Goal: Task Accomplishment & Management: Manage account settings

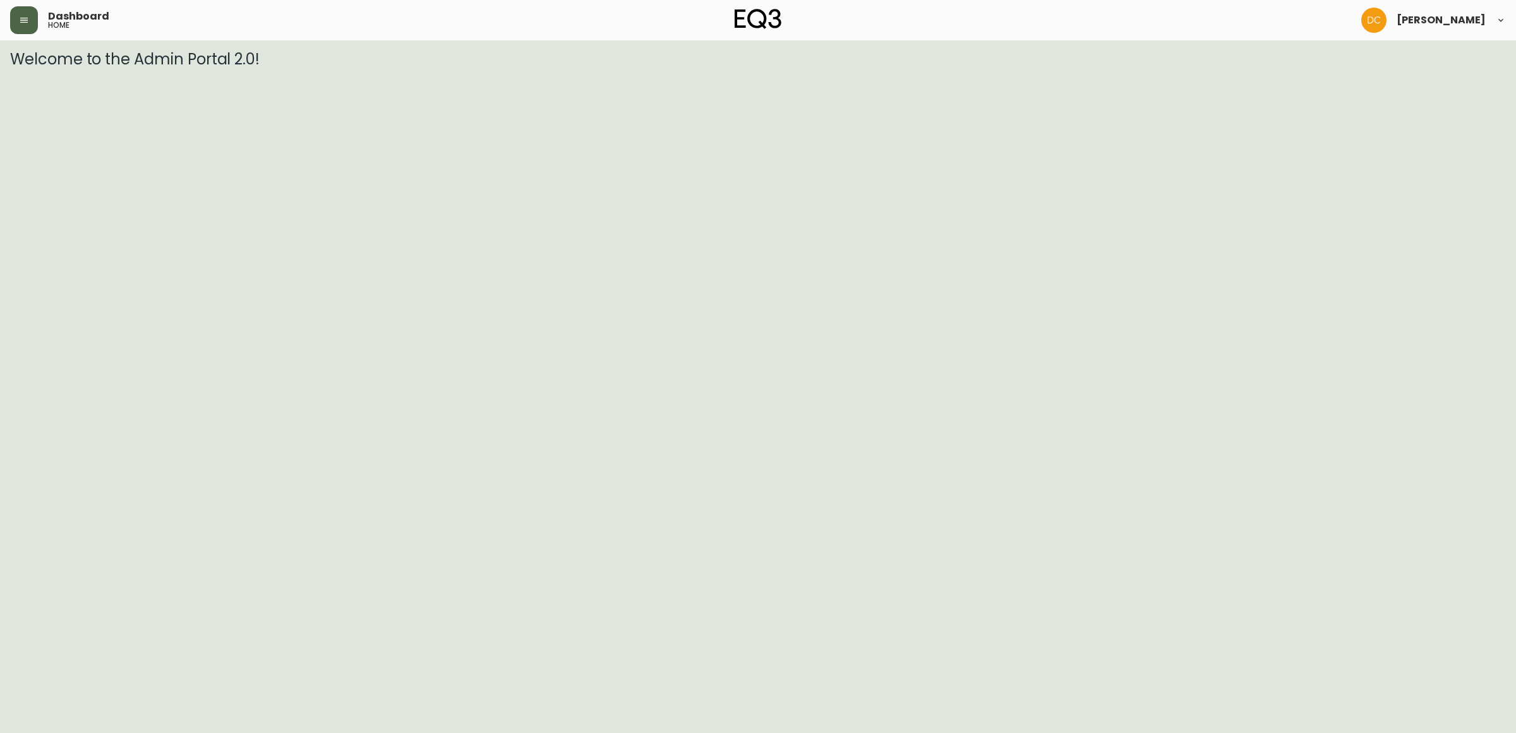
click at [21, 11] on button "button" at bounding box center [24, 20] width 28 height 28
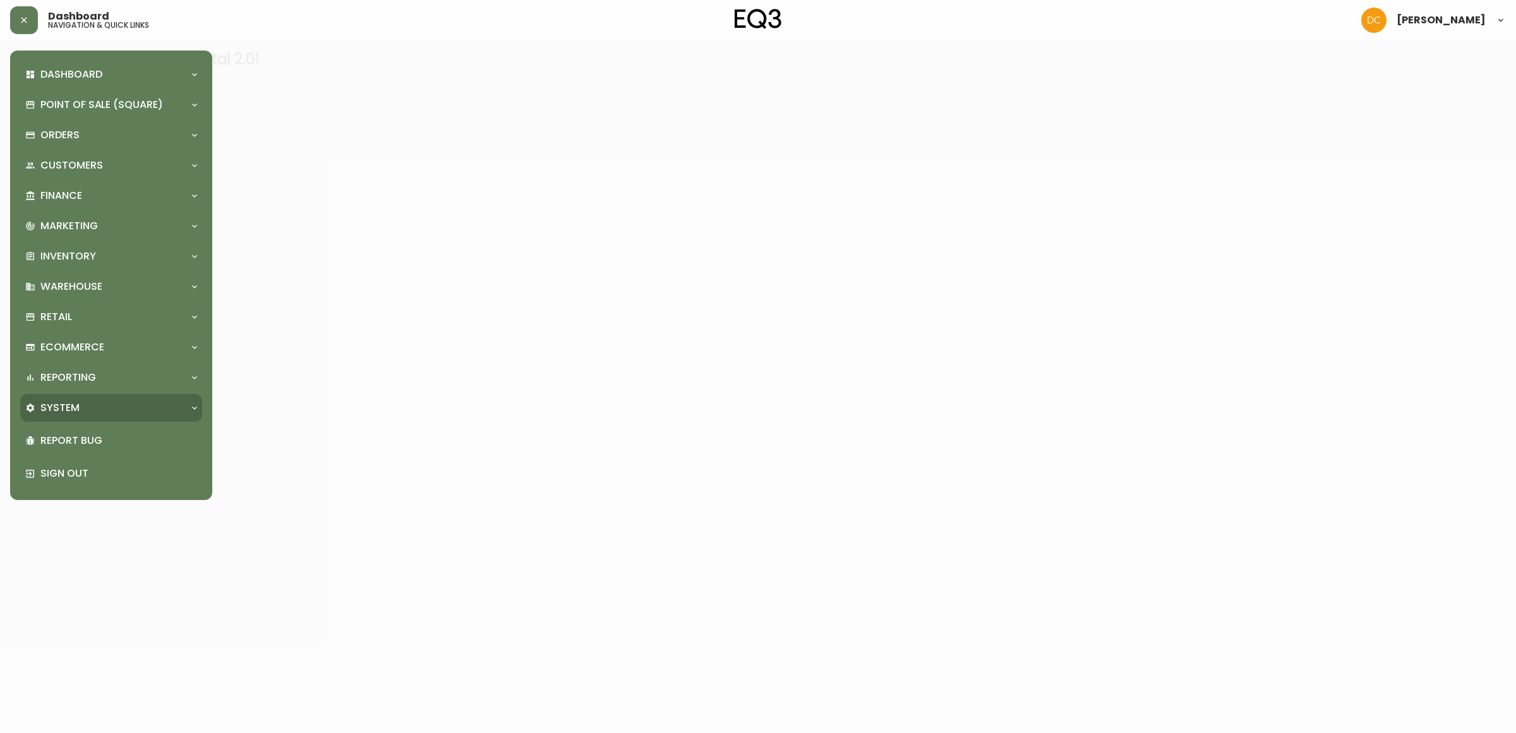
click at [169, 406] on div "System" at bounding box center [104, 408] width 159 height 14
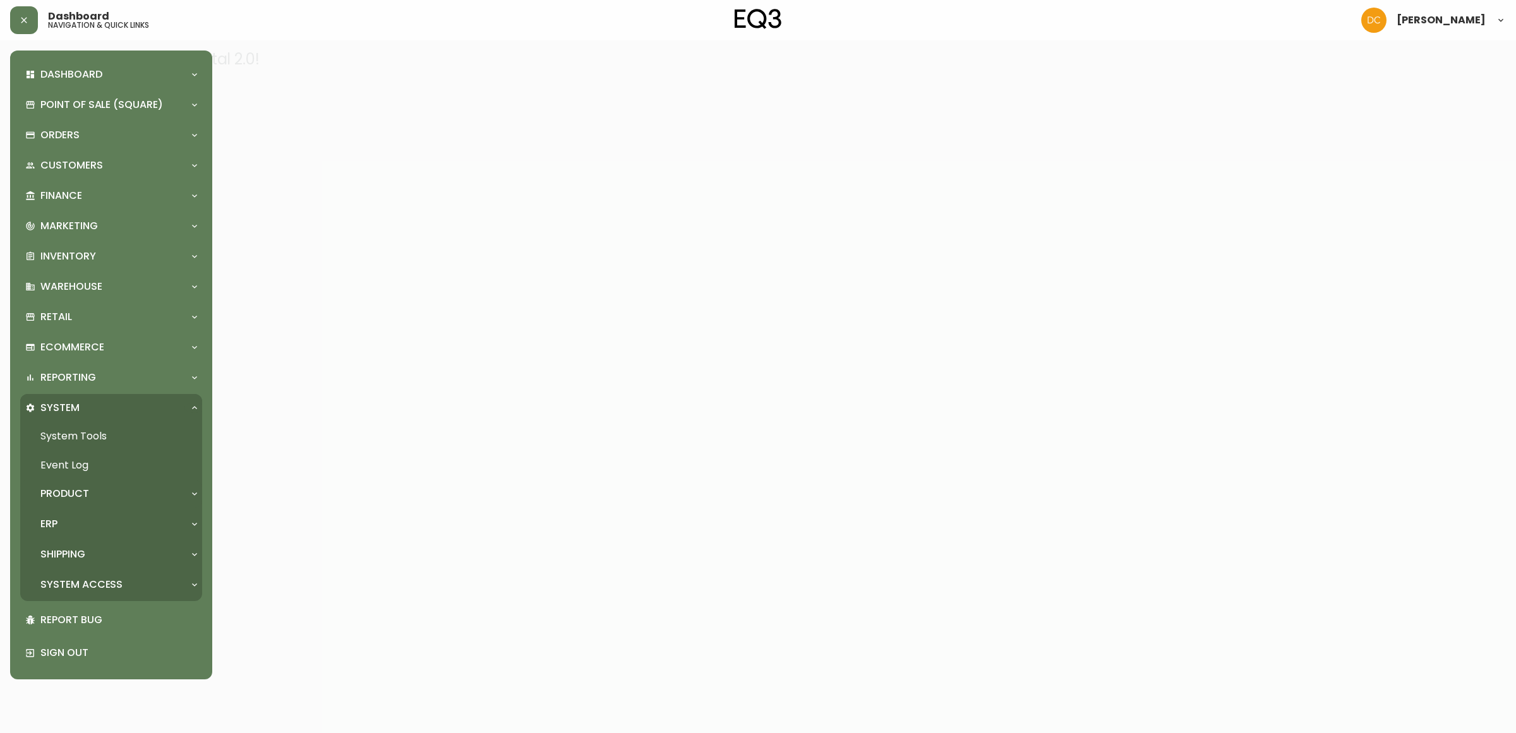
click at [124, 487] on div "Product" at bounding box center [104, 494] width 159 height 14
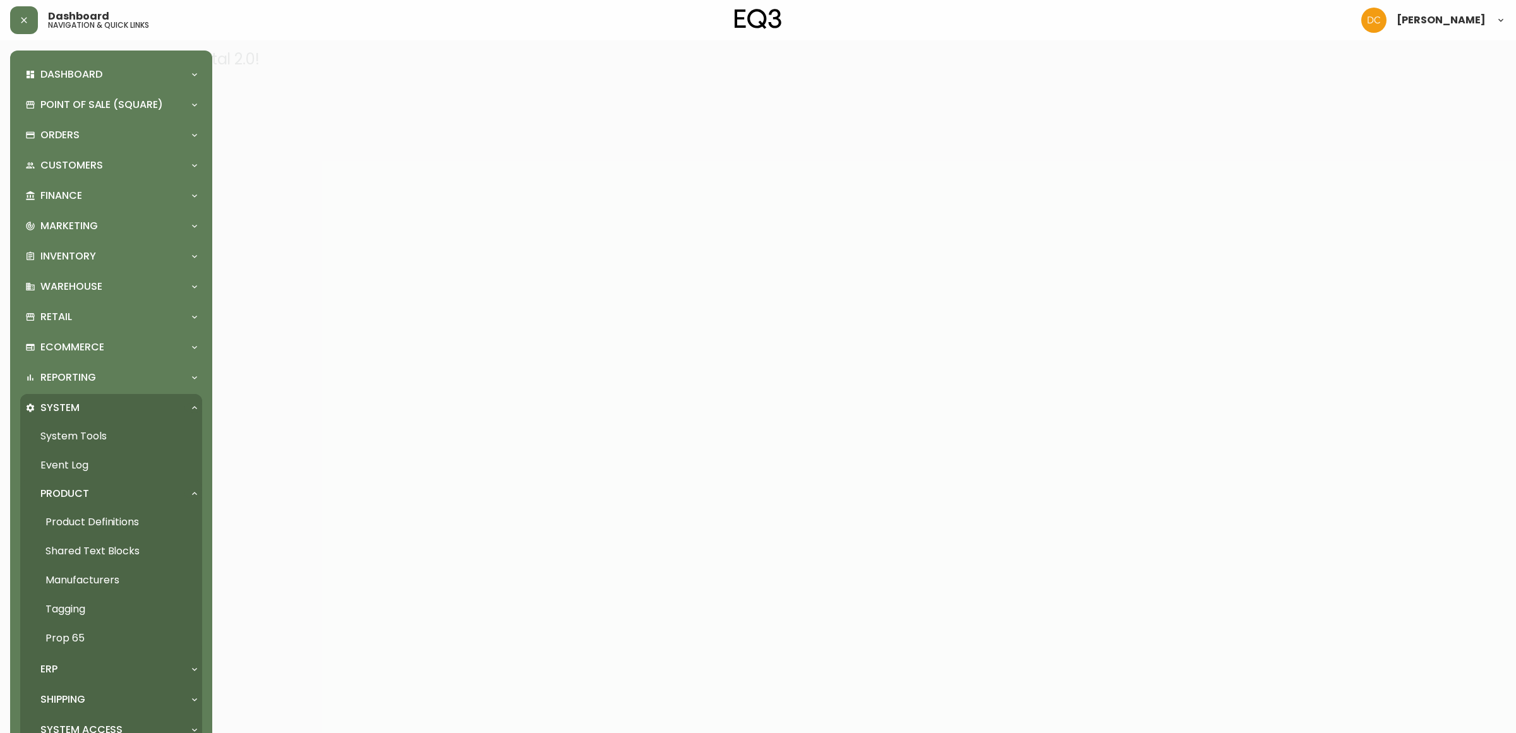
click at [121, 522] on link "Product Definitions" at bounding box center [111, 522] width 182 height 29
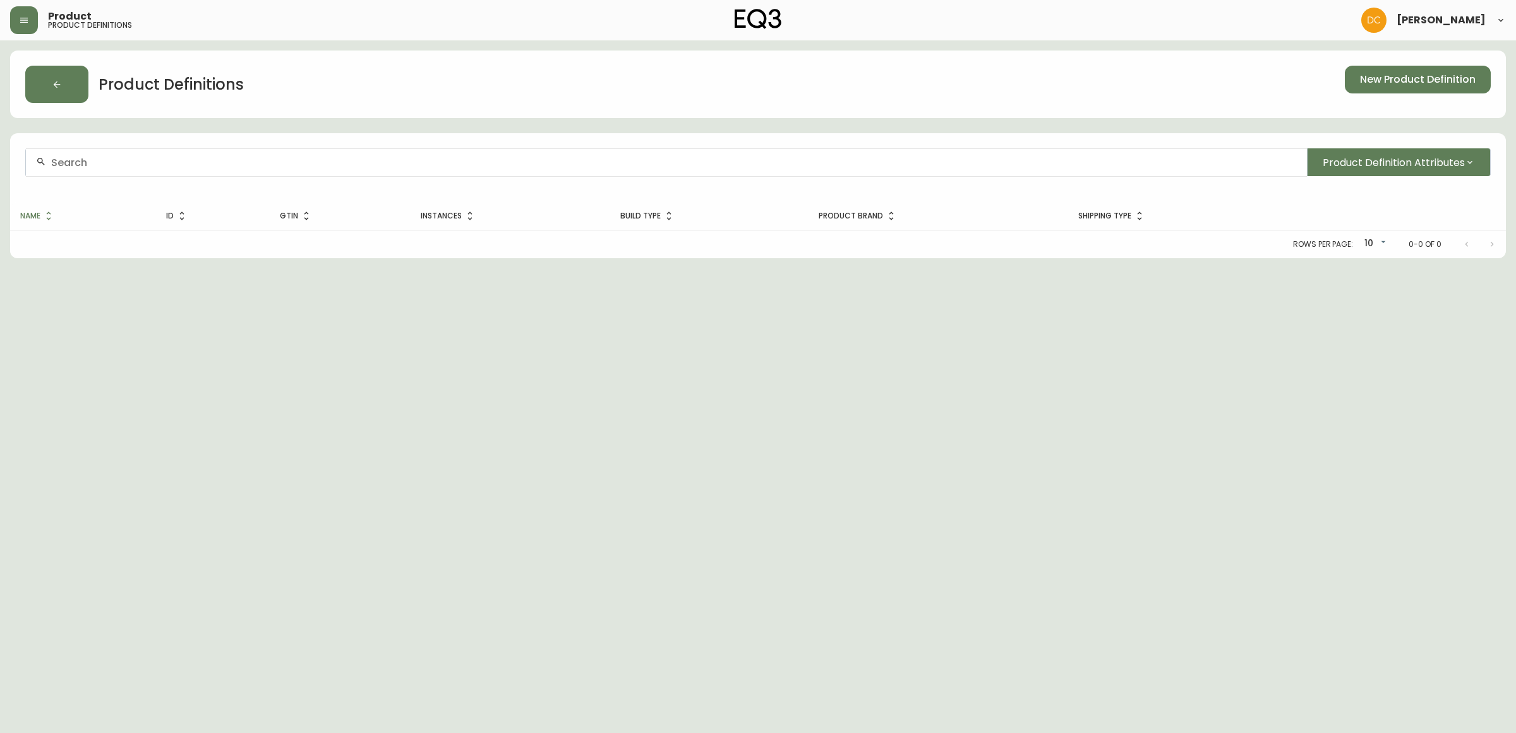
click at [440, 160] on input "text" at bounding box center [674, 163] width 1246 height 12
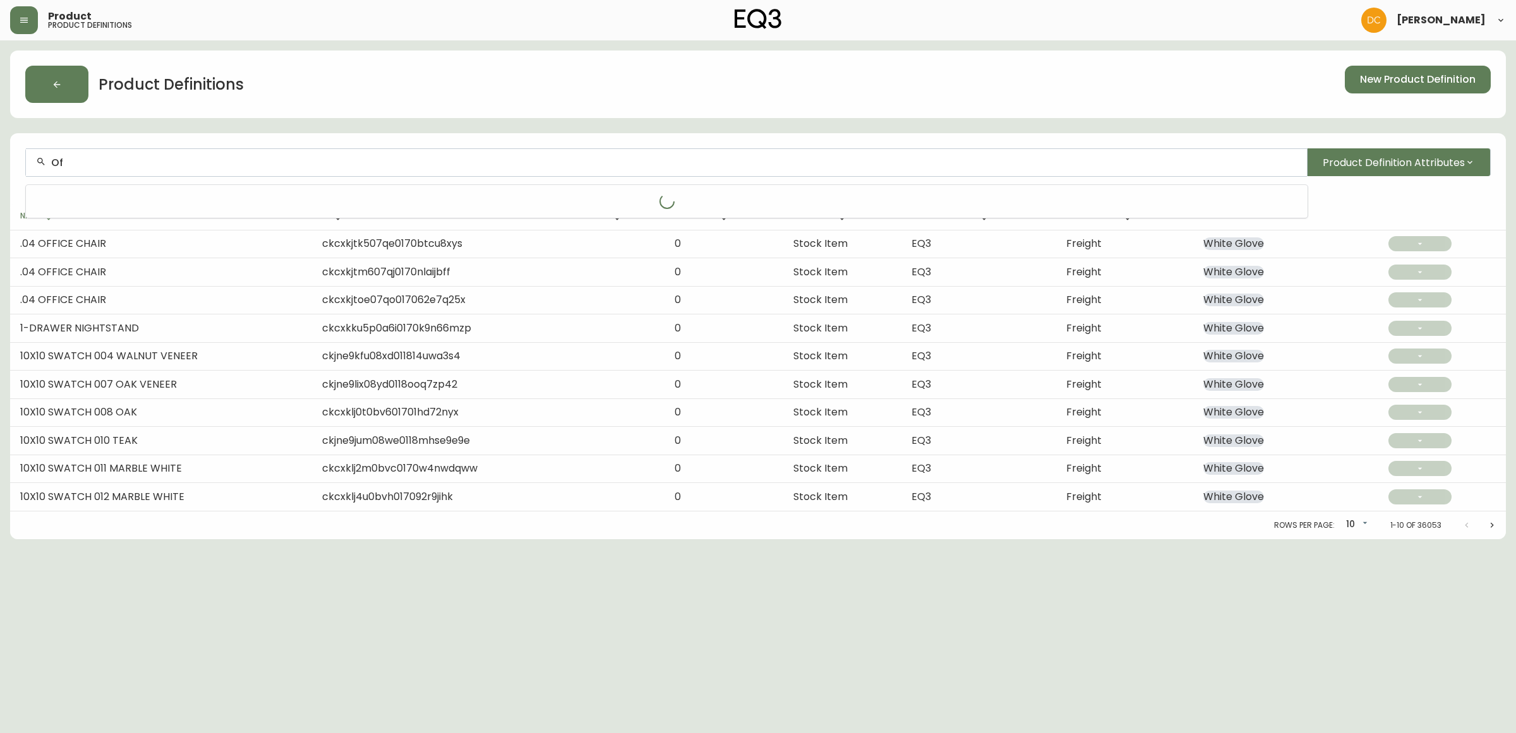
type input "O"
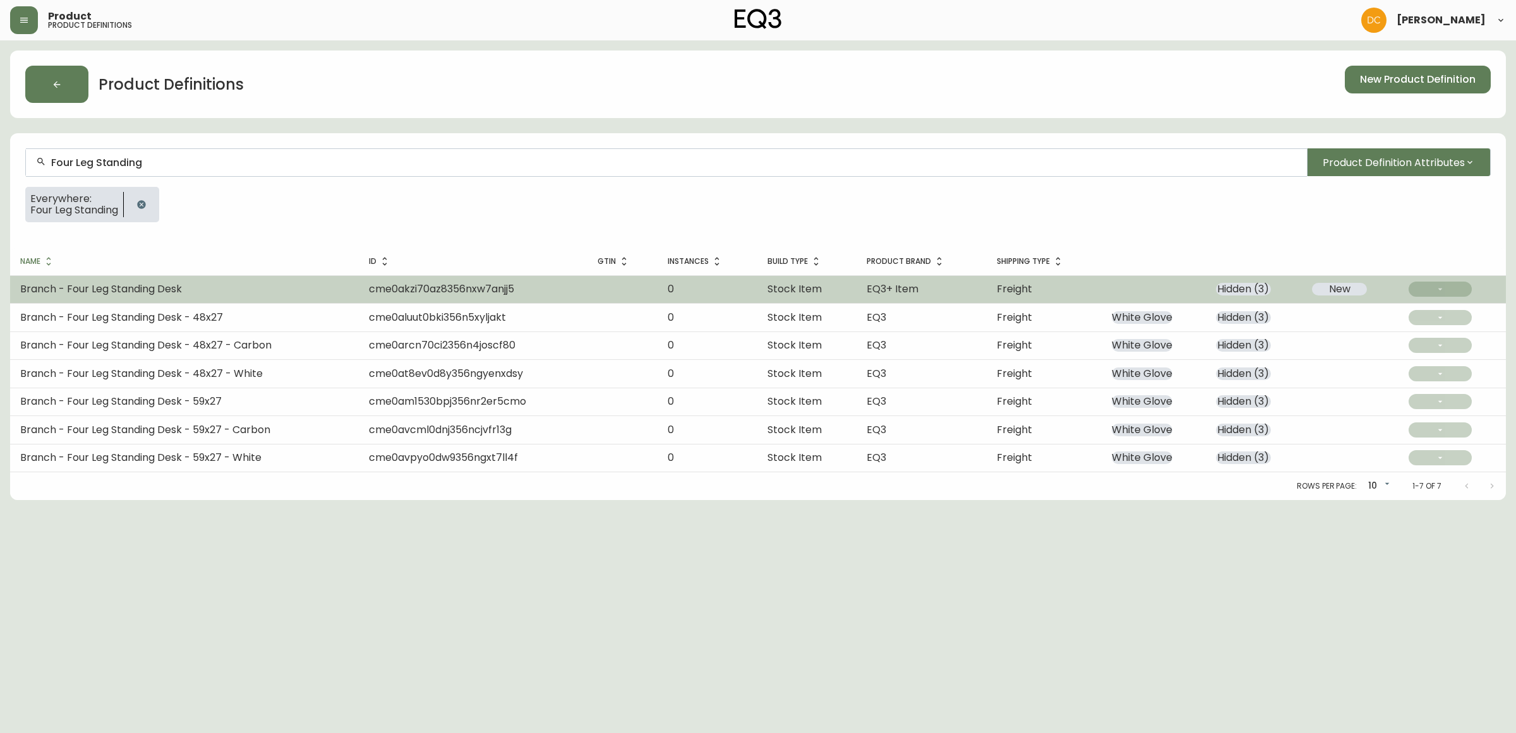
type input "Four Leg Standing"
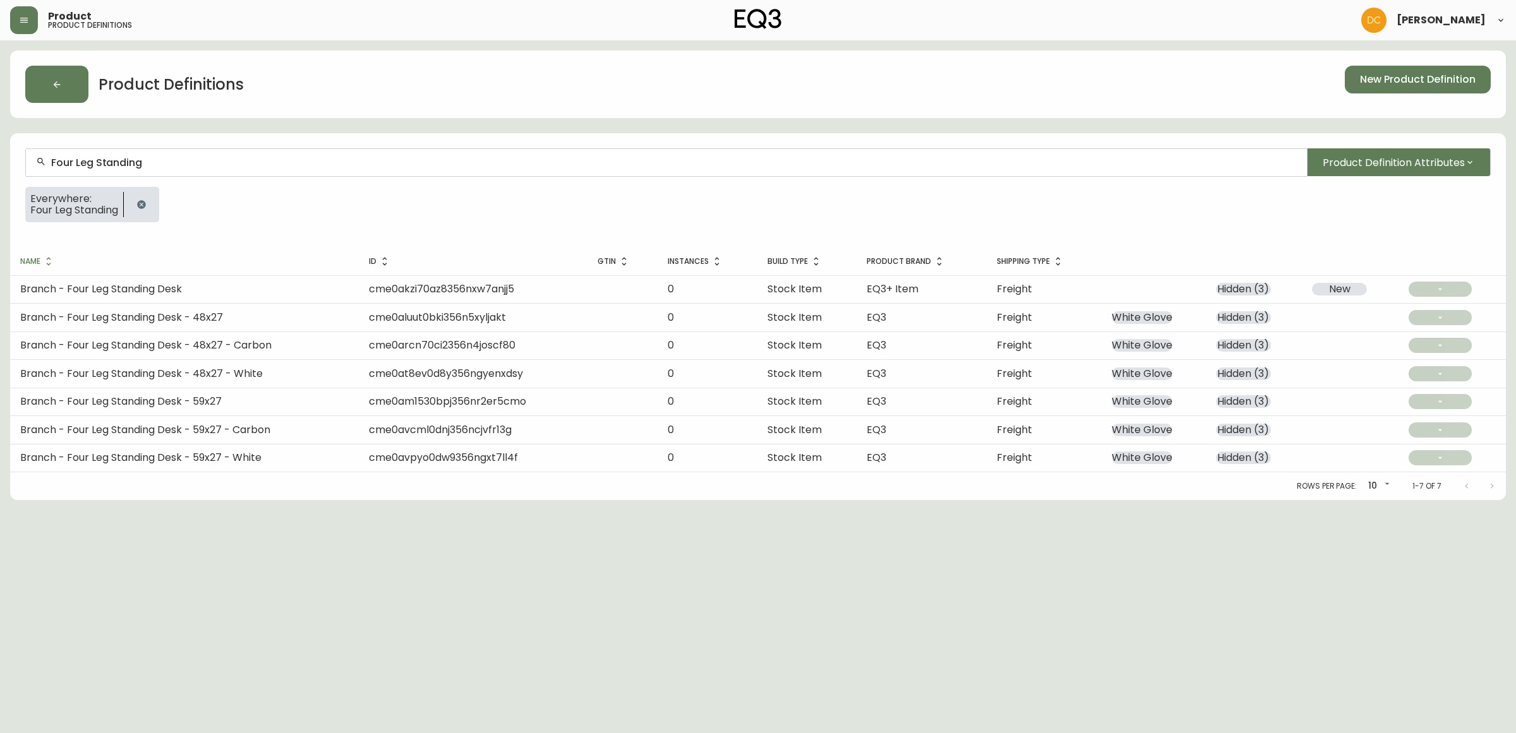
click at [291, 302] on td "Branch - Four Leg Standing Desk" at bounding box center [184, 289] width 349 height 28
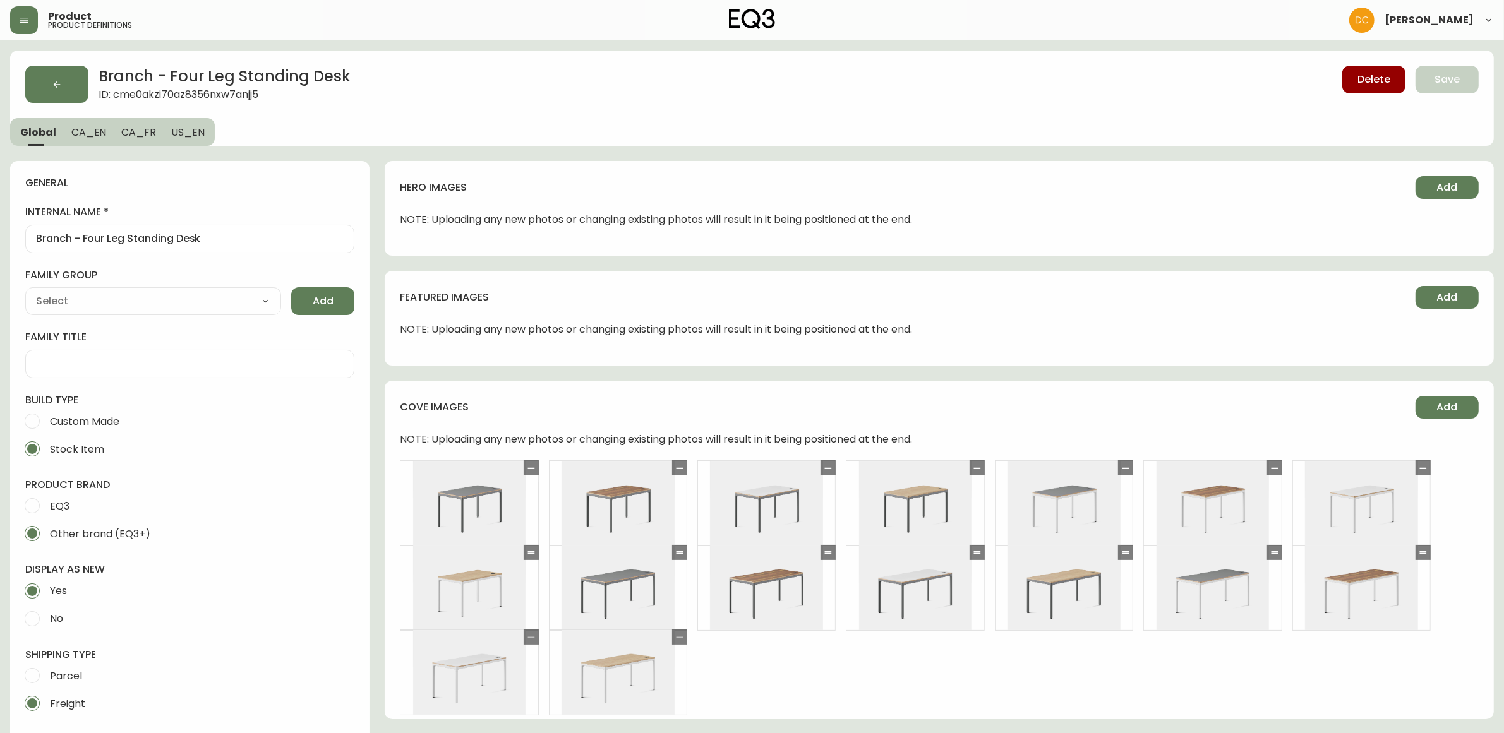
type input "Branch Furniture"
type input "Furniture > Office Furniture > Desks"
select select "cmdqi44aw1pvq0198ref13kmb"
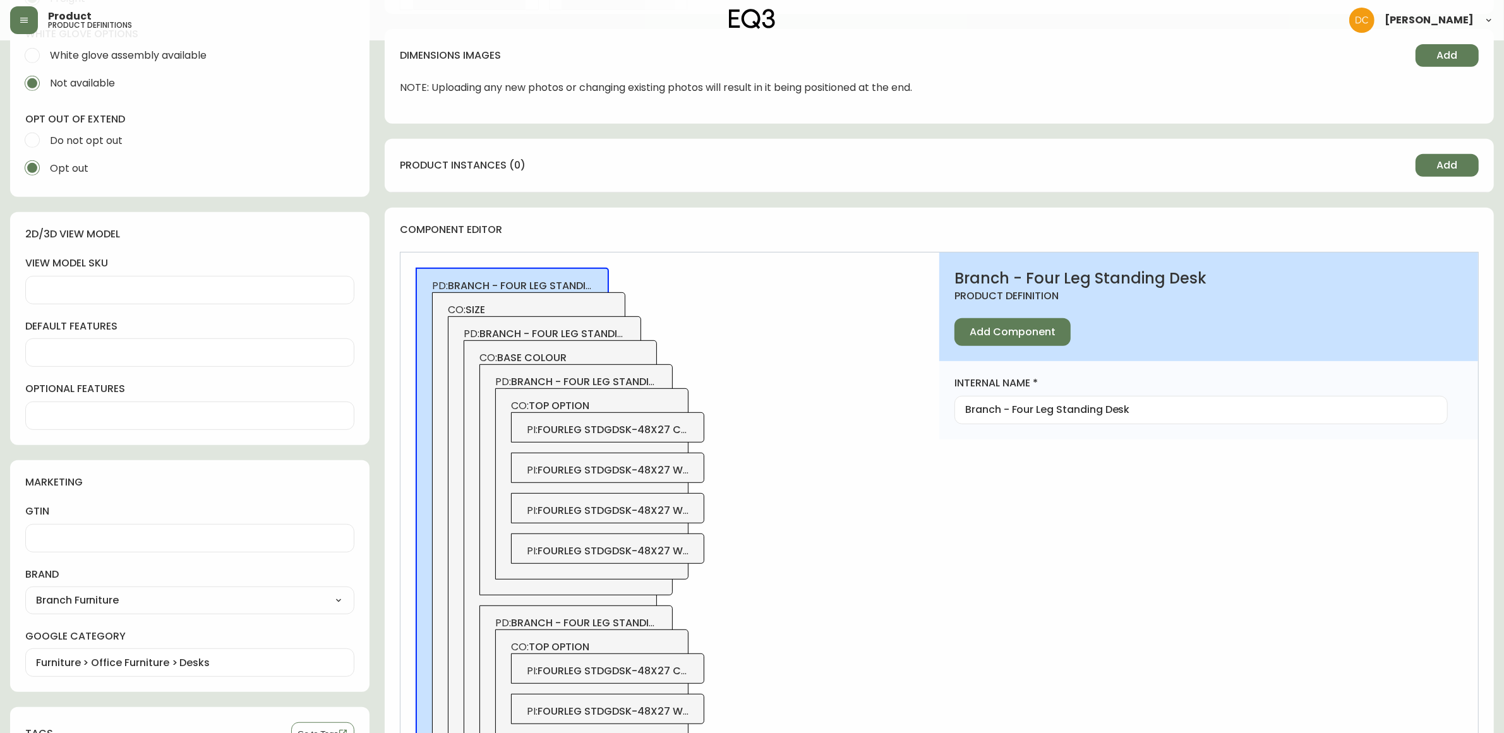
scroll to position [553, 0]
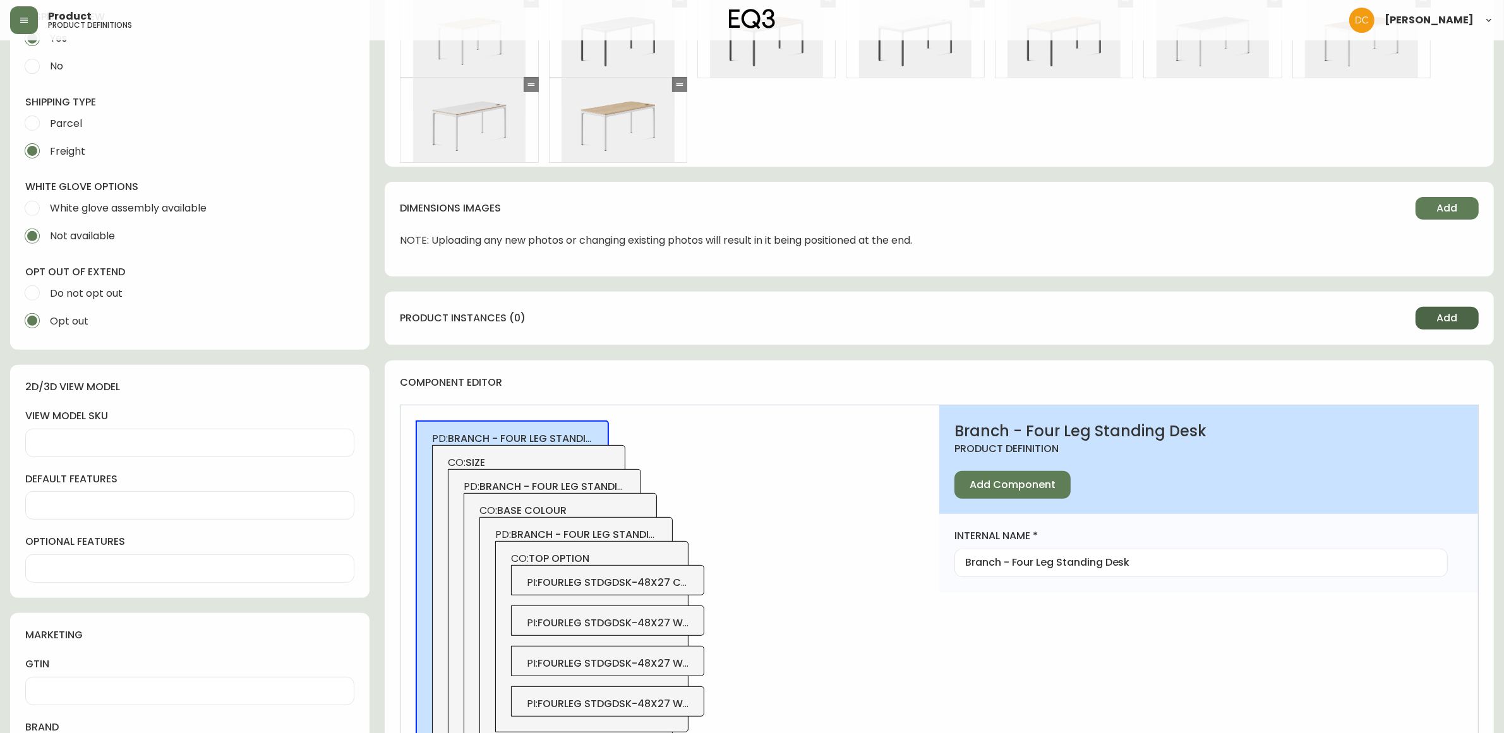
click at [1444, 308] on button "Add" at bounding box center [1446, 318] width 63 height 23
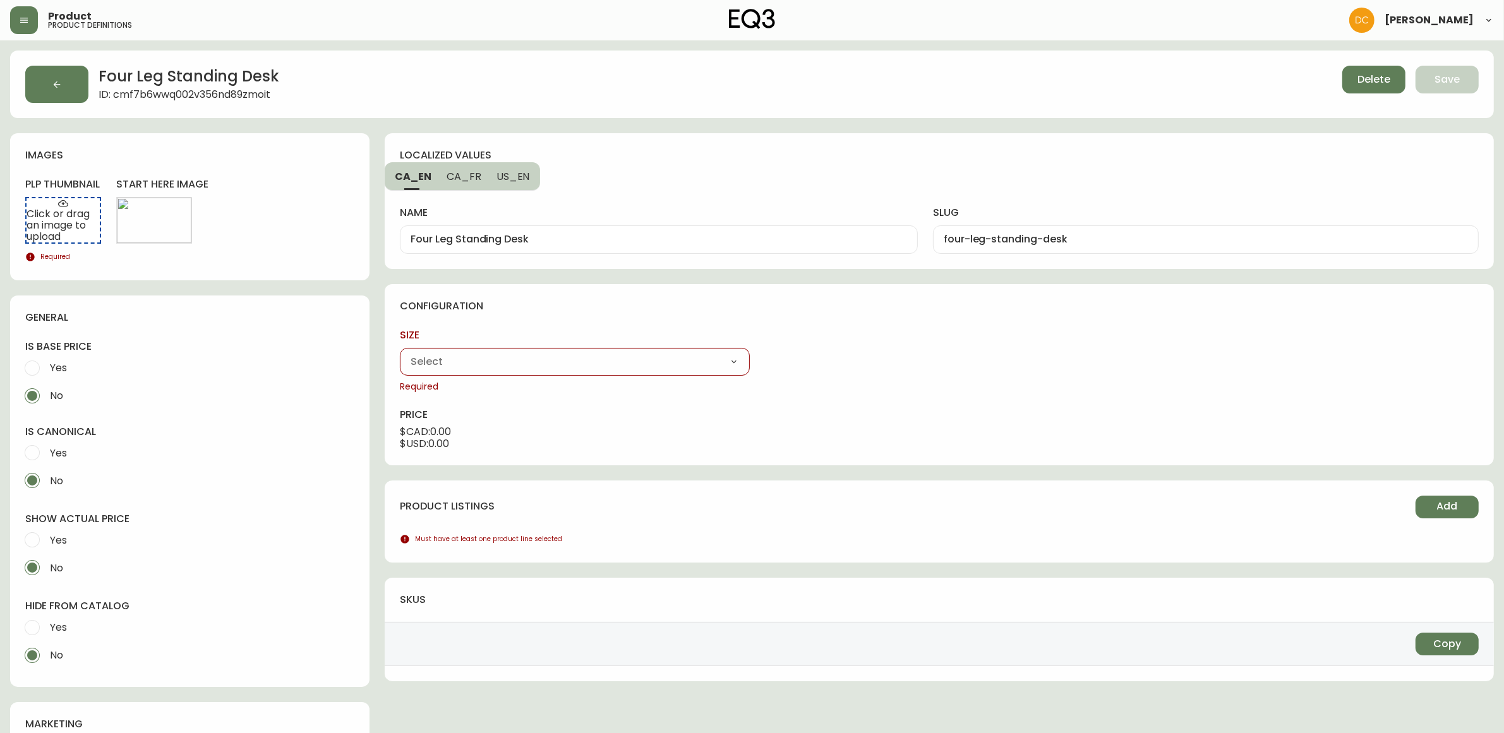
click at [554, 362] on select "48" x 27" 59" x 27"" at bounding box center [574, 361] width 349 height 19
select select "cme0aluut0bkh356n72qe17sy"
click at [400, 352] on select "48" x 27" 59" x 27"" at bounding box center [574, 361] width 349 height 19
type input "48" x 27""
drag, startPoint x: 819, startPoint y: 354, endPoint x: 827, endPoint y: 366, distance: 14.5
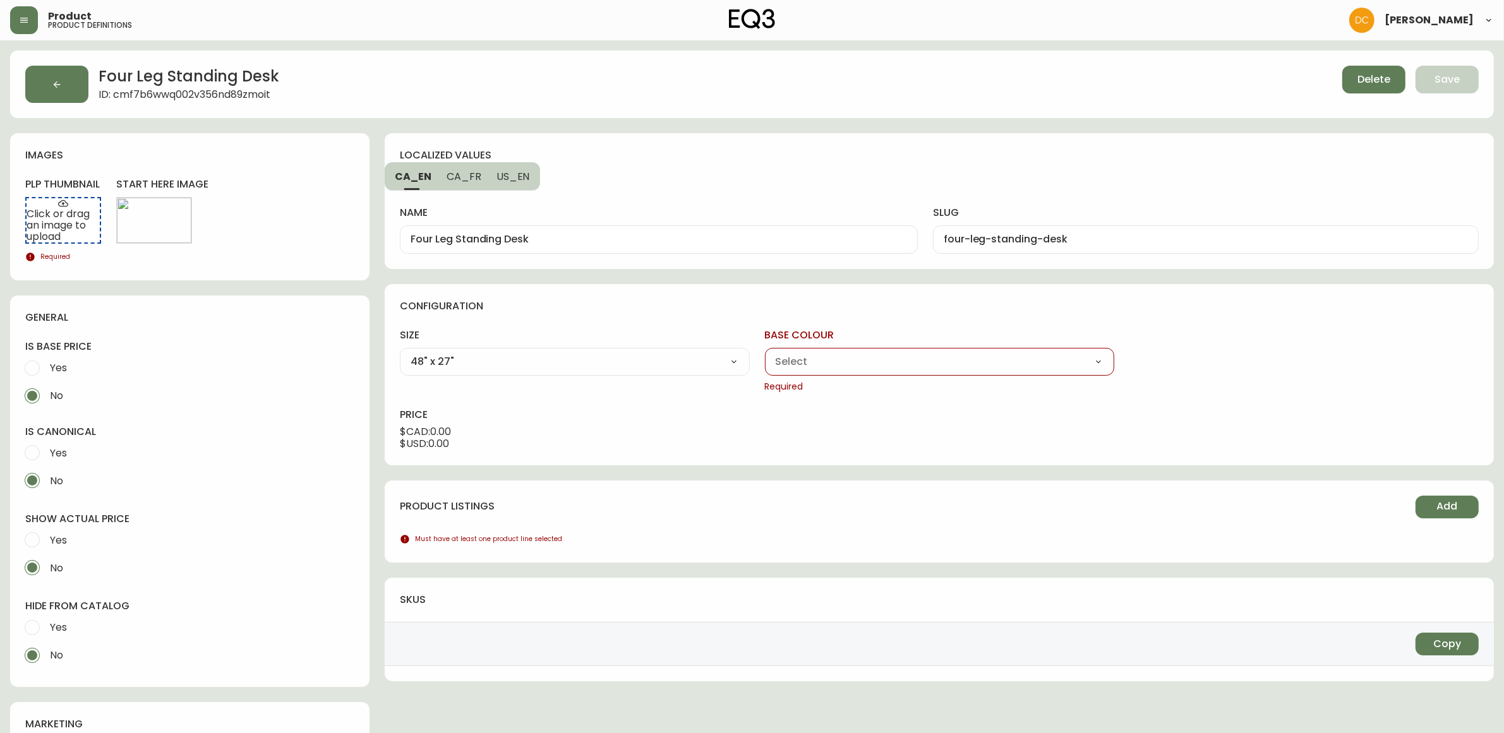
click at [819, 354] on select "Carbon White" at bounding box center [939, 361] width 349 height 19
select select "cme0arcn70ci1356n79jef9q4"
click at [765, 352] on select "Carbon White" at bounding box center [939, 361] width 349 height 19
type input "Carbon"
click at [1208, 369] on select "Carbon Walnut White Woodgrain" at bounding box center [1303, 361] width 349 height 19
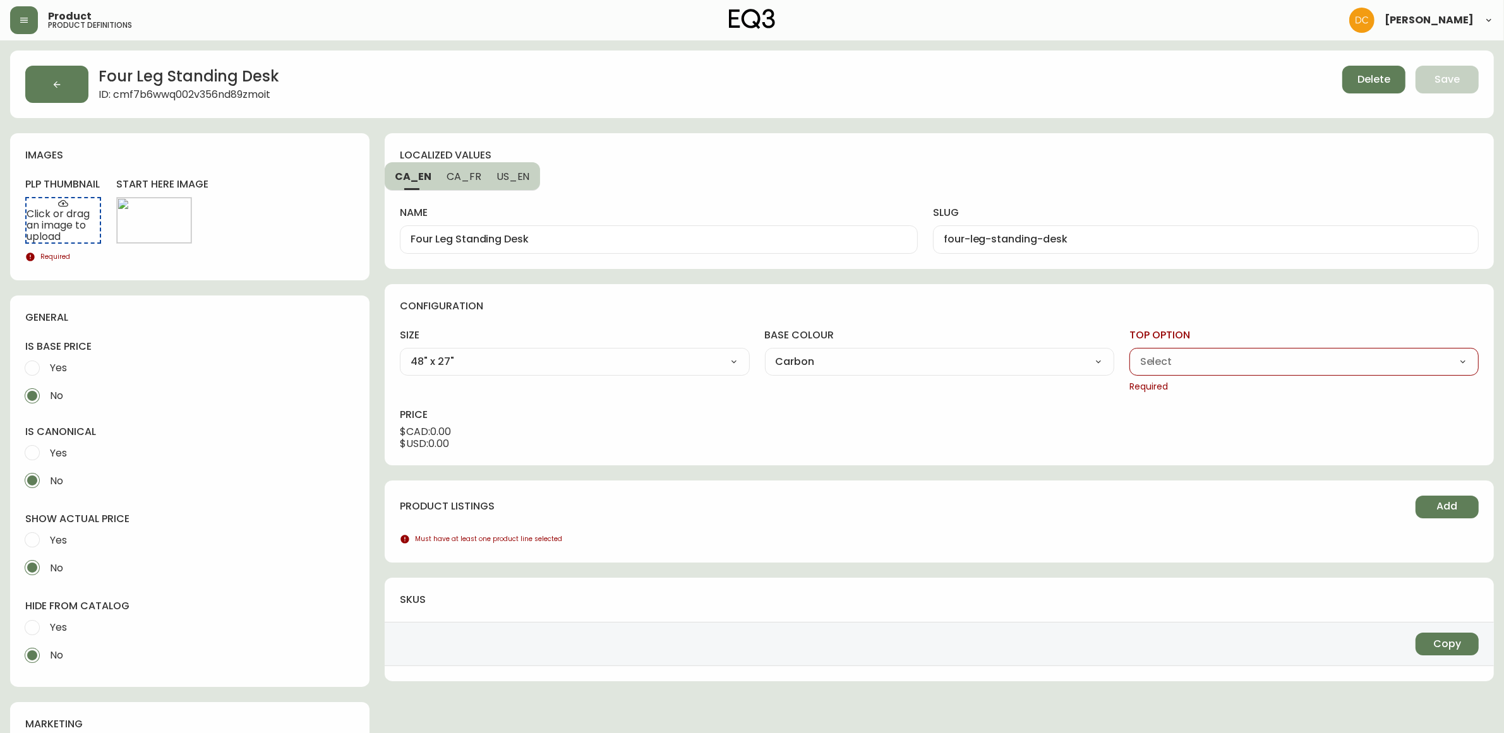
select select "cme0b3doj0g32356n9ylrtble"
click at [1129, 352] on select "Carbon Walnut White Woodgrain" at bounding box center [1303, 361] width 349 height 19
type input "Carbon"
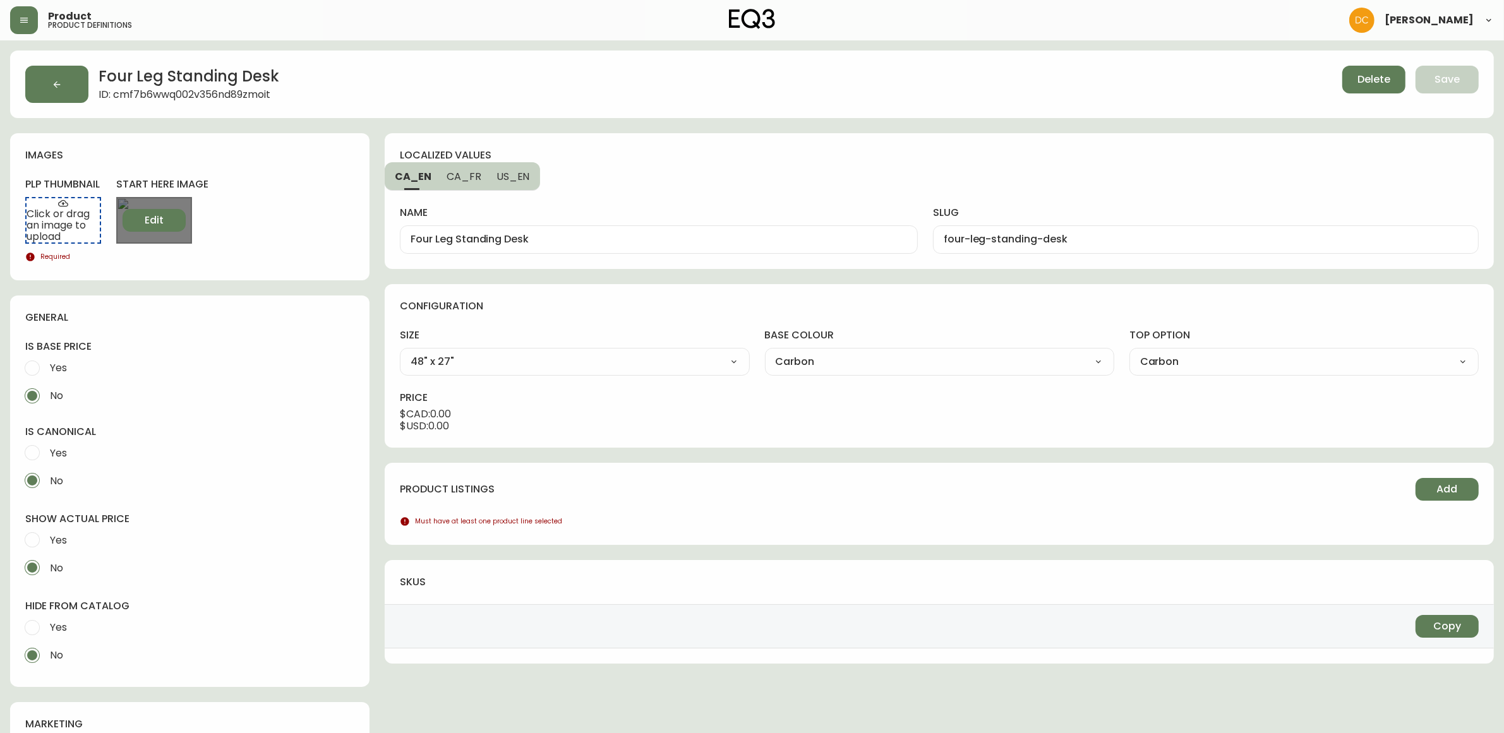
click at [147, 223] on span "Edit" at bounding box center [154, 220] width 19 height 14
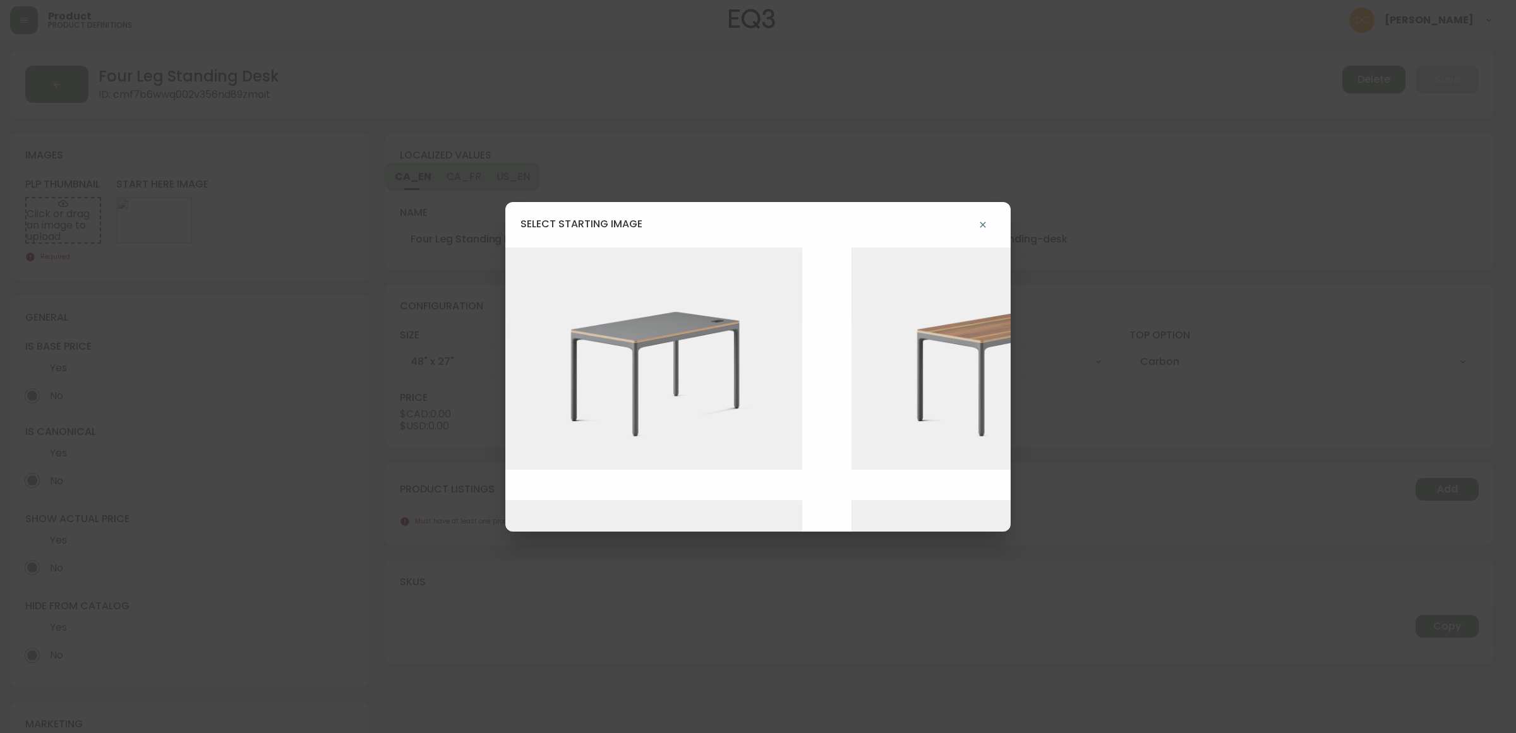
click at [750, 376] on img at bounding box center [663, 359] width 316 height 223
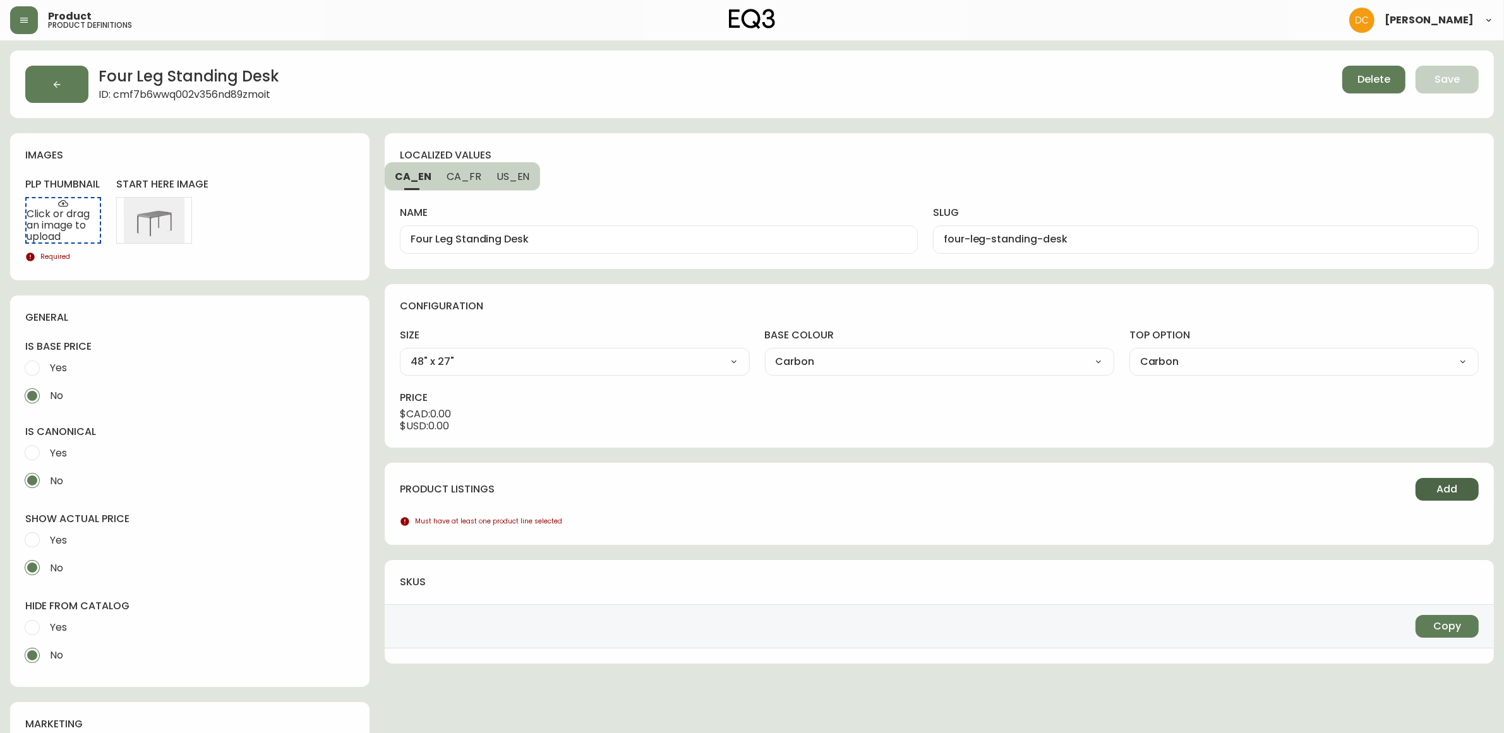
click at [1462, 496] on button "Add" at bounding box center [1446, 489] width 63 height 23
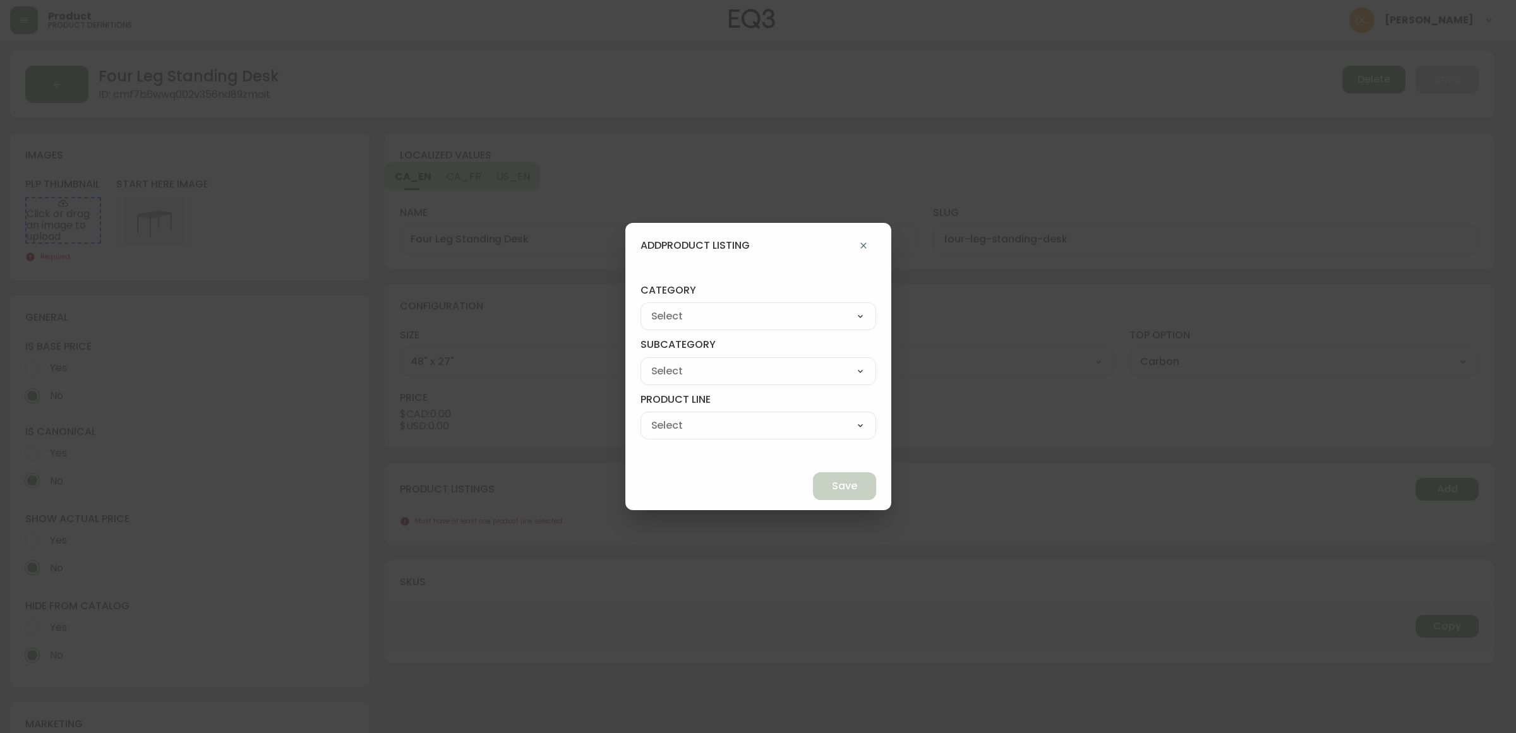
click at [715, 306] on div "Best Sellers Living Dining Bedroom Outdoor Office Lighting Rugs Accessories EQ3…" at bounding box center [758, 317] width 236 height 28
click at [750, 318] on select "Best Sellers Living Dining Bedroom Outdoor Office Lighting Rugs Accessories EQ3…" at bounding box center [758, 316] width 236 height 19
select select "9"
click at [670, 307] on select "Best Sellers Living Dining Bedroom Outdoor Office Lighting Rugs Accessories EQ3…" at bounding box center [758, 316] width 236 height 19
type input "EQ3+"
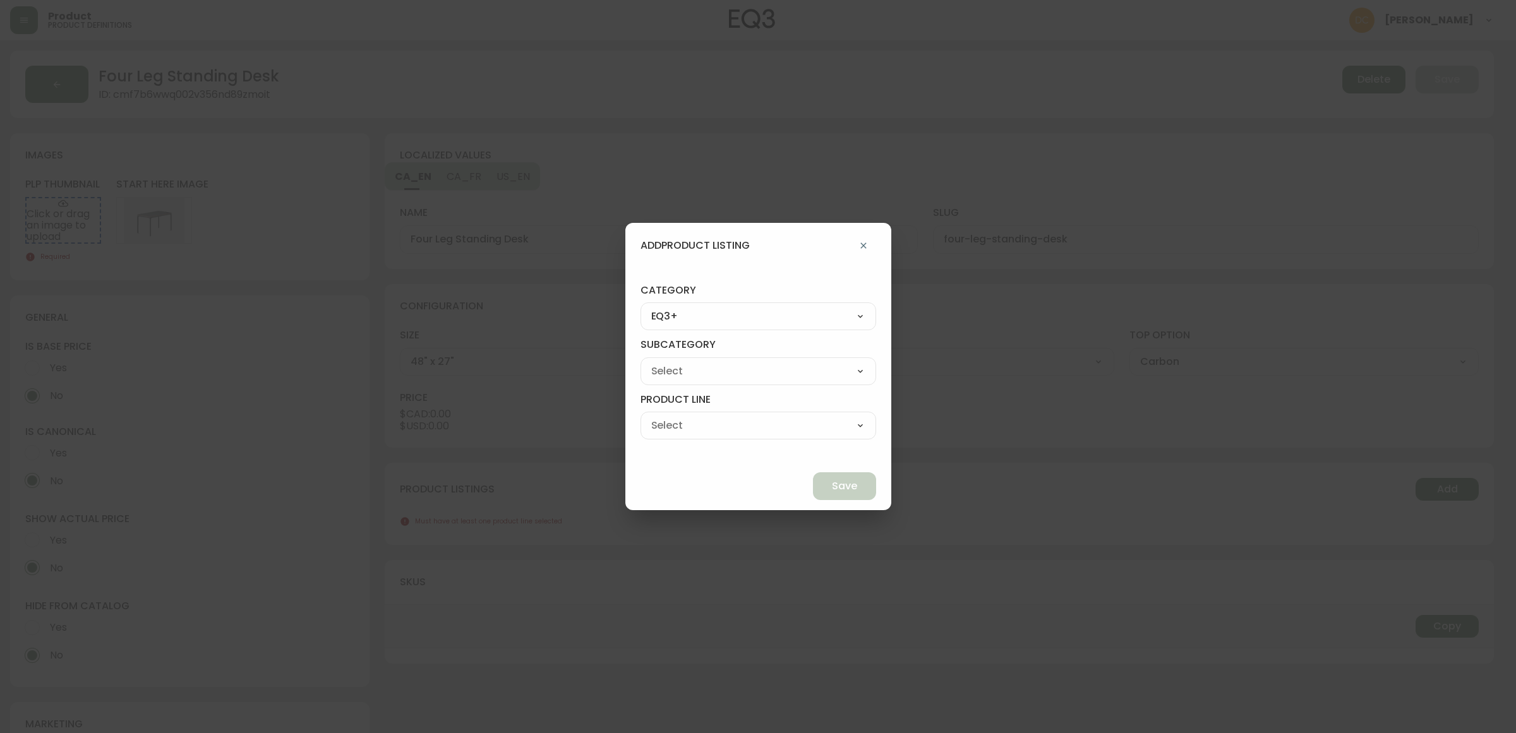
click at [750, 371] on select "[PERSON_NAME] Palliser Branch Silk & Snow Marimekko Neighbor Loll Designs [PERS…" at bounding box center [758, 371] width 236 height 19
select select "ckf4hdesi5o090182ryhw2k8i"
click at [670, 362] on select "[PERSON_NAME] Palliser Branch Silk & Snow Marimekko Neighbor Loll Designs [PERS…" at bounding box center [758, 371] width 236 height 19
type input "Branch"
drag, startPoint x: 739, startPoint y: 420, endPoint x: 740, endPoint y: 433, distance: 12.6
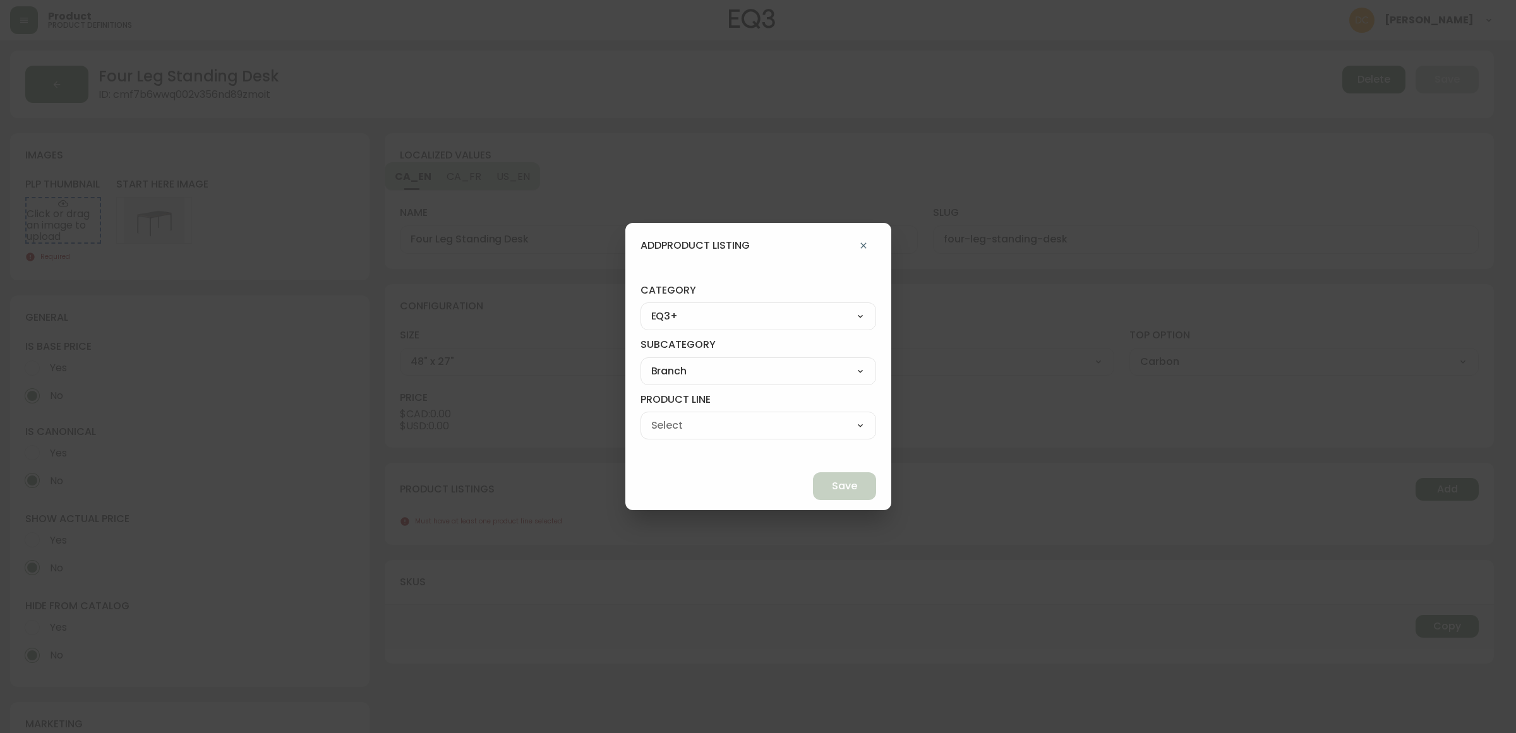
click at [739, 419] on select "Office Chairs Desks Desk Accessories Chair Accessories" at bounding box center [758, 425] width 236 height 19
select select "ckf4hlv3i5qp70138rsp9k9ve"
click at [670, 416] on select "Office Chairs Desks Desk Accessories Chair Accessories" at bounding box center [758, 425] width 236 height 19
type input "Desks"
click at [832, 490] on span "Save" at bounding box center [844, 486] width 25 height 14
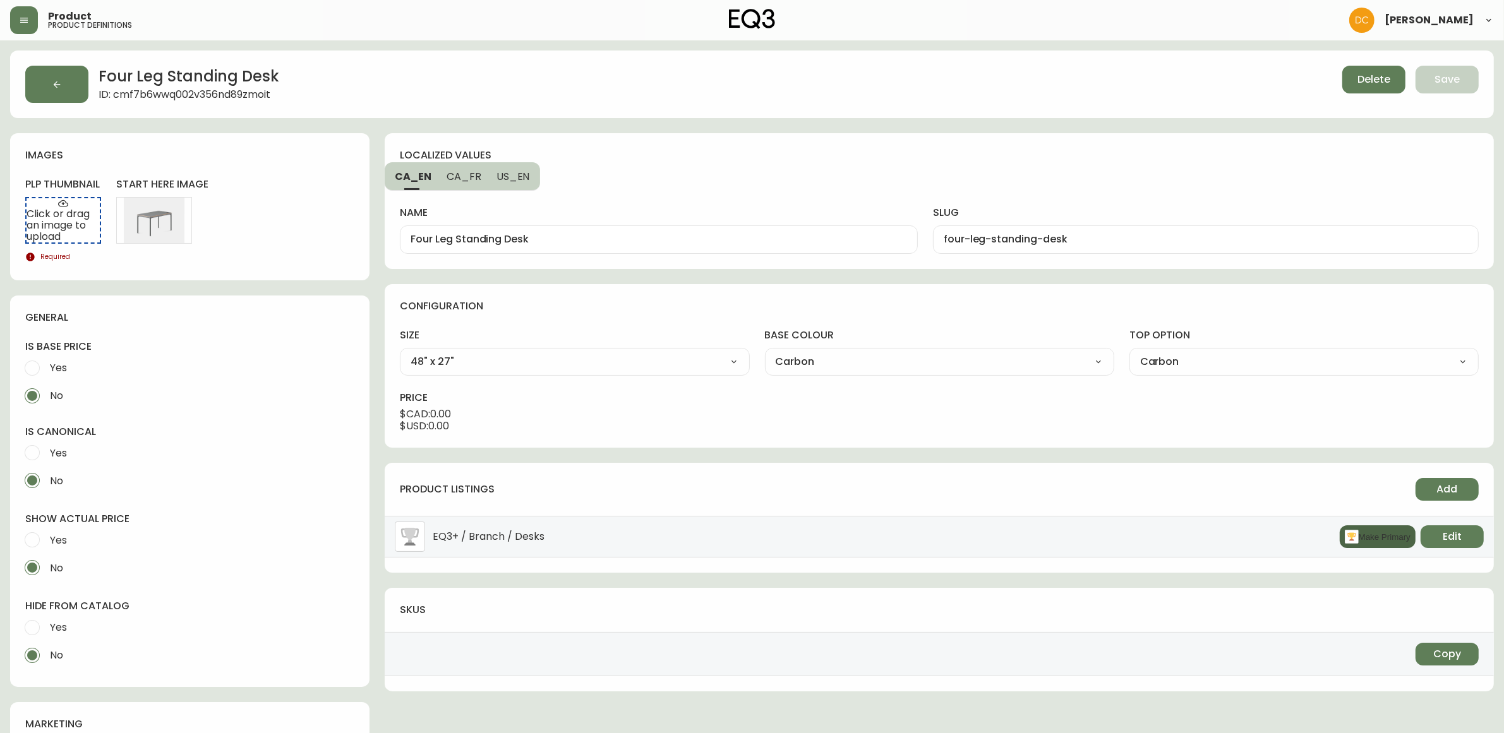
click at [1361, 542] on button "Make Primary" at bounding box center [1378, 537] width 76 height 23
click at [1434, 484] on button "Add" at bounding box center [1446, 489] width 63 height 23
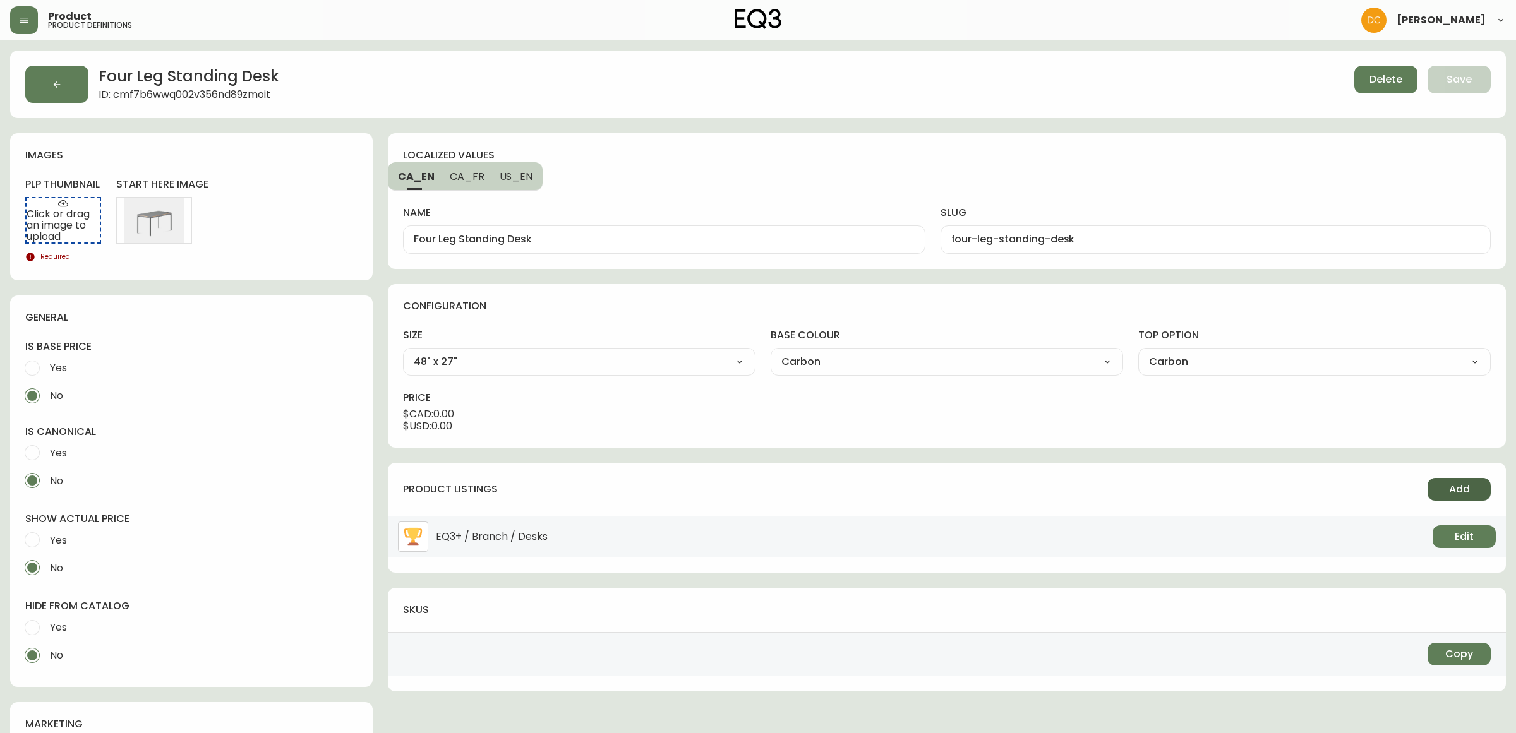
select select "9"
select select "ckf4hdesi5o090182ryhw2k8i"
select select "ckf4hlv3i5qp70138rsp9k9ve"
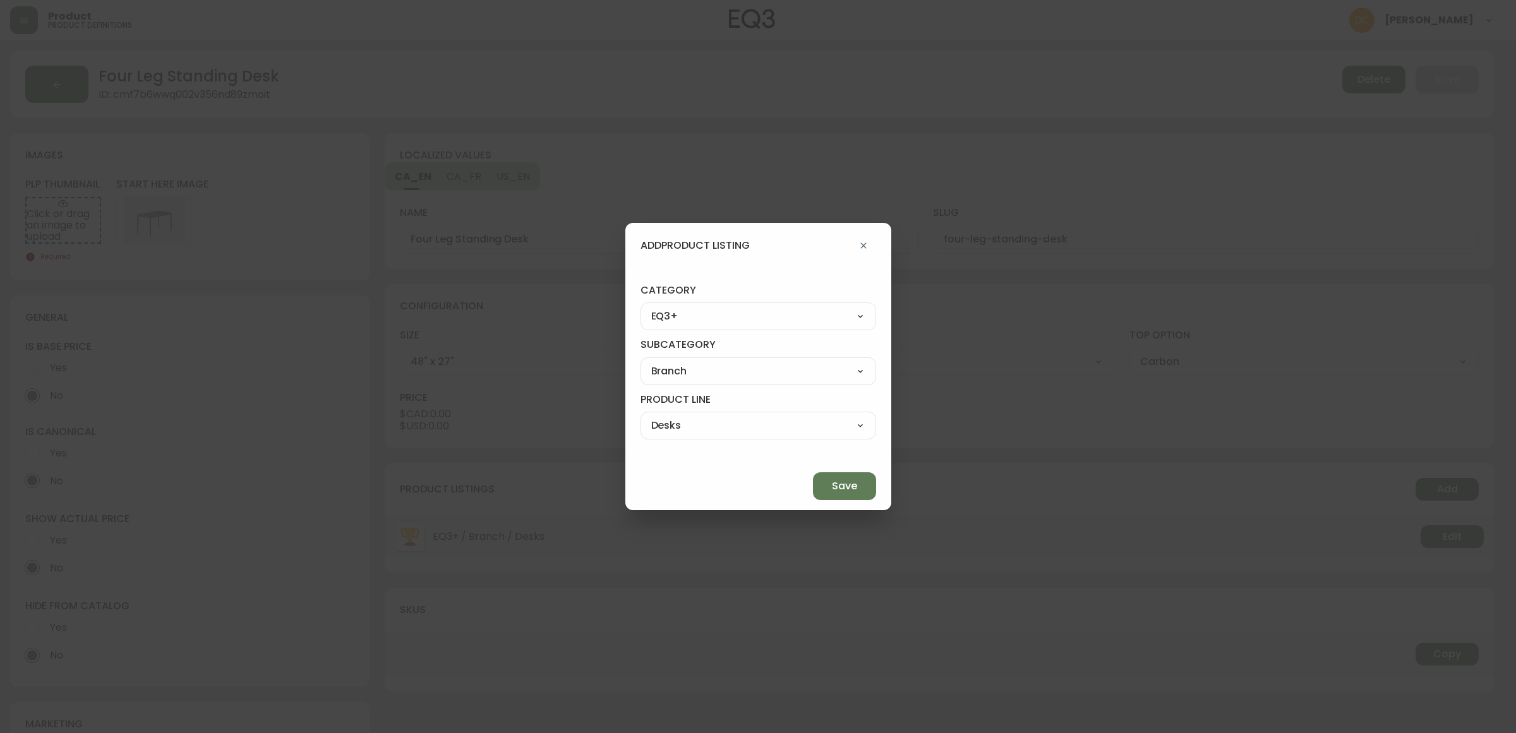
click at [738, 323] on select "Best Sellers Living Dining Bedroom Outdoor Office Lighting Rugs Accessories EQ3…" at bounding box center [758, 316] width 236 height 19
select select "4"
click at [670, 307] on select "Best Sellers Living Dining Bedroom Outdoor Office Lighting Rugs Accessories EQ3…" at bounding box center [758, 316] width 236 height 19
type input "Office"
select select
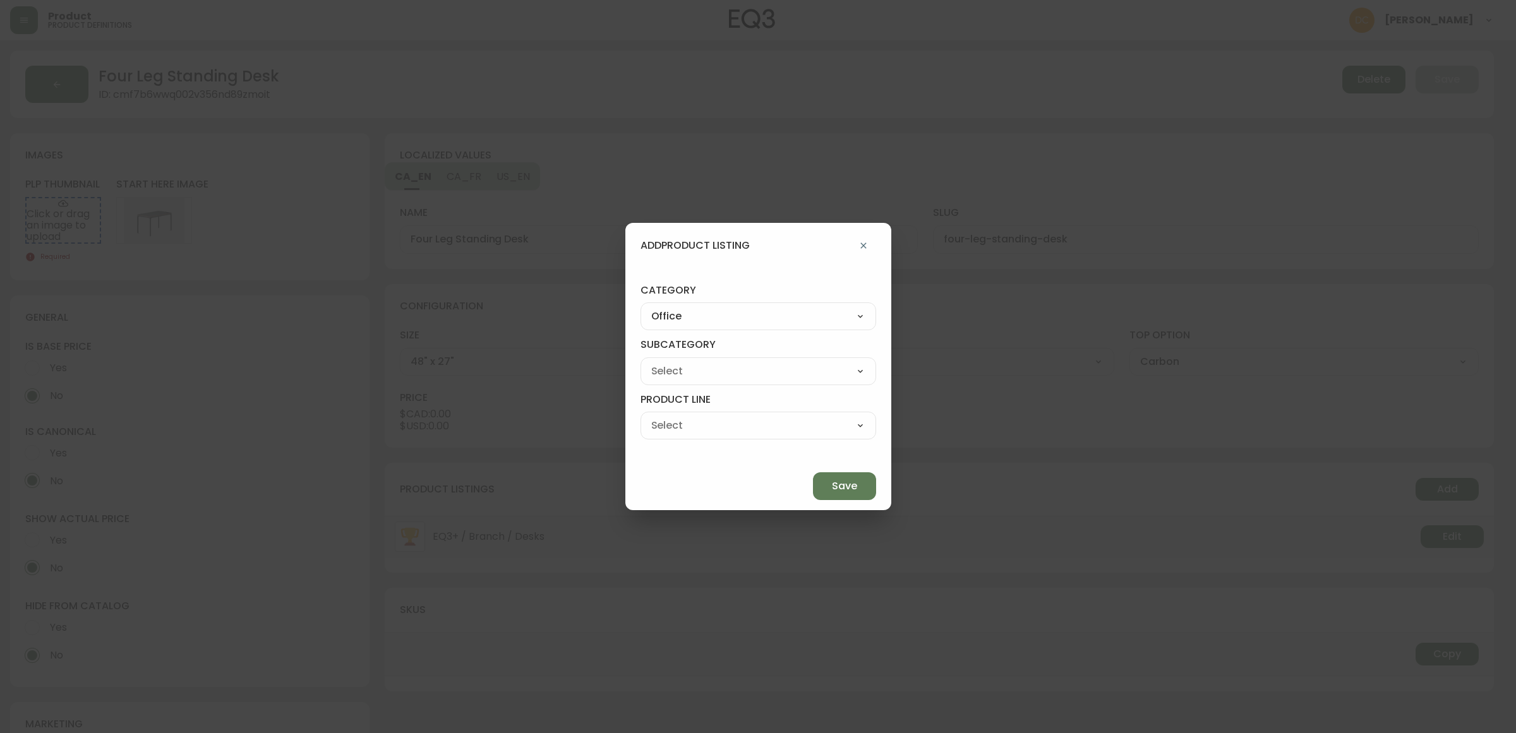
select select
click at [750, 376] on select "Desks & Chairs Storage Desk Accessories" at bounding box center [758, 371] width 236 height 19
select select "40"
click at [670, 362] on select "Desks & Chairs Storage Desk Accessories" at bounding box center [758, 371] width 236 height 19
type input "Desks & Chairs"
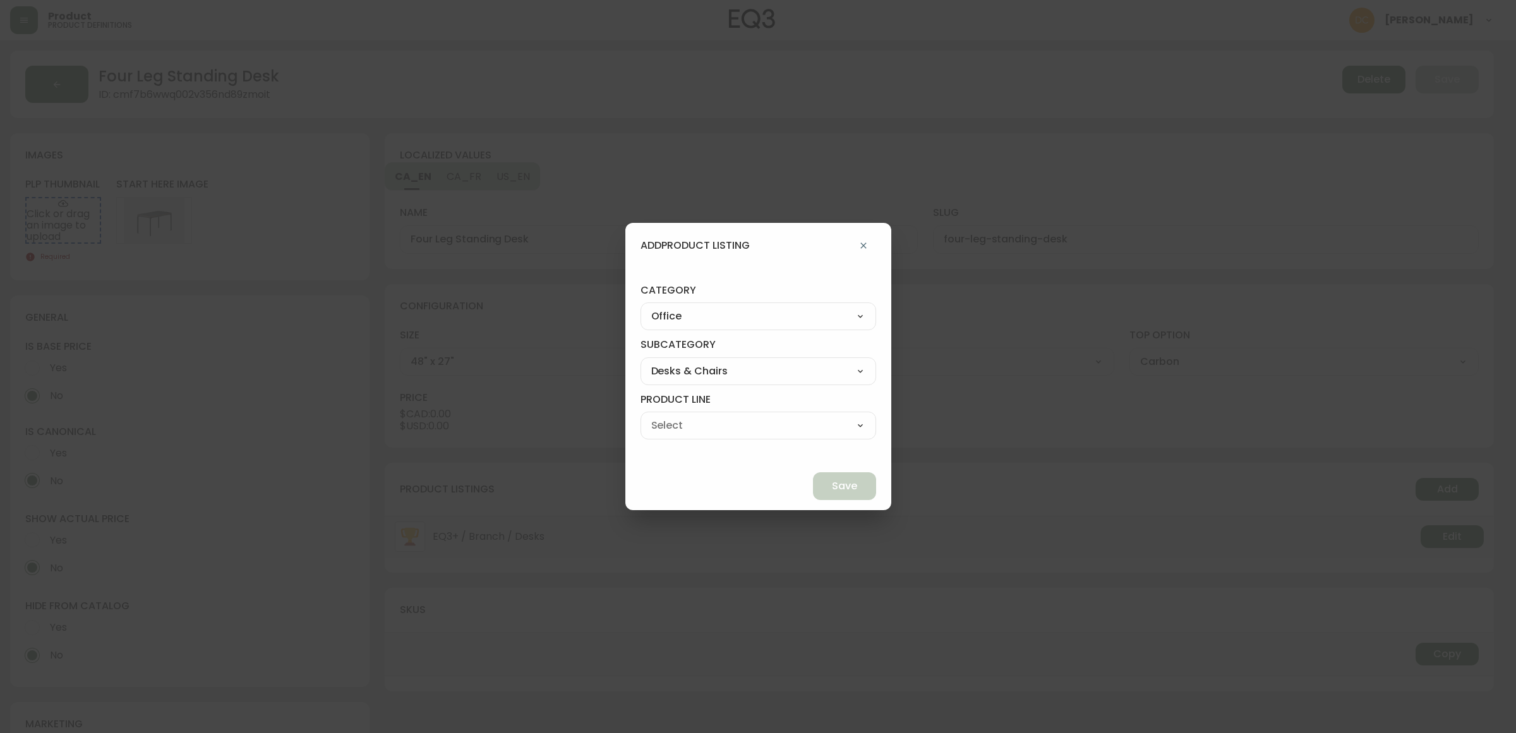
click at [727, 418] on div "Desks Office Chairs" at bounding box center [758, 426] width 236 height 28
click at [727, 419] on select "Desks Office Chairs" at bounding box center [758, 425] width 236 height 19
select select "040"
click at [670, 416] on select "Desks Office Chairs" at bounding box center [758, 425] width 236 height 19
type input "Desks"
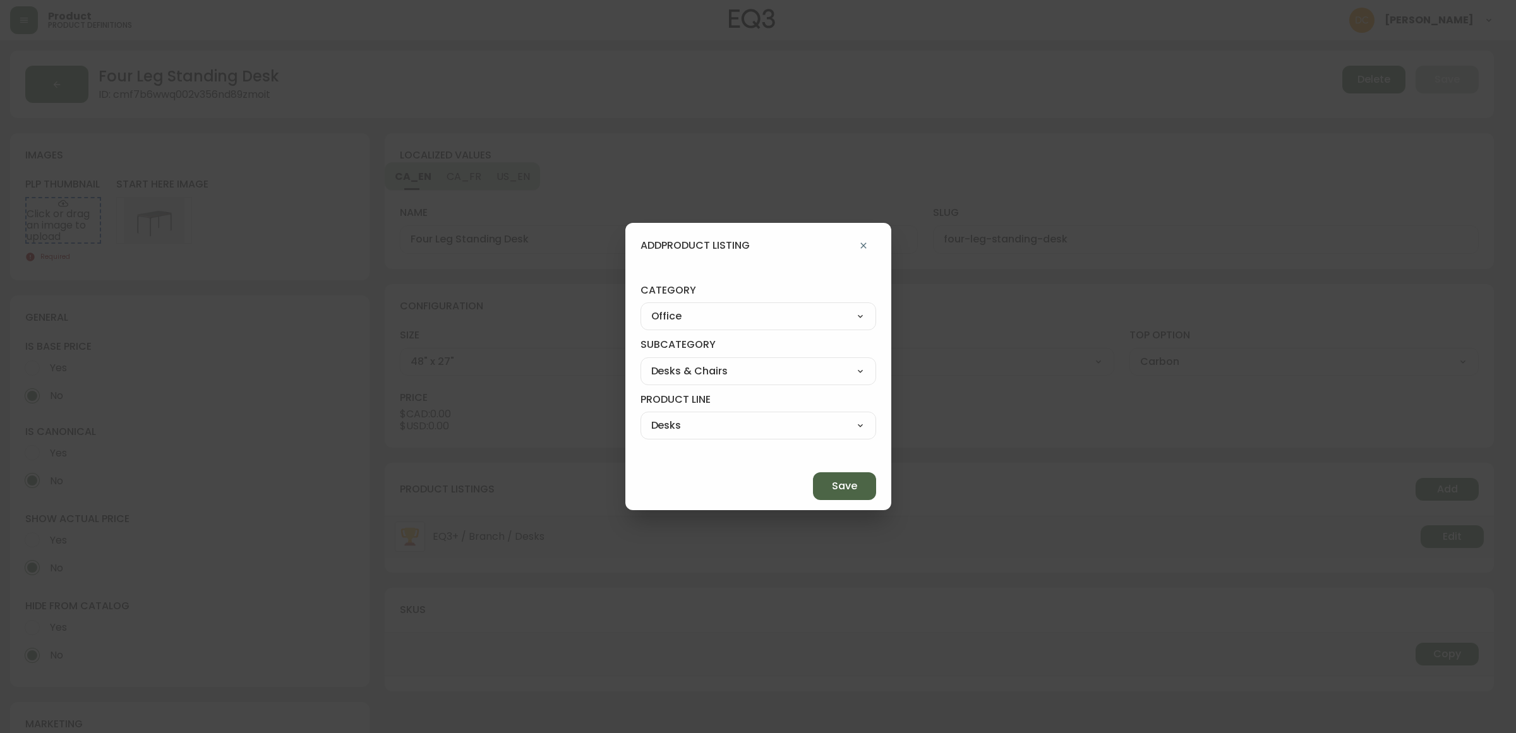
click at [832, 485] on span "Save" at bounding box center [844, 486] width 25 height 14
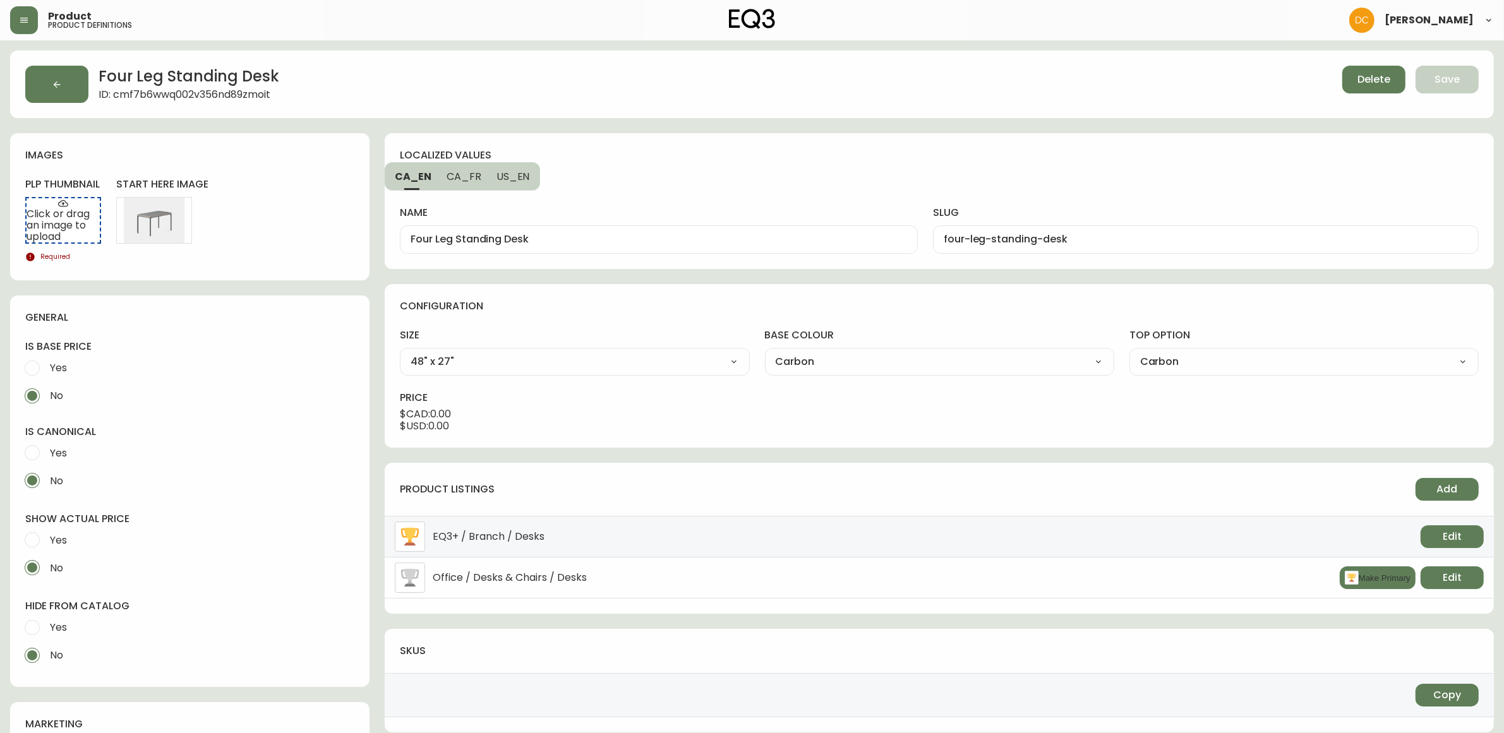
click at [52, 632] on span "Yes" at bounding box center [58, 627] width 17 height 13
click at [46, 632] on input "Yes" at bounding box center [32, 628] width 28 height 28
radio input "true"
radio input "false"
click at [51, 550] on span "Yes" at bounding box center [56, 540] width 21 height 28
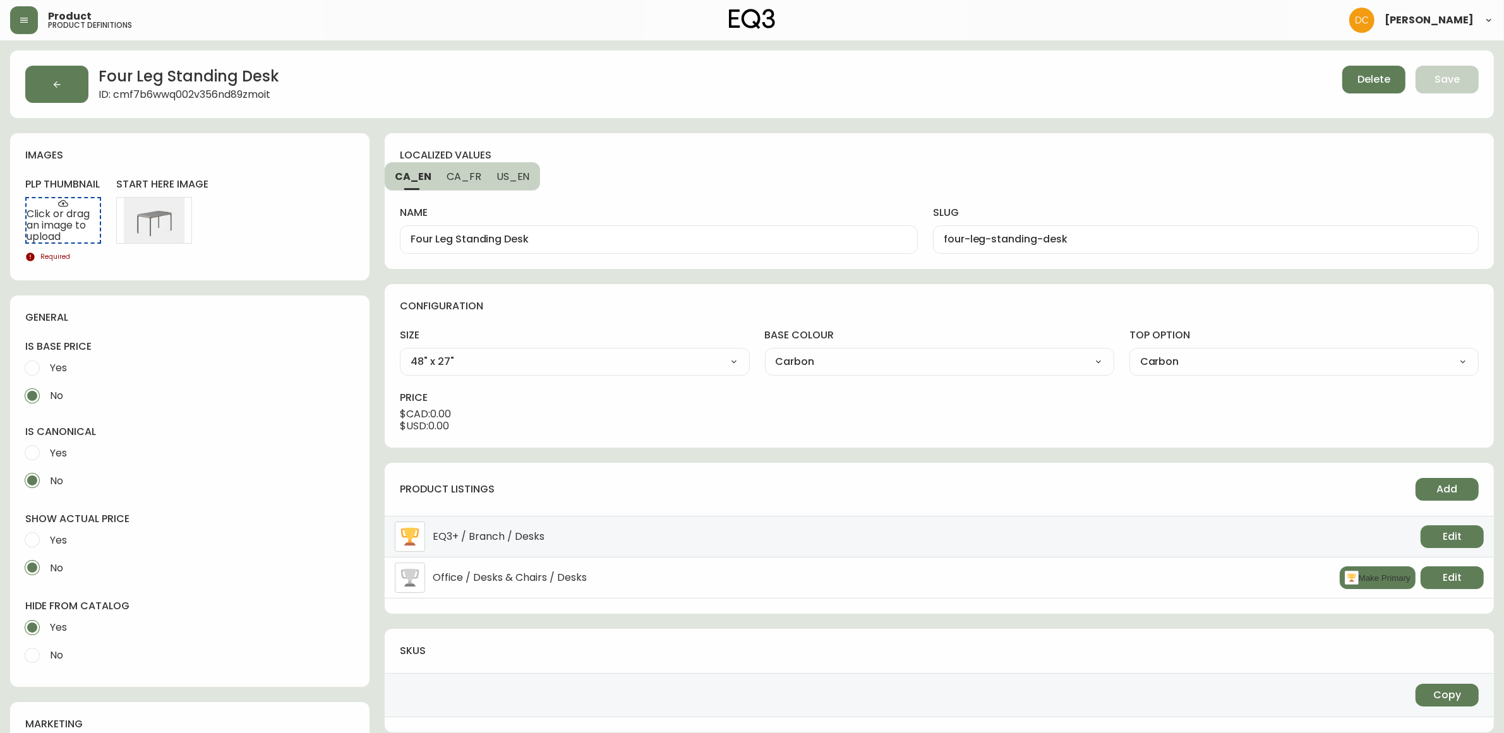
click at [46, 550] on input "Yes" at bounding box center [32, 540] width 28 height 28
radio input "true"
radio input "false"
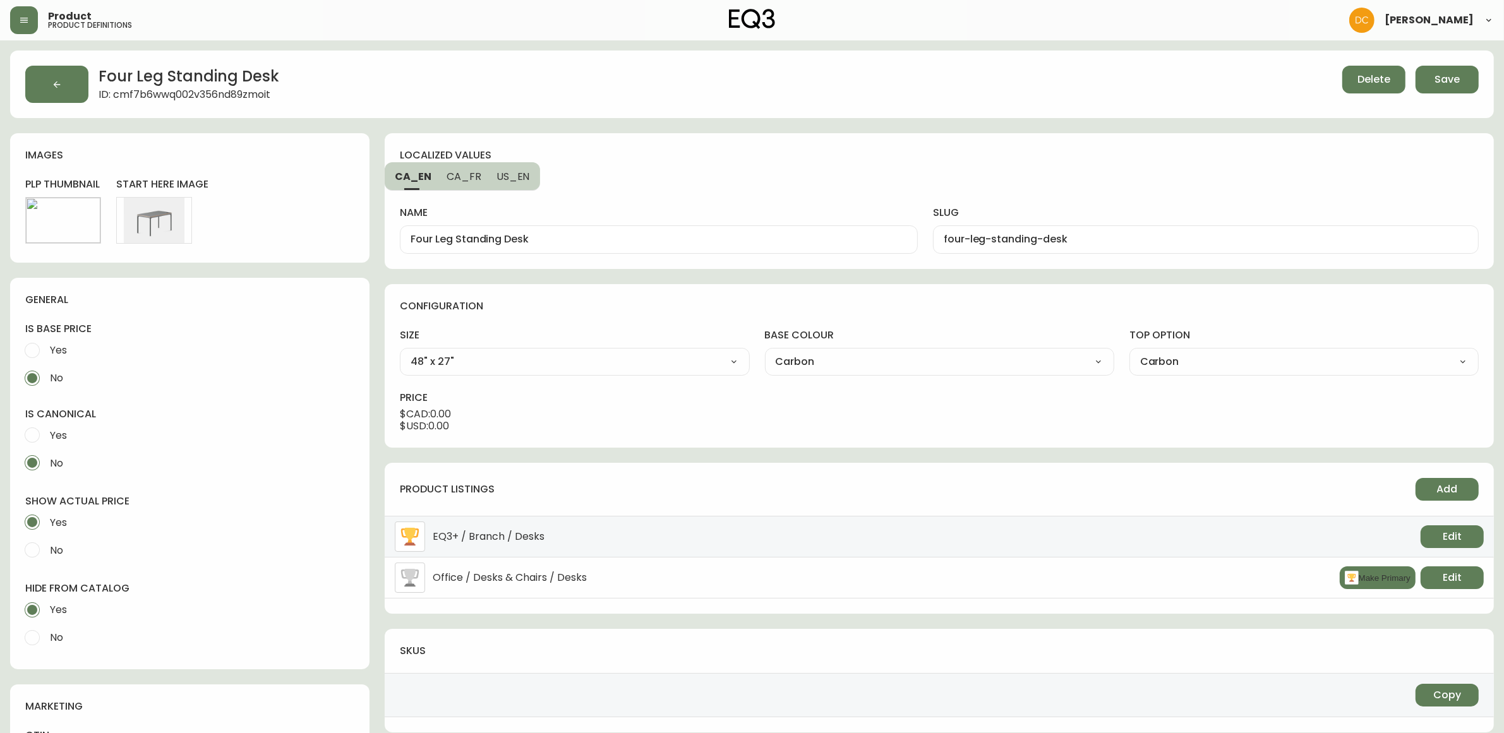
click at [485, 182] on button "CA_FR" at bounding box center [464, 176] width 50 height 28
type input "Bureau adjustable Four Leg"
type input "bureau-adjustable-four-leg"
click at [501, 182] on span "US_EN" at bounding box center [512, 176] width 33 height 13
type input "Four Leg Standing Desk"
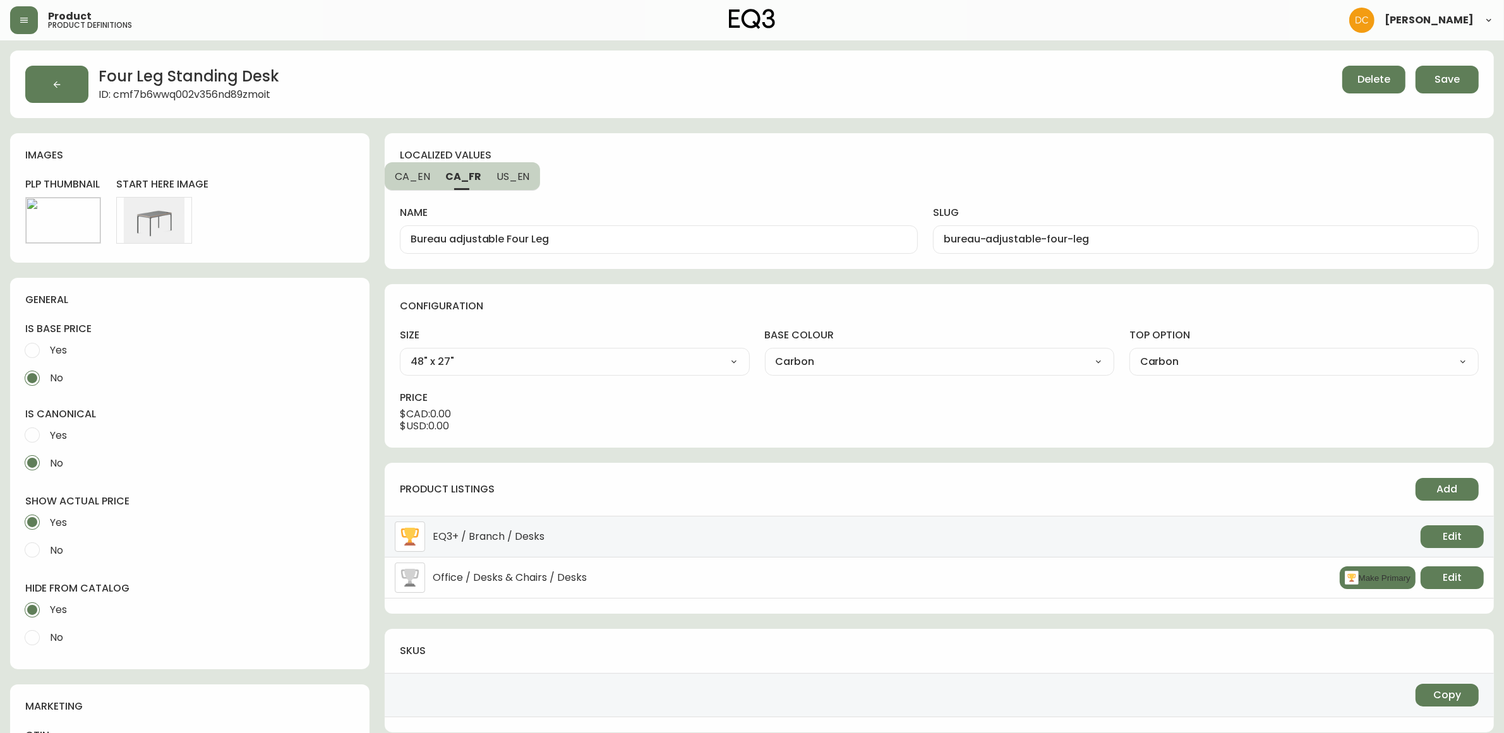
type input "four-leg-standing-desk"
click at [455, 179] on span "CA_FR" at bounding box center [462, 176] width 35 height 13
type input "Bureau adjustable Four Leg"
type input "bureau-adjustable-four-leg"
click at [418, 179] on span "CA_EN" at bounding box center [412, 176] width 35 height 13
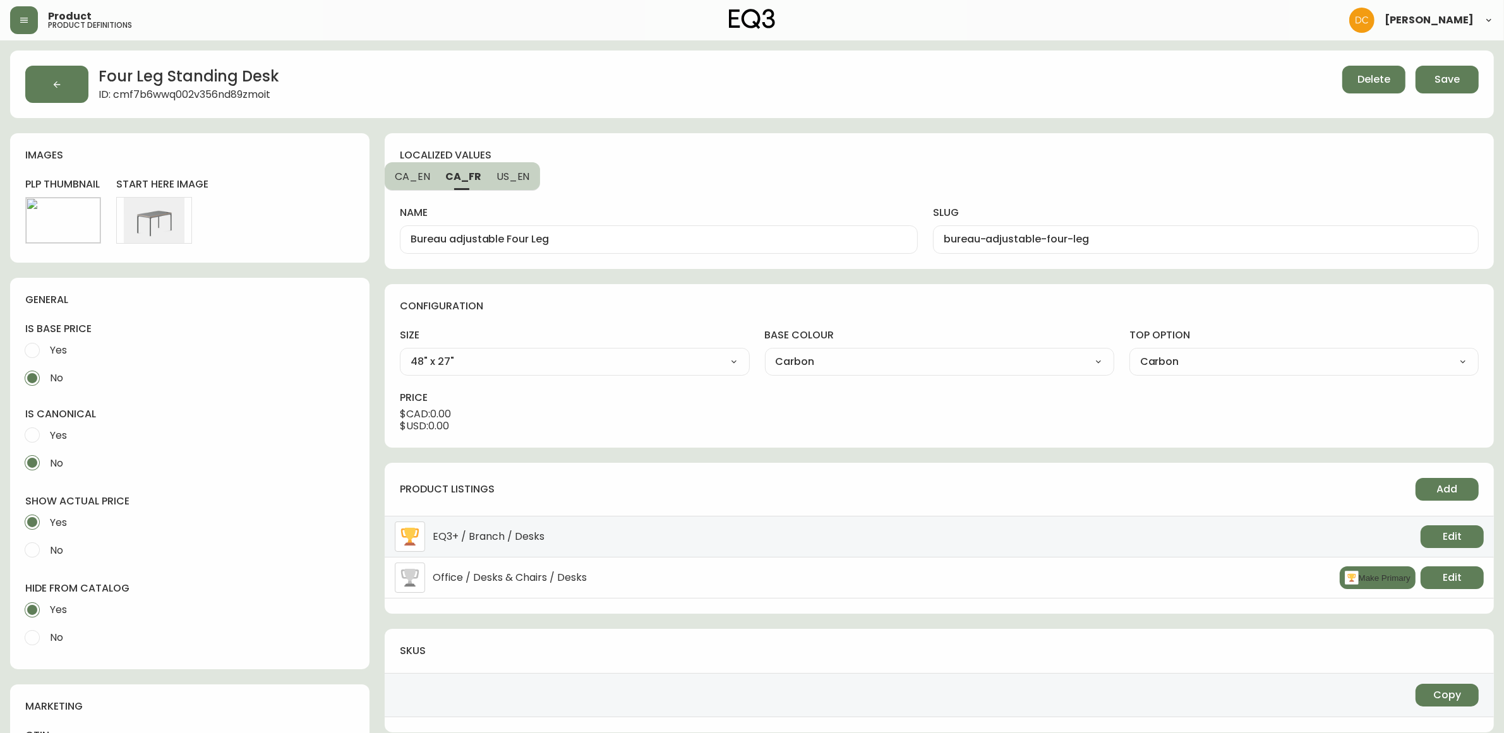
type input "Four Leg Standing Desk"
type input "four-leg-standing-desk"
click at [1439, 71] on button "Save" at bounding box center [1446, 80] width 63 height 28
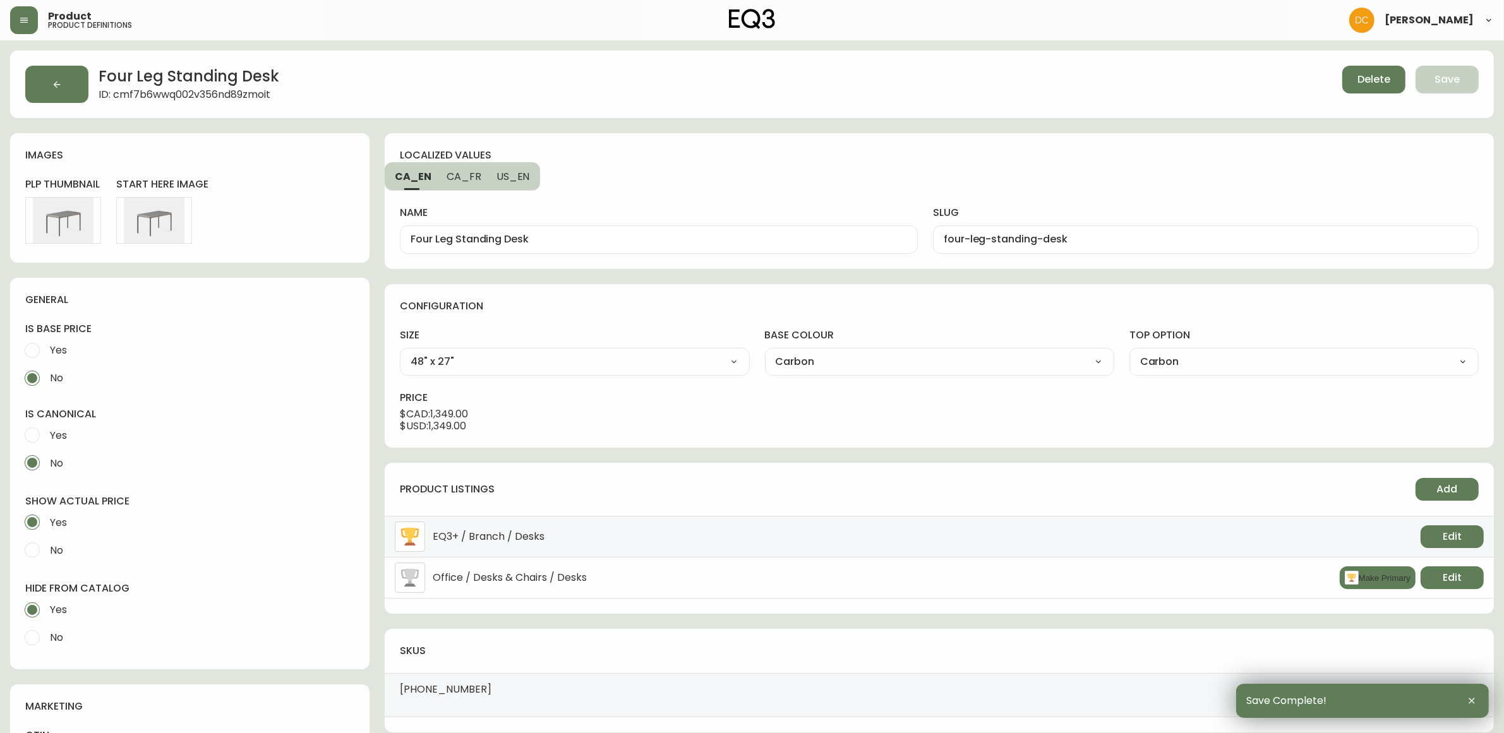
click at [48, 83] on button "button" at bounding box center [56, 84] width 63 height 37
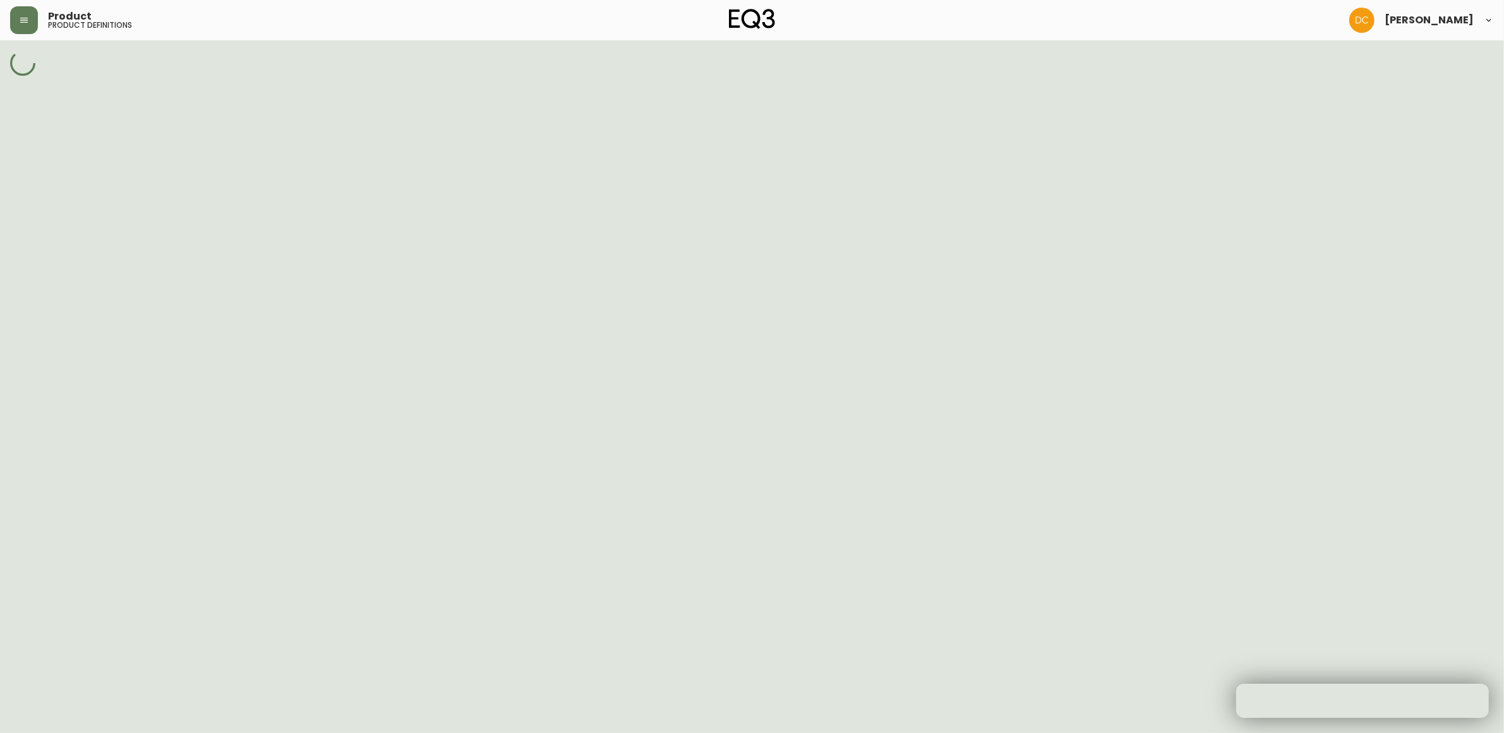
select select "cmdqi44aw1pvq0198ref13kmb"
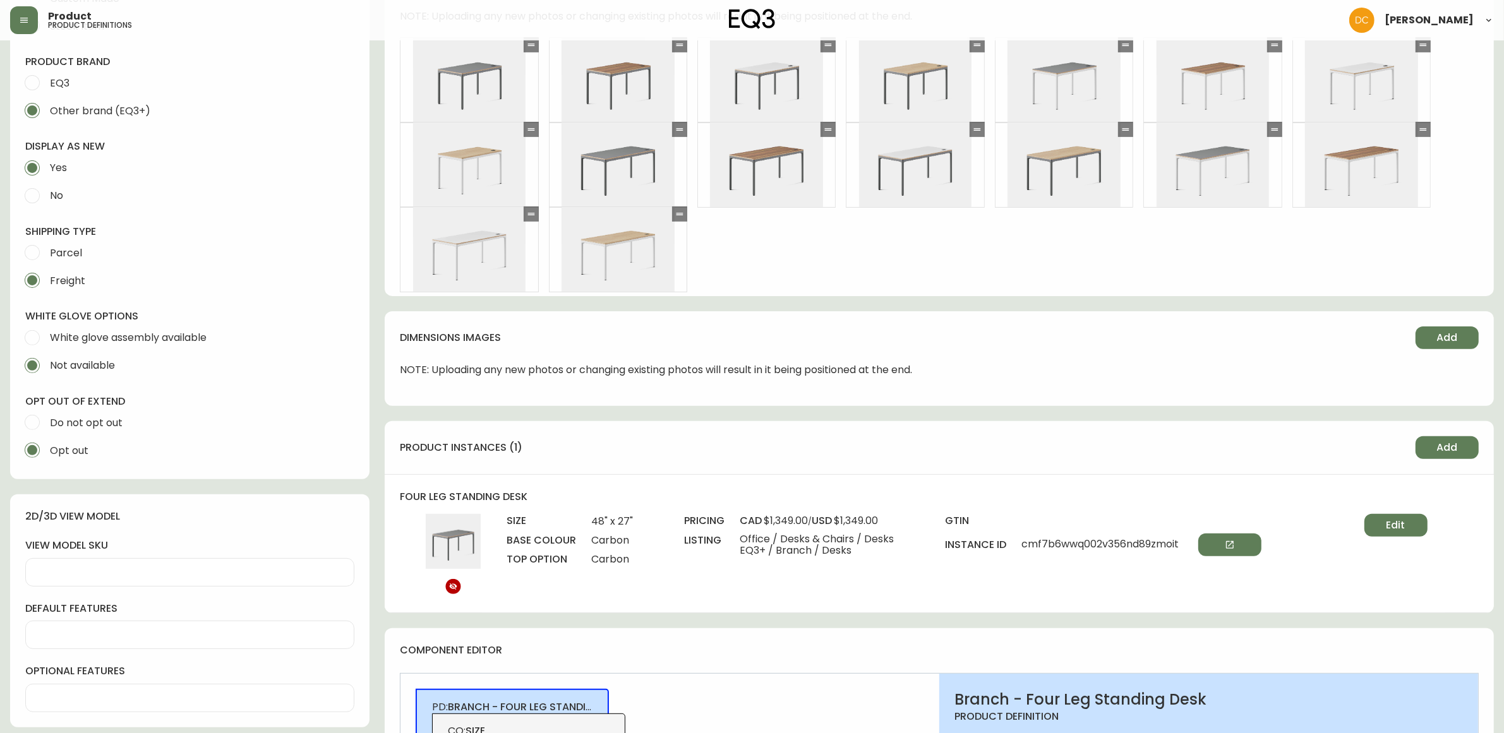
scroll to position [474, 0]
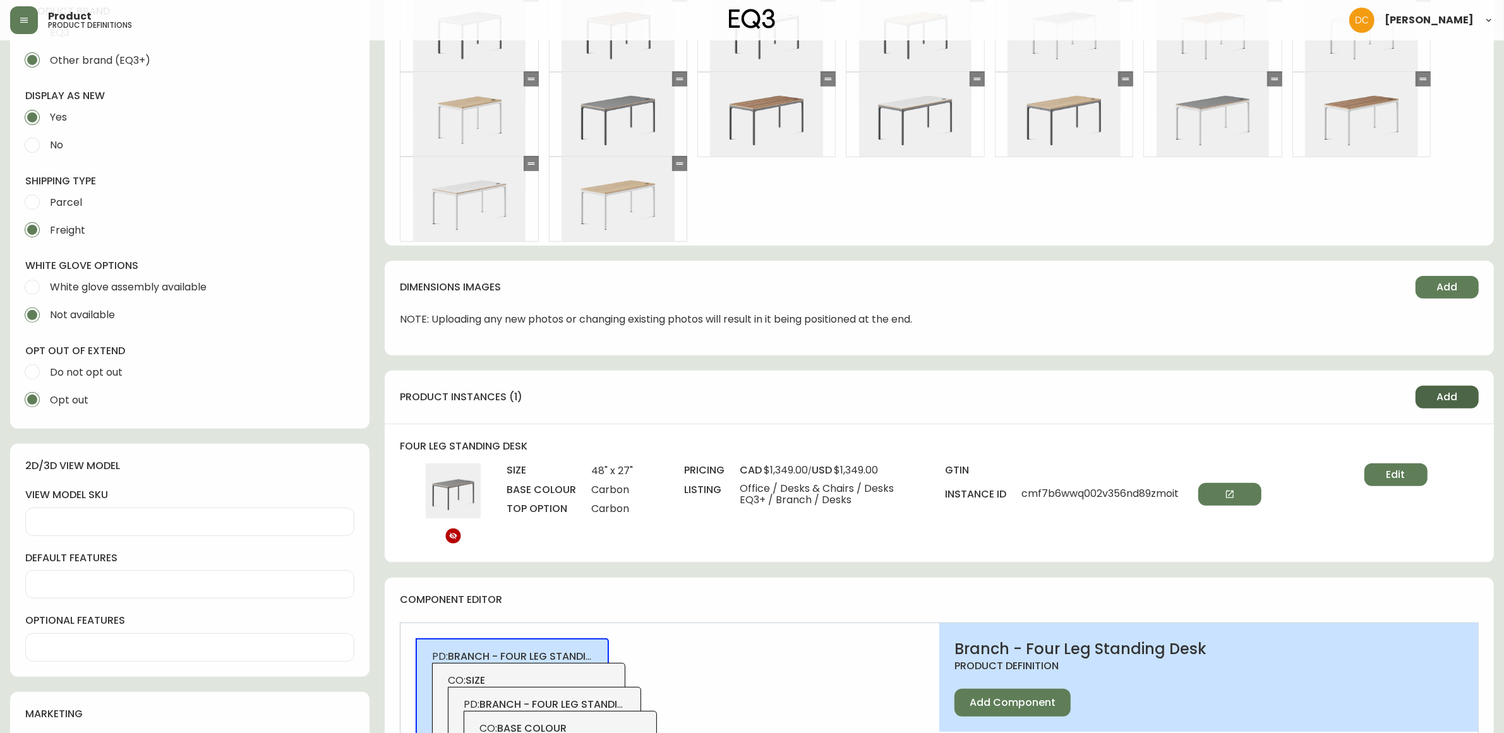
click at [1448, 396] on span "Add" at bounding box center [1447, 397] width 21 height 14
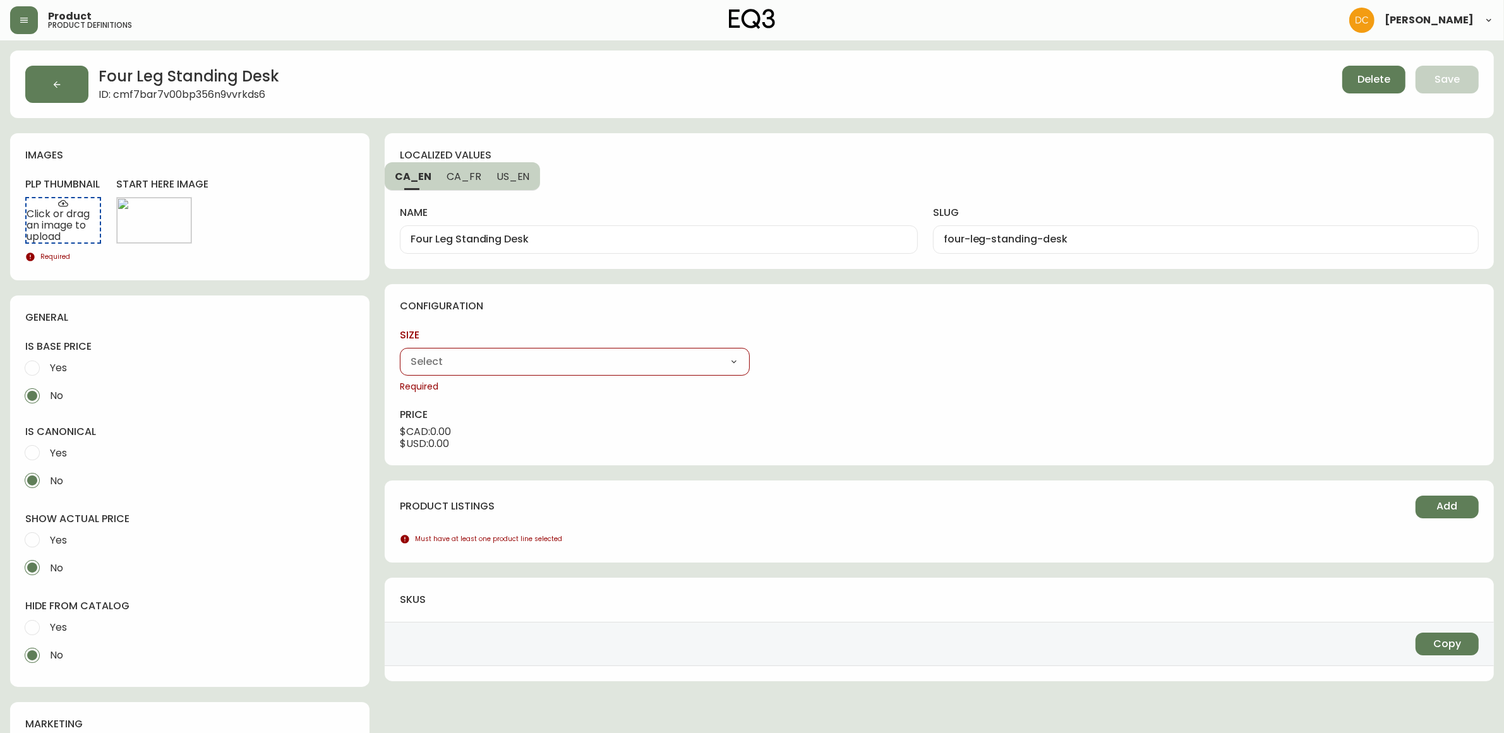
click at [668, 361] on select "48" x 27" 59" x 27"" at bounding box center [574, 361] width 349 height 19
select select "cme0aluut0bkh356n72qe17sy"
click at [400, 352] on select "48" x 27" 59" x 27"" at bounding box center [574, 361] width 349 height 19
type input "48" x 27""
click at [818, 365] on select "Carbon White" at bounding box center [939, 361] width 349 height 19
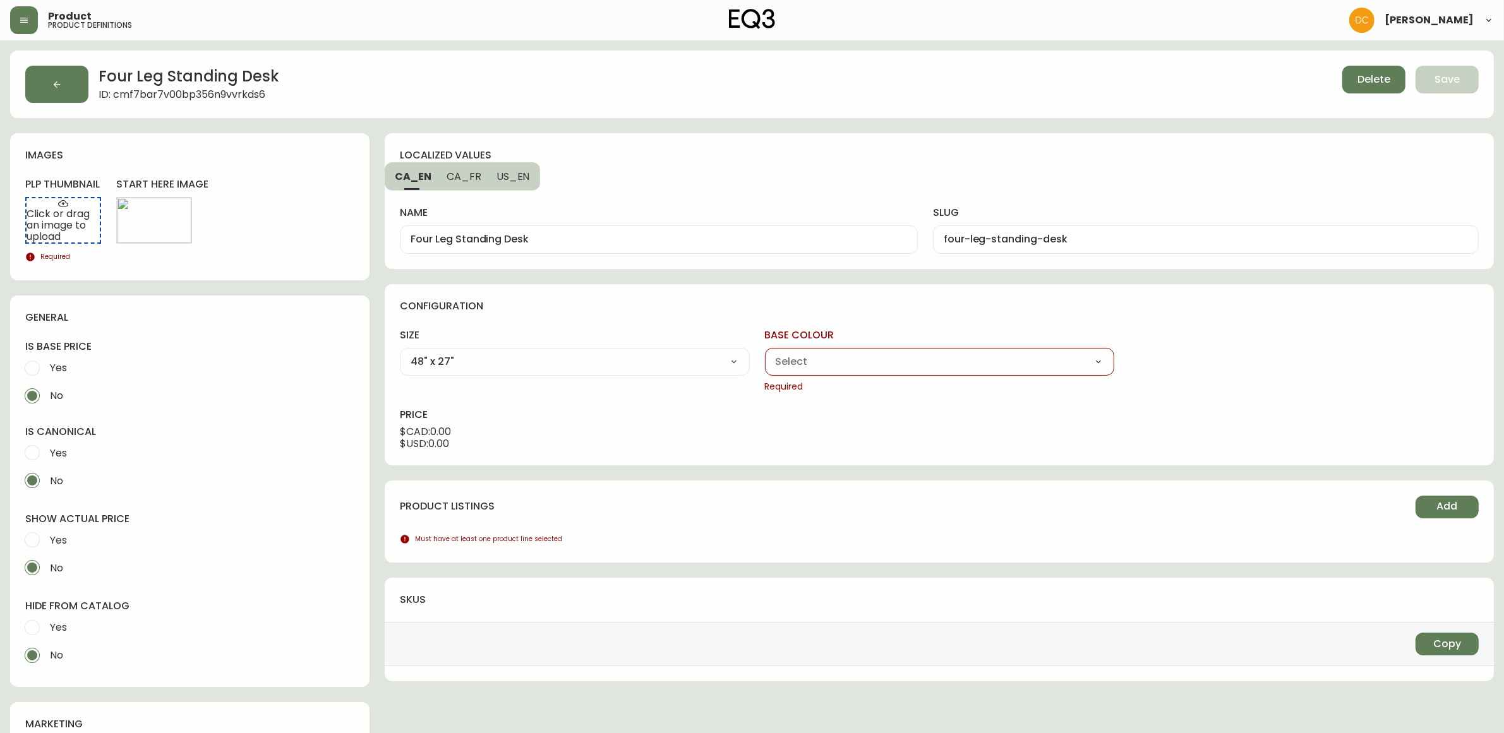
select select "cme0arcn70ci1356n79jef9q4"
click at [765, 352] on select "Carbon White" at bounding box center [939, 361] width 349 height 19
type input "Carbon"
click at [1226, 351] on div "Carbon Walnut White Woodgrain" at bounding box center [1303, 362] width 349 height 28
click at [1226, 358] on select "Carbon Walnut White Woodgrain" at bounding box center [1303, 361] width 349 height 19
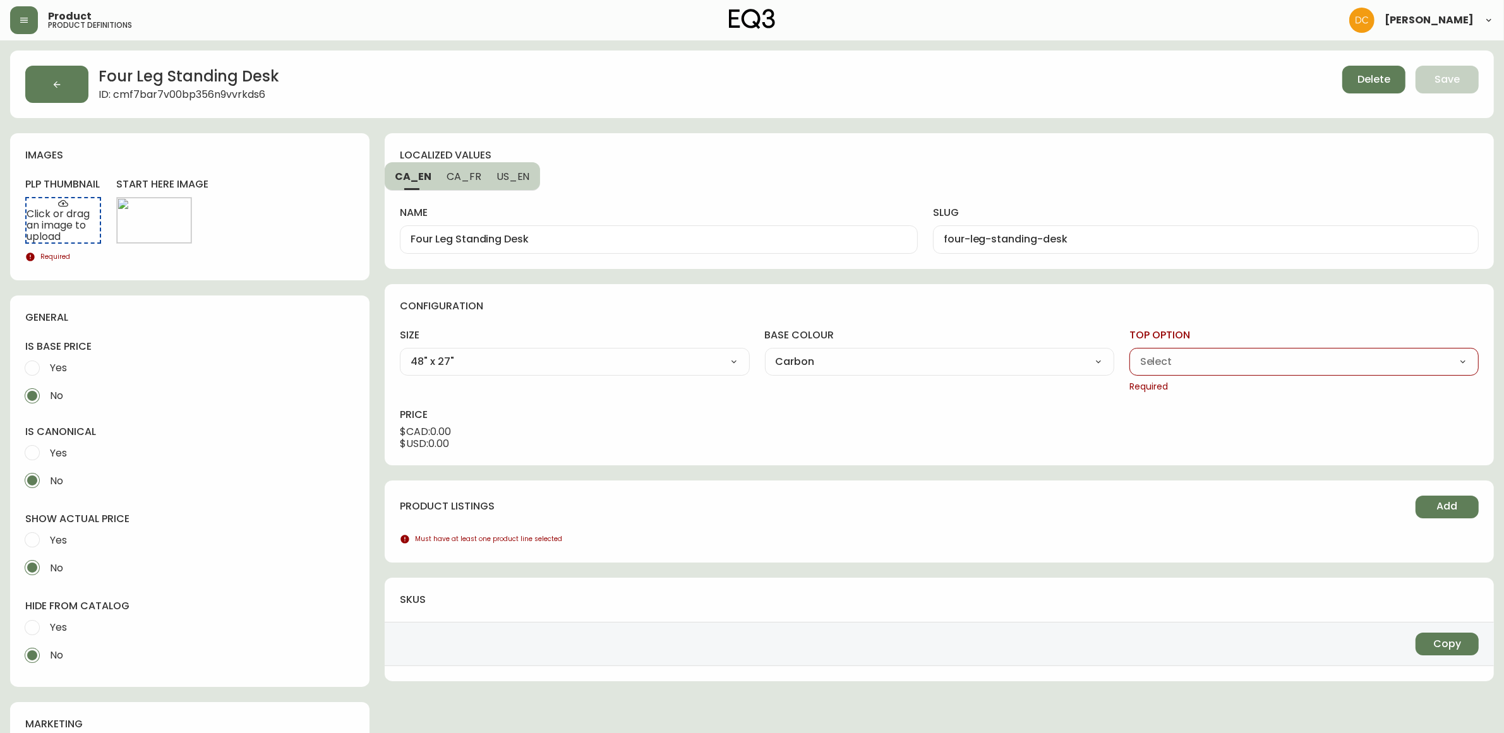
select select "cme0b3hw00g4o356npkpfgf3v"
click at [1129, 352] on select "Carbon Walnut White Woodgrain" at bounding box center [1303, 361] width 349 height 19
type input "Walnut"
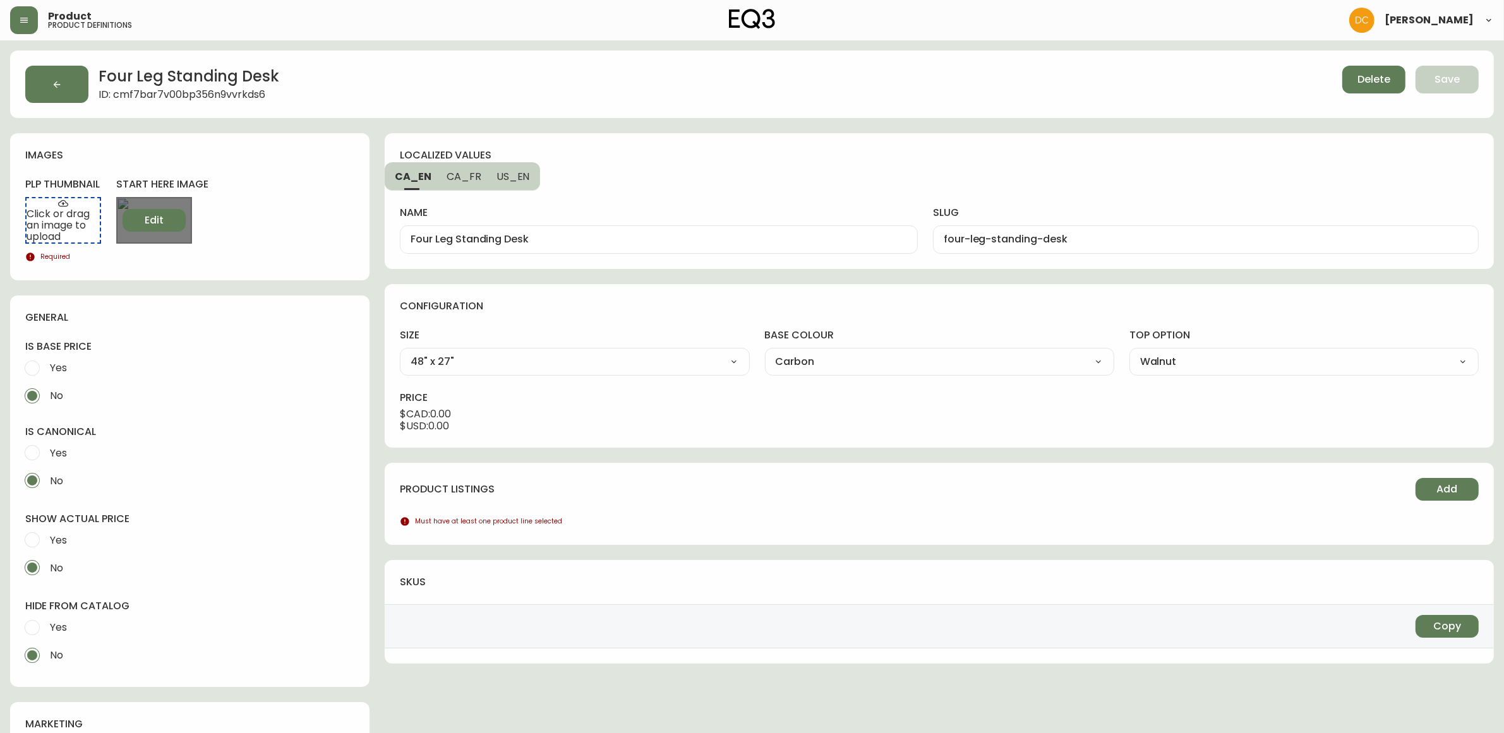
click at [171, 226] on button "Edit" at bounding box center [154, 220] width 63 height 23
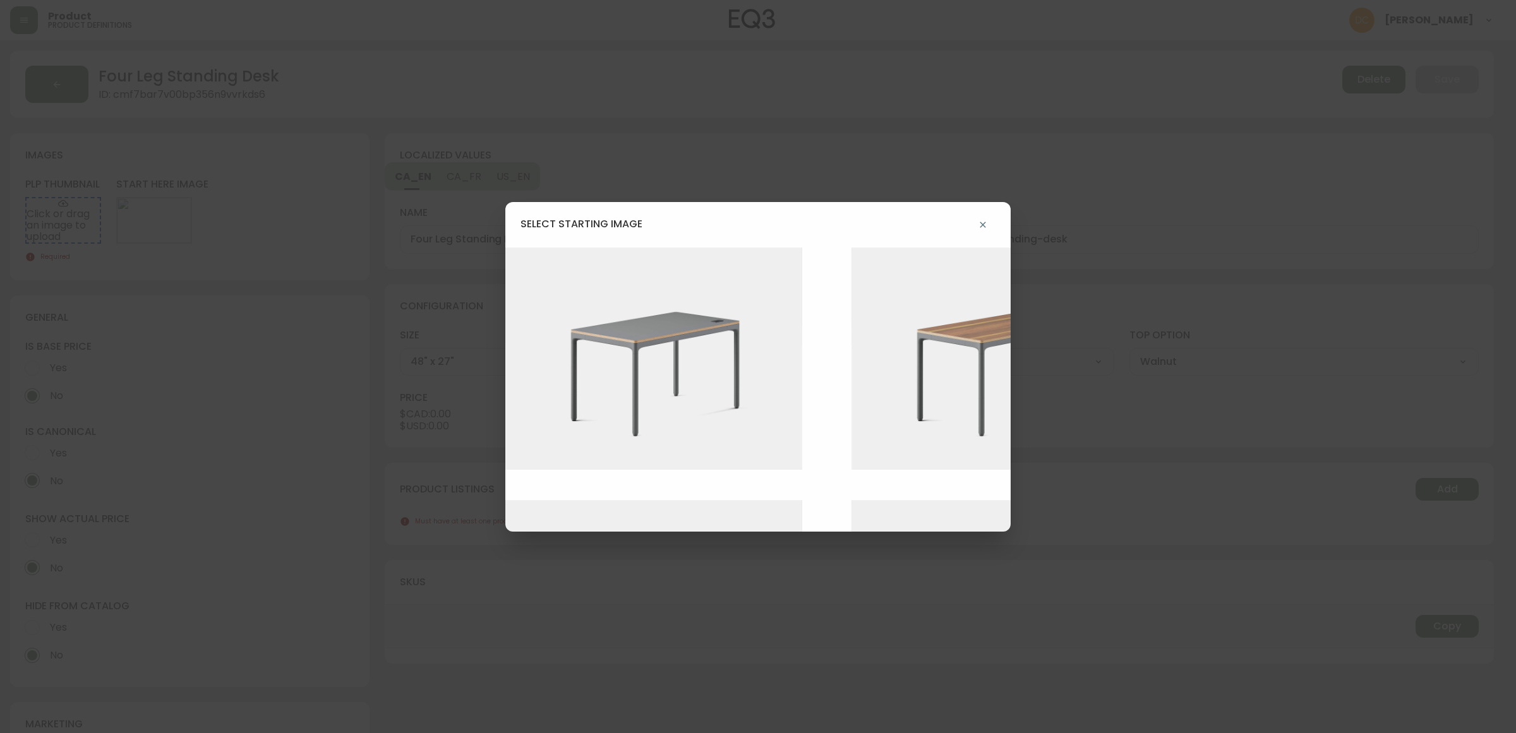
click at [868, 380] on img at bounding box center [1009, 359] width 316 height 223
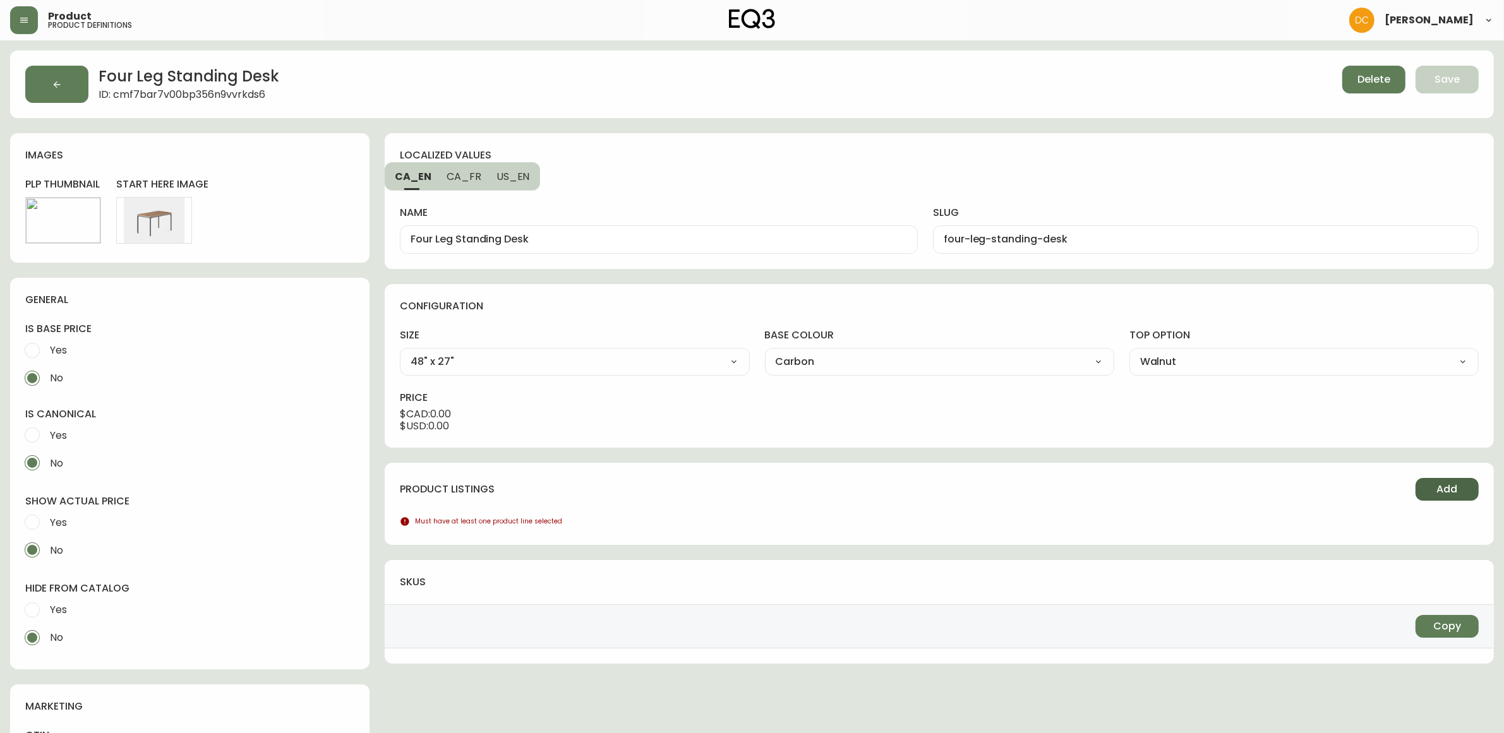
click at [1421, 488] on button "Add" at bounding box center [1446, 489] width 63 height 23
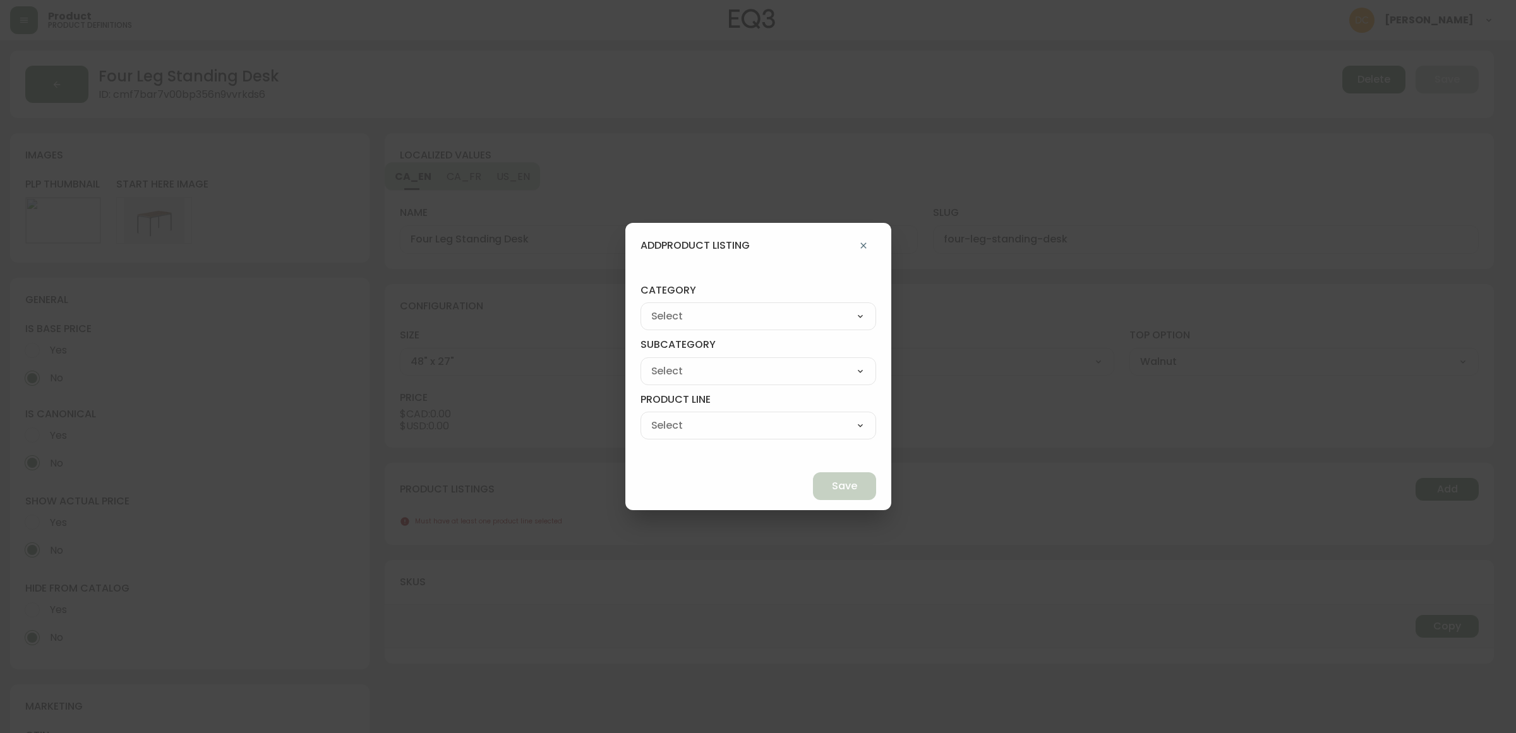
click at [728, 308] on select "Best Sellers Living Dining Bedroom Outdoor Office Lighting Rugs Accessories EQ3…" at bounding box center [758, 316] width 236 height 19
select select "7"
click at [670, 307] on select "Best Sellers Living Dining Bedroom Outdoor Office Lighting Rugs Accessories EQ3…" at bounding box center [758, 316] width 236 height 19
type input "Accessories"
drag, startPoint x: 754, startPoint y: 317, endPoint x: 753, endPoint y: 325, distance: 8.2
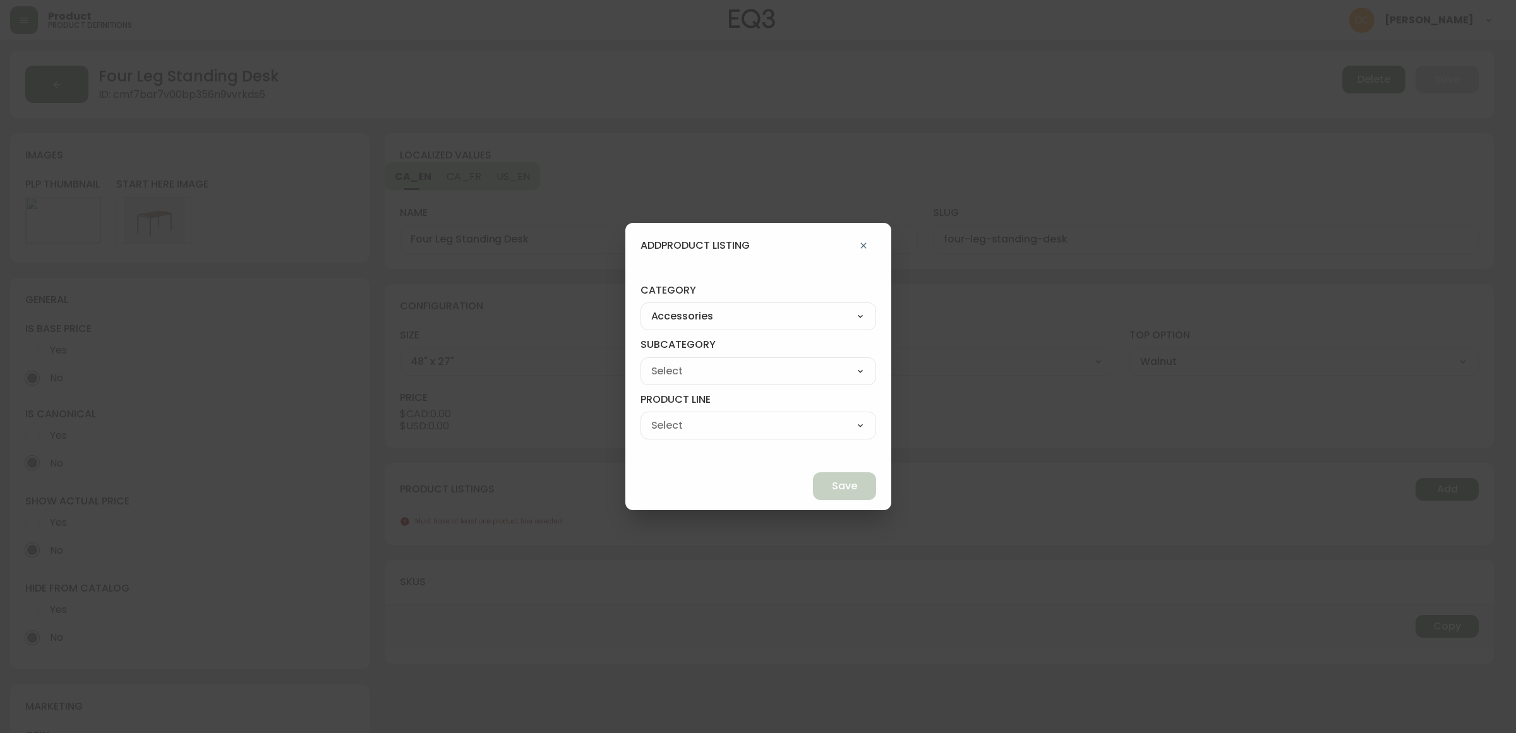
click at [754, 317] on select "Best Sellers Living Dining Bedroom Outdoor Office Lighting Rugs Accessories EQ3…" at bounding box center [758, 316] width 236 height 19
select select "9"
click at [670, 307] on select "Best Sellers Living Dining Bedroom Outdoor Office Lighting Rugs Accessories EQ3…" at bounding box center [758, 316] width 236 height 19
type input "EQ3+"
click at [762, 362] on select "[PERSON_NAME] Palliser Branch Silk & Snow Marimekko Neighbor Loll Designs [PERS…" at bounding box center [758, 371] width 236 height 19
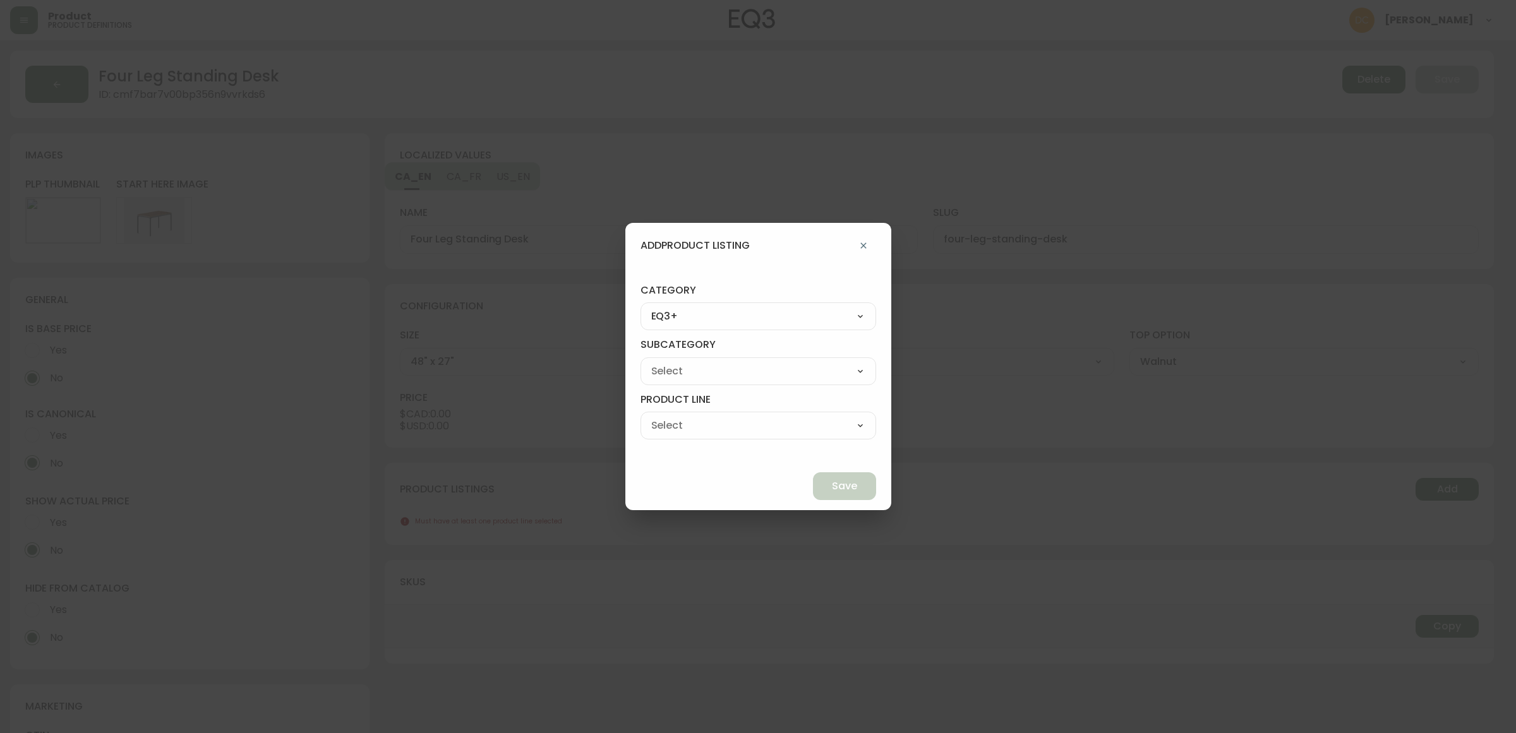
select select "90"
click at [670, 362] on select "[PERSON_NAME] Palliser Branch Silk & Snow Marimekko Neighbor Loll Designs [PERS…" at bounding box center [758, 371] width 236 height 19
type input "[PERSON_NAME]"
click at [762, 379] on select "[PERSON_NAME] Palliser Branch Silk & Snow Marimekko Neighbor Loll Designs [PERS…" at bounding box center [758, 371] width 236 height 19
select select "ckf4hdesi5o090182ryhw2k8i"
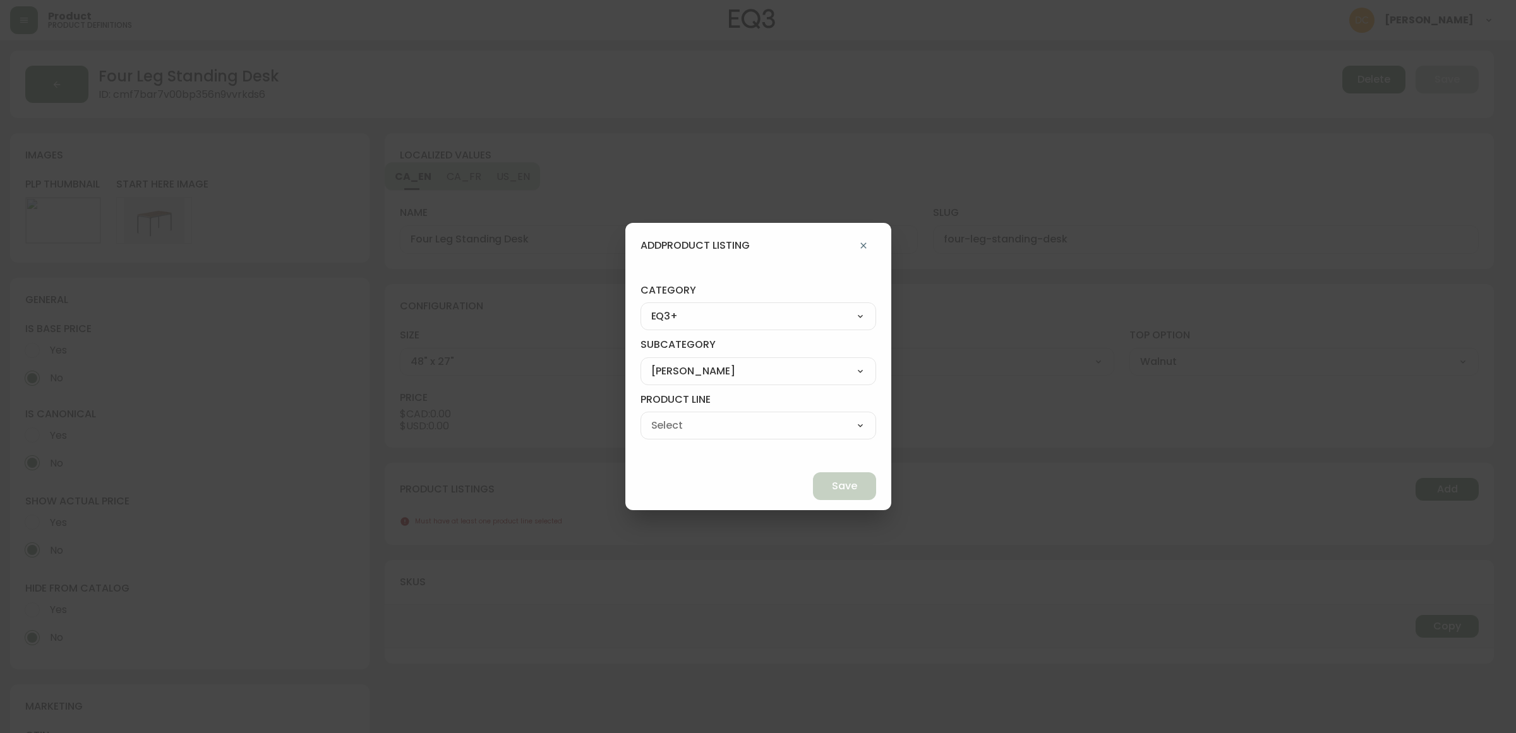
click at [670, 362] on select "[PERSON_NAME] Palliser Branch Silk & Snow Marimekko Neighbor Loll Designs [PERS…" at bounding box center [758, 371] width 236 height 19
type input "Branch"
click at [743, 417] on select "Office Chairs Desks Desk Accessories Chair Accessories" at bounding box center [758, 425] width 236 height 19
select select "ckf4hlv3i5qp70138rsp9k9ve"
click at [670, 416] on select "Office Chairs Desks Desk Accessories Chair Accessories" at bounding box center [758, 425] width 236 height 19
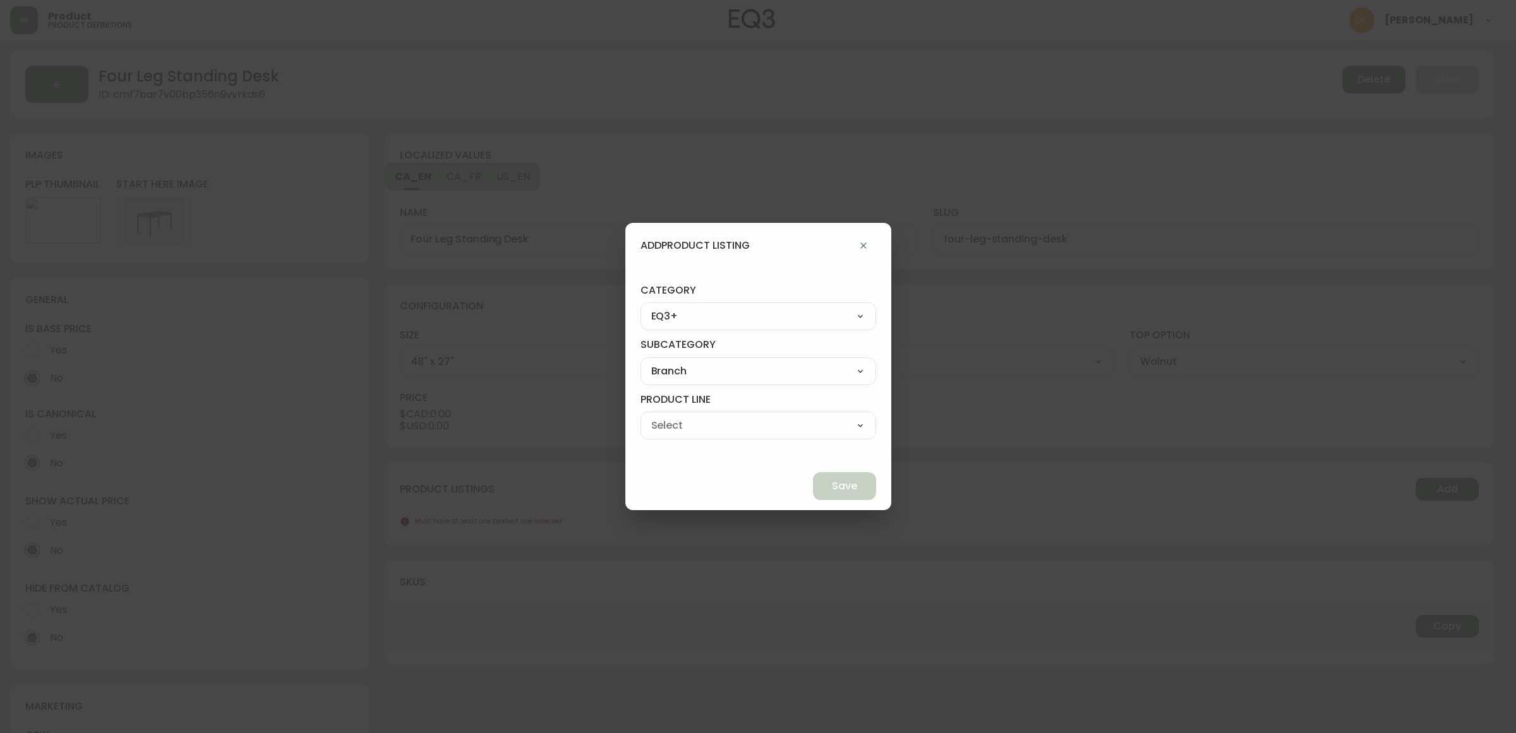
type input "Desks"
click at [832, 490] on span "Save" at bounding box center [844, 486] width 25 height 14
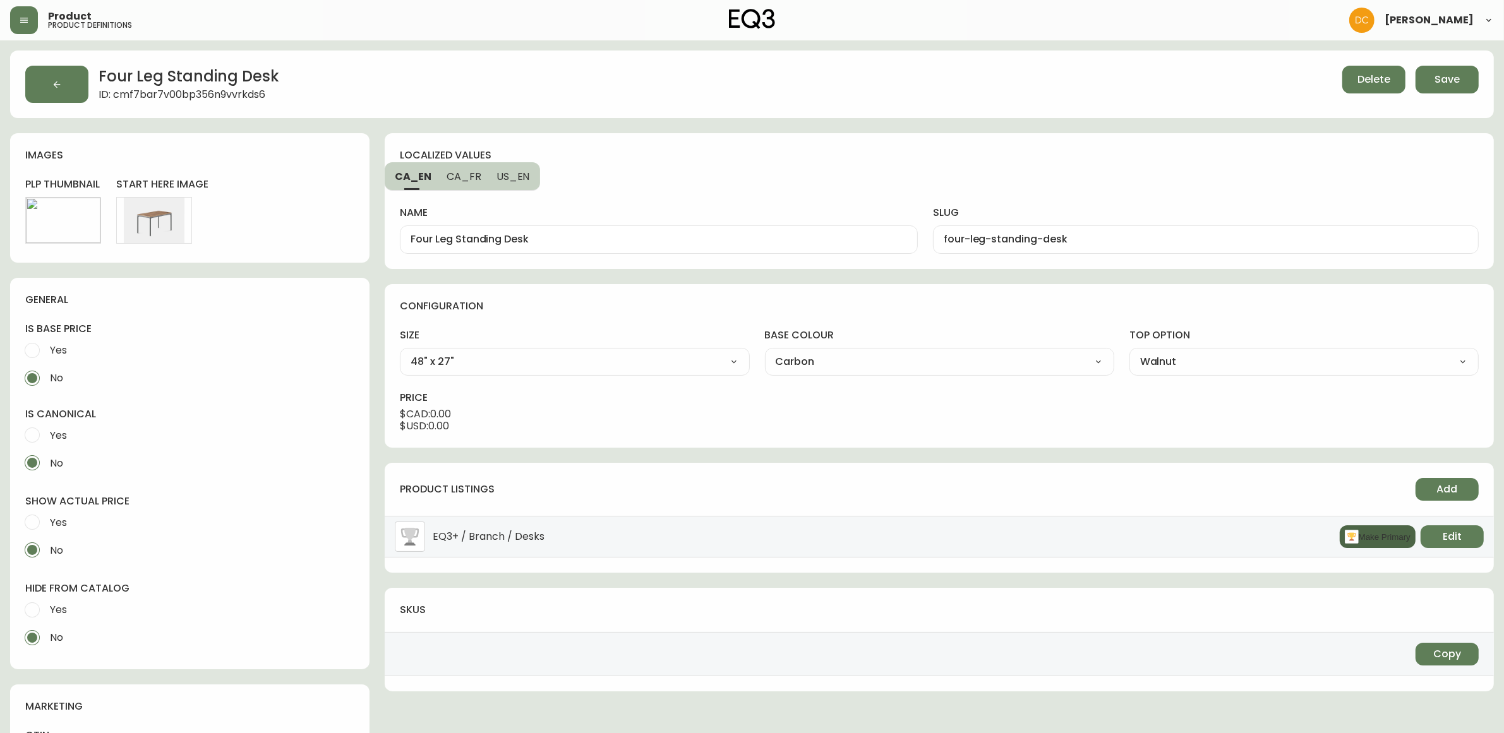
click at [1347, 542] on rect "button" at bounding box center [1352, 537] width 14 height 14
click at [43, 604] on input "Yes" at bounding box center [32, 610] width 28 height 28
radio input "true"
radio input "false"
click at [56, 518] on span "Yes" at bounding box center [58, 522] width 17 height 13
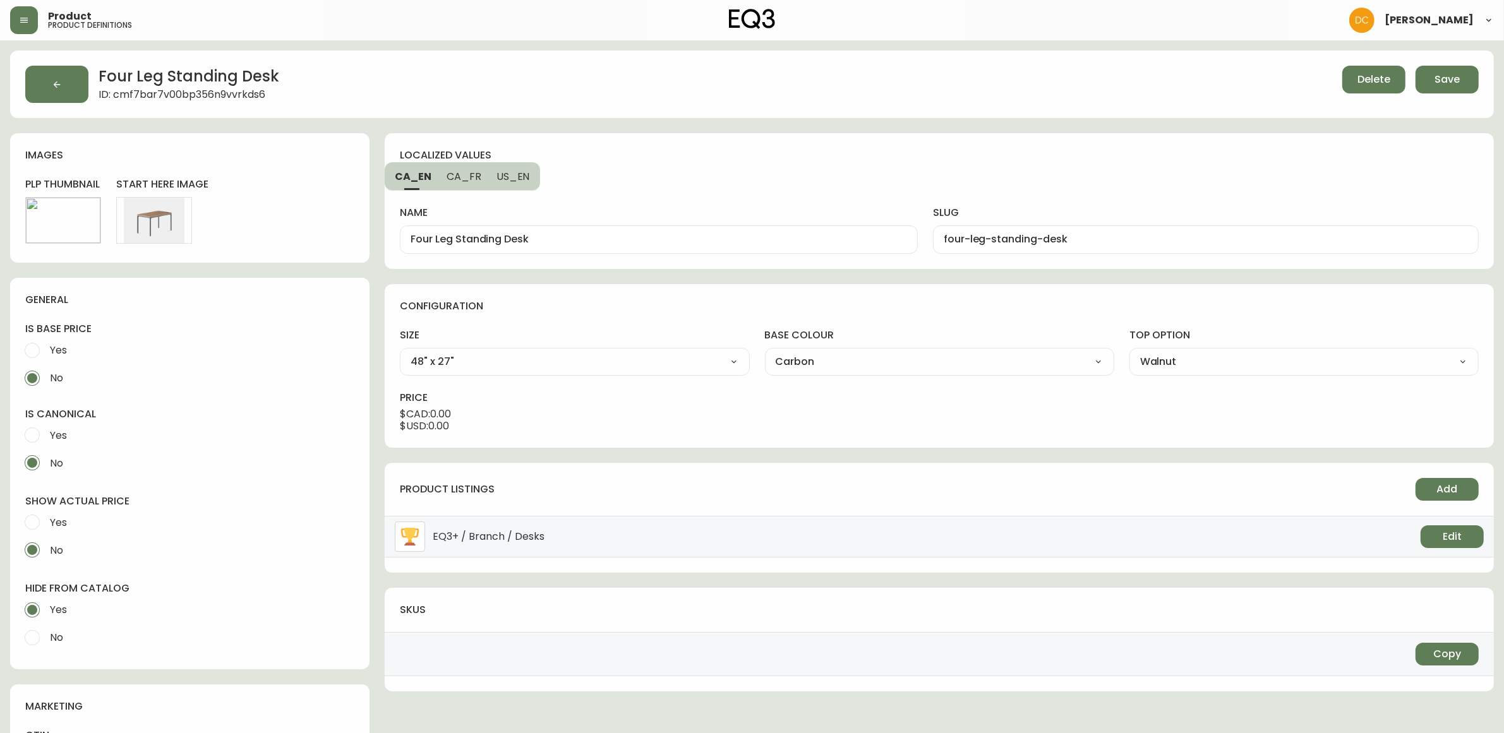
click at [46, 518] on input "Yes" at bounding box center [32, 522] width 28 height 28
radio input "true"
radio input "false"
click at [1440, 83] on span "Save" at bounding box center [1446, 80] width 25 height 14
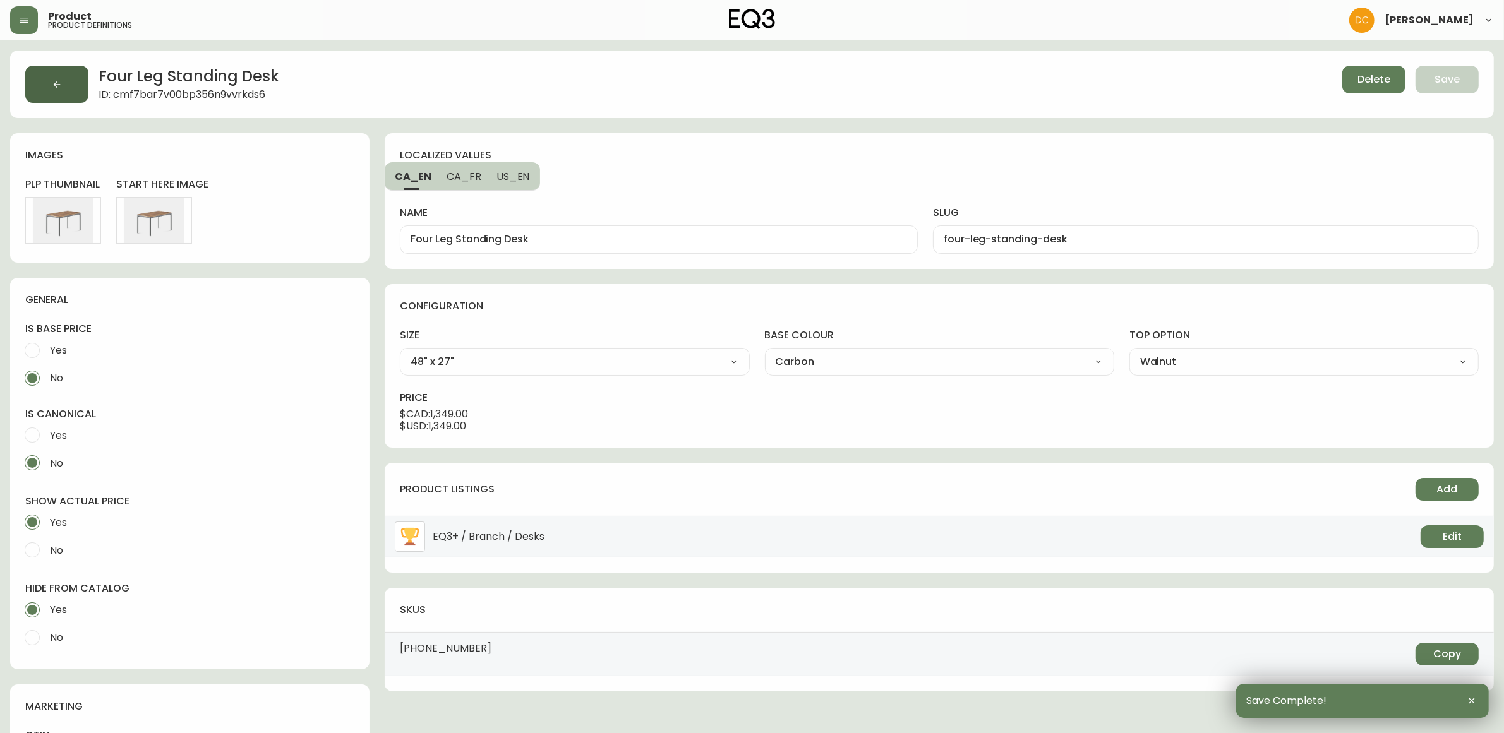
click at [61, 71] on button "button" at bounding box center [56, 84] width 63 height 37
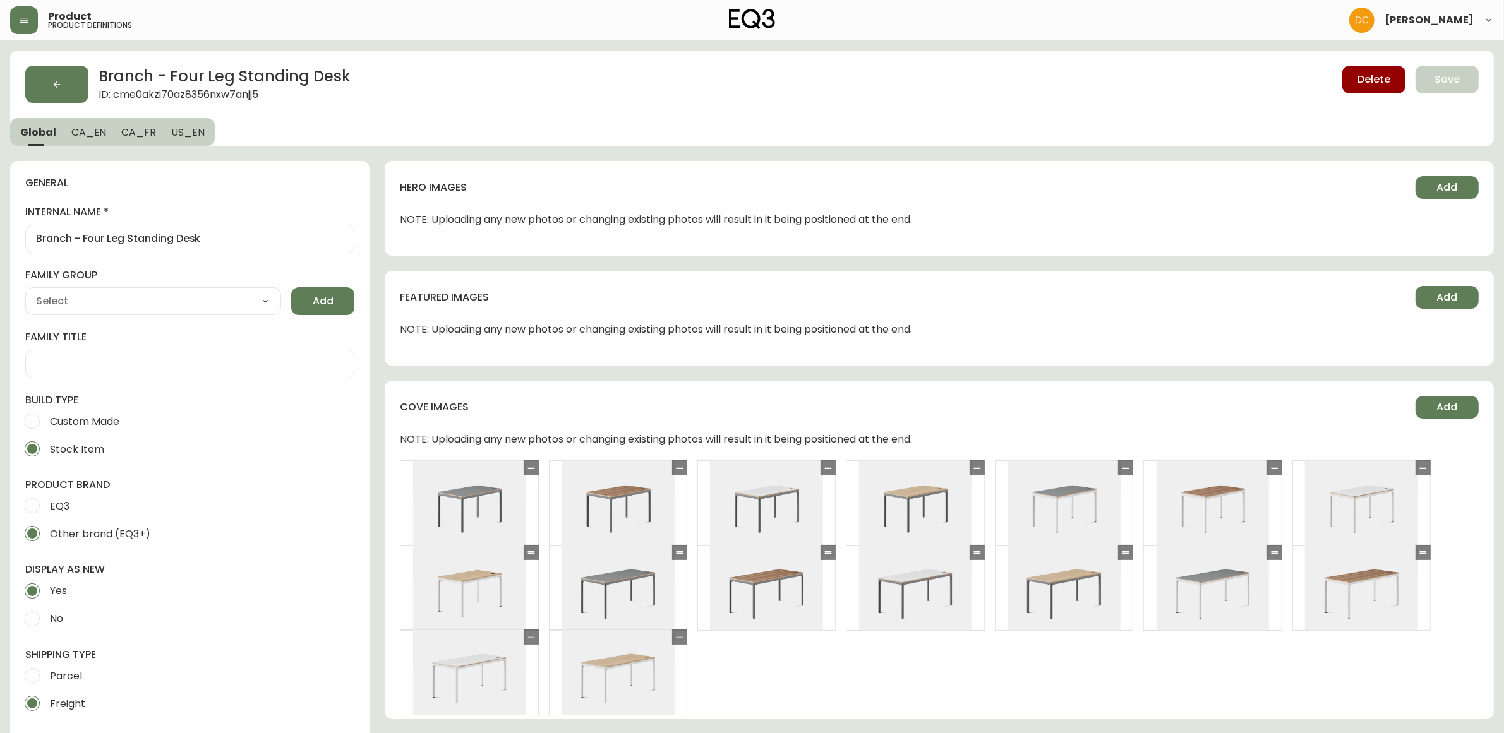
type input "Branch Furniture"
type input "Furniture > Office Furniture > Desks"
select select "cmdqi44aw1pvq0198ref13kmb"
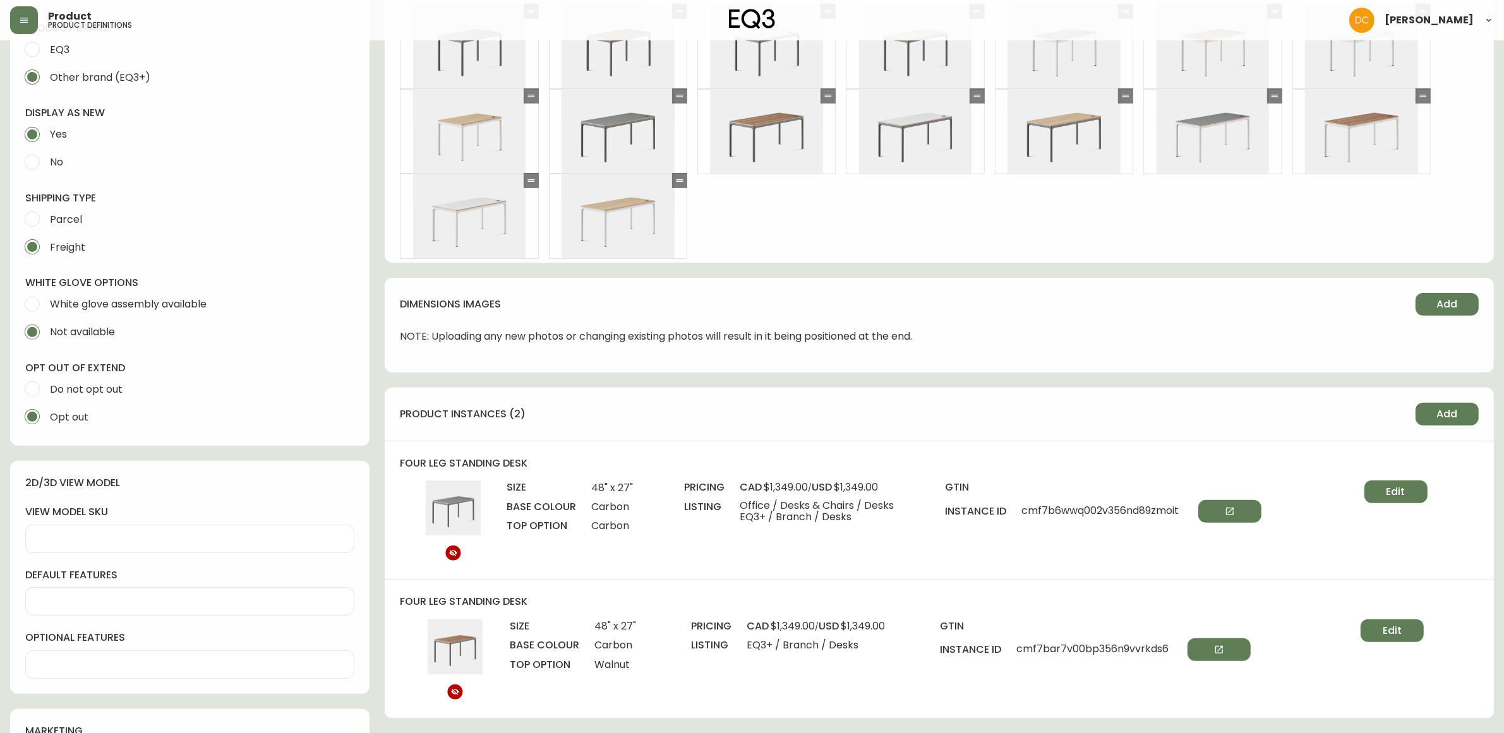
scroll to position [553, 0]
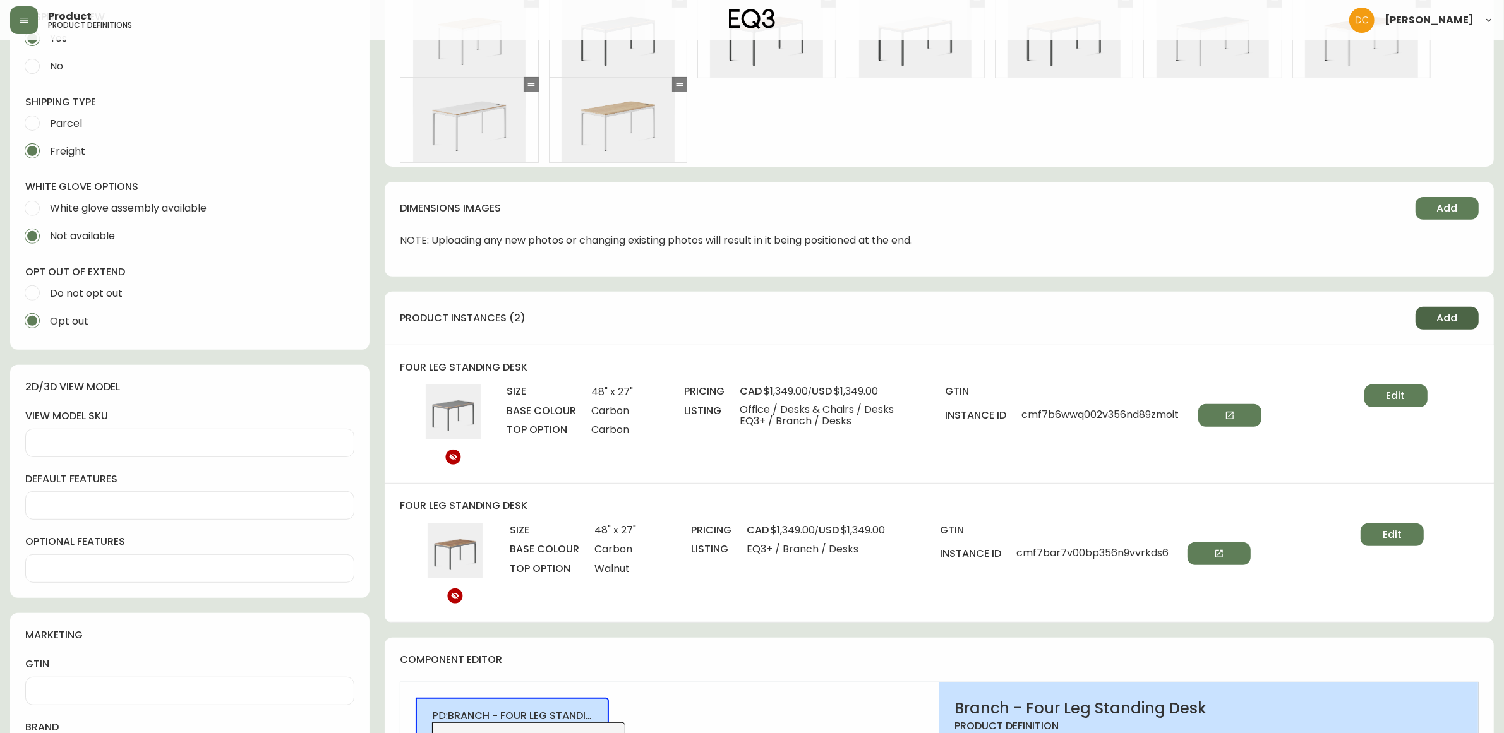
click at [1424, 322] on button "Add" at bounding box center [1446, 318] width 63 height 23
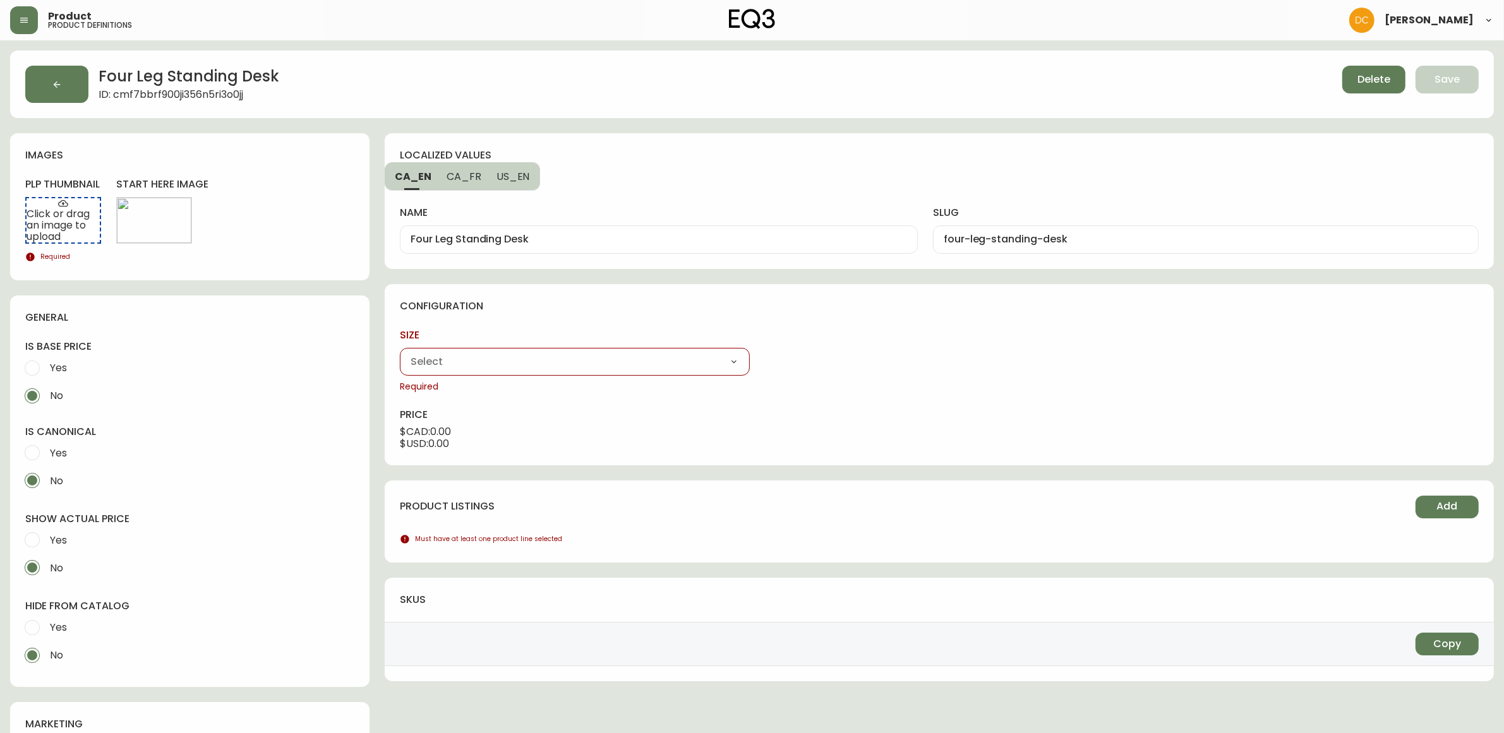
click at [496, 364] on select "48" x 27" 59" x 27"" at bounding box center [574, 361] width 349 height 19
select select "cme0aluut0bkh356n72qe17sy"
click at [400, 352] on select "48" x 27" 59" x 27"" at bounding box center [574, 361] width 349 height 19
type input "48" x 27""
click at [877, 364] on select "Carbon White" at bounding box center [939, 361] width 349 height 19
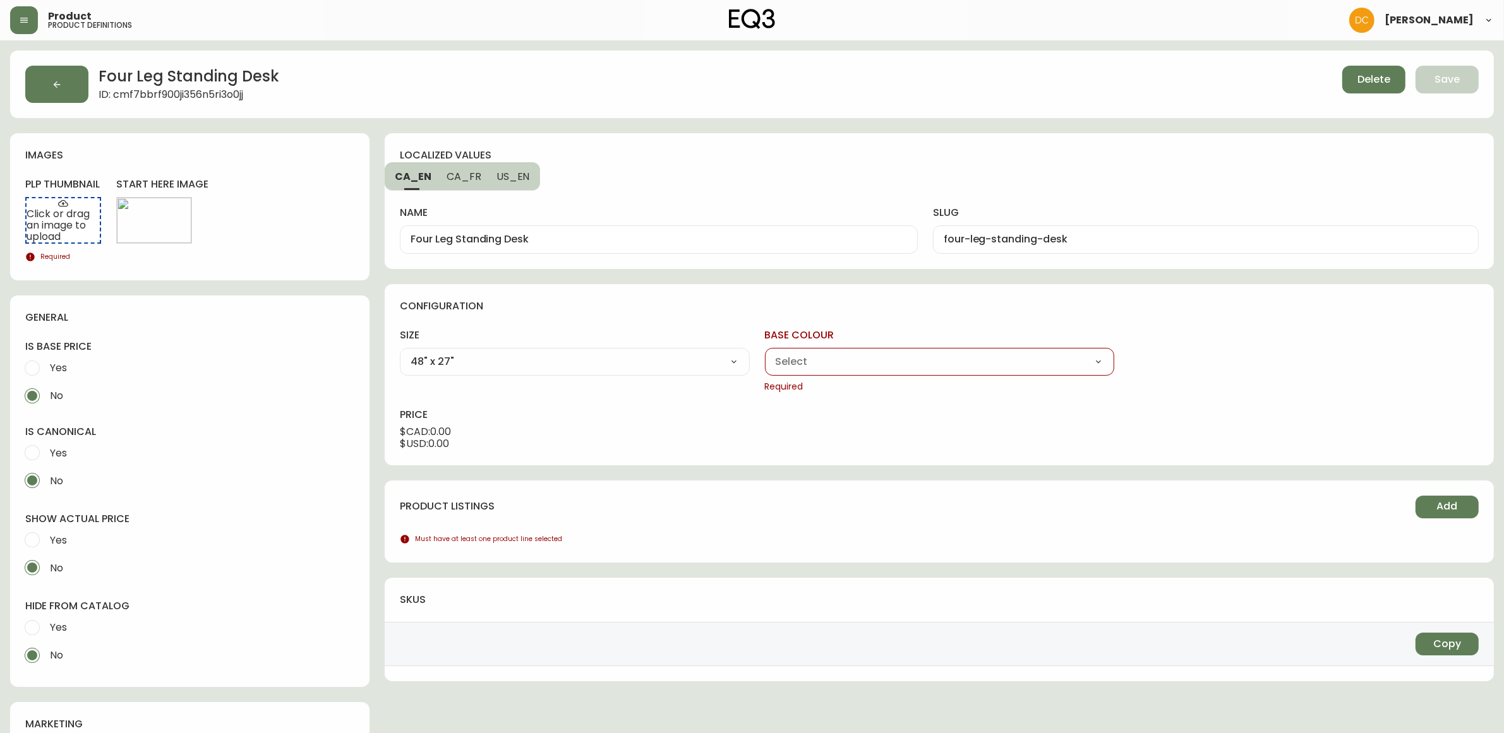
select select "cme0arcn70ci1356n79jef9q4"
click at [765, 352] on select "Carbon White" at bounding box center [939, 361] width 349 height 19
type input "Carbon"
click at [1156, 355] on select "Carbon Walnut White Woodgrain" at bounding box center [1303, 361] width 349 height 19
select select "cme0b3mbz0g6a356nq1ckot9h"
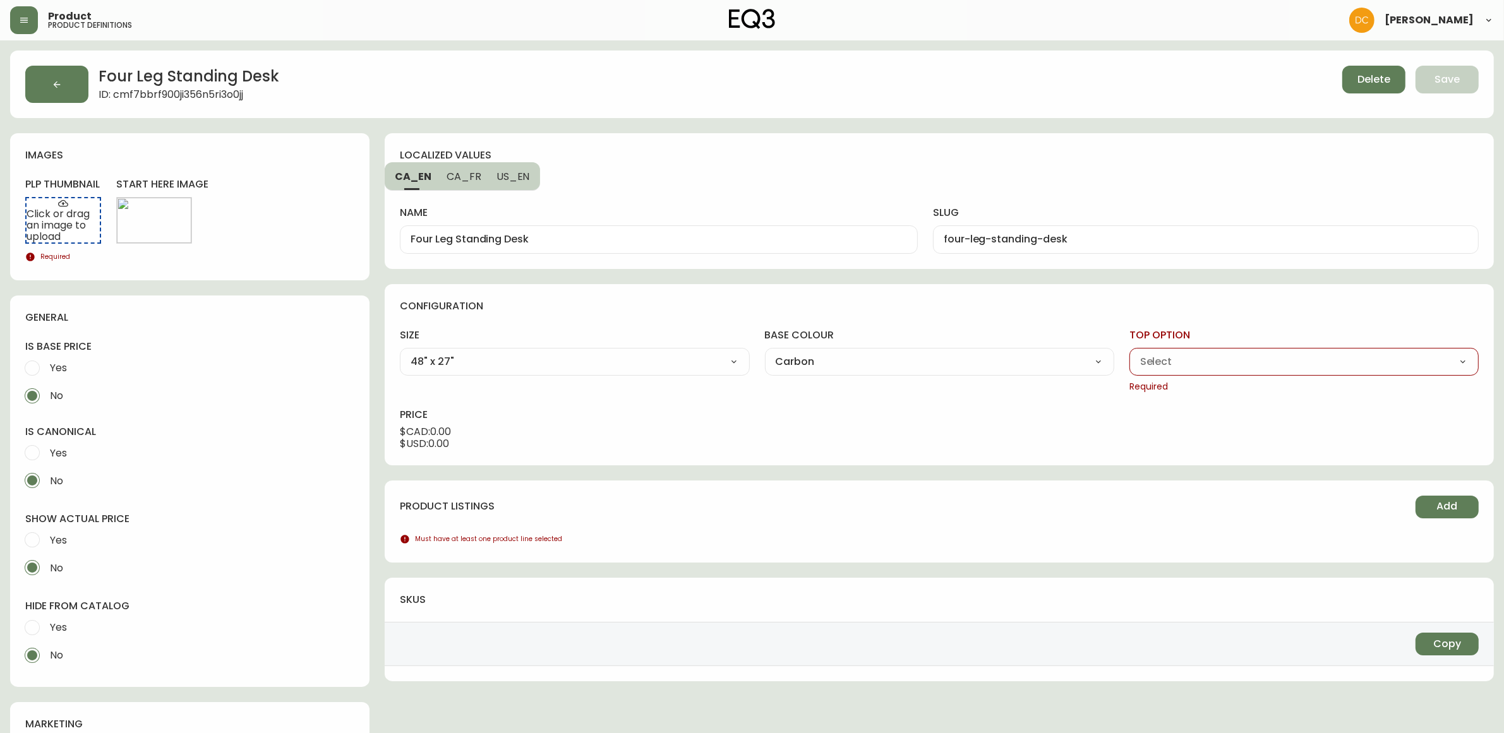
click at [1129, 352] on select "Carbon Walnut White Woodgrain" at bounding box center [1303, 361] width 349 height 19
type input "White"
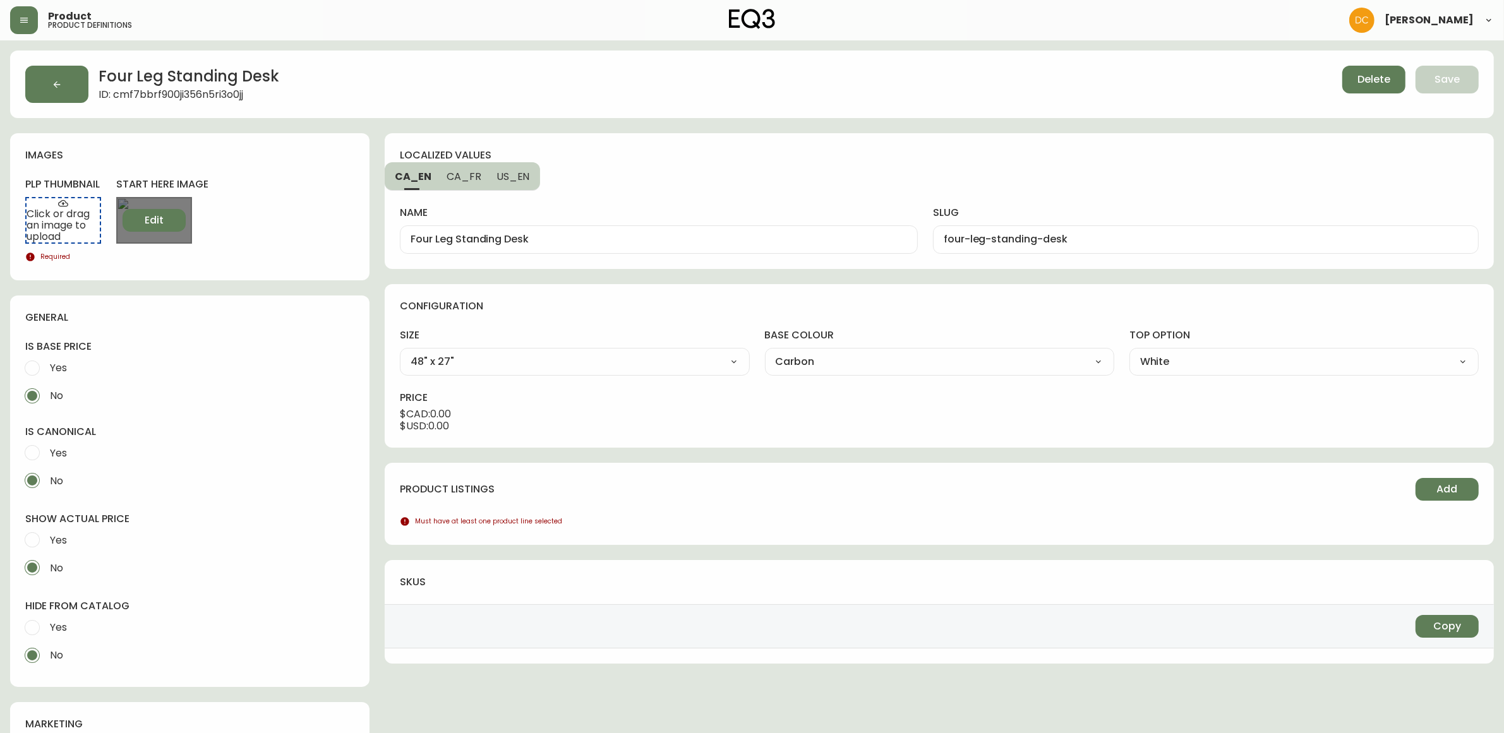
click at [150, 219] on span "Edit" at bounding box center [154, 220] width 19 height 14
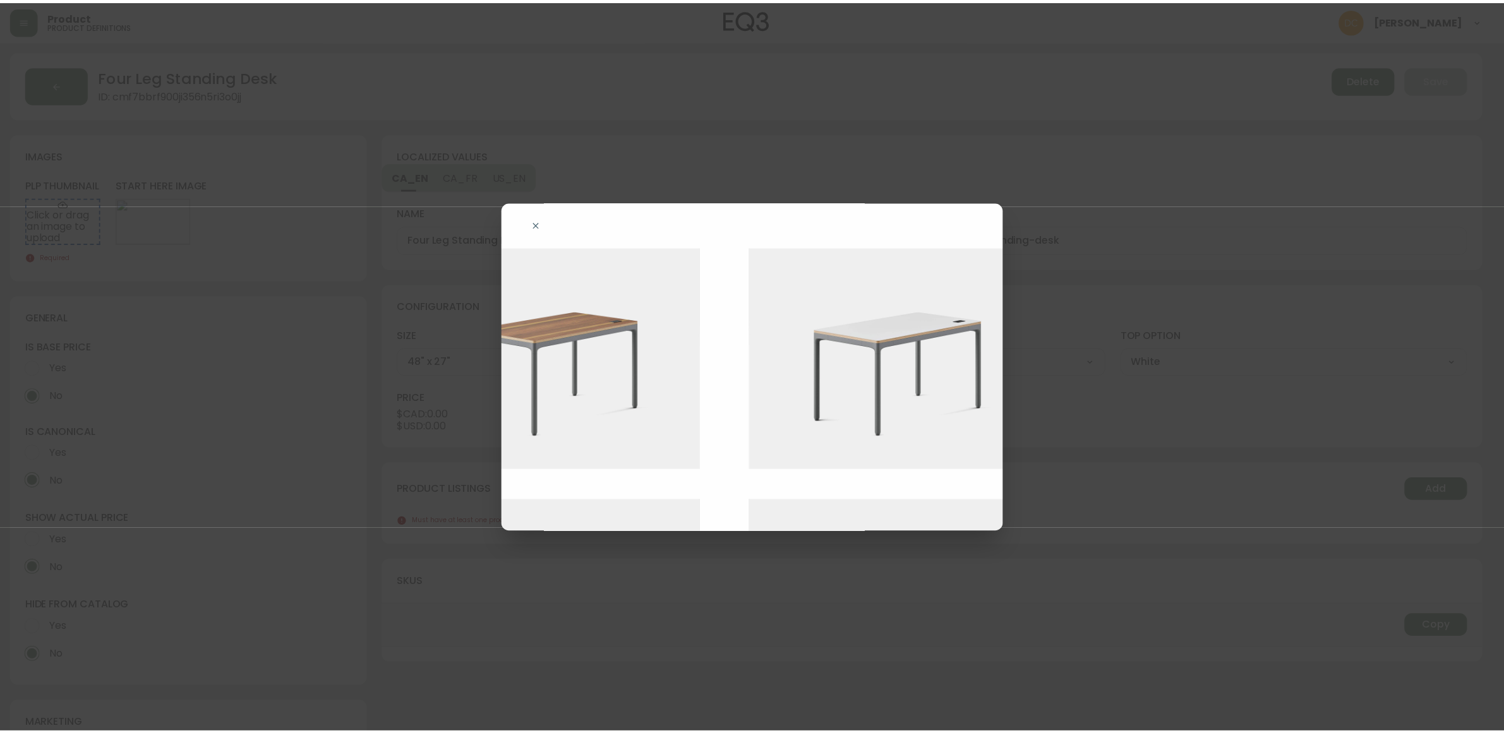
scroll to position [0, 501]
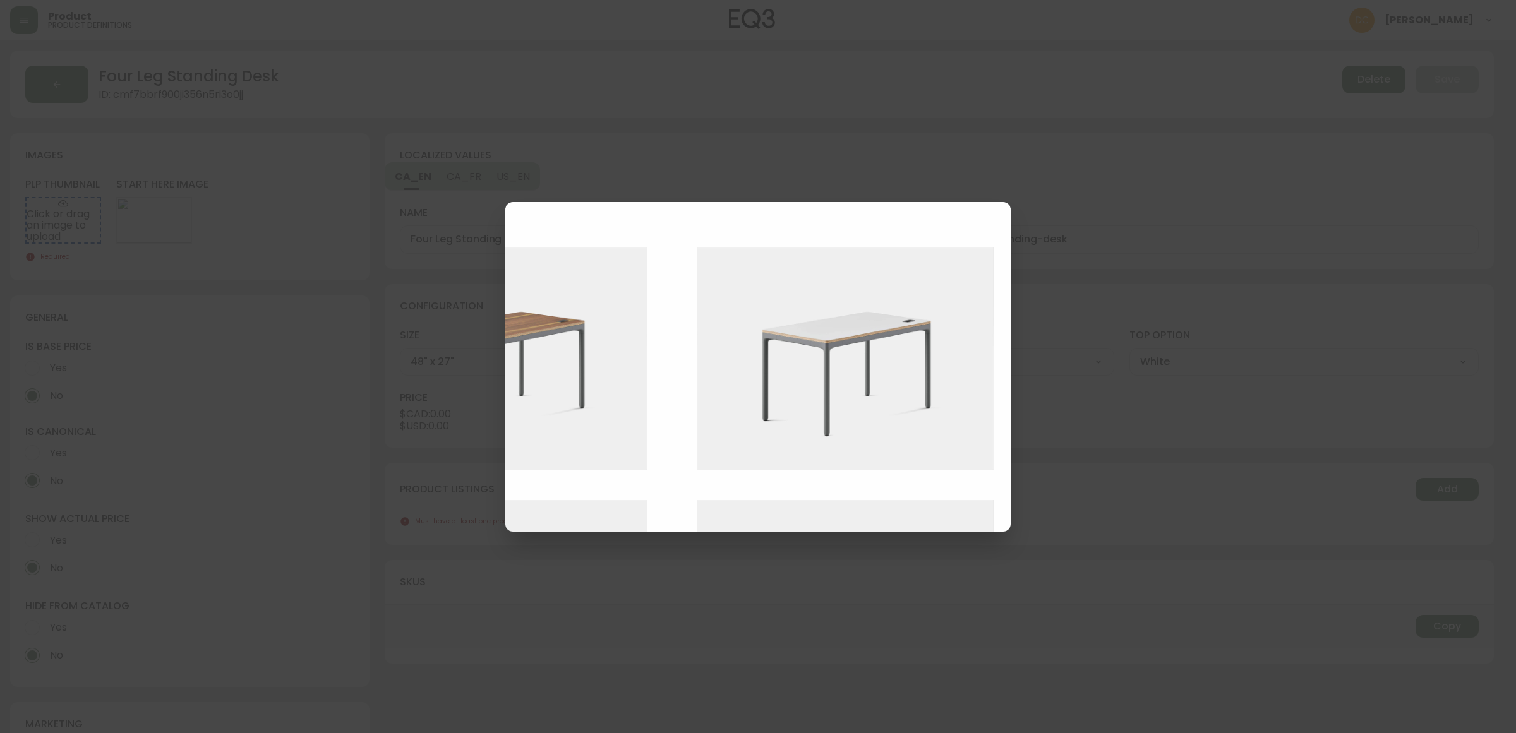
click at [917, 402] on img at bounding box center [855, 359] width 316 height 223
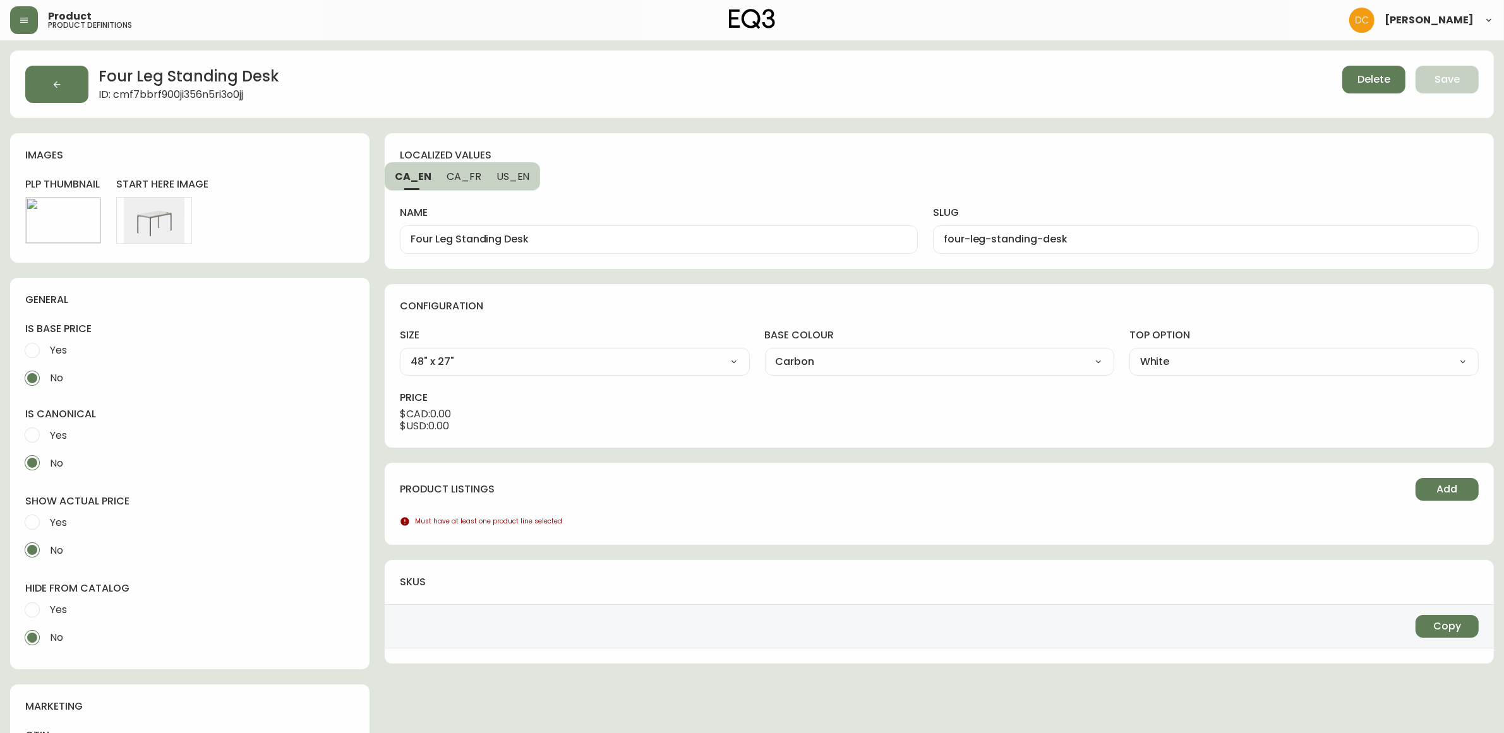
click at [57, 603] on span "Yes" at bounding box center [58, 609] width 17 height 13
click at [46, 603] on input "Yes" at bounding box center [32, 610] width 28 height 28
radio input "true"
radio input "false"
click at [64, 531] on span "Yes" at bounding box center [56, 522] width 21 height 28
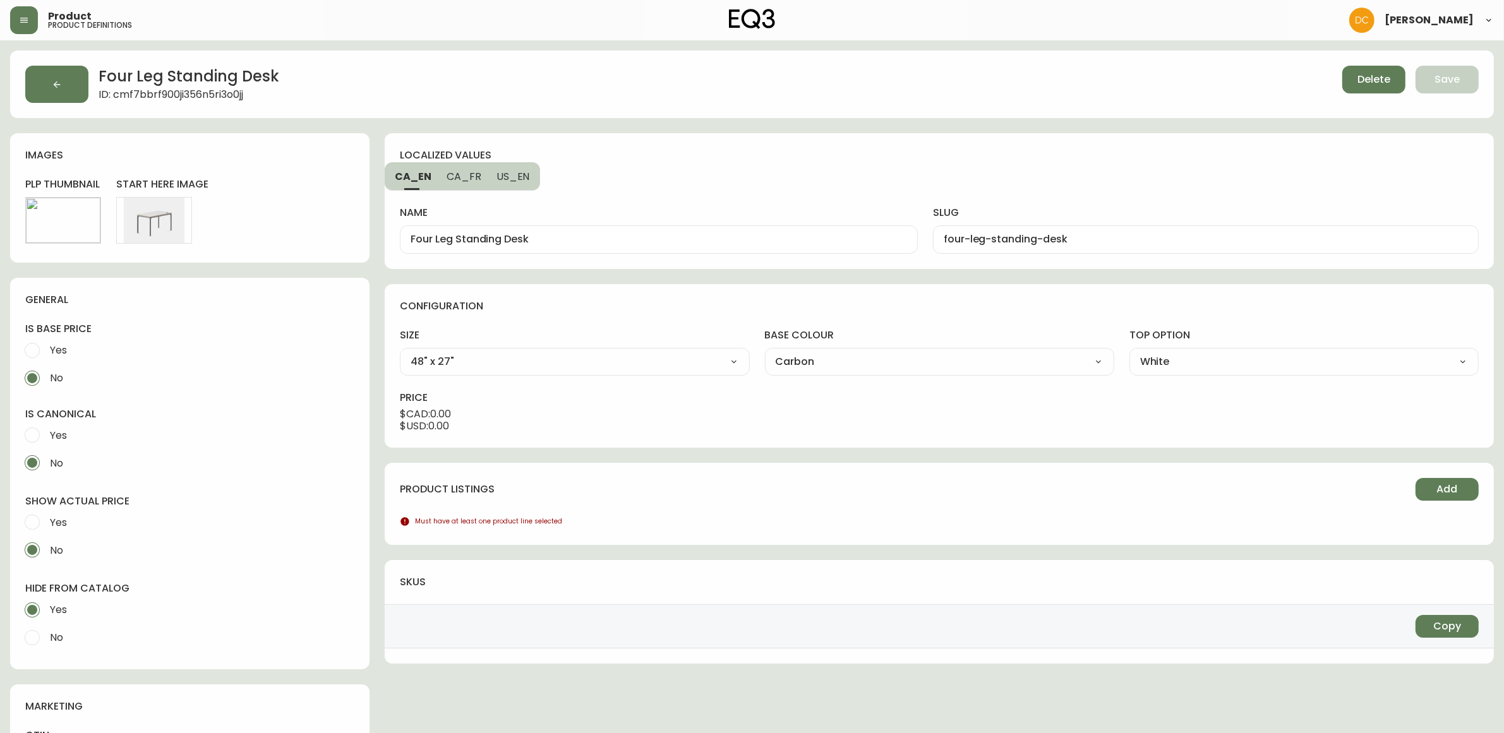
click at [46, 531] on input "Yes" at bounding box center [32, 522] width 28 height 28
radio input "true"
radio input "false"
click at [1428, 497] on button "Add" at bounding box center [1446, 489] width 63 height 23
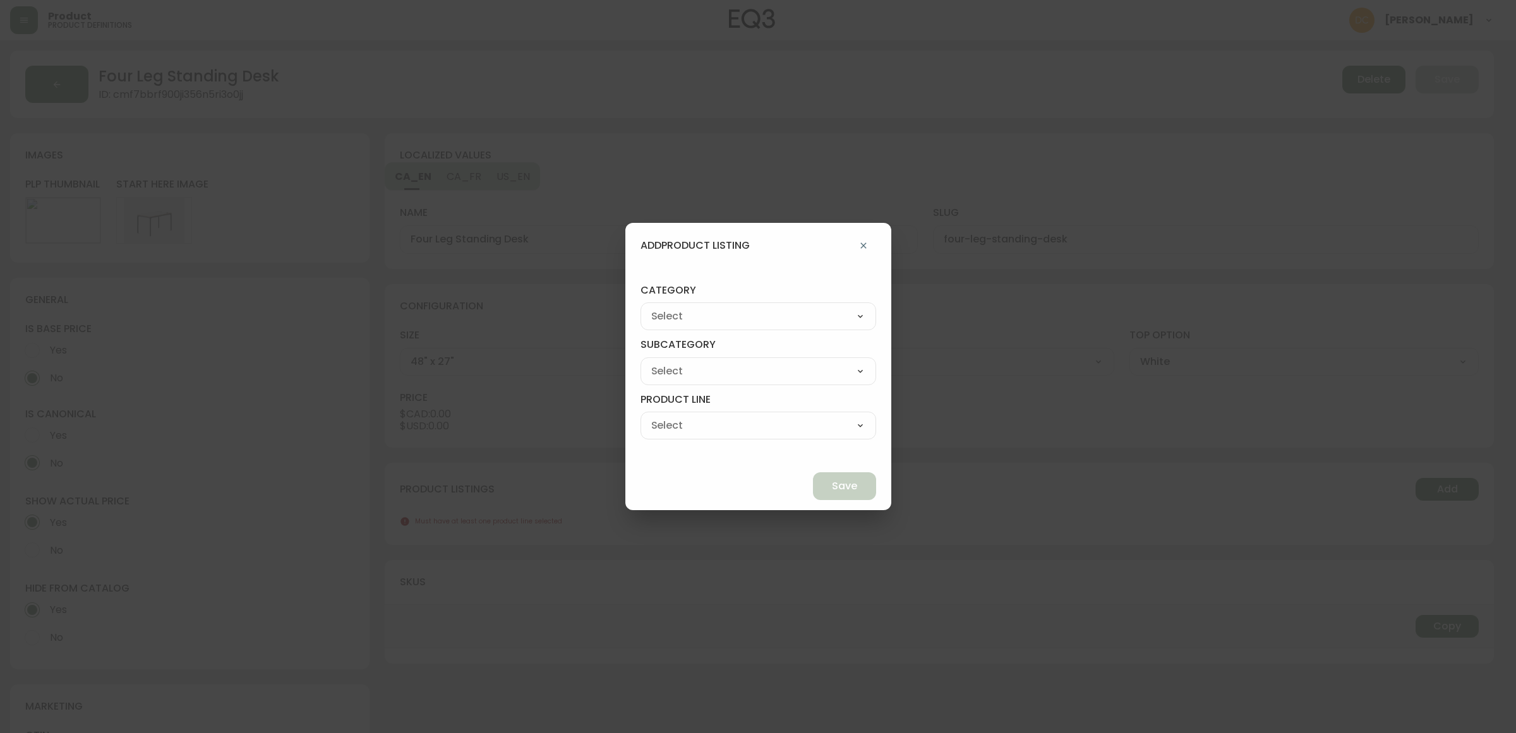
click at [741, 318] on select "Best Sellers Living Dining Bedroom Outdoor Office Lighting Rugs Accessories EQ3…" at bounding box center [758, 316] width 236 height 19
select select "9"
click at [670, 307] on select "Best Sellers Living Dining Bedroom Outdoor Office Lighting Rugs Accessories EQ3…" at bounding box center [758, 316] width 236 height 19
type input "EQ3+"
click at [747, 365] on select "[PERSON_NAME] Palliser Branch Silk & Snow Marimekko Neighbor Loll Designs [PERS…" at bounding box center [758, 371] width 236 height 19
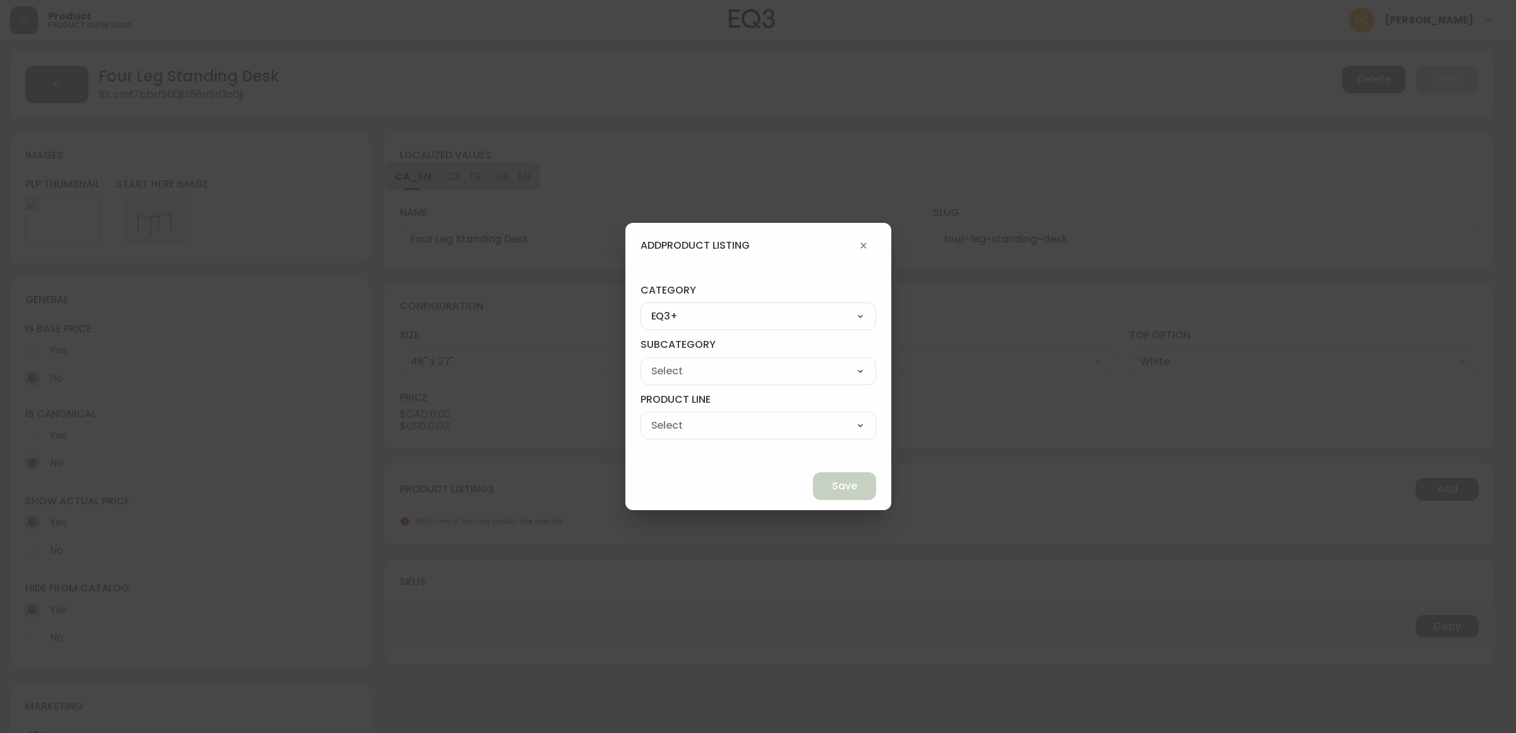
select select "cm1ze6ynj08os011497uf453o"
click at [670, 362] on select "[PERSON_NAME] Palliser Branch Silk & Snow Marimekko Neighbor Loll Designs [PERS…" at bounding box center [758, 371] width 236 height 19
type input "Palliser"
click at [730, 422] on select "[PERSON_NAME] Collection Reclining Chairs Accent Chairs Ready to Ship Exclusives" at bounding box center [758, 425] width 236 height 19
click at [749, 364] on select "[PERSON_NAME] Palliser Branch Silk & Snow Marimekko Neighbor Loll Designs [PERS…" at bounding box center [758, 371] width 236 height 19
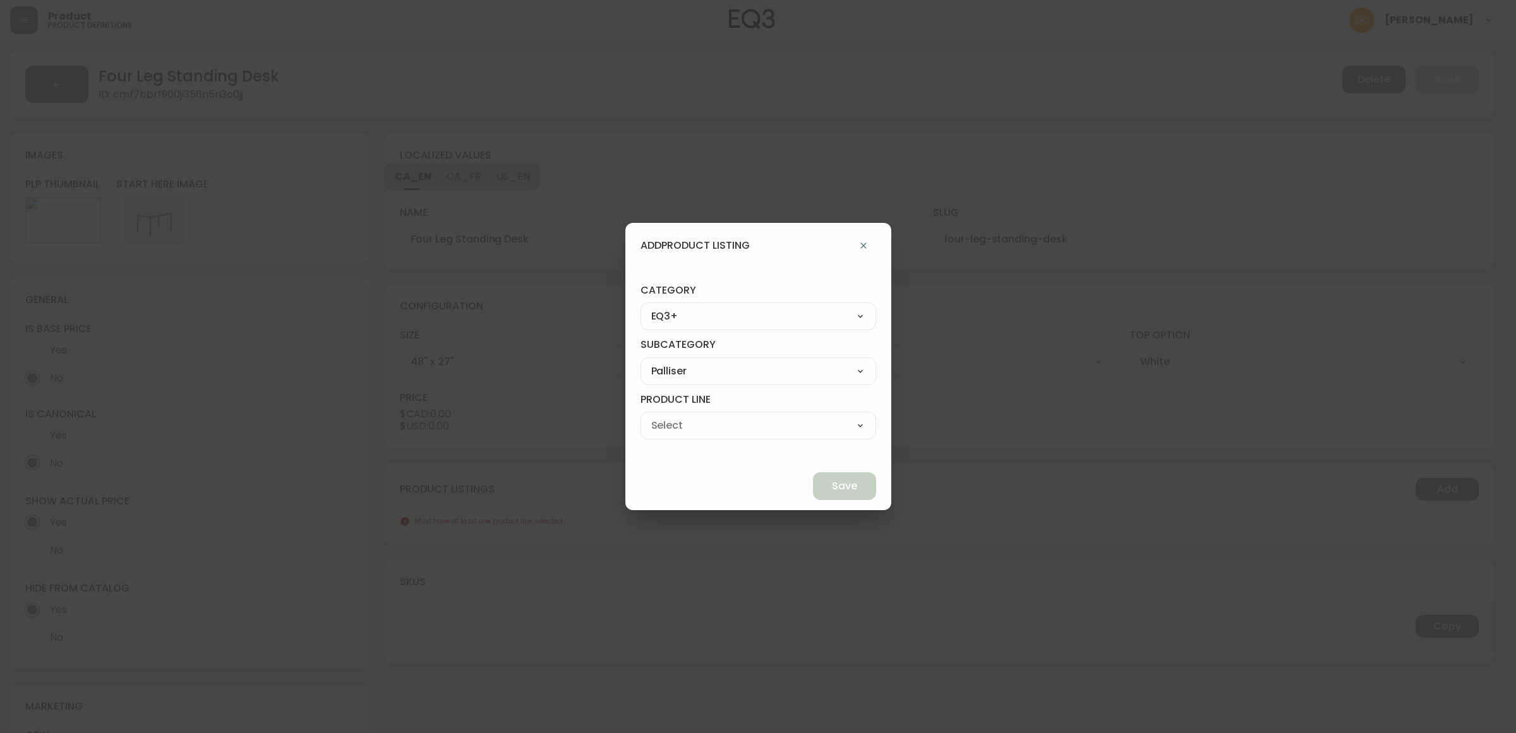
select select "ckf4hdesi5o090182ryhw2k8i"
click at [670, 362] on select "[PERSON_NAME] Palliser Branch Silk & Snow Marimekko Neighbor Loll Designs [PERS…" at bounding box center [758, 371] width 236 height 19
type input "Branch"
drag, startPoint x: 761, startPoint y: 418, endPoint x: 764, endPoint y: 426, distance: 8.8
click at [761, 418] on select "Office Chairs Desks Desk Accessories Chair Accessories" at bounding box center [758, 425] width 236 height 19
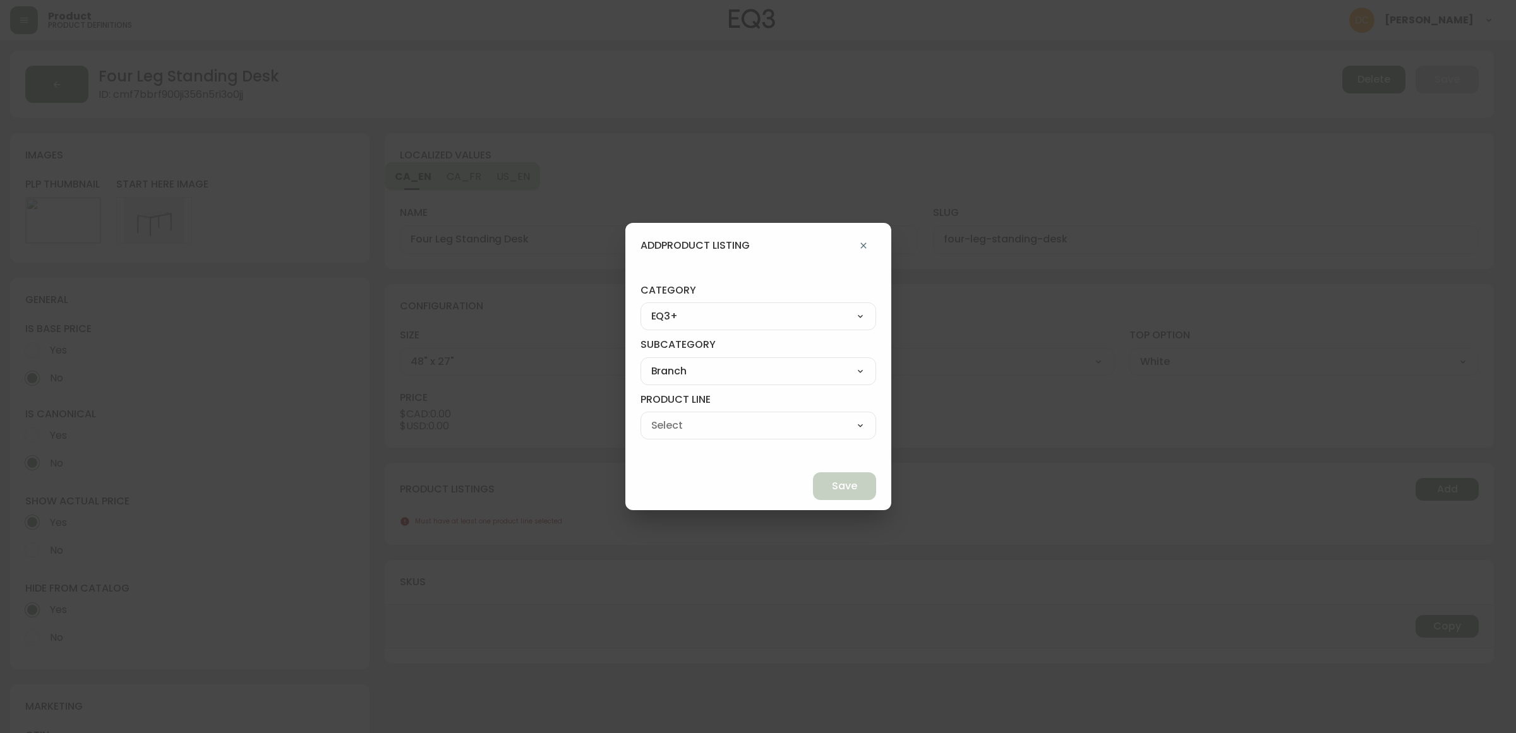
select select "ckf4hlv3i5qp70138rsp9k9ve"
click at [670, 416] on select "Office Chairs Desks Desk Accessories Chair Accessories" at bounding box center [758, 425] width 236 height 19
type input "Desks"
click at [813, 481] on button "Save" at bounding box center [844, 486] width 63 height 28
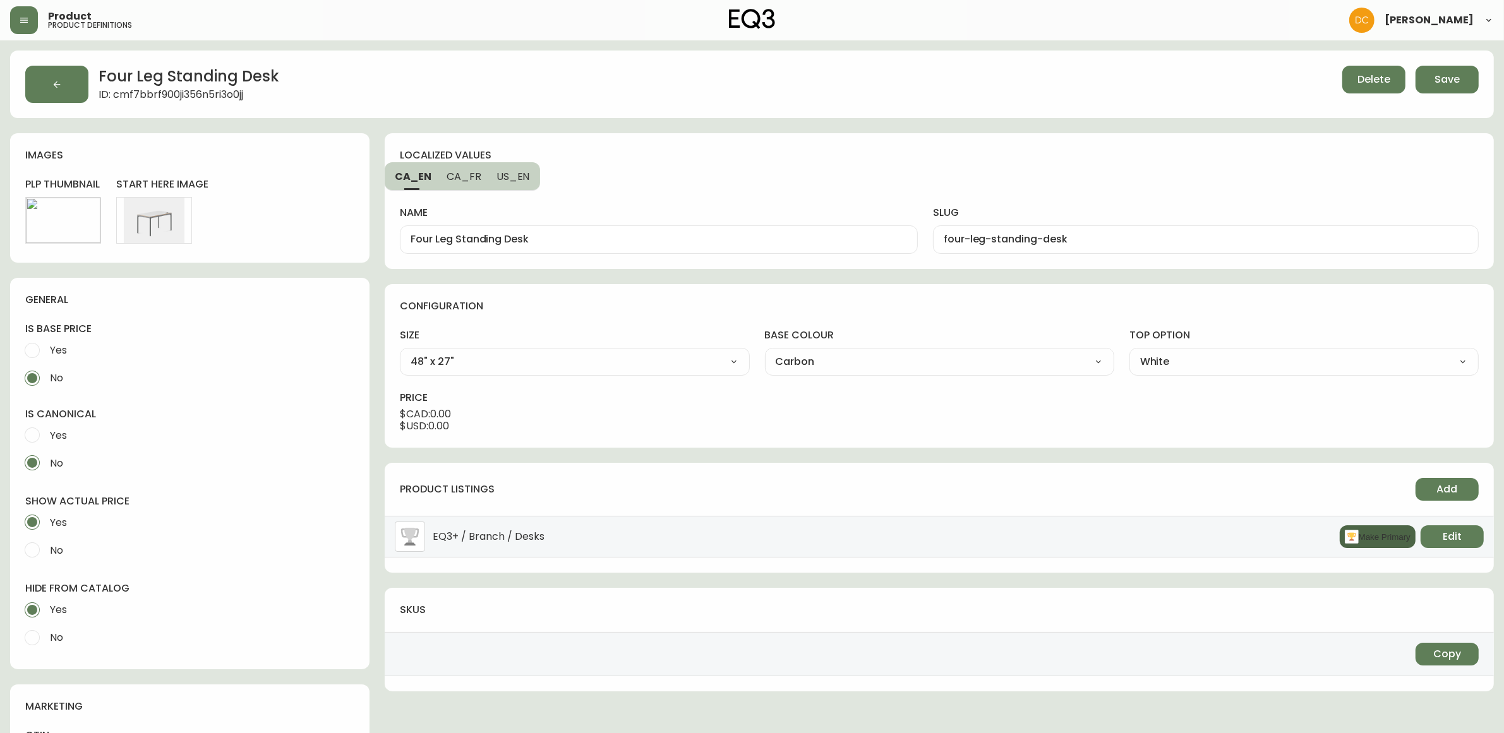
click at [1366, 541] on button "Make Primary" at bounding box center [1378, 537] width 76 height 23
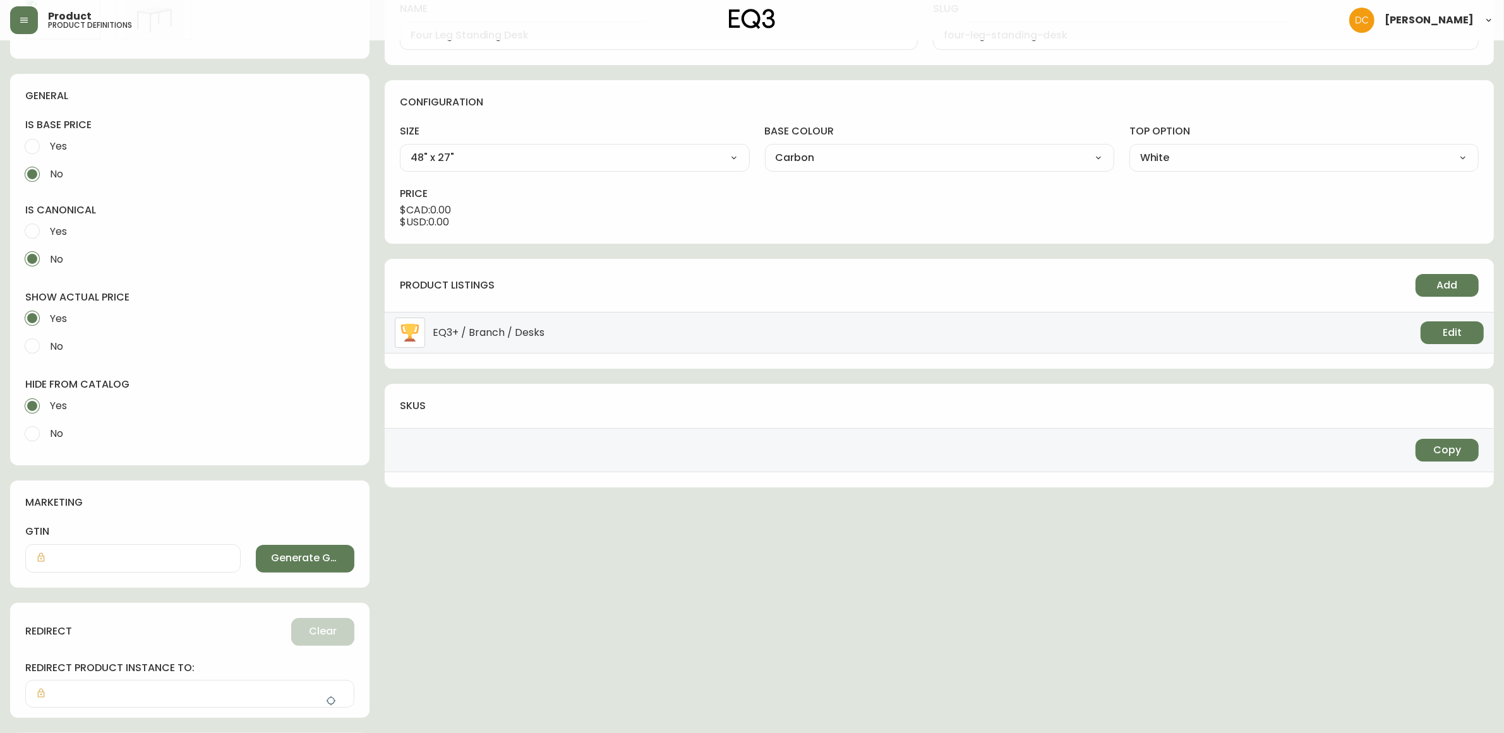
scroll to position [0, 0]
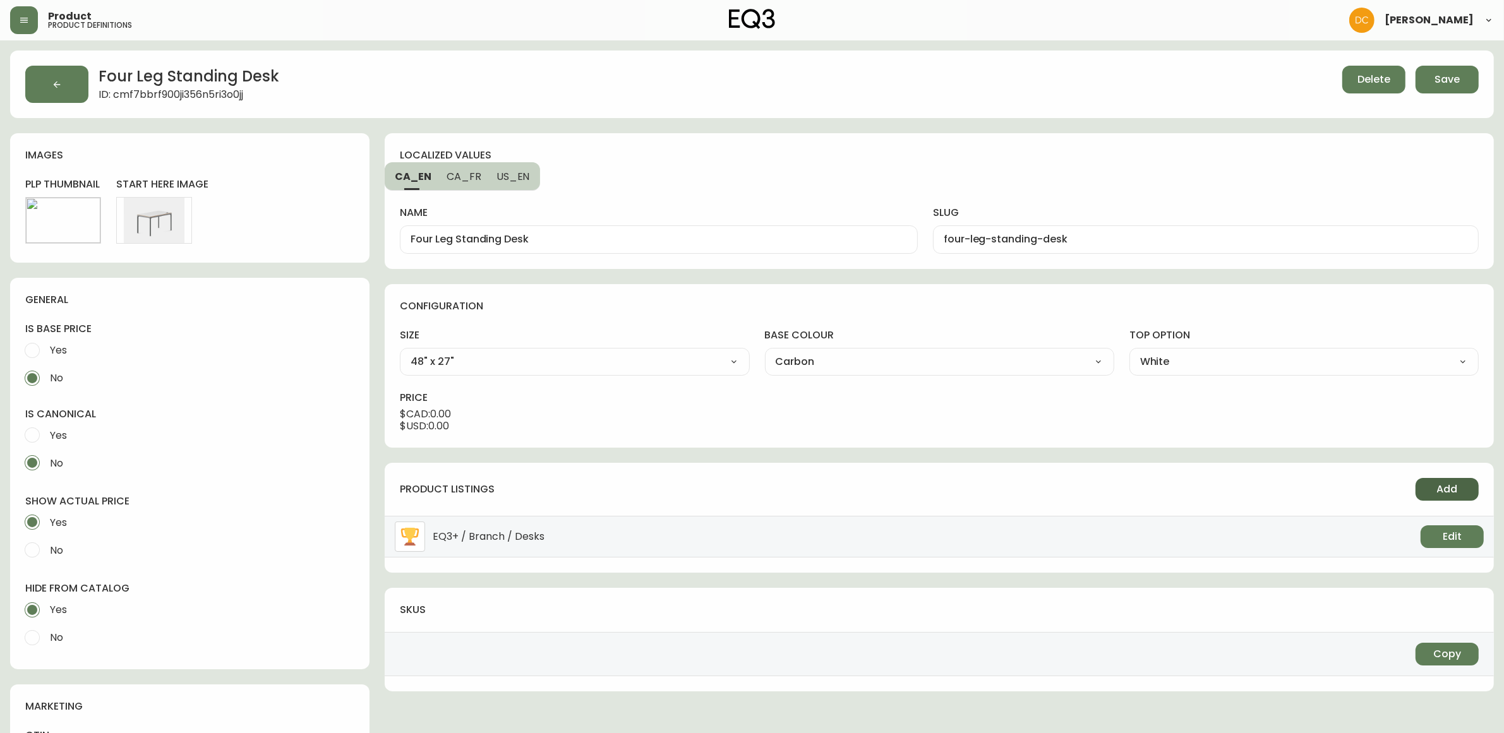
click at [1429, 484] on button "Add" at bounding box center [1446, 489] width 63 height 23
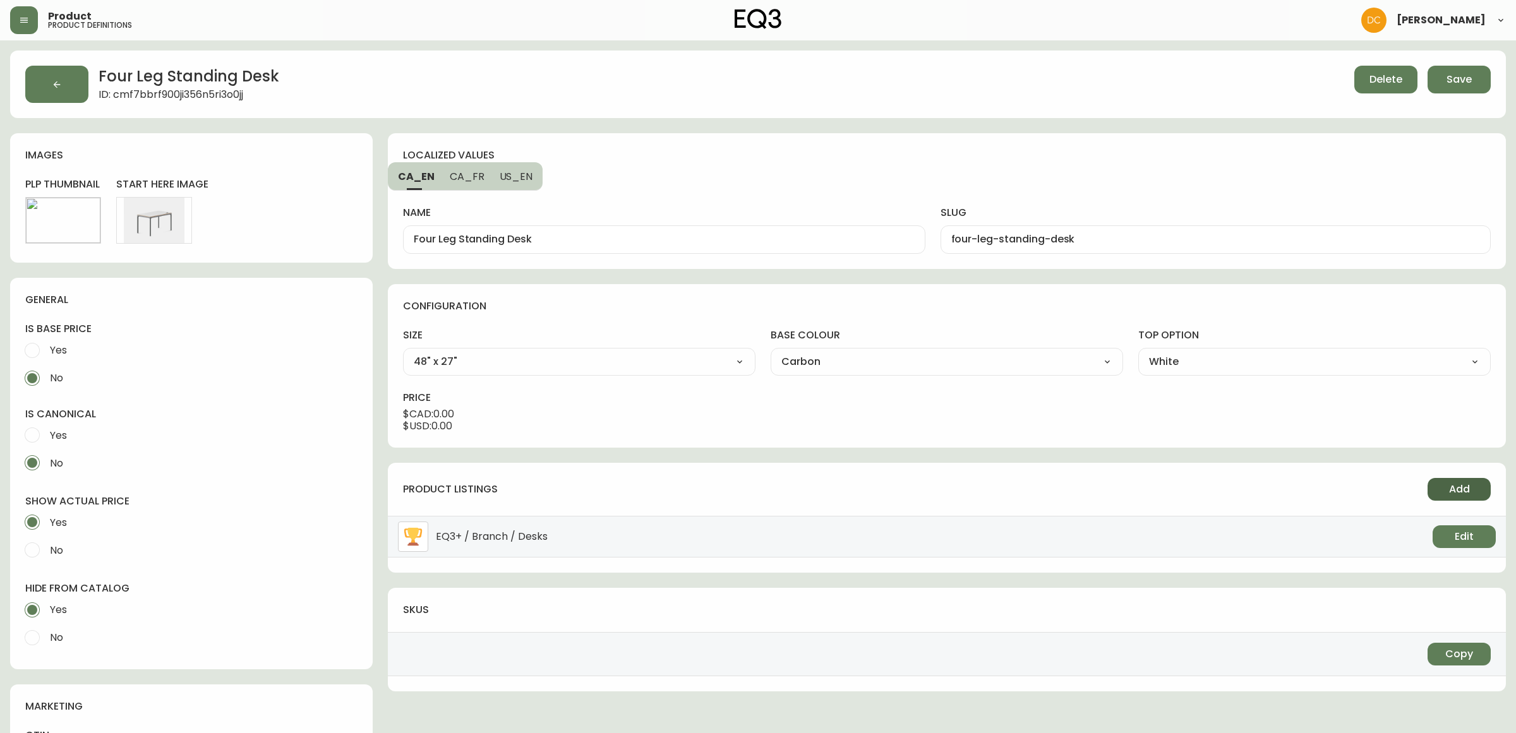
select select "9"
select select "ckf4hdesi5o090182ryhw2k8i"
select select "ckf4hlv3i5qp70138rsp9k9ve"
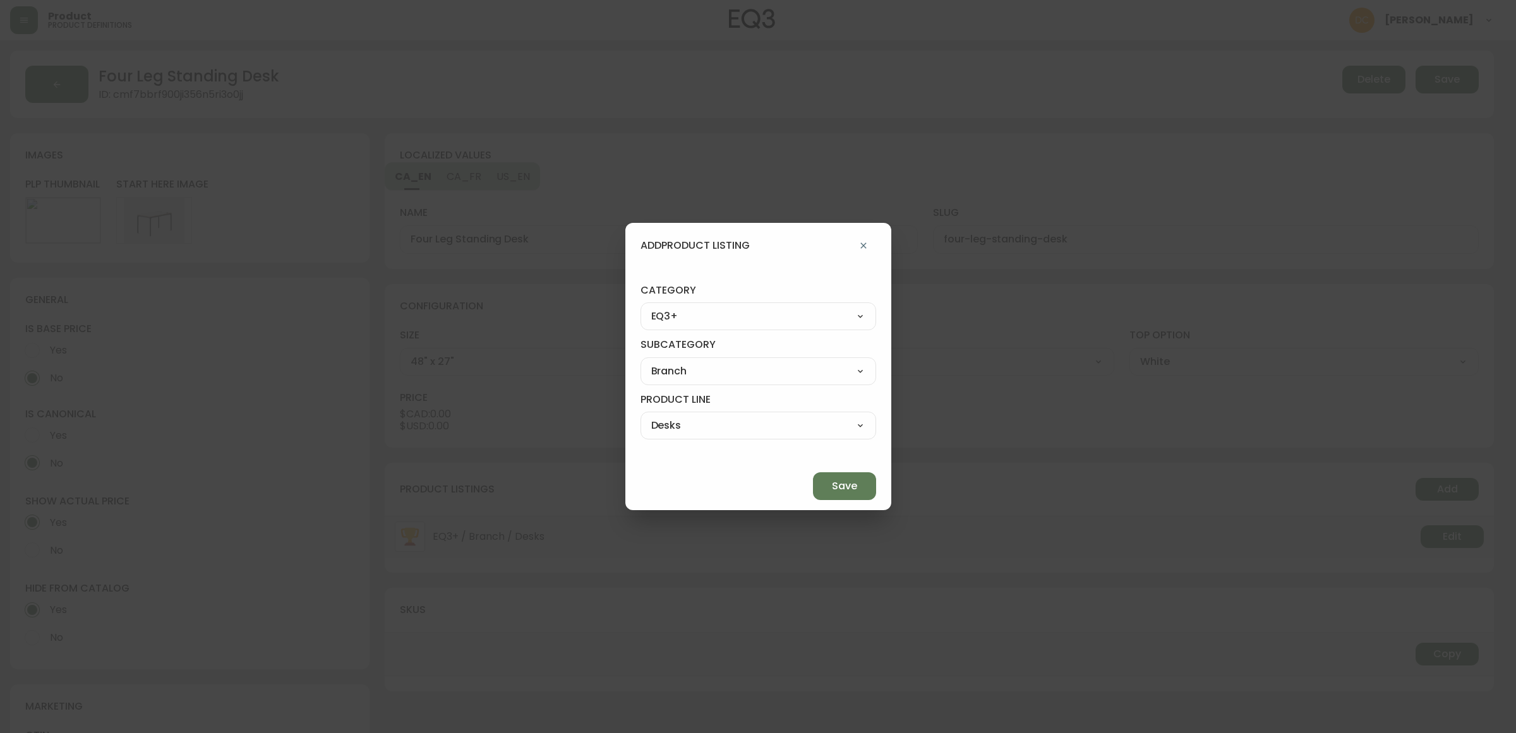
click at [758, 319] on select "Best Sellers Living Dining Bedroom Outdoor Office Lighting Rugs Accessories EQ3…" at bounding box center [758, 316] width 236 height 19
select select "4"
click at [670, 307] on select "Best Sellers Living Dining Bedroom Outdoor Office Lighting Rugs Accessories EQ3…" at bounding box center [758, 316] width 236 height 19
type input "Office"
select select
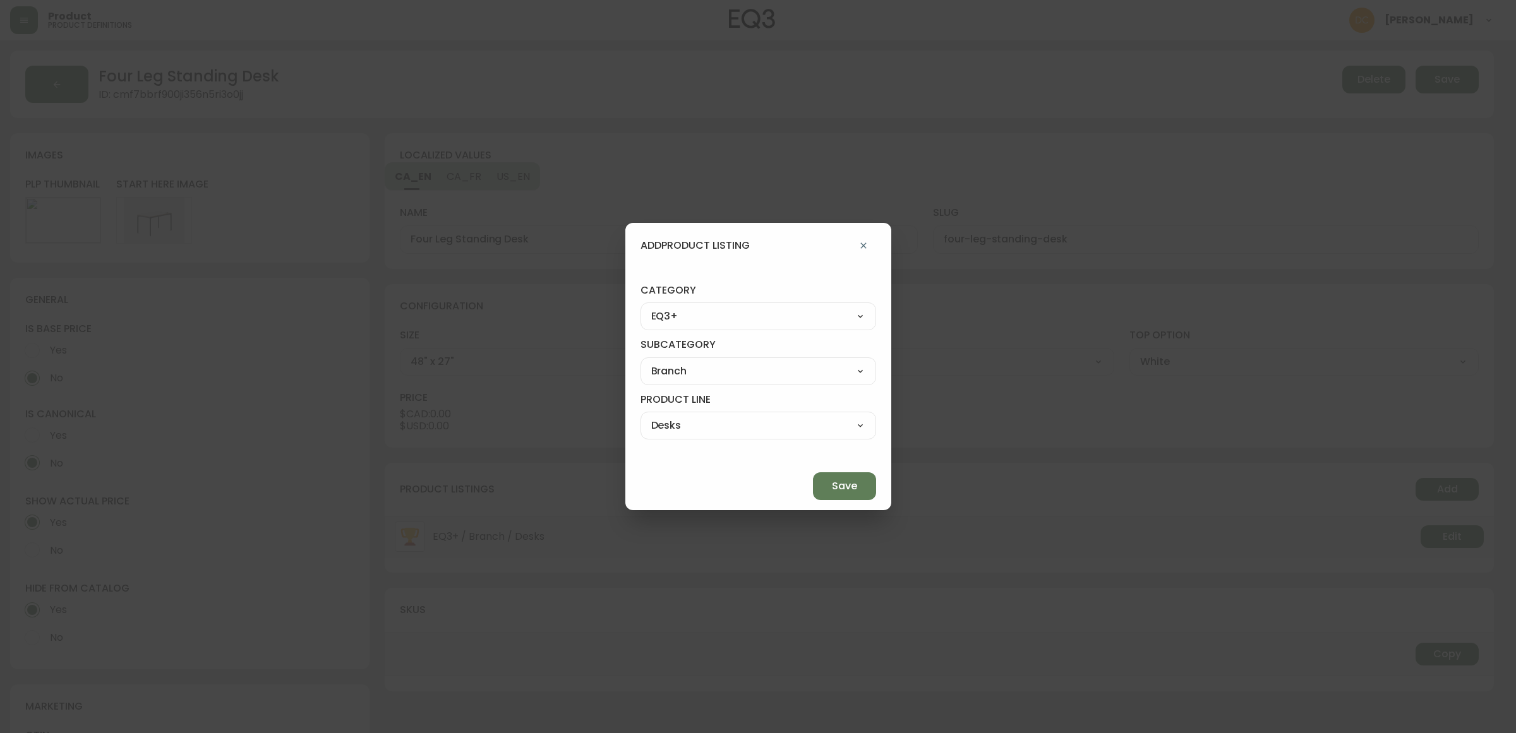
select select
click at [740, 370] on select "Desks & Chairs Storage Desk Accessories" at bounding box center [758, 371] width 236 height 19
click at [736, 484] on div "Save" at bounding box center [758, 486] width 266 height 48
click at [851, 246] on button "button" at bounding box center [863, 245] width 25 height 25
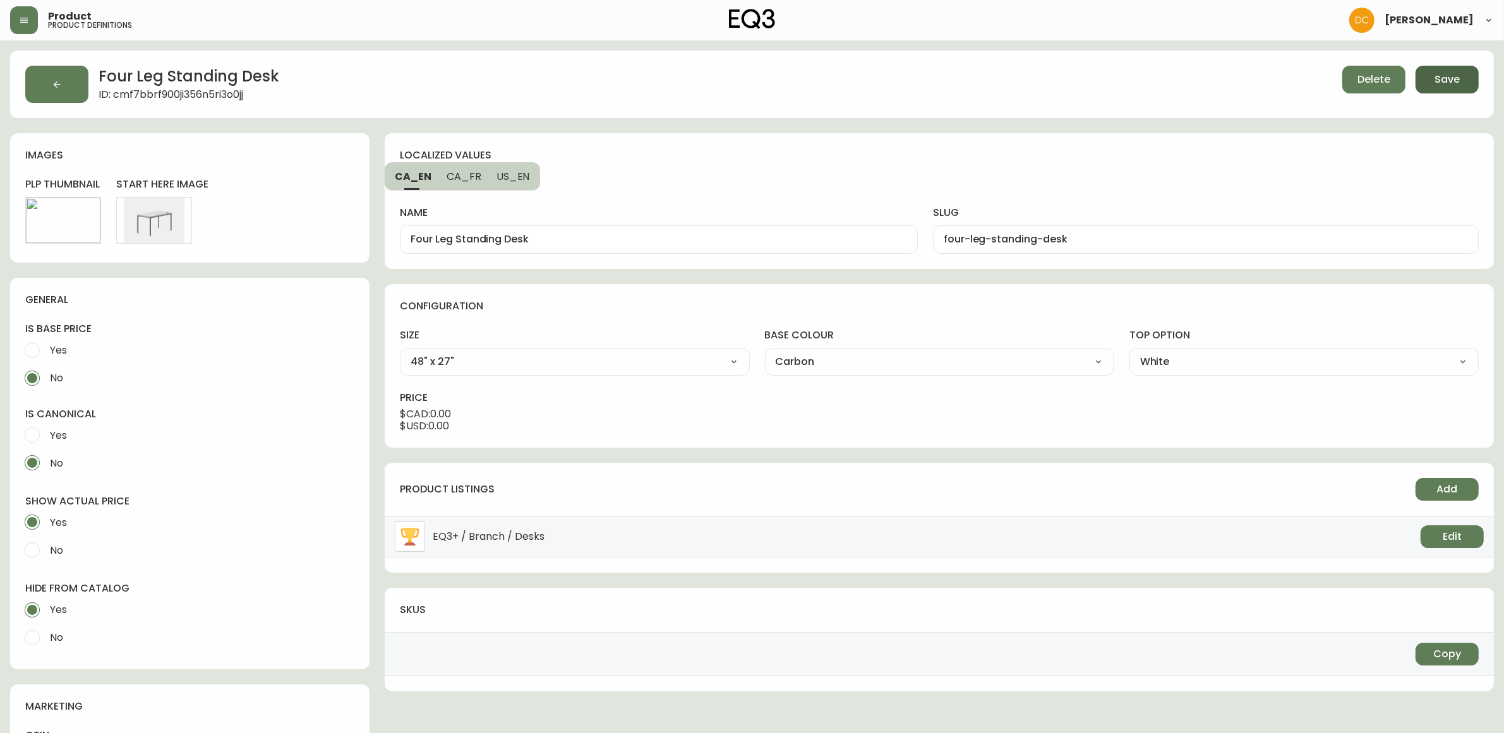
click at [1441, 82] on span "Save" at bounding box center [1446, 80] width 25 height 14
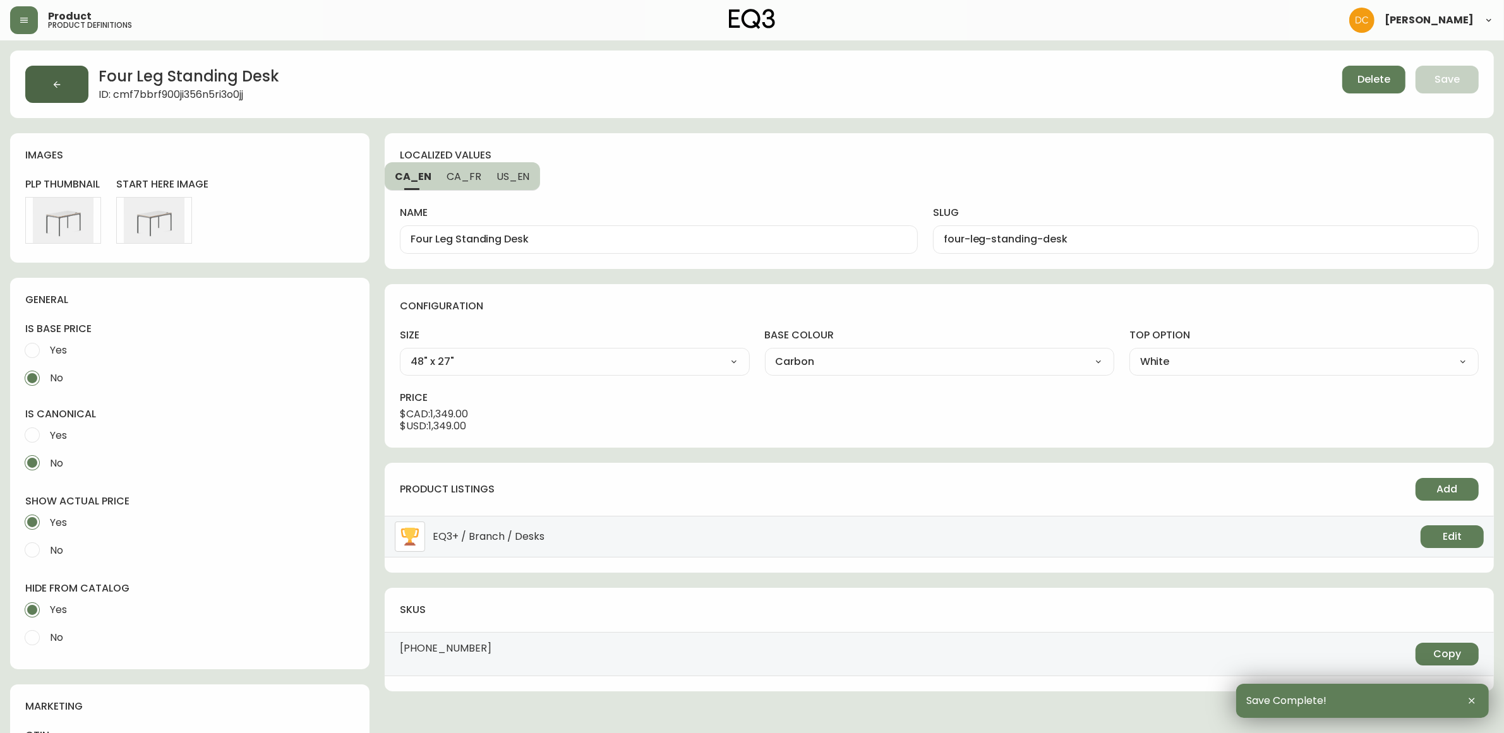
click at [42, 76] on button "button" at bounding box center [56, 84] width 63 height 37
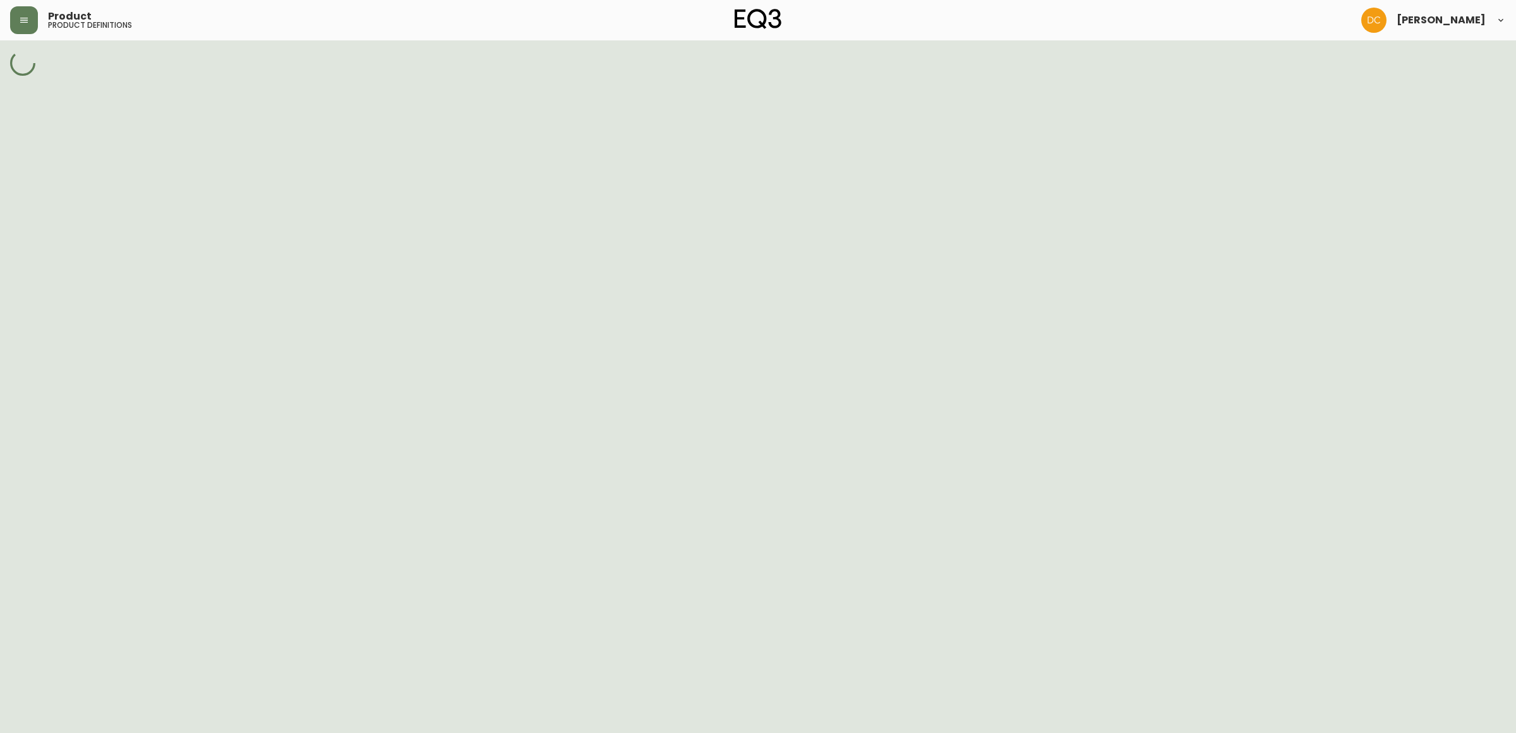
select select "cmdqi44aw1pvq0198ref13kmb"
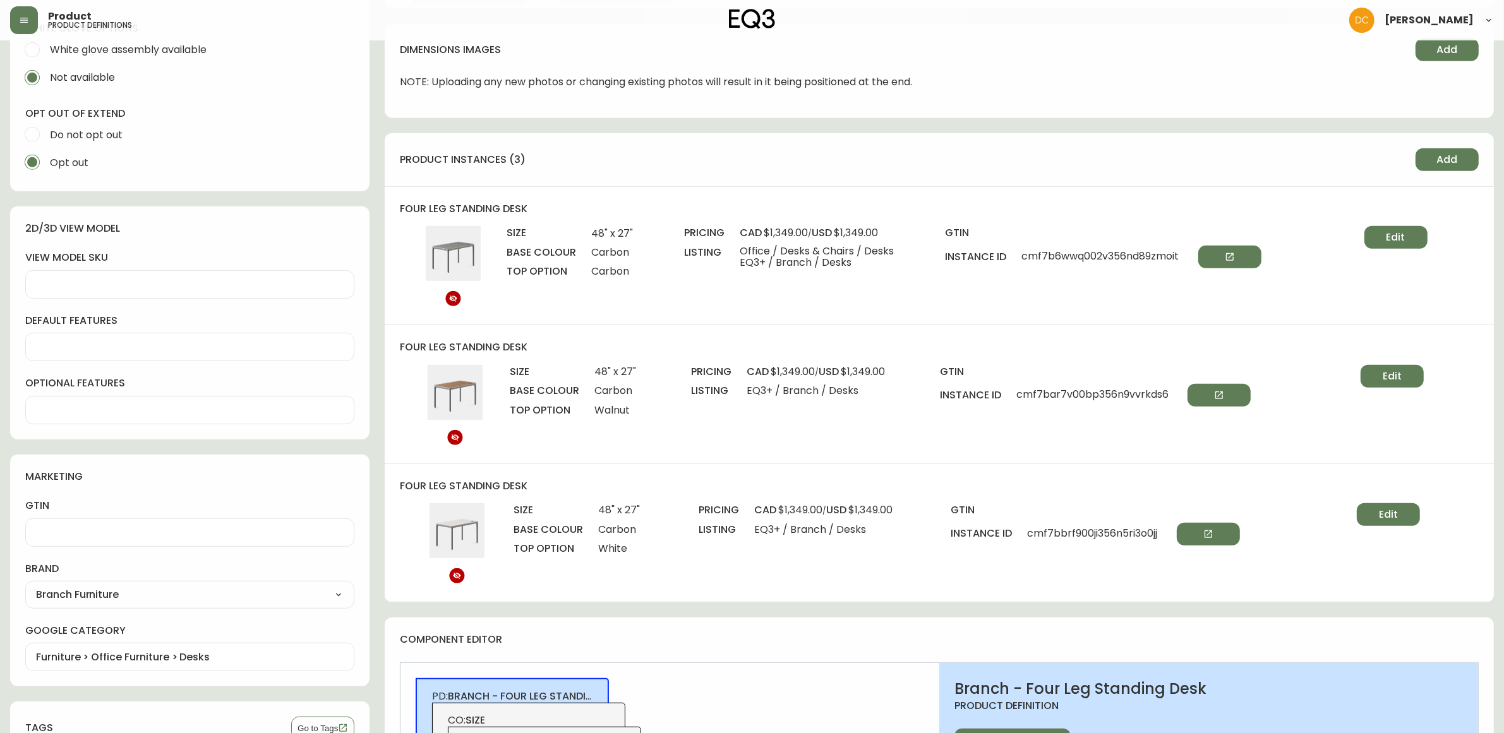
scroll to position [711, 0]
click at [1441, 165] on span "Add" at bounding box center [1447, 160] width 21 height 14
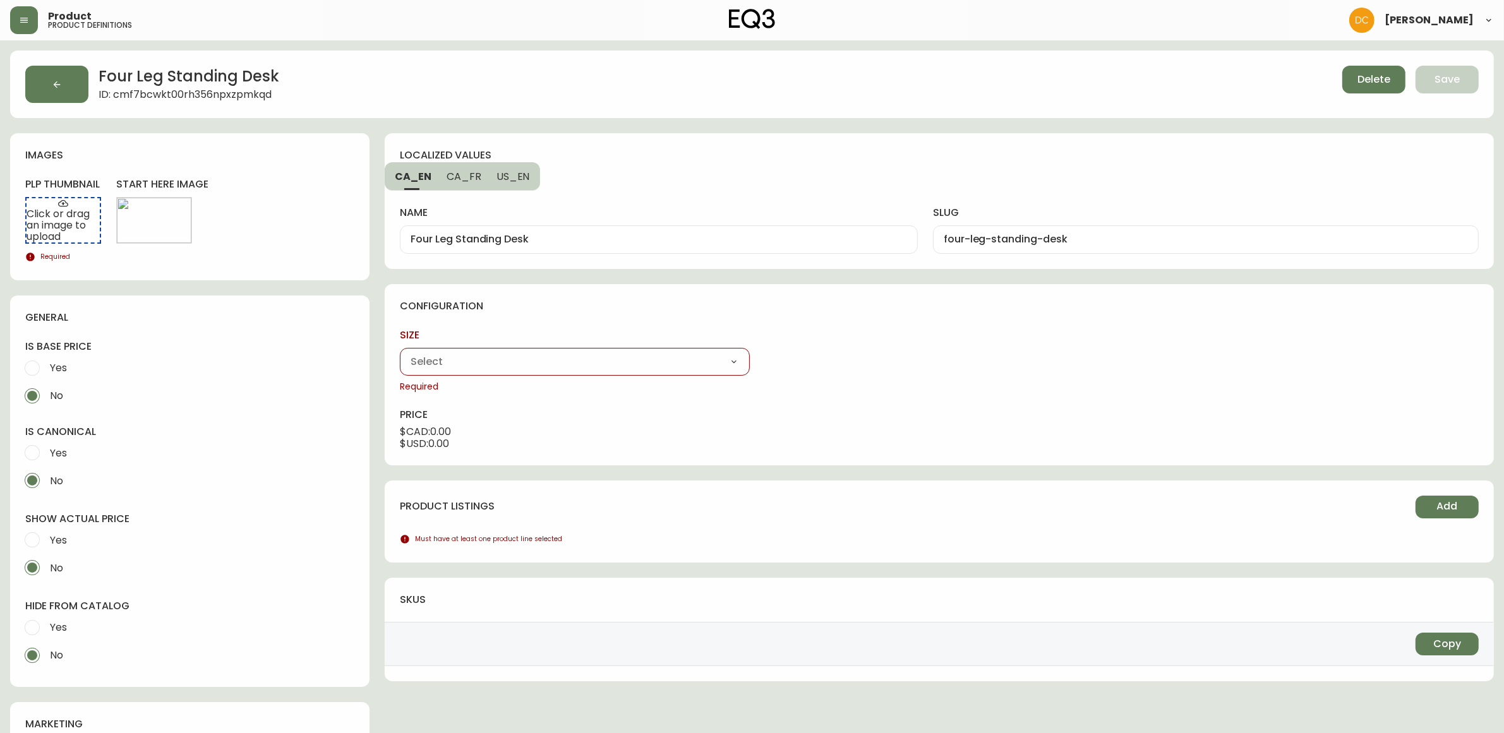
click at [570, 368] on select "48" x 27" 59" x 27"" at bounding box center [574, 361] width 349 height 19
select select "cme0aluut0bkh356n72qe17sy"
click at [400, 352] on select "48" x 27" 59" x 27"" at bounding box center [574, 361] width 349 height 19
type input "48" x 27""
click at [847, 354] on select "Carbon White" at bounding box center [939, 361] width 349 height 19
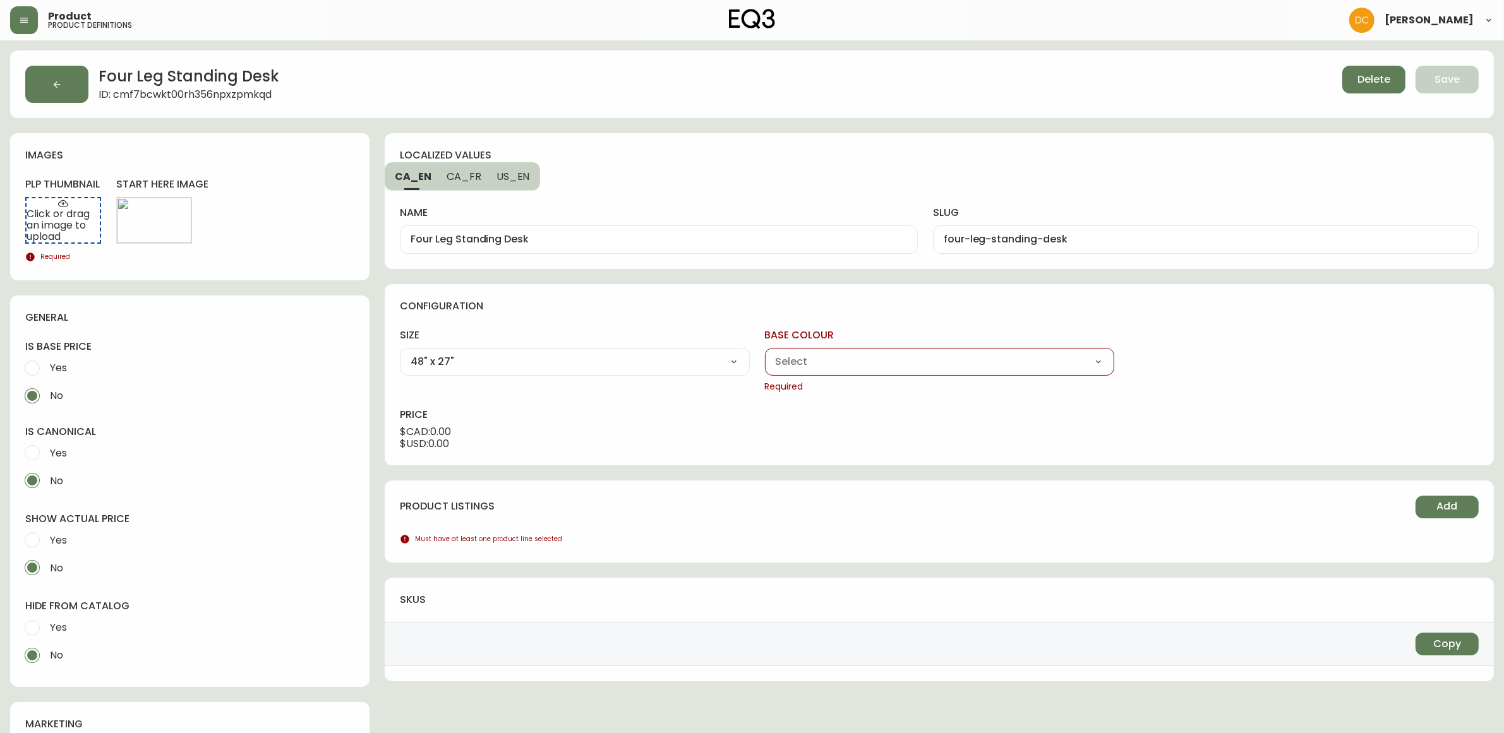
select select "cme0arcn70ci1356n79jef9q4"
click at [765, 352] on select "Carbon White" at bounding box center [939, 361] width 349 height 19
type input "Carbon"
click at [1189, 354] on select "Carbon Walnut White Woodgrain" at bounding box center [1303, 361] width 349 height 19
select select "cme0b3qyf0g7w356n9bwhs1c3"
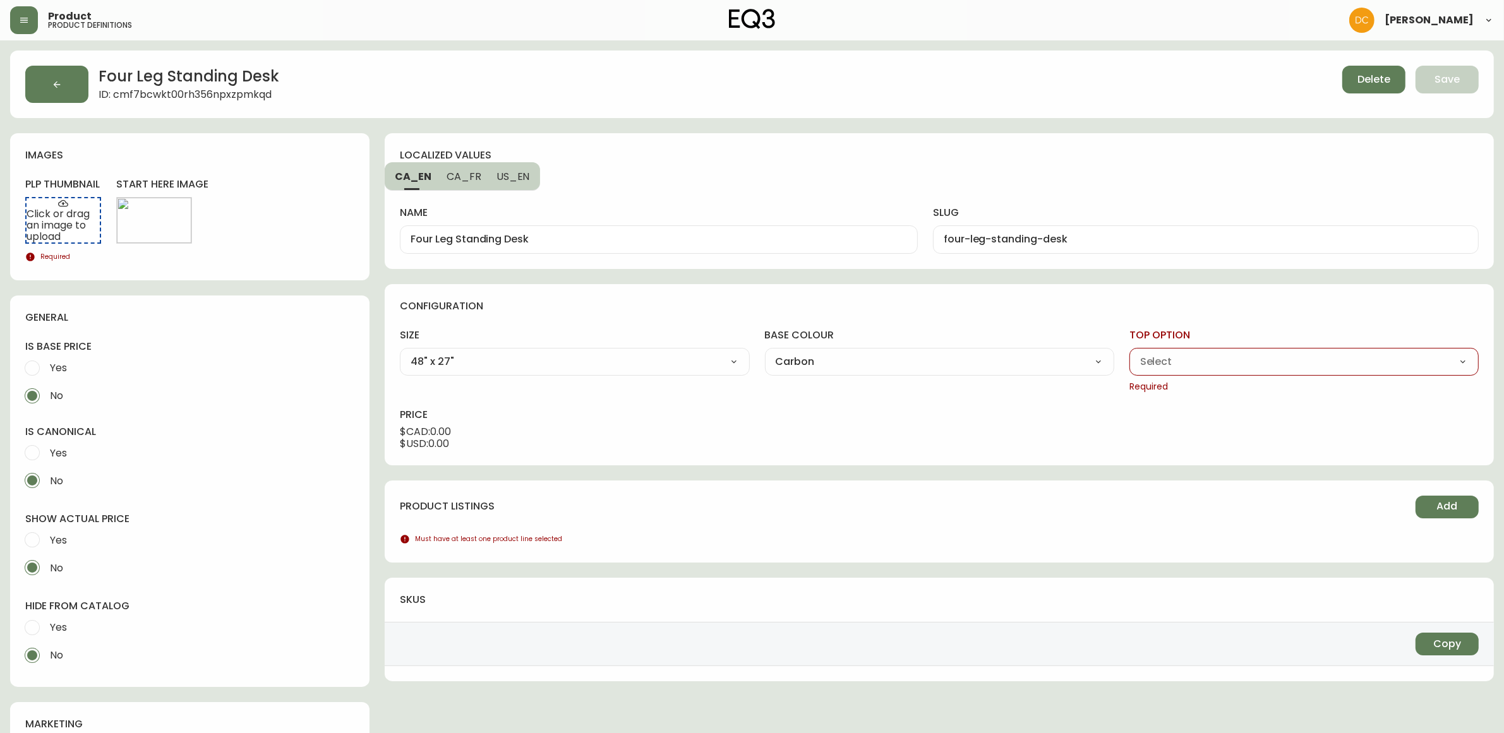
click at [1129, 352] on select "Carbon Walnut White Woodgrain" at bounding box center [1303, 361] width 349 height 19
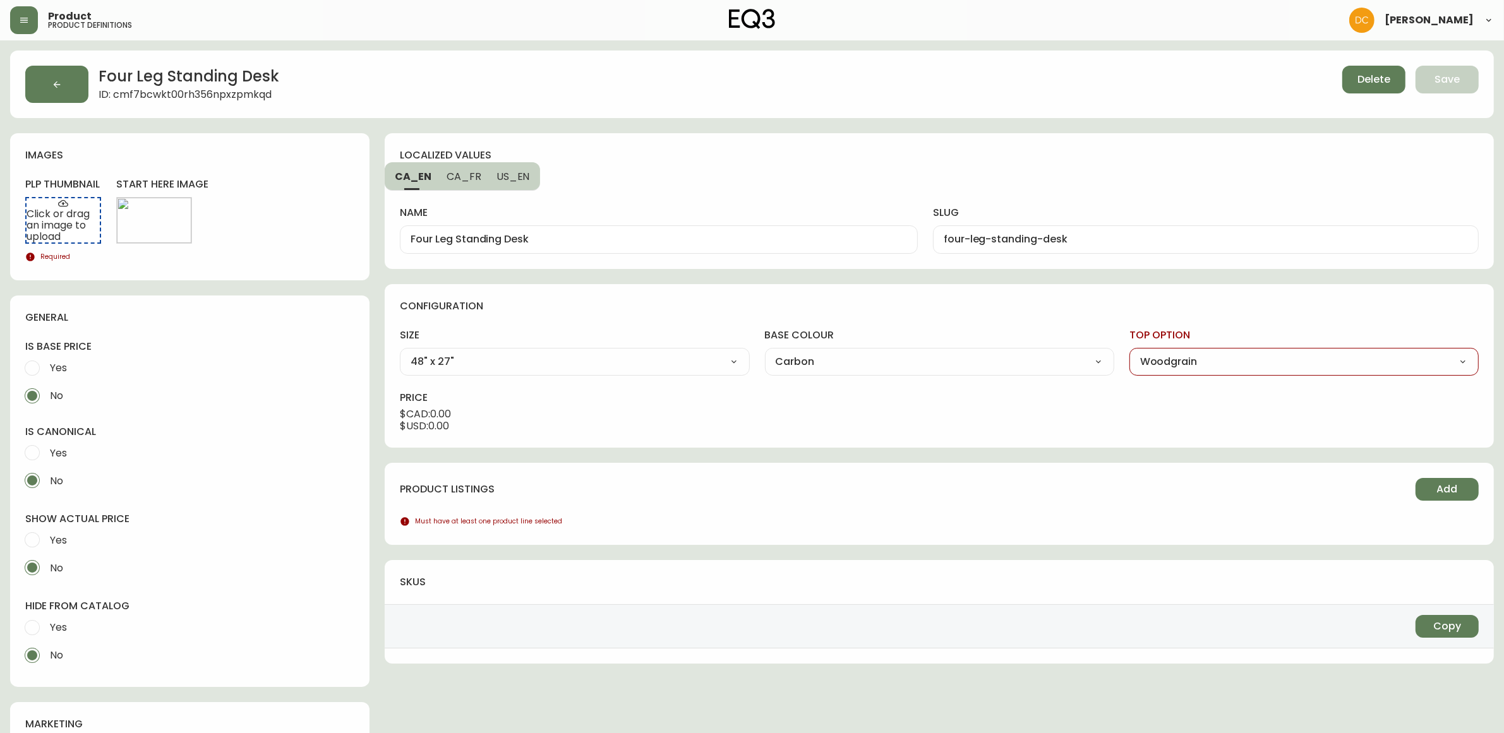
type input "Woodgrain"
click at [1462, 488] on button "Add" at bounding box center [1446, 489] width 63 height 23
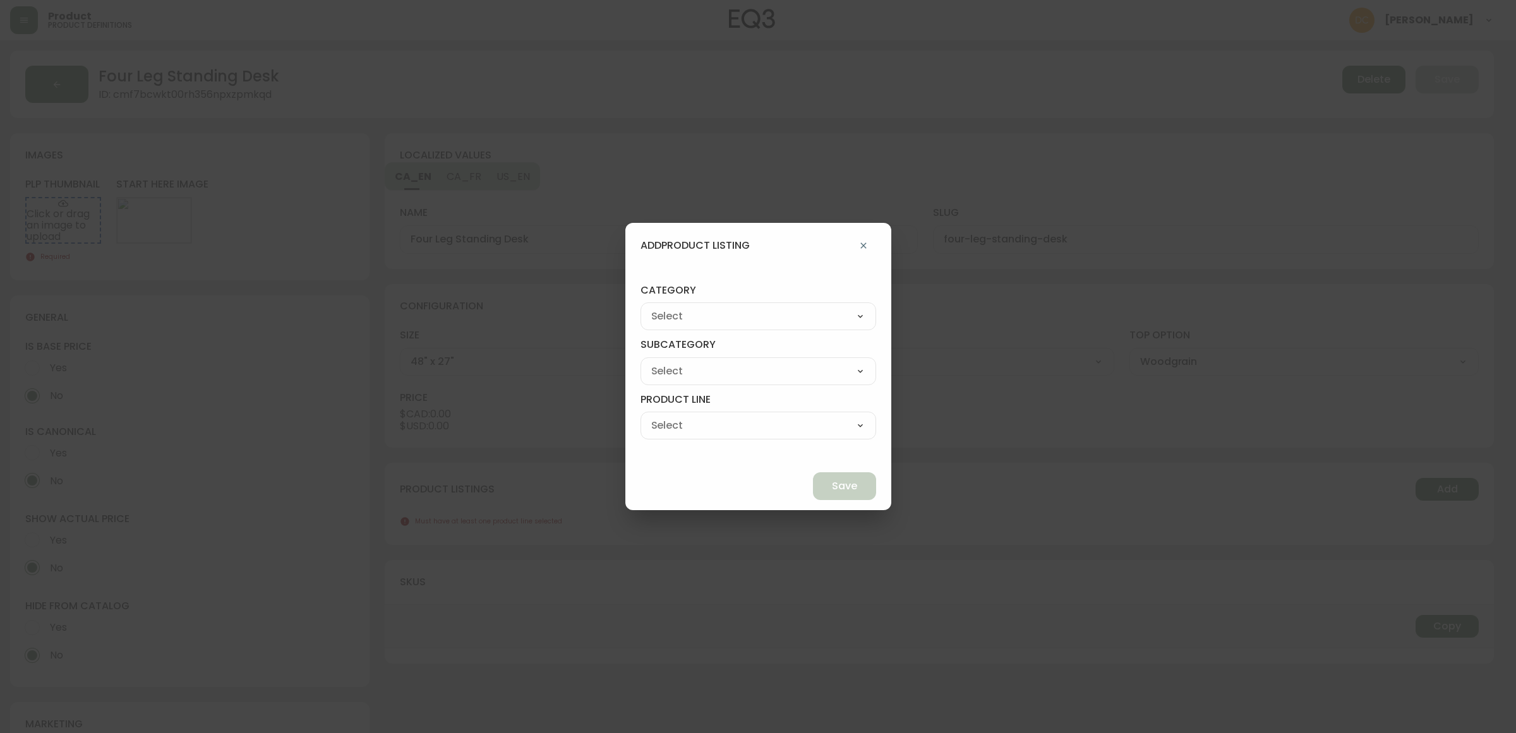
click at [747, 310] on select "Best Sellers Living Dining Bedroom Outdoor Office Lighting Rugs Accessories EQ3…" at bounding box center [758, 316] width 236 height 19
select select "9"
click at [670, 307] on select "Best Sellers Living Dining Bedroom Outdoor Office Lighting Rugs Accessories EQ3…" at bounding box center [758, 316] width 236 height 19
type input "EQ3+"
click at [718, 371] on select "[PERSON_NAME] Palliser Branch Silk & Snow Marimekko Neighbor Loll Designs [PERS…" at bounding box center [758, 371] width 236 height 19
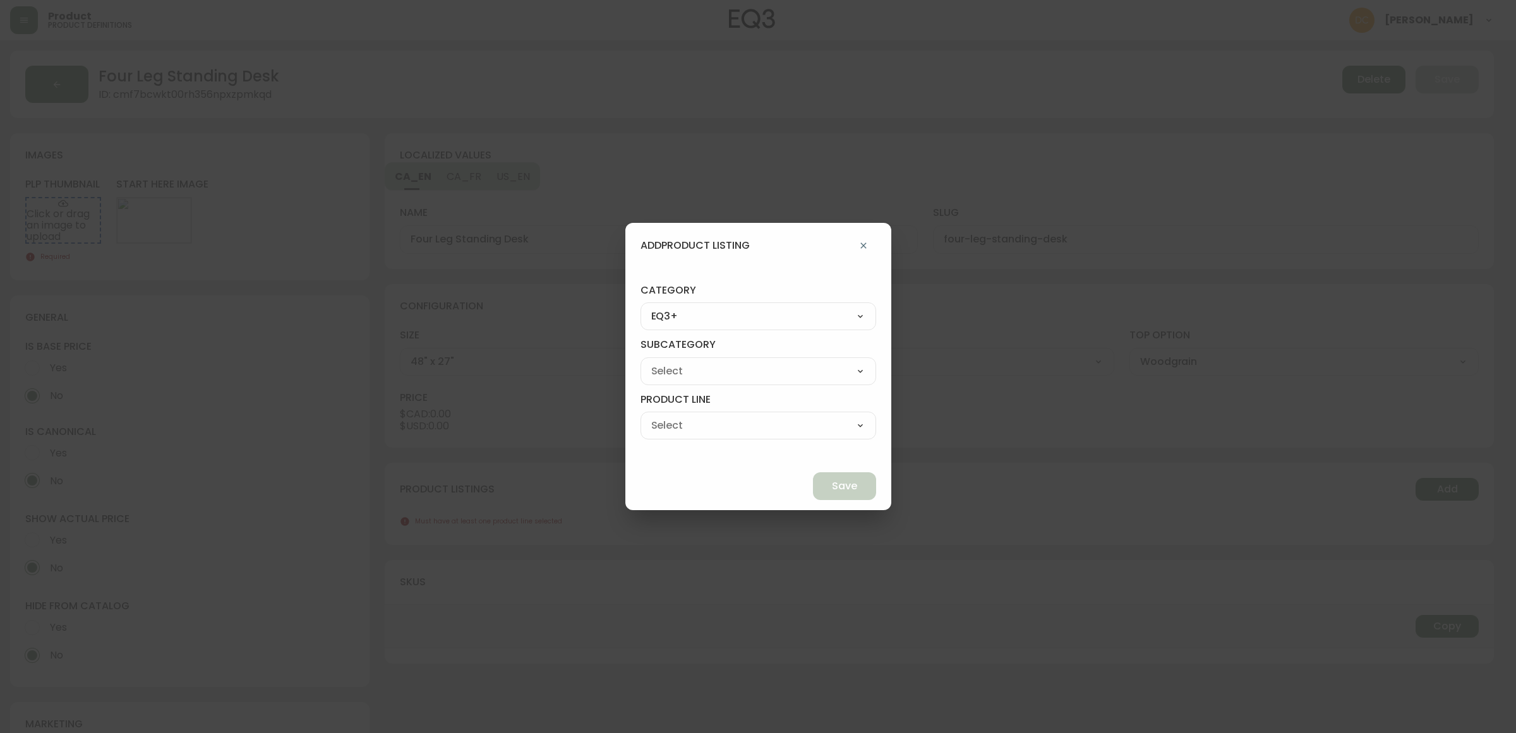
select select "ckf4hdesi5o090182ryhw2k8i"
click at [670, 362] on select "[PERSON_NAME] Palliser Branch Silk & Snow Marimekko Neighbor Loll Designs [PERS…" at bounding box center [758, 371] width 236 height 19
type input "Branch"
drag, startPoint x: 741, startPoint y: 427, endPoint x: 743, endPoint y: 434, distance: 7.2
click at [741, 427] on select "Office Chairs Desks Desk Accessories Chair Accessories" at bounding box center [758, 425] width 236 height 19
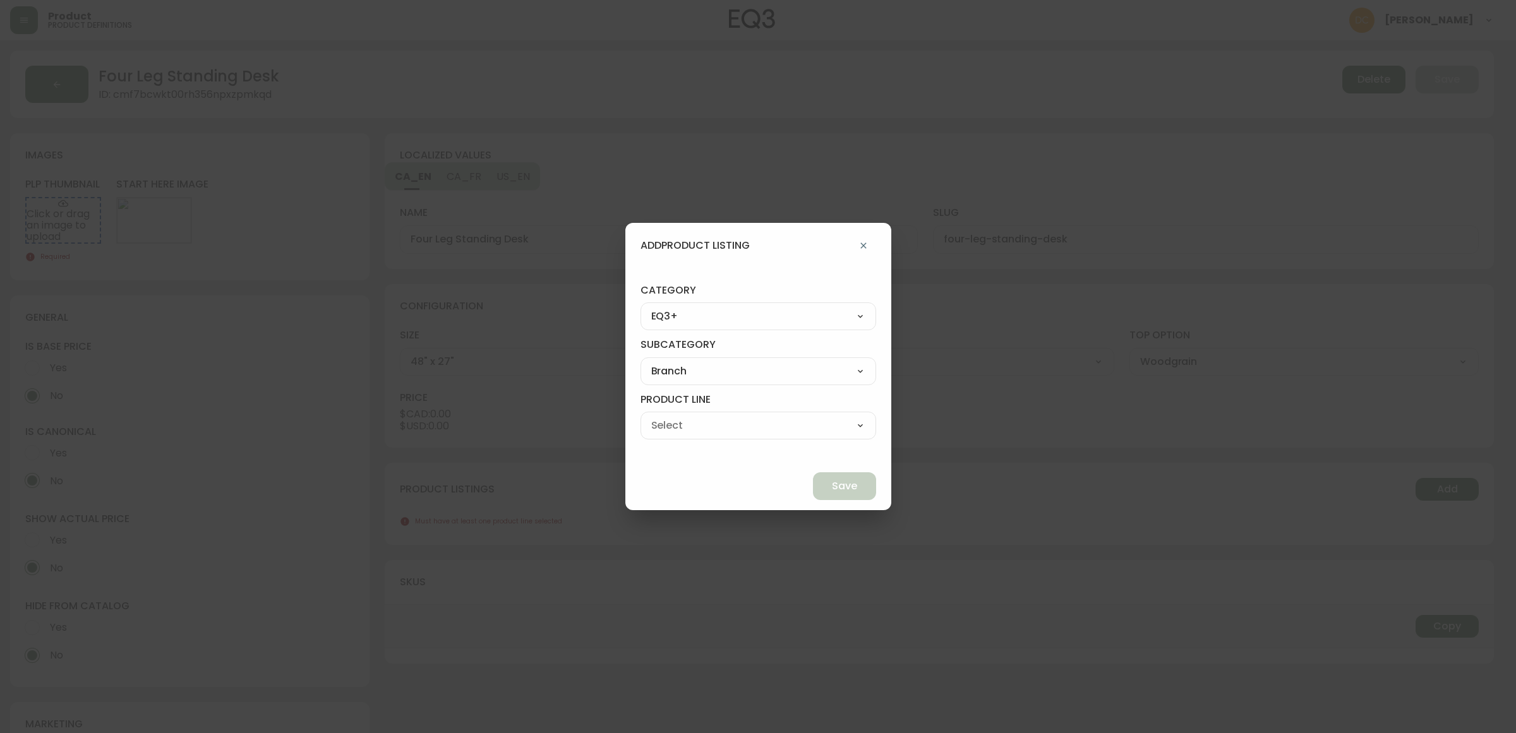
select select "ckf4hlv3i5qp70138rsp9k9ve"
click at [670, 416] on select "Office Chairs Desks Desk Accessories Chair Accessories" at bounding box center [758, 425] width 236 height 19
type input "Desks"
click at [813, 488] on button "Save" at bounding box center [844, 486] width 63 height 28
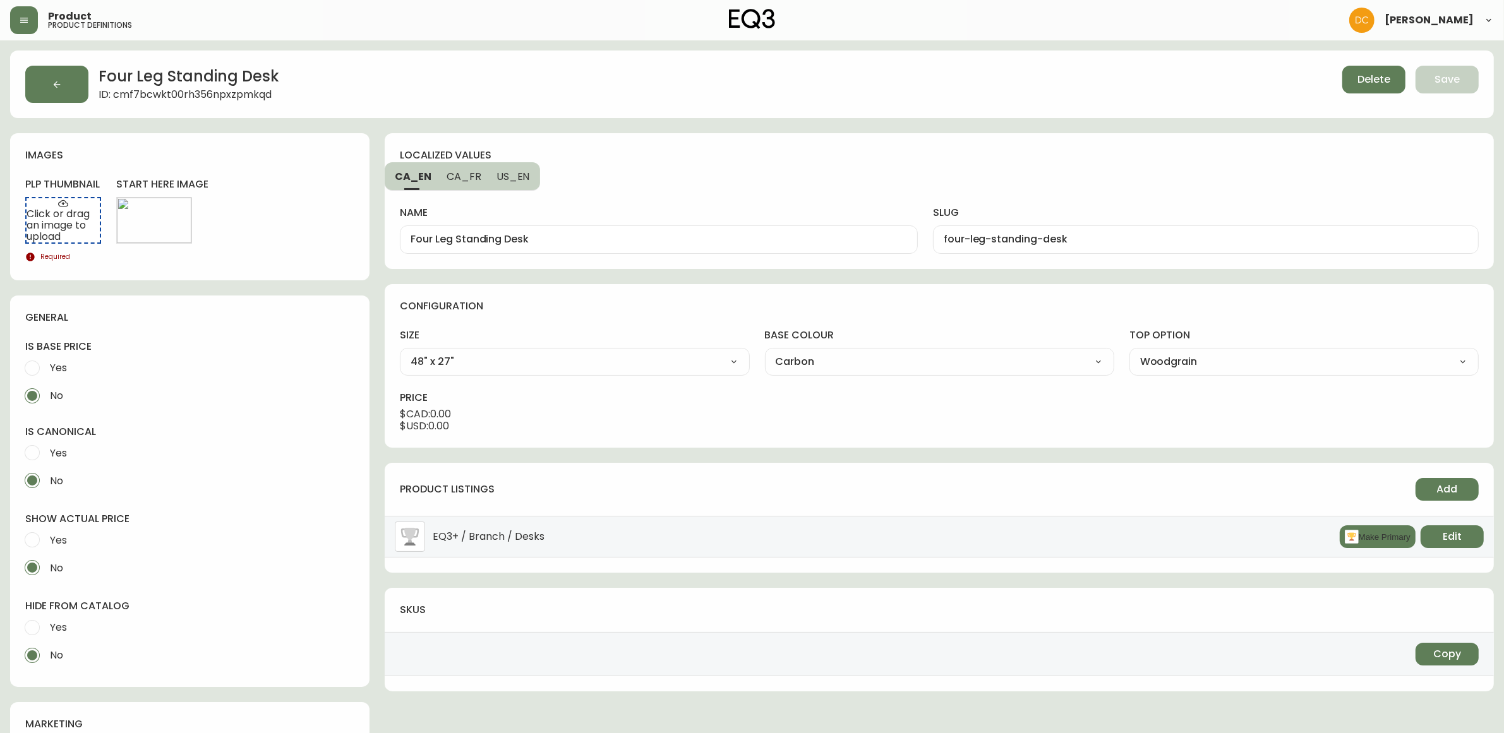
click at [1355, 544] on button "Make Primary" at bounding box center [1378, 537] width 76 height 23
drag, startPoint x: 38, startPoint y: 624, endPoint x: 57, endPoint y: 550, distance: 76.3
click at [37, 624] on input "Yes" at bounding box center [32, 628] width 28 height 28
radio input "true"
radio input "false"
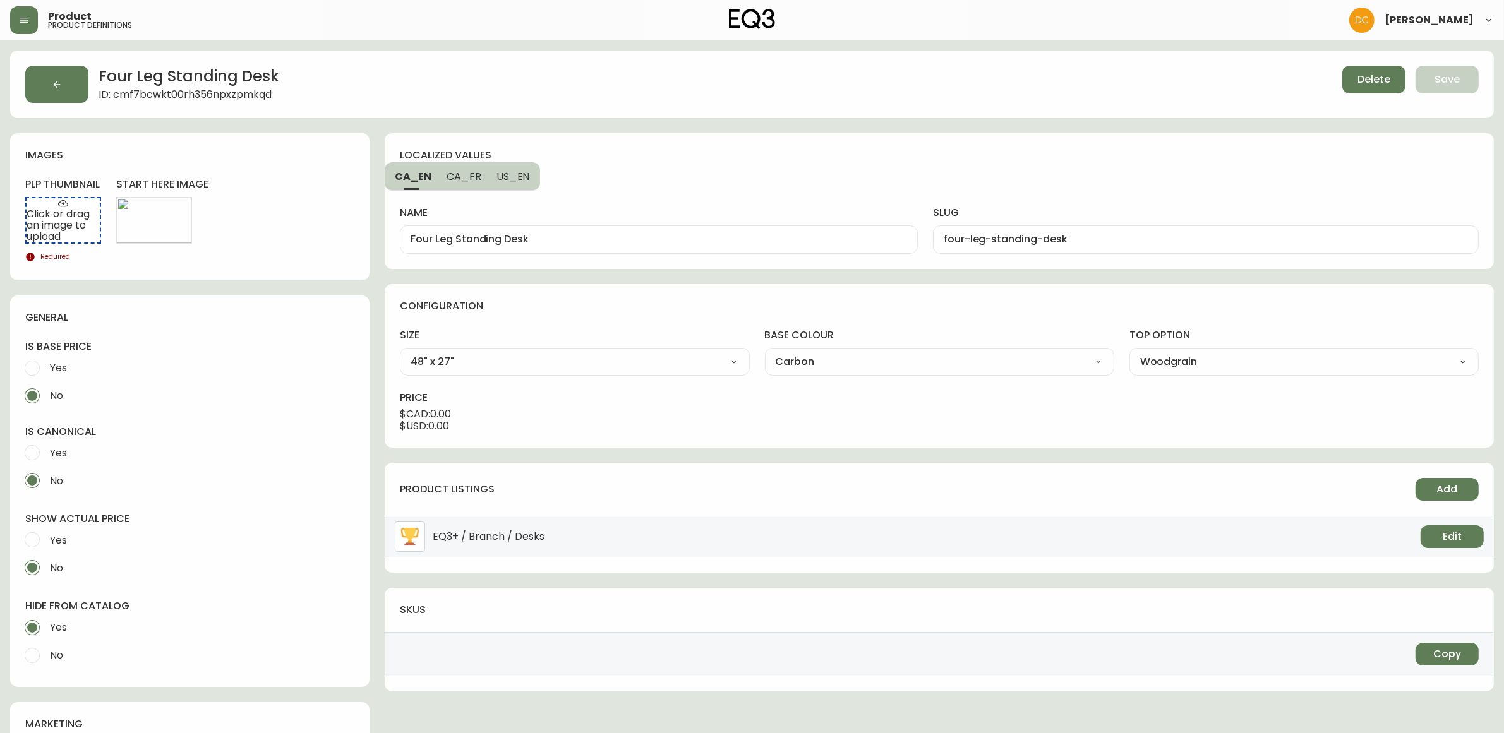
drag, startPoint x: 61, startPoint y: 528, endPoint x: 67, endPoint y: 516, distance: 13.6
click at [61, 528] on span "Yes" at bounding box center [56, 540] width 21 height 28
click at [46, 528] on input "Yes" at bounding box center [32, 540] width 28 height 28
radio input "true"
radio input "false"
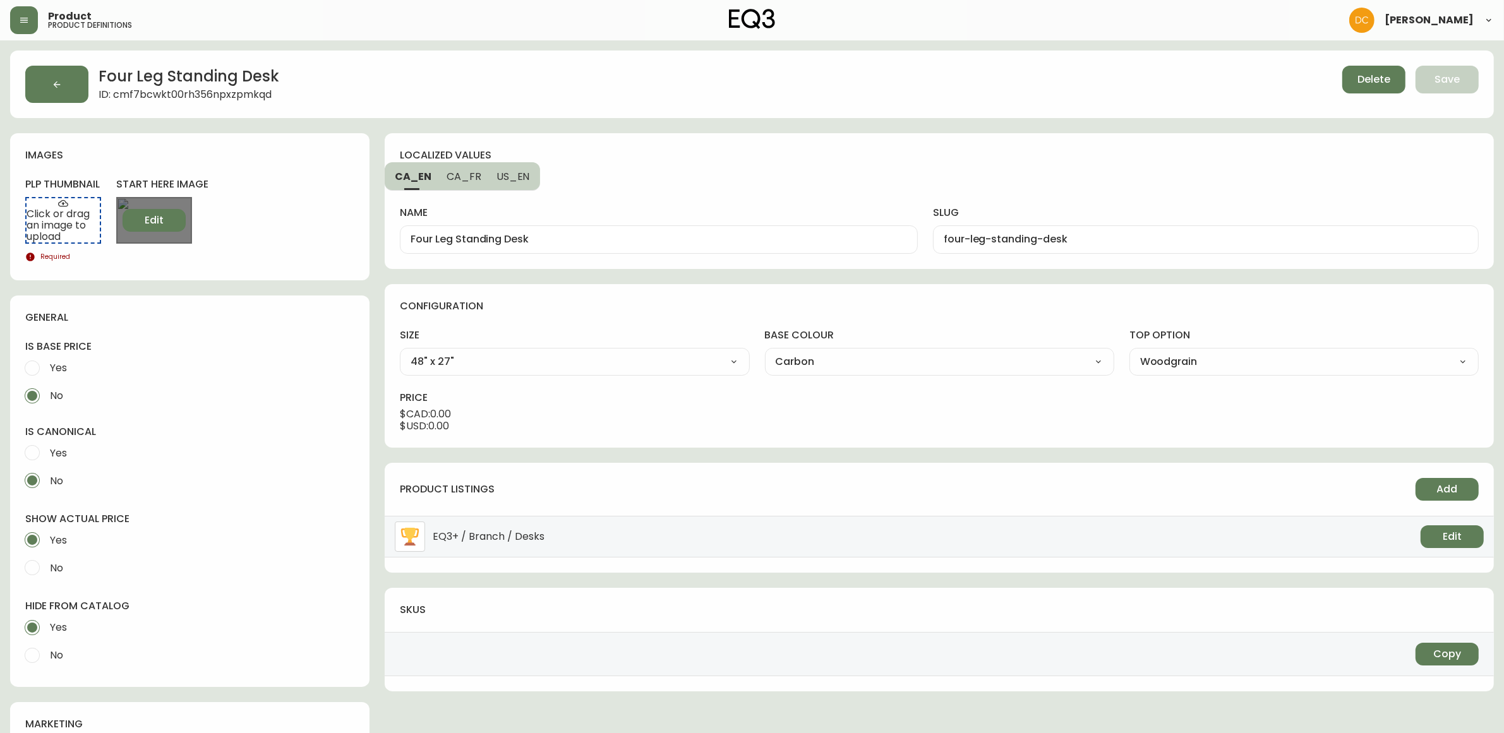
click at [150, 215] on span "Edit" at bounding box center [154, 220] width 19 height 14
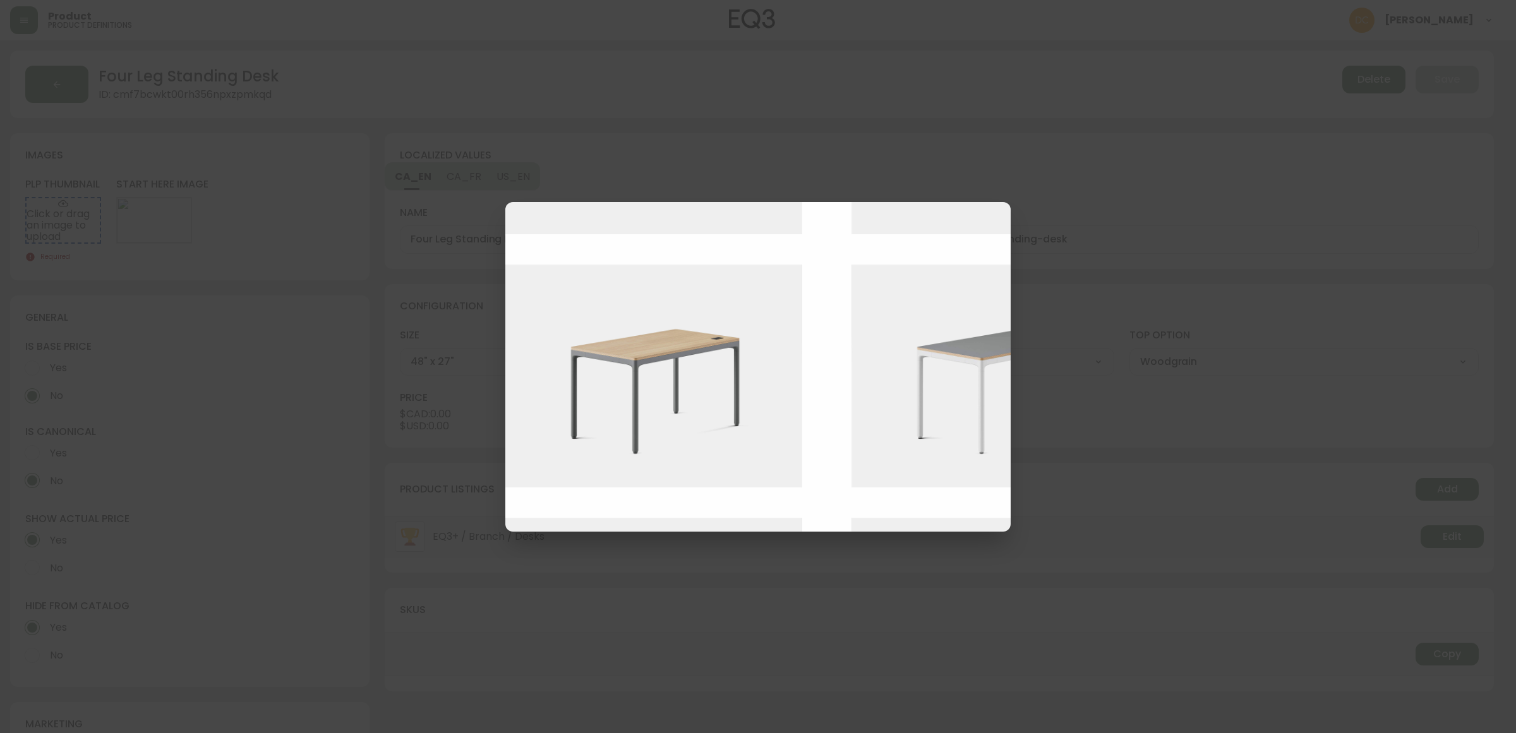
scroll to position [237, 0]
click at [915, 450] on img at bounding box center [1009, 374] width 316 height 223
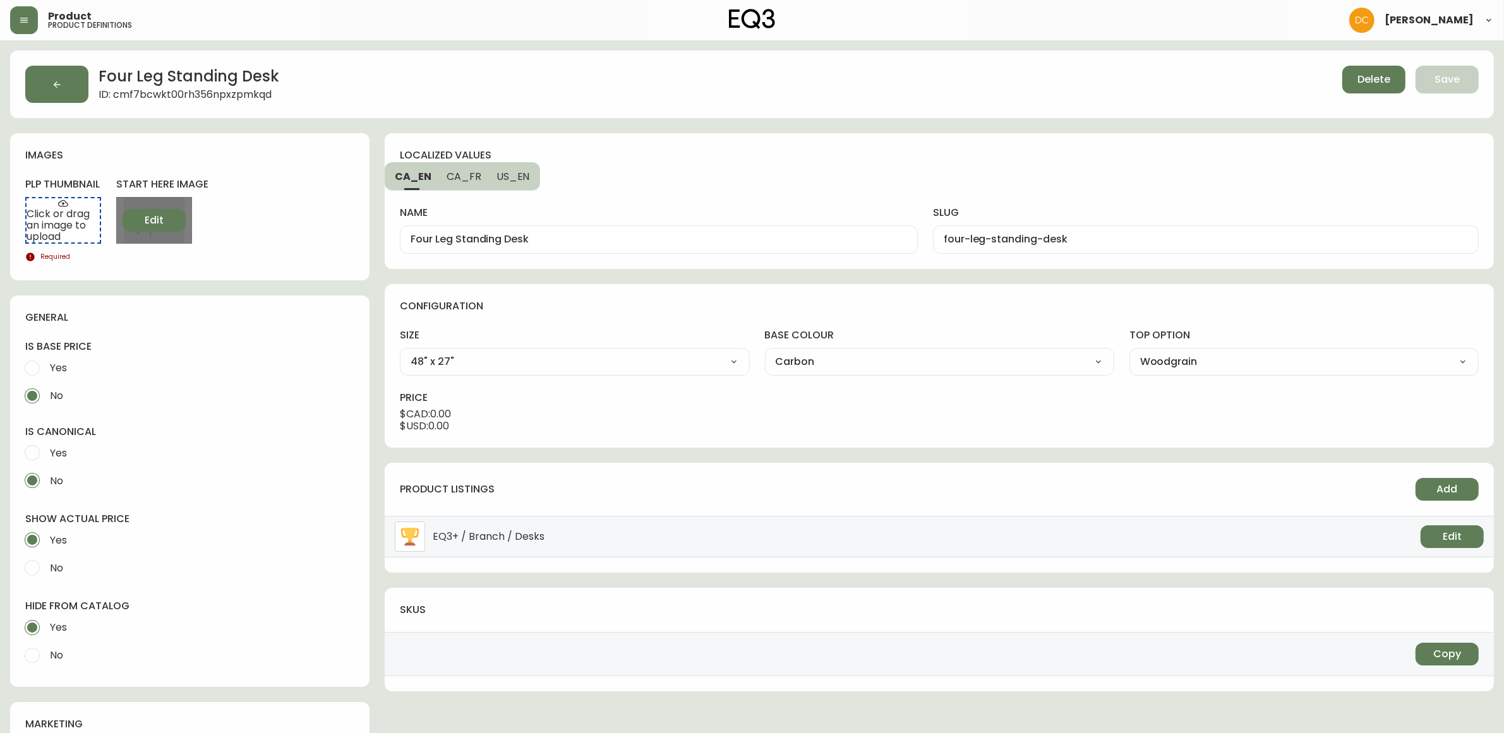
click at [148, 221] on span "Edit" at bounding box center [154, 220] width 19 height 14
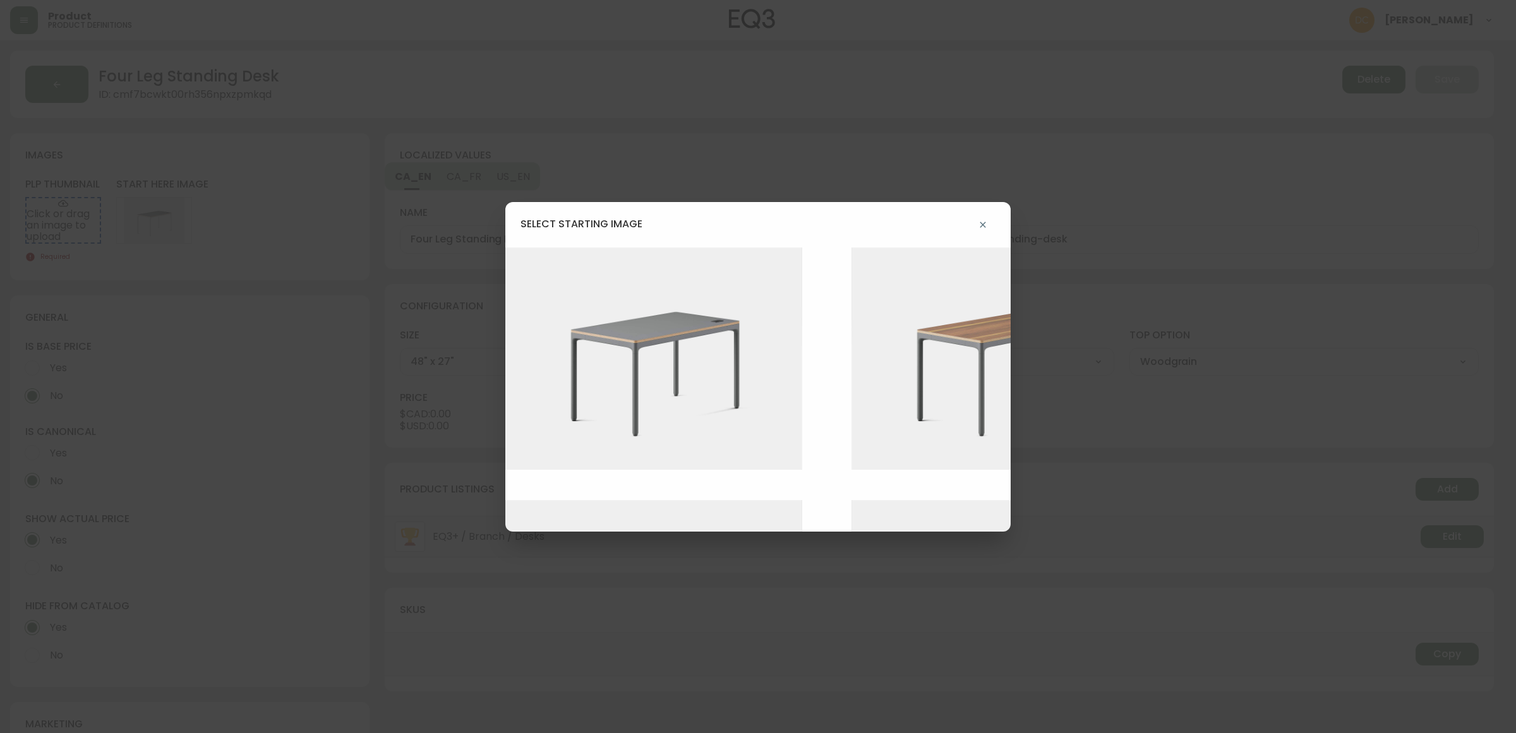
click at [720, 405] on img at bounding box center [663, 359] width 316 height 223
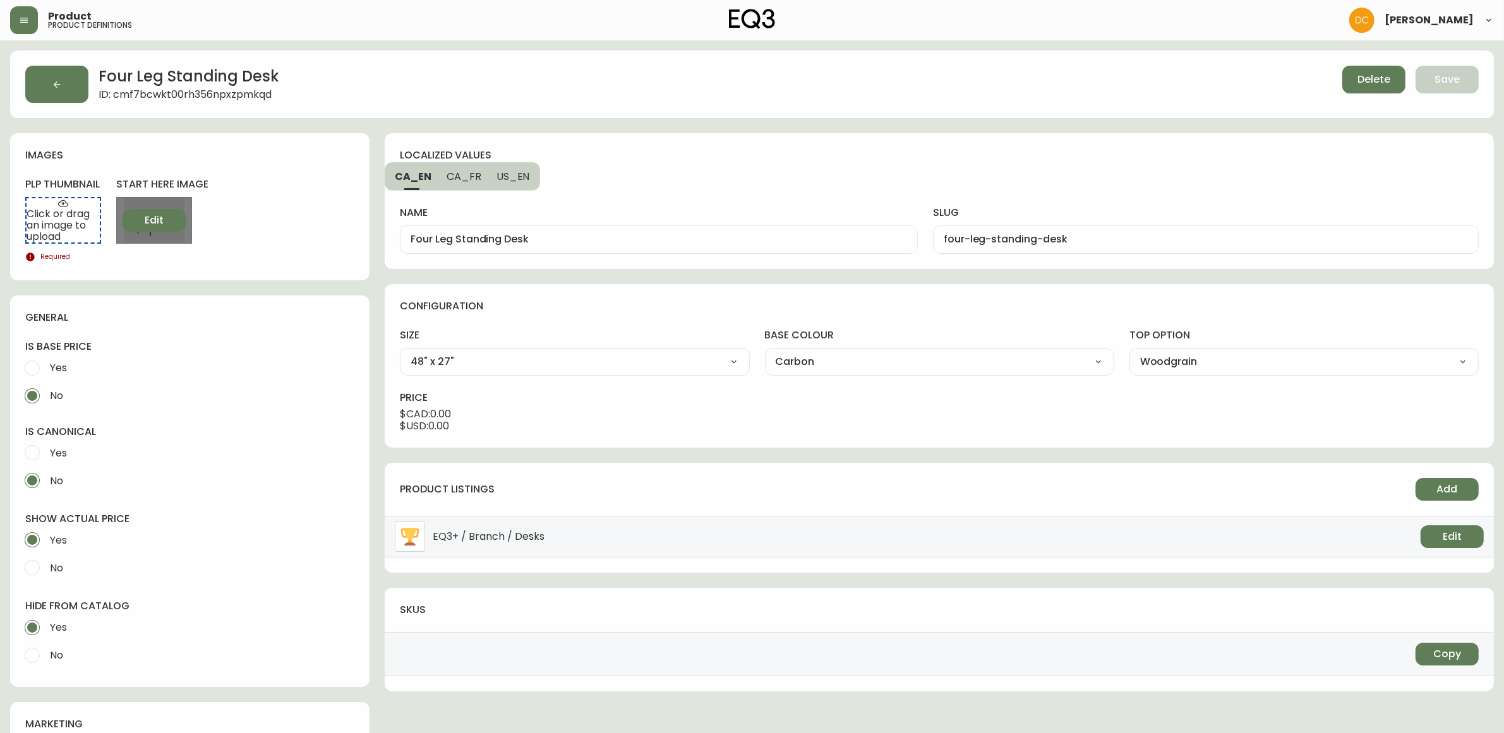
click at [150, 225] on span "Edit" at bounding box center [154, 220] width 19 height 14
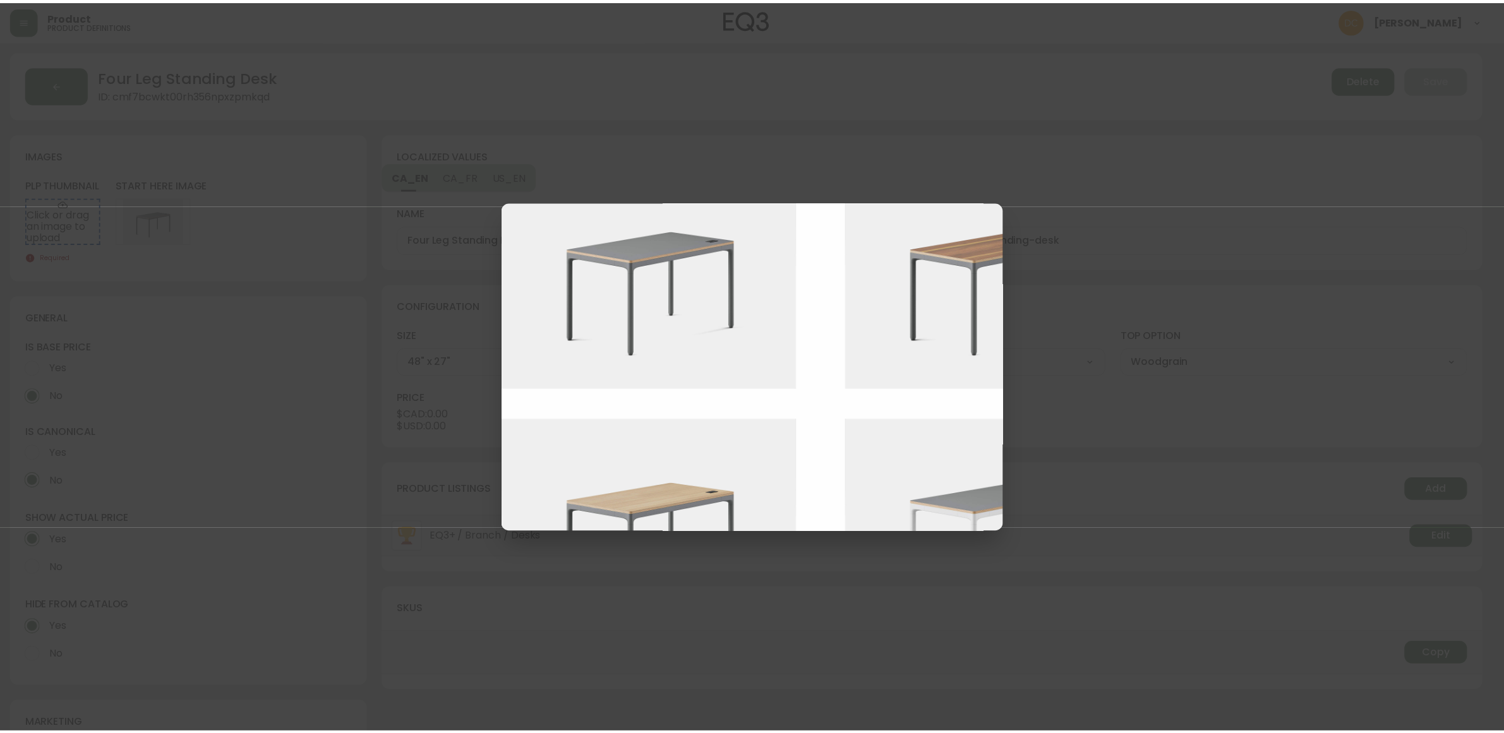
scroll to position [158, 0]
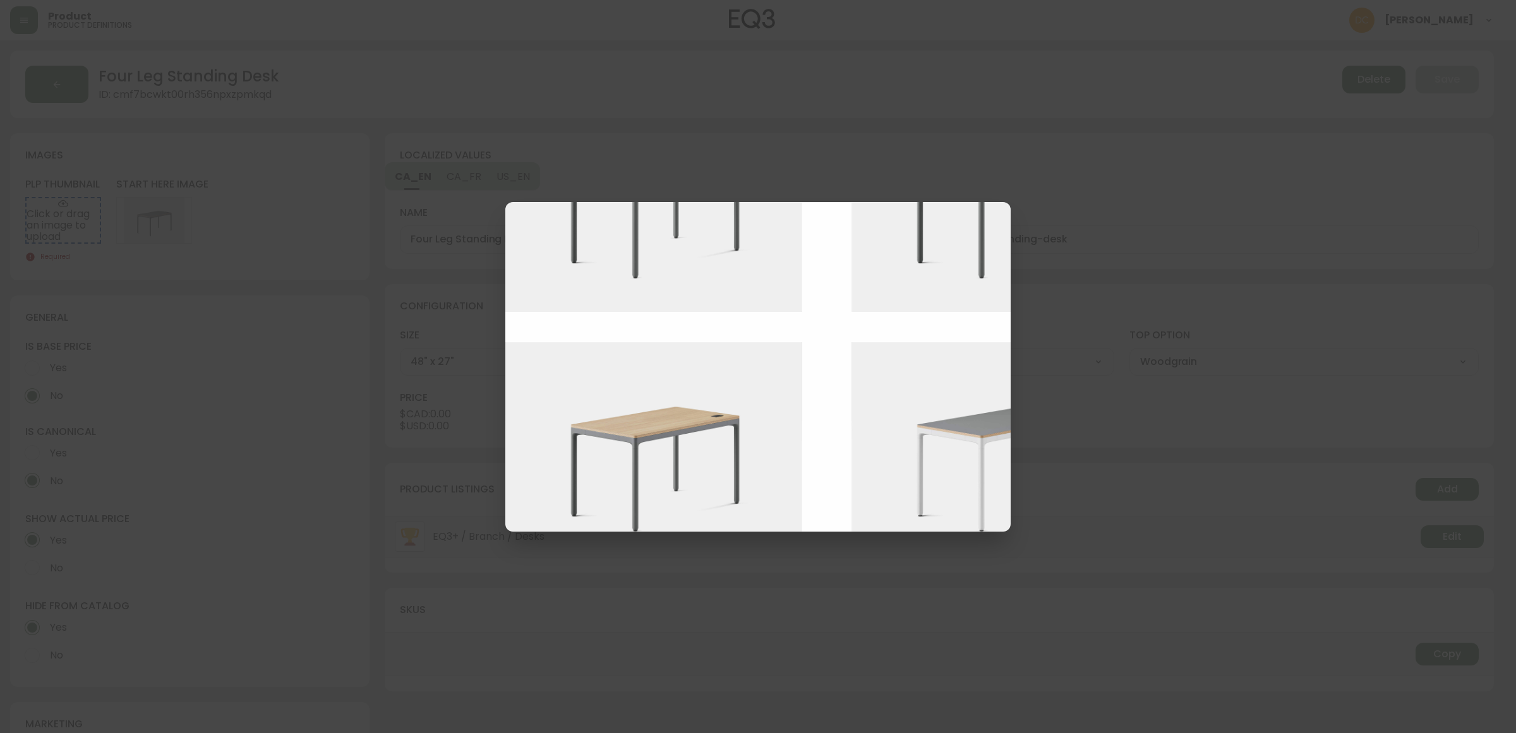
click at [697, 457] on img at bounding box center [663, 453] width 316 height 223
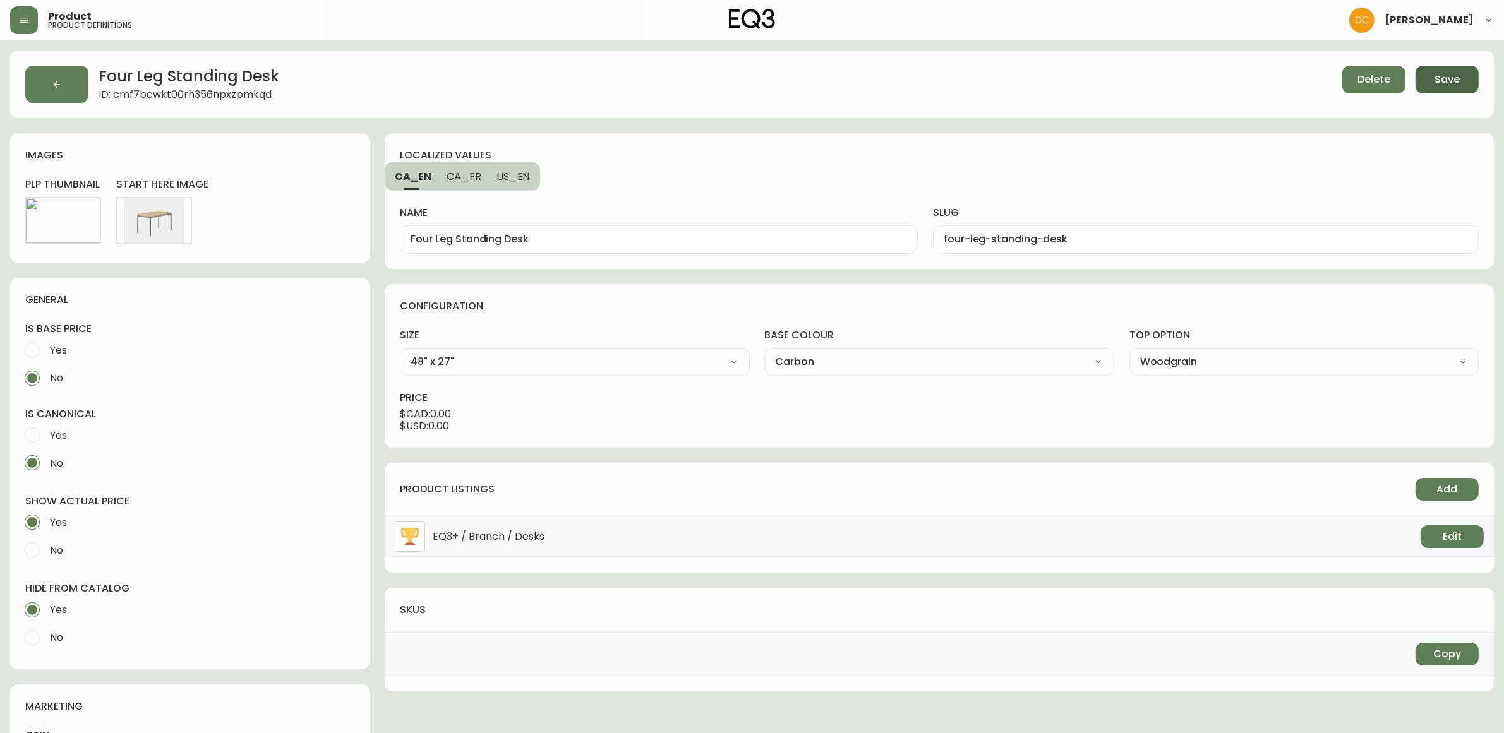
click at [1437, 90] on button "Save" at bounding box center [1446, 80] width 63 height 28
click at [56, 99] on button "button" at bounding box center [56, 84] width 63 height 37
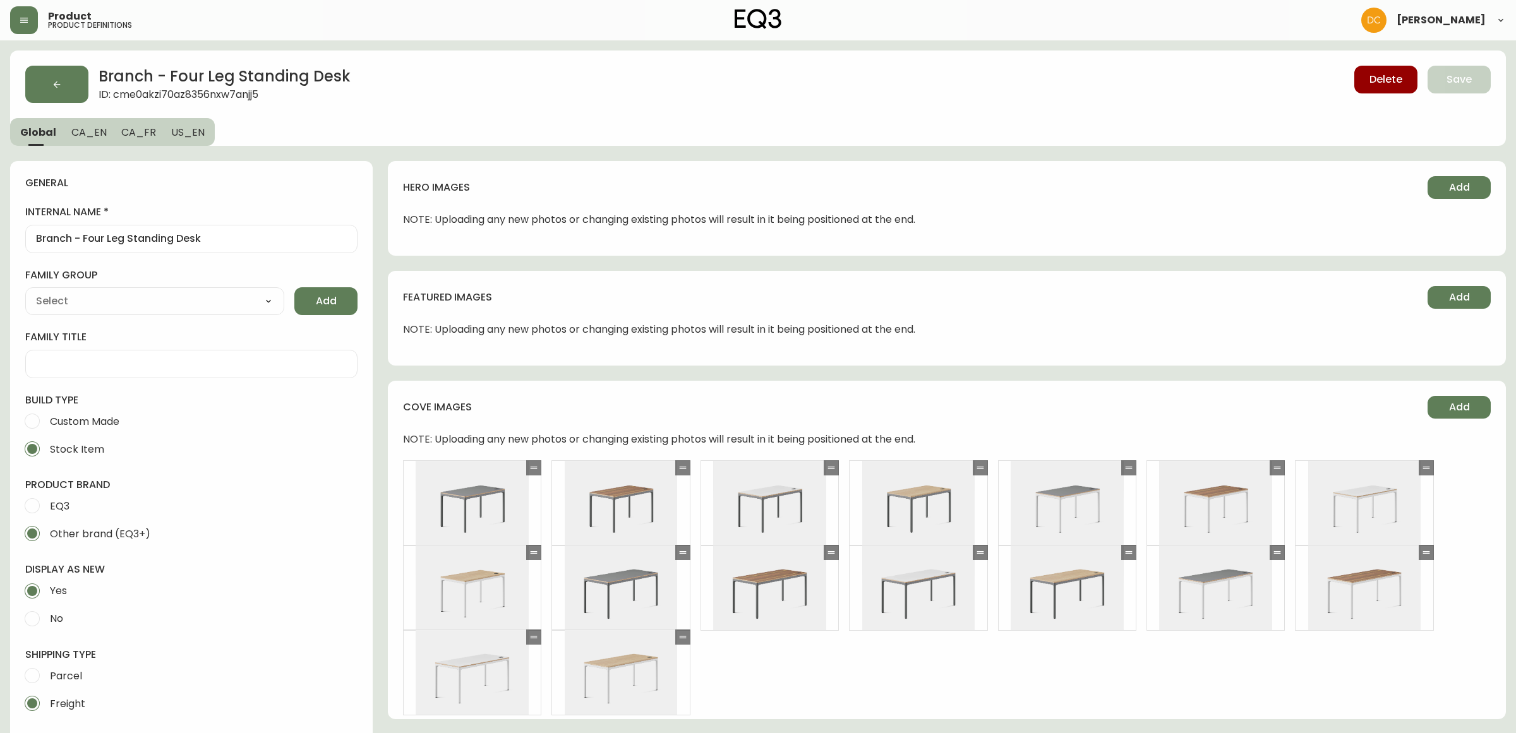
type input "Branch Furniture"
type input "Furniture > Office Furniture > Desks"
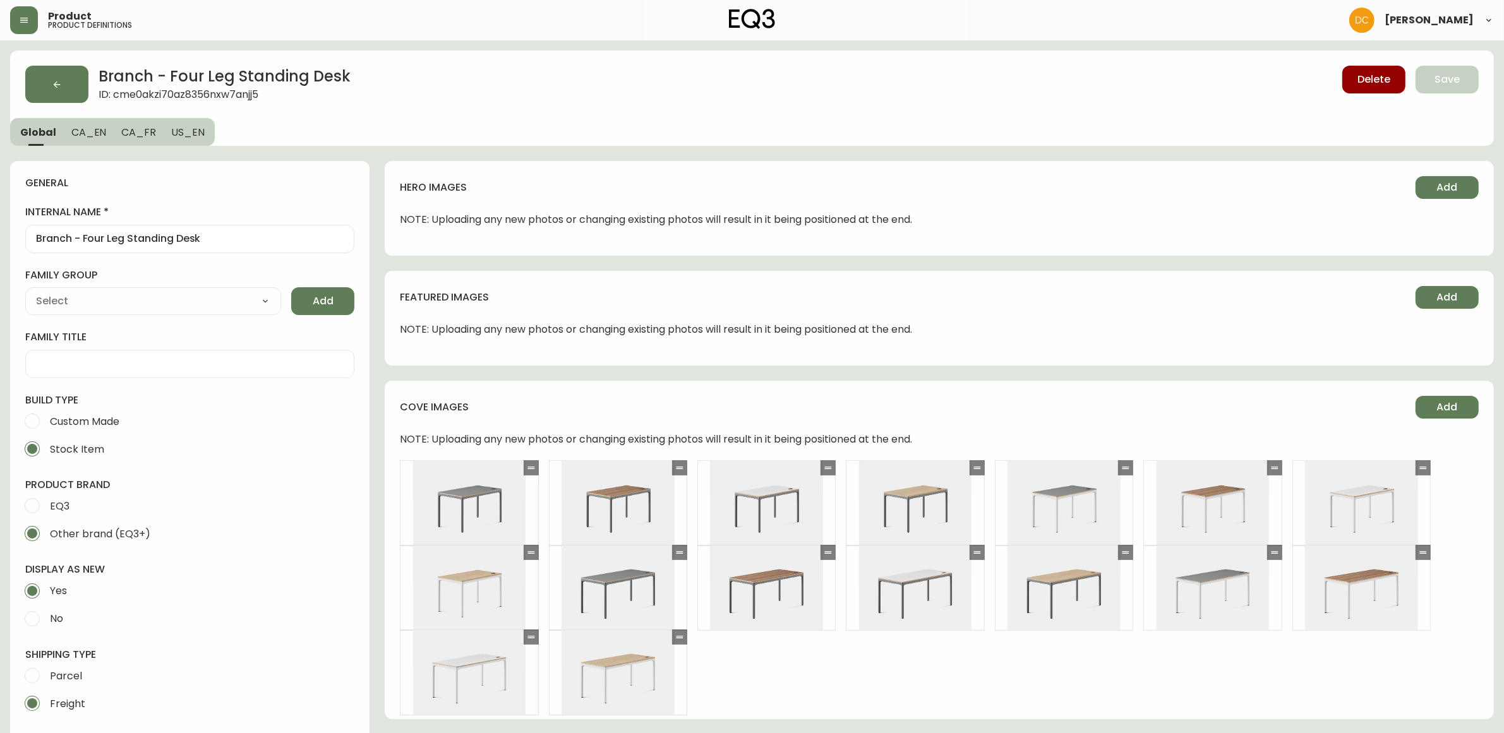
select select "cmdqi44aw1pvq0198ref13kmb"
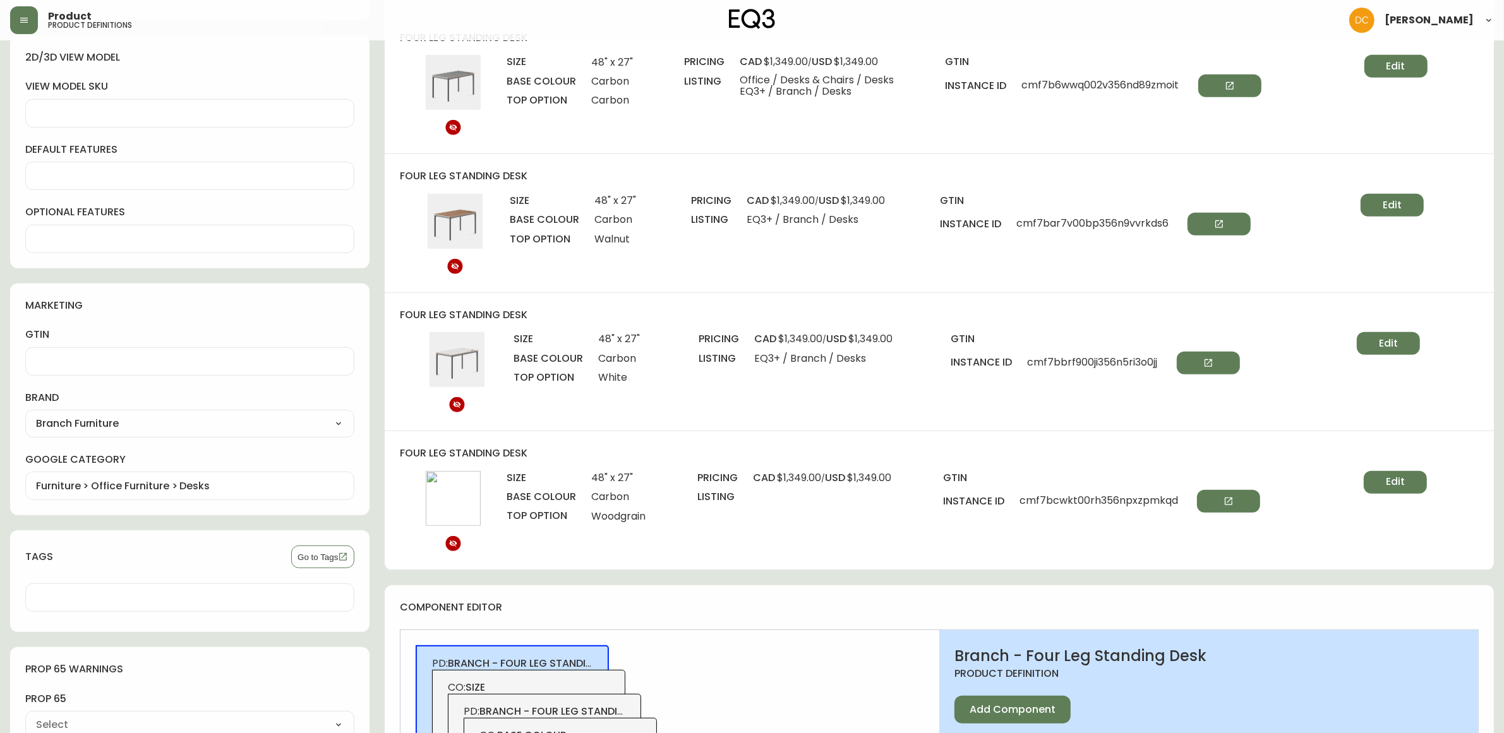
scroll to position [1026, 0]
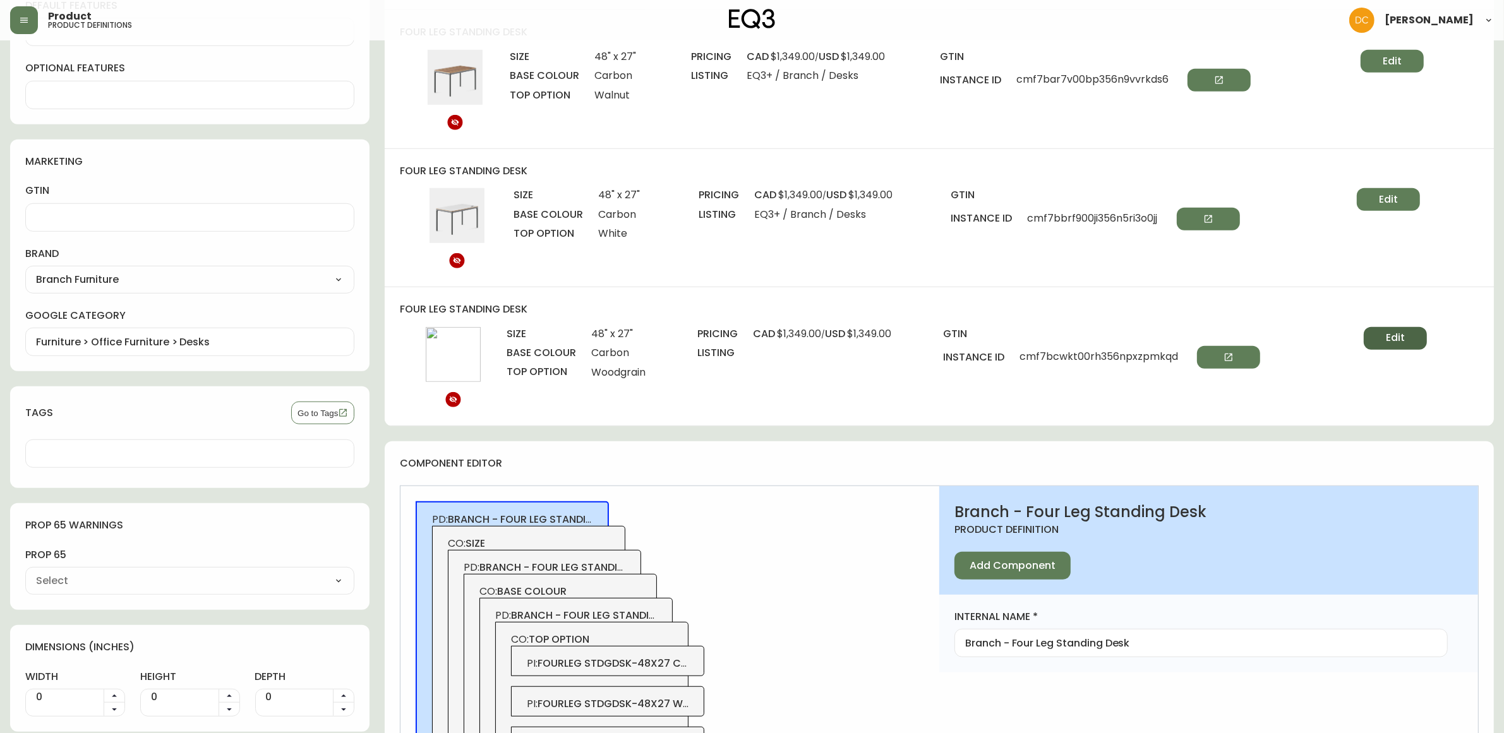
click at [1403, 345] on span "Edit" at bounding box center [1395, 338] width 19 height 14
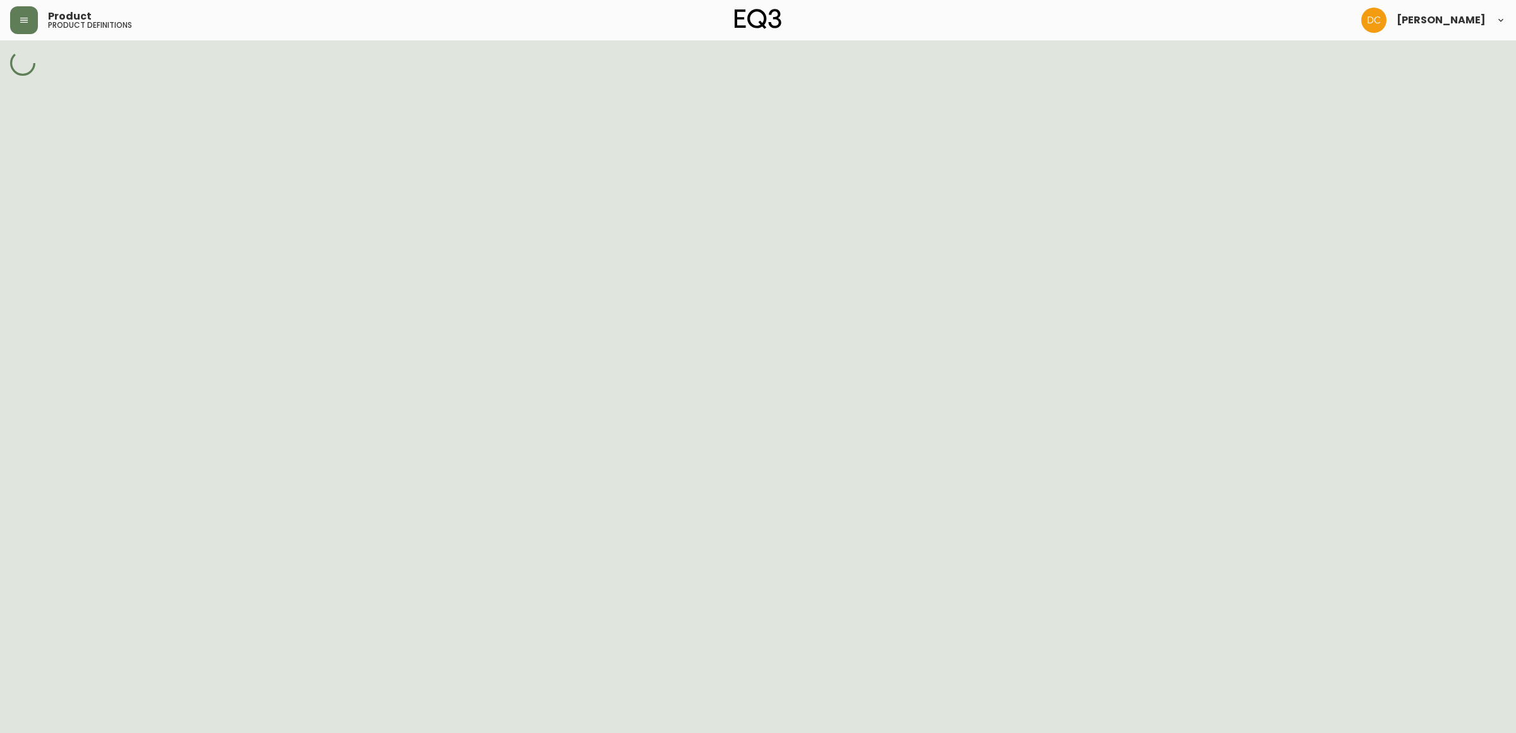
select select "cme0b3qyf0g7w356n9bwhs1c3"
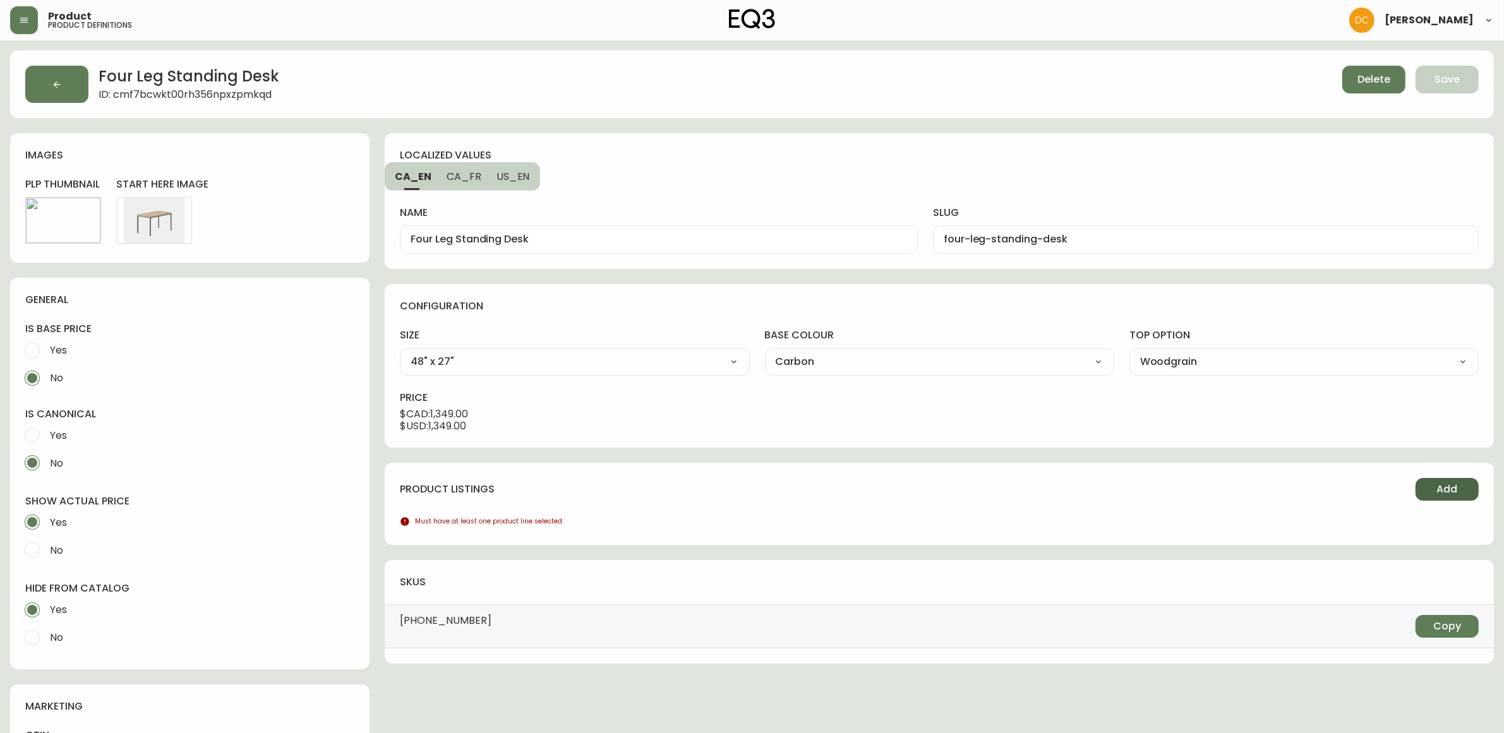
click at [1443, 487] on span "Add" at bounding box center [1447, 490] width 21 height 14
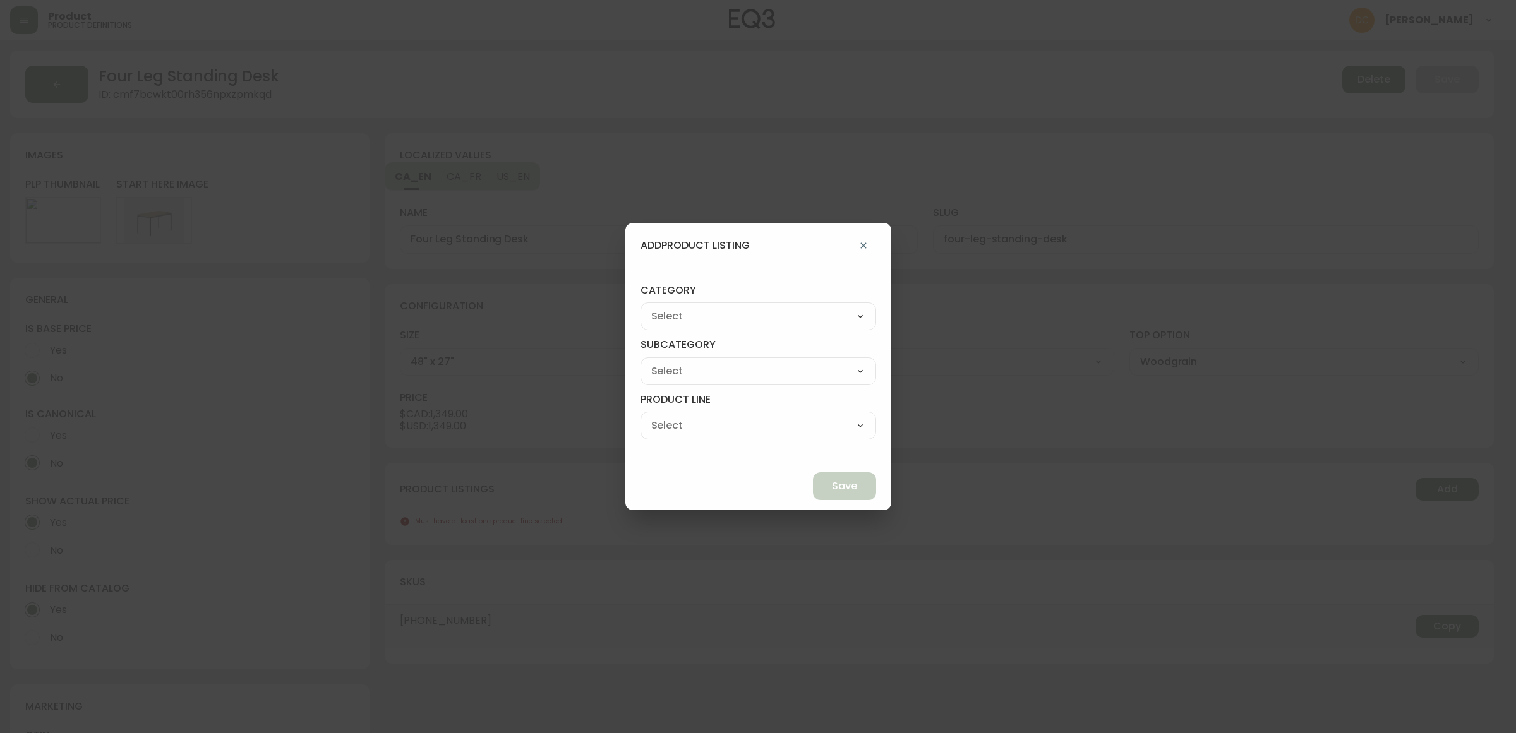
click at [692, 308] on select "Best Sellers Living Dining Bedroom Outdoor Office Lighting Rugs Accessories EQ3…" at bounding box center [758, 316] width 236 height 19
select select "9"
click at [670, 307] on select "Best Sellers Living Dining Bedroom Outdoor Office Lighting Rugs Accessories EQ3…" at bounding box center [758, 316] width 236 height 19
type input "EQ3+"
click at [716, 360] on div "[PERSON_NAME] Palliser Branch Silk & Snow Marimekko Neighbor Loll Designs [PERS…" at bounding box center [758, 371] width 236 height 28
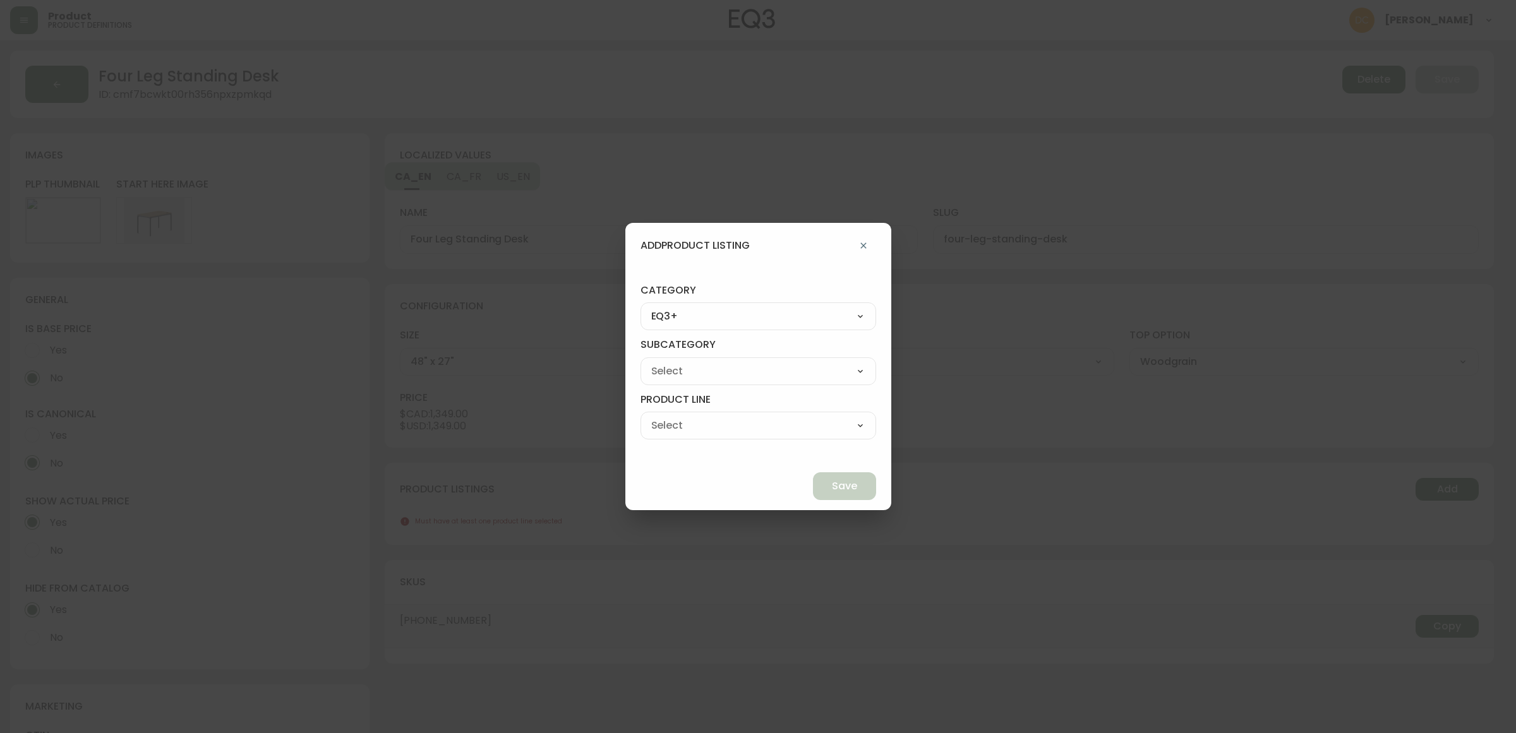
click at [724, 376] on select "[PERSON_NAME] Palliser Branch Silk & Snow Marimekko Neighbor Loll Designs [PERS…" at bounding box center [758, 371] width 236 height 19
select select "ckf4hdesi5o090182ryhw2k8i"
click at [670, 362] on select "[PERSON_NAME] Palliser Branch Silk & Snow Marimekko Neighbor Loll Designs [PERS…" at bounding box center [758, 371] width 236 height 19
type input "Branch"
click at [742, 430] on select "Office Chairs Desks Desk Accessories Chair Accessories" at bounding box center [758, 425] width 236 height 19
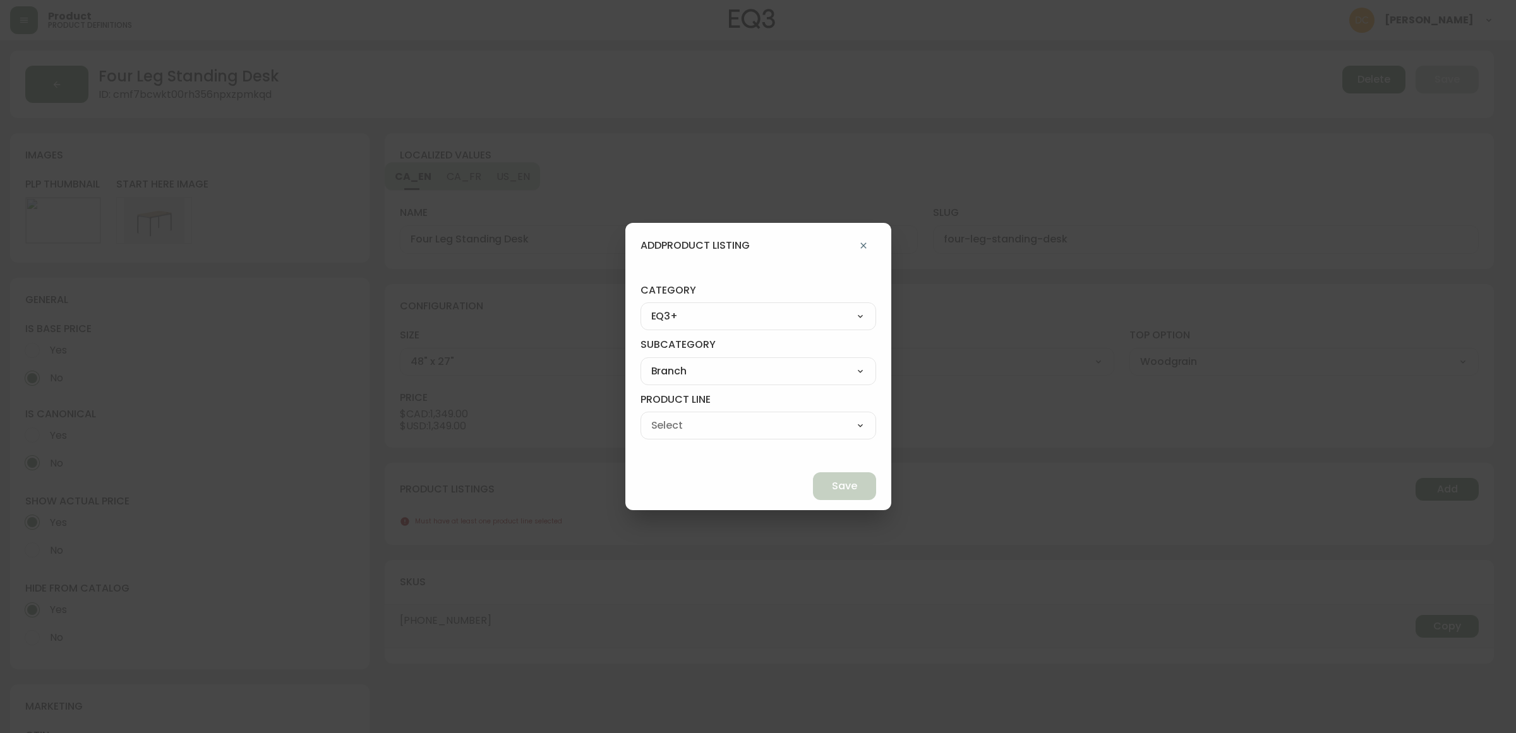
select select "ckf4hlv3i5qp70138rsp9k9ve"
click at [670, 416] on select "Office Chairs Desks Desk Accessories Chair Accessories" at bounding box center [758, 425] width 236 height 19
type input "Desks"
click at [832, 482] on span "Save" at bounding box center [844, 486] width 25 height 14
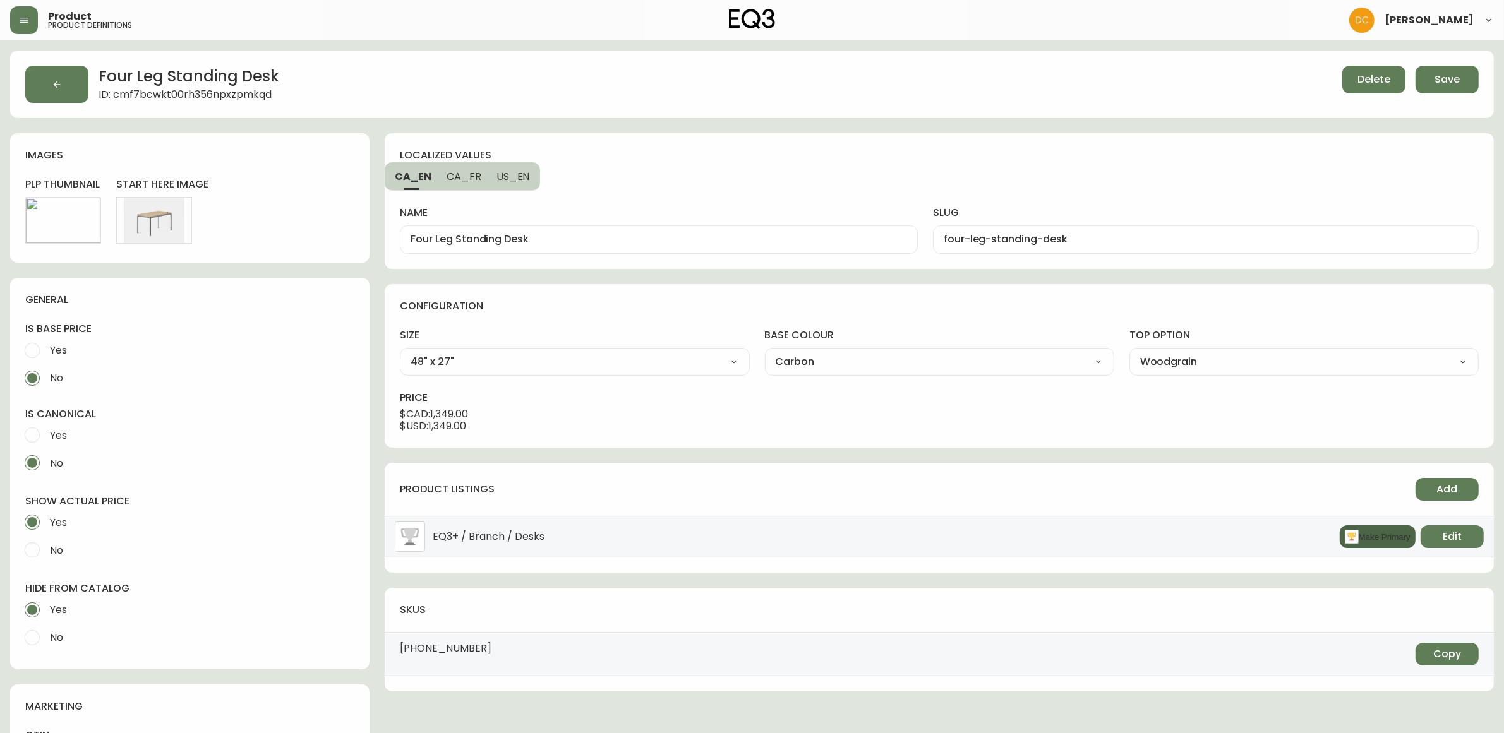
click at [1349, 538] on rect "button" at bounding box center [1352, 537] width 14 height 14
click at [1457, 82] on span "Save" at bounding box center [1446, 80] width 25 height 14
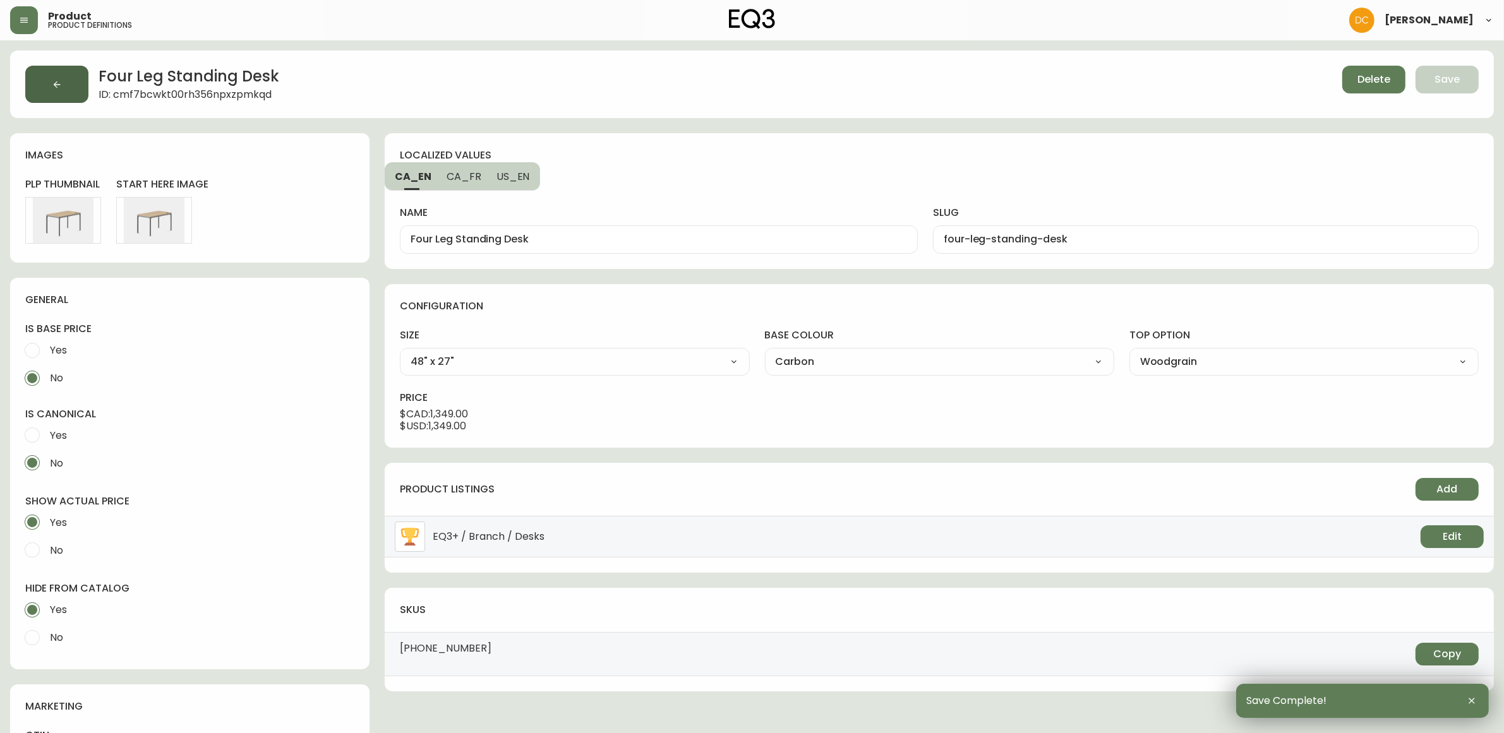
click at [48, 80] on button "button" at bounding box center [56, 84] width 63 height 37
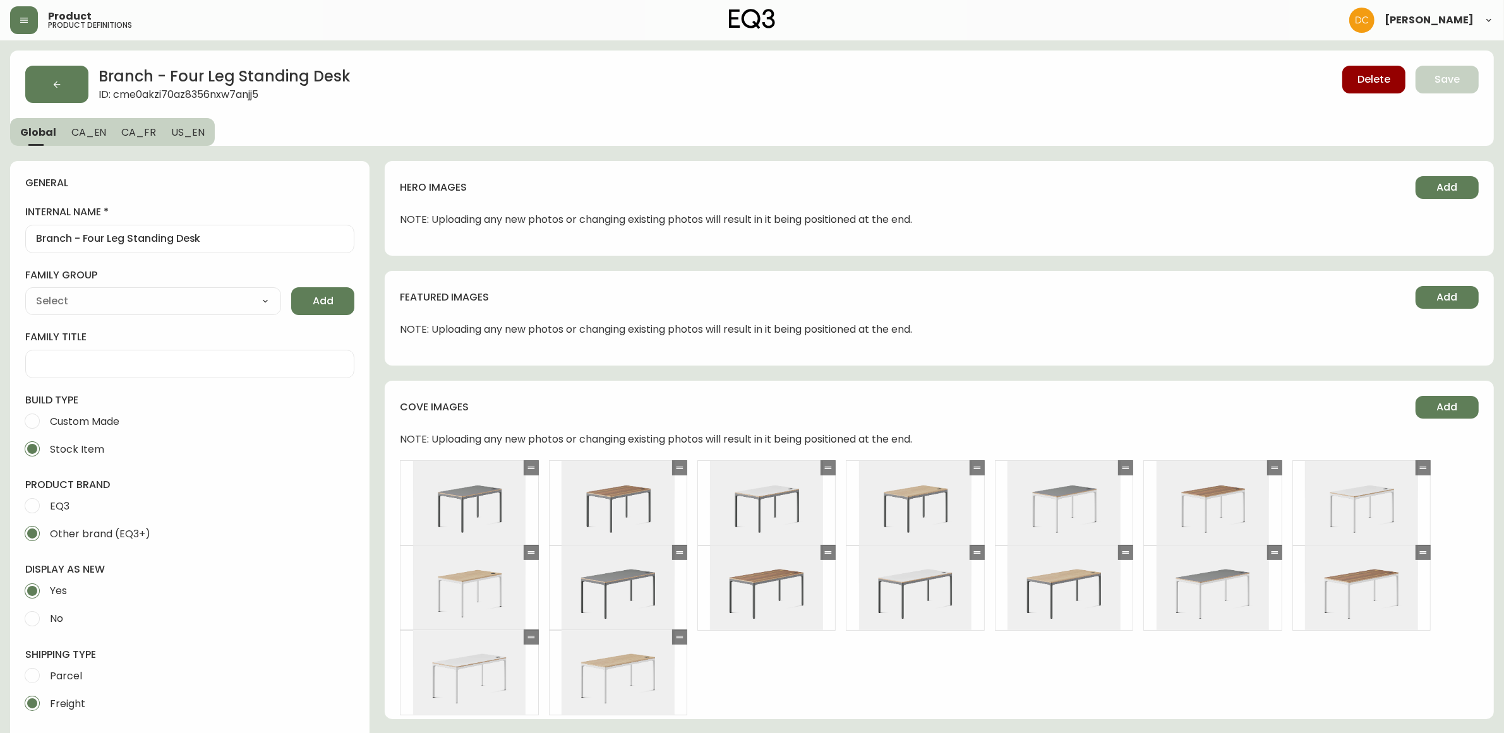
type input "Branch Furniture"
type input "Furniture > Office Furniture > Desks"
select select "cmdqi44aw1pvq0198ref13kmb"
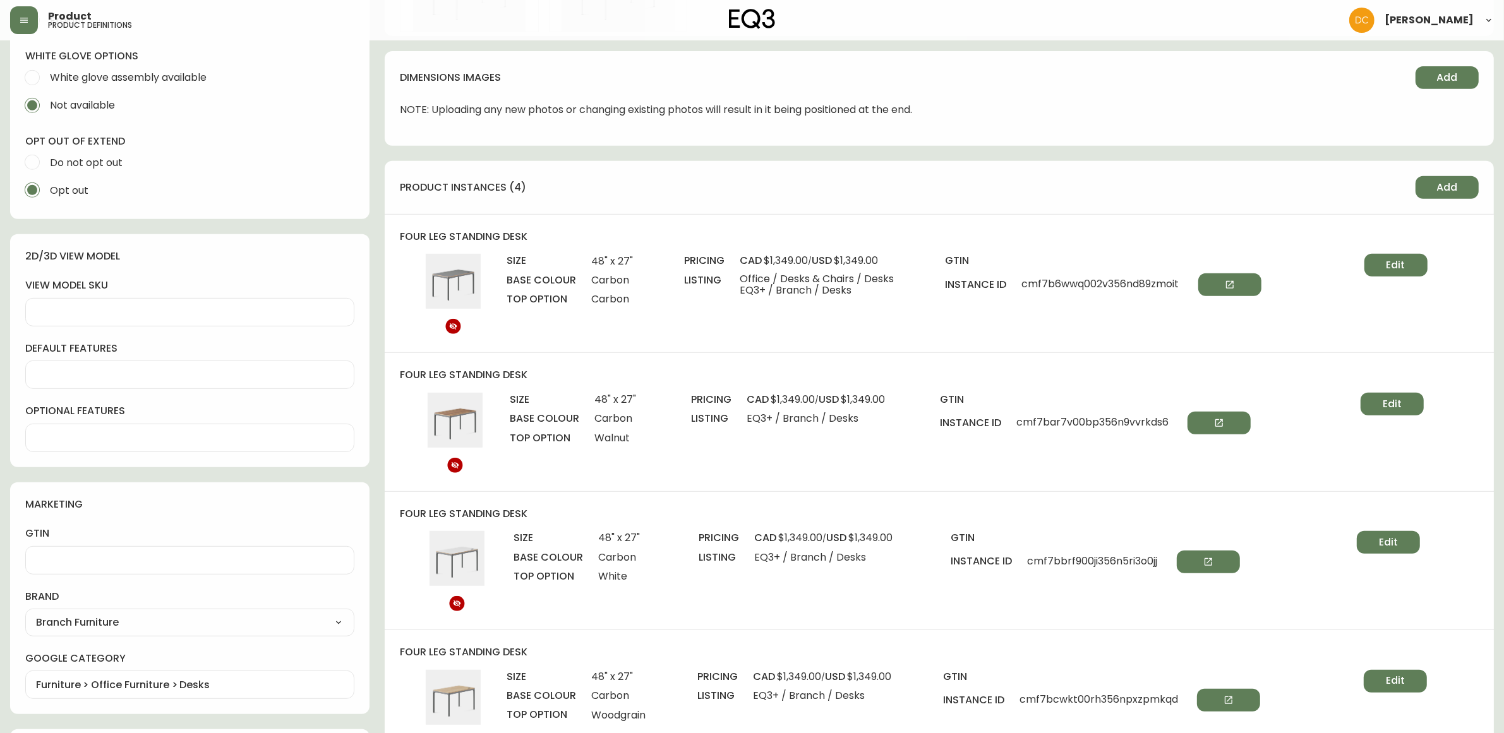
scroll to position [553, 0]
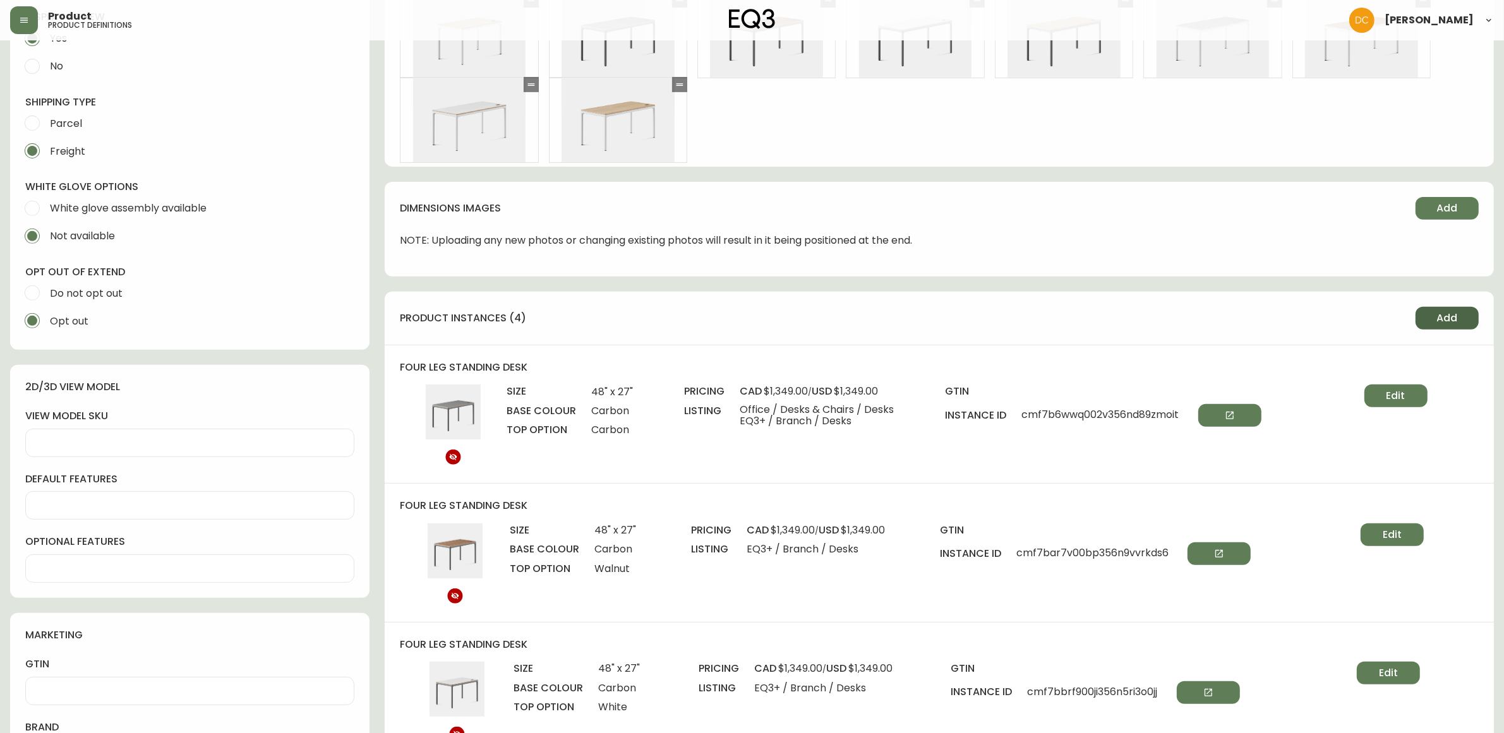
click at [1466, 321] on button "Add" at bounding box center [1446, 318] width 63 height 23
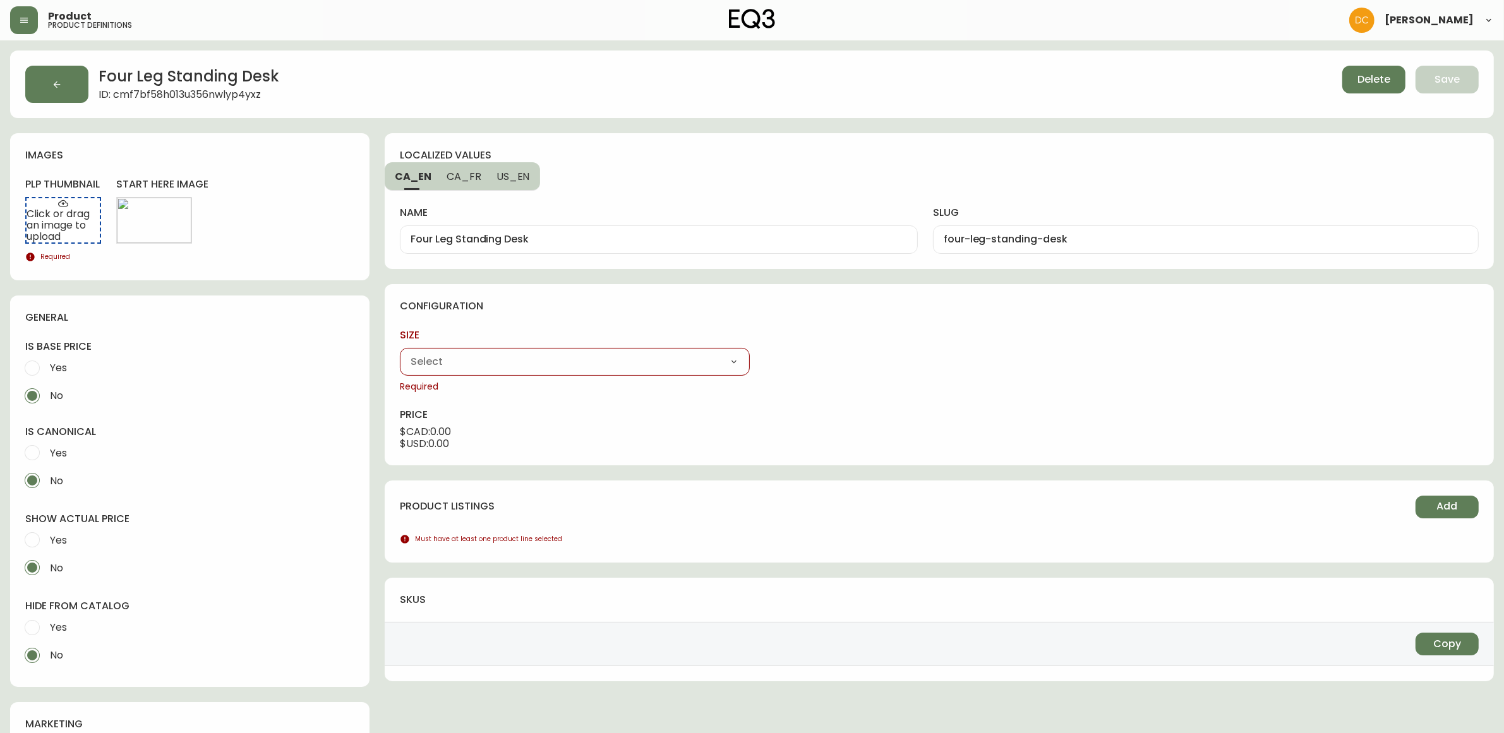
click at [540, 364] on select "48" x 27" 59" x 27"" at bounding box center [574, 361] width 349 height 19
select select "cme0aluut0bkh356n72qe17sy"
click at [400, 352] on select "48" x 27" 59" x 27"" at bounding box center [574, 361] width 349 height 19
type input "48" x 27""
click at [809, 363] on select "Carbon White" at bounding box center [939, 361] width 349 height 19
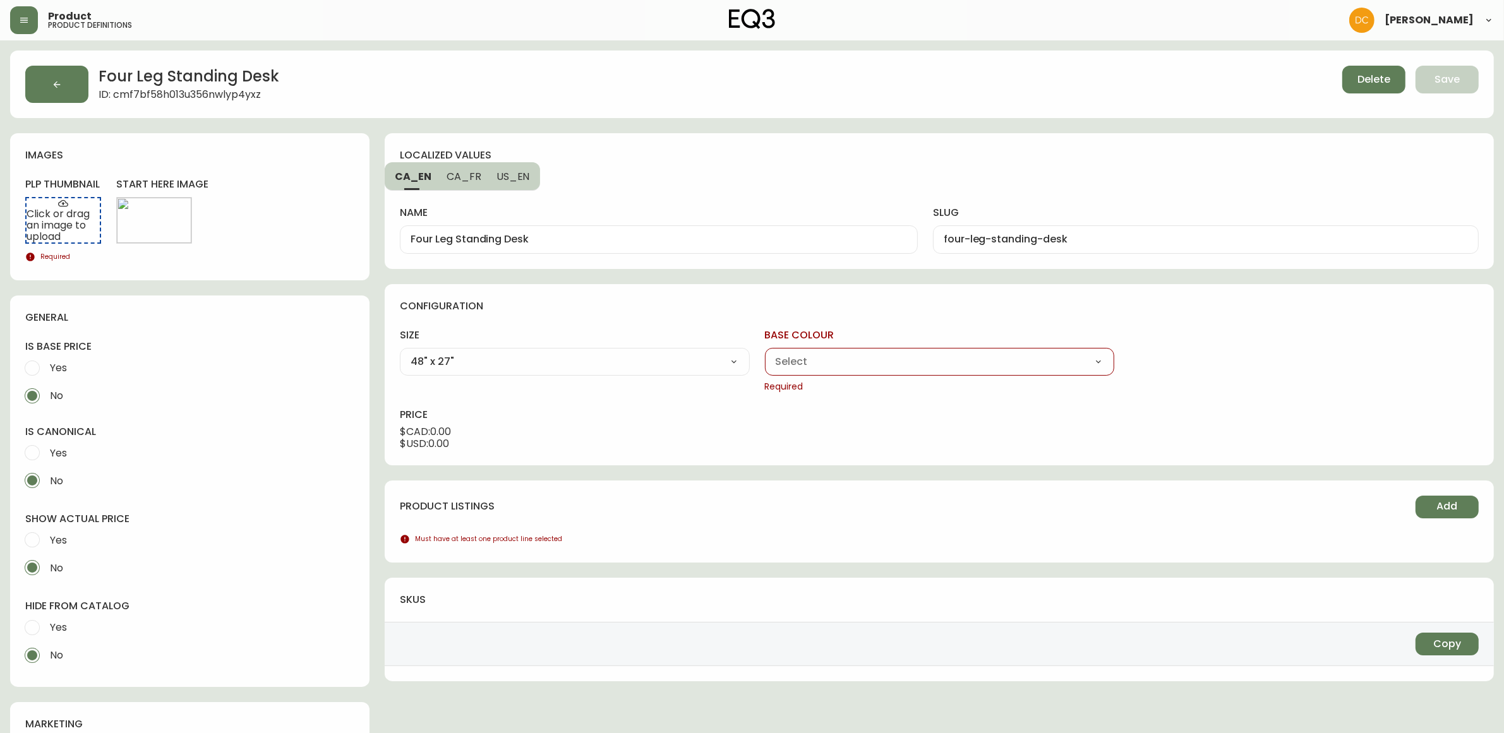
select select "cme0at8ev0d8x356n2plscs6a"
click at [765, 352] on select "Carbon White" at bounding box center [939, 361] width 349 height 19
type input "White"
click at [1201, 365] on select "Carbon Walnut White Woodgrain" at bounding box center [1303, 361] width 349 height 19
select select "cme0b58o60gy1356nyf2wwh94"
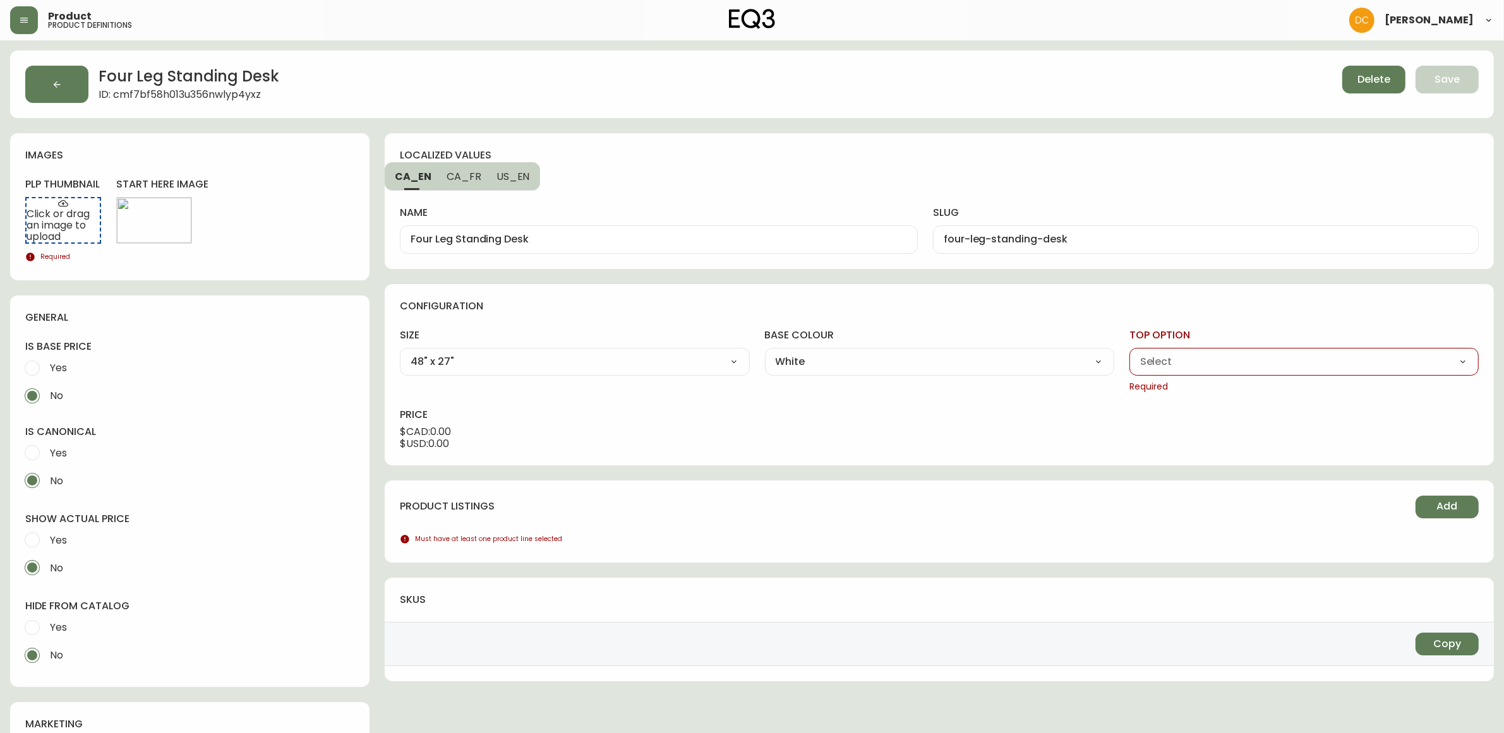
click at [1129, 352] on select "Carbon Walnut White Woodgrain" at bounding box center [1303, 361] width 349 height 19
type input "Carbon"
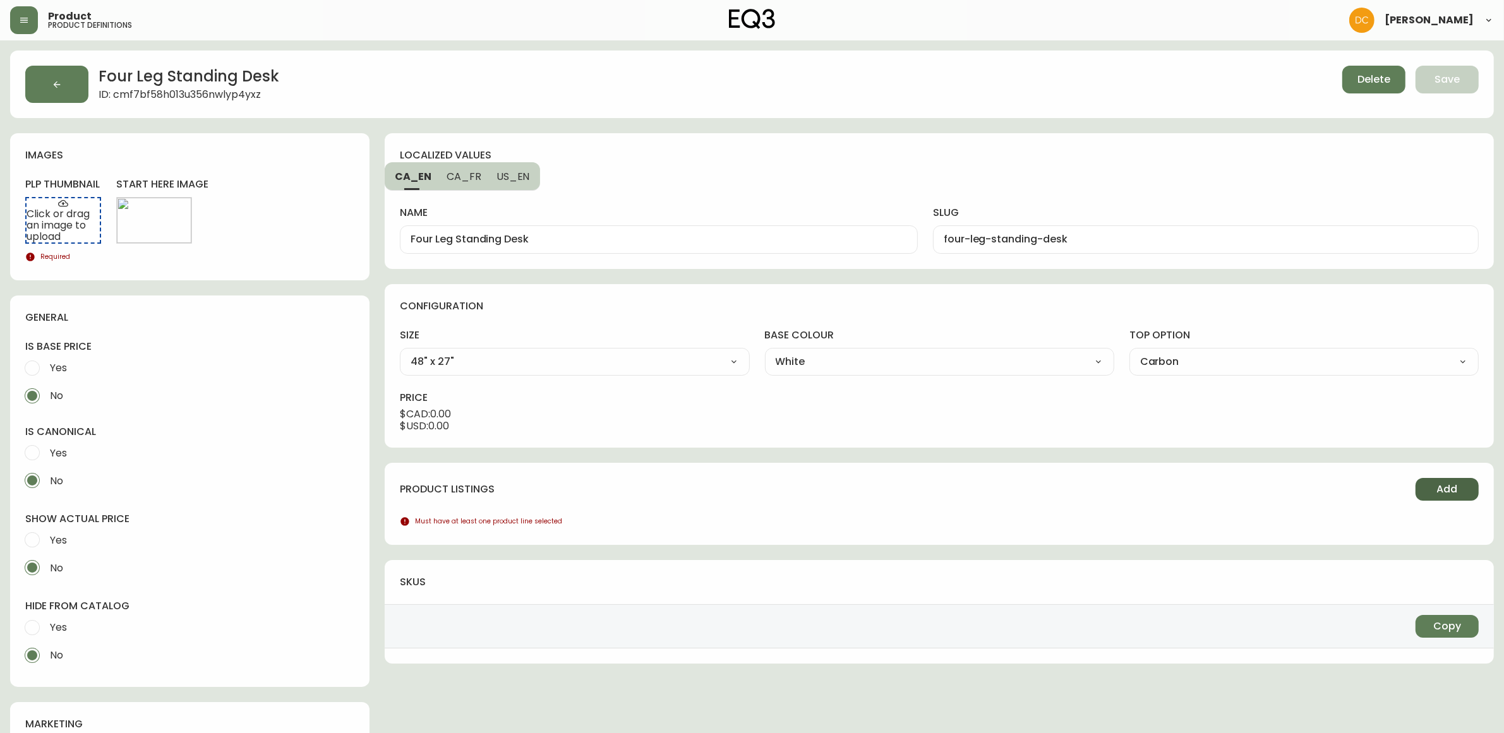
click at [1434, 490] on button "Add" at bounding box center [1446, 489] width 63 height 23
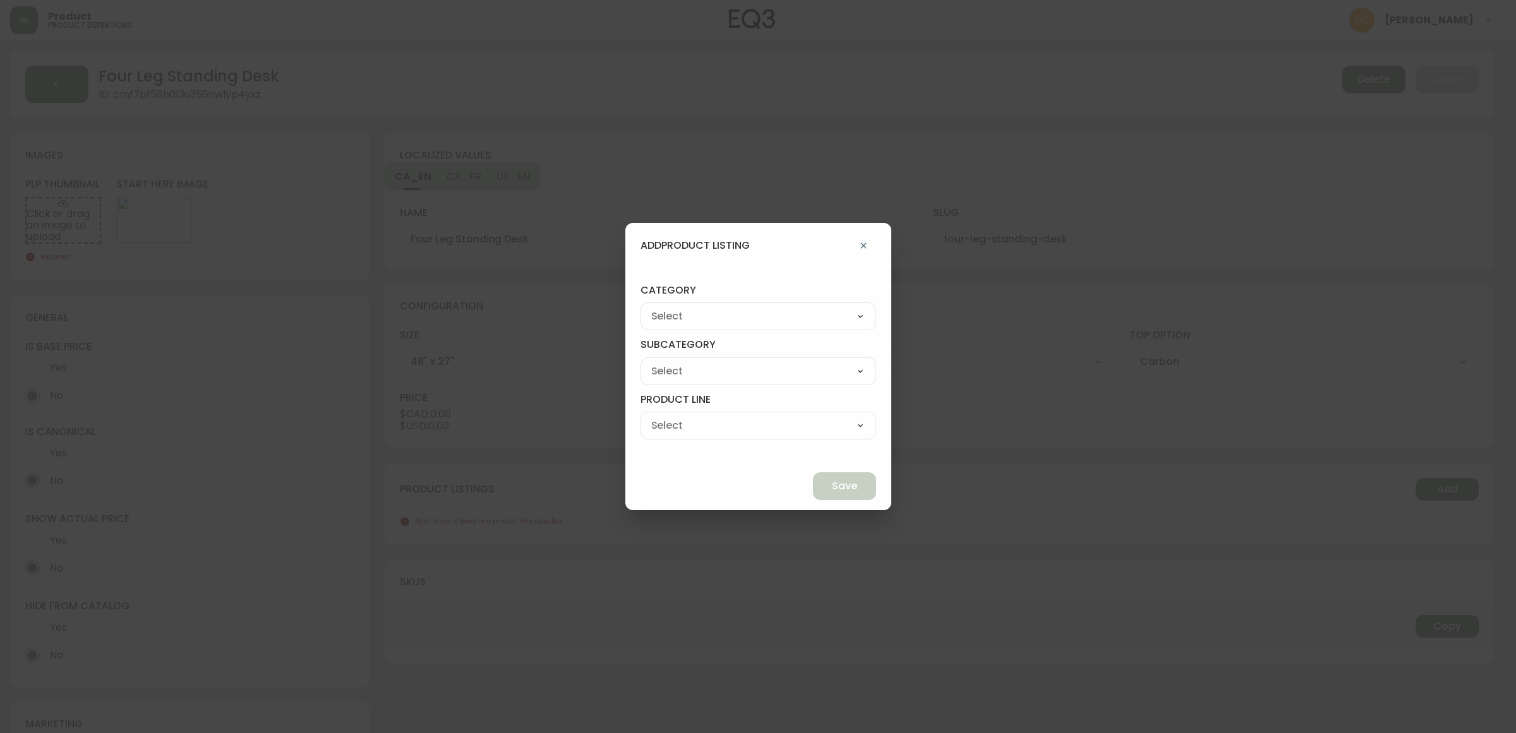
drag, startPoint x: 727, startPoint y: 313, endPoint x: 733, endPoint y: 313, distance: 6.3
click at [727, 313] on select "Best Sellers Living Dining Bedroom Outdoor Office Lighting Rugs Accessories EQ3…" at bounding box center [758, 316] width 236 height 19
select select "9"
click at [670, 307] on select "Best Sellers Living Dining Bedroom Outdoor Office Lighting Rugs Accessories EQ3…" at bounding box center [758, 316] width 236 height 19
type input "EQ3+"
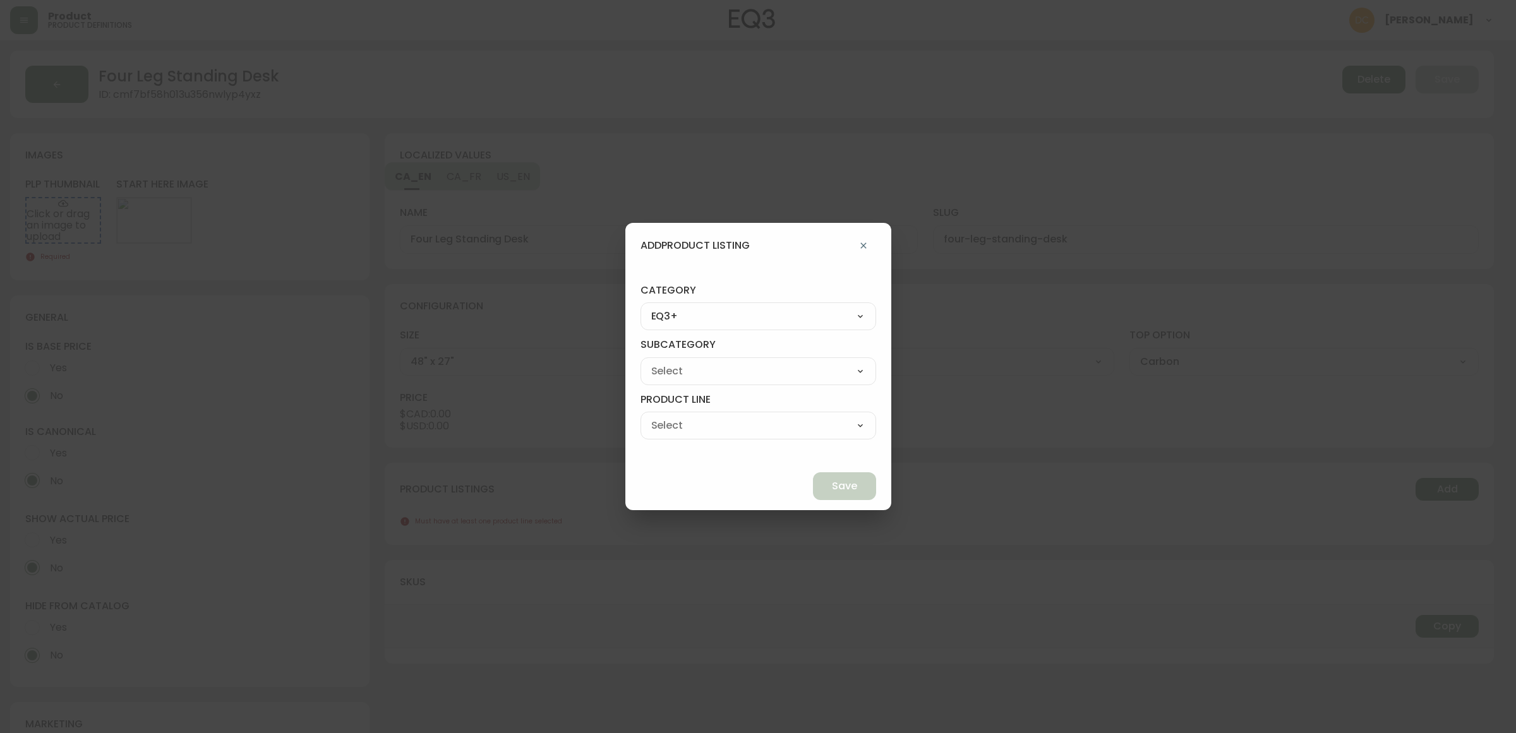
click at [753, 375] on select "[PERSON_NAME] Palliser Branch Silk & Snow Marimekko Neighbor Loll Designs [PERS…" at bounding box center [758, 371] width 236 height 19
select select "ckf4hdesi5o090182ryhw2k8i"
click at [670, 362] on select "[PERSON_NAME] Palliser Branch Silk & Snow Marimekko Neighbor Loll Designs [PERS…" at bounding box center [758, 371] width 236 height 19
type input "Branch"
click at [743, 428] on select "Office Chairs Desks Desk Accessories Chair Accessories" at bounding box center [758, 425] width 236 height 19
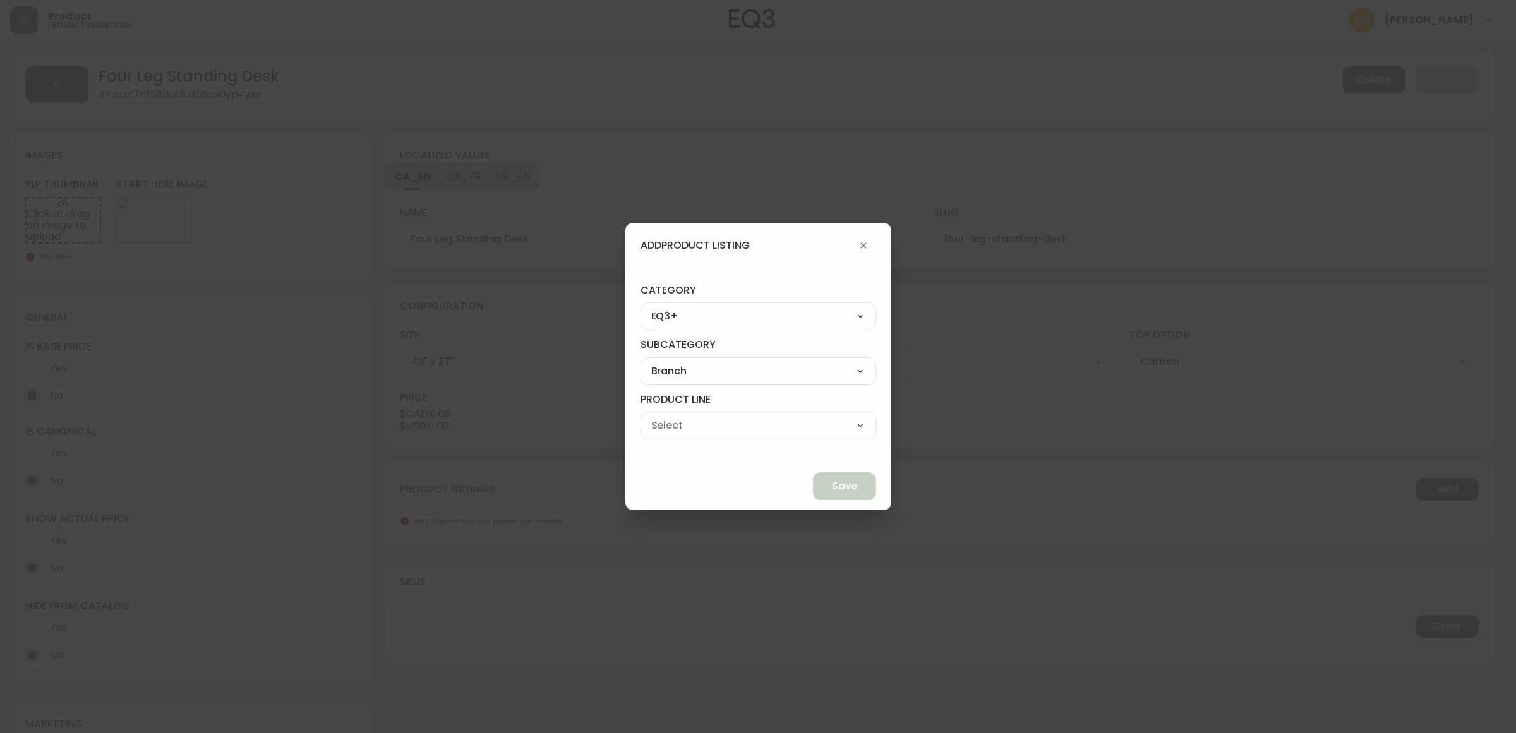
select select "ckf4hlv3i5qp70138rsp9k9ve"
click at [670, 416] on select "Office Chairs Desks Desk Accessories Chair Accessories" at bounding box center [758, 425] width 236 height 19
type input "Desks"
click at [813, 491] on button "Save" at bounding box center [844, 486] width 63 height 28
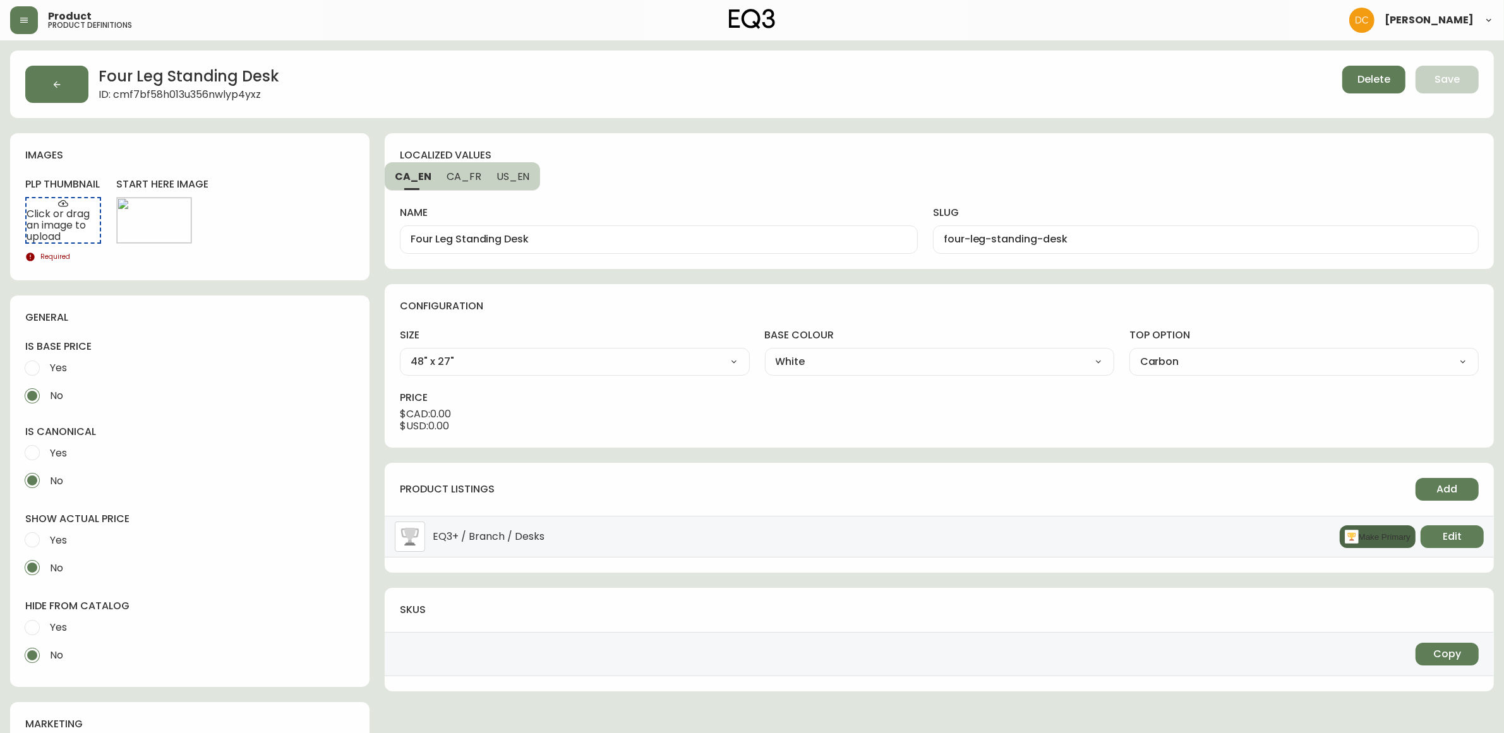
click at [1379, 538] on button "Make Primary" at bounding box center [1378, 537] width 76 height 23
drag, startPoint x: 71, startPoint y: 616, endPoint x: 66, endPoint y: 601, distance: 15.2
click at [71, 615] on label "Yes" at bounding box center [181, 628] width 326 height 28
click at [46, 615] on input "Yes" at bounding box center [32, 628] width 28 height 28
radio input "true"
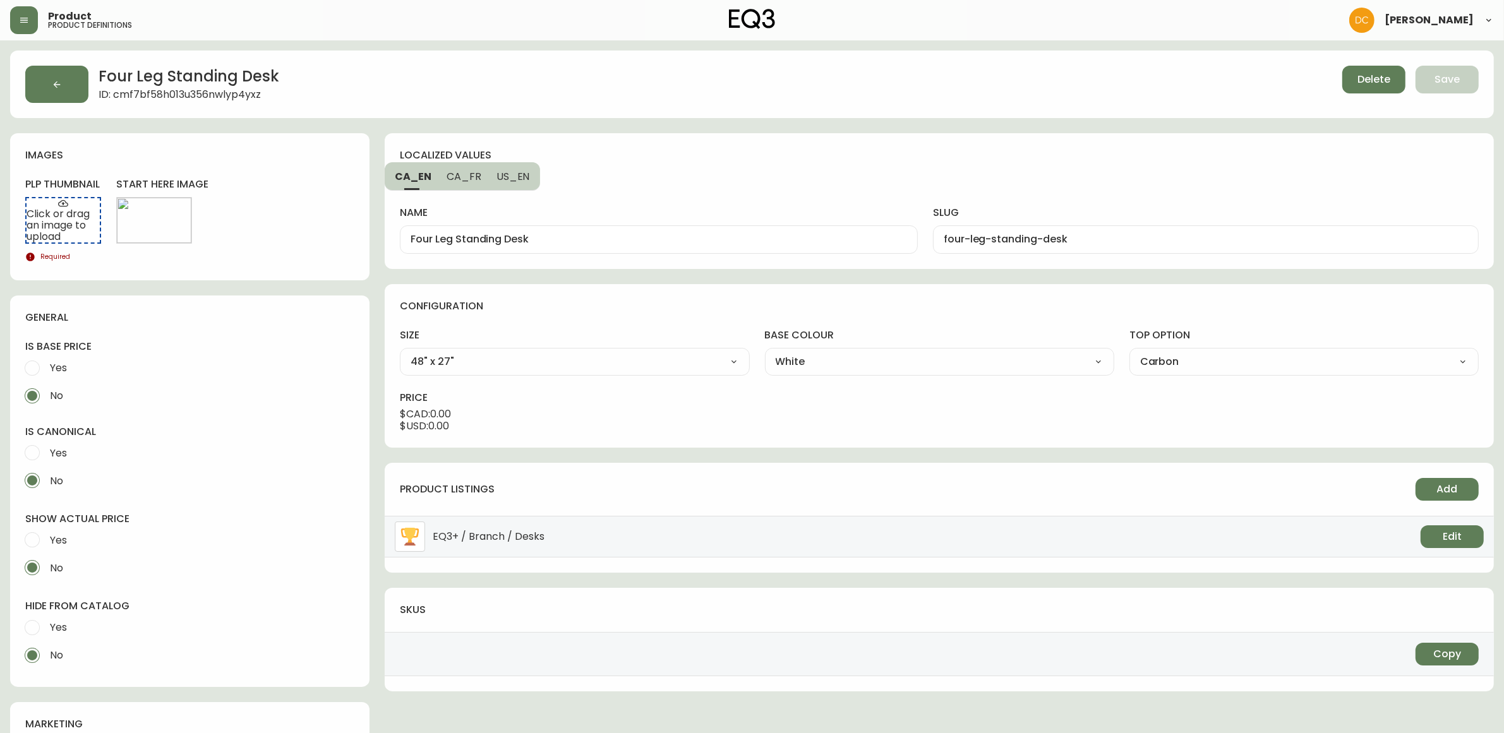
radio input "false"
click at [48, 543] on span "Yes" at bounding box center [56, 540] width 21 height 28
click at [46, 543] on input "Yes" at bounding box center [32, 540] width 28 height 28
radio input "true"
radio input "false"
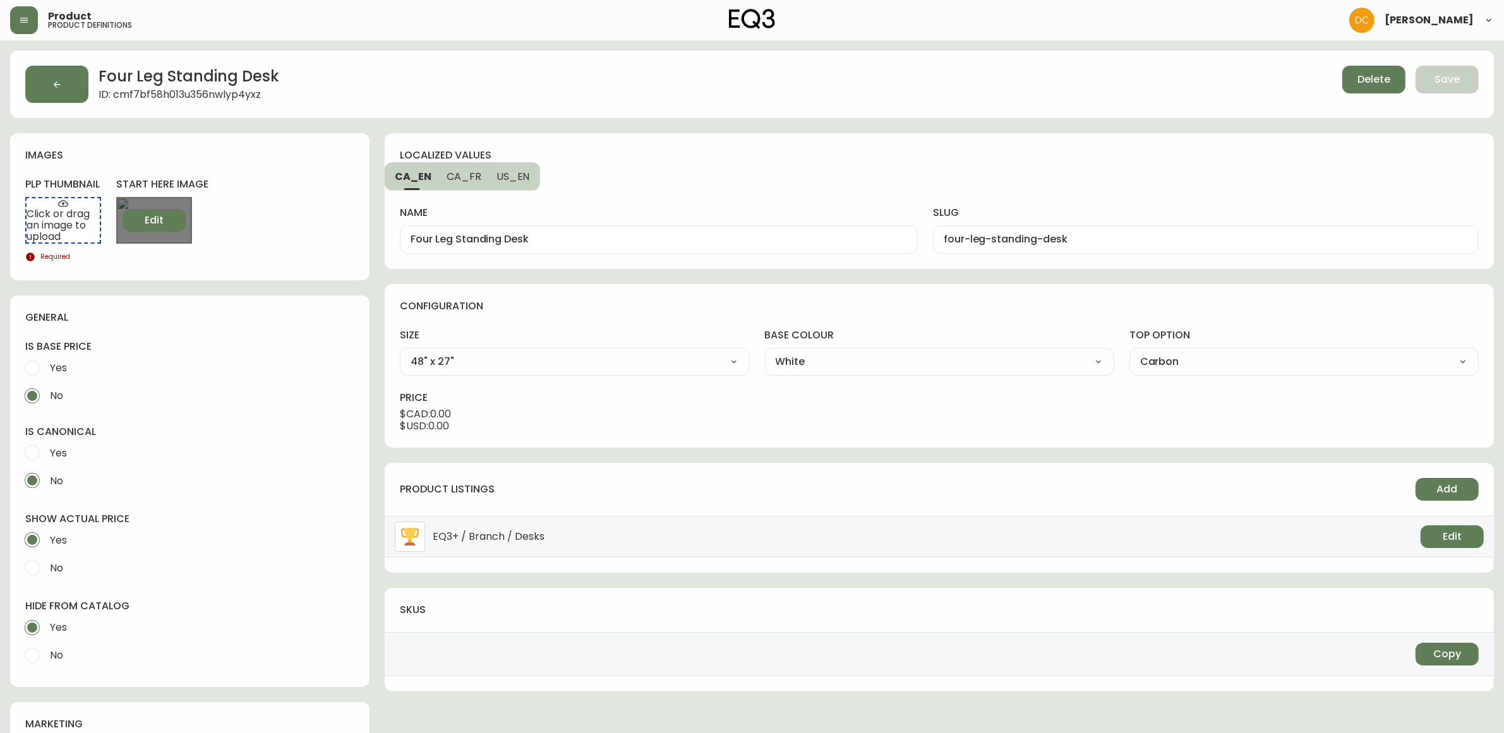
click at [152, 222] on span "Edit" at bounding box center [154, 220] width 19 height 14
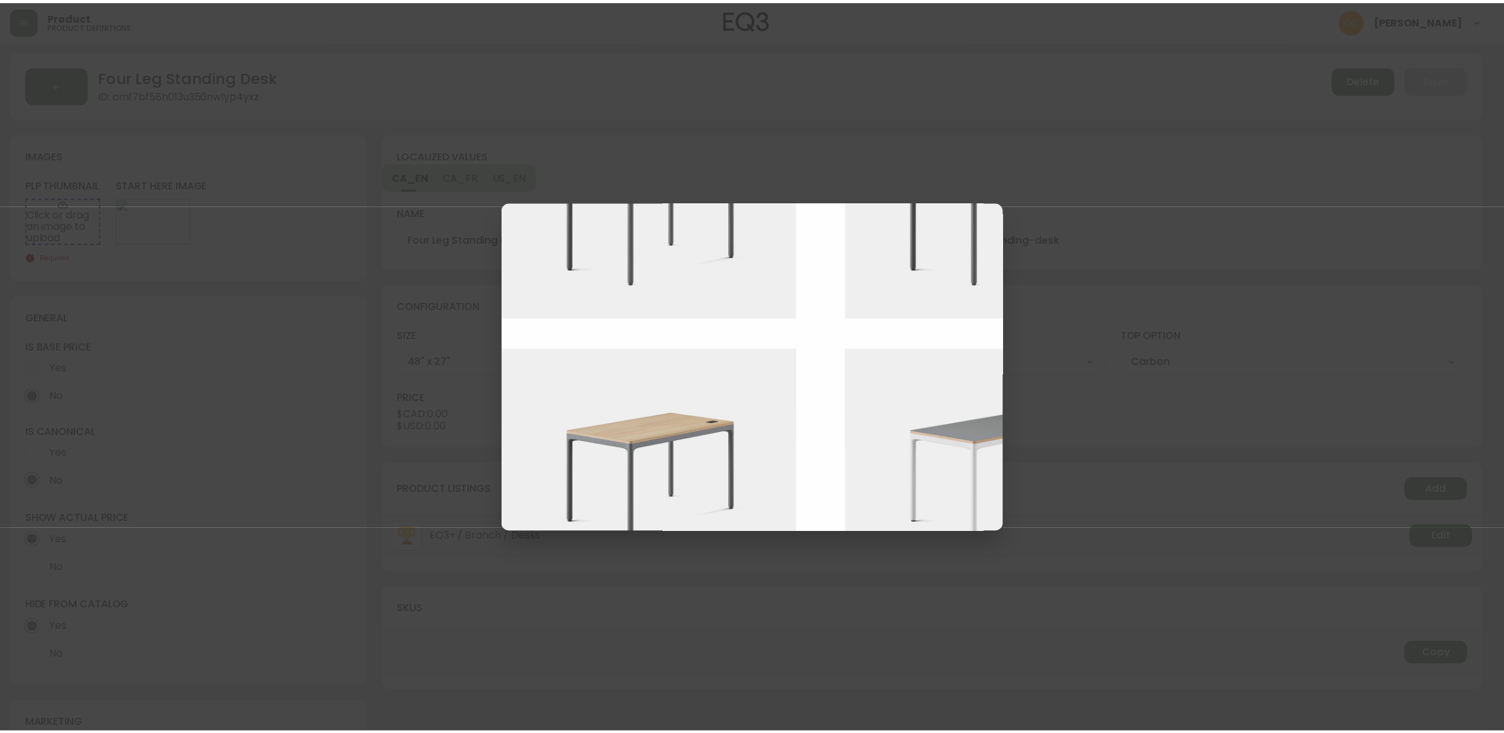
scroll to position [158, 0]
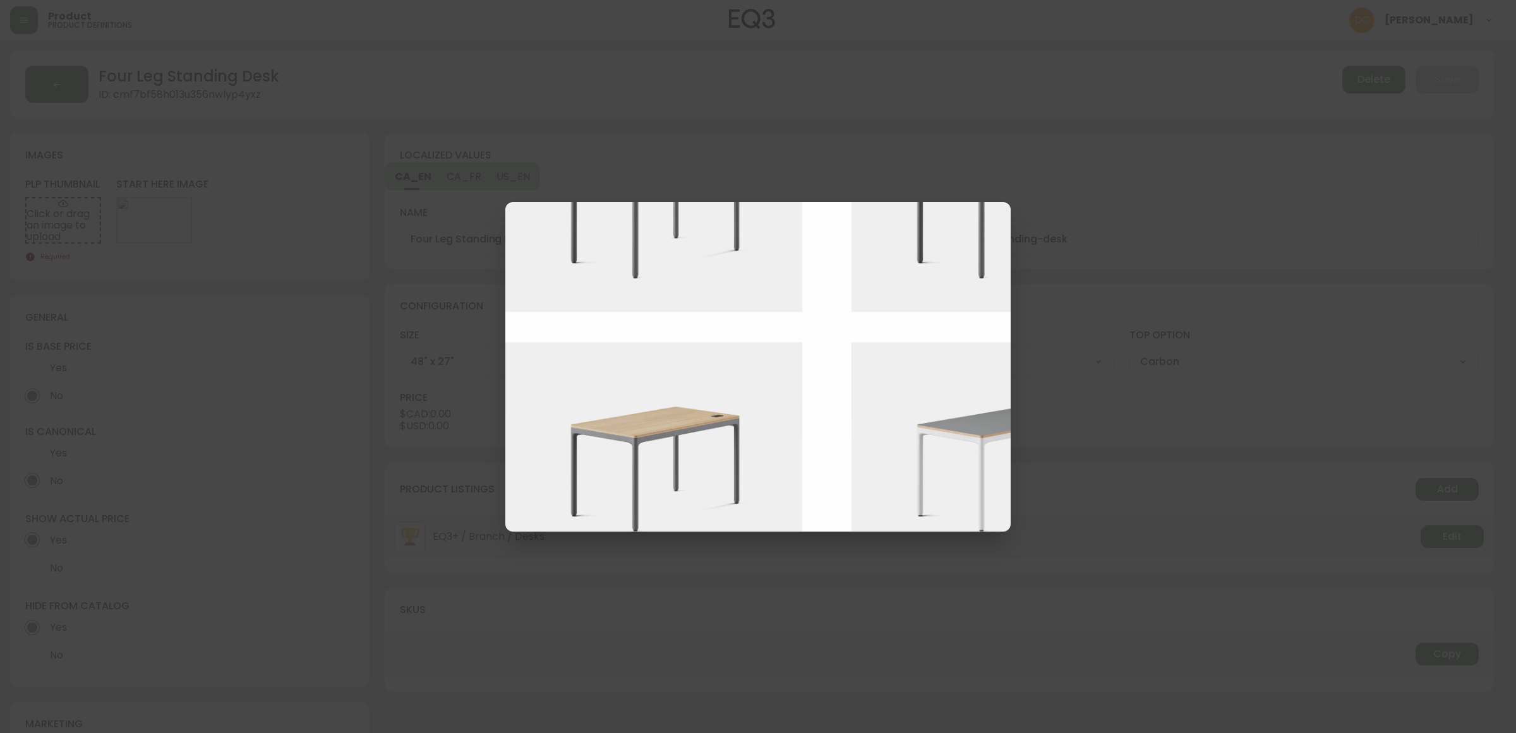
click at [892, 459] on img at bounding box center [1009, 453] width 316 height 223
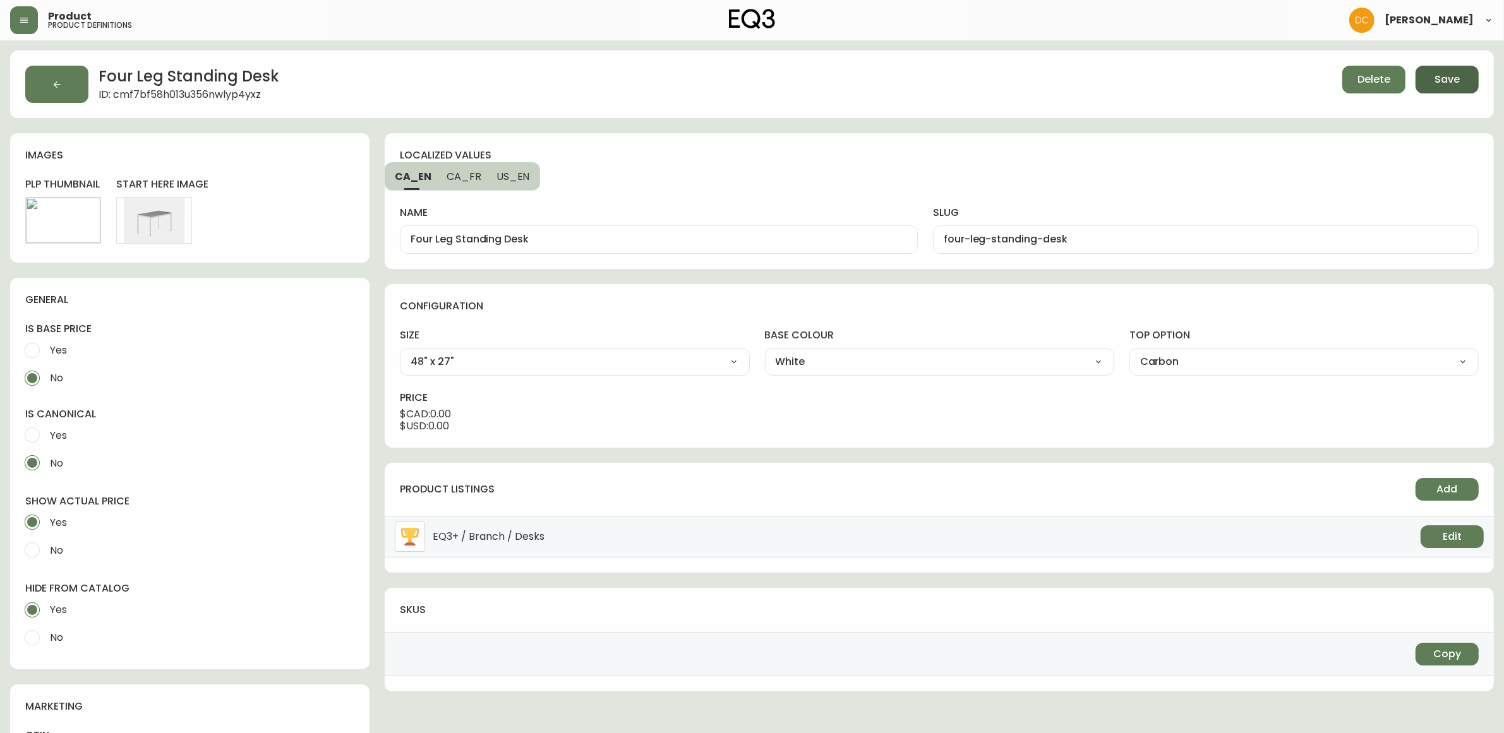
click at [1456, 83] on span "Save" at bounding box center [1446, 80] width 25 height 14
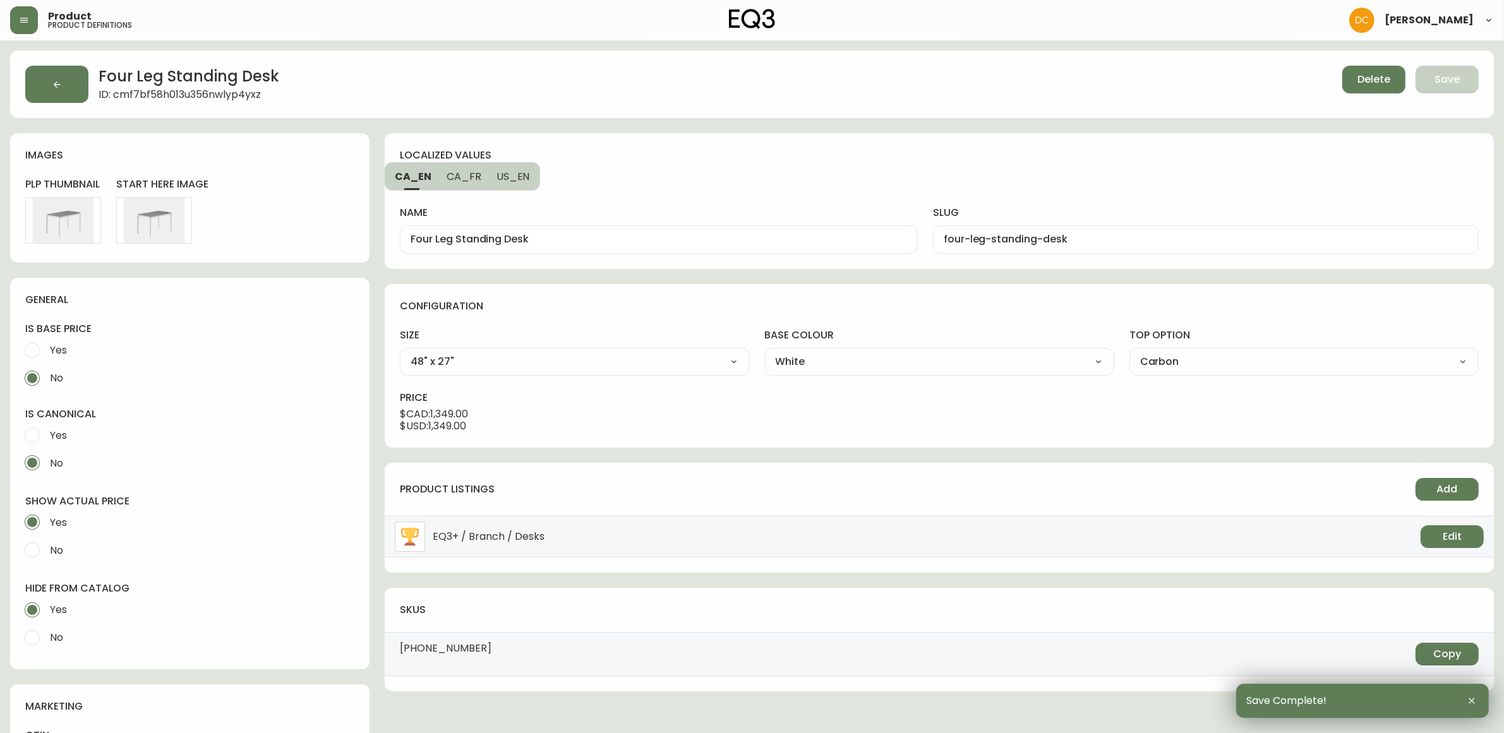
drag, startPoint x: 54, startPoint y: 79, endPoint x: 60, endPoint y: 84, distance: 8.1
click at [52, 80] on icon "button" at bounding box center [57, 85] width 10 height 10
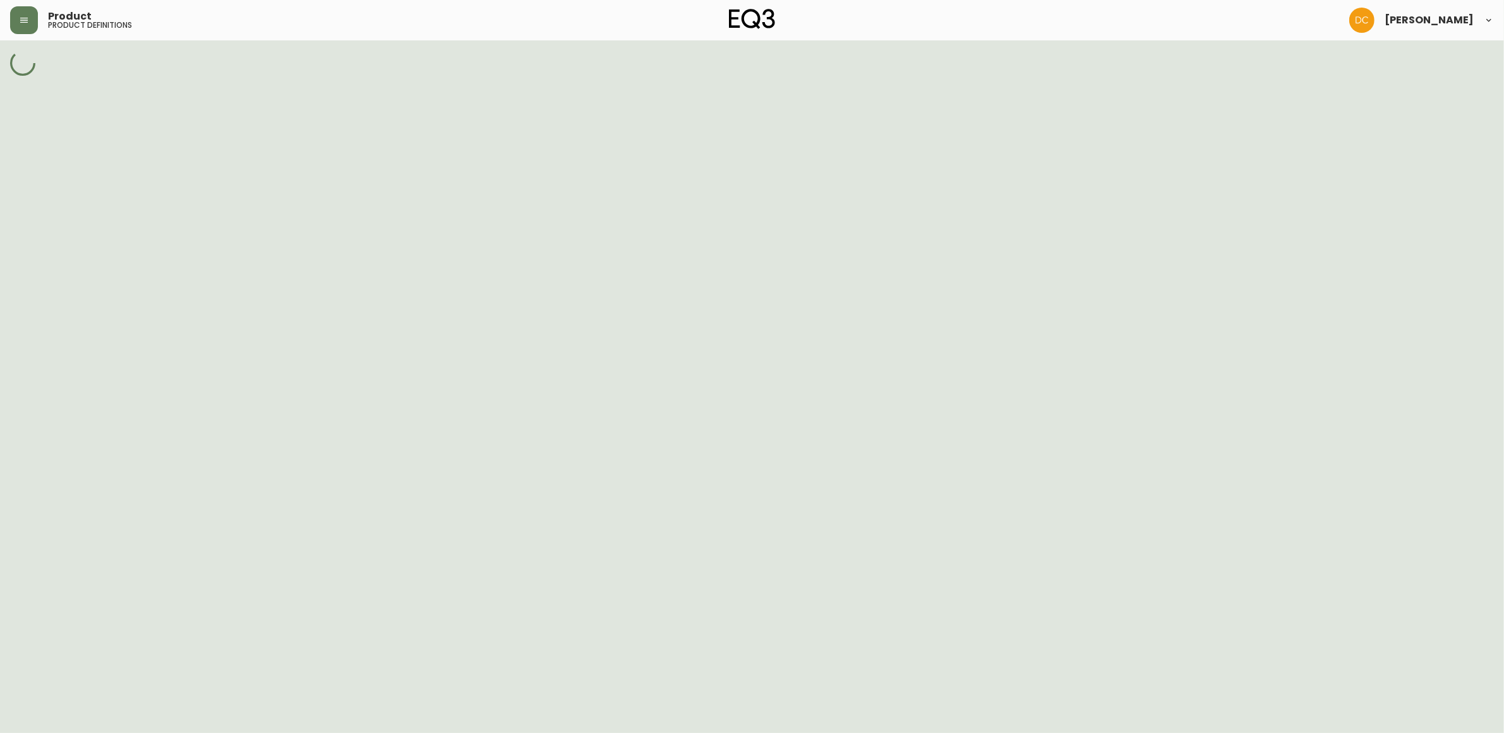
select select "cmdqi44aw1pvq0198ref13kmb"
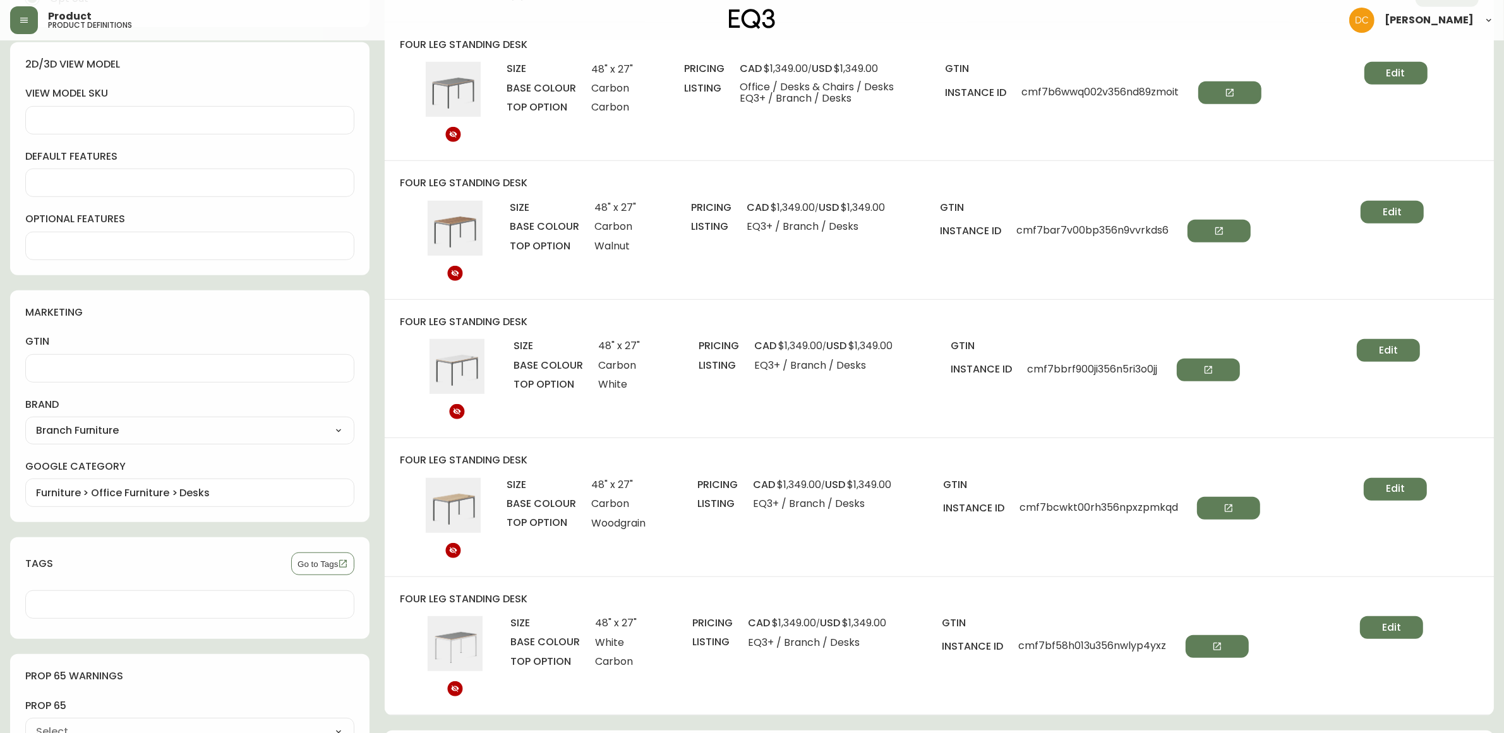
scroll to position [711, 0]
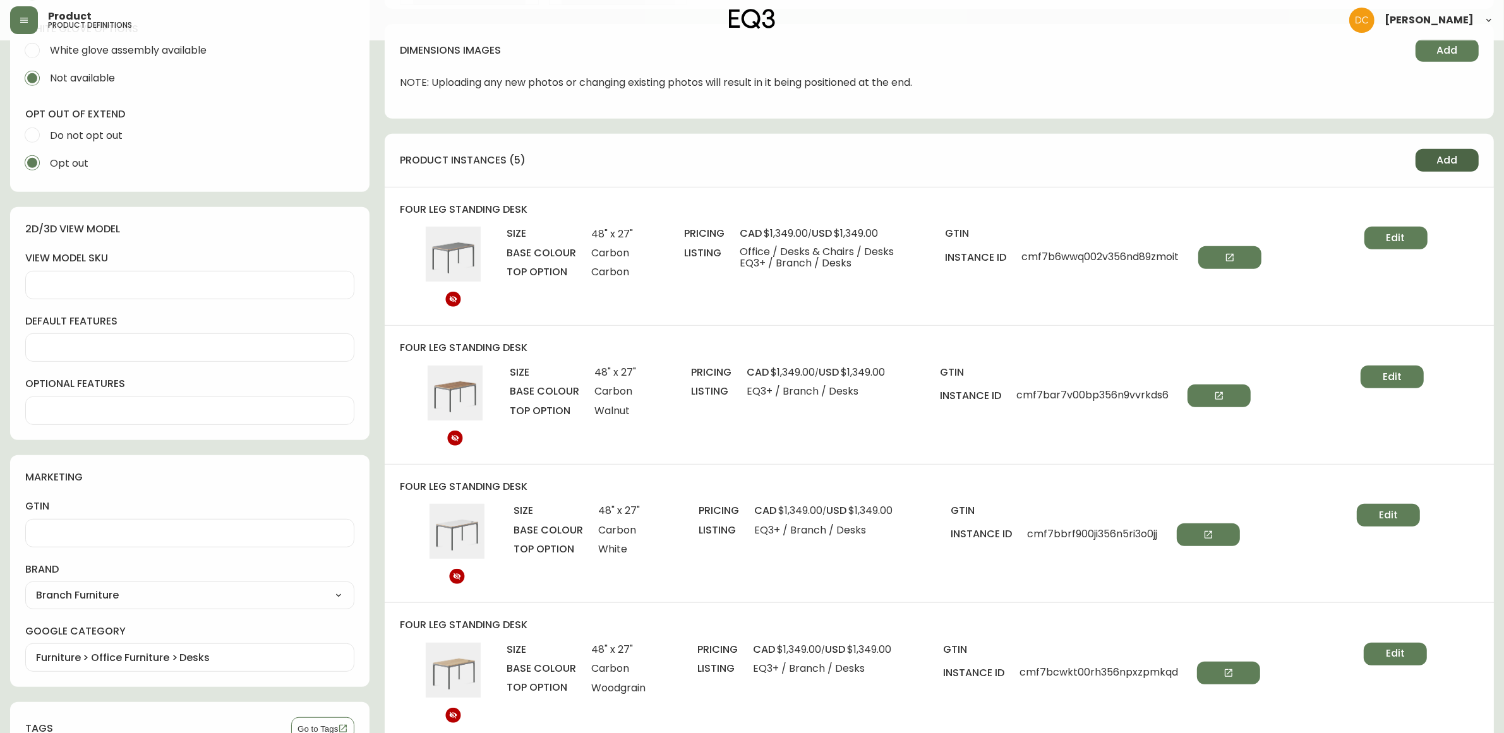
click at [1437, 157] on span "Add" at bounding box center [1447, 160] width 21 height 14
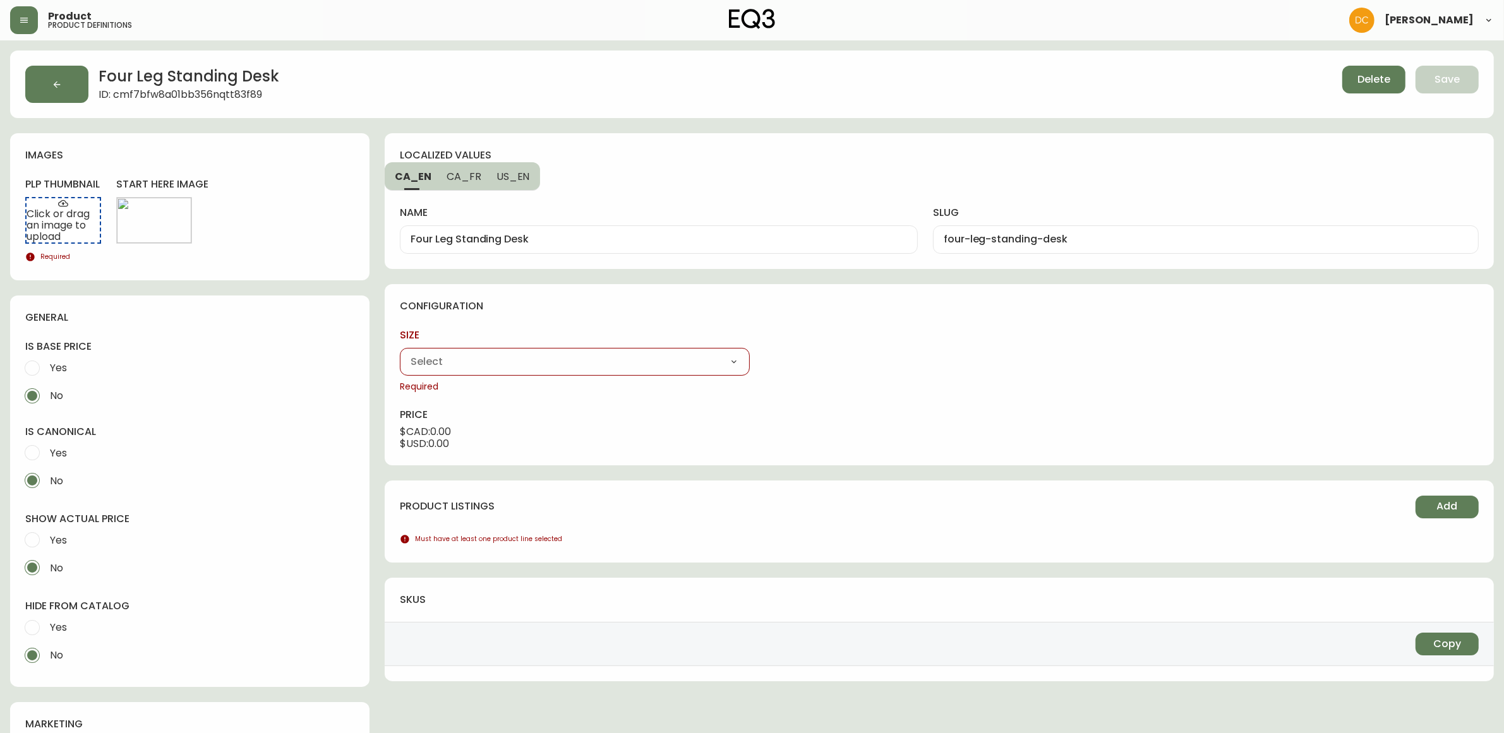
click at [534, 360] on select "48" x 27" 59" x 27"" at bounding box center [574, 361] width 349 height 19
select select "cme0aluut0bkh356n72qe17sy"
click at [400, 352] on select "48" x 27" 59" x 27"" at bounding box center [574, 361] width 349 height 19
type input "48" x 27""
click at [866, 361] on select "Carbon White" at bounding box center [939, 361] width 349 height 19
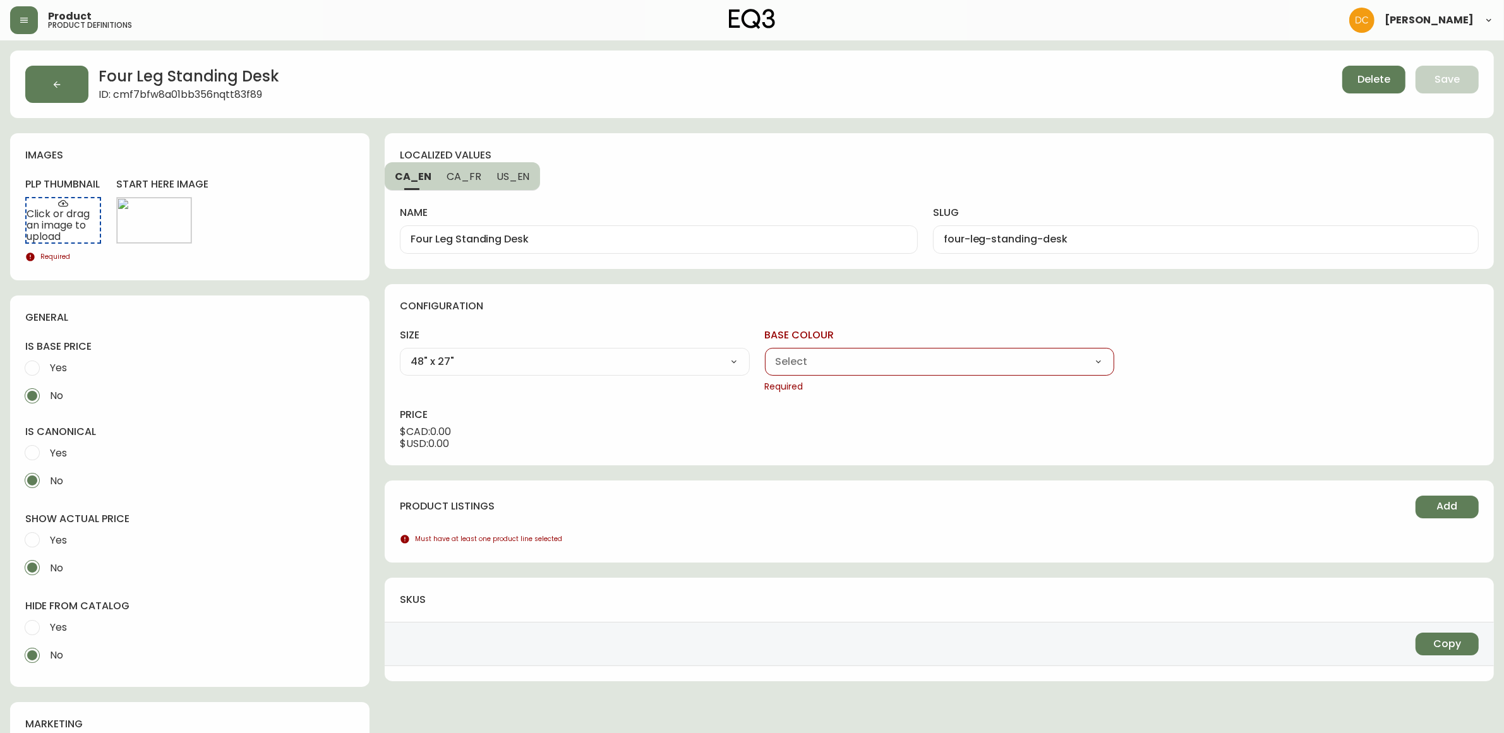
select select "cme0at8ev0d8x356n2plscs6a"
click at [765, 352] on select "Carbon White" at bounding box center [939, 361] width 349 height 19
type input "White"
click at [1211, 349] on div "Carbon Walnut White Woodgrain" at bounding box center [1303, 362] width 349 height 28
drag, startPoint x: 1208, startPoint y: 363, endPoint x: 1205, endPoint y: 370, distance: 7.6
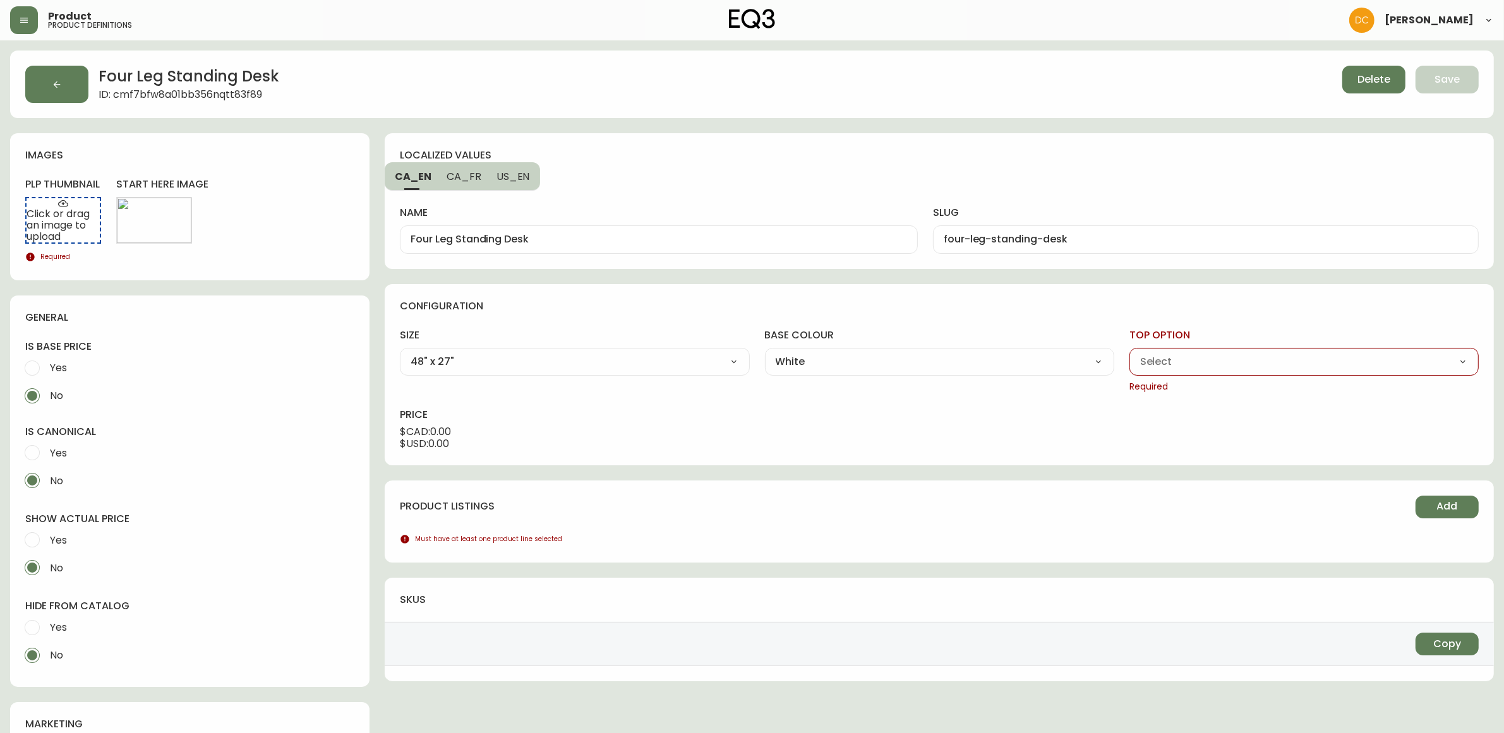
click at [1208, 363] on select "Carbon Walnut White Woodgrain" at bounding box center [1303, 361] width 349 height 19
select select "cme0b5ddf0gzn356ne7r3ua6z"
click at [1129, 352] on select "Carbon Walnut White Woodgrain" at bounding box center [1303, 361] width 349 height 19
type input "Walnut"
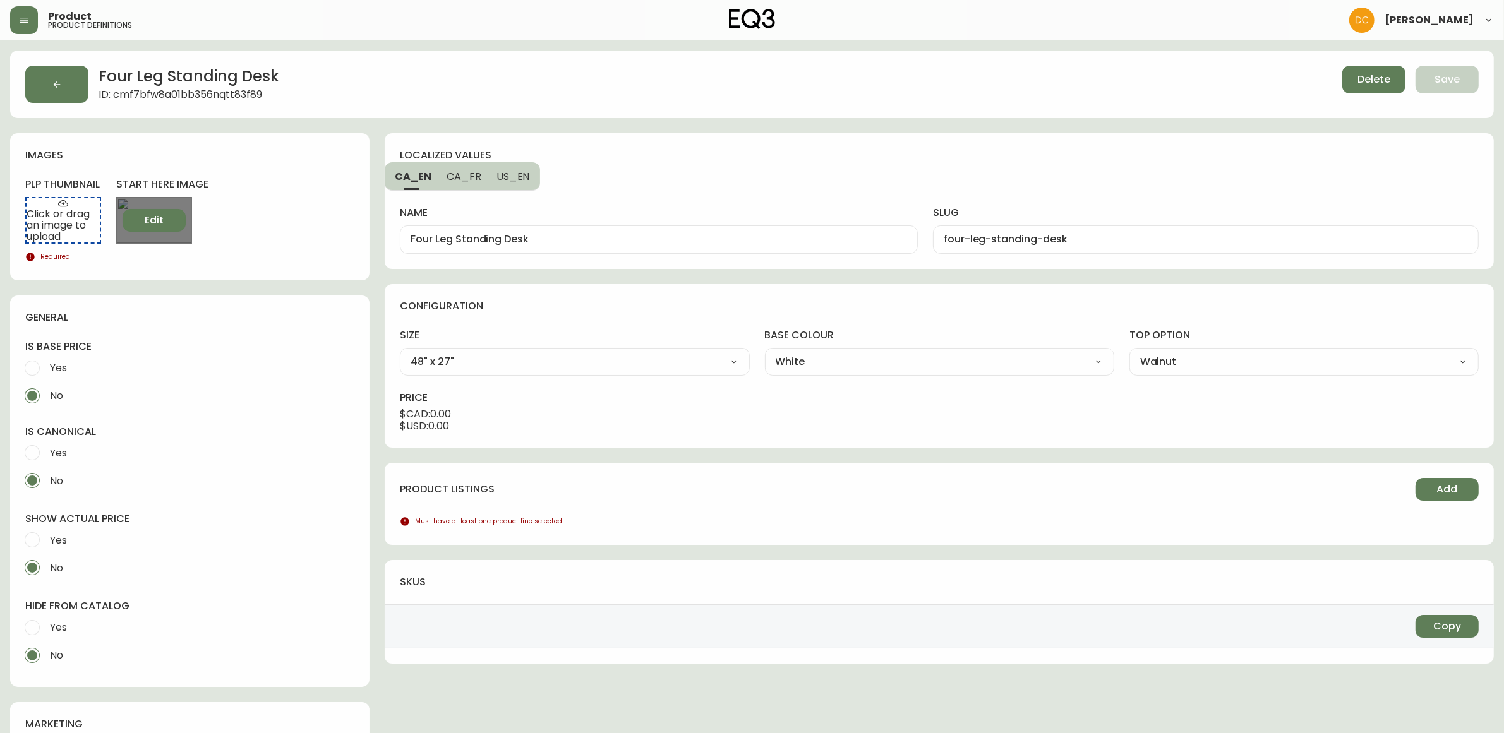
click at [165, 222] on button "Edit" at bounding box center [154, 220] width 63 height 23
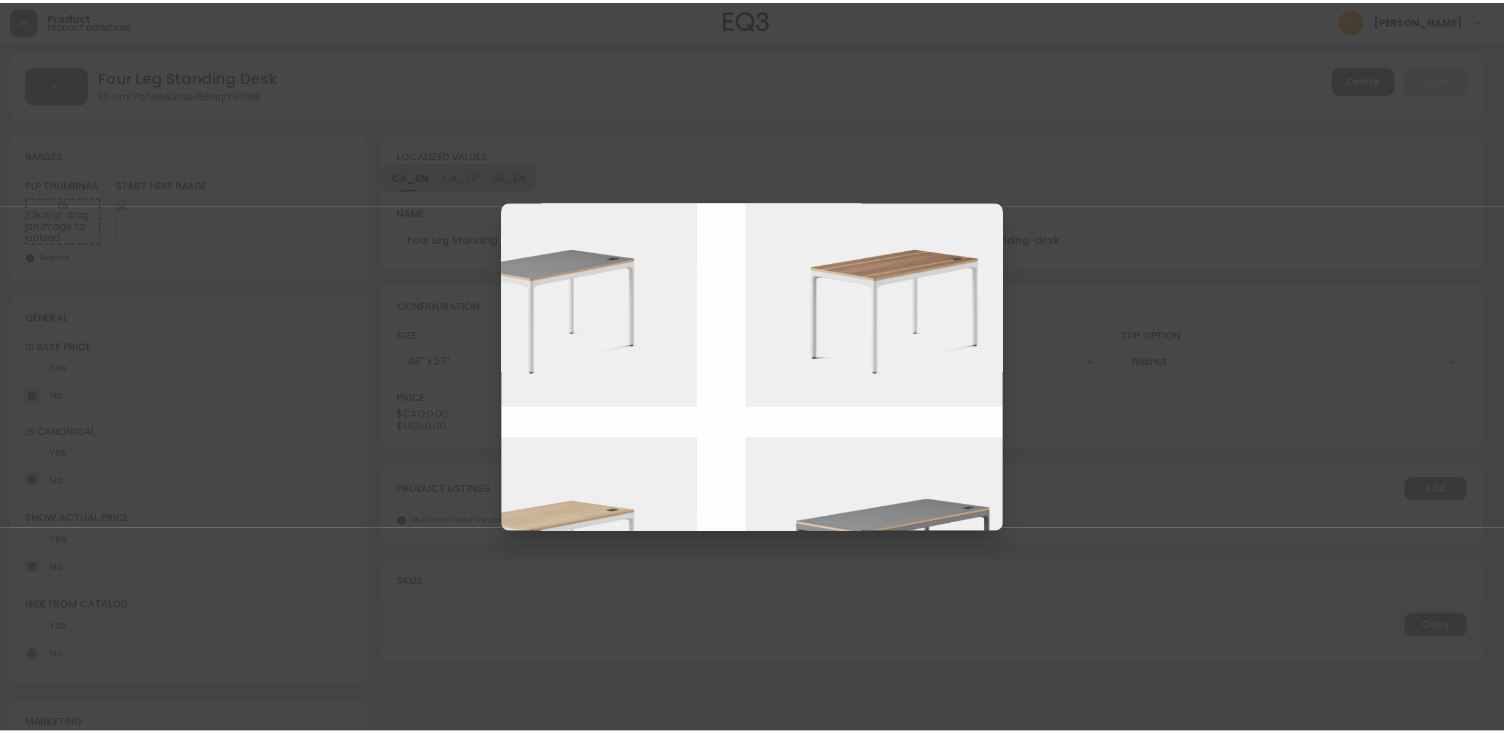
scroll to position [316, 469]
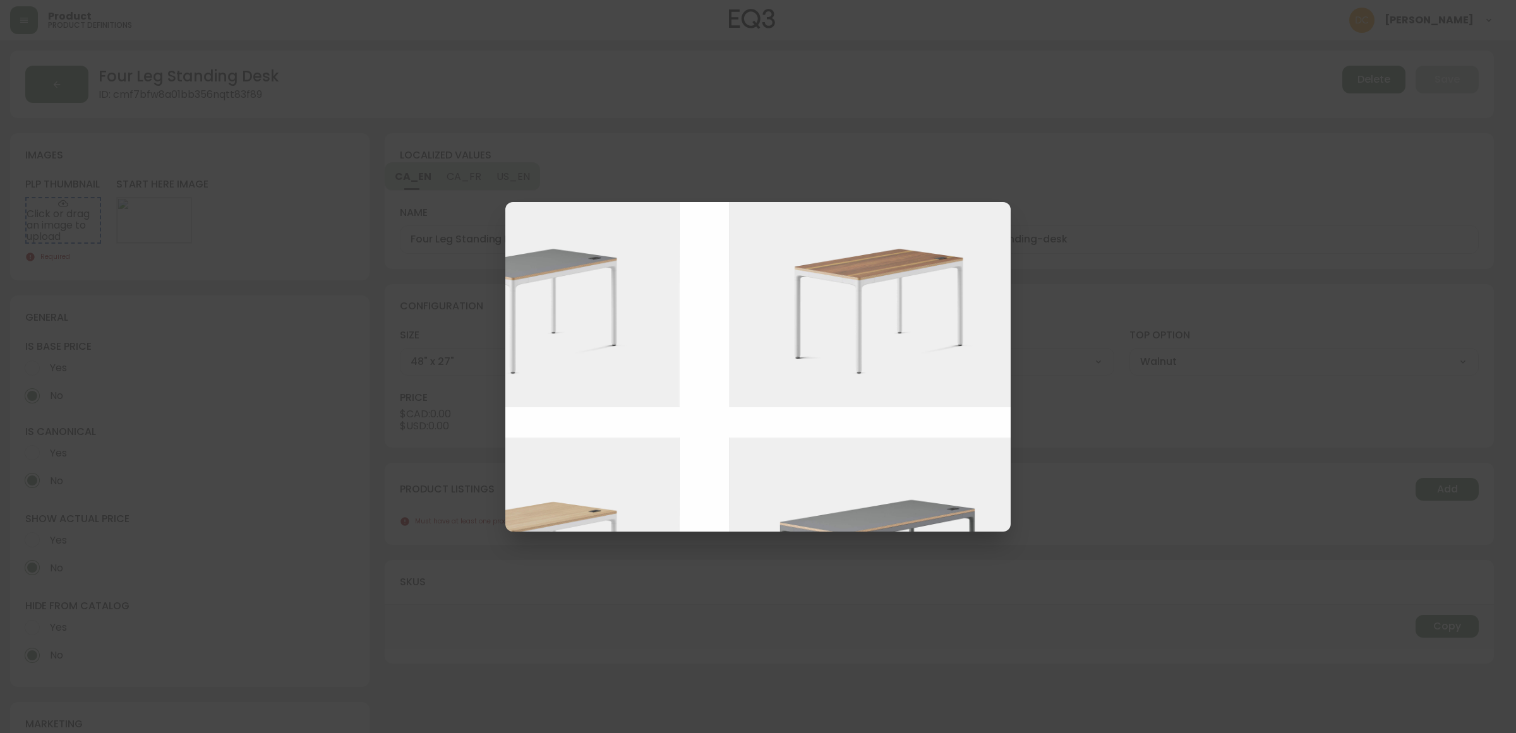
click at [919, 359] on img at bounding box center [887, 295] width 316 height 223
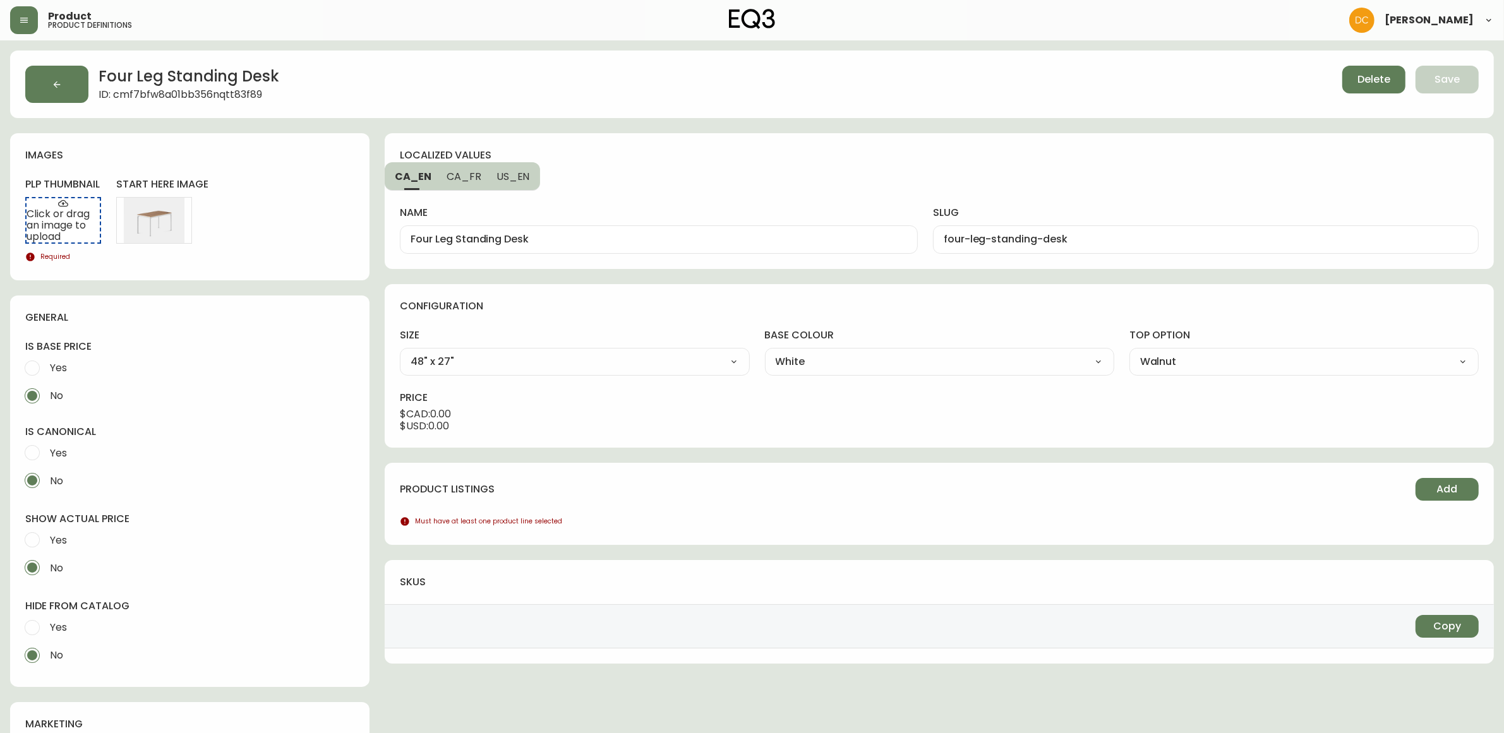
click at [52, 622] on span "Yes" at bounding box center [58, 627] width 17 height 13
click at [46, 622] on input "Yes" at bounding box center [32, 628] width 28 height 28
radio input "true"
radio input "false"
click at [47, 531] on span "Yes" at bounding box center [56, 540] width 21 height 28
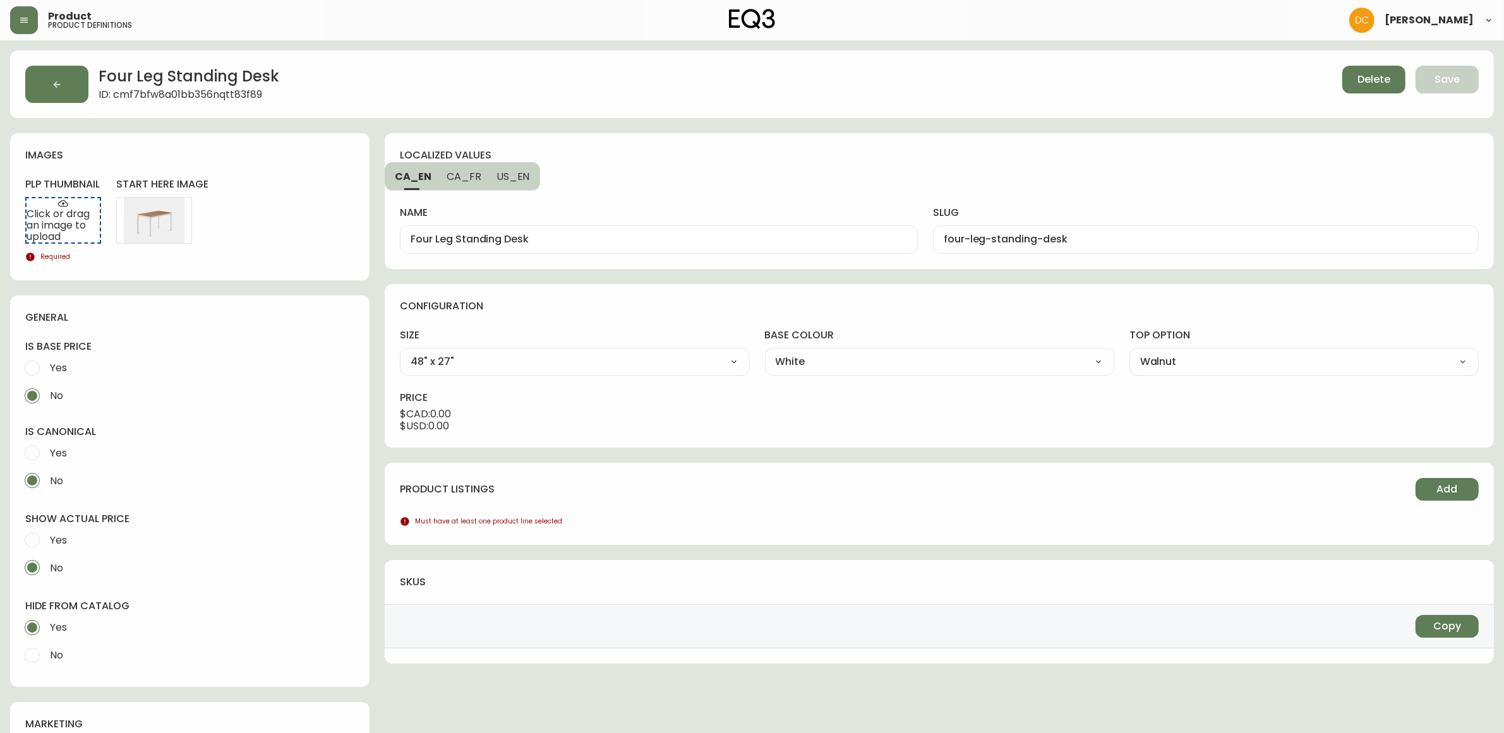
click at [46, 531] on input "Yes" at bounding box center [32, 540] width 28 height 28
radio input "true"
radio input "false"
click at [1416, 484] on button "Add" at bounding box center [1446, 489] width 63 height 23
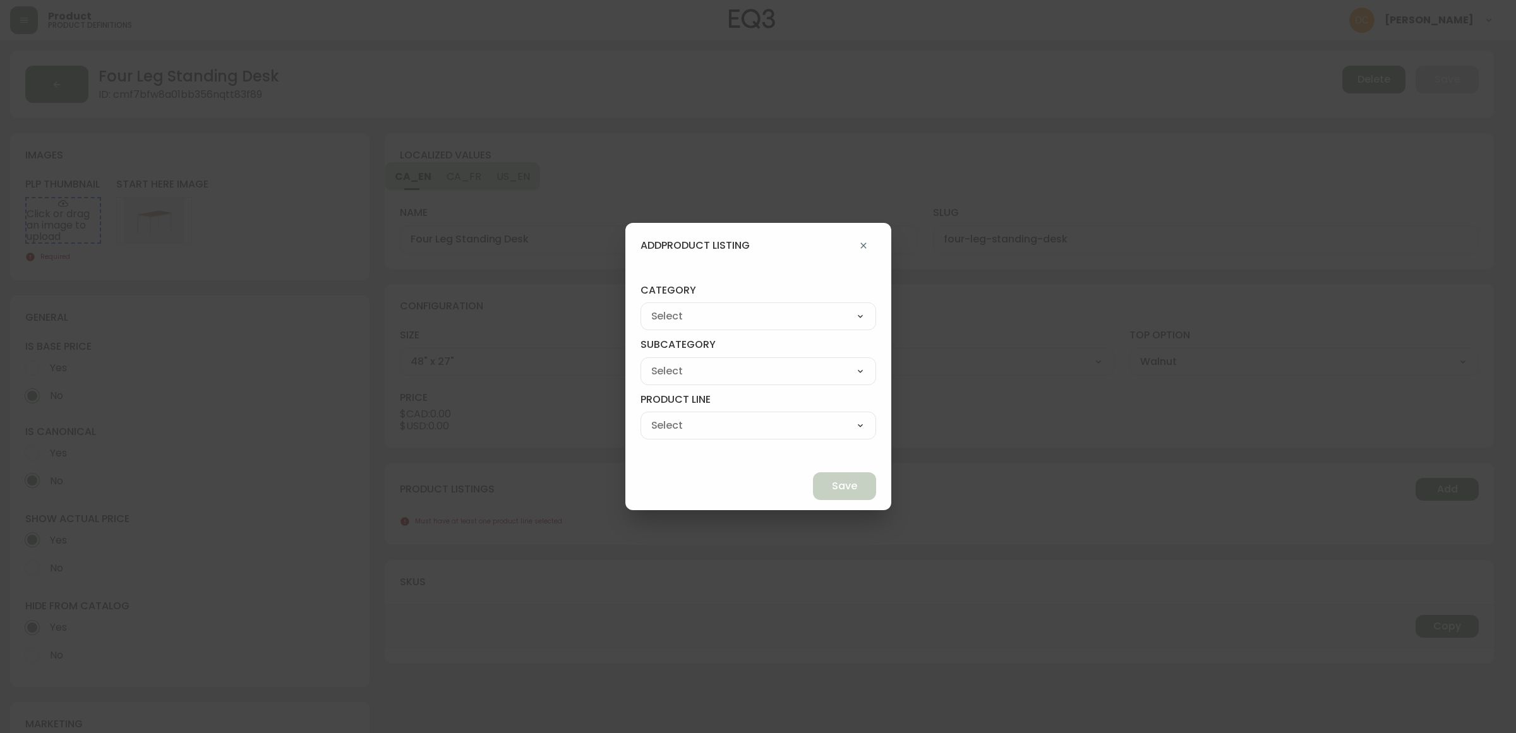
click at [791, 318] on select "Best Sellers Living Dining Bedroom Outdoor Office Lighting Rugs Accessories EQ3…" at bounding box center [758, 316] width 236 height 19
select select "9"
click at [670, 307] on select "Best Sellers Living Dining Bedroom Outdoor Office Lighting Rugs Accessories EQ3…" at bounding box center [758, 316] width 236 height 19
type input "EQ3+"
click at [738, 384] on div "[PERSON_NAME] Palliser Branch Silk & Snow Marimekko Neighbor Loll Designs [PERS…" at bounding box center [758, 371] width 236 height 28
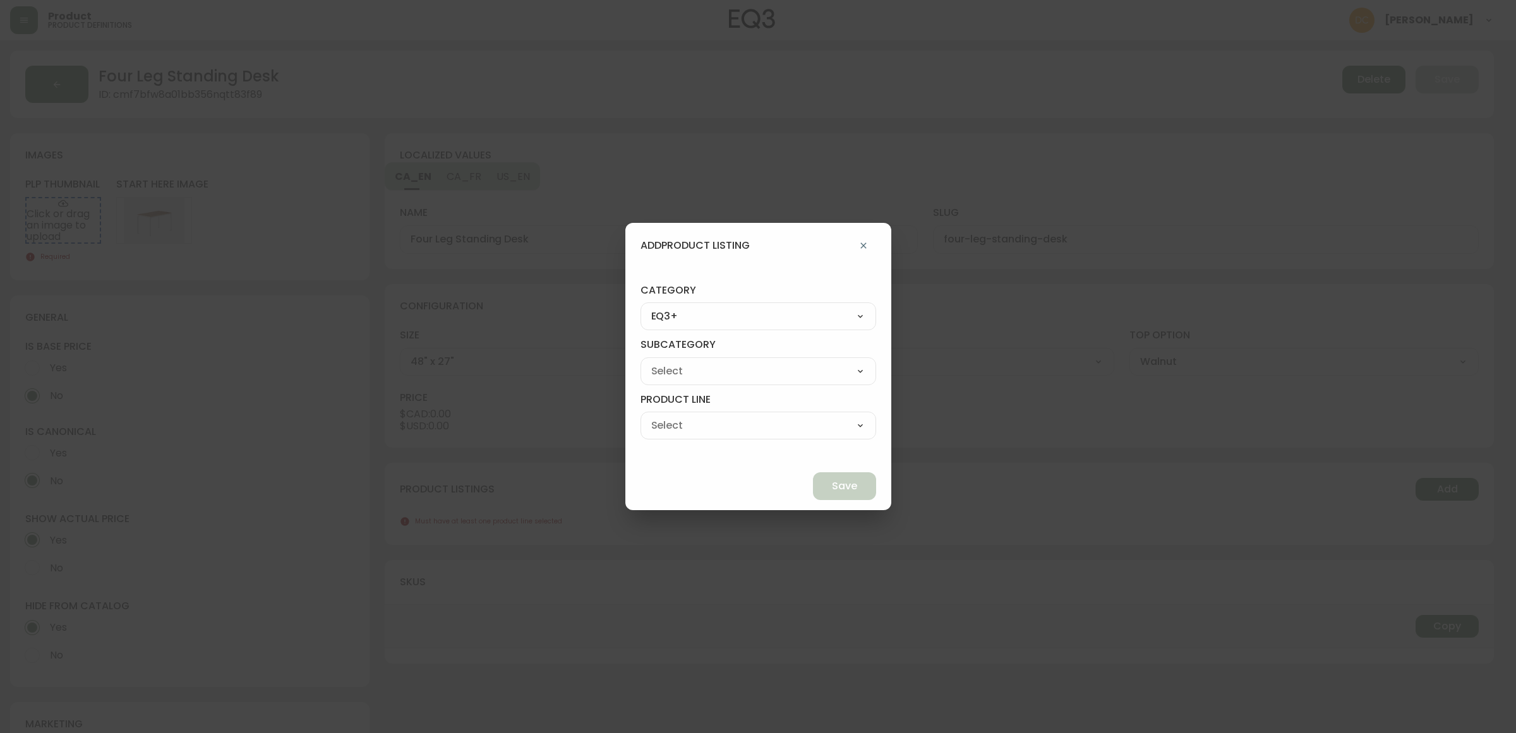
click at [749, 373] on select "[PERSON_NAME] Palliser Branch Silk & Snow Marimekko Neighbor Loll Designs [PERS…" at bounding box center [758, 371] width 236 height 19
select select "ckf4hdesi5o090182ryhw2k8i"
click at [670, 362] on select "[PERSON_NAME] Palliser Branch Silk & Snow Marimekko Neighbor Loll Designs [PERS…" at bounding box center [758, 371] width 236 height 19
type input "Branch"
click at [737, 435] on select "Office Chairs Desks Desk Accessories Chair Accessories" at bounding box center [758, 425] width 236 height 19
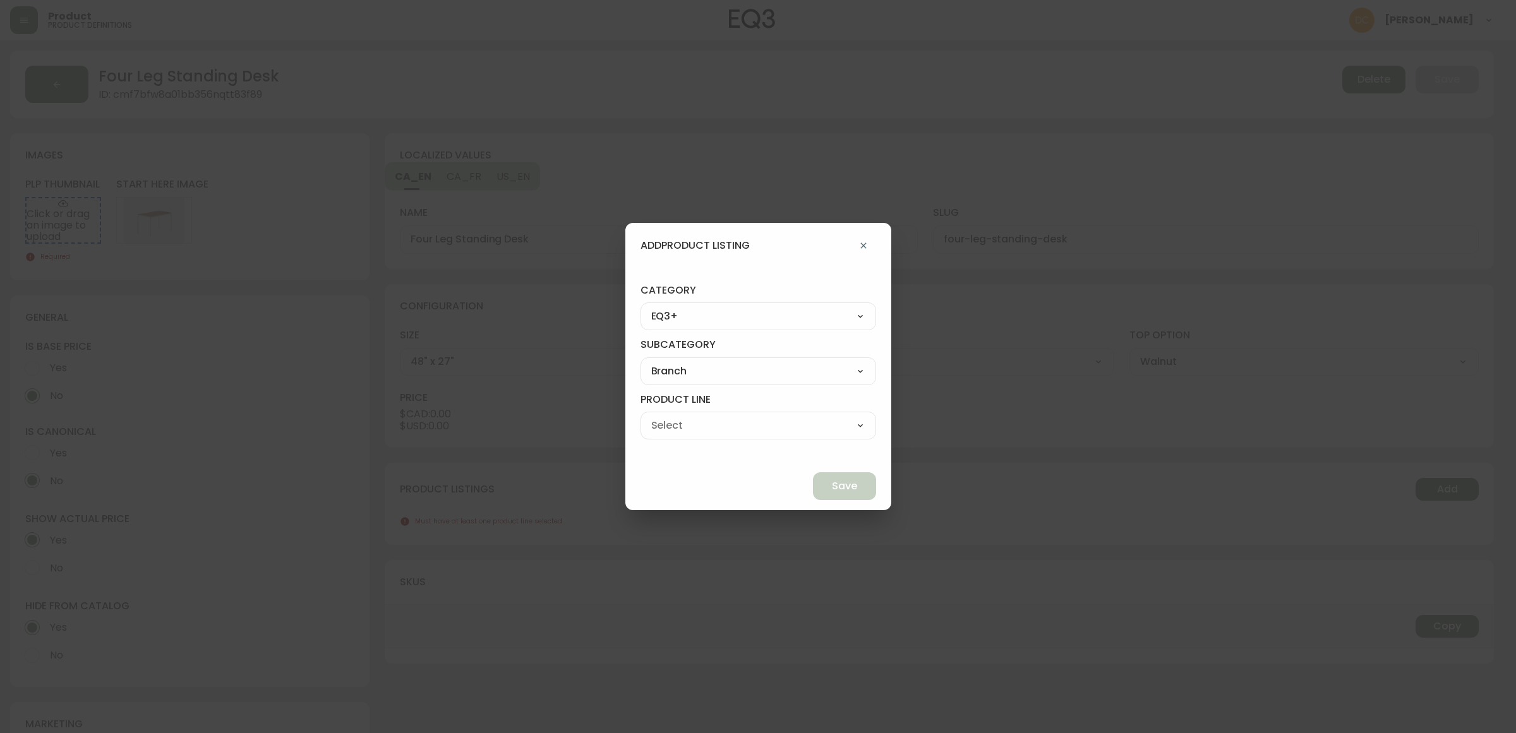
select select "ckf4hlv3i5qp70138rsp9k9ve"
click at [670, 416] on select "Office Chairs Desks Desk Accessories Chair Accessories" at bounding box center [758, 425] width 236 height 19
type input "Desks"
click at [832, 479] on span "Save" at bounding box center [844, 486] width 25 height 14
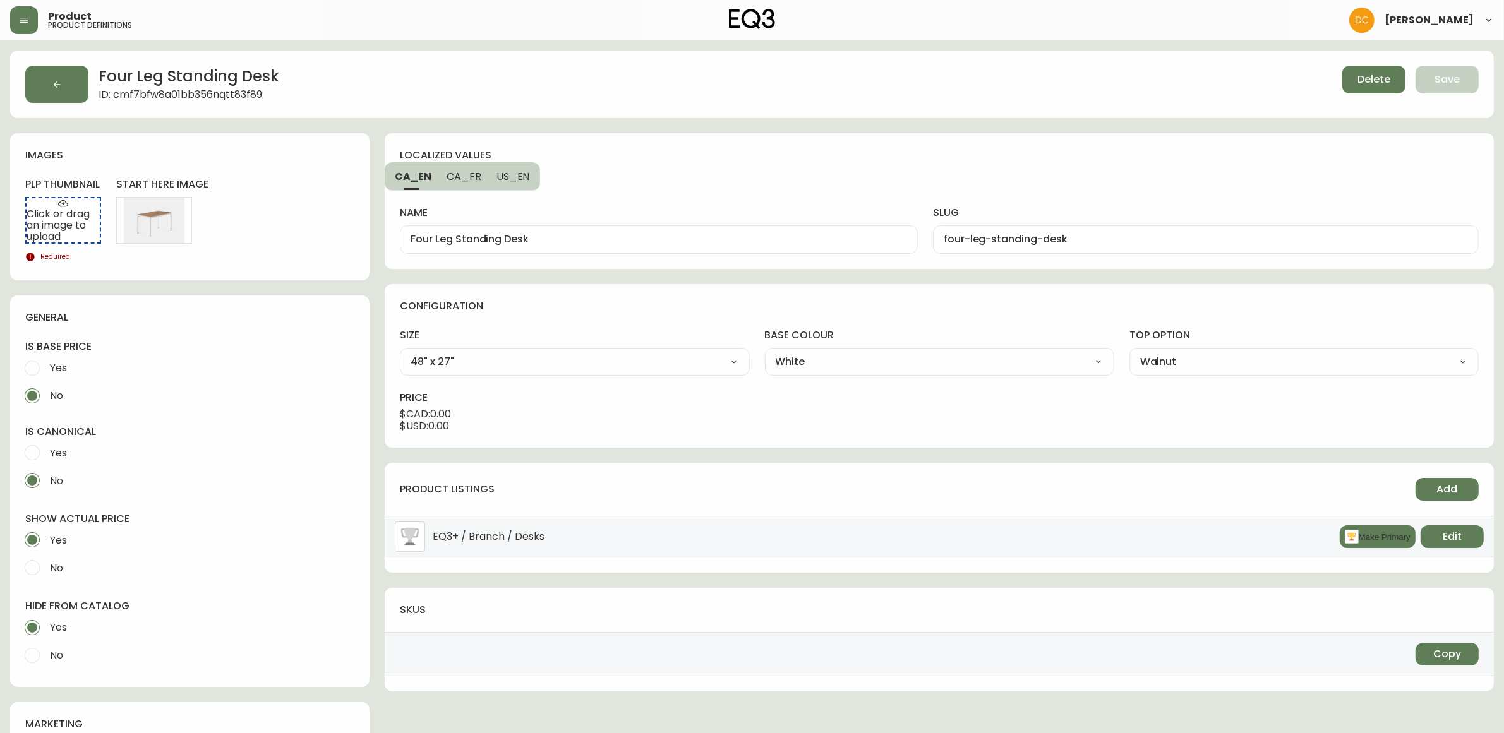
click at [1380, 532] on button "Make Primary" at bounding box center [1378, 537] width 76 height 23
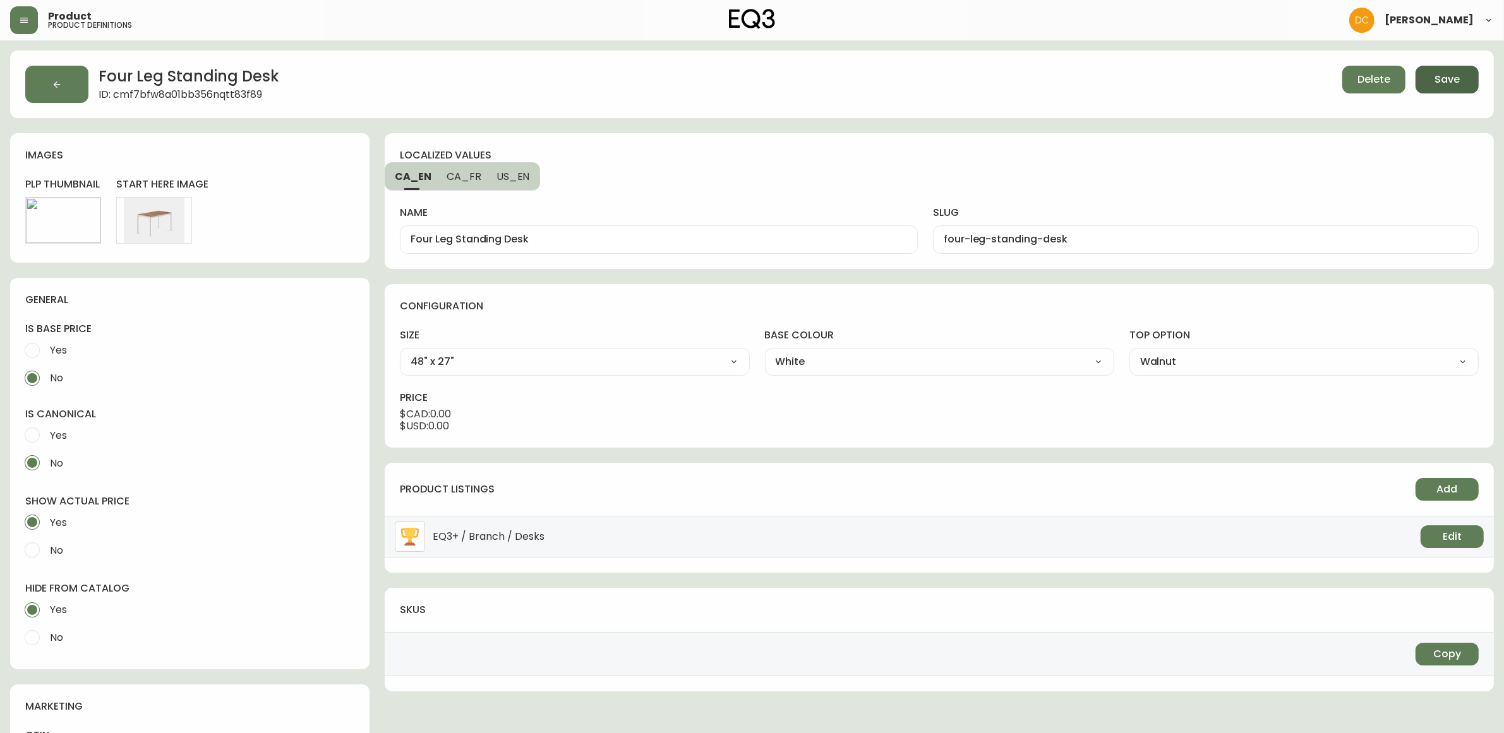
click at [1444, 78] on span "Save" at bounding box center [1446, 80] width 25 height 14
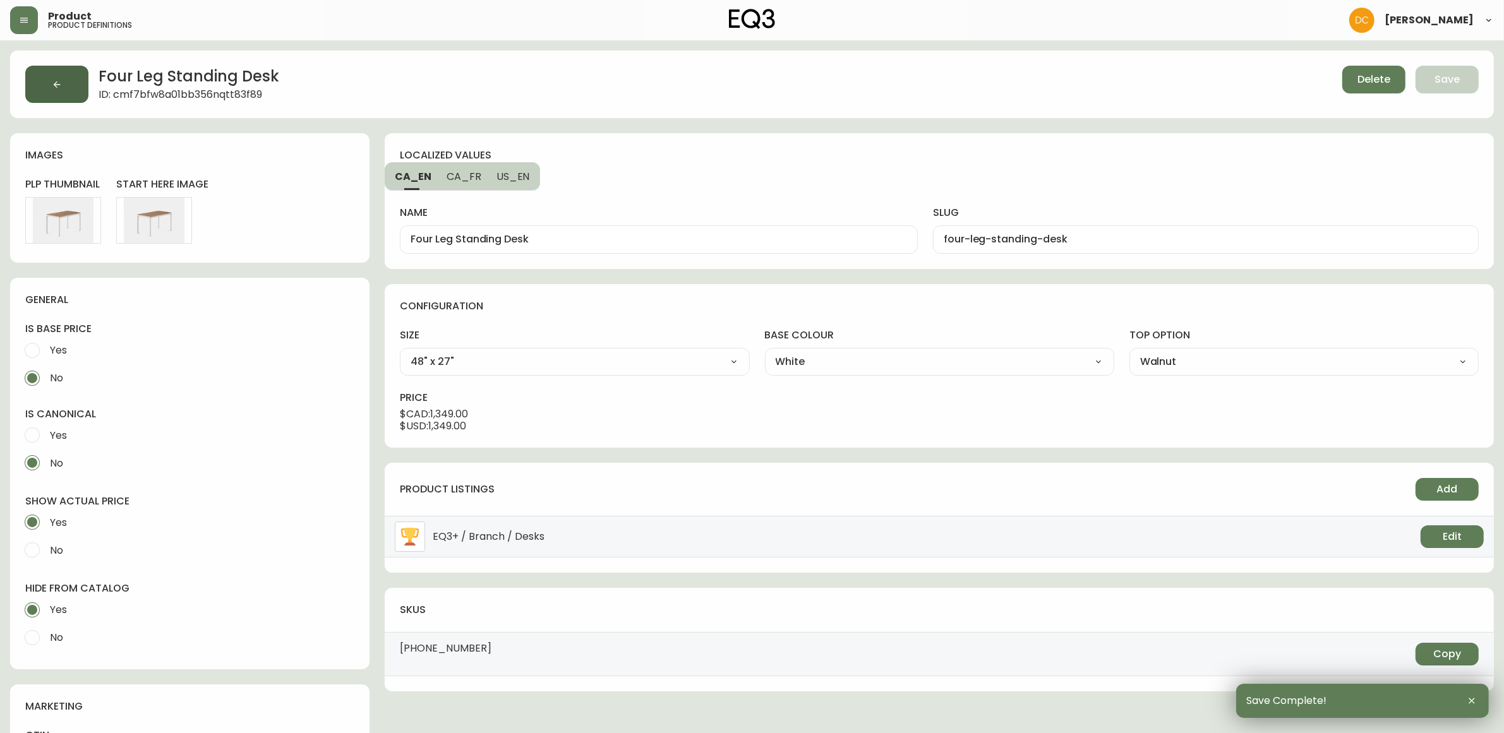
click at [49, 78] on button "button" at bounding box center [56, 84] width 63 height 37
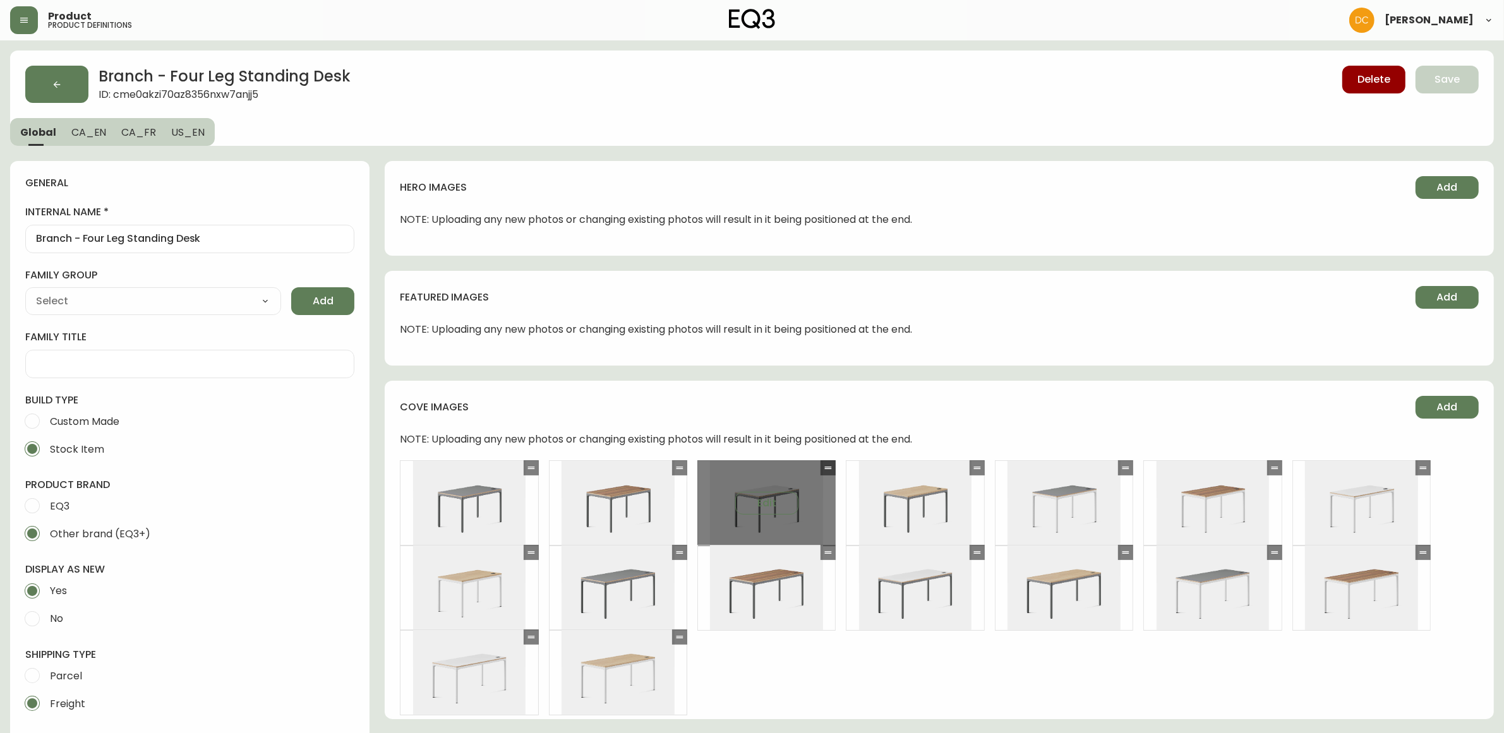
type input "Branch Furniture"
type input "Furniture > Office Furniture > Desks"
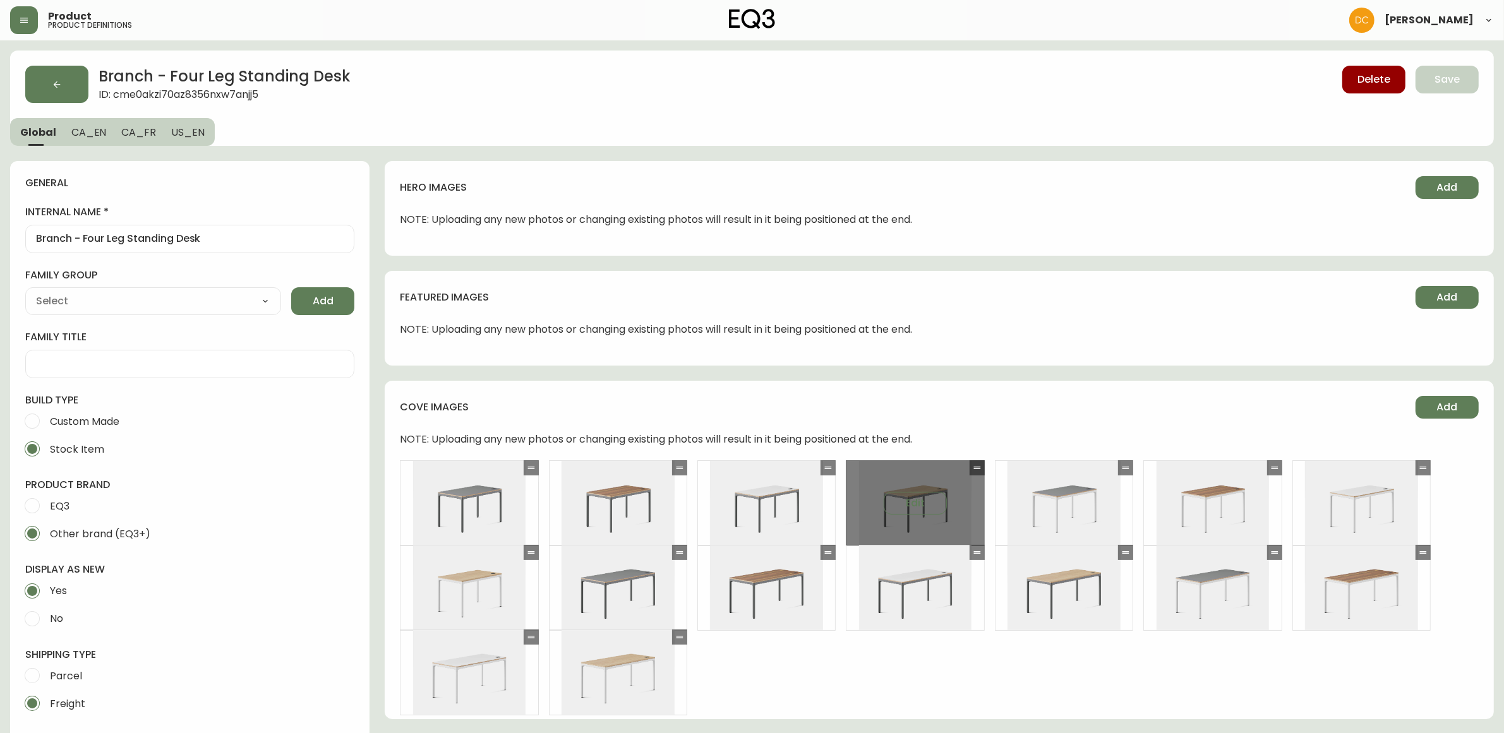
select select "cmdqi44aw1pvq0198ref13kmb"
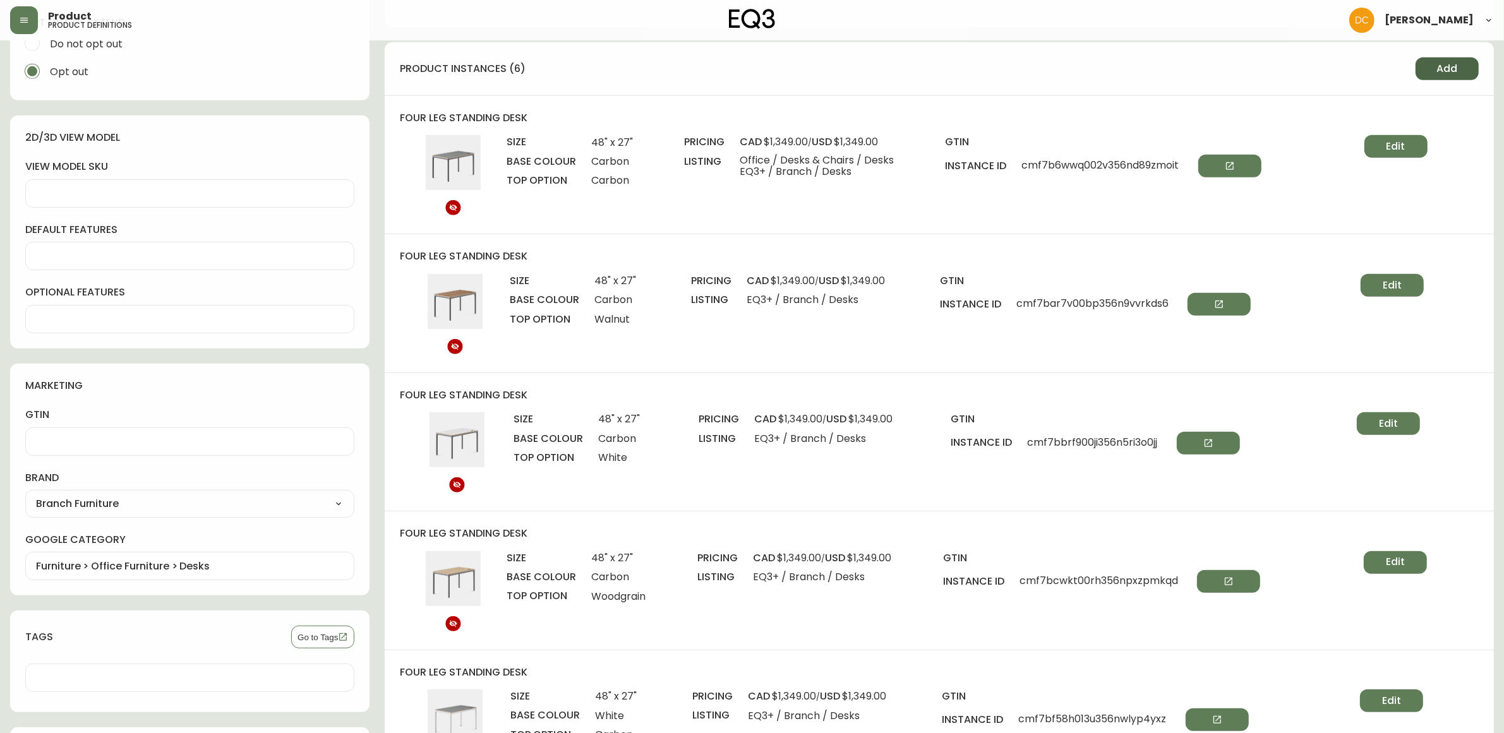
scroll to position [711, 0]
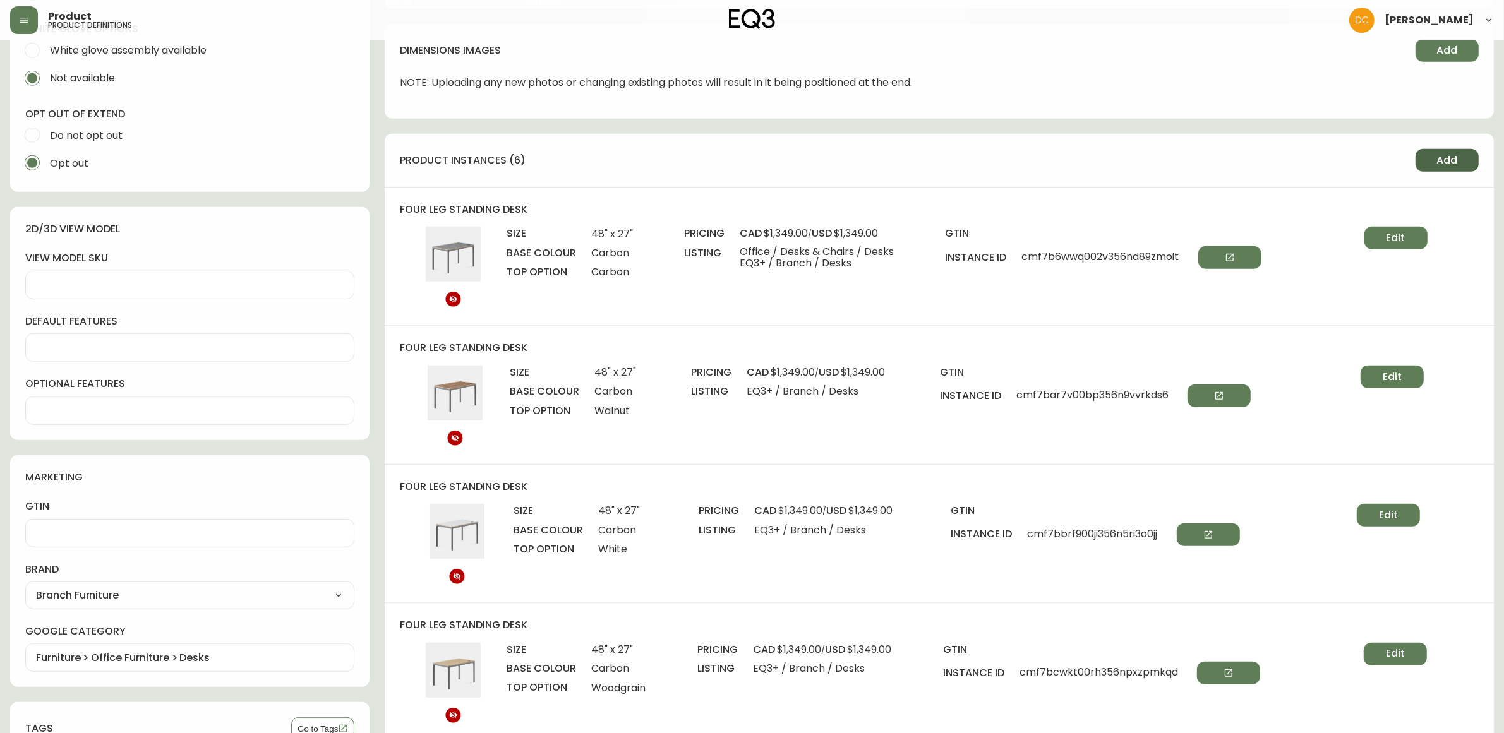
click at [1438, 150] on button "Add" at bounding box center [1446, 160] width 63 height 23
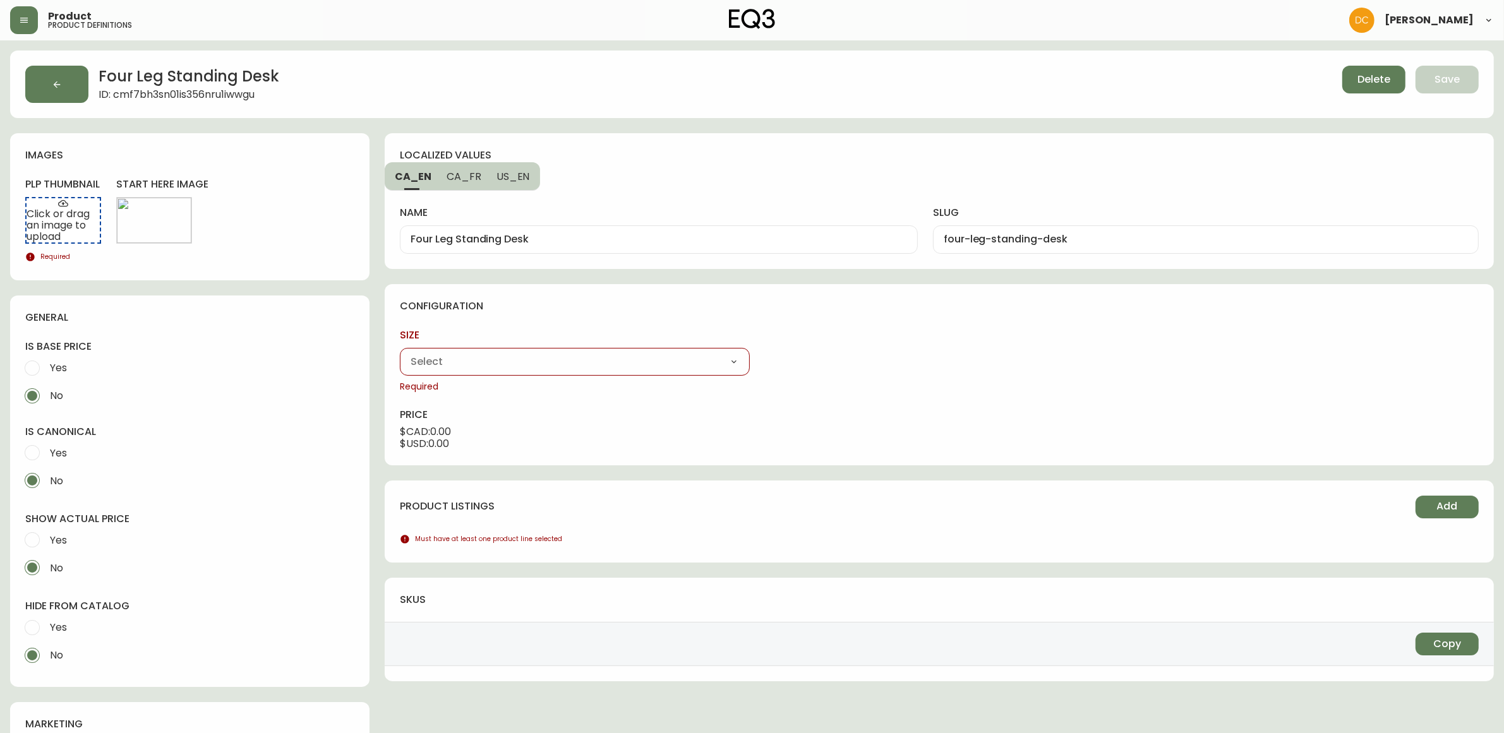
click at [493, 351] on div "48" x 27" 59" x 27"" at bounding box center [574, 362] width 349 height 28
click at [526, 364] on select "48" x 27" 59" x 27"" at bounding box center [574, 361] width 349 height 19
select select "cme0aluut0bkh356n72qe17sy"
click at [400, 352] on select "48" x 27" 59" x 27"" at bounding box center [574, 361] width 349 height 19
type input "48" x 27""
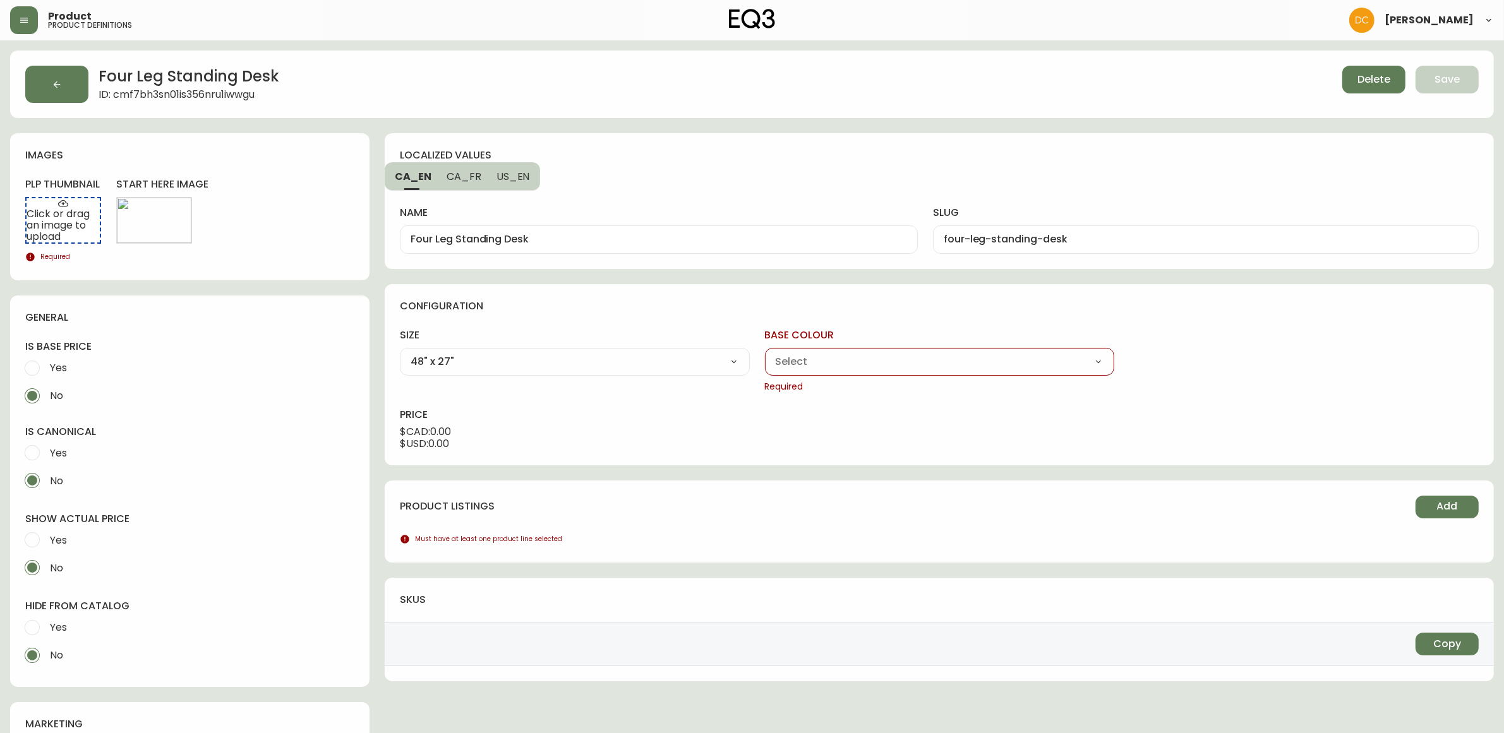
drag, startPoint x: 867, startPoint y: 360, endPoint x: 866, endPoint y: 370, distance: 10.2
click at [867, 360] on select "Carbon White" at bounding box center [939, 361] width 349 height 19
select select "cme0at8ev0d8x356n2plscs6a"
click at [765, 352] on select "Carbon White" at bounding box center [939, 361] width 349 height 19
type input "White"
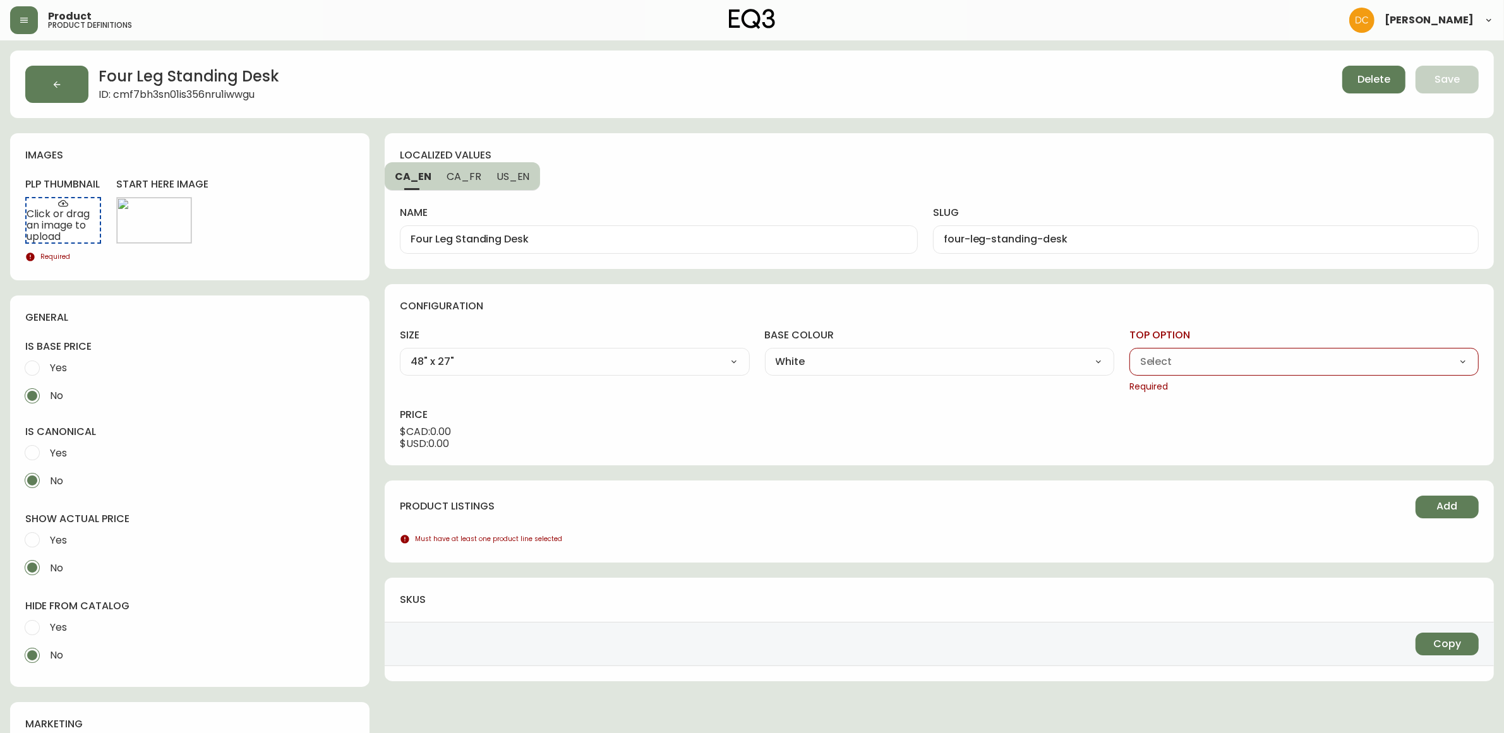
click at [1175, 364] on select "Carbon Walnut White Woodgrain" at bounding box center [1303, 361] width 349 height 19
select select "cme0b5i6e0h19356n71ap0l6k"
click at [1129, 352] on select "Carbon Walnut White Woodgrain" at bounding box center [1303, 361] width 349 height 19
type input "White"
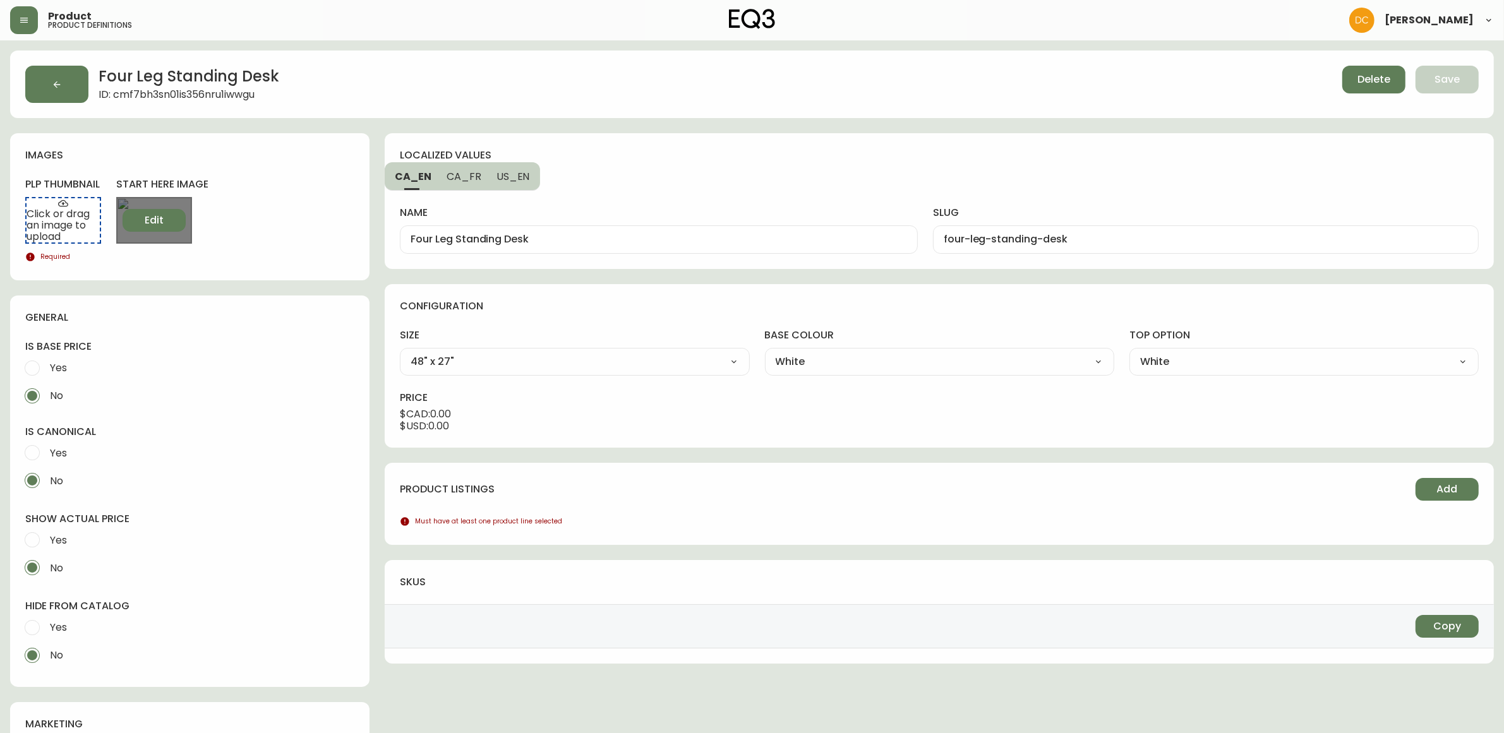
click at [143, 222] on button "Edit" at bounding box center [154, 220] width 63 height 23
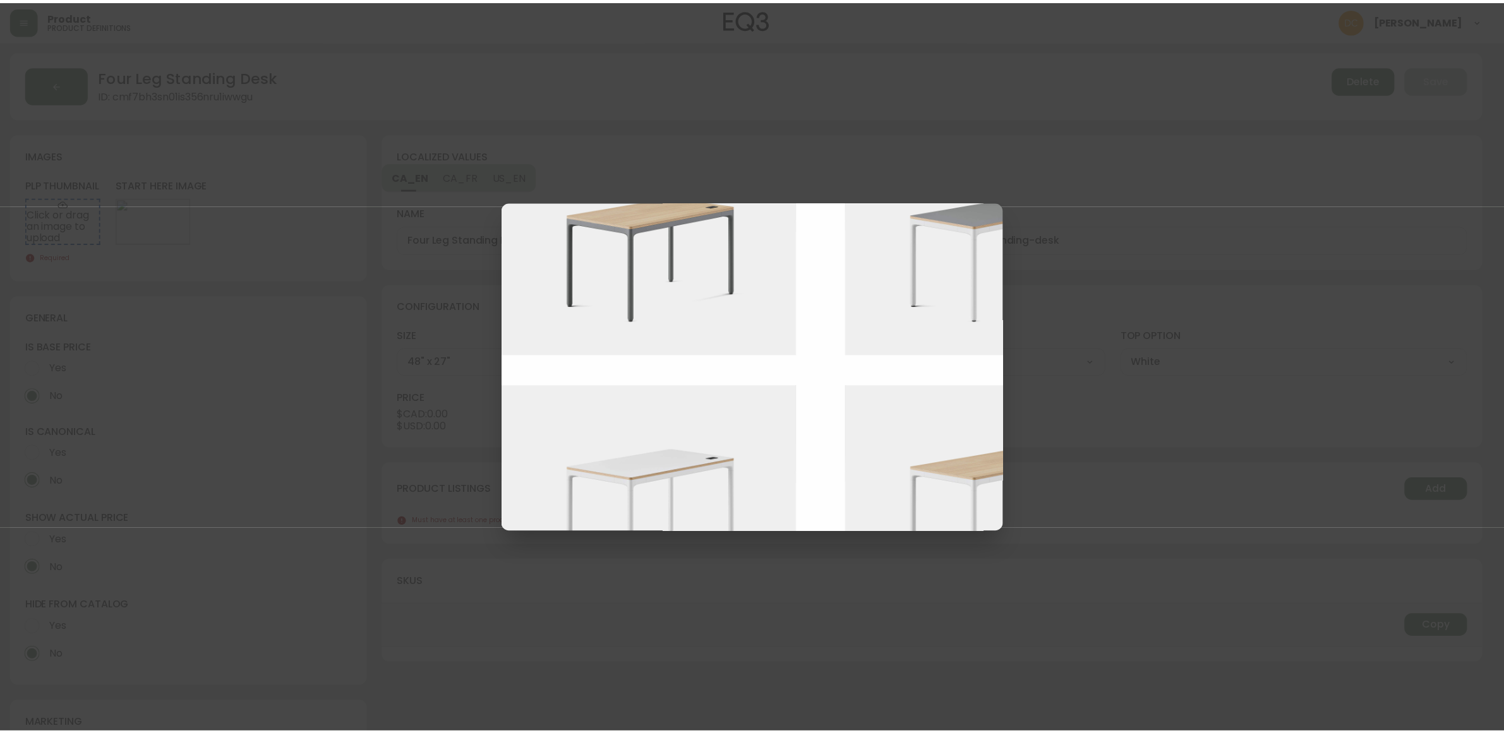
scroll to position [395, 0]
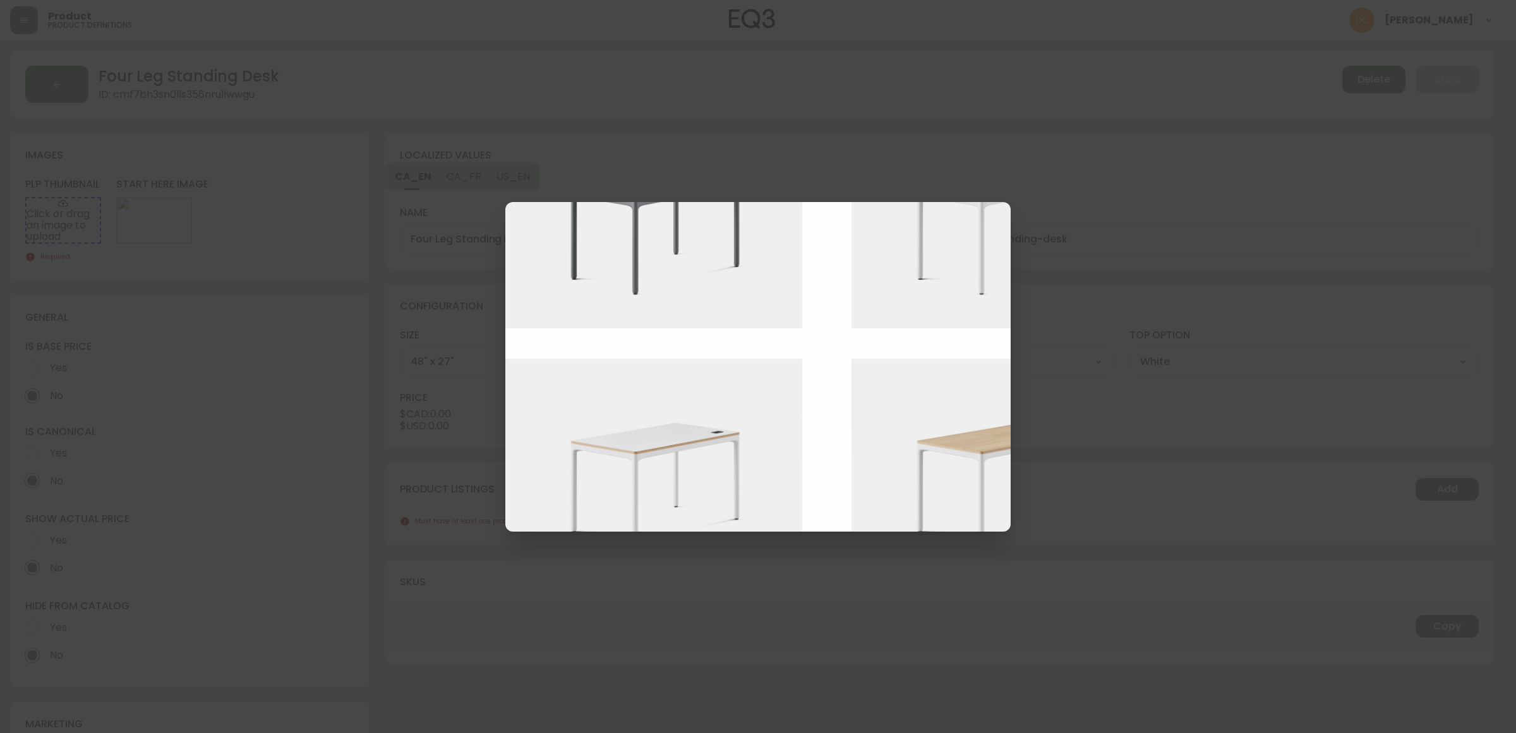
click at [723, 490] on img at bounding box center [663, 470] width 316 height 223
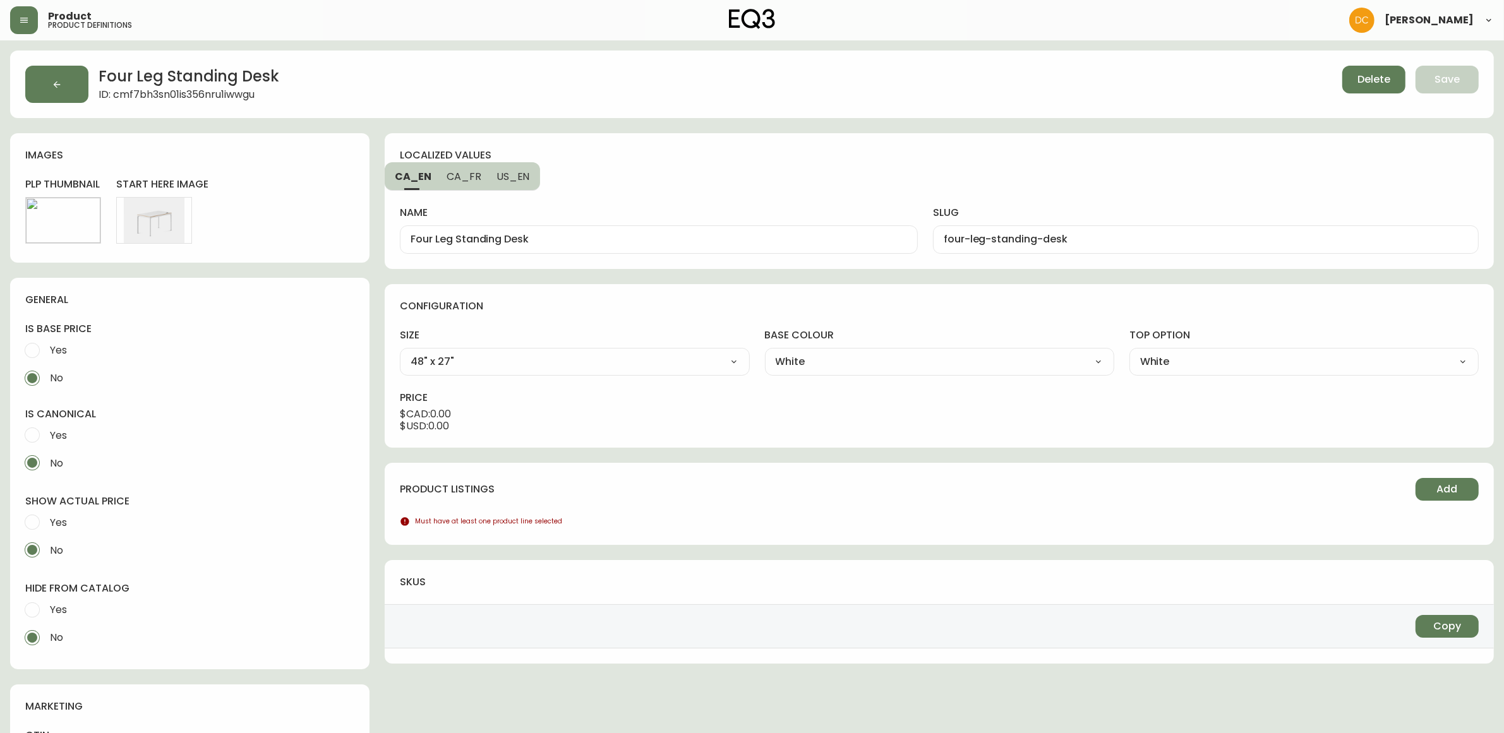
click at [63, 608] on span "Yes" at bounding box center [58, 609] width 17 height 13
click at [46, 608] on input "Yes" at bounding box center [32, 610] width 28 height 28
radio input "true"
radio input "false"
click at [49, 506] on h4 "show actual price" at bounding box center [189, 502] width 329 height 14
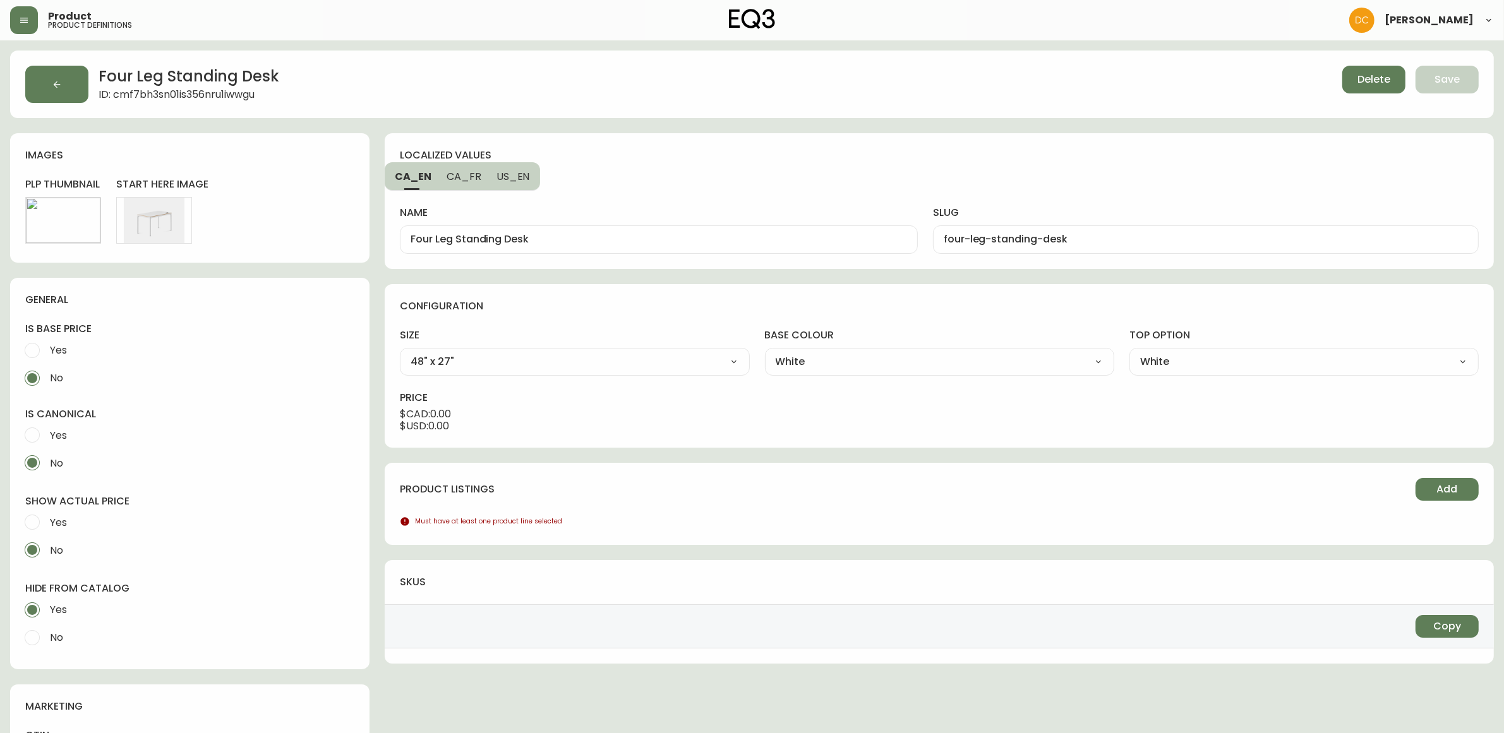
click at [42, 523] on input "Yes" at bounding box center [32, 522] width 28 height 28
radio input "true"
radio input "false"
click at [1448, 488] on span "Add" at bounding box center [1447, 490] width 21 height 14
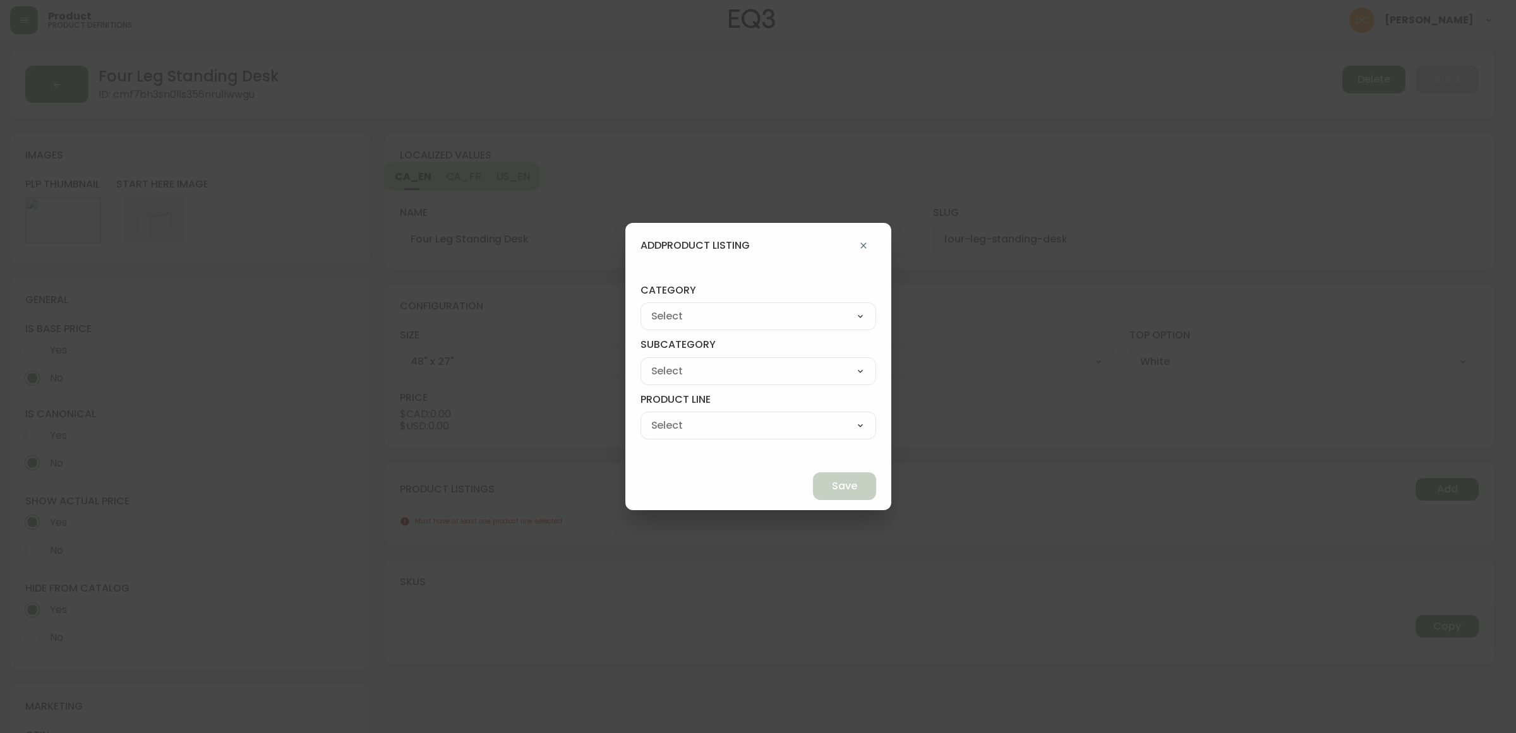
click at [808, 318] on select "Best Sellers Living Dining Bedroom Outdoor Office Lighting Rugs Accessories EQ3…" at bounding box center [758, 316] width 236 height 19
select select "9"
click at [670, 307] on select "Best Sellers Living Dining Bedroom Outdoor Office Lighting Rugs Accessories EQ3…" at bounding box center [758, 316] width 236 height 19
type input "EQ3+"
click at [754, 368] on select "[PERSON_NAME] Palliser Branch Silk & Snow Marimekko Neighbor Loll Designs [PERS…" at bounding box center [758, 371] width 236 height 19
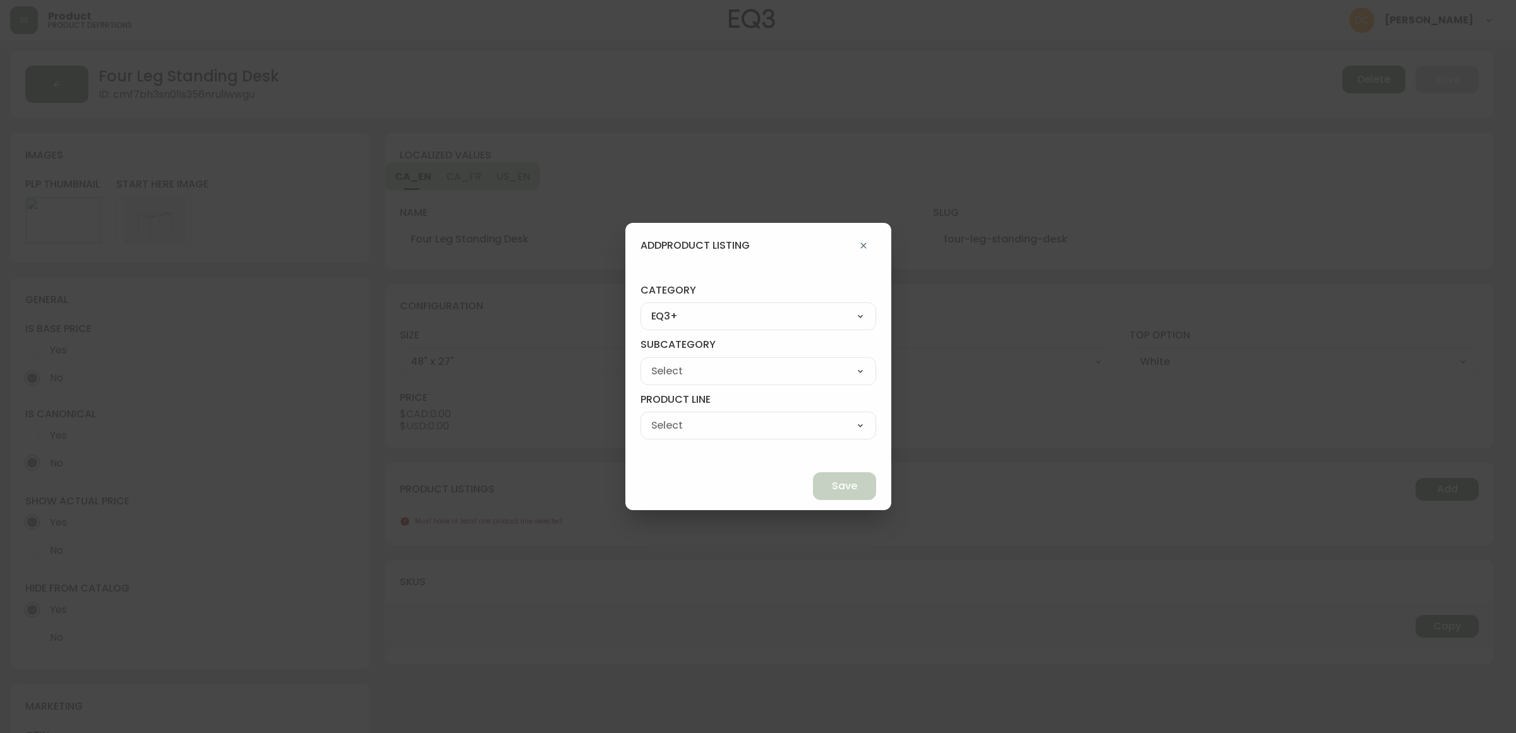
select select "ckf4hdesi5o090182ryhw2k8i"
click at [670, 362] on select "[PERSON_NAME] Palliser Branch Silk & Snow Marimekko Neighbor Loll Designs [PERS…" at bounding box center [758, 371] width 236 height 19
type input "Branch"
click at [730, 424] on select "Office Chairs Desks Desk Accessories Chair Accessories" at bounding box center [758, 425] width 236 height 19
select select "ckf4hlv3i5qp70138rsp9k9ve"
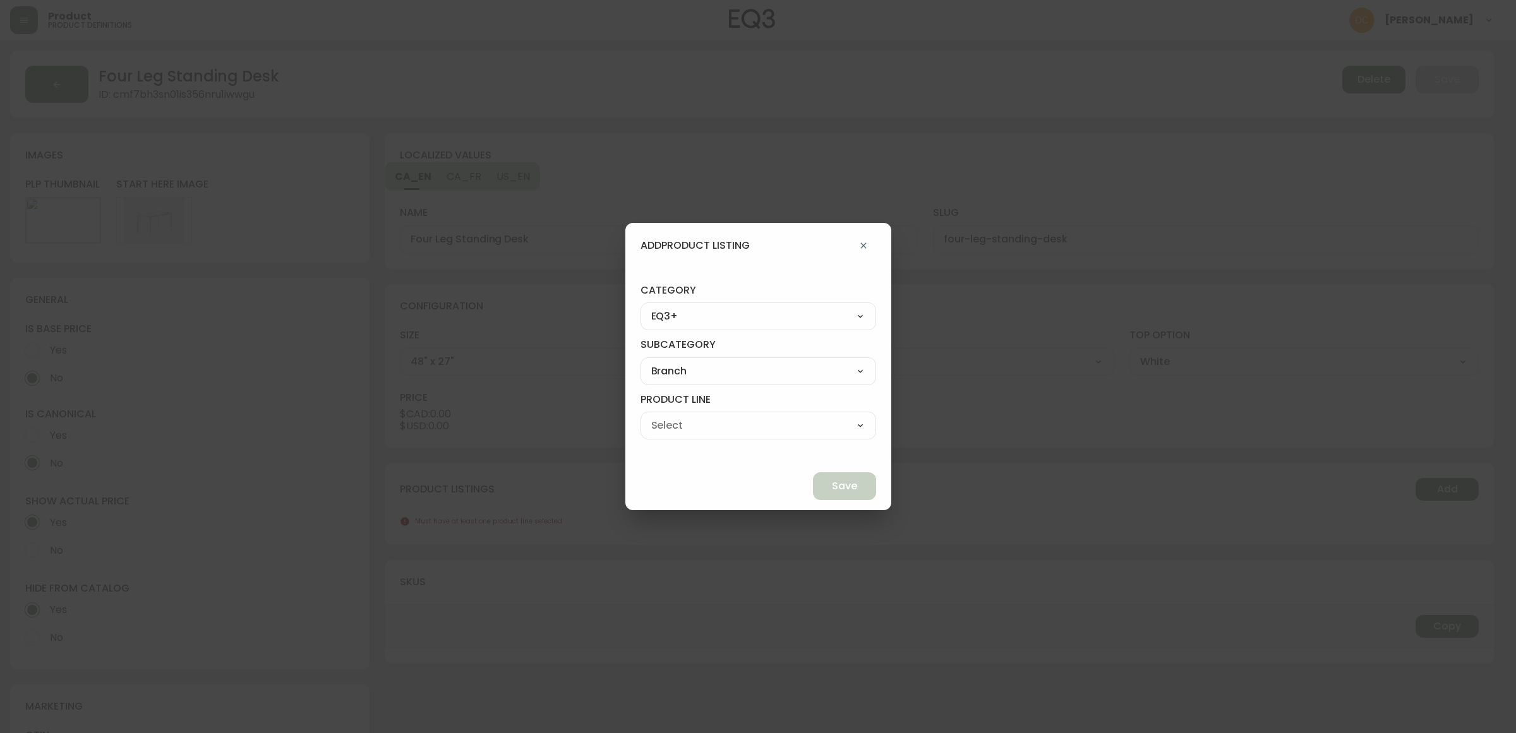
click at [670, 416] on select "Office Chairs Desks Desk Accessories Chair Accessories" at bounding box center [758, 425] width 236 height 19
type input "Desks"
click at [832, 488] on span "Save" at bounding box center [844, 486] width 25 height 14
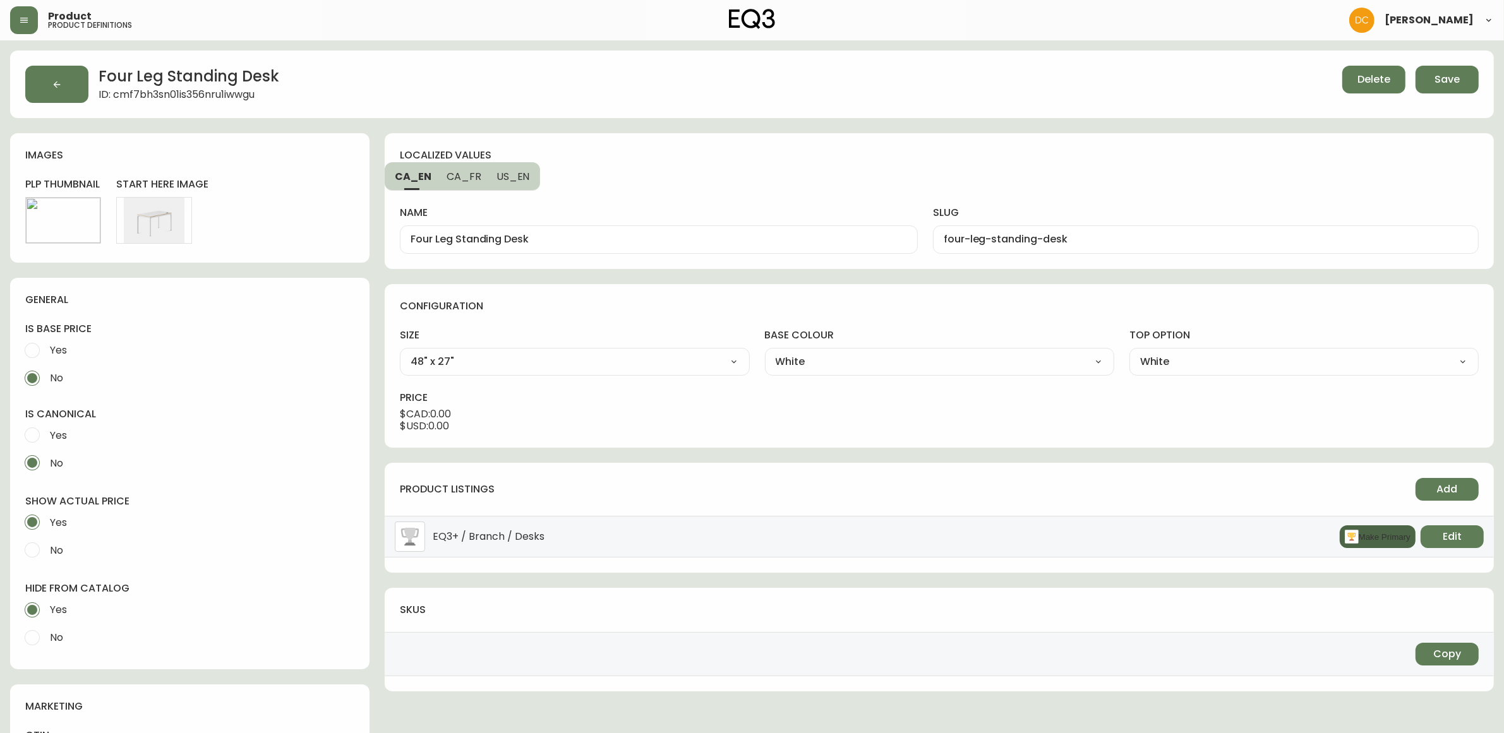
click at [1352, 540] on rect "button" at bounding box center [1352, 537] width 14 height 14
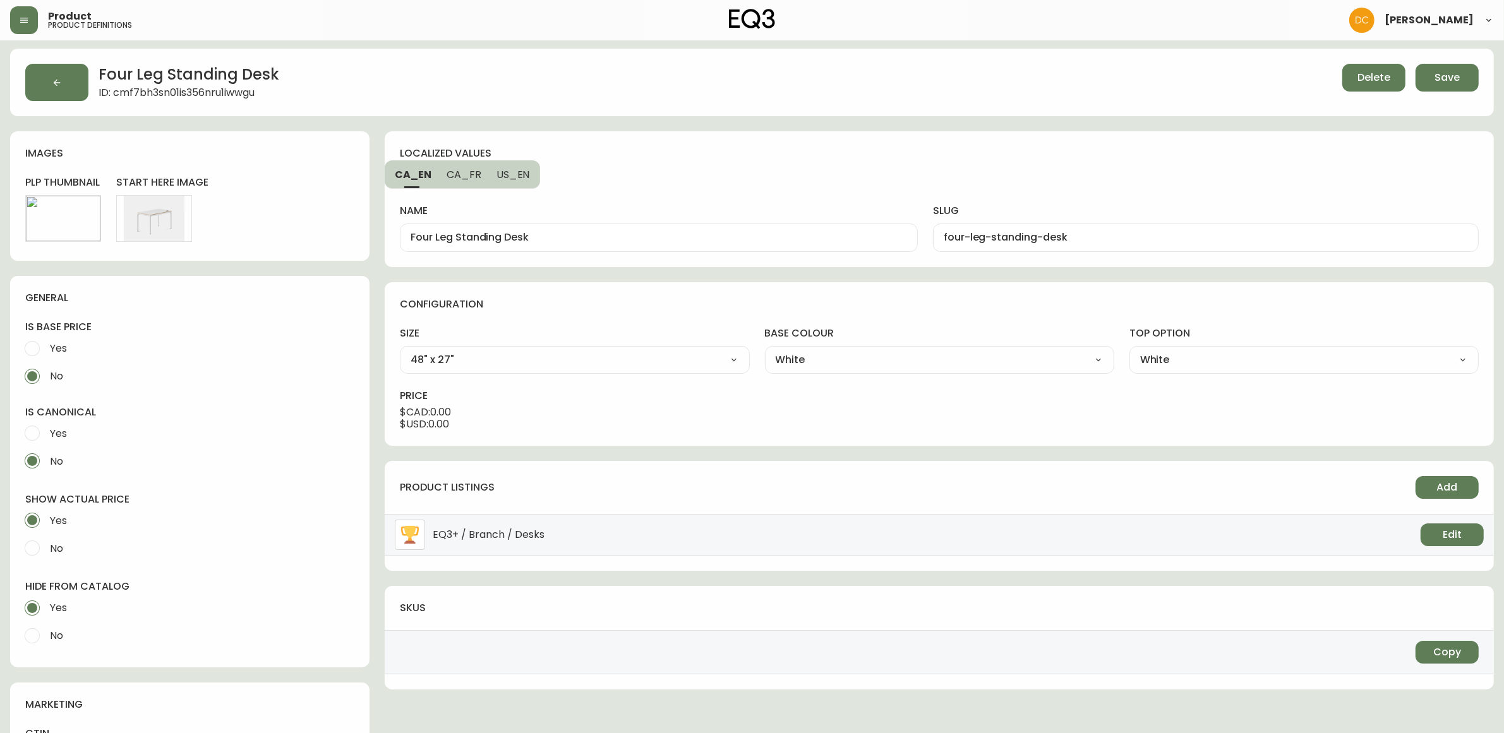
scroll to position [0, 0]
click at [515, 172] on span "US_EN" at bounding box center [512, 176] width 33 height 13
click at [467, 177] on span "CA_FR" at bounding box center [462, 176] width 35 height 13
type input "Bureau adjustable Four Leg"
type input "bureau-adjustable-four-leg"
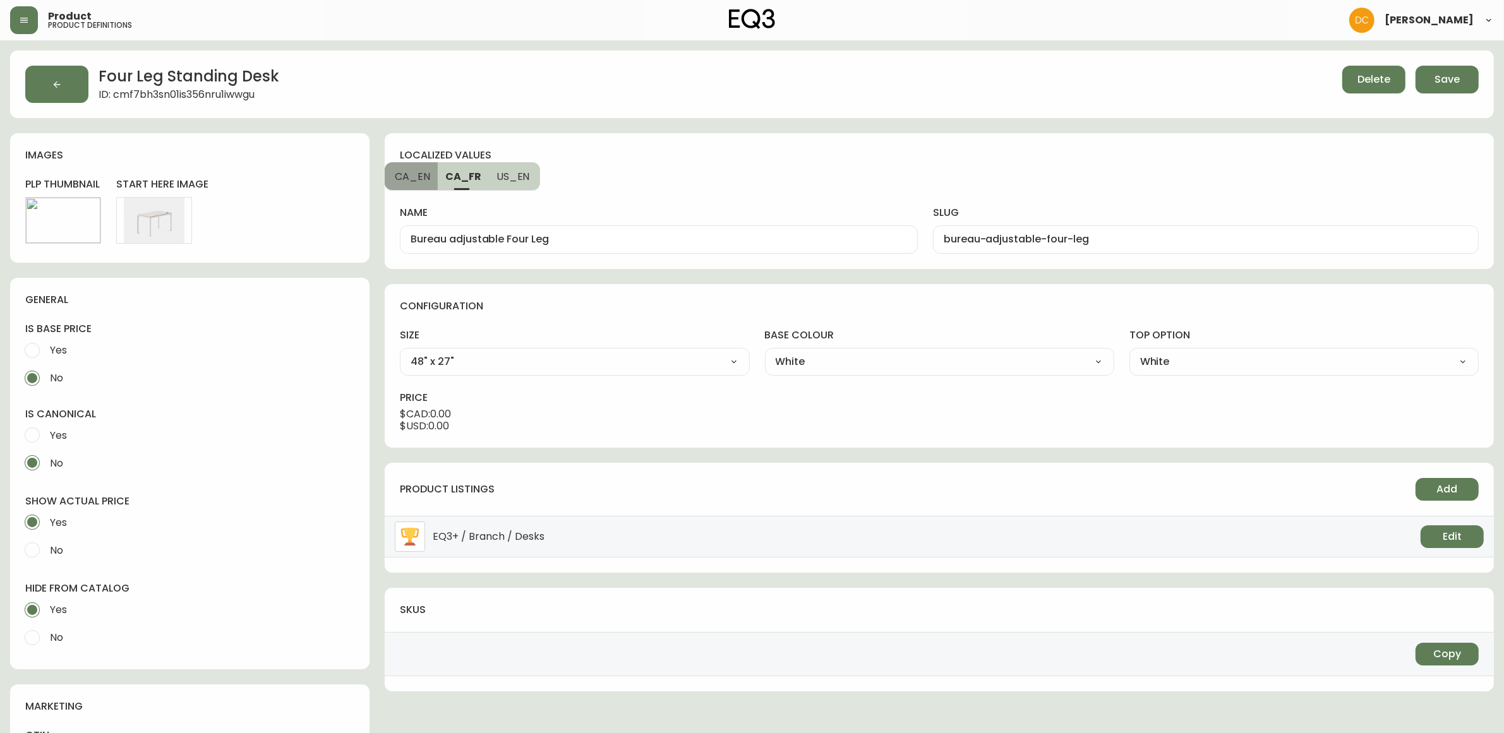
click at [428, 181] on span "CA_EN" at bounding box center [412, 176] width 35 height 13
type input "Four Leg Standing Desk"
type input "four-leg-standing-desk"
click at [1453, 82] on span "Save" at bounding box center [1446, 80] width 25 height 14
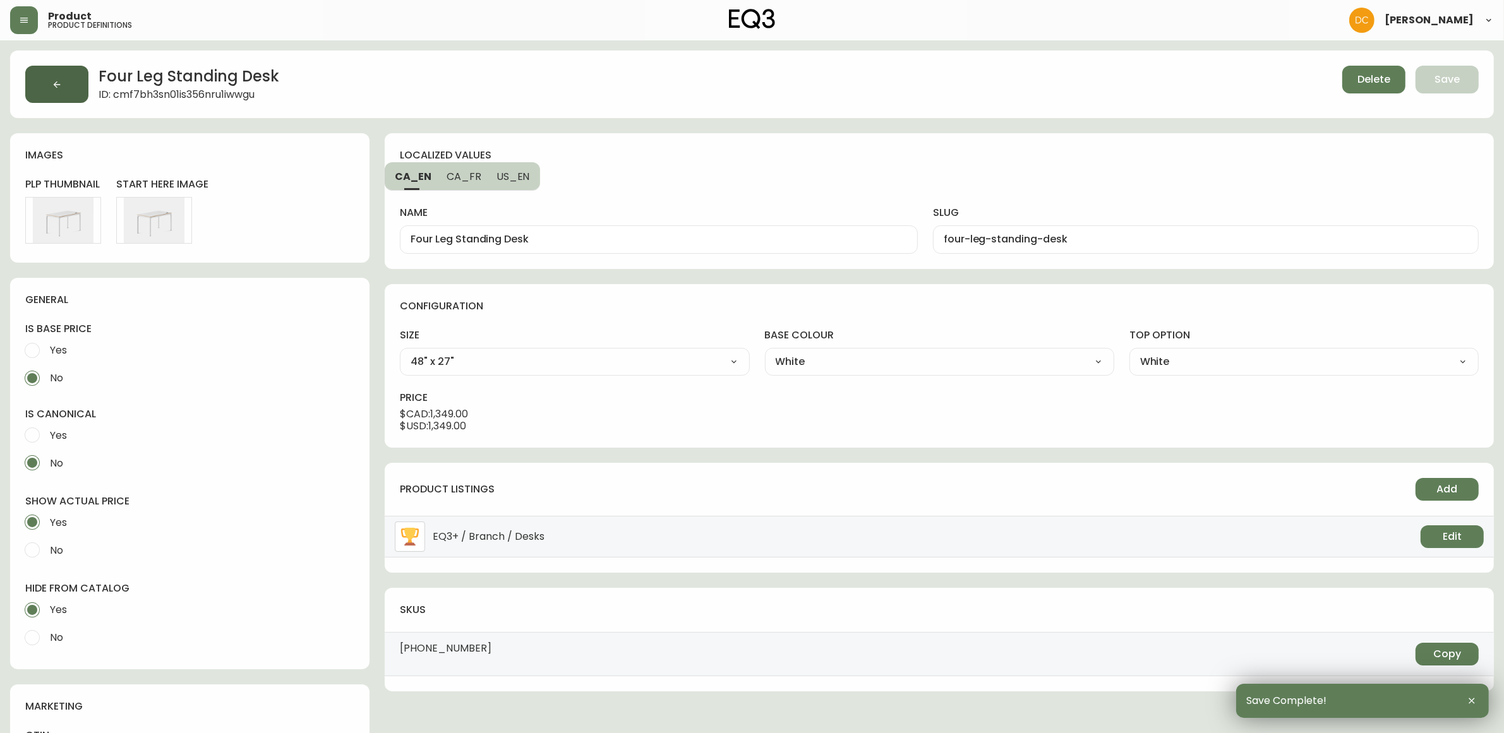
click at [56, 86] on icon "button" at bounding box center [57, 84] width 7 height 7
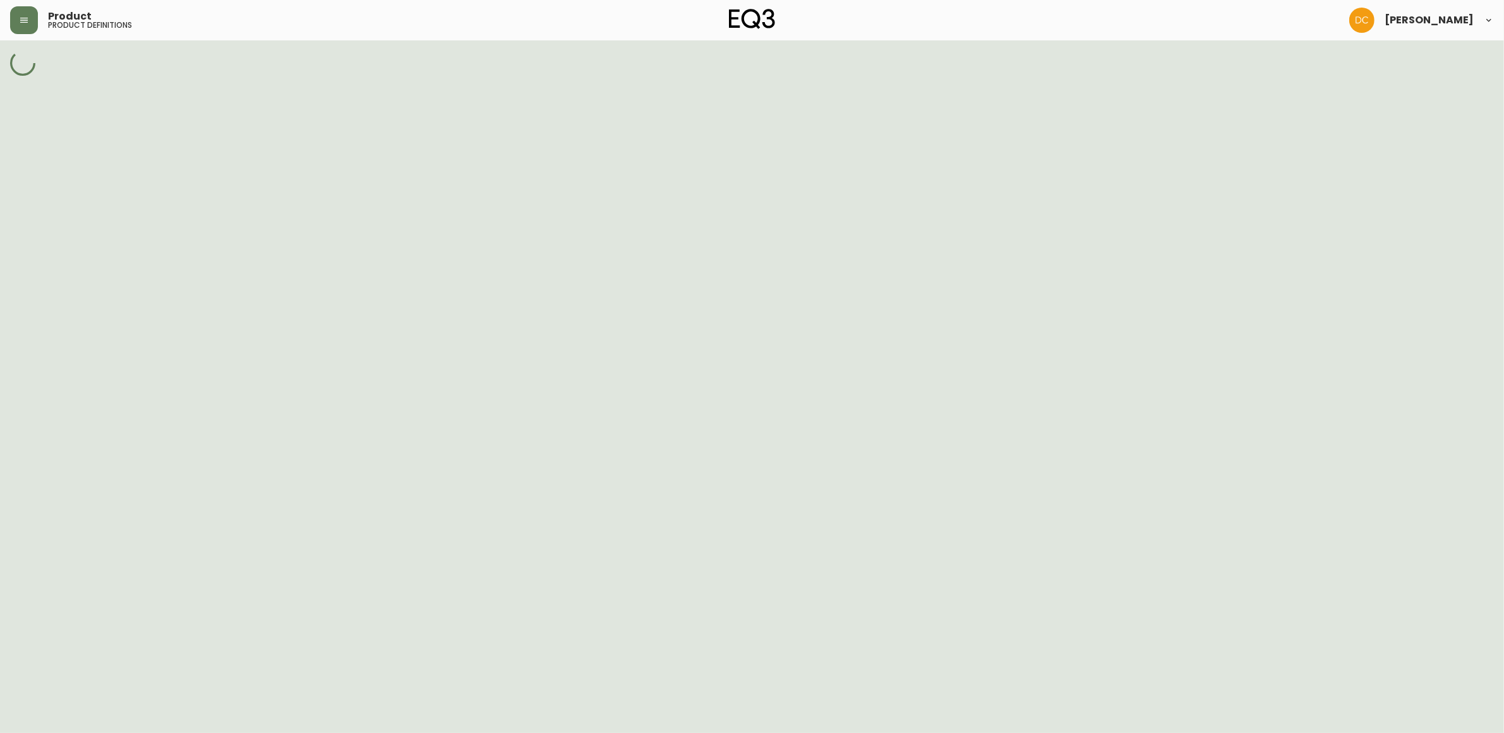
select select "cmdqi44aw1pvq0198ref13kmb"
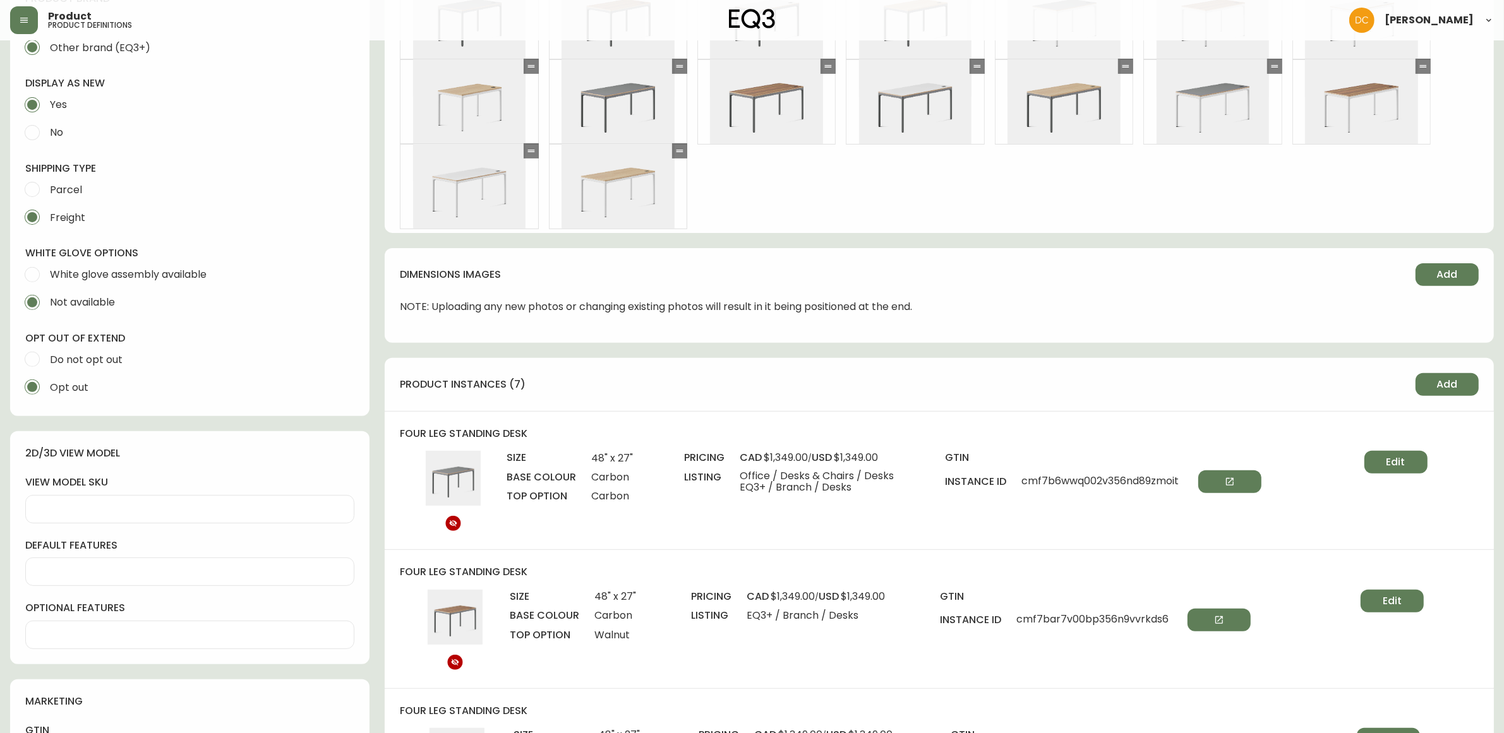
scroll to position [395, 0]
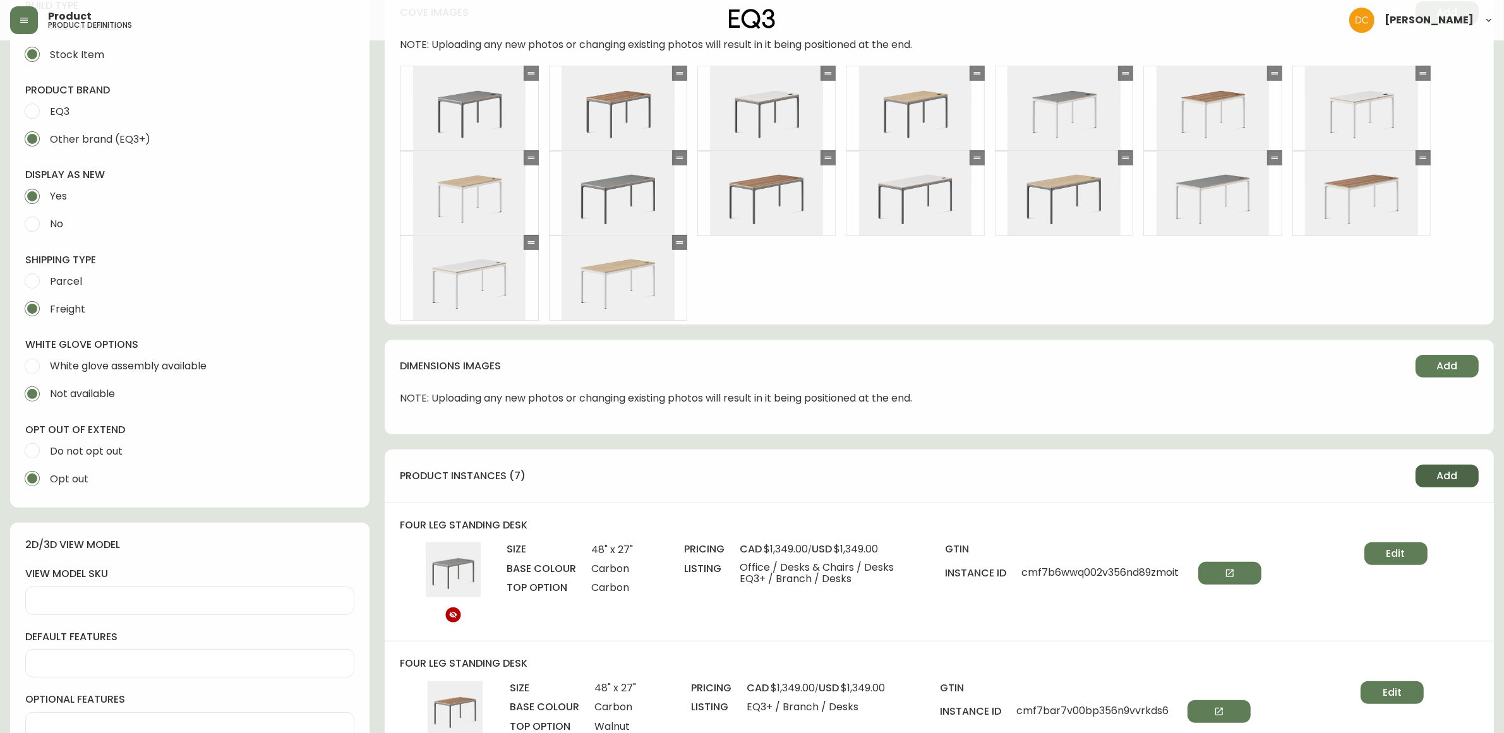
click at [1451, 477] on span "Add" at bounding box center [1447, 476] width 21 height 14
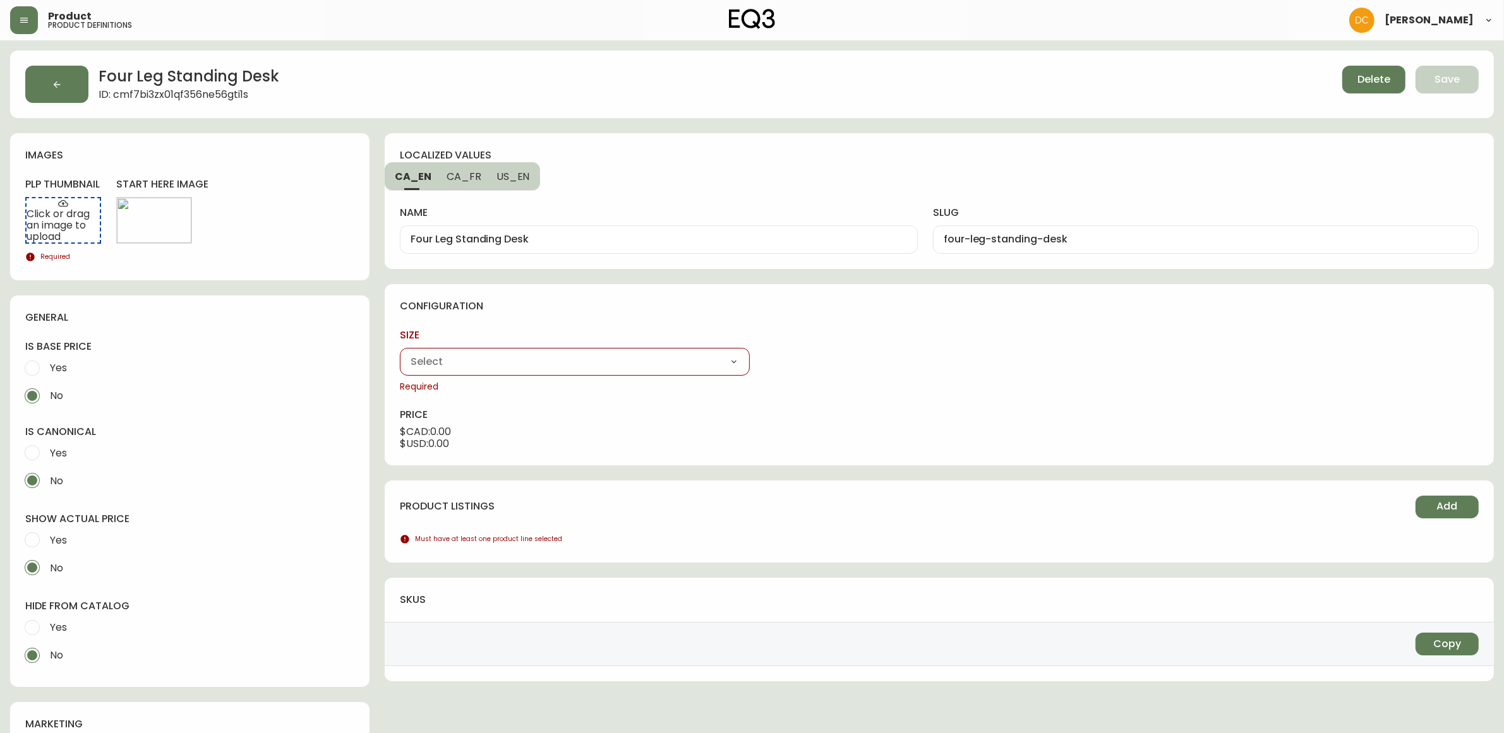
click at [548, 360] on select "48" x 27" 59" x 27"" at bounding box center [574, 361] width 349 height 19
select select "cme0aluut0bkh356n72qe17sy"
click at [400, 352] on select "48" x 27" 59" x 27"" at bounding box center [574, 361] width 349 height 19
type input "48" x 27""
click at [880, 363] on select "Carbon White" at bounding box center [939, 361] width 349 height 19
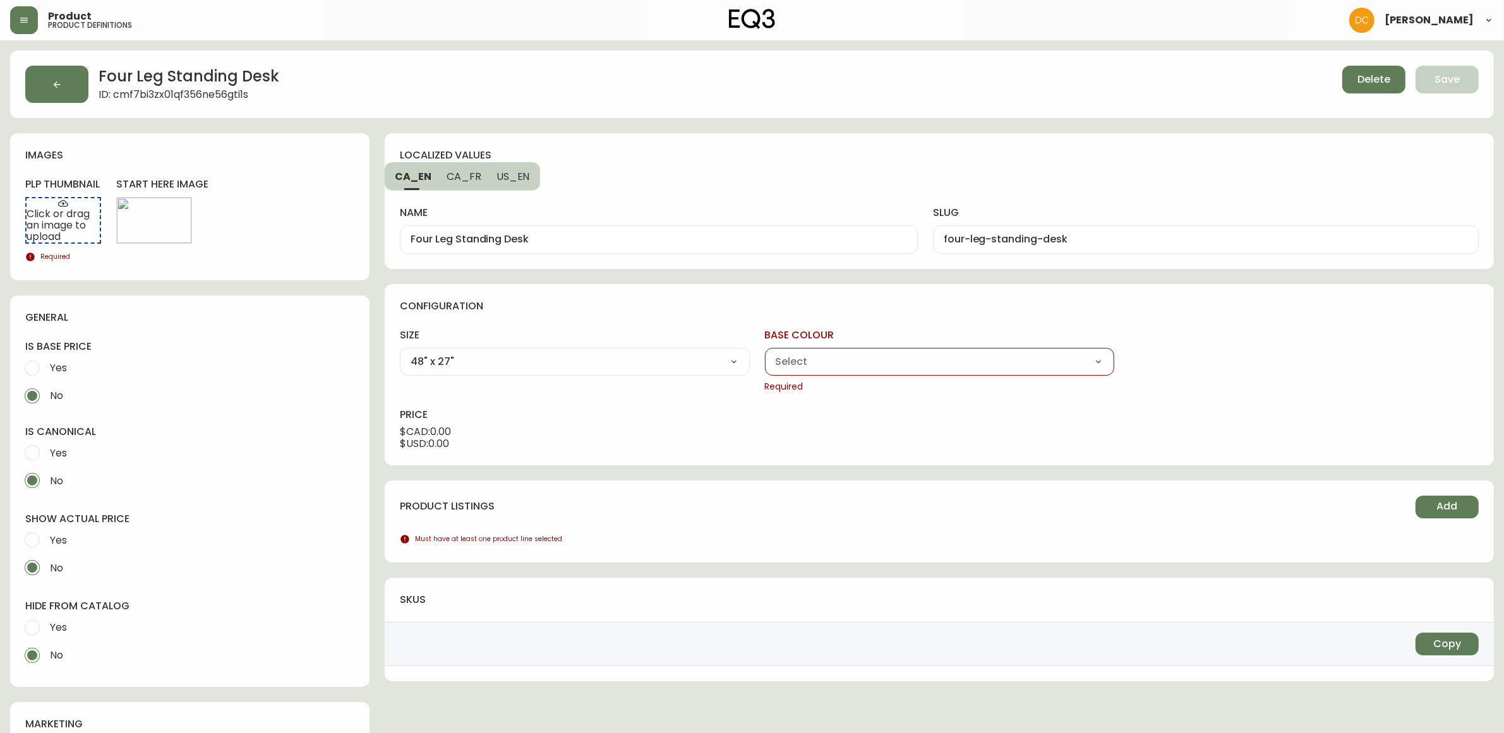
select select "cme0at8ev0d8x356n2plscs6a"
click at [765, 352] on select "Carbon White" at bounding box center [939, 361] width 349 height 19
type input "White"
click at [1180, 358] on select "Carbon Walnut White Woodgrain" at bounding box center [1303, 361] width 349 height 19
select select "cme0b5mzq0h2v356ntob2orwb"
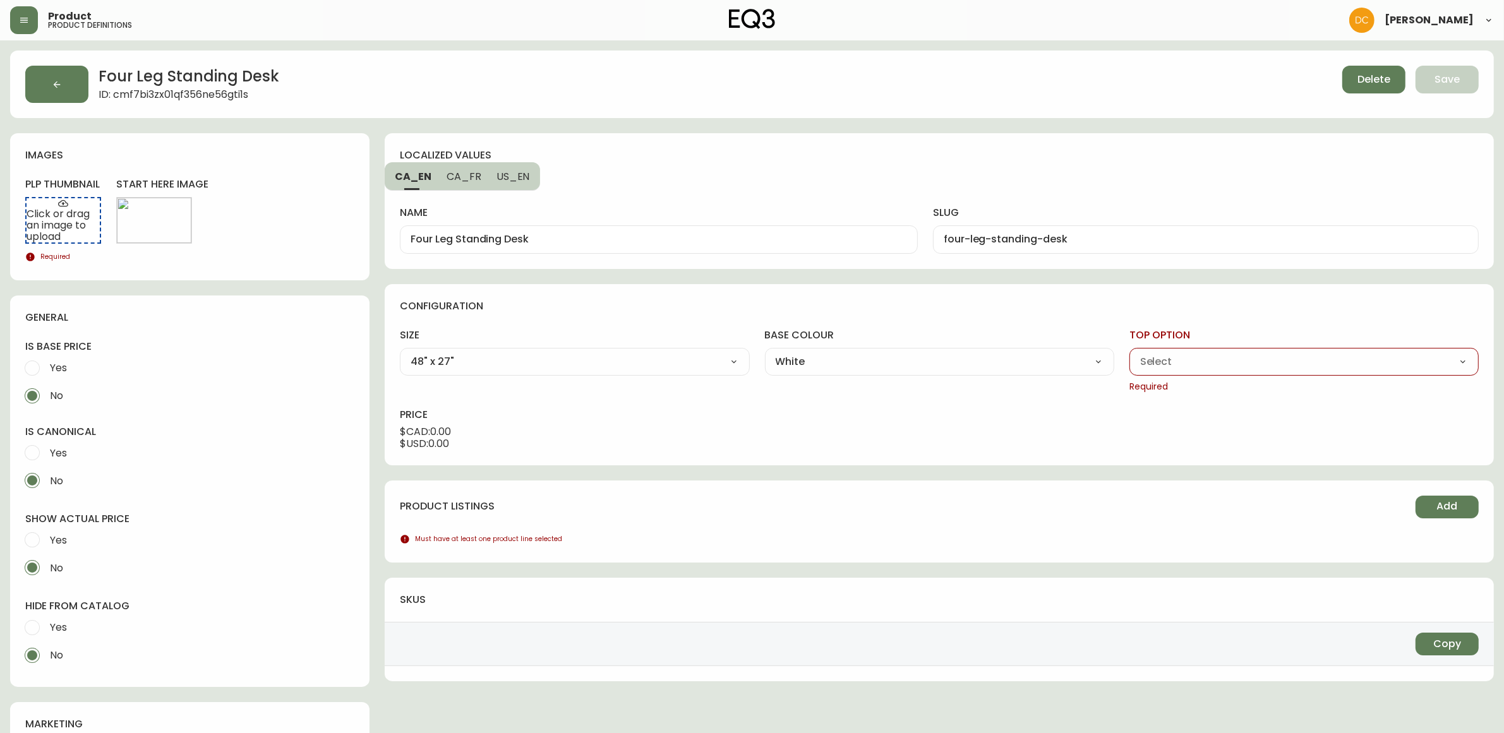
click at [1129, 352] on select "Carbon Walnut White Woodgrain" at bounding box center [1303, 361] width 349 height 19
type input "Woodgrain"
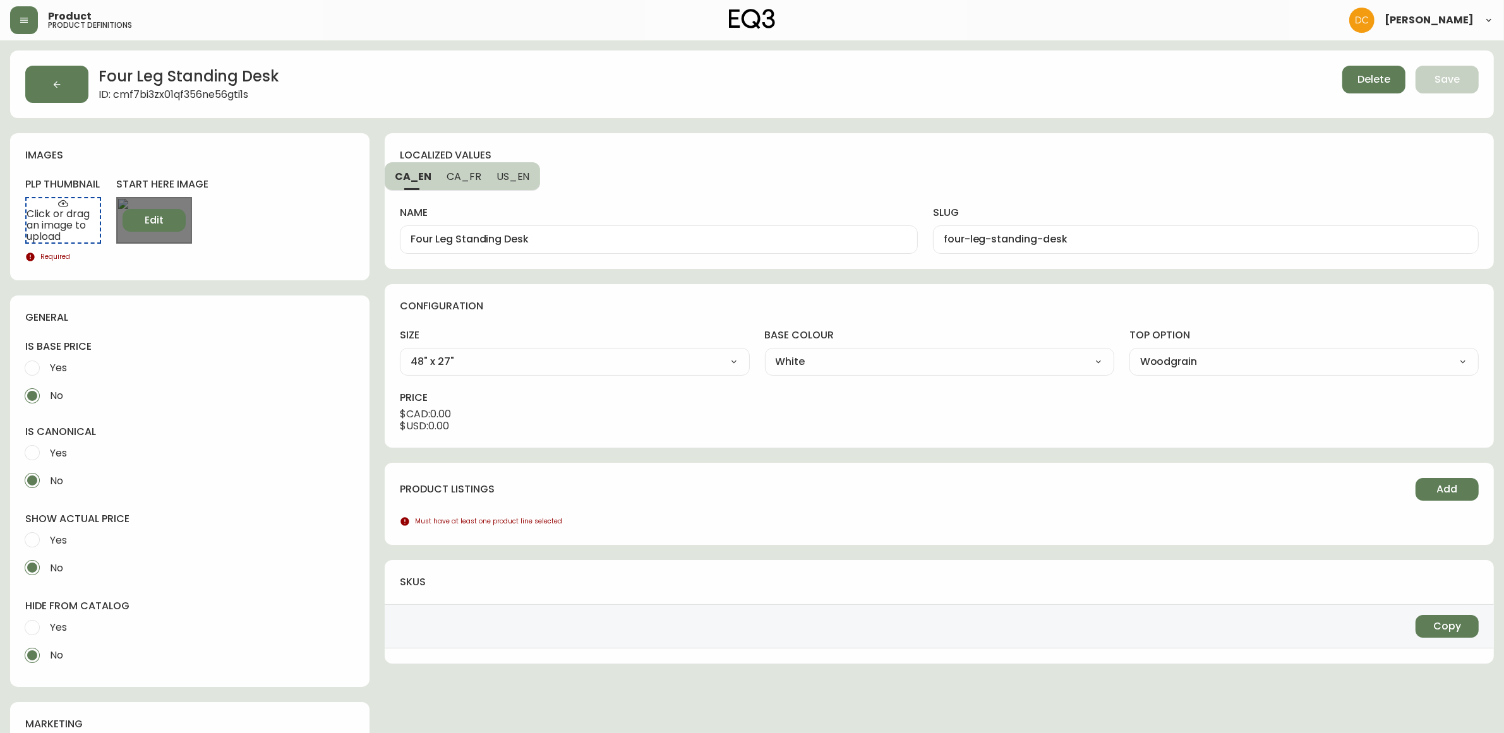
click at [159, 210] on button "Edit" at bounding box center [154, 220] width 63 height 23
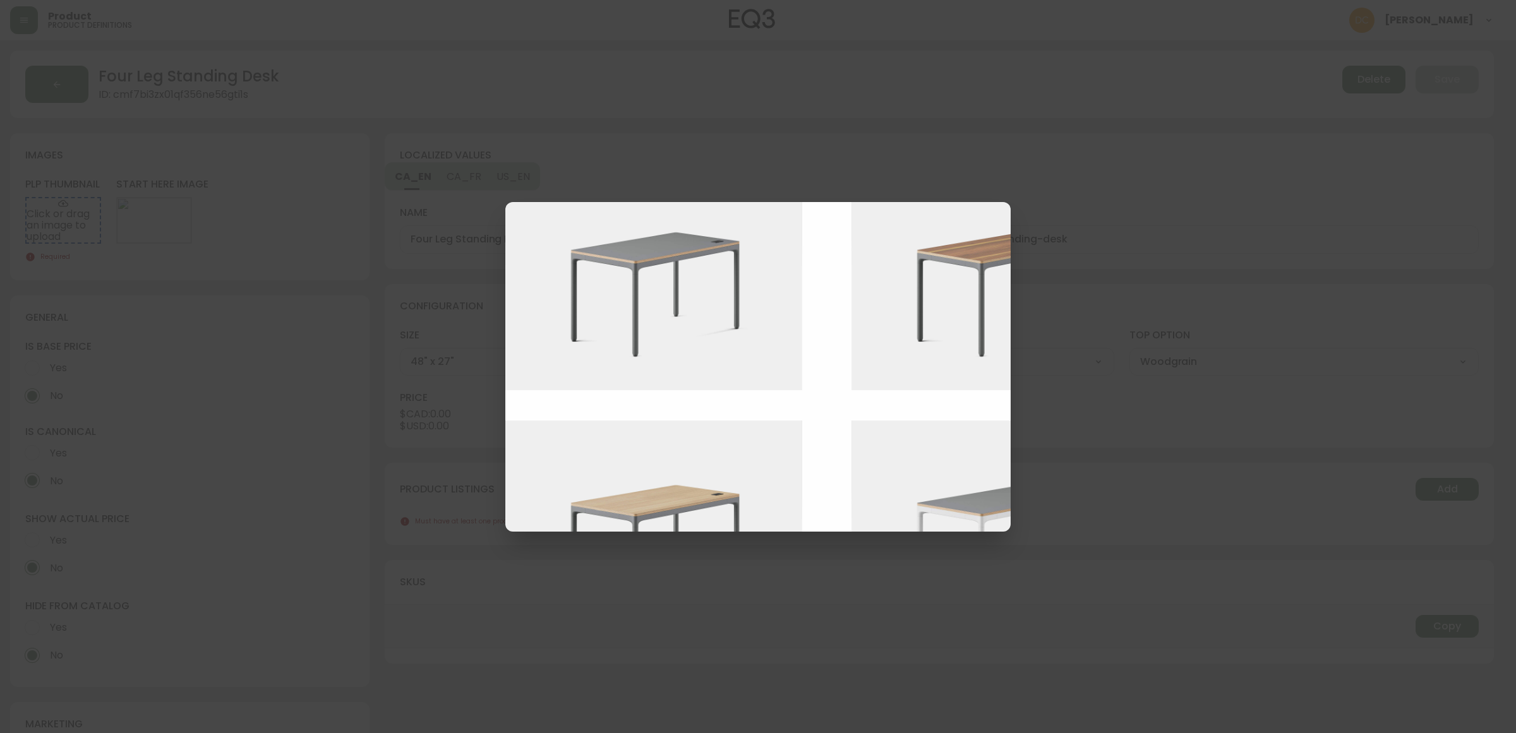
scroll to position [316, 0]
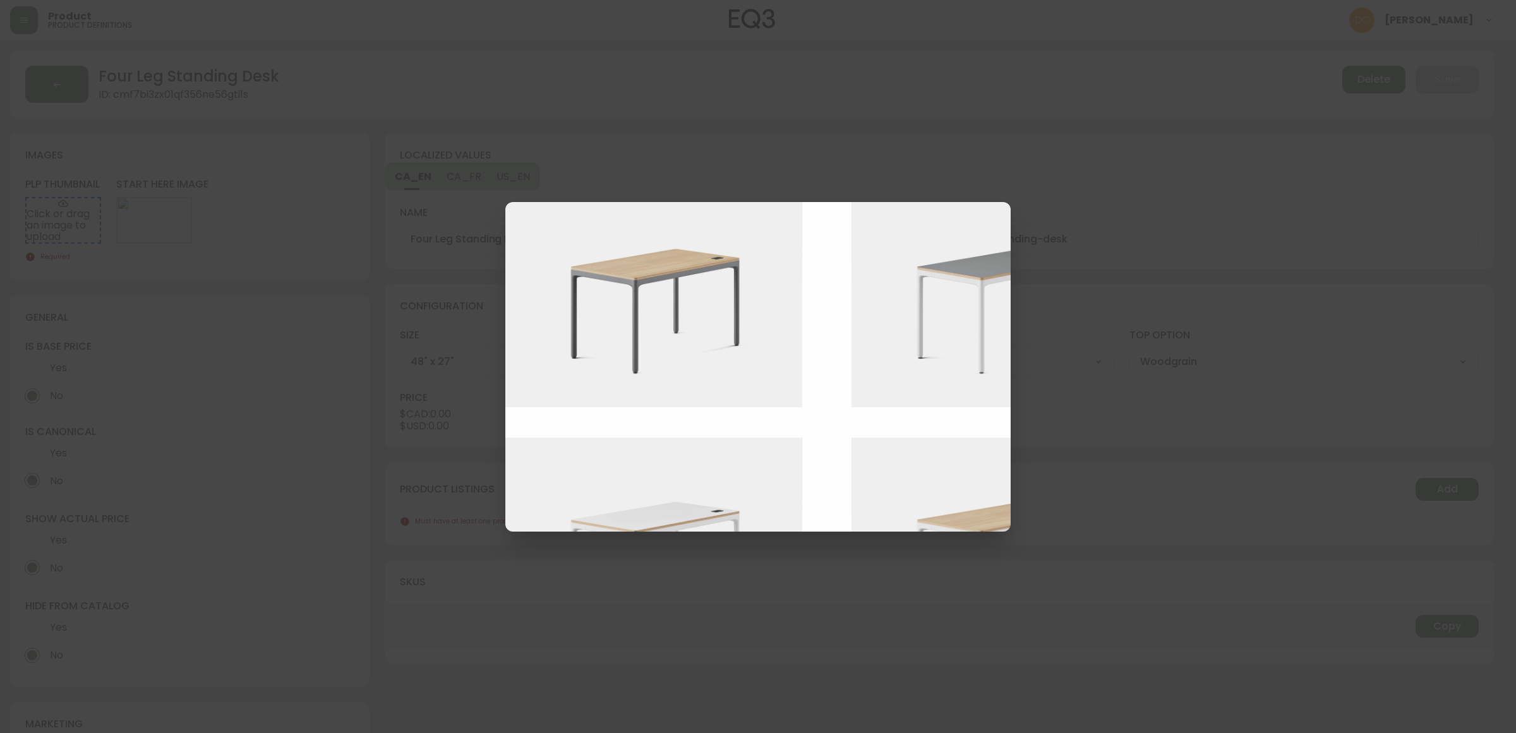
drag, startPoint x: 716, startPoint y: 538, endPoint x: 889, endPoint y: 529, distance: 174.0
click at [892, 529] on div "select starting image" at bounding box center [758, 366] width 1516 height 733
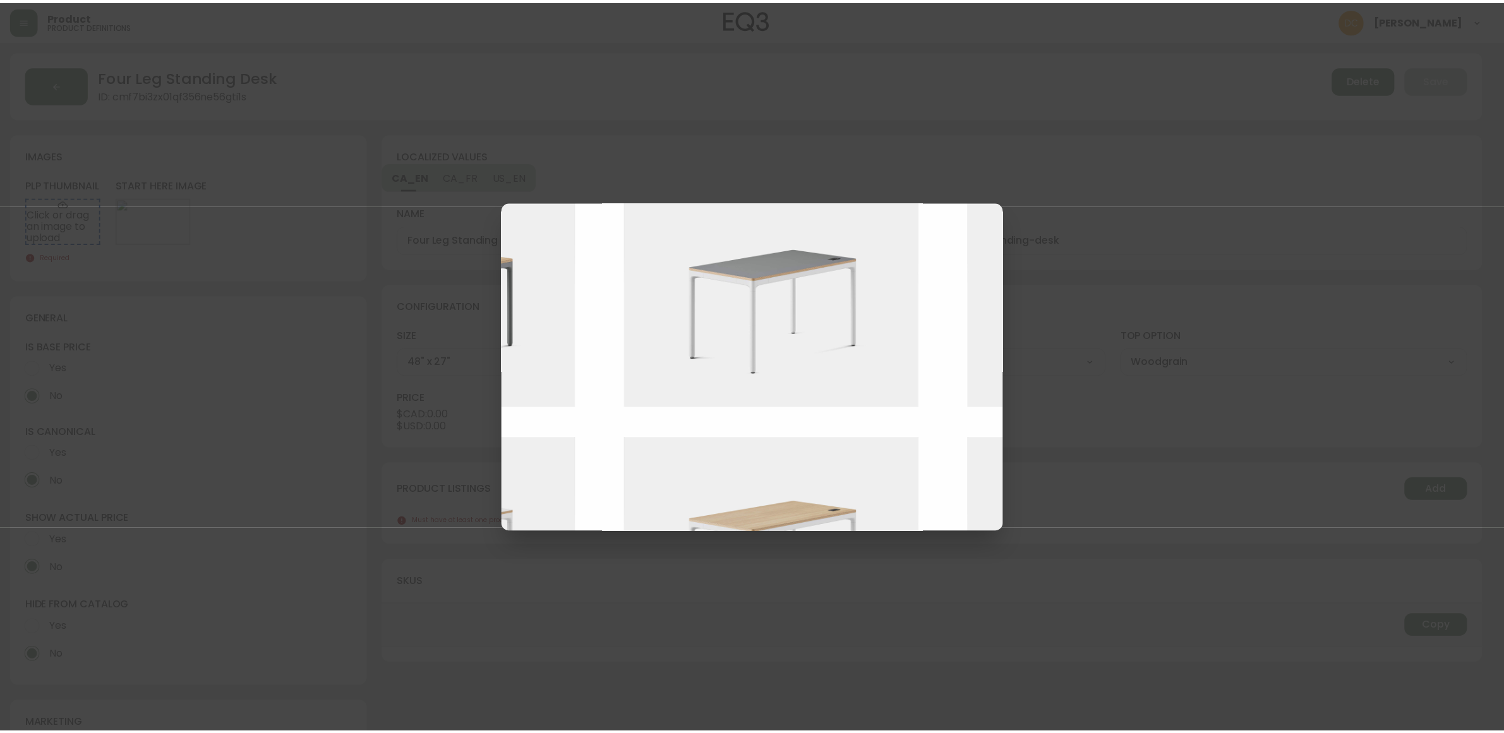
scroll to position [316, 215]
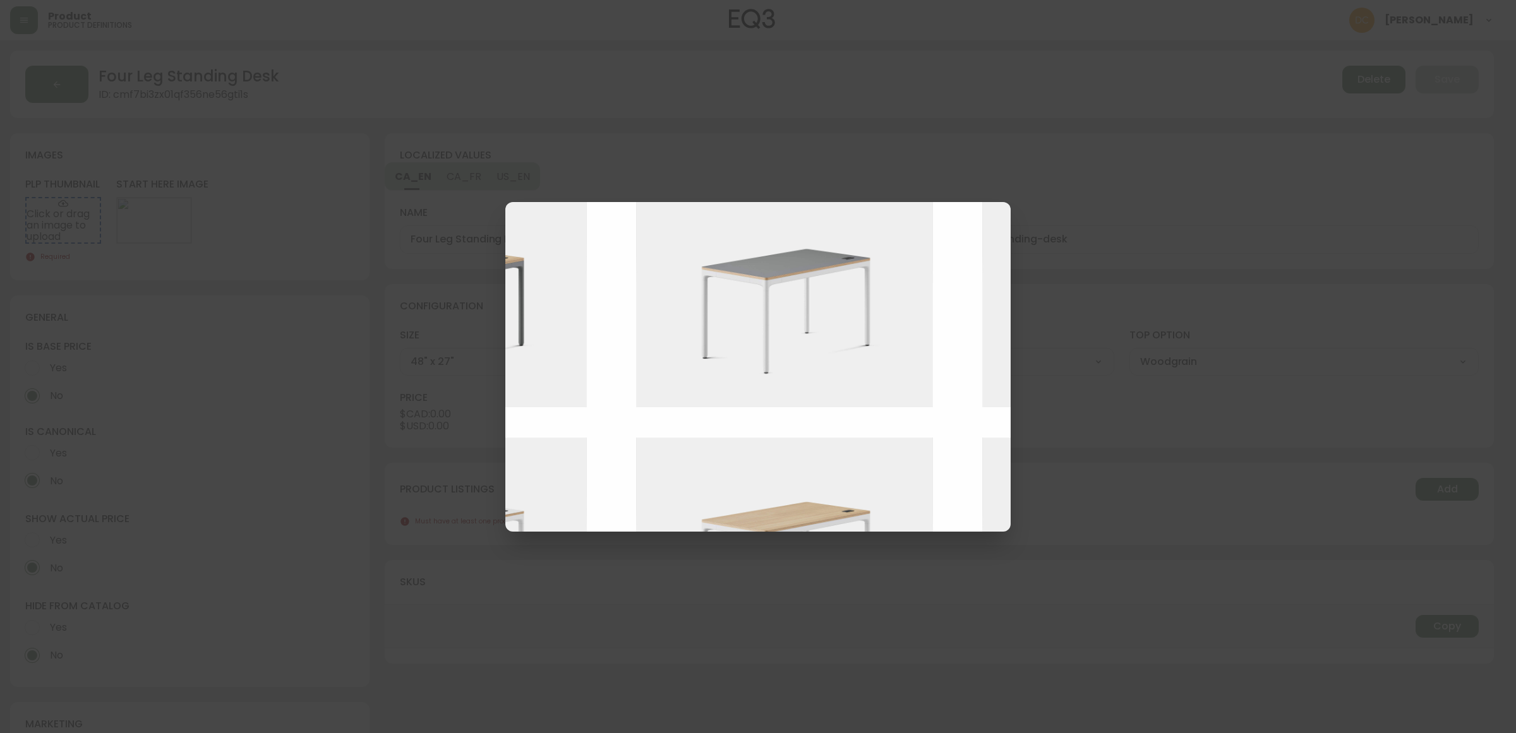
click at [810, 484] on img at bounding box center [794, 549] width 316 height 223
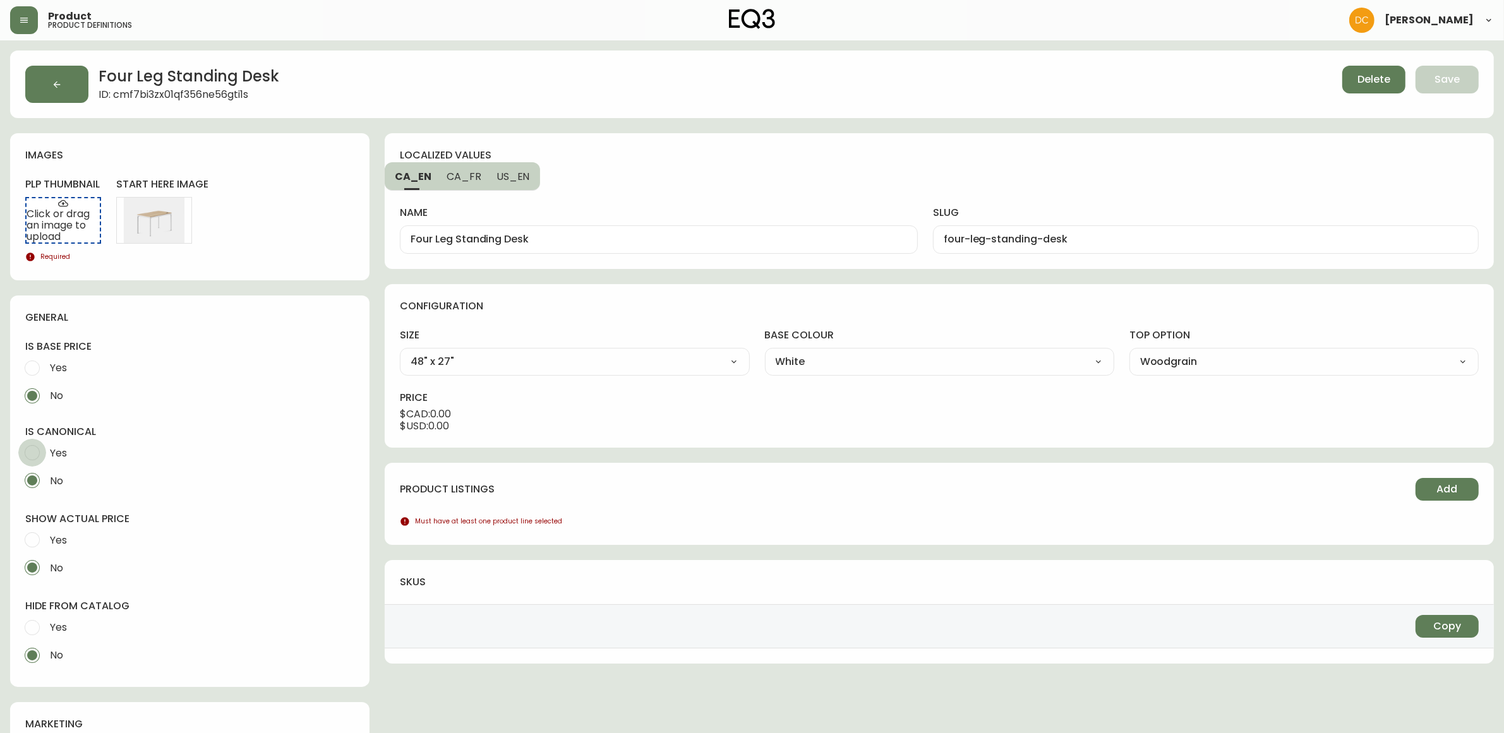
drag, startPoint x: 42, startPoint y: 449, endPoint x: 28, endPoint y: 417, distance: 34.8
click at [42, 448] on input "Yes" at bounding box center [32, 453] width 28 height 28
radio input "true"
radio input "false"
click at [42, 364] on input "Yes" at bounding box center [32, 368] width 28 height 28
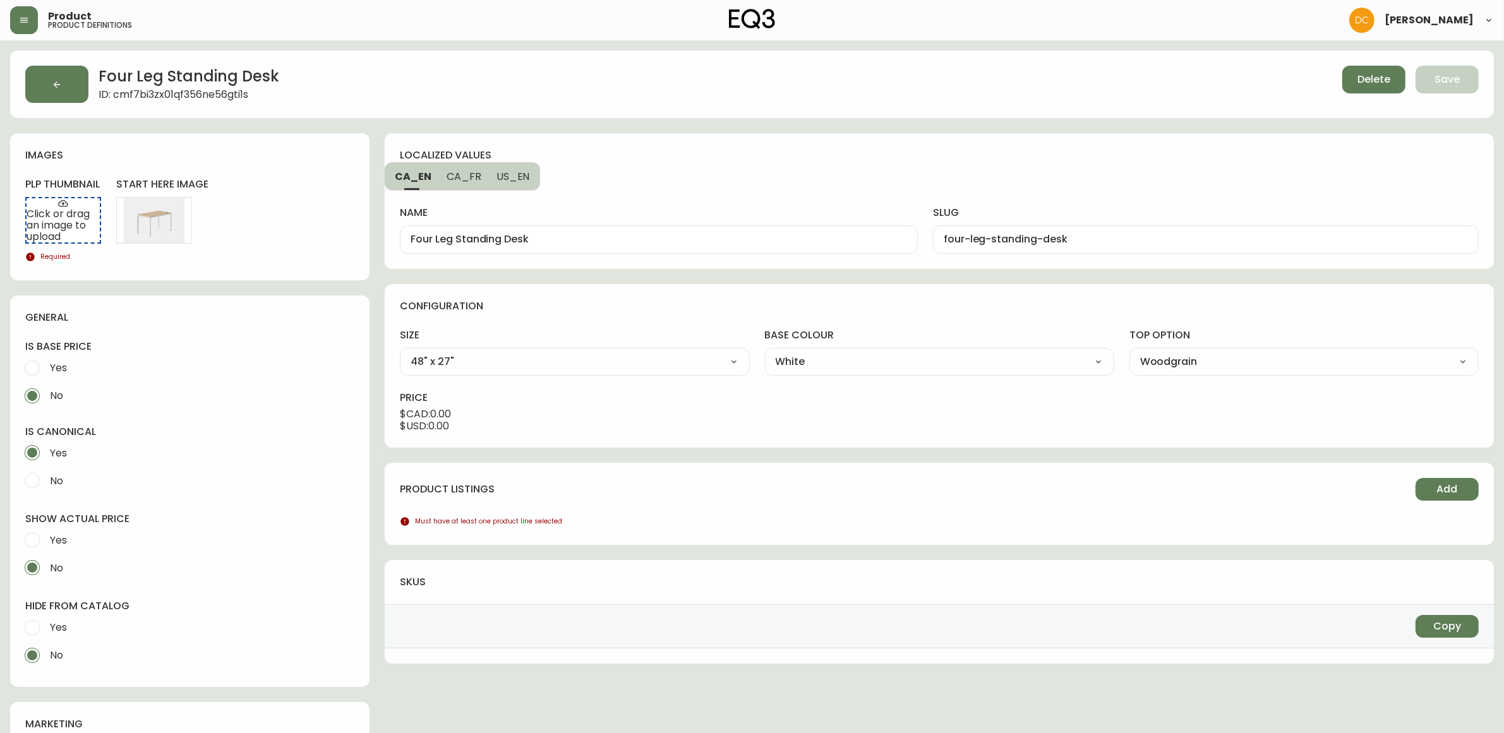
radio input "true"
radio input "false"
click at [1451, 496] on span "Add" at bounding box center [1447, 490] width 21 height 14
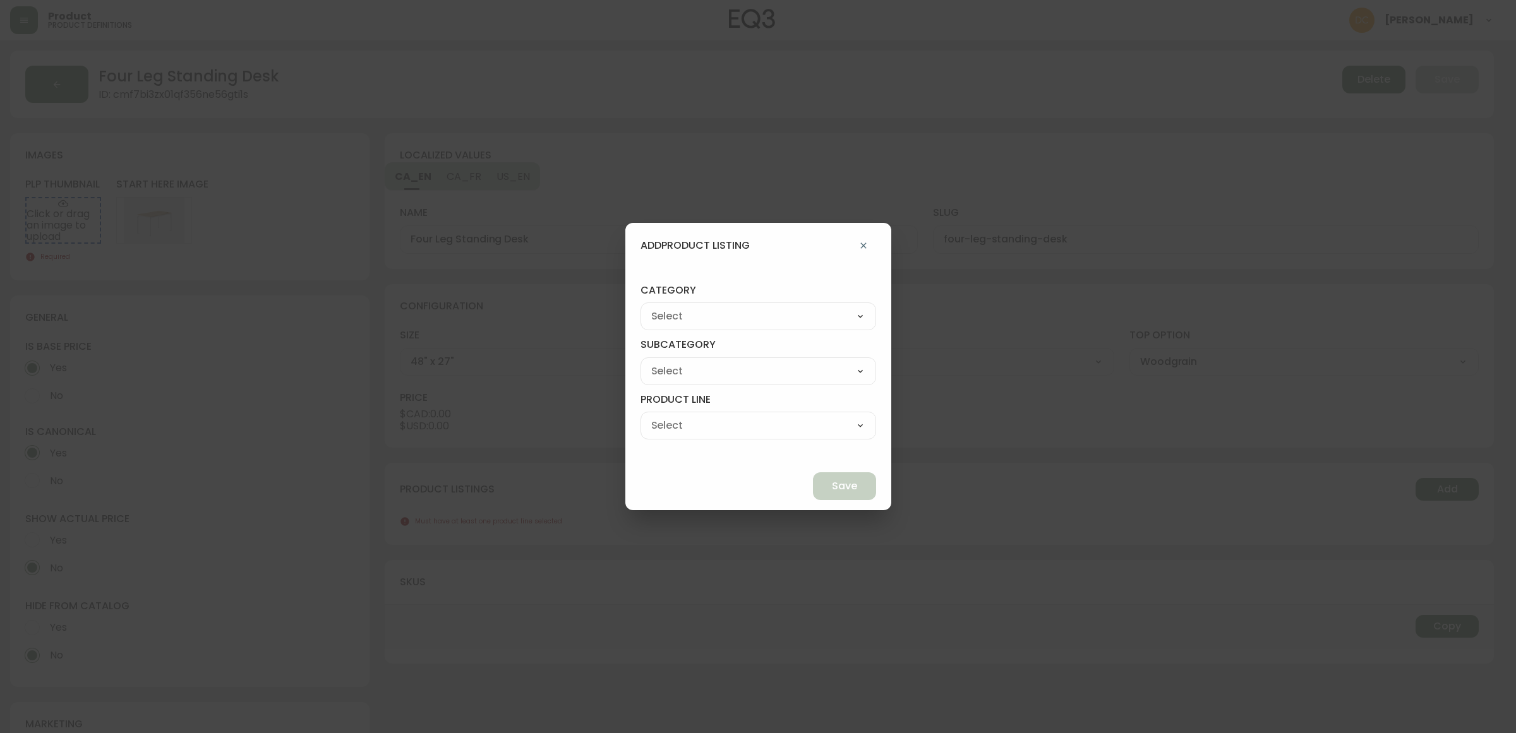
click at [781, 321] on select "Best Sellers Living Dining Bedroom Outdoor Office Lighting Rugs Accessories EQ3…" at bounding box center [758, 316] width 236 height 19
select select "9"
click at [670, 307] on select "Best Sellers Living Dining Bedroom Outdoor Office Lighting Rugs Accessories EQ3…" at bounding box center [758, 316] width 236 height 19
type input "EQ3+"
click at [734, 373] on select "[PERSON_NAME] Palliser Branch Silk & Snow Marimekko Neighbor Loll Designs [PERS…" at bounding box center [758, 371] width 236 height 19
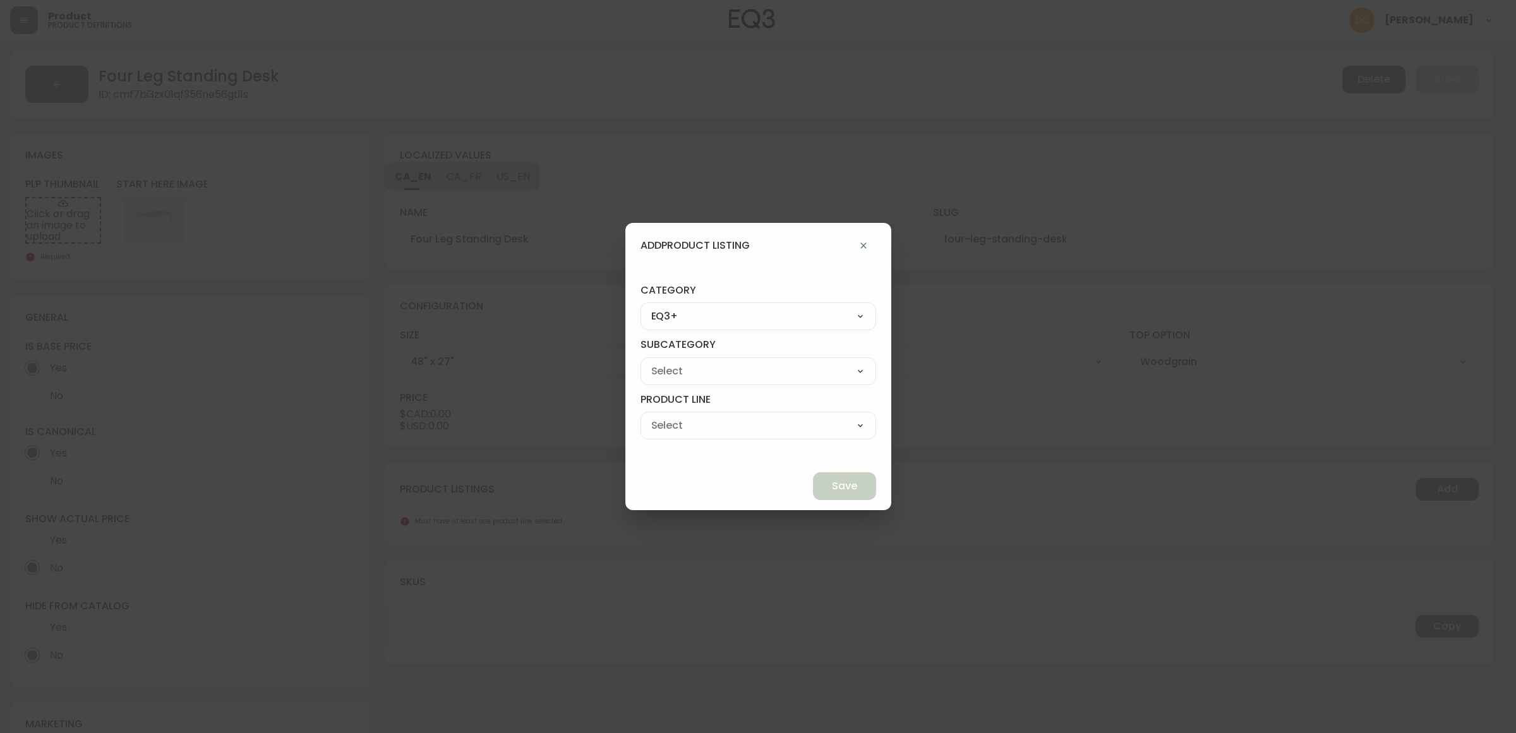
select select "ckf4hdesi5o090182ryhw2k8i"
click at [670, 362] on select "[PERSON_NAME] Palliser Branch Silk & Snow Marimekko Neighbor Loll Designs [PERS…" at bounding box center [758, 371] width 236 height 19
type input "Branch"
drag, startPoint x: 734, startPoint y: 424, endPoint x: 735, endPoint y: 431, distance: 7.6
click at [734, 423] on select "Office Chairs Desks Desk Accessories Chair Accessories" at bounding box center [758, 425] width 236 height 19
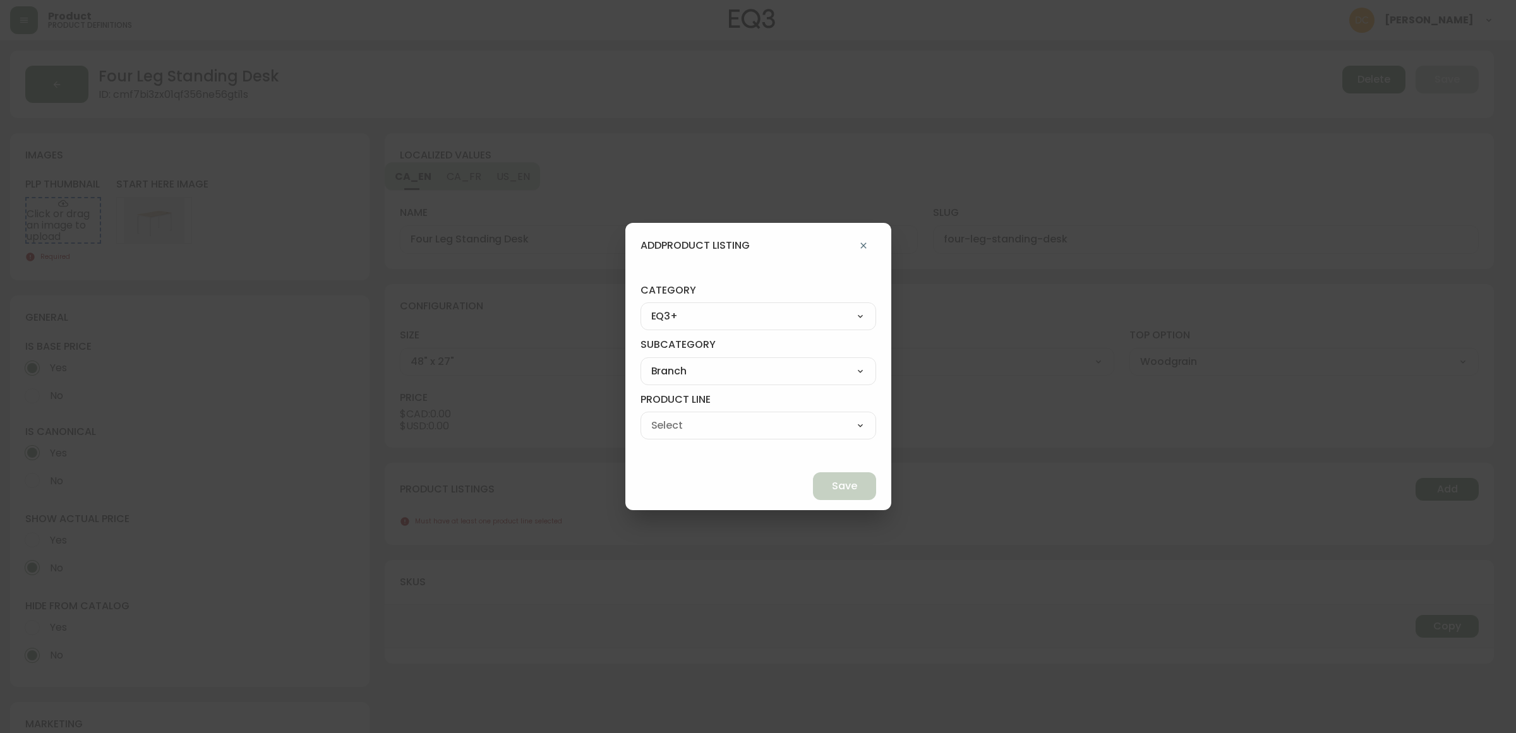
select select "ckf4hlv3i5qp70138rsp9k9ve"
click at [670, 416] on select "Office Chairs Desks Desk Accessories Chair Accessories" at bounding box center [758, 425] width 236 height 19
type input "Desks"
click at [813, 478] on button "Save" at bounding box center [844, 486] width 63 height 28
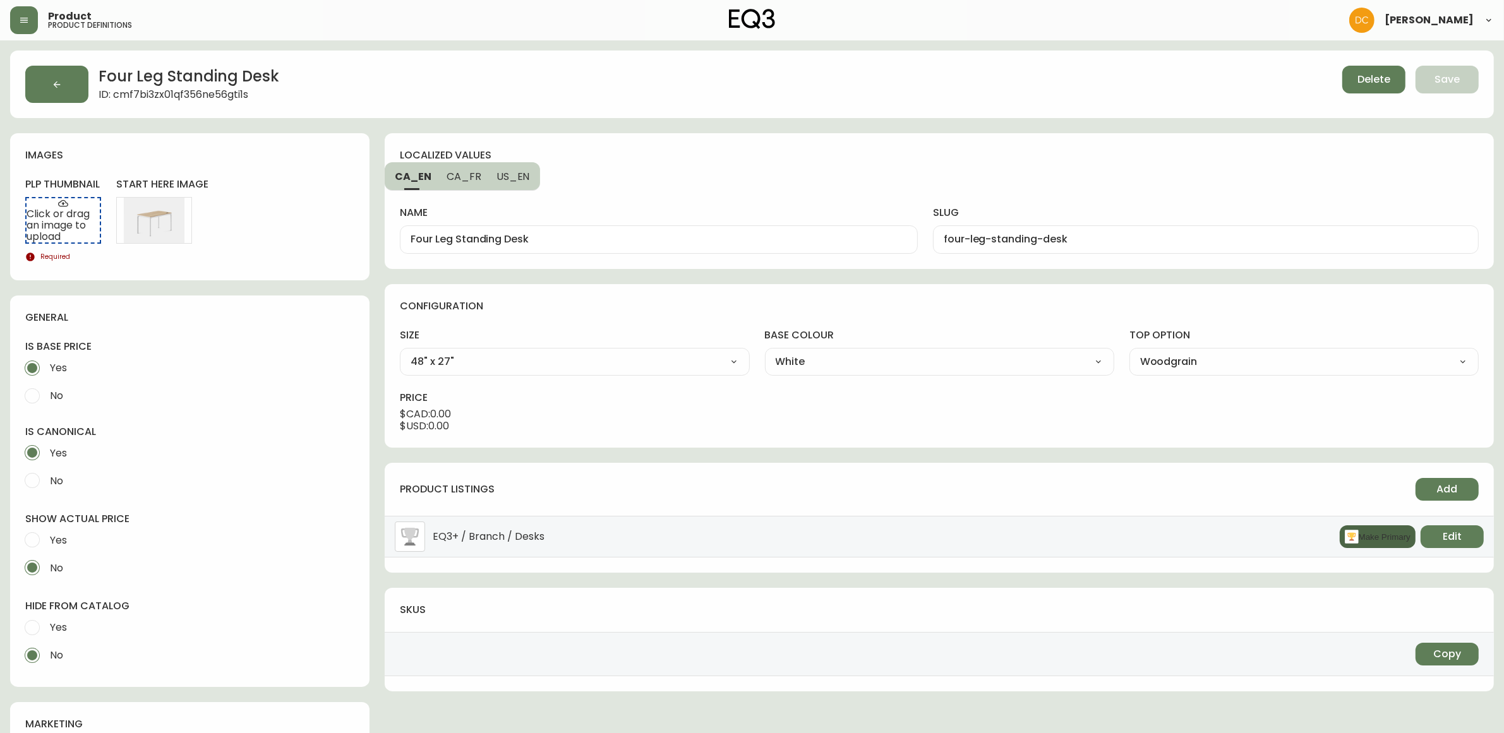
click at [1365, 534] on button "Make Primary" at bounding box center [1378, 537] width 76 height 23
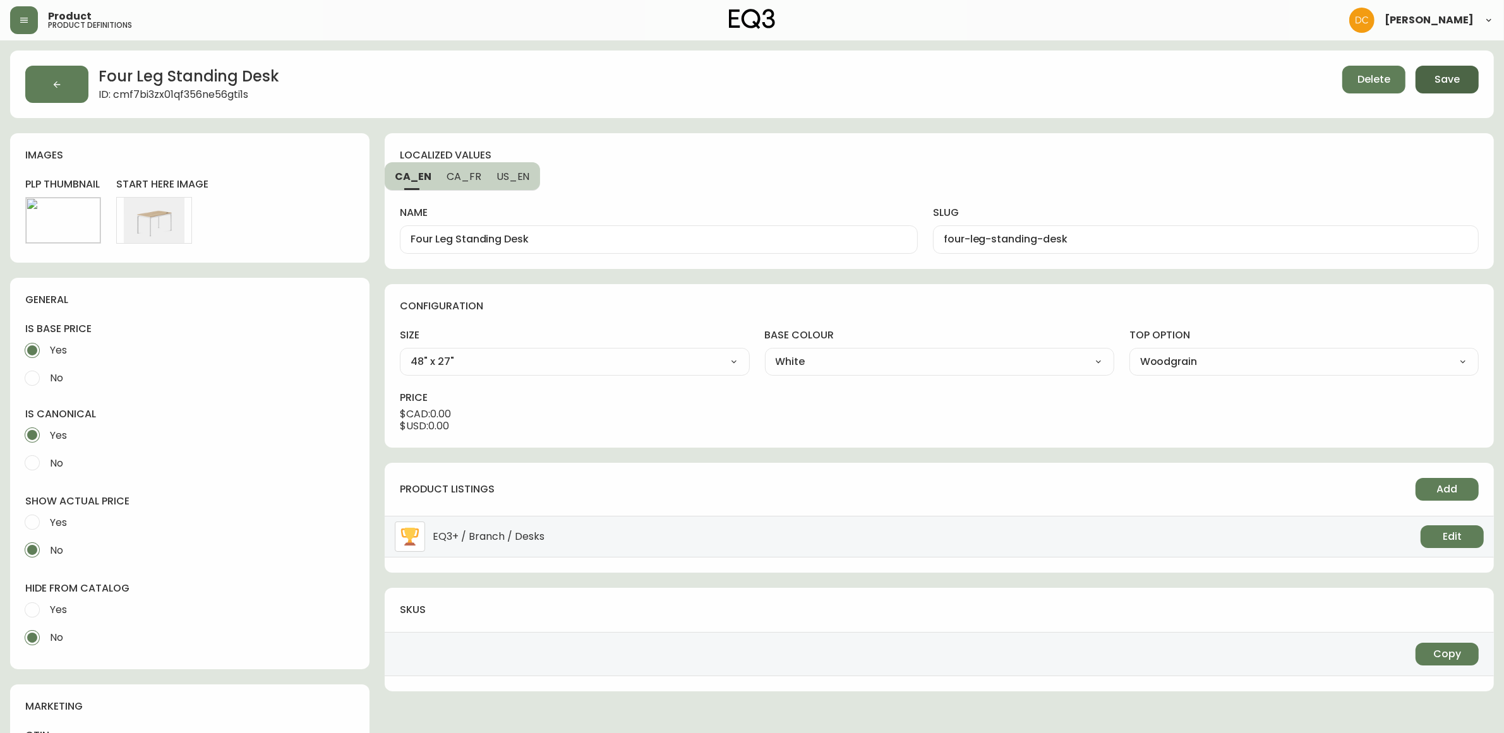
click at [1441, 76] on span "Save" at bounding box center [1446, 80] width 25 height 14
click at [59, 80] on icon "button" at bounding box center [57, 85] width 10 height 10
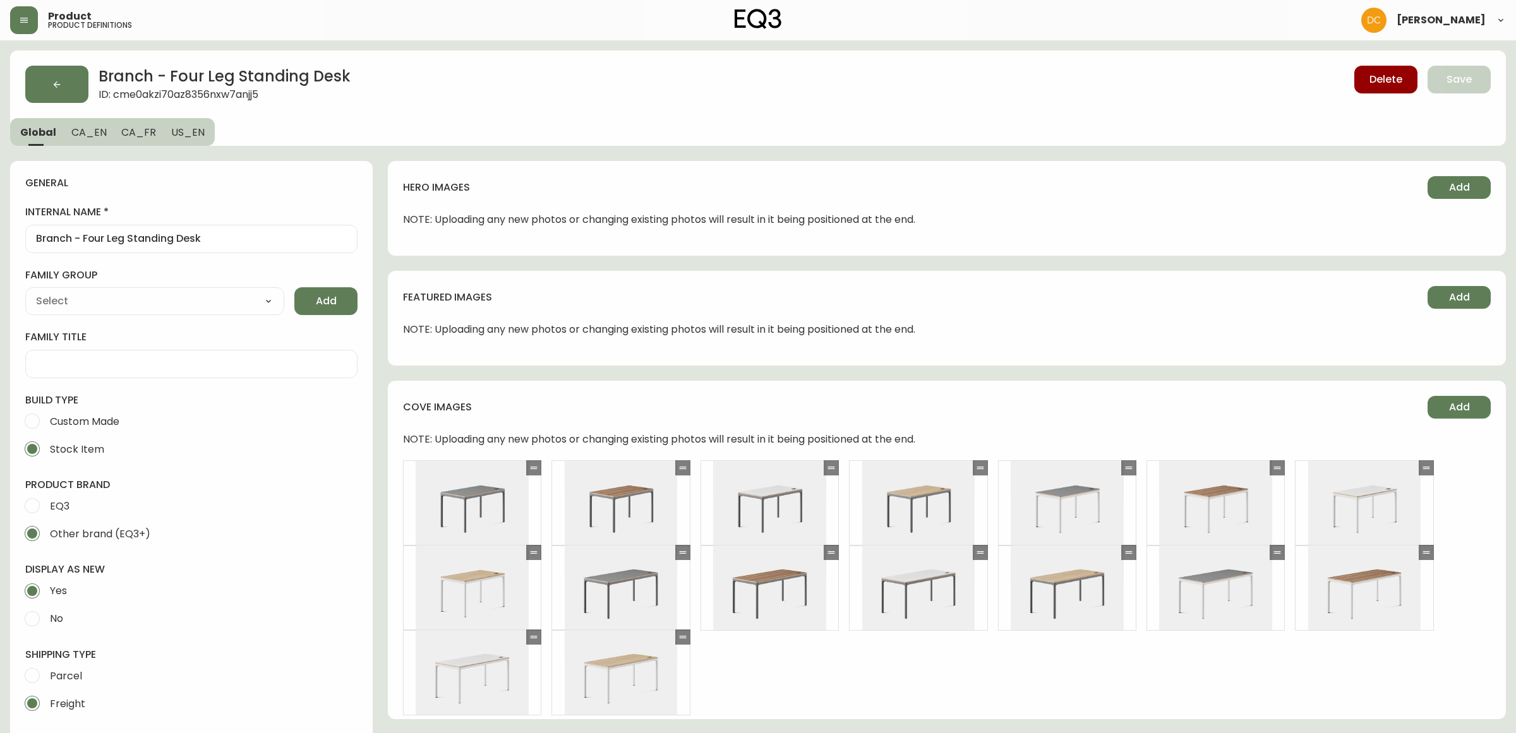
type input "Branch Furniture"
type input "Furniture > Office Furniture > Desks"
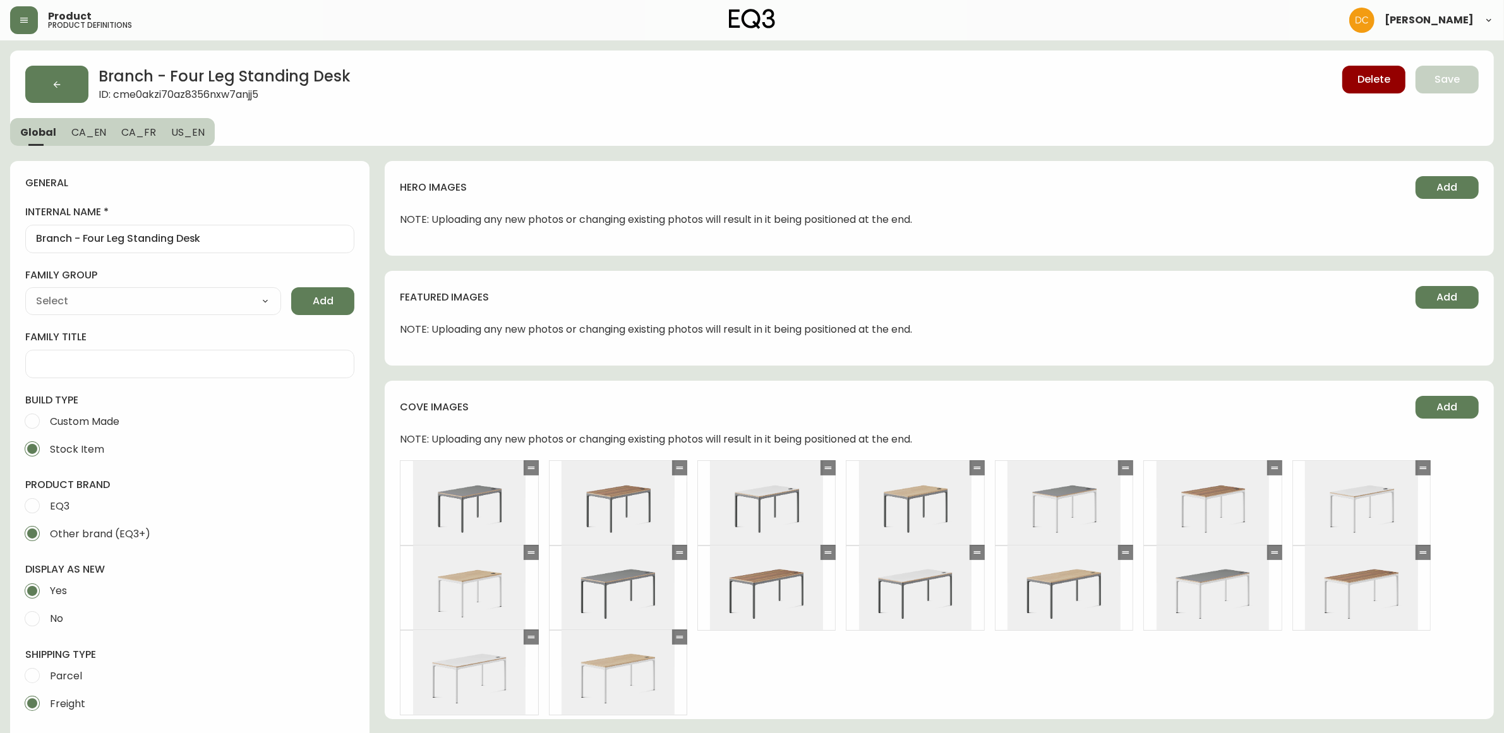
select select "cmdqi44aw1pvq0198ref13kmb"
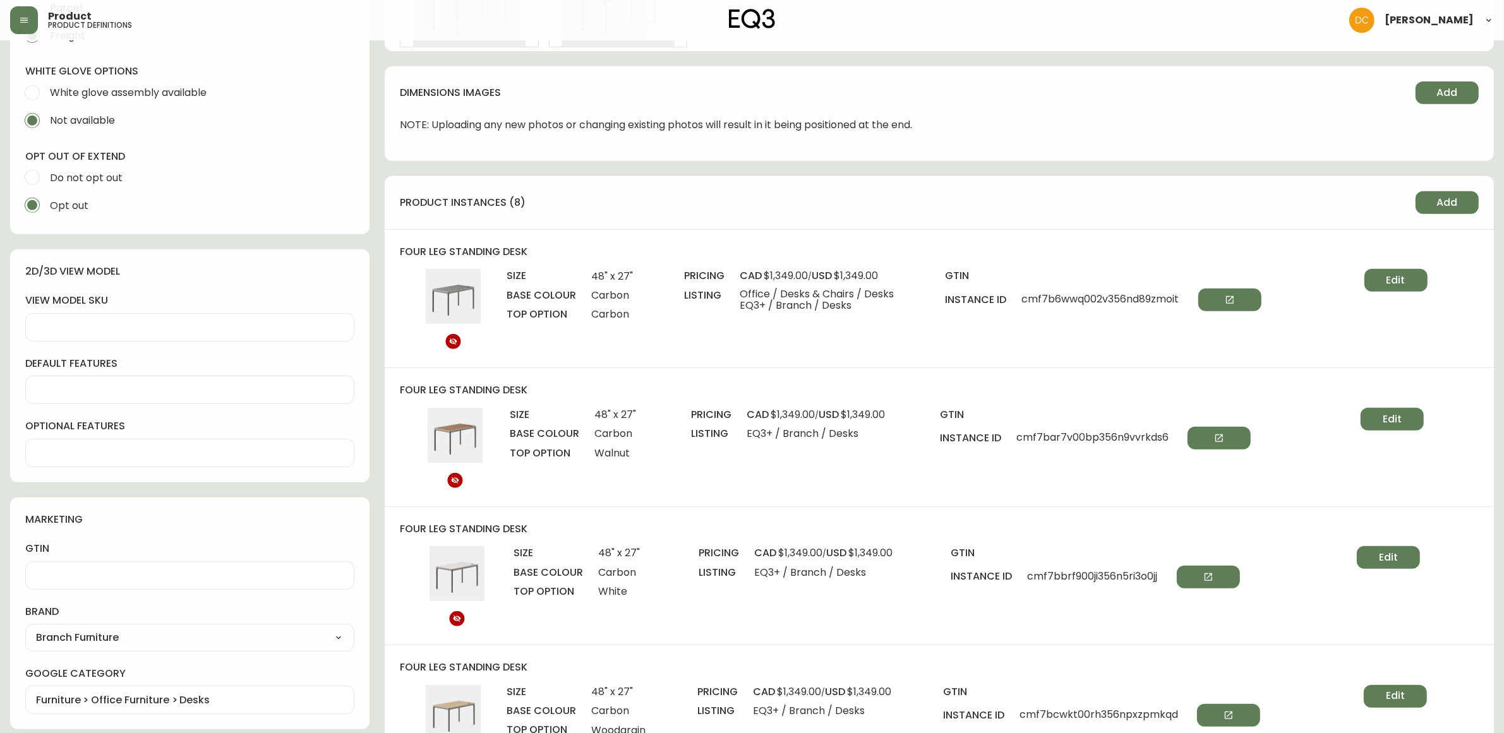
scroll to position [632, 0]
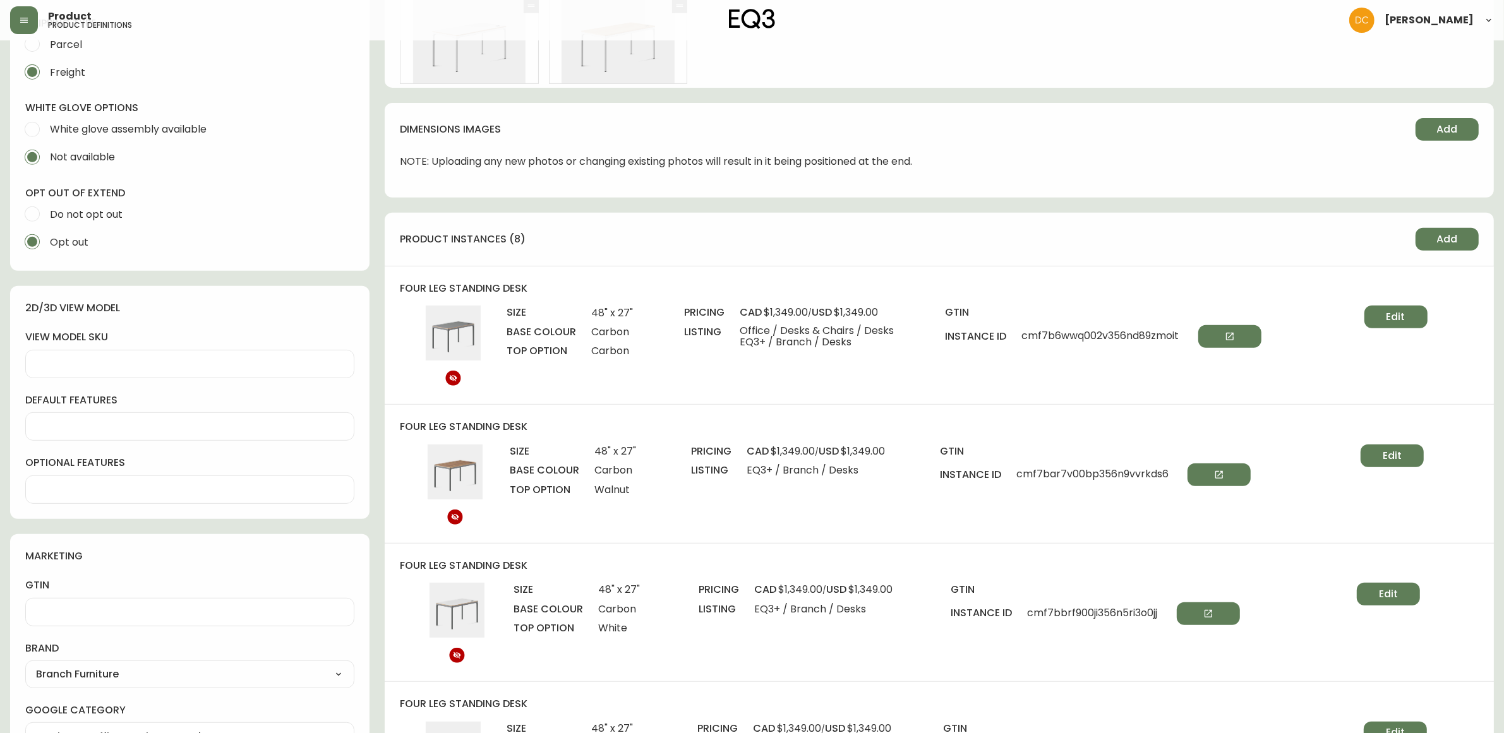
click at [1453, 239] on span "Add" at bounding box center [1447, 239] width 21 height 14
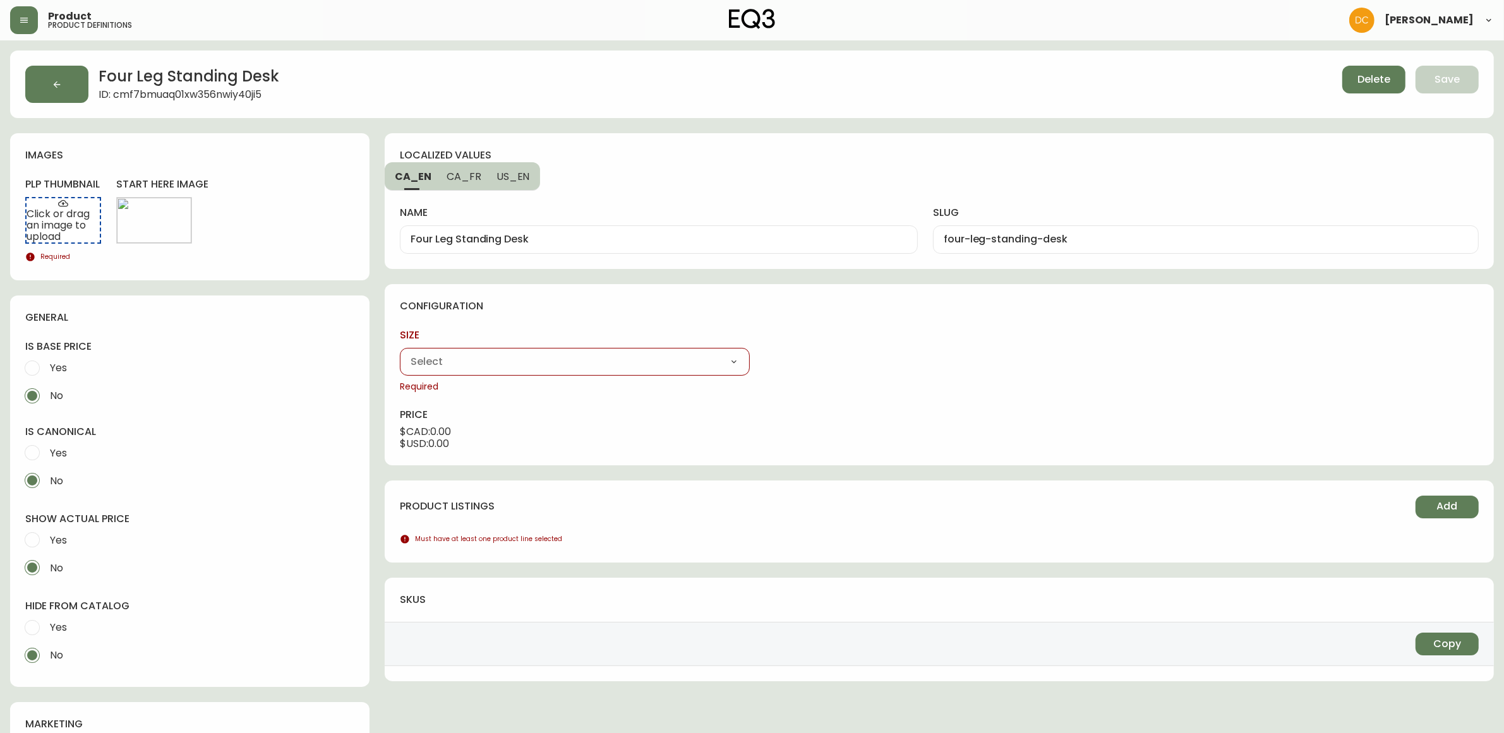
click at [738, 357] on select "48" x 27" 59" x 27"" at bounding box center [574, 361] width 349 height 19
select select "cme0aluut0bkh356n72qe17sy"
click at [400, 352] on select "48" x 27" 59" x 27"" at bounding box center [574, 361] width 349 height 19
click at [838, 371] on select "Carbon White" at bounding box center [939, 361] width 349 height 19
click at [765, 352] on select "Carbon White" at bounding box center [939, 361] width 349 height 19
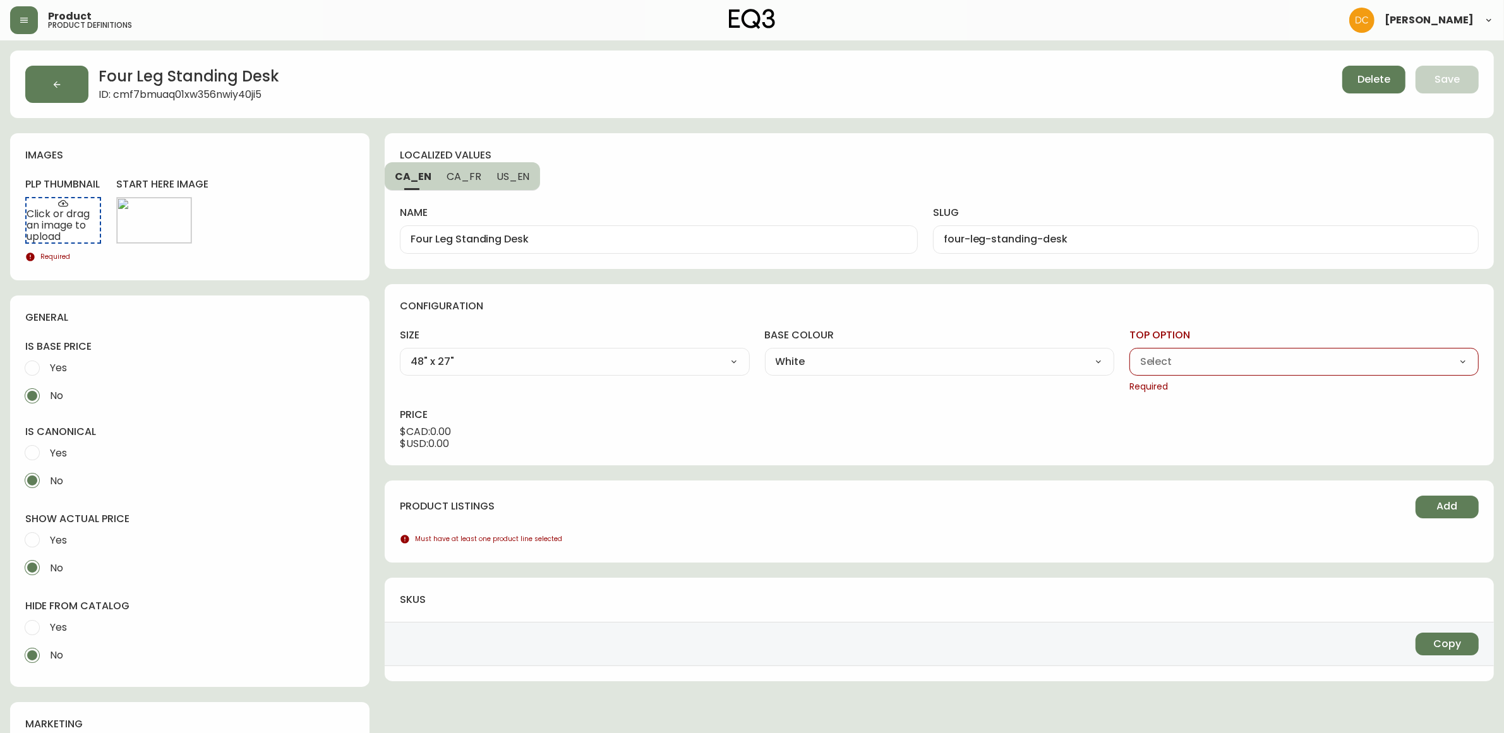
click at [1179, 369] on select "Carbon Walnut White Woodgrain" at bounding box center [1303, 361] width 349 height 19
click at [927, 448] on div "$ USD : 0.00" at bounding box center [939, 444] width 1079 height 12
click at [677, 363] on select "48" x 27" 59" x 27"" at bounding box center [574, 361] width 349 height 19
click at [400, 352] on select "48" x 27" 59" x 27"" at bounding box center [574, 361] width 349 height 19
click at [804, 359] on select "Carbon White" at bounding box center [939, 361] width 349 height 19
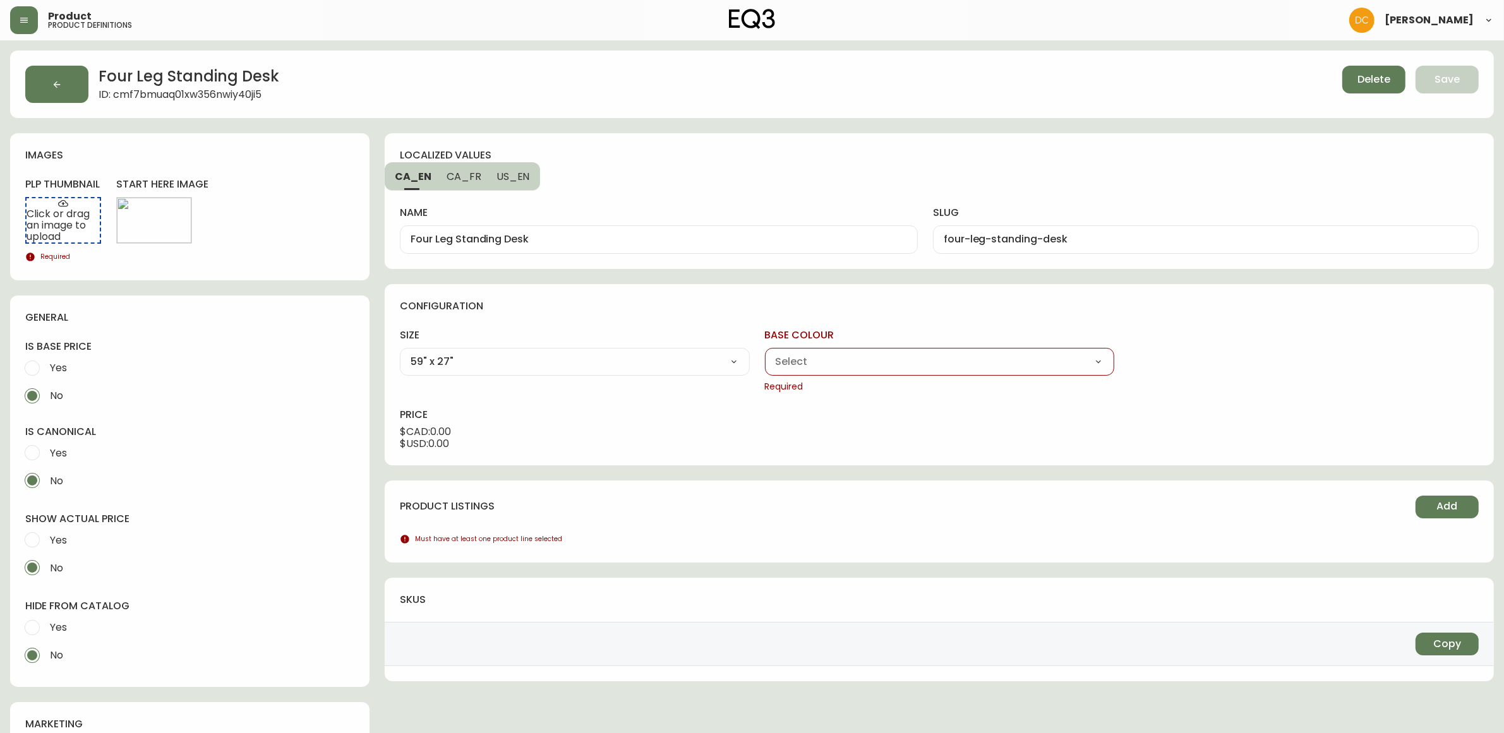
click at [765, 352] on select "Carbon White" at bounding box center [939, 361] width 349 height 19
click at [1184, 363] on select "Carbon Walnut White Woodgrain" at bounding box center [1303, 361] width 349 height 19
click at [1129, 352] on select "Carbon Walnut White Woodgrain" at bounding box center [1303, 361] width 349 height 19
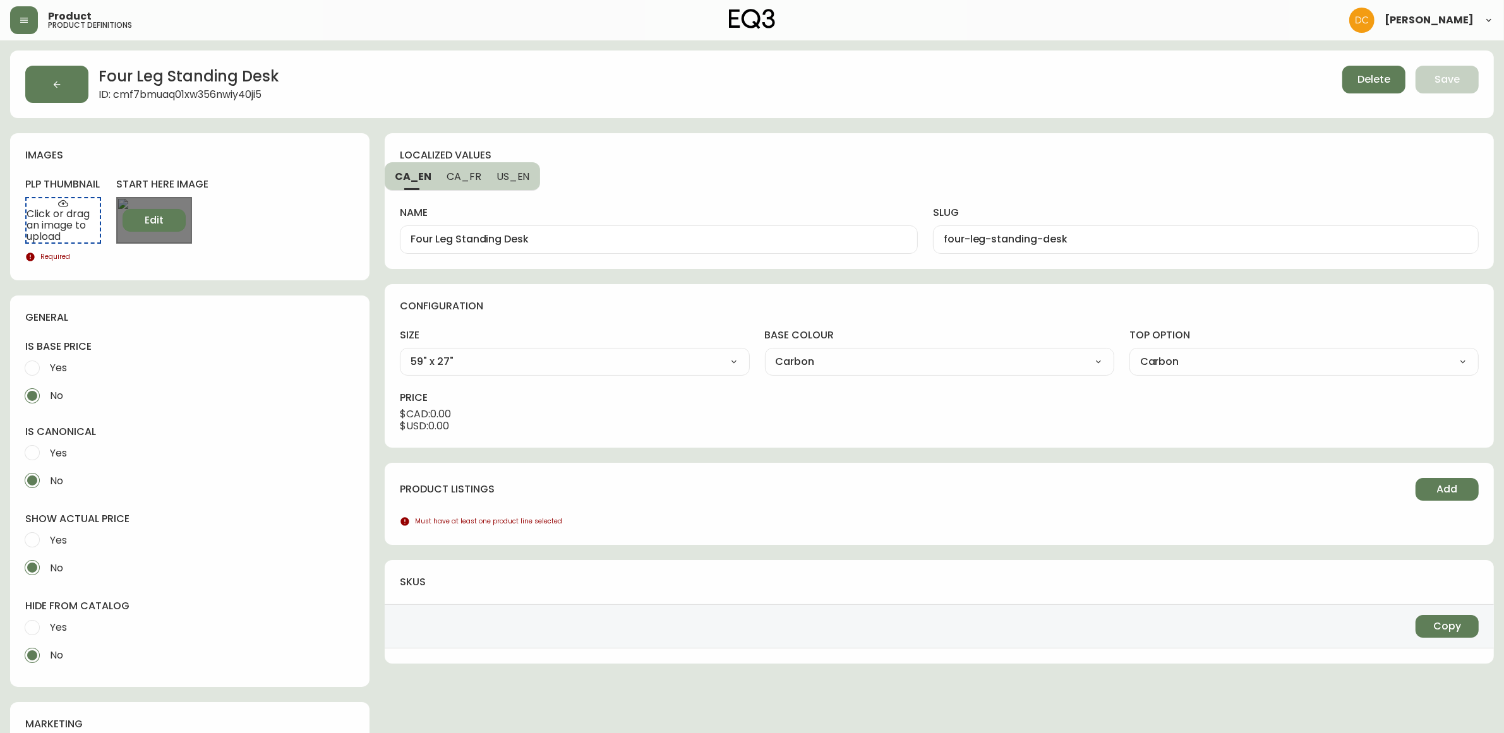
click at [149, 213] on span "Edit" at bounding box center [154, 220] width 19 height 14
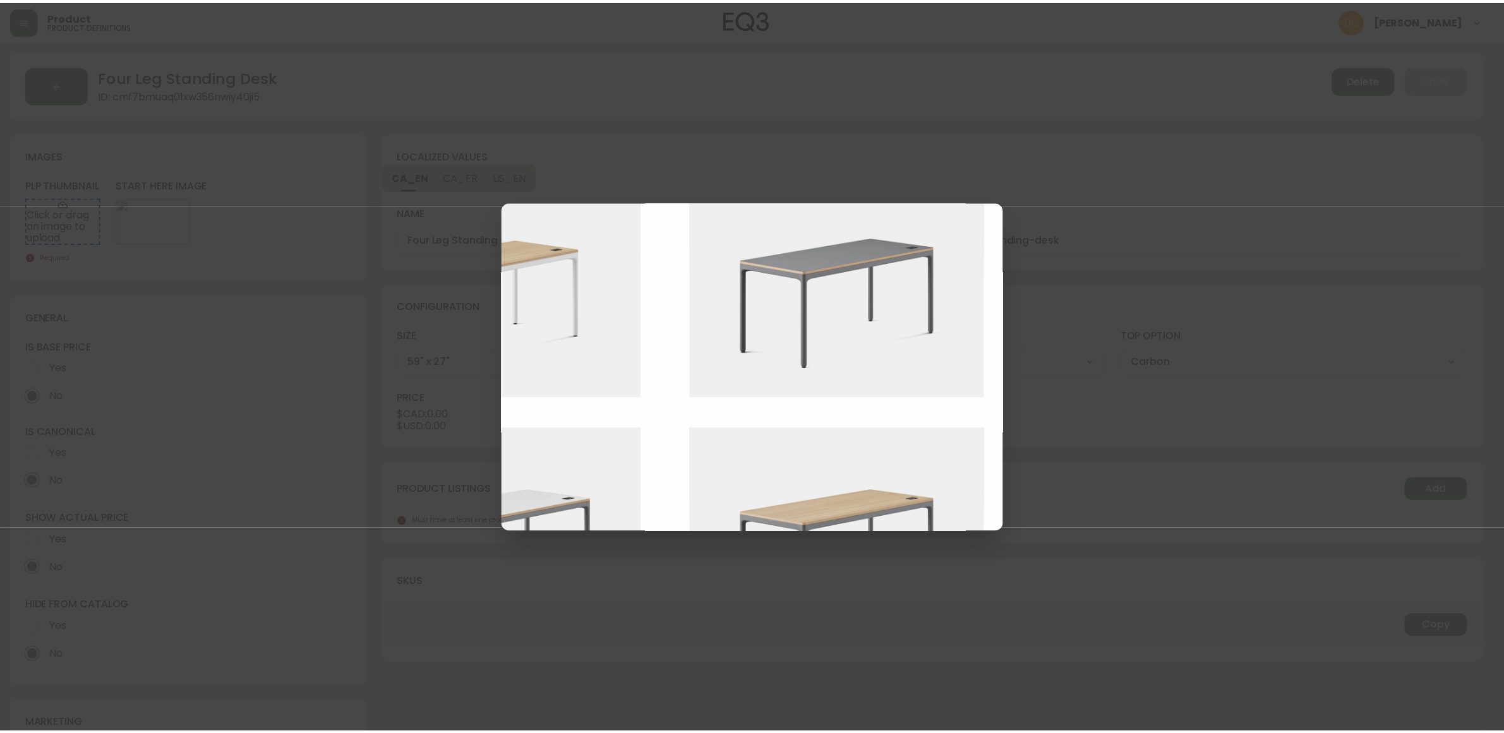
scroll to position [553, 515]
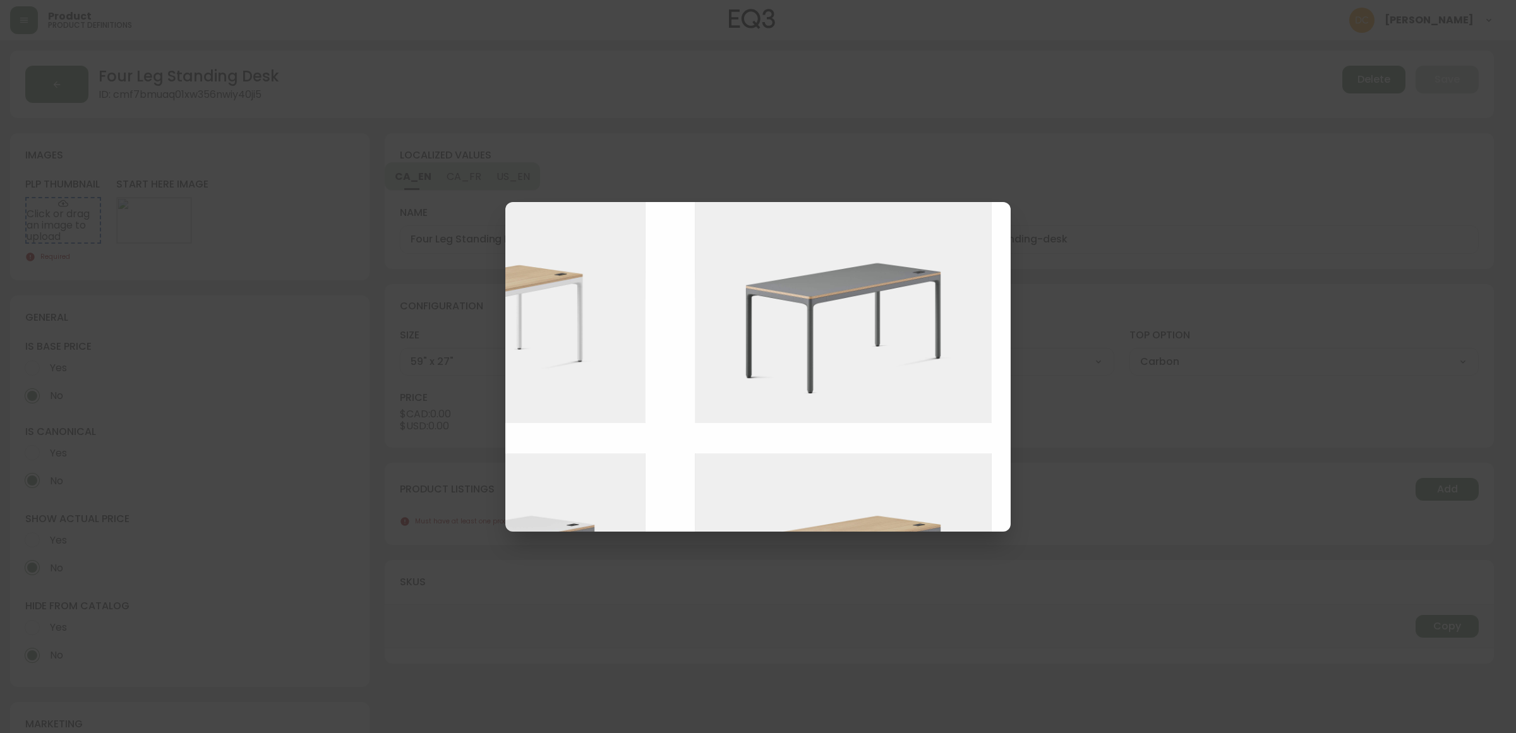
click at [809, 335] on img at bounding box center [853, 312] width 316 height 223
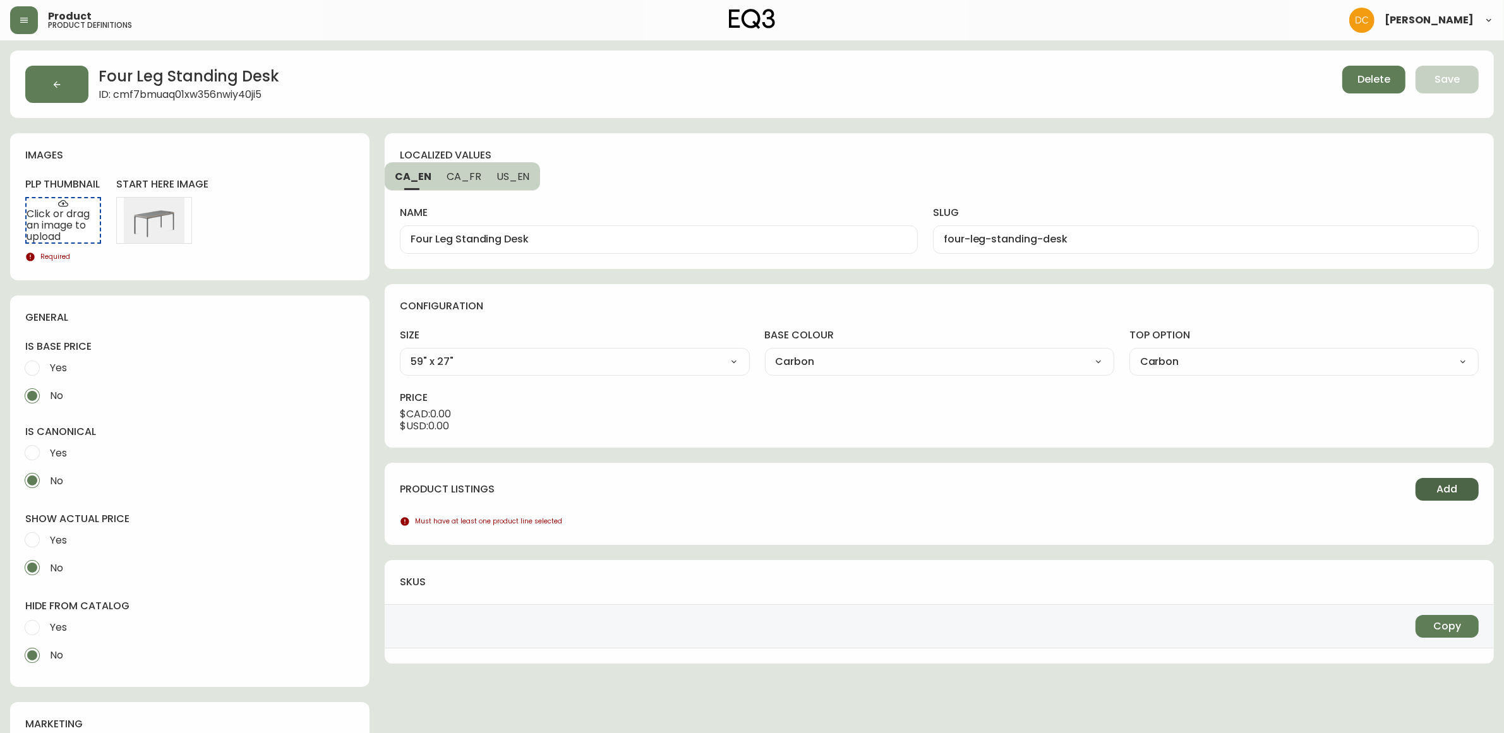
click at [1419, 490] on button "Add" at bounding box center [1446, 489] width 63 height 23
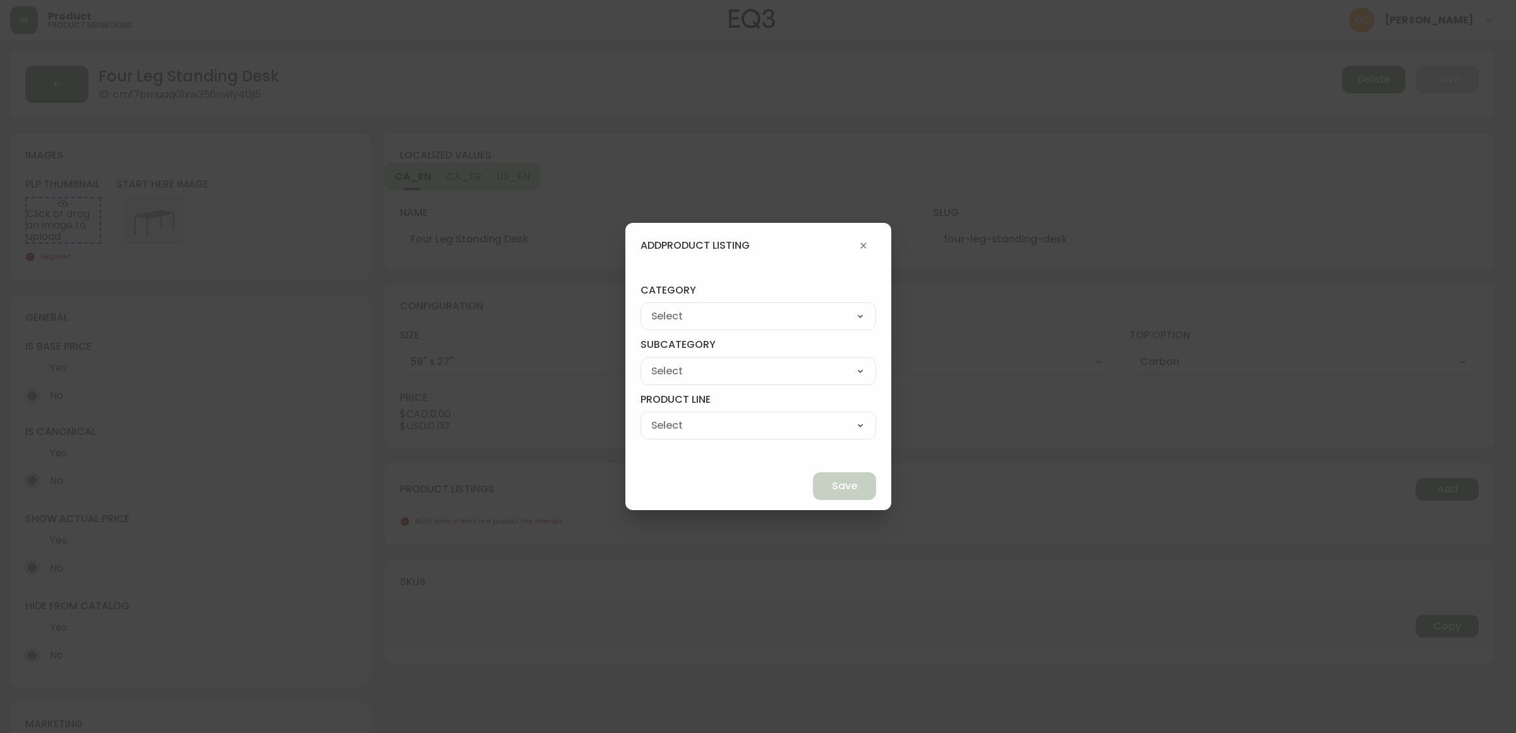
click at [753, 311] on select "Best Sellers Living Dining Bedroom Outdoor Office Lighting Rugs Accessories EQ3…" at bounding box center [758, 316] width 236 height 19
click at [670, 307] on select "Best Sellers Living Dining Bedroom Outdoor Office Lighting Rugs Accessories EQ3…" at bounding box center [758, 316] width 236 height 19
click at [759, 370] on select "[PERSON_NAME] Palliser Branch Silk & Snow Marimekko Neighbor Loll Designs [PERS…" at bounding box center [758, 371] width 236 height 19
click at [670, 362] on select "[PERSON_NAME] Palliser Branch Silk & Snow Marimekko Neighbor Loll Designs [PERS…" at bounding box center [758, 371] width 236 height 19
click at [756, 426] on select "Office Chairs Desks Desk Accessories Chair Accessories" at bounding box center [758, 425] width 236 height 19
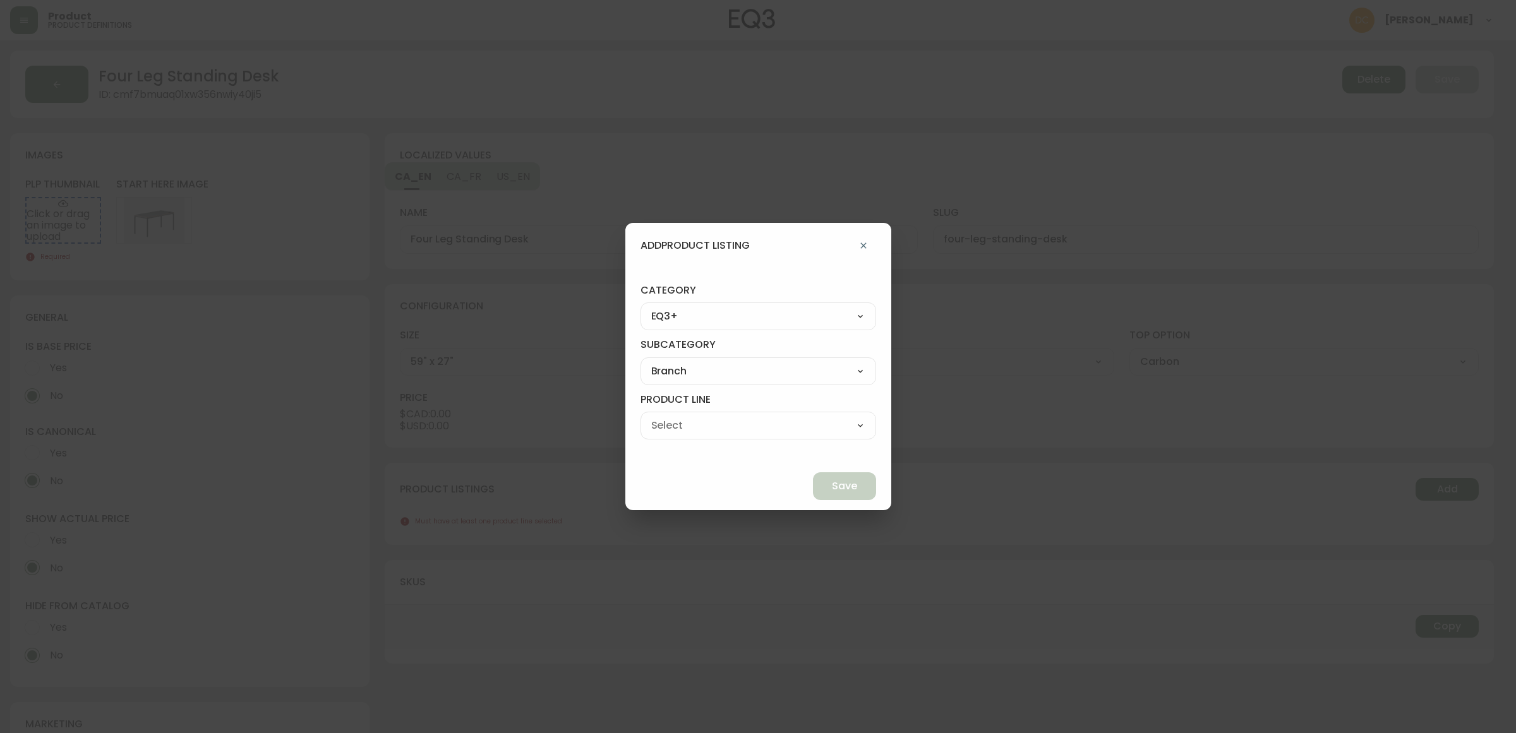
click at [670, 416] on select "Office Chairs Desks Desk Accessories Chair Accessories" at bounding box center [758, 425] width 236 height 19
click at [813, 483] on button "Save" at bounding box center [844, 486] width 63 height 28
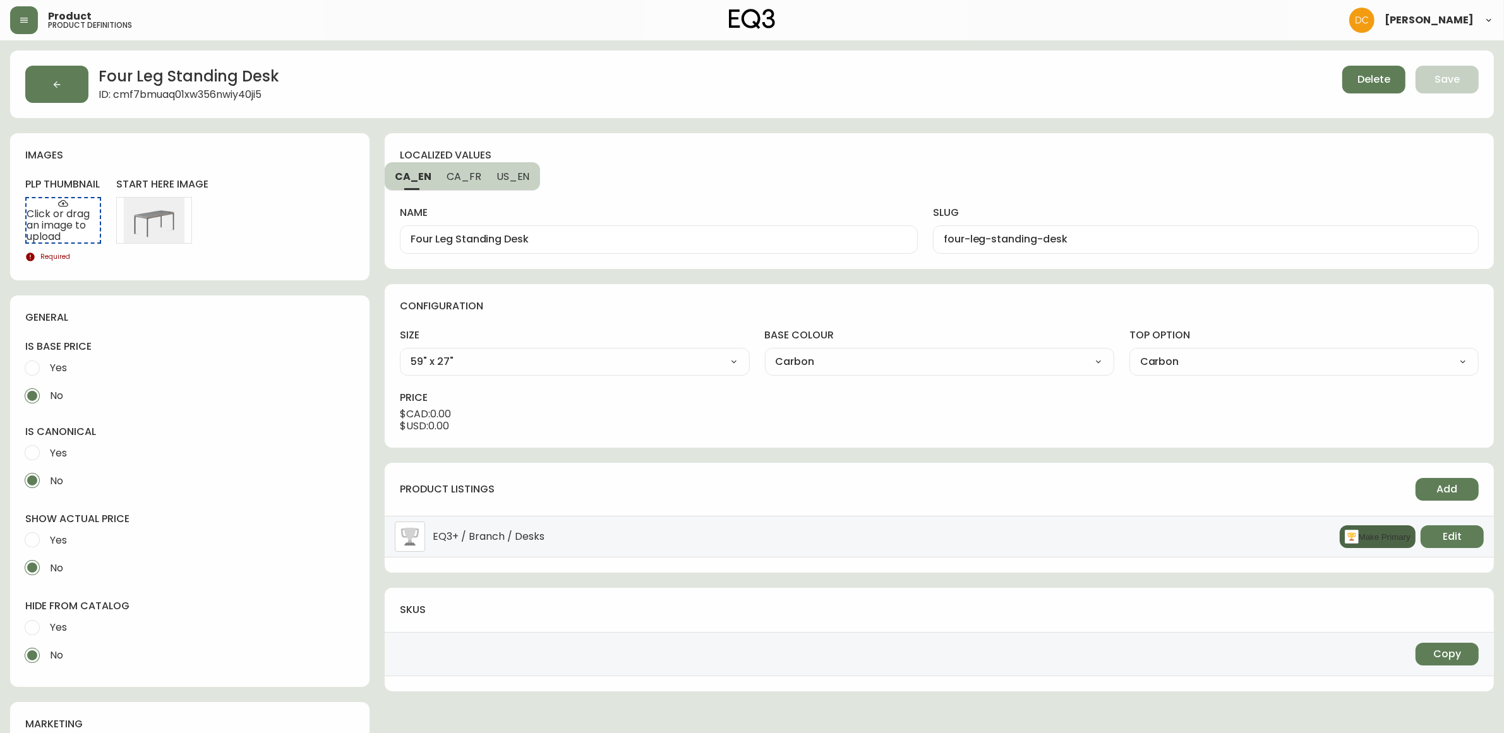
click at [1359, 540] on button "Make Primary" at bounding box center [1378, 537] width 76 height 23
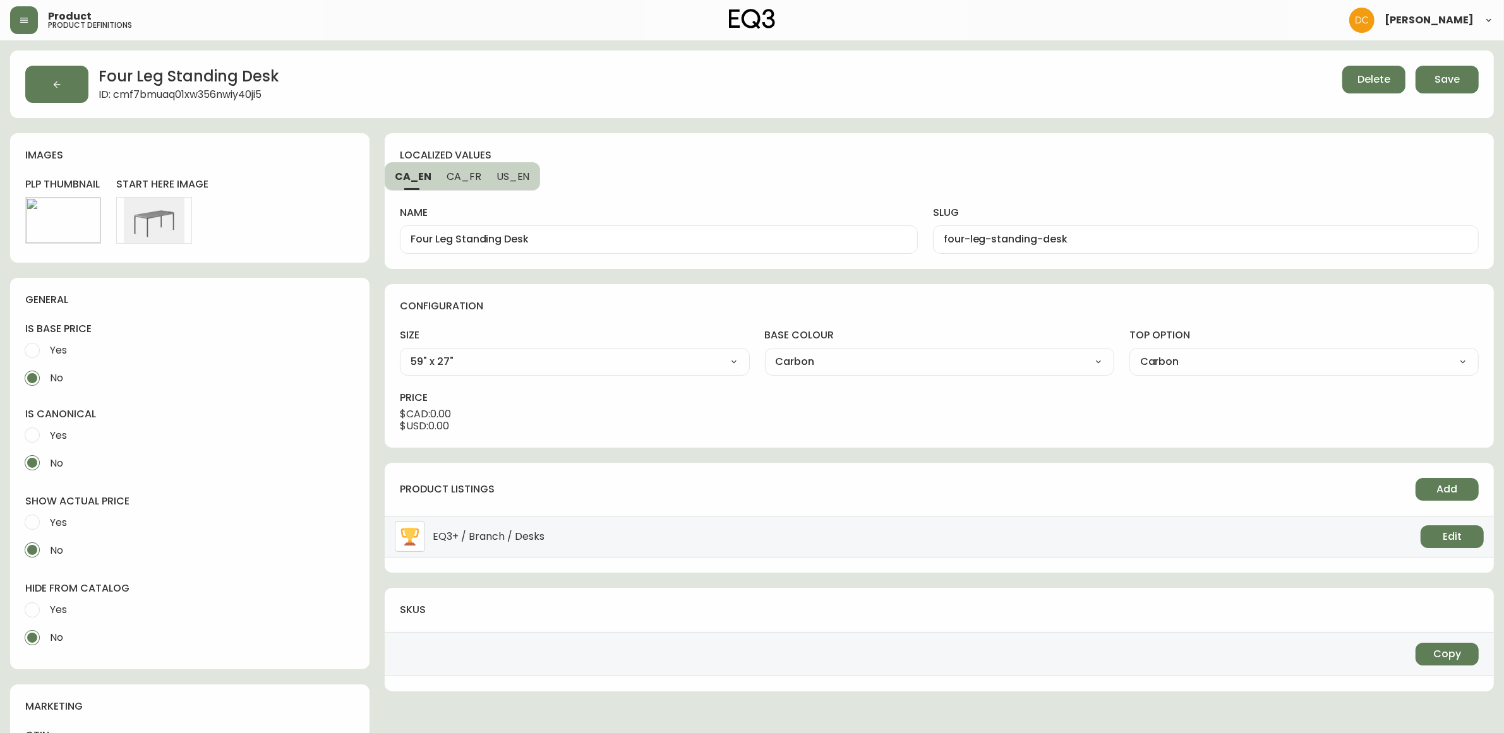
click at [57, 439] on span "Yes" at bounding box center [58, 435] width 17 height 13
click at [46, 439] on input "Yes" at bounding box center [32, 435] width 28 height 28
click at [55, 345] on span "Yes" at bounding box center [58, 350] width 17 height 13
click at [46, 345] on input "Yes" at bounding box center [32, 351] width 28 height 28
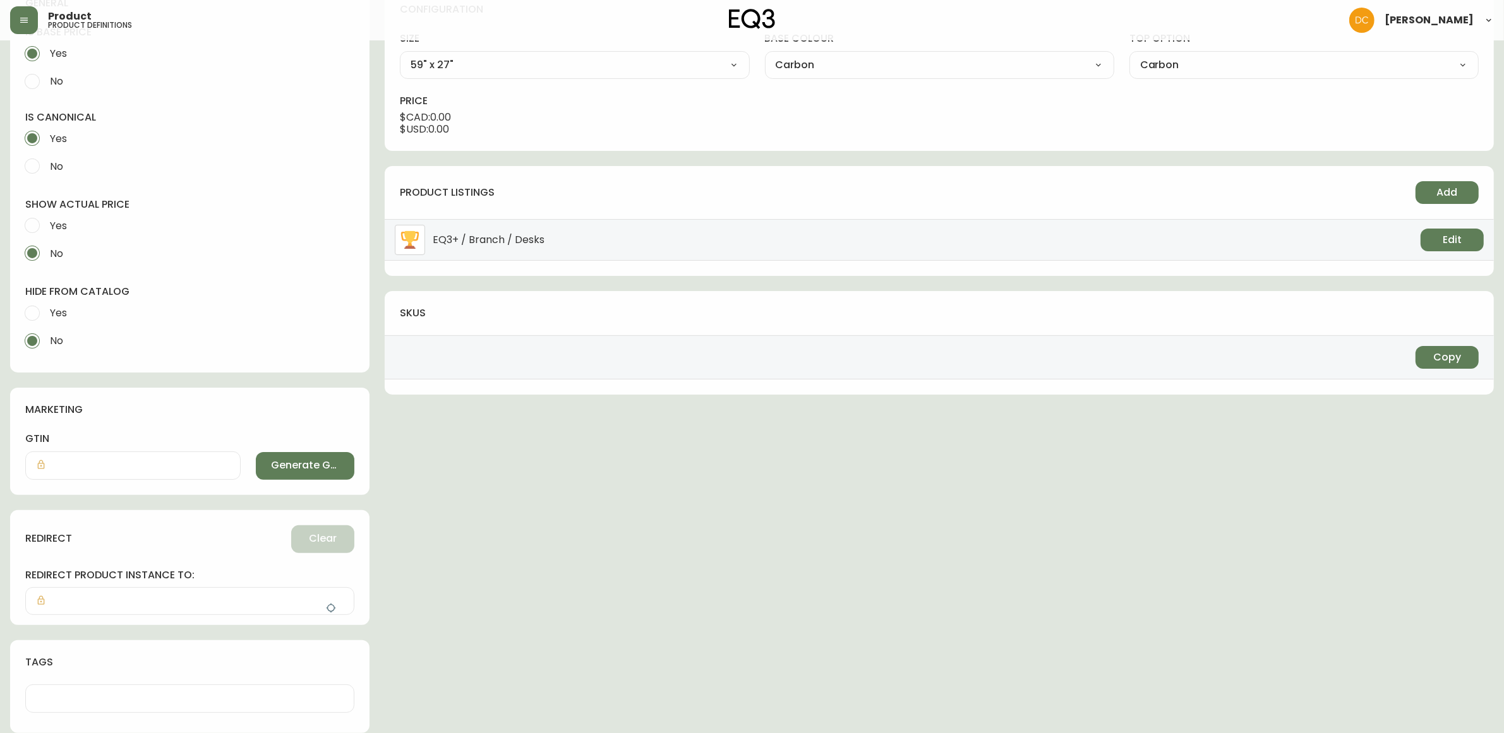
scroll to position [0, 0]
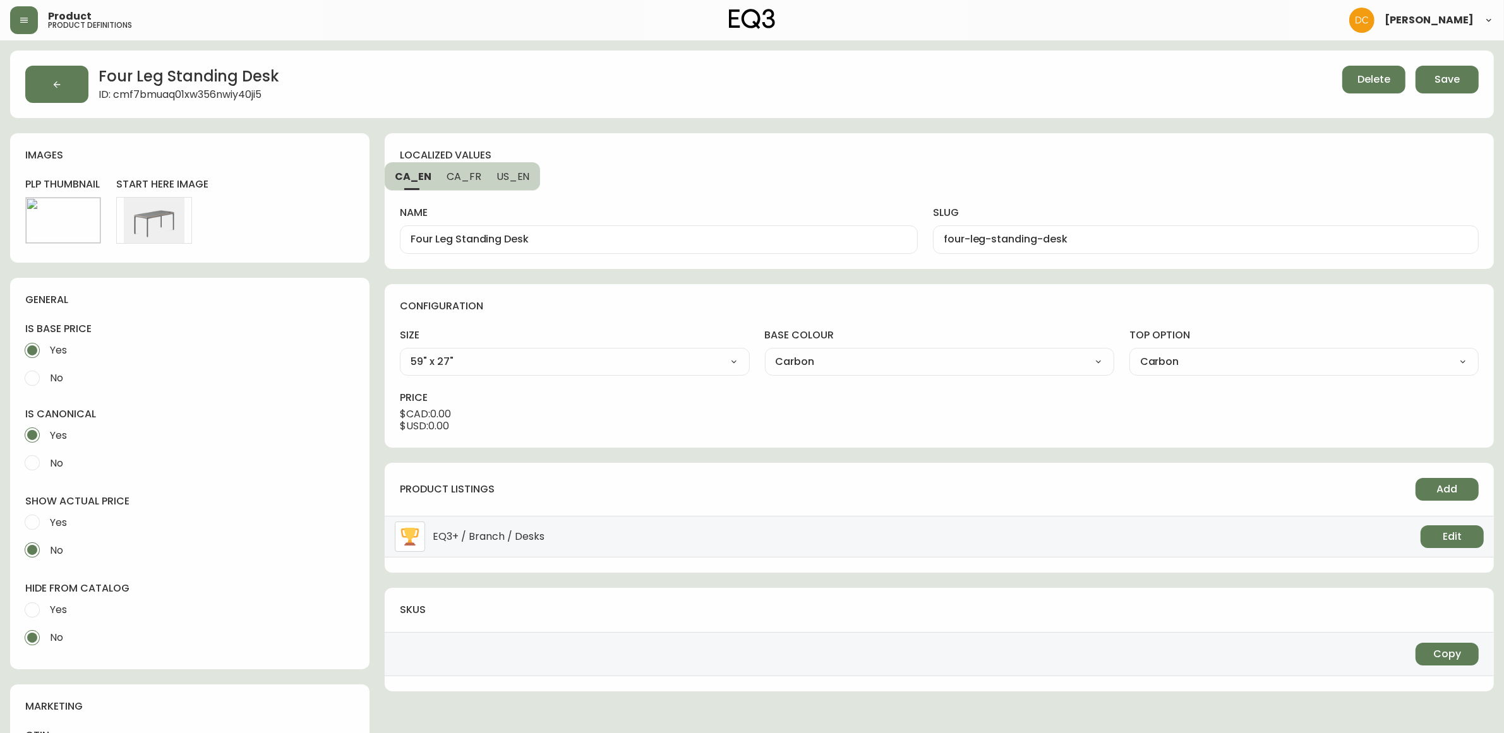
click at [54, 466] on span "No" at bounding box center [56, 463] width 13 height 13
click at [46, 466] on input "No" at bounding box center [32, 463] width 28 height 28
click at [63, 373] on span "No" at bounding box center [56, 377] width 13 height 13
click at [46, 373] on input "No" at bounding box center [32, 378] width 28 height 28
click at [64, 521] on span "Yes" at bounding box center [58, 522] width 17 height 13
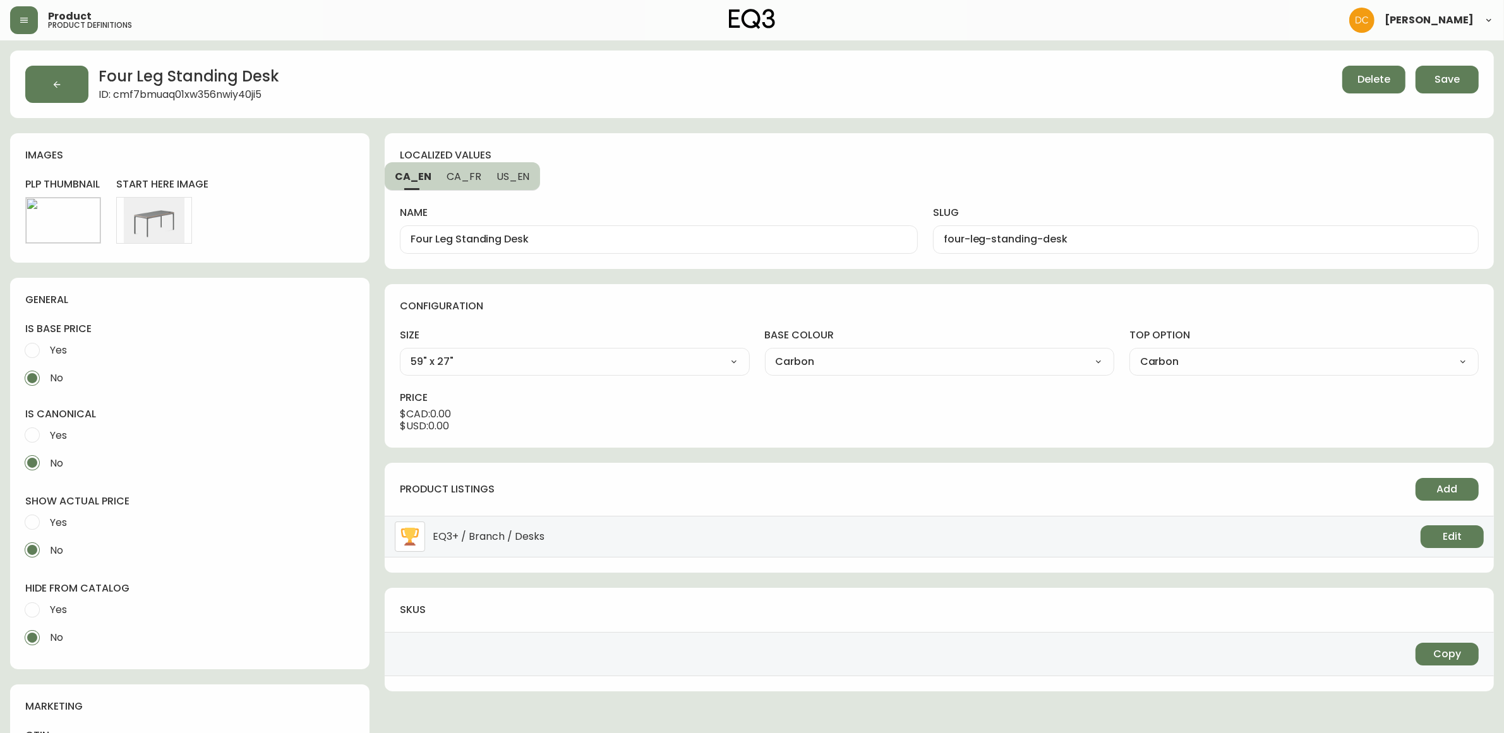
click at [46, 521] on input "Yes" at bounding box center [32, 522] width 28 height 28
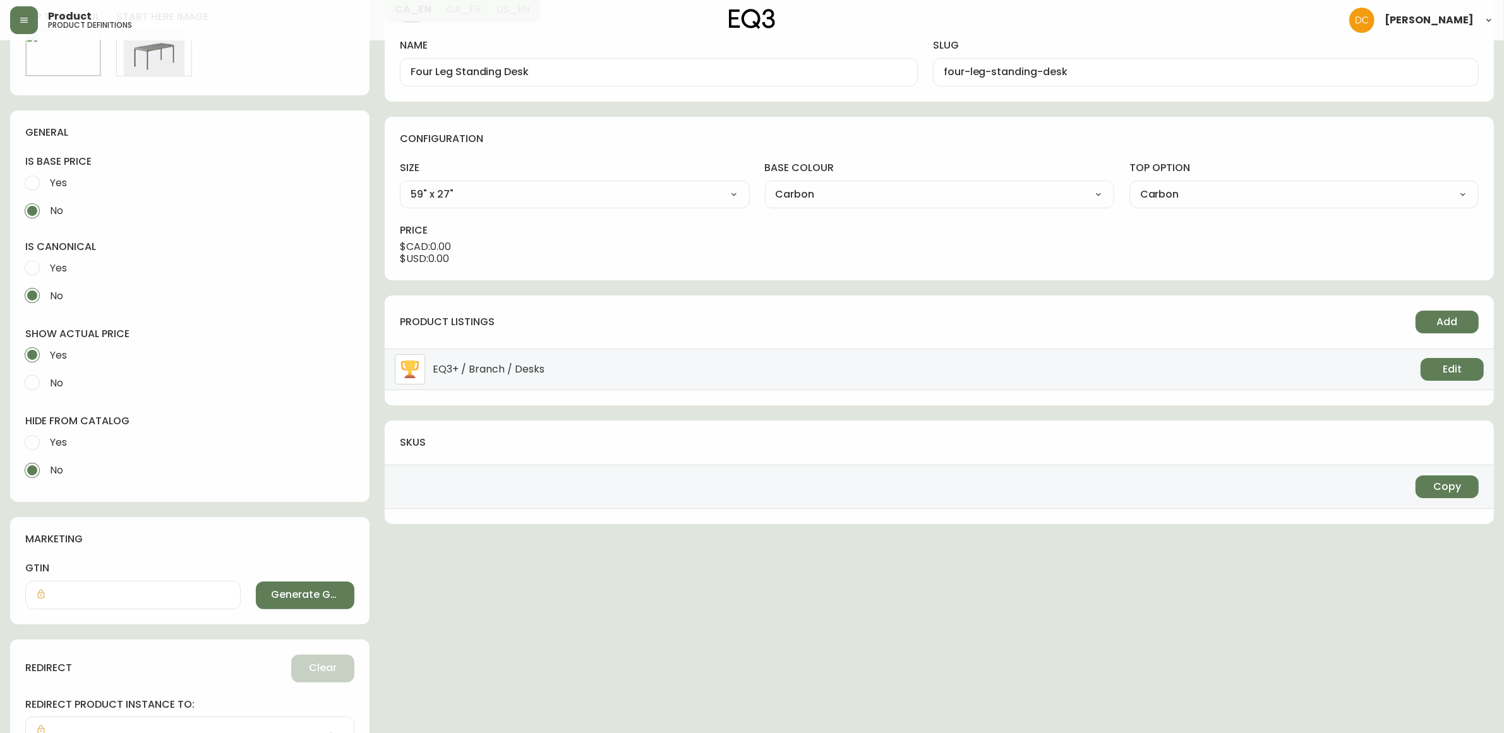
scroll to position [79, 0]
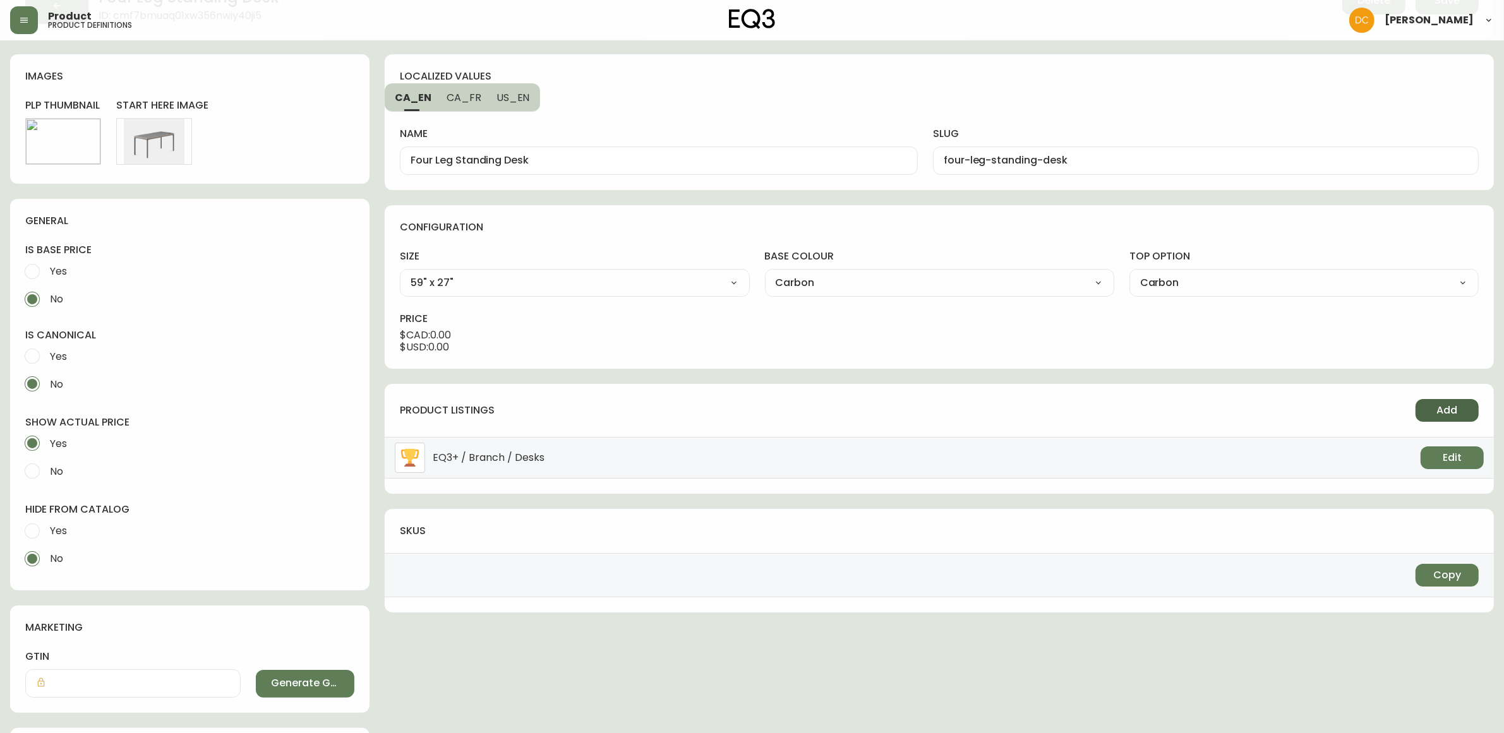
click at [1456, 411] on span "Add" at bounding box center [1447, 411] width 21 height 14
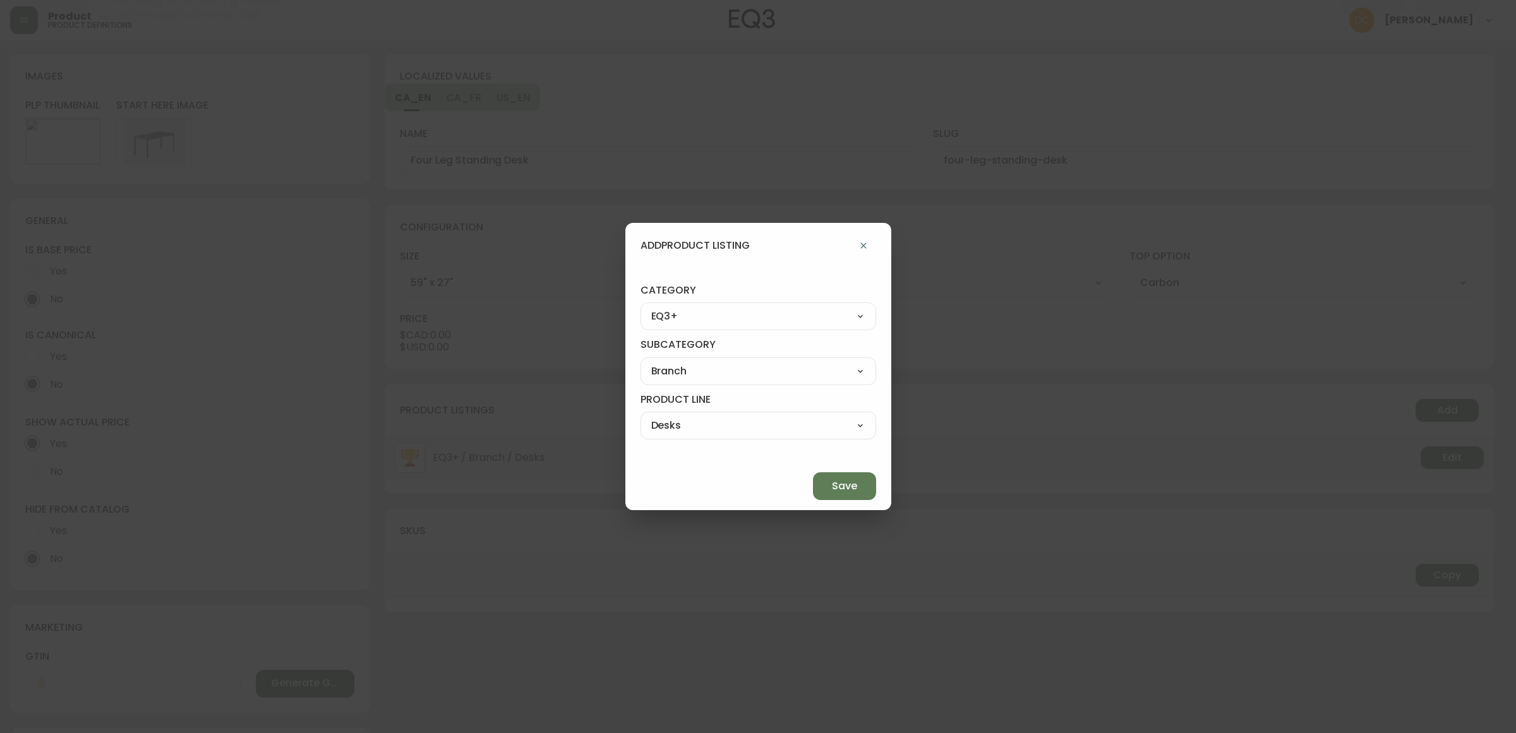
click at [810, 324] on select "Best Sellers Living Dining Bedroom Outdoor Office Lighting Rugs Accessories EQ3…" at bounding box center [758, 316] width 236 height 19
click at [670, 307] on select "Best Sellers Living Dining Bedroom Outdoor Office Lighting Rugs Accessories EQ3…" at bounding box center [758, 316] width 236 height 19
click at [745, 374] on select "Desks & Chairs Storage Desk Accessories" at bounding box center [758, 371] width 236 height 19
click at [670, 362] on select "Desks & Chairs Storage Desk Accessories" at bounding box center [758, 371] width 236 height 19
drag, startPoint x: 743, startPoint y: 418, endPoint x: 745, endPoint y: 426, distance: 8.4
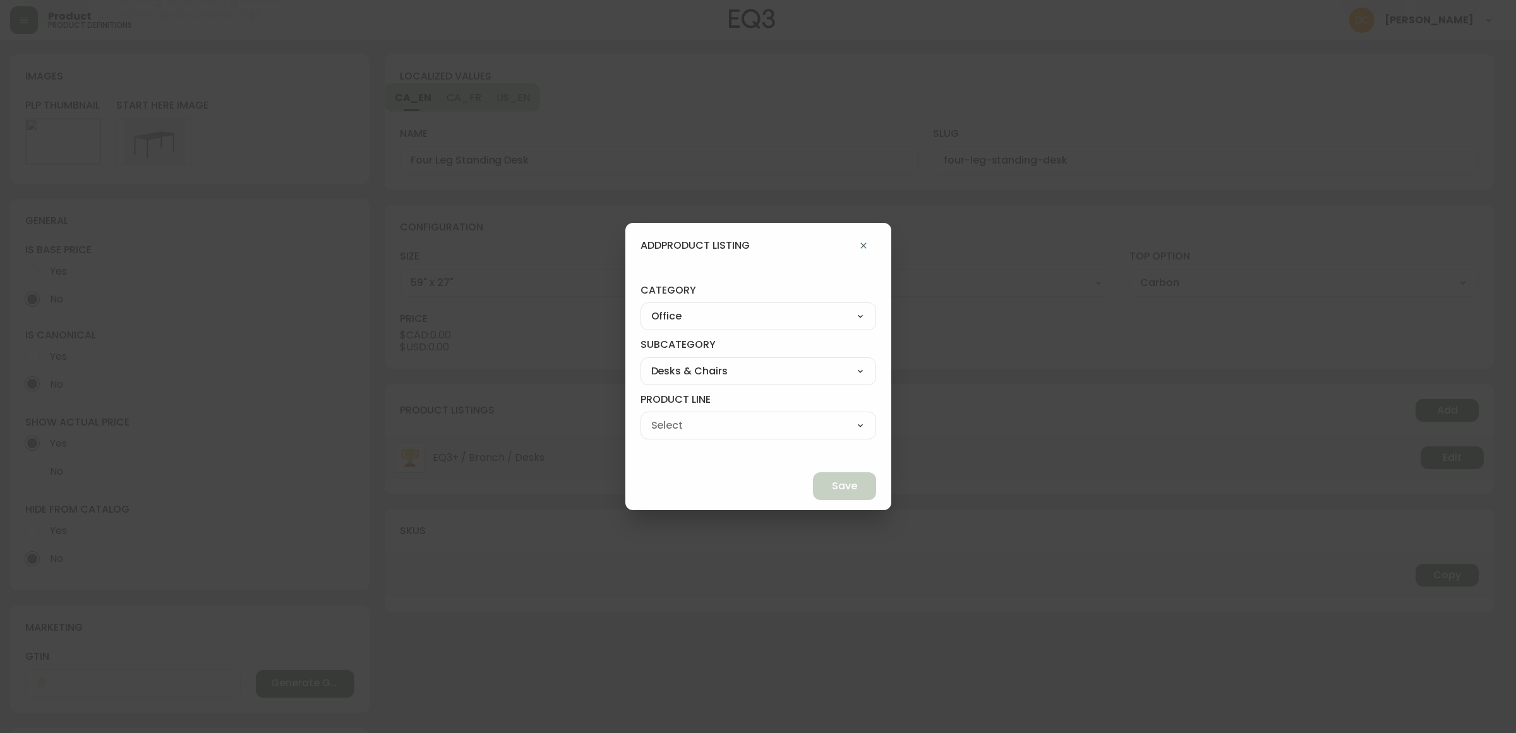
click at [743, 418] on select "Desks Office Chairs" at bounding box center [758, 425] width 236 height 19
click at [670, 416] on select "Desks Office Chairs" at bounding box center [758, 425] width 236 height 19
drag, startPoint x: 800, startPoint y: 478, endPoint x: 807, endPoint y: 480, distance: 7.2
click at [813, 478] on button "Save" at bounding box center [844, 486] width 63 height 28
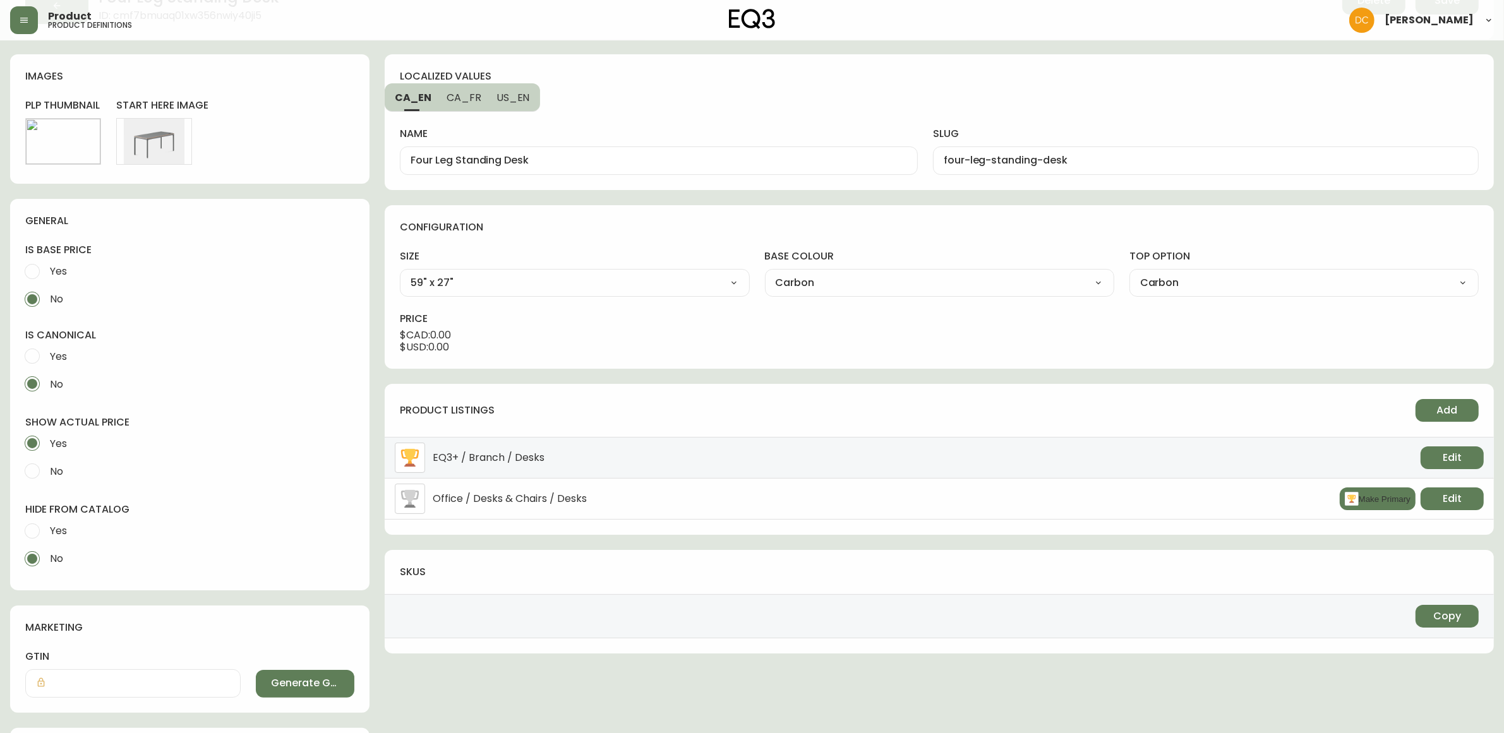
scroll to position [0, 0]
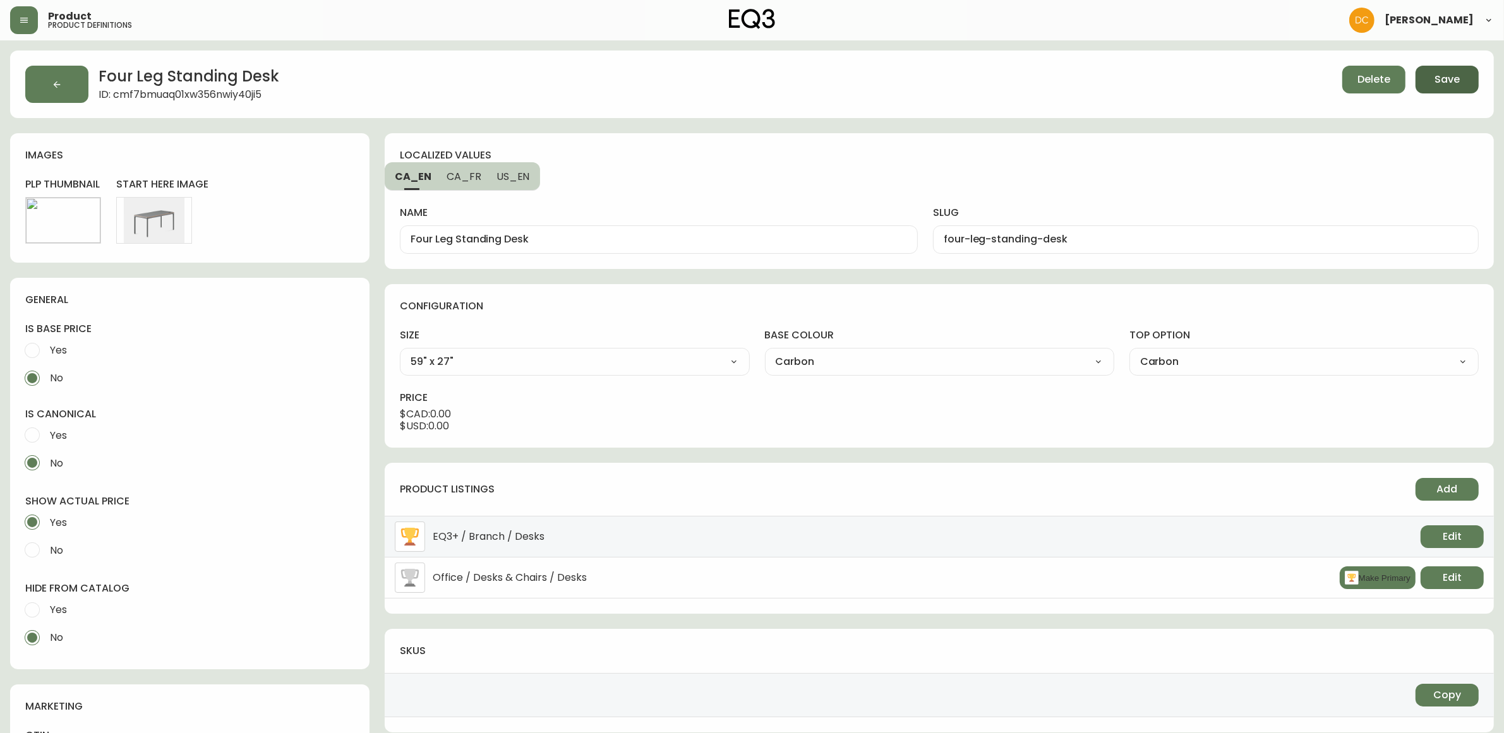
click at [1457, 83] on span "Save" at bounding box center [1446, 80] width 25 height 14
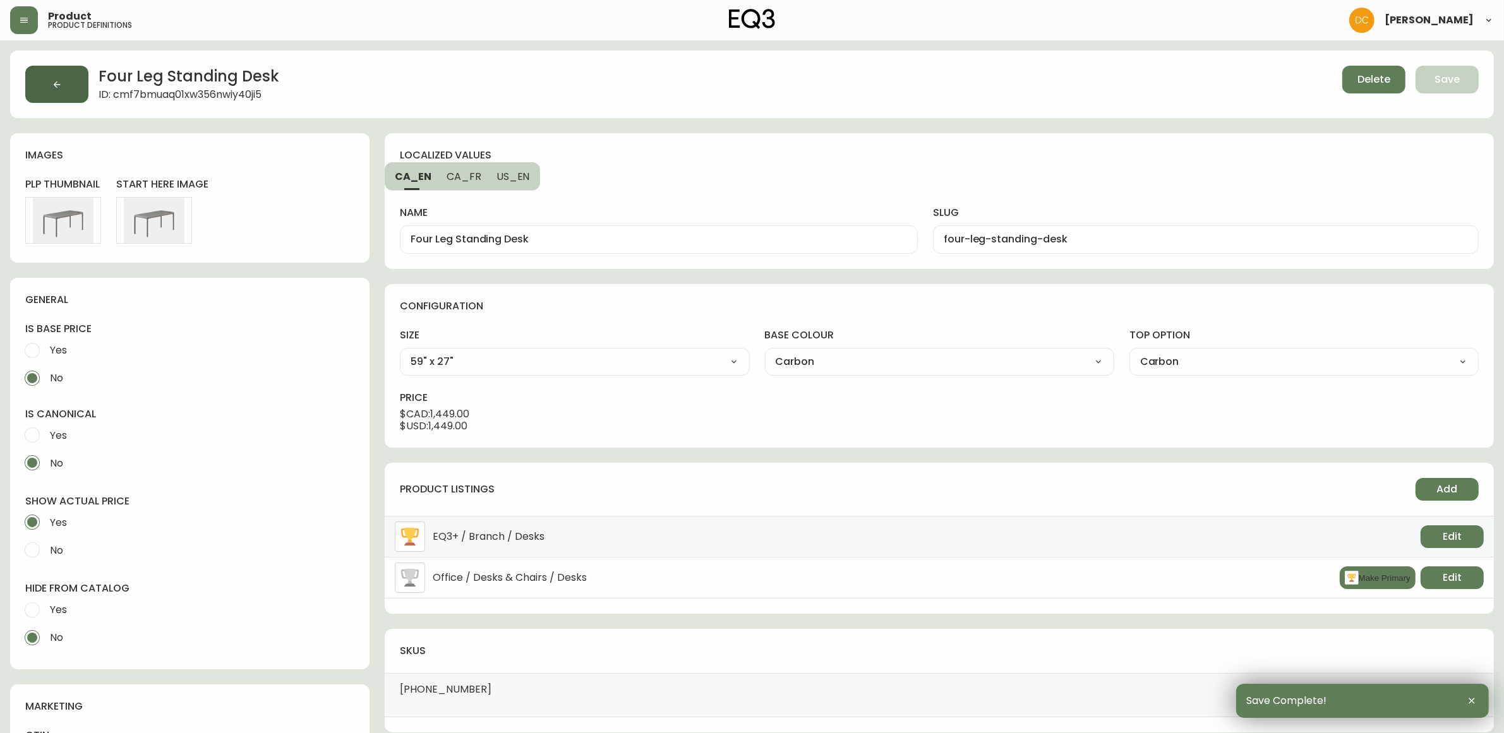
click at [59, 101] on button "button" at bounding box center [56, 84] width 63 height 37
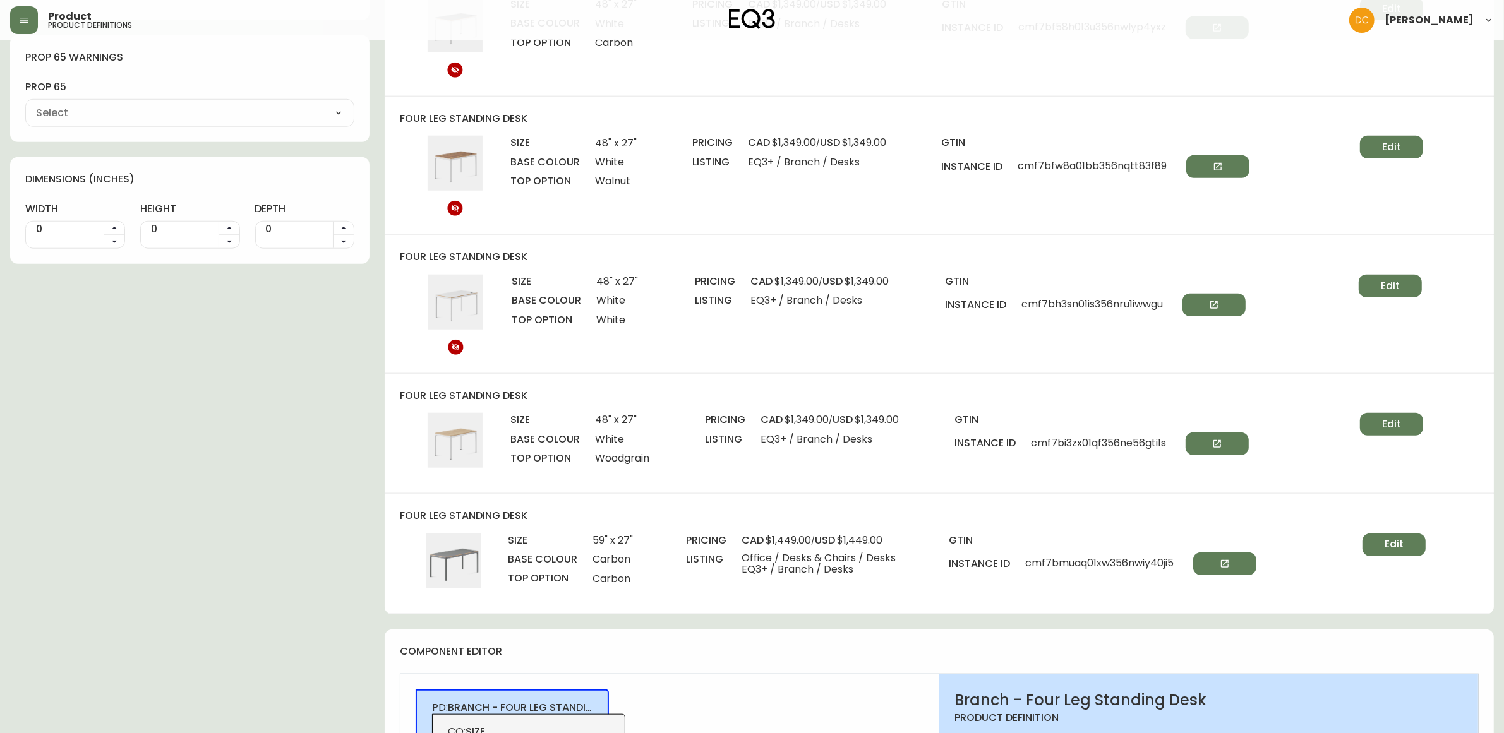
scroll to position [1500, 0]
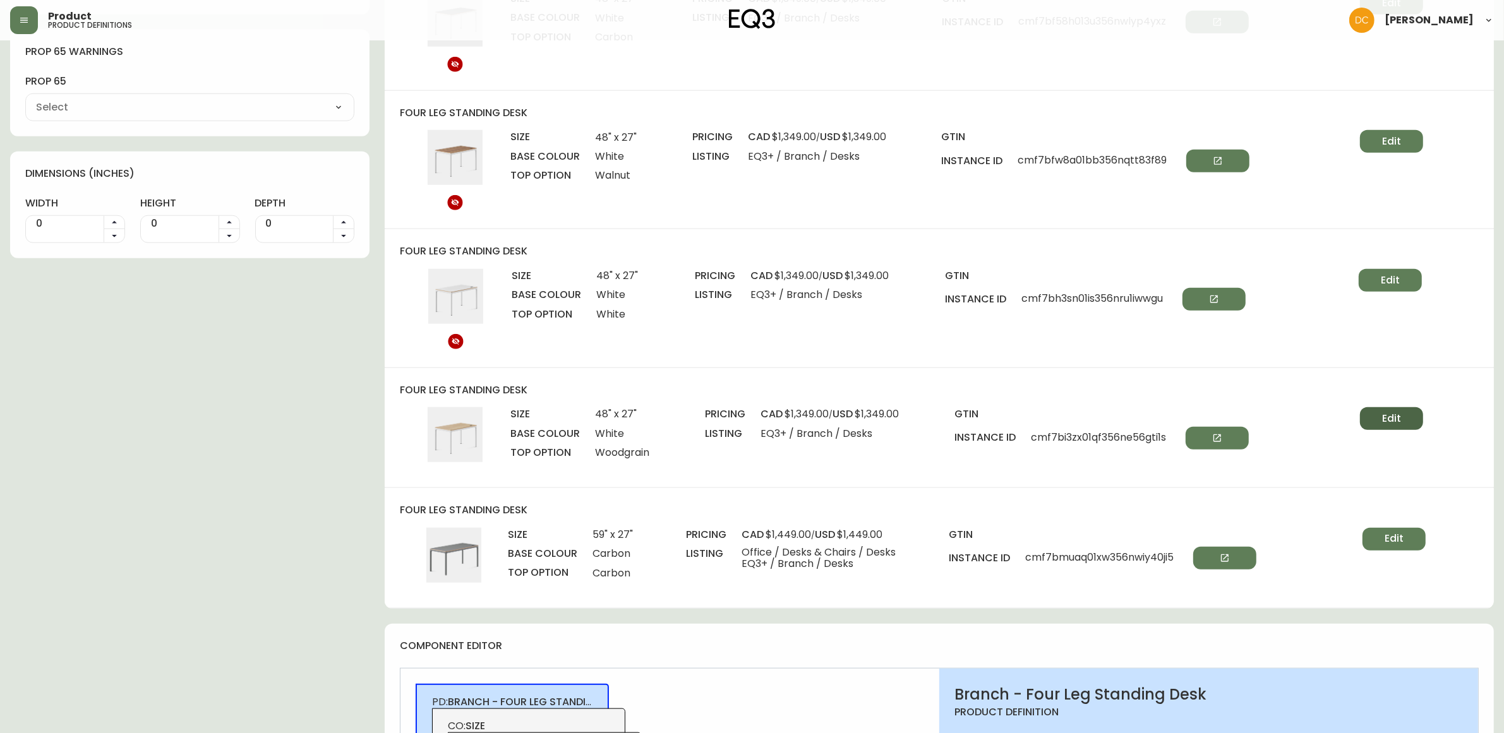
click at [1374, 418] on button "Edit" at bounding box center [1391, 418] width 63 height 23
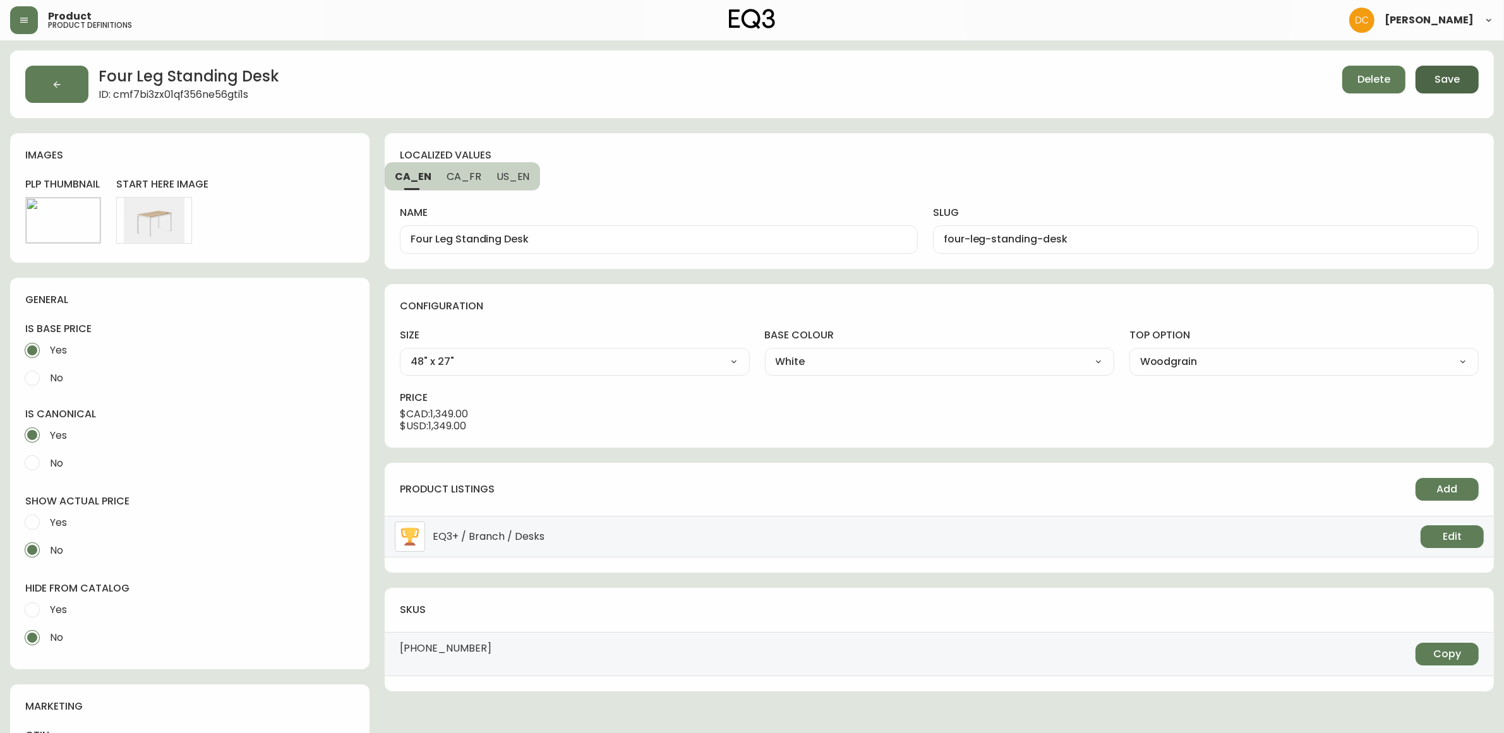
click at [1438, 73] on span "Save" at bounding box center [1446, 80] width 25 height 14
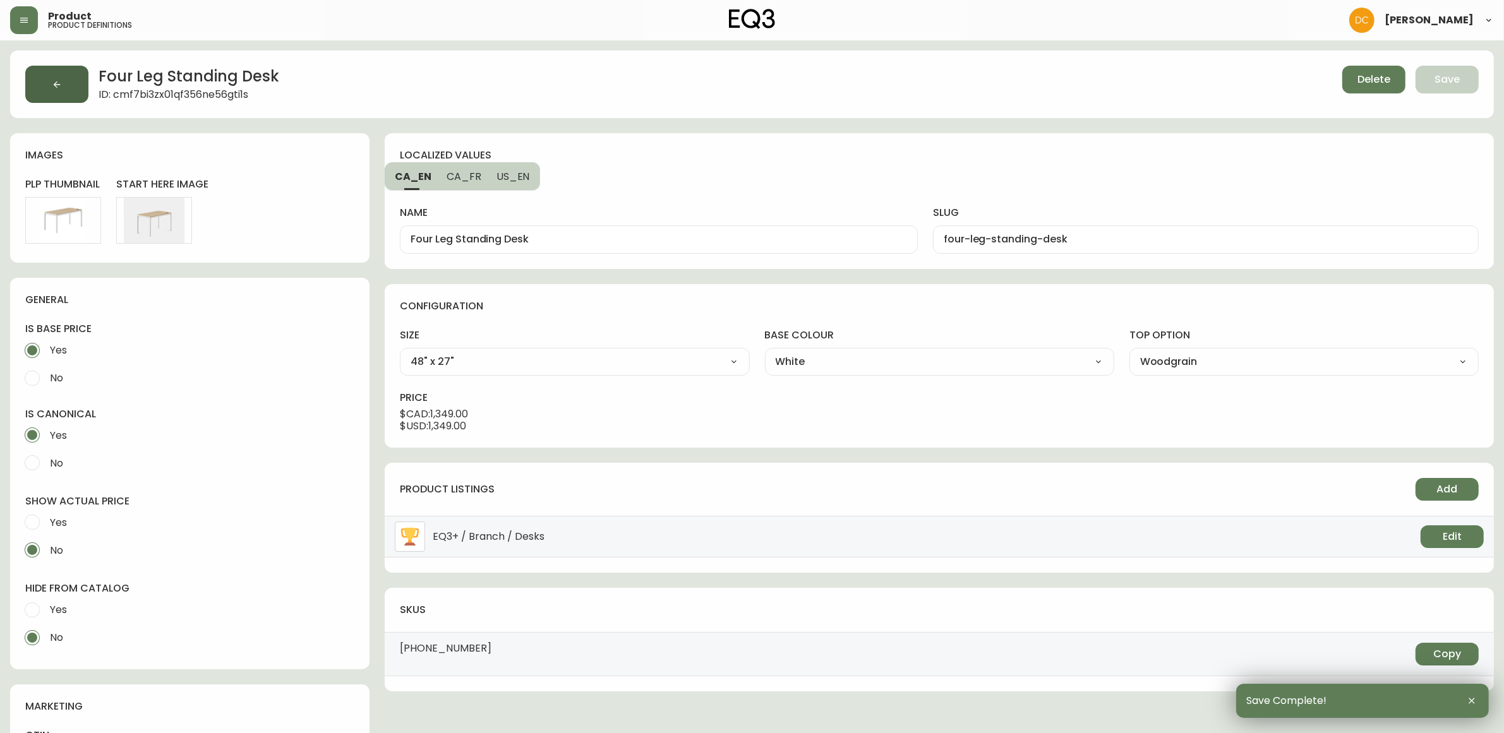
click at [74, 81] on button "button" at bounding box center [56, 84] width 63 height 37
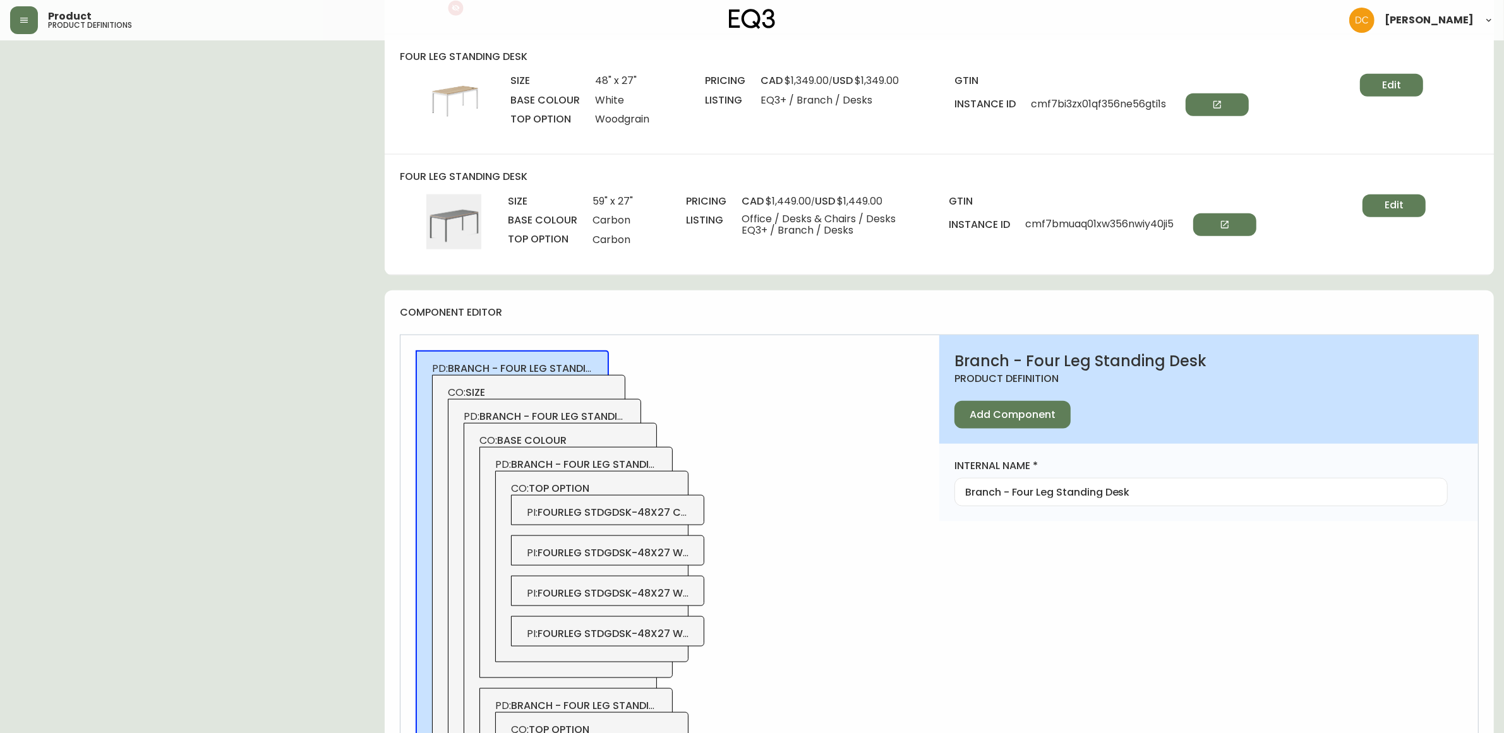
scroll to position [1737, 0]
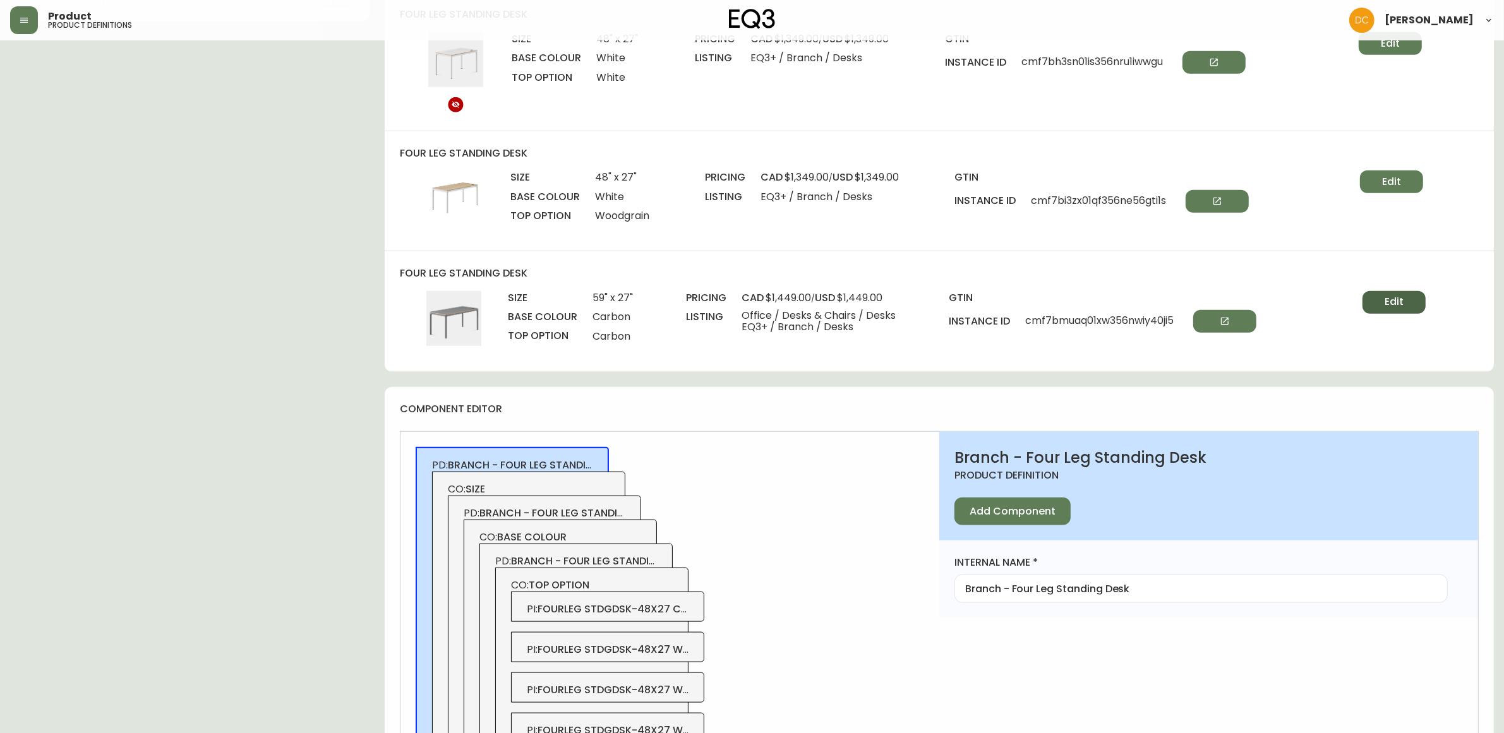
click at [1381, 307] on button "Edit" at bounding box center [1393, 302] width 63 height 23
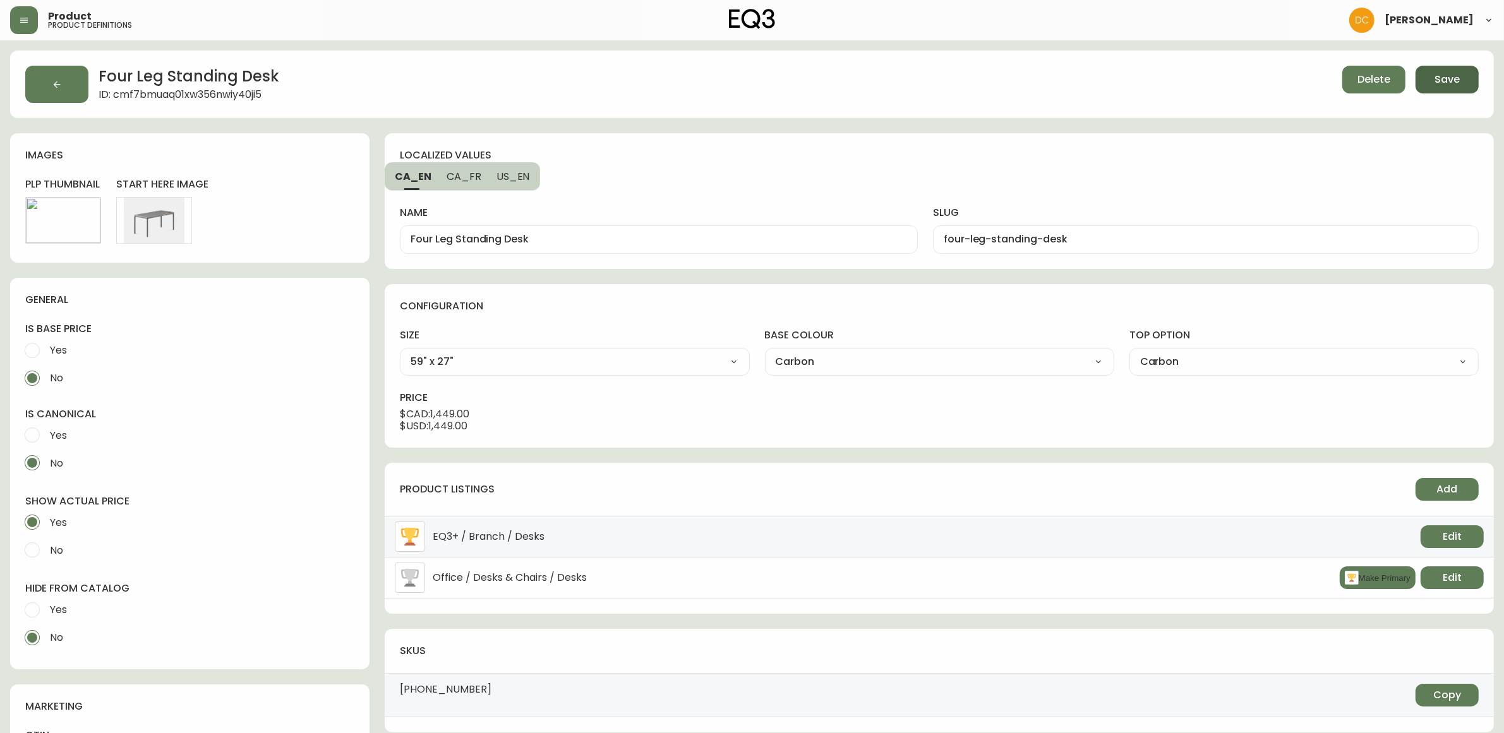
click at [1424, 87] on button "Save" at bounding box center [1446, 80] width 63 height 28
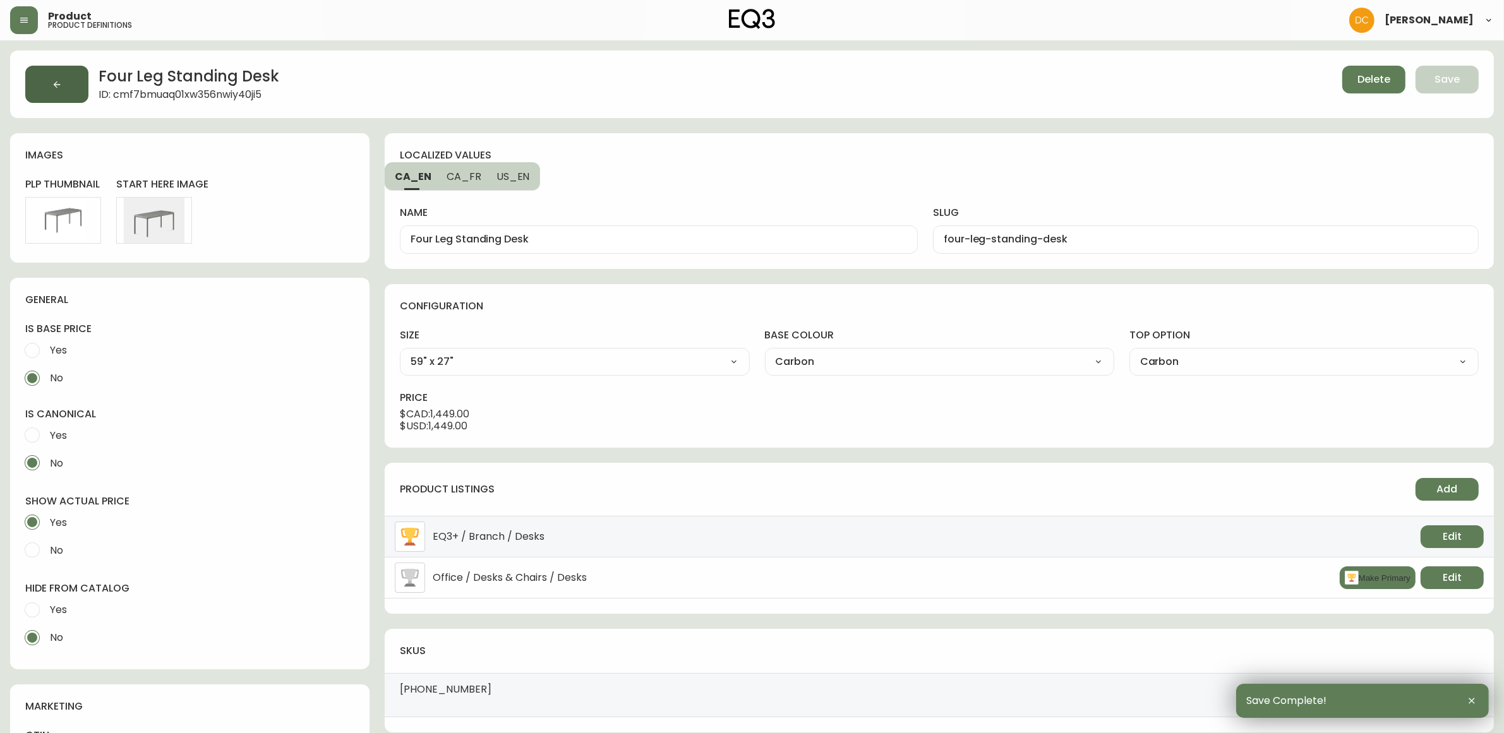
click at [67, 90] on button "button" at bounding box center [56, 84] width 63 height 37
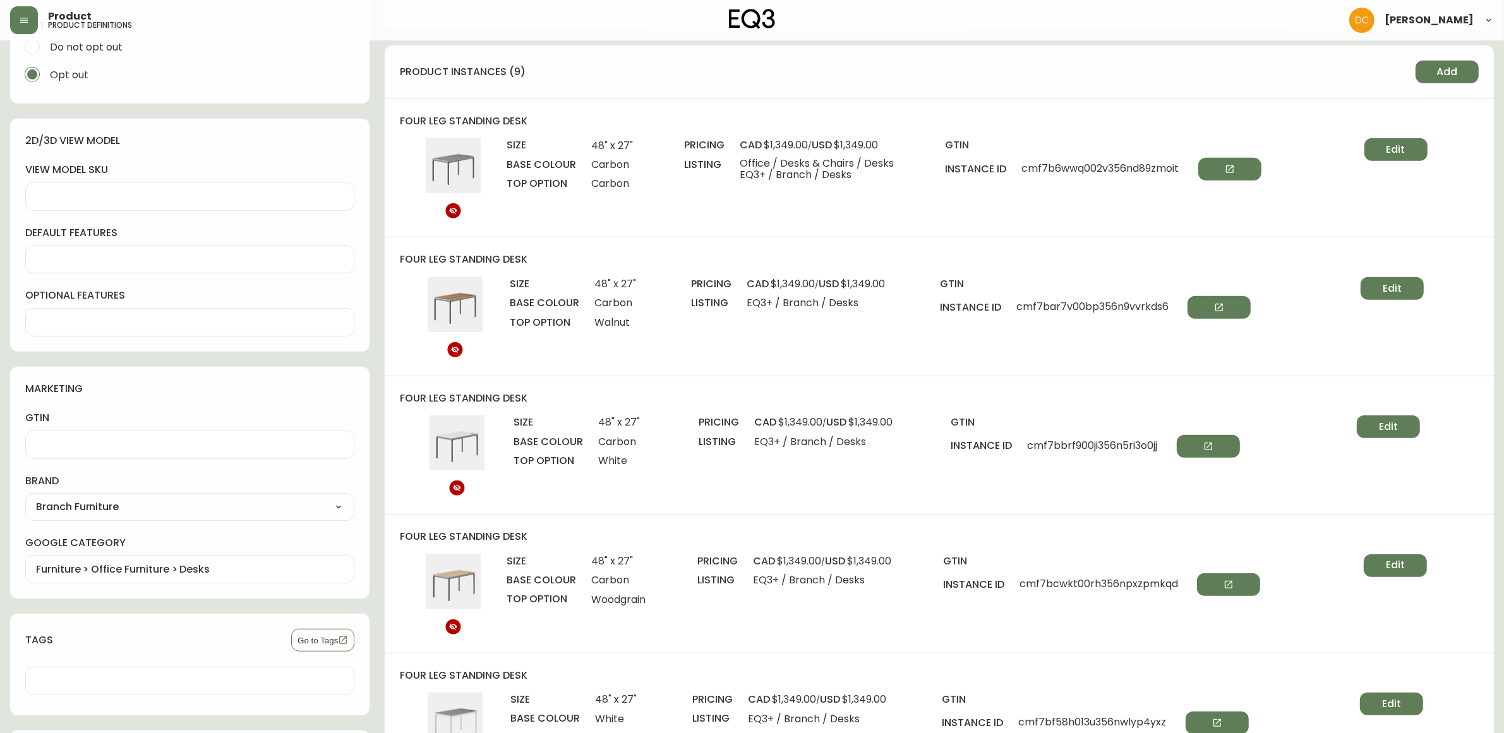
scroll to position [790, 0]
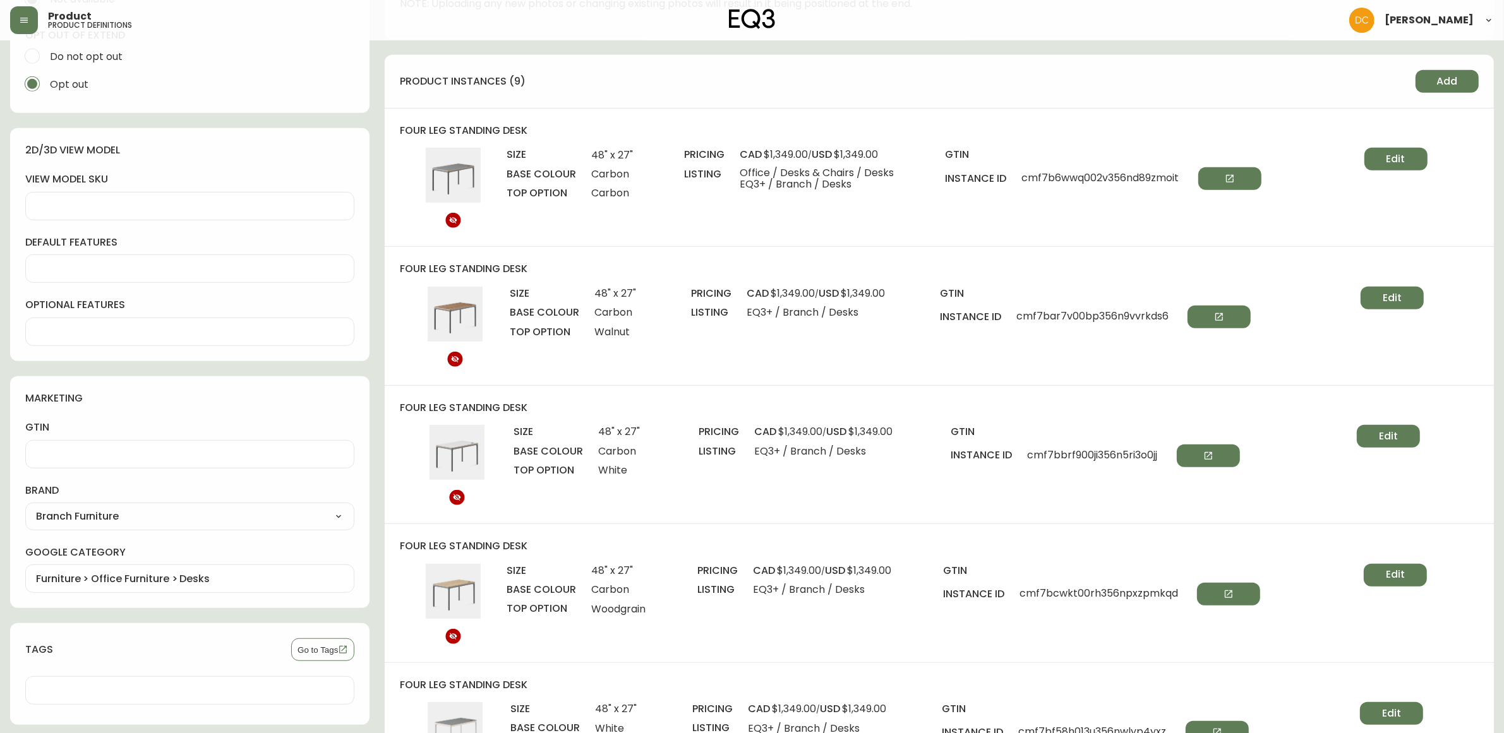
click at [1451, 85] on span "Add" at bounding box center [1447, 82] width 21 height 14
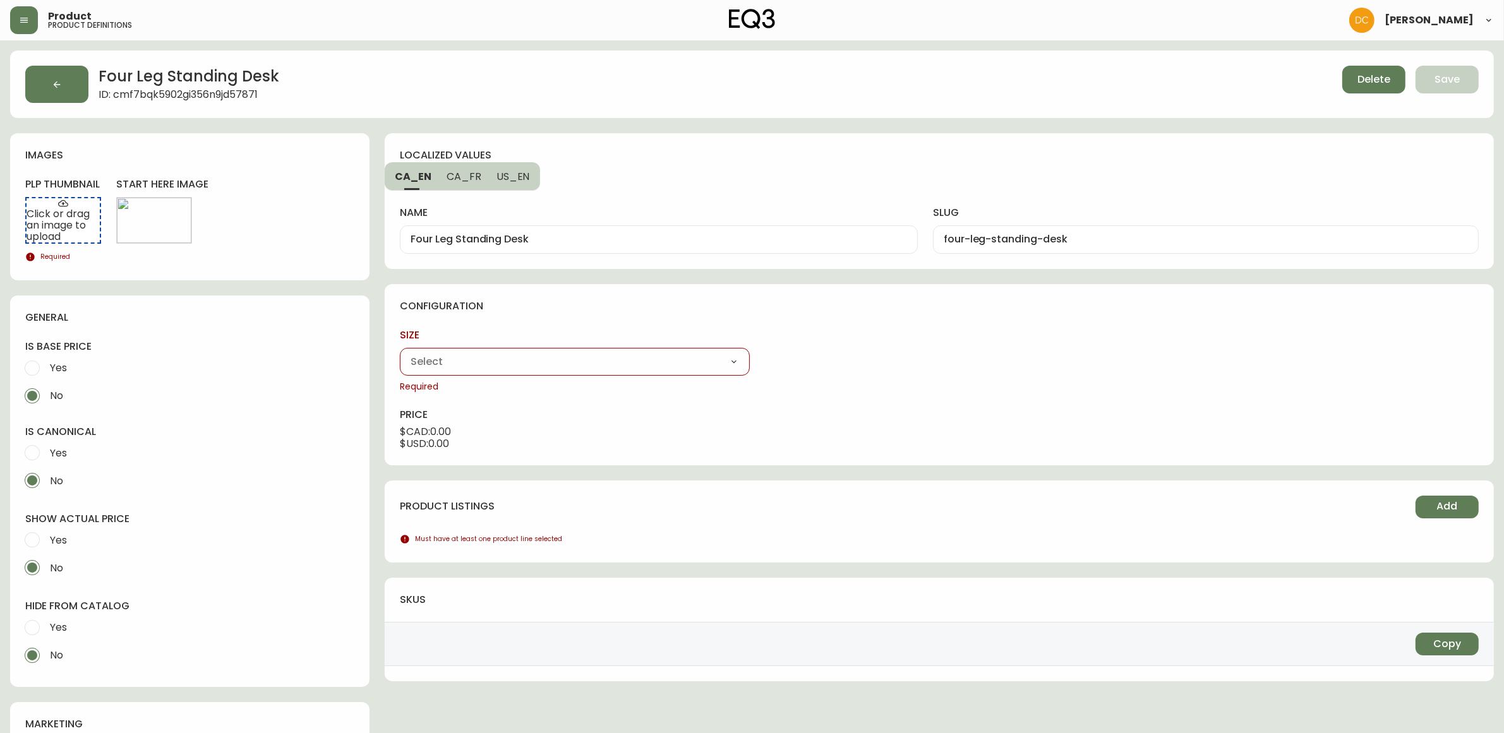
click at [607, 351] on div "48" x 27" 59" x 27"" at bounding box center [574, 362] width 349 height 28
click at [602, 360] on select "48" x 27" 59" x 27"" at bounding box center [574, 361] width 349 height 19
click at [400, 352] on select "48" x 27" 59" x 27"" at bounding box center [574, 361] width 349 height 19
click at [816, 357] on select "Carbon White" at bounding box center [939, 361] width 349 height 19
click at [765, 352] on select "Carbon White" at bounding box center [939, 361] width 349 height 19
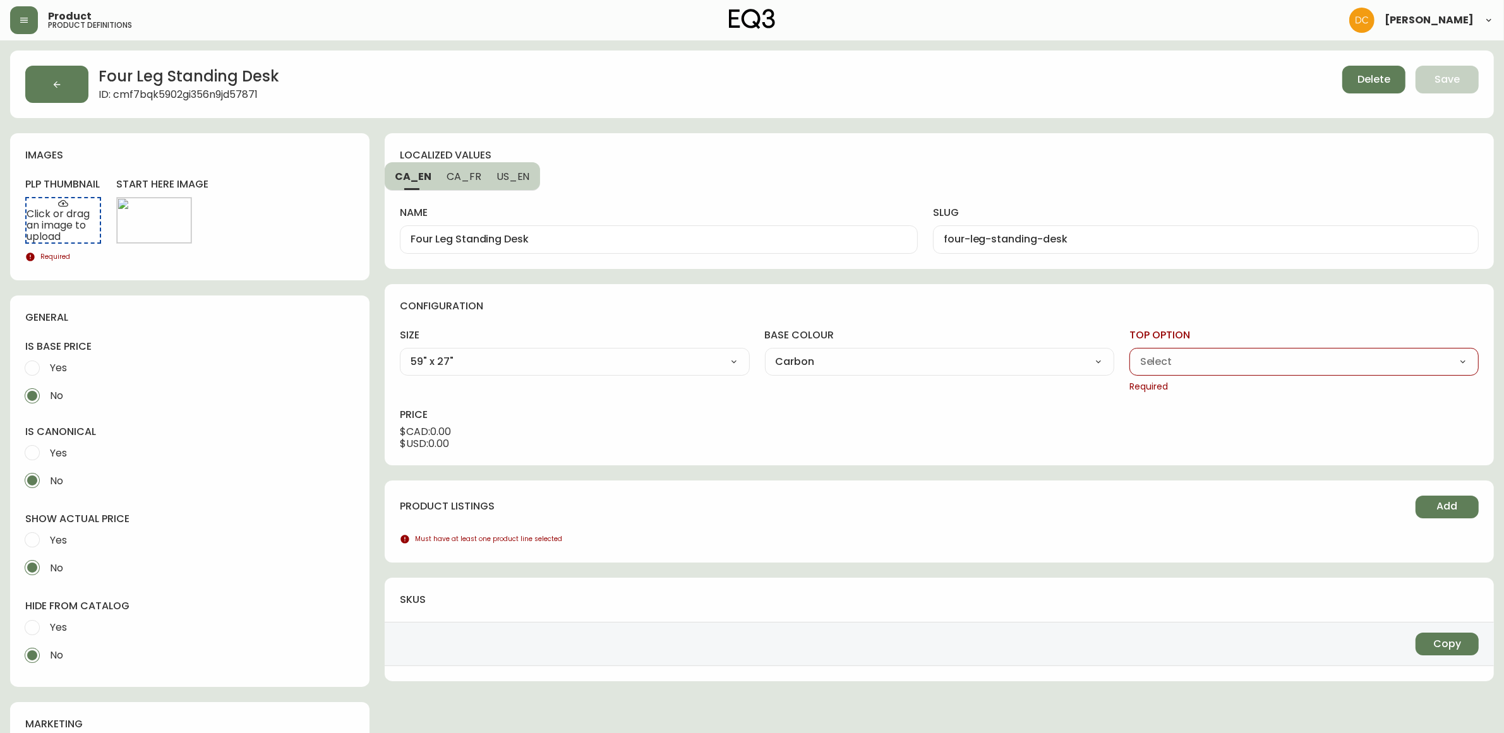
click at [1194, 354] on select "Carbon Walnut White Woodgrain" at bounding box center [1303, 361] width 349 height 19
click at [1129, 352] on select "Carbon Walnut White Woodgrain" at bounding box center [1303, 361] width 349 height 19
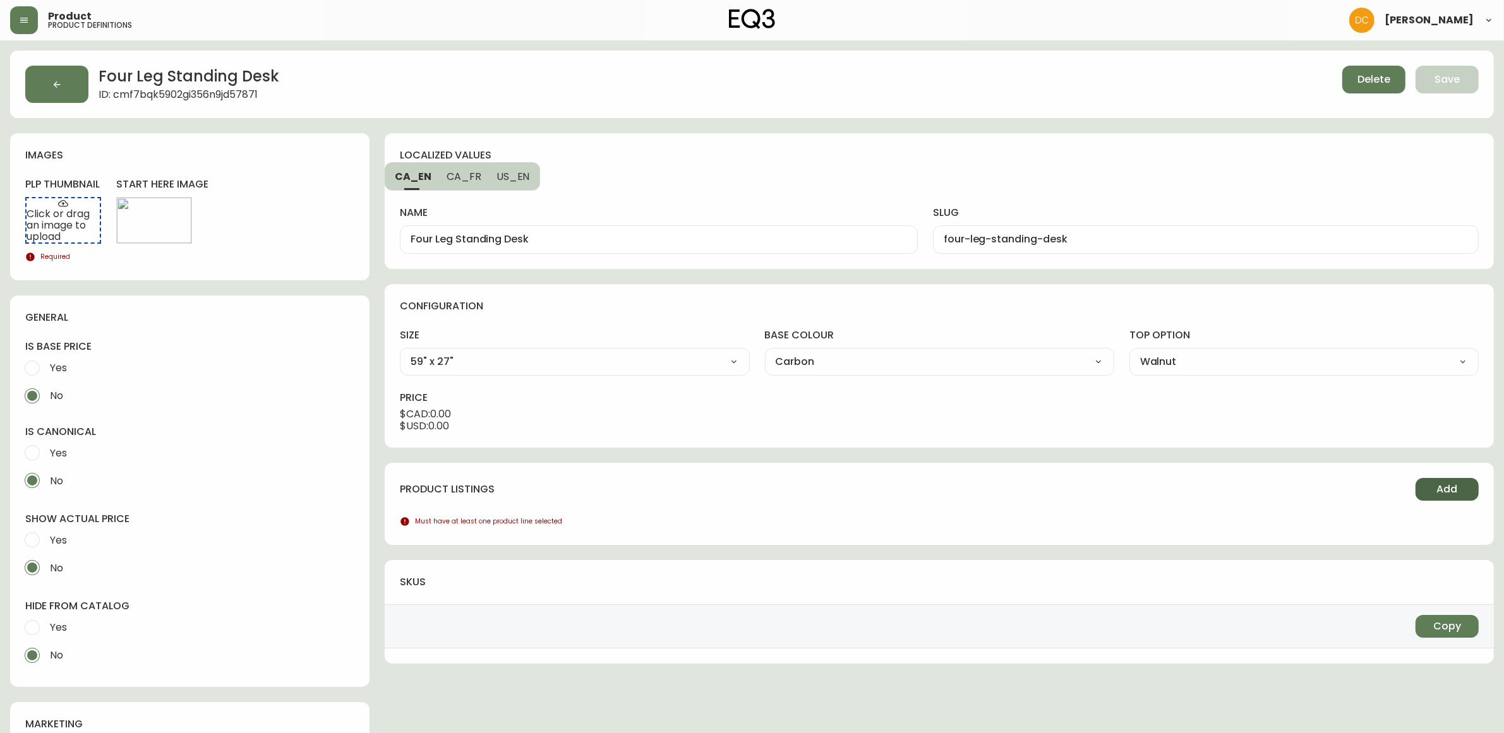
click at [1448, 483] on span "Add" at bounding box center [1447, 490] width 21 height 14
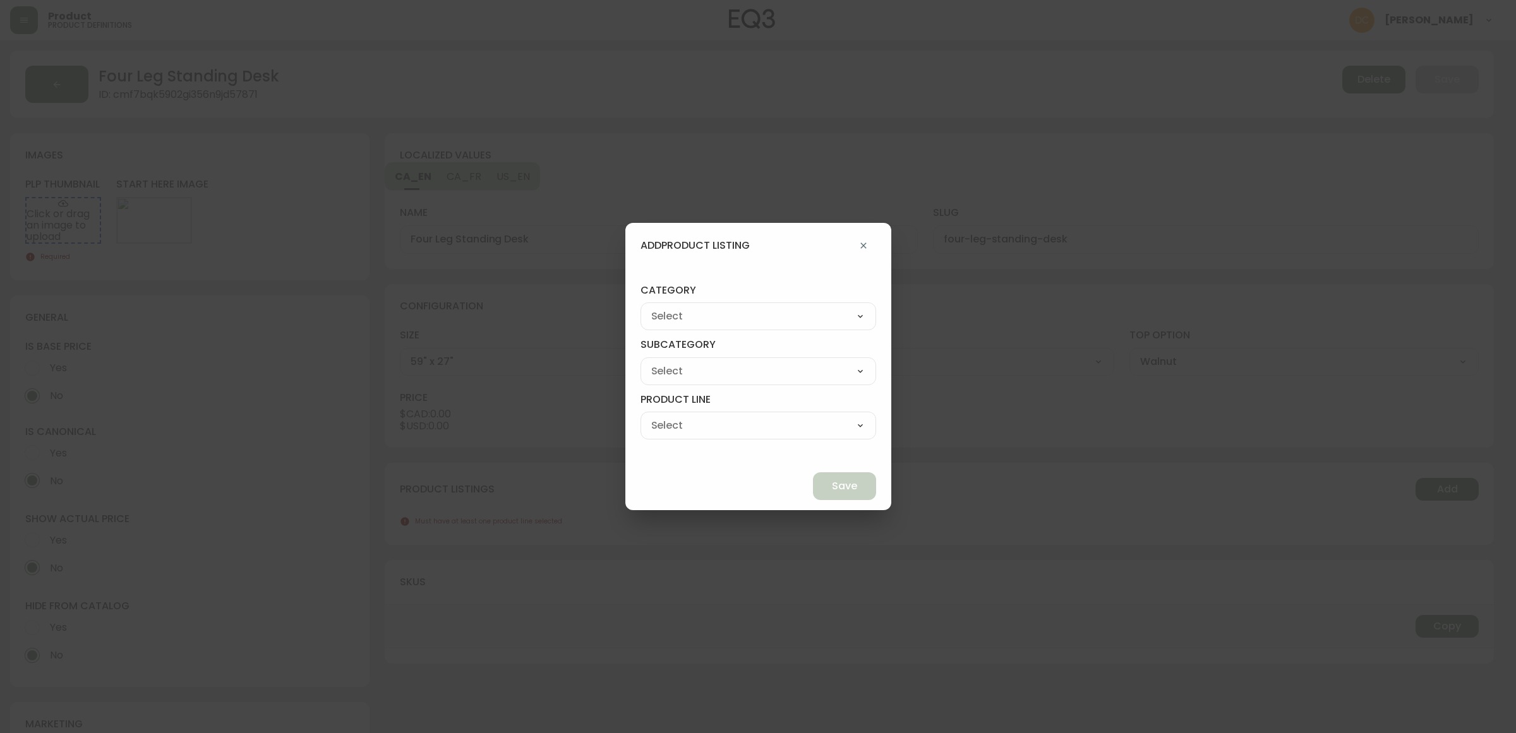
click at [749, 316] on select "Best Sellers Living Dining Bedroom Outdoor Office Lighting Rugs Accessories EQ3…" at bounding box center [758, 316] width 236 height 19
click at [670, 307] on select "Best Sellers Living Dining Bedroom Outdoor Office Lighting Rugs Accessories EQ3…" at bounding box center [758, 316] width 236 height 19
click at [771, 373] on select "[PERSON_NAME] Palliser Branch Silk & Snow Marimekko Neighbor Loll Designs [PERS…" at bounding box center [758, 371] width 236 height 19
click at [670, 362] on select "[PERSON_NAME] Palliser Branch Silk & Snow Marimekko Neighbor Loll Designs [PERS…" at bounding box center [758, 371] width 236 height 19
click at [755, 430] on select "Office Chairs Desks Desk Accessories Chair Accessories" at bounding box center [758, 425] width 236 height 19
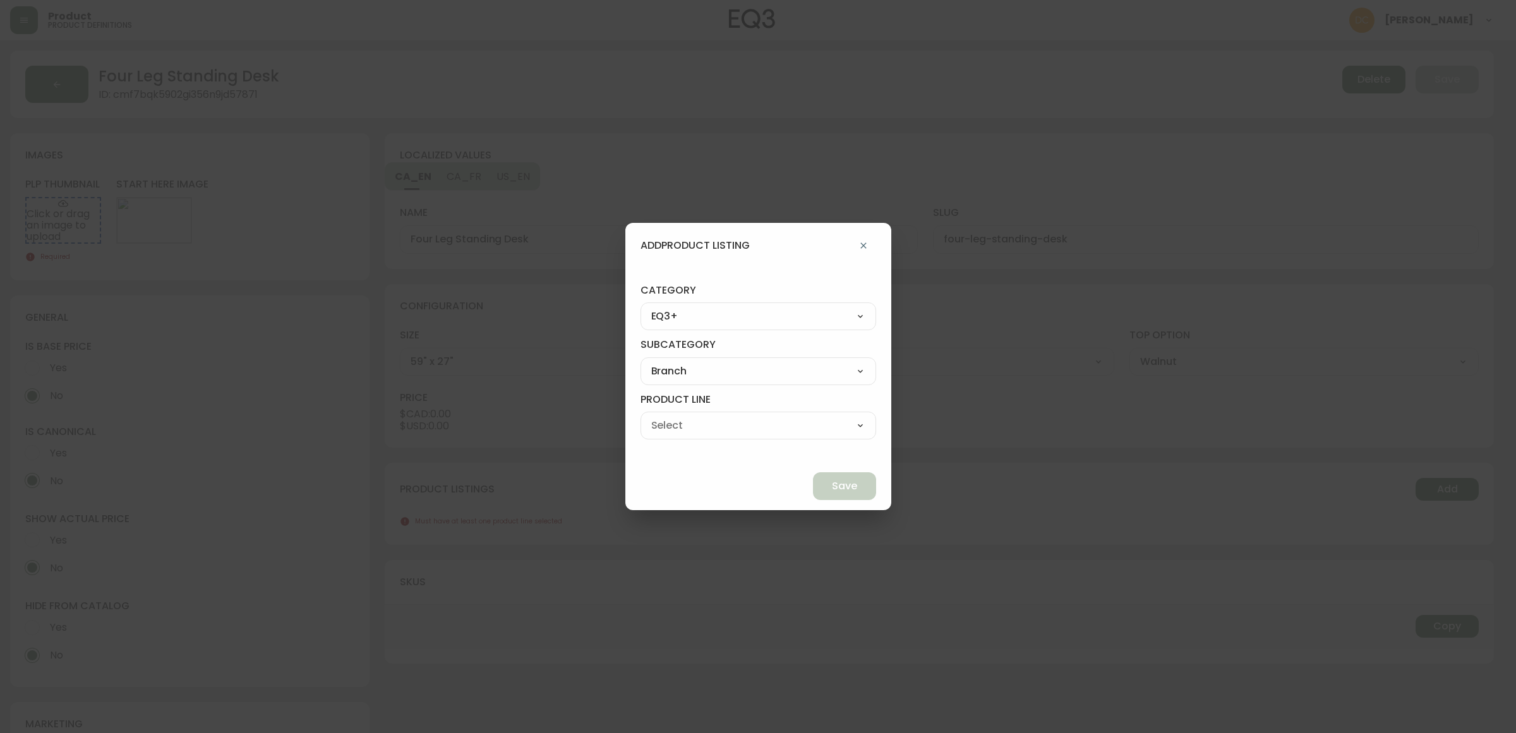
click at [670, 416] on select "Office Chairs Desks Desk Accessories Chair Accessories" at bounding box center [758, 425] width 236 height 19
click at [832, 485] on span "Save" at bounding box center [844, 486] width 25 height 14
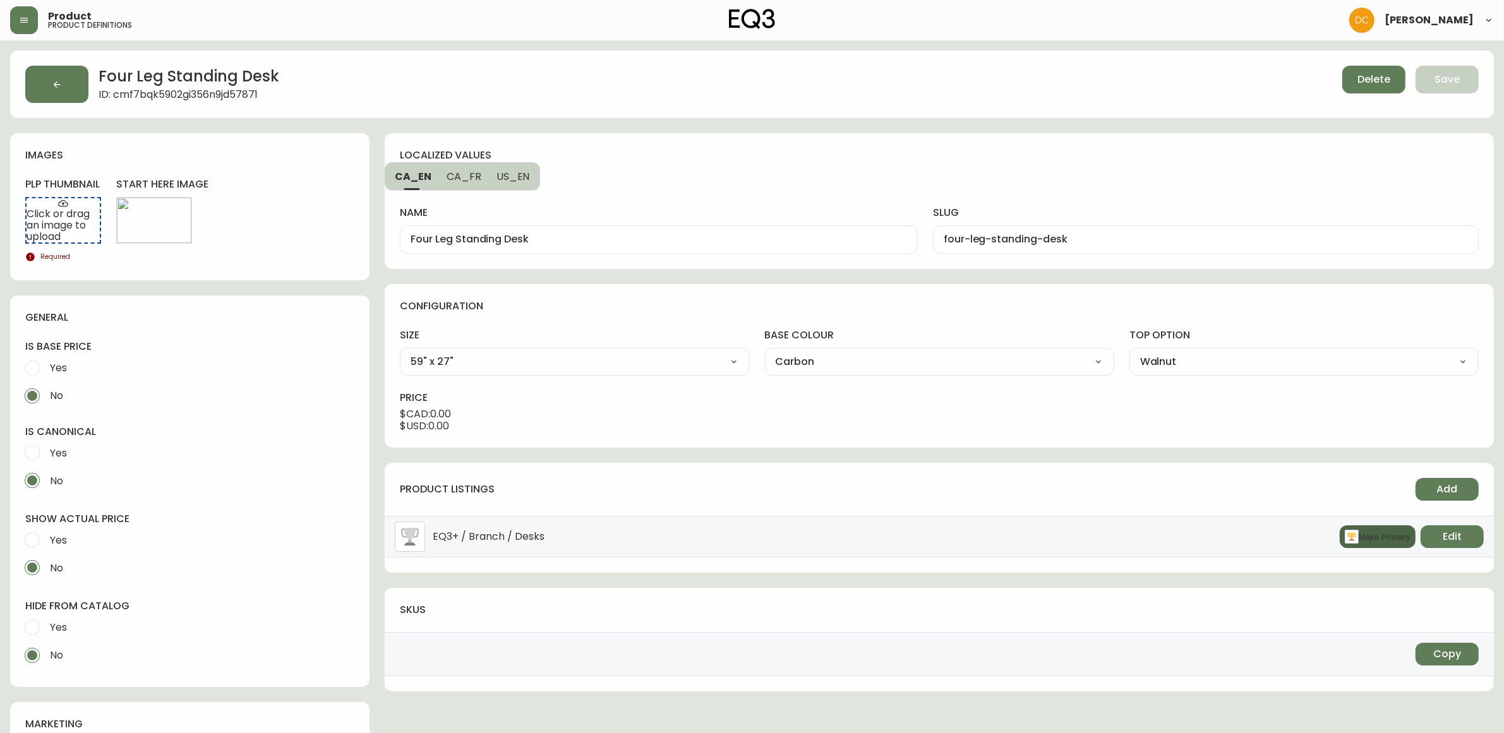
click at [1355, 534] on button "Make Primary" at bounding box center [1378, 537] width 76 height 23
click at [66, 616] on span "Yes" at bounding box center [56, 628] width 21 height 28
click at [46, 616] on input "Yes" at bounding box center [32, 628] width 28 height 28
click at [67, 534] on span "Yes" at bounding box center [58, 540] width 17 height 13
click at [46, 534] on input "Yes" at bounding box center [32, 540] width 28 height 28
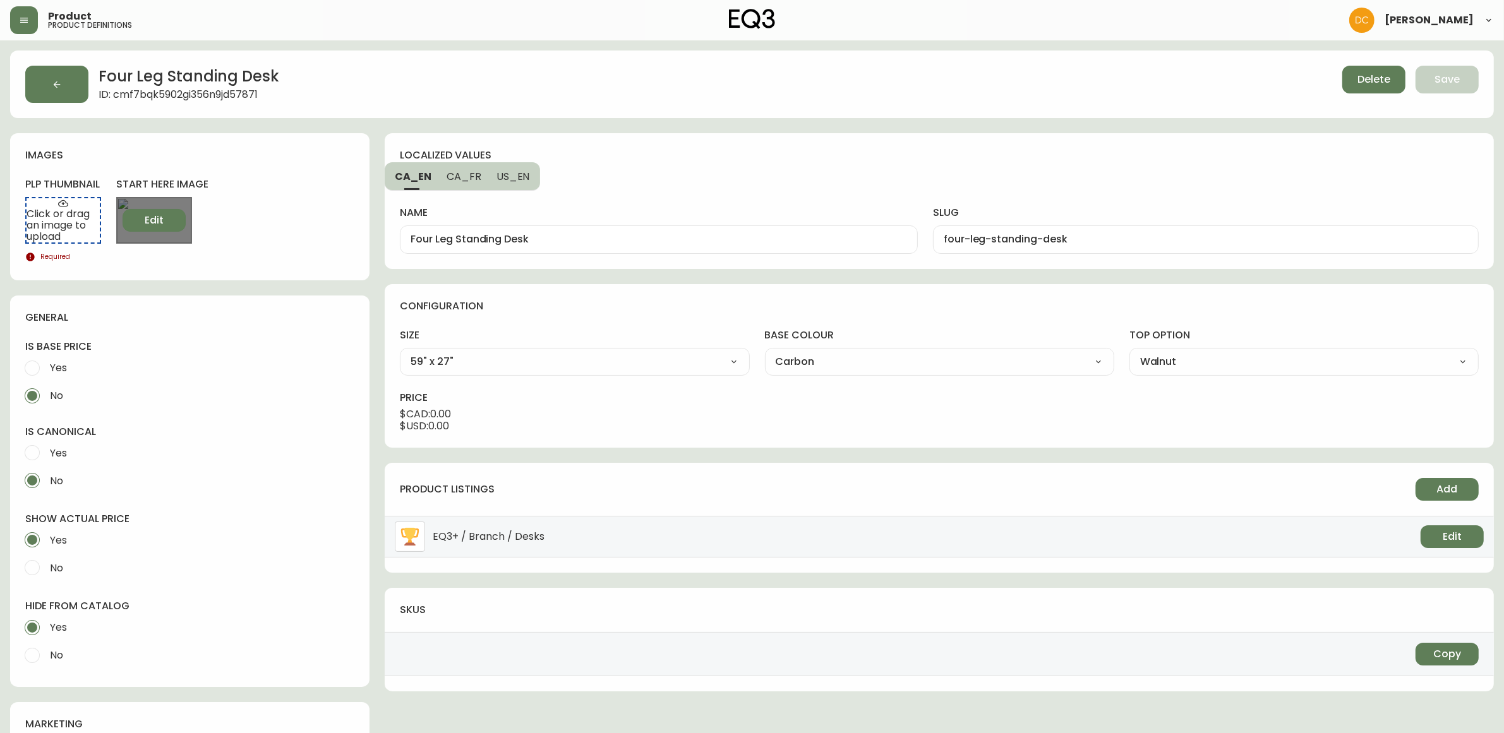
click at [162, 227] on span "Edit" at bounding box center [154, 220] width 19 height 14
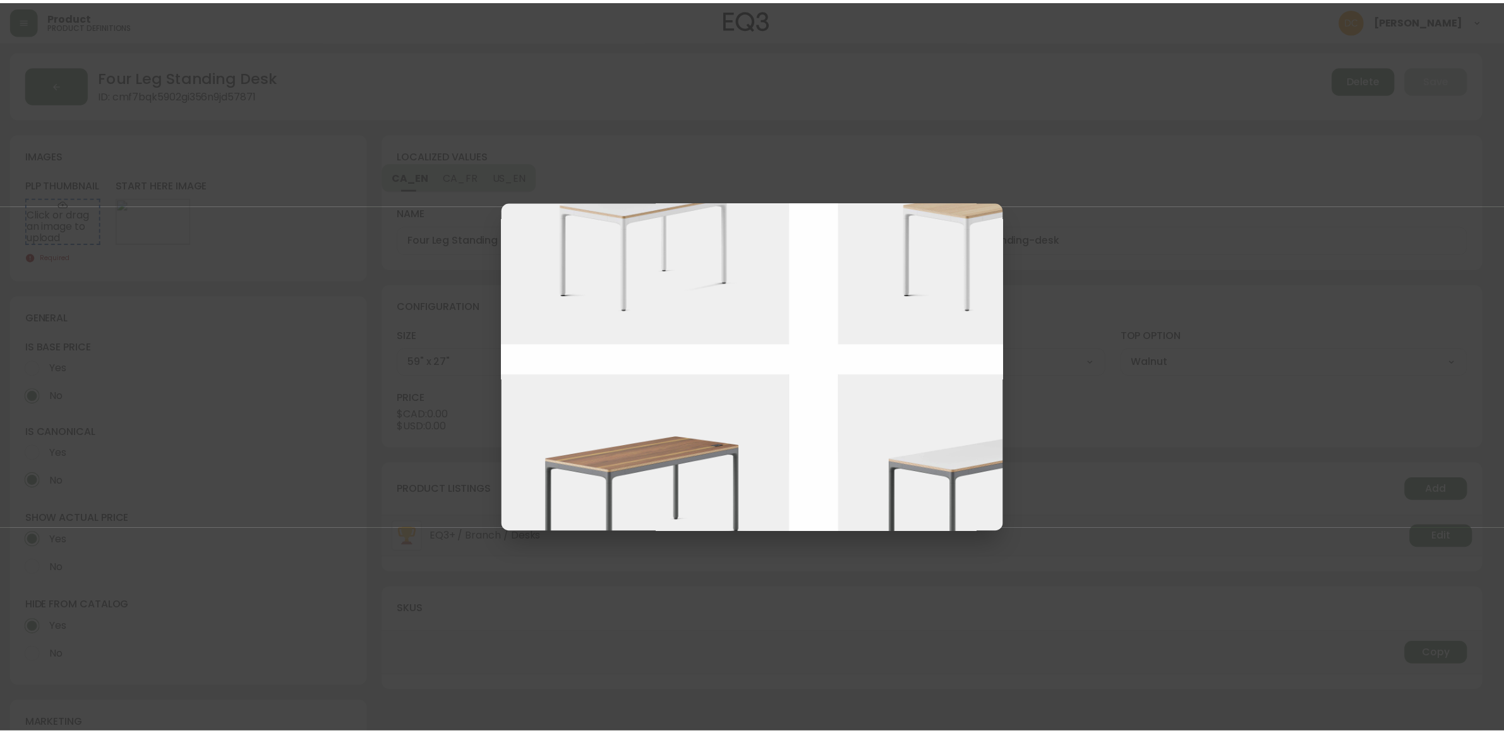
scroll to position [632, 0]
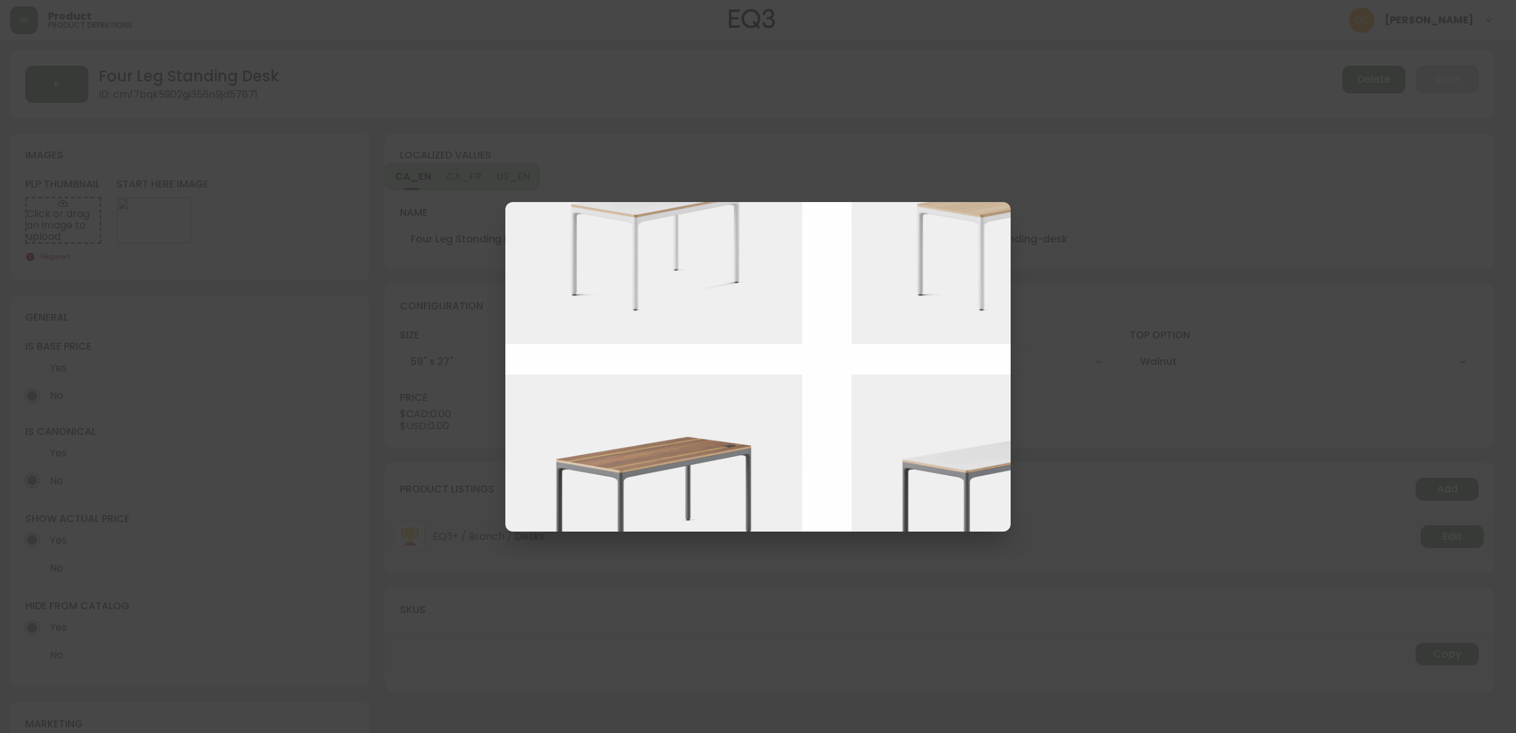
click at [664, 472] on img at bounding box center [663, 486] width 316 height 223
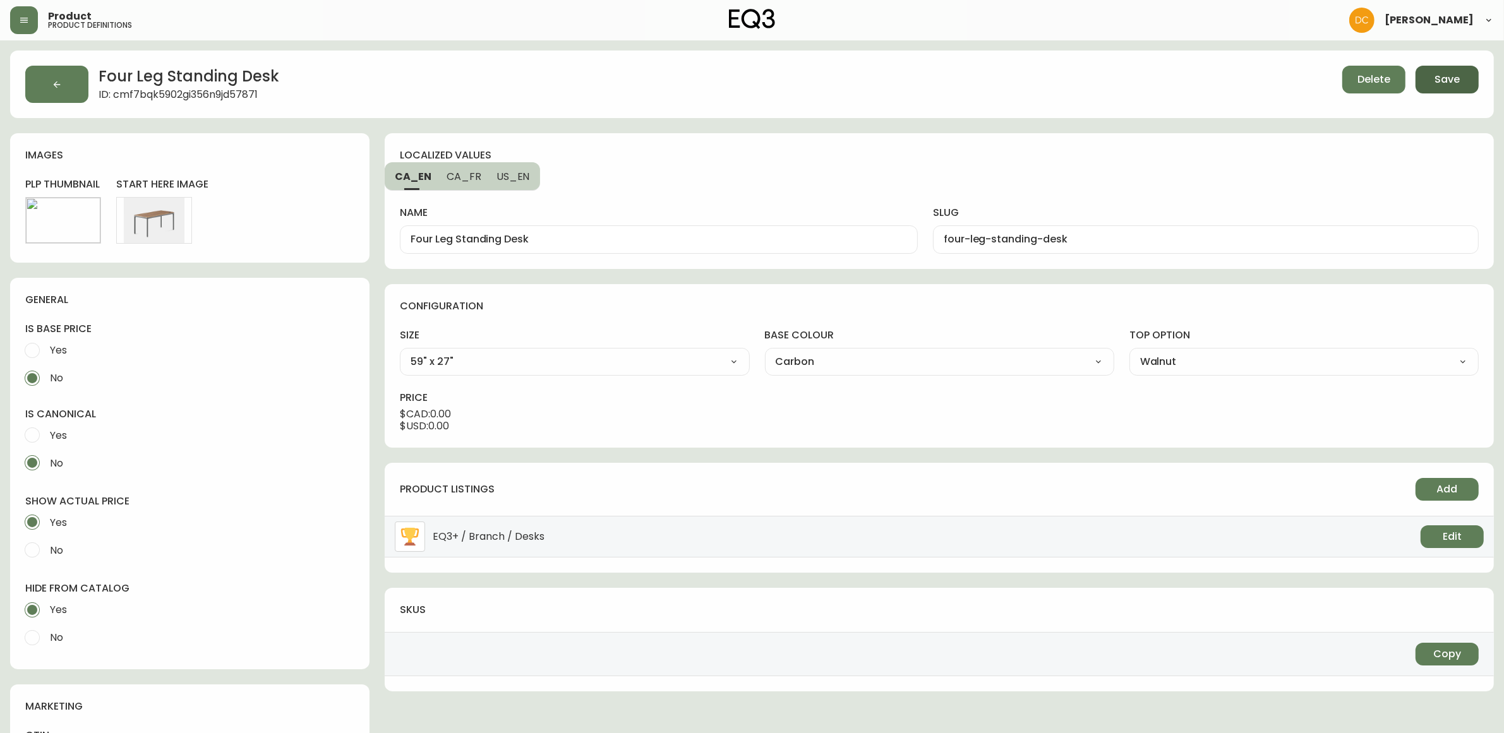
click at [1439, 73] on span "Save" at bounding box center [1446, 80] width 25 height 14
click at [77, 80] on button "button" at bounding box center [56, 84] width 63 height 37
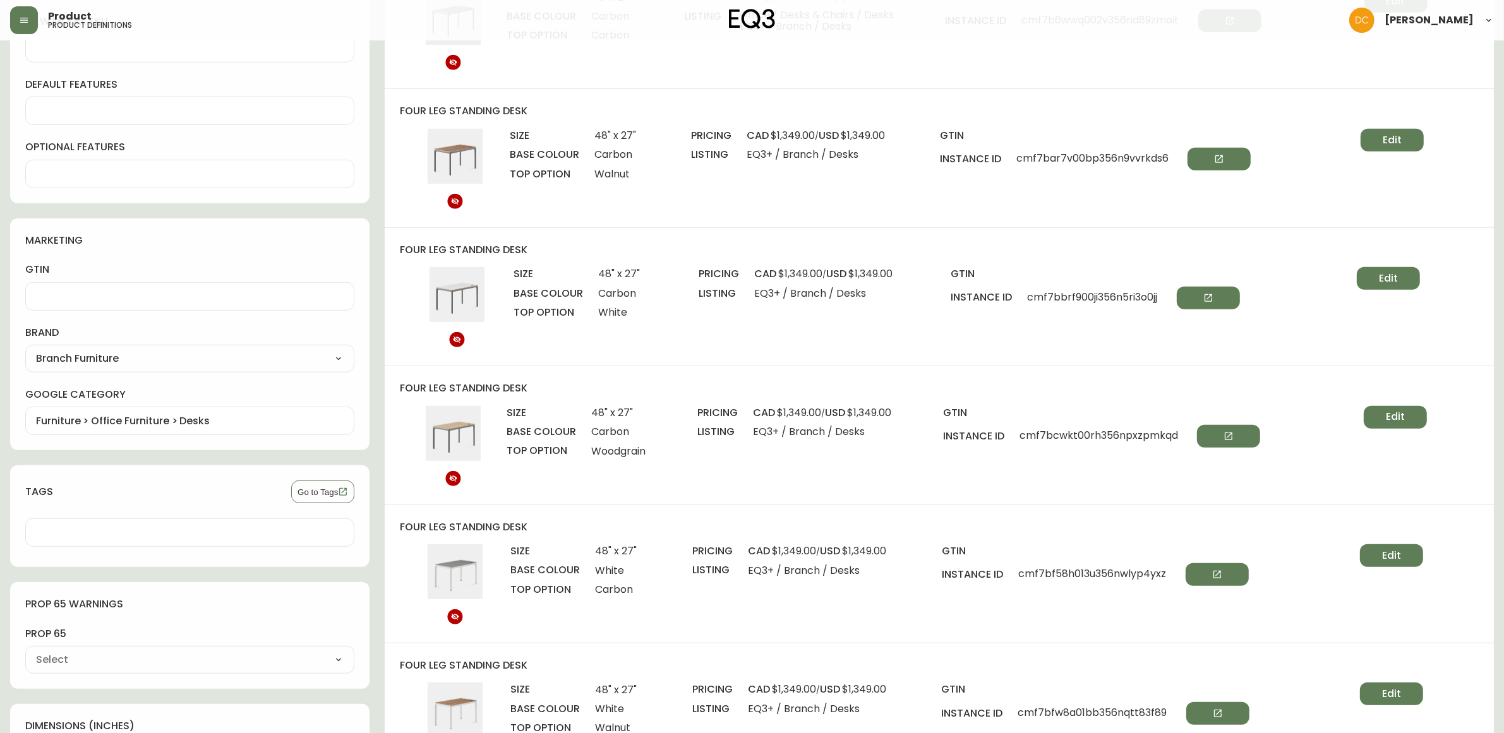
scroll to position [711, 0]
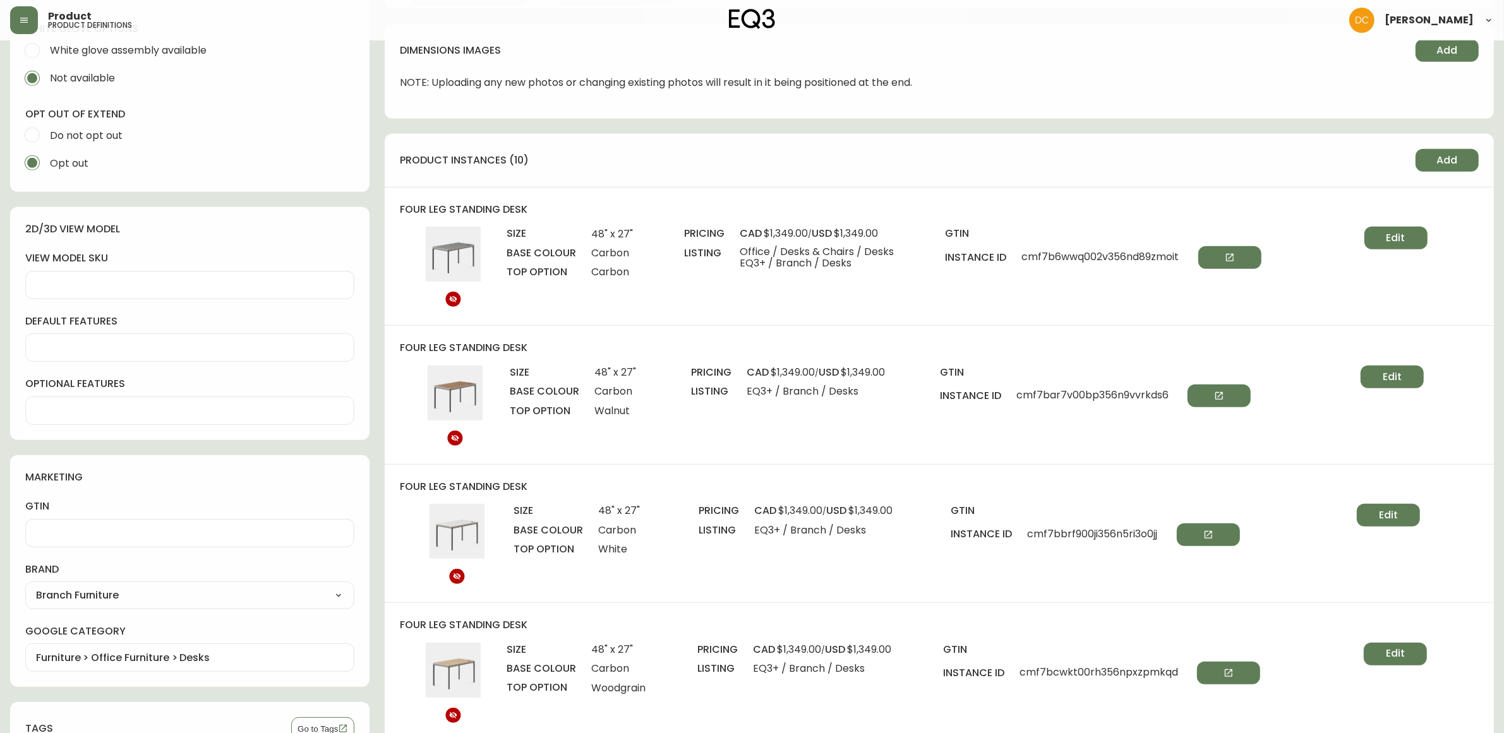
click at [1463, 174] on div "product instances (10) Add" at bounding box center [939, 160] width 1109 height 53
click at [1460, 157] on button "Add" at bounding box center [1446, 160] width 63 height 23
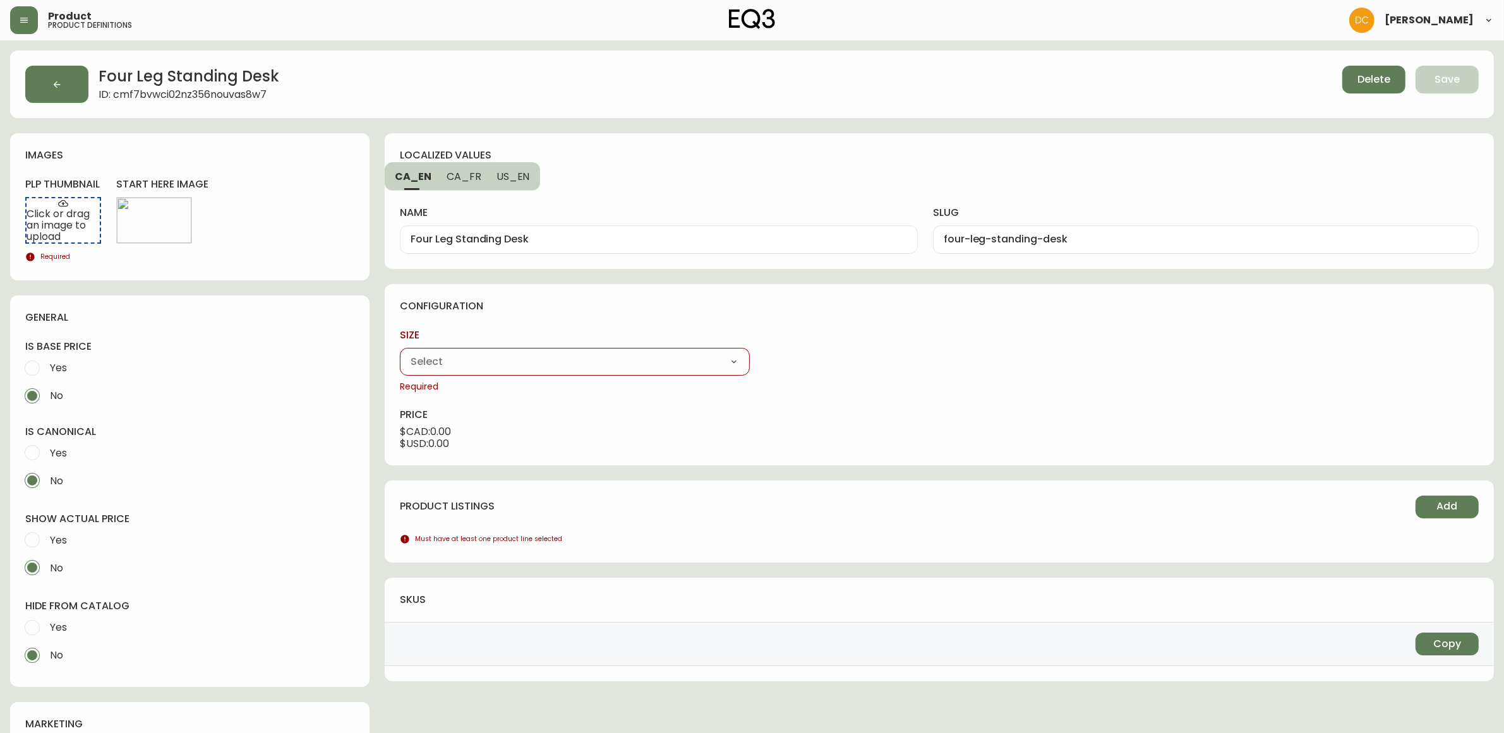
click at [512, 351] on div "48" x 27" 59" x 27"" at bounding box center [574, 362] width 349 height 28
click at [526, 364] on select "48" x 27" 59" x 27"" at bounding box center [574, 361] width 349 height 19
click at [400, 352] on select "48" x 27" 59" x 27"" at bounding box center [574, 361] width 349 height 19
click at [900, 364] on select "Carbon White" at bounding box center [939, 361] width 349 height 19
click at [765, 352] on select "Carbon White" at bounding box center [939, 361] width 349 height 19
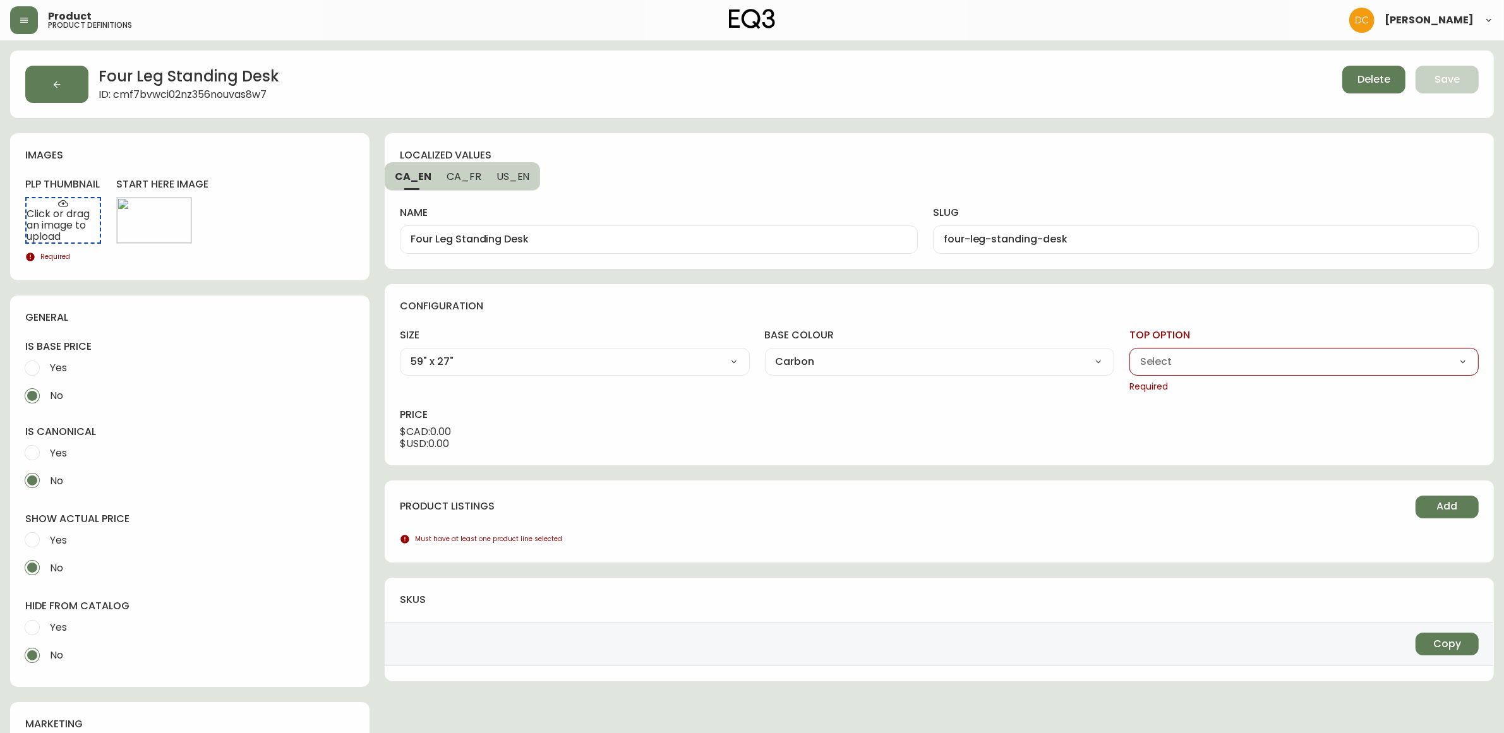
click at [1187, 354] on select "Carbon Walnut White Woodgrain" at bounding box center [1303, 361] width 349 height 19
click at [1129, 352] on select "Carbon Walnut White Woodgrain" at bounding box center [1303, 361] width 349 height 19
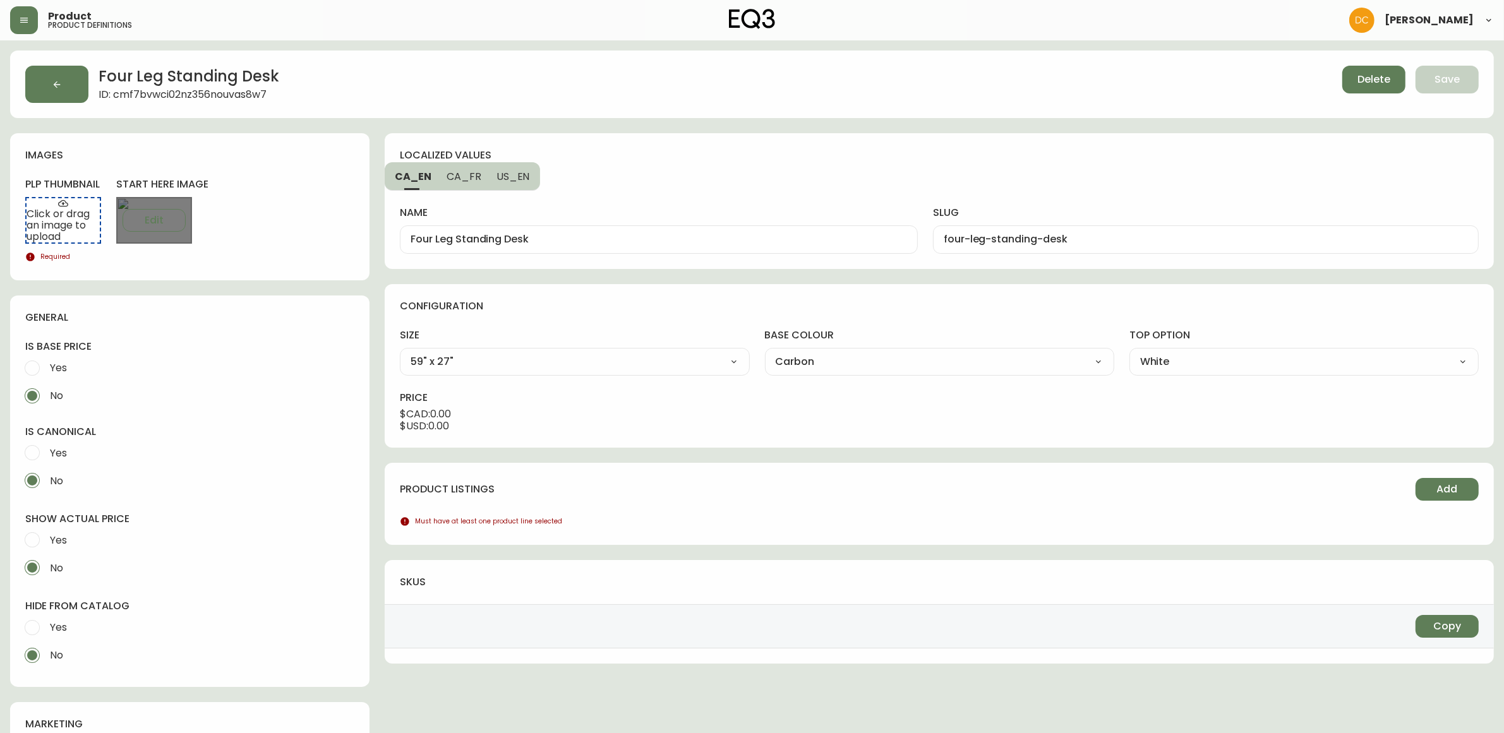
click at [158, 232] on div "Edit" at bounding box center [154, 220] width 76 height 47
click at [158, 225] on span "Edit" at bounding box center [154, 220] width 19 height 14
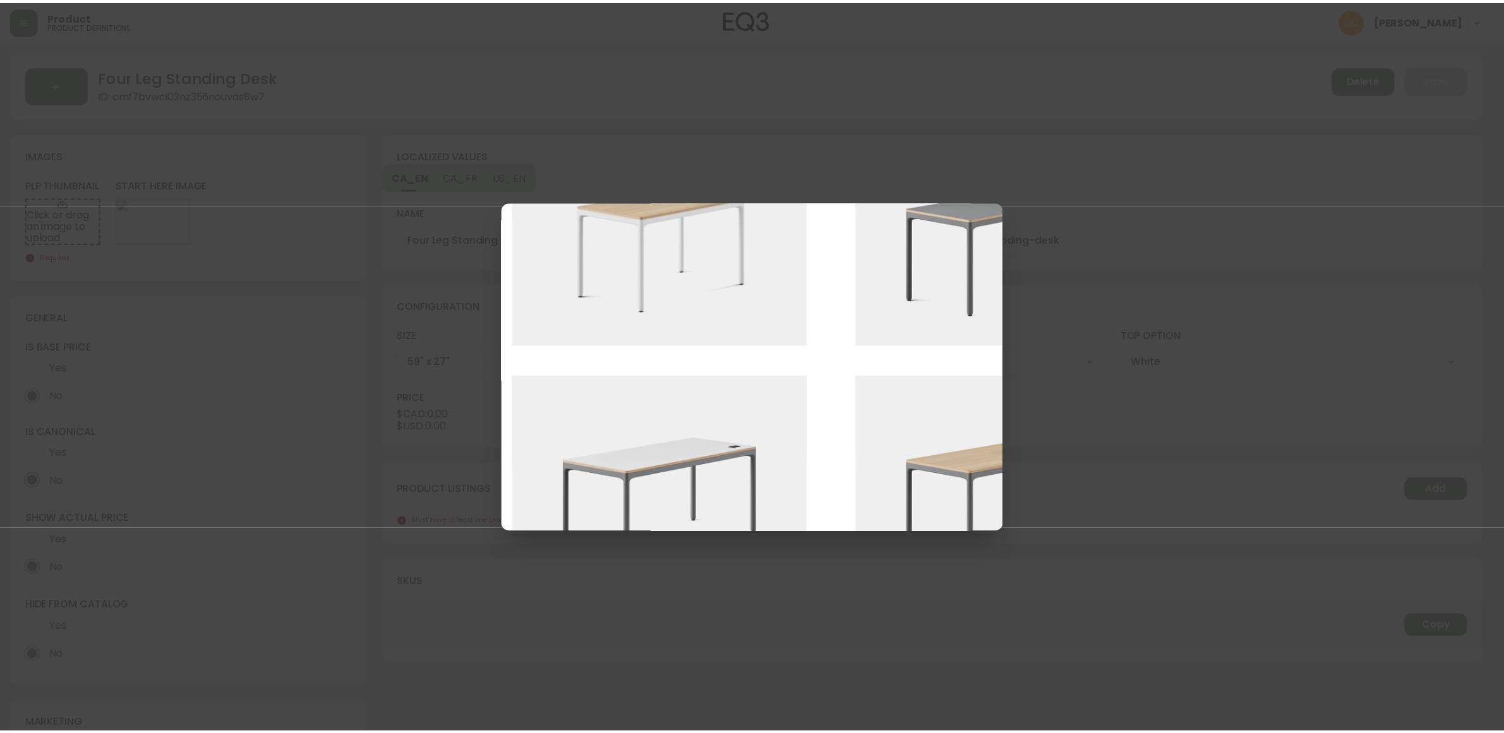
scroll to position [632, 335]
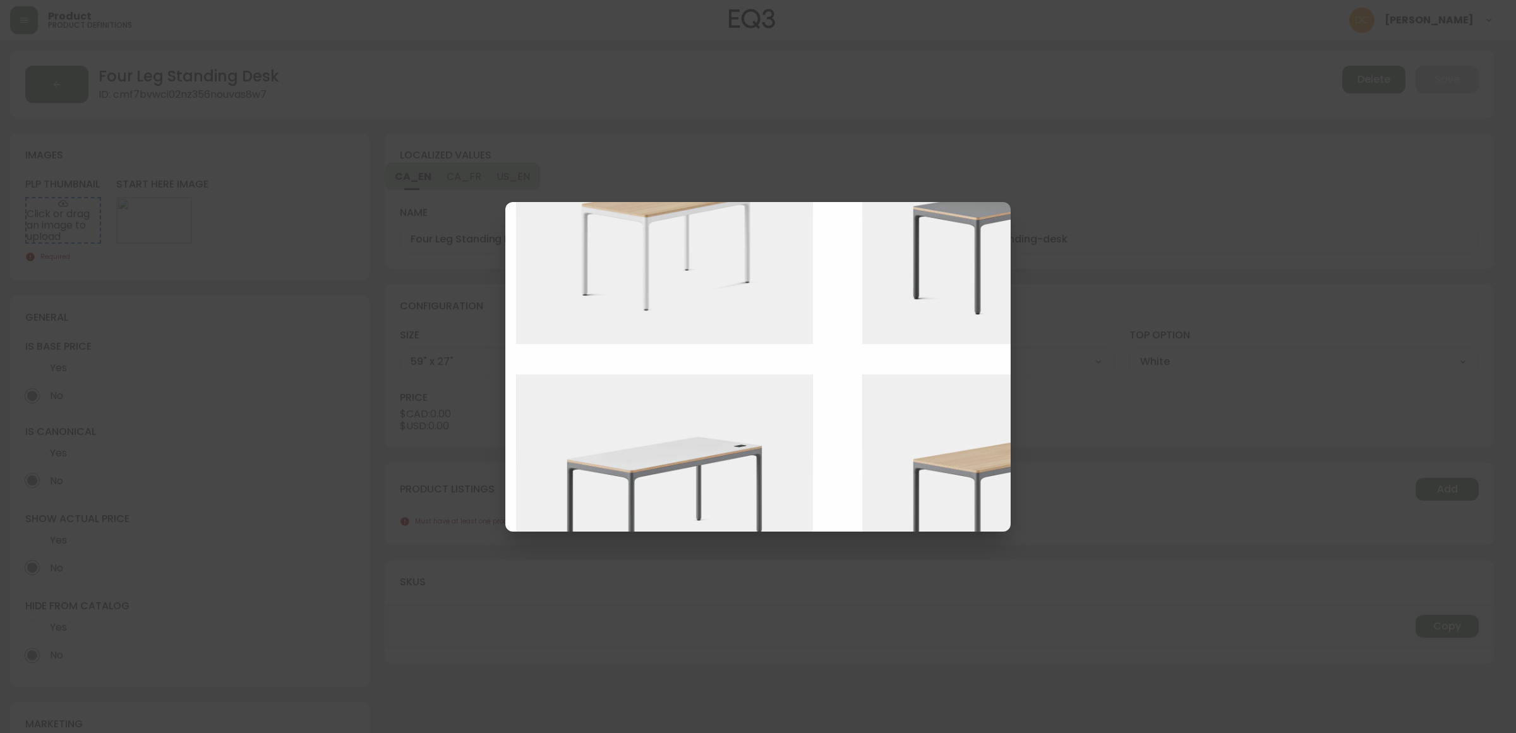
click at [730, 467] on img at bounding box center [674, 486] width 316 height 223
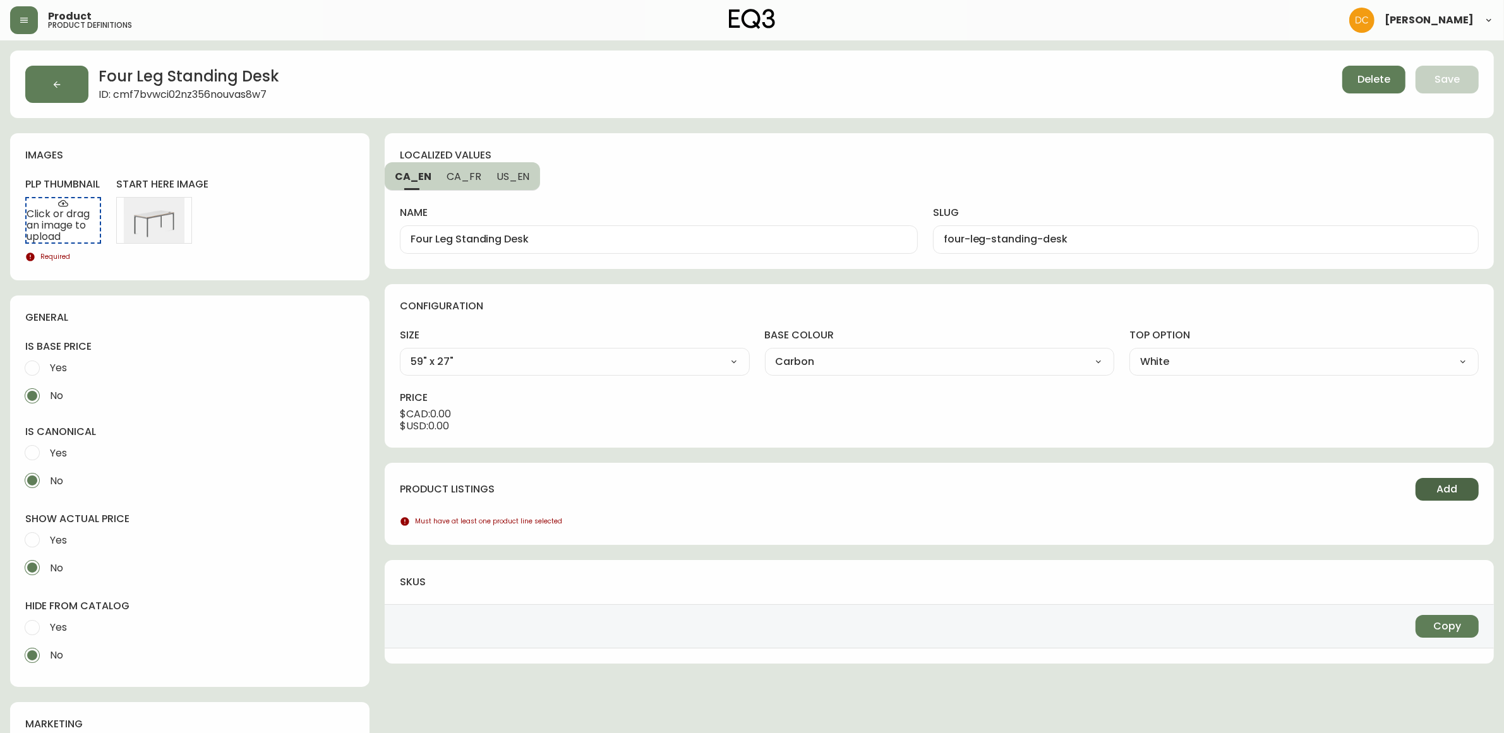
click at [1447, 498] on button "Add" at bounding box center [1446, 489] width 63 height 23
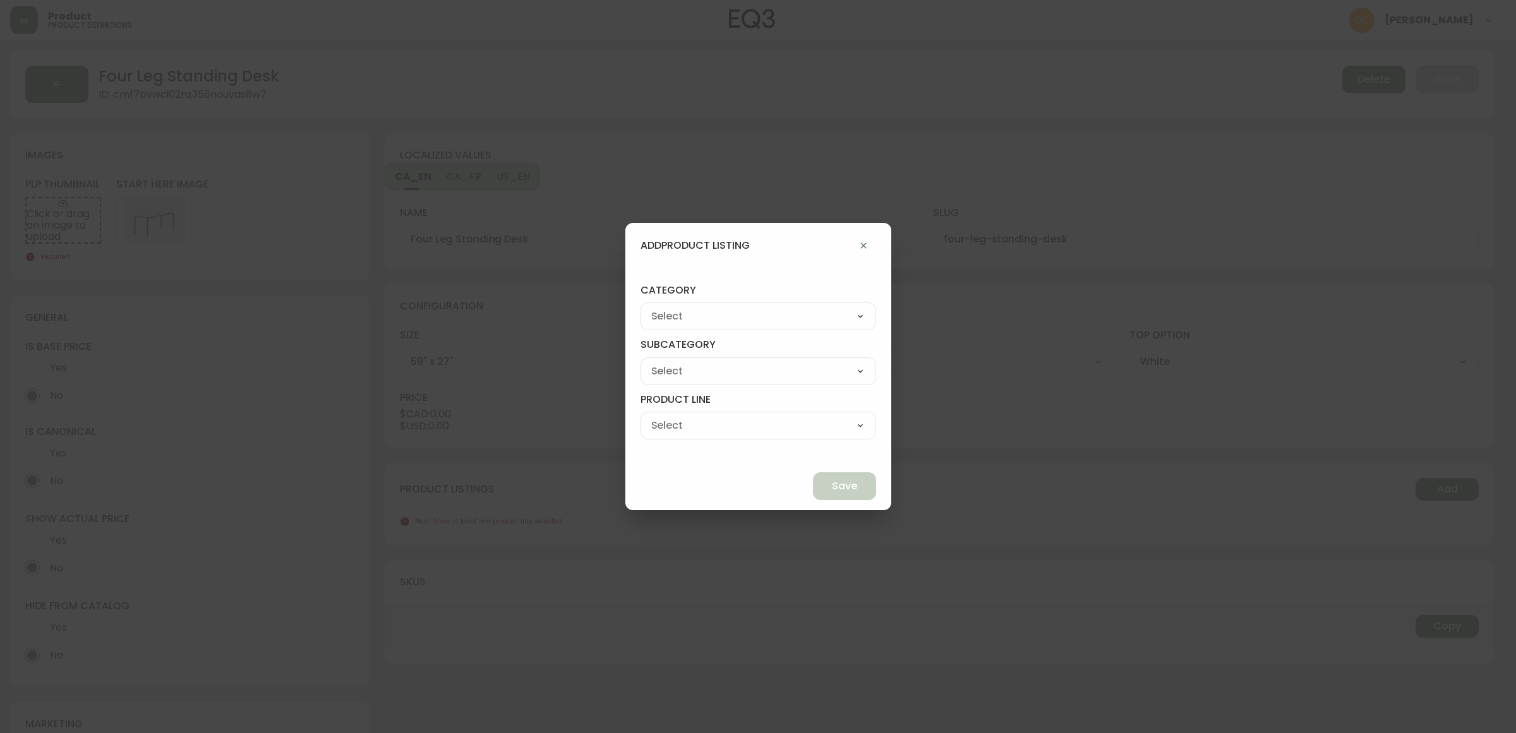
click at [793, 324] on select "Best Sellers Living Dining Bedroom Outdoor Office Lighting Rugs Accessories EQ3…" at bounding box center [758, 316] width 236 height 19
click at [670, 307] on select "Best Sellers Living Dining Bedroom Outdoor Office Lighting Rugs Accessories EQ3…" at bounding box center [758, 316] width 236 height 19
click at [733, 376] on select "[PERSON_NAME] Palliser Branch Silk & Snow Marimekko Neighbor Loll Designs [PERS…" at bounding box center [758, 371] width 236 height 19
click at [670, 362] on select "[PERSON_NAME] Palliser Branch Silk & Snow Marimekko Neighbor Loll Designs [PERS…" at bounding box center [758, 371] width 236 height 19
click at [769, 424] on select "Office Chairs Desks Desk Accessories Chair Accessories" at bounding box center [758, 425] width 236 height 19
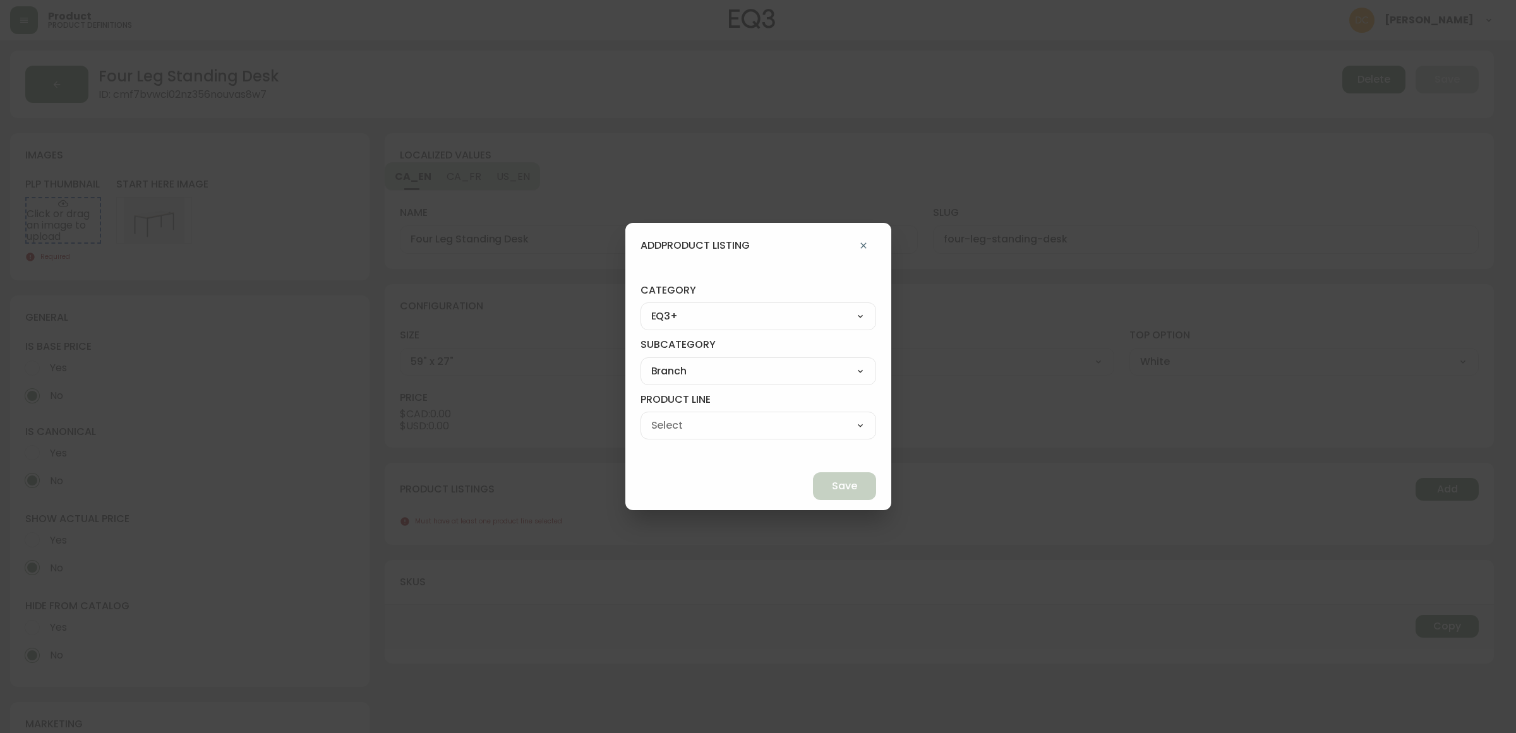
click at [670, 416] on select "Office Chairs Desks Desk Accessories Chair Accessories" at bounding box center [758, 425] width 236 height 19
click at [813, 481] on button "Save" at bounding box center [844, 486] width 63 height 28
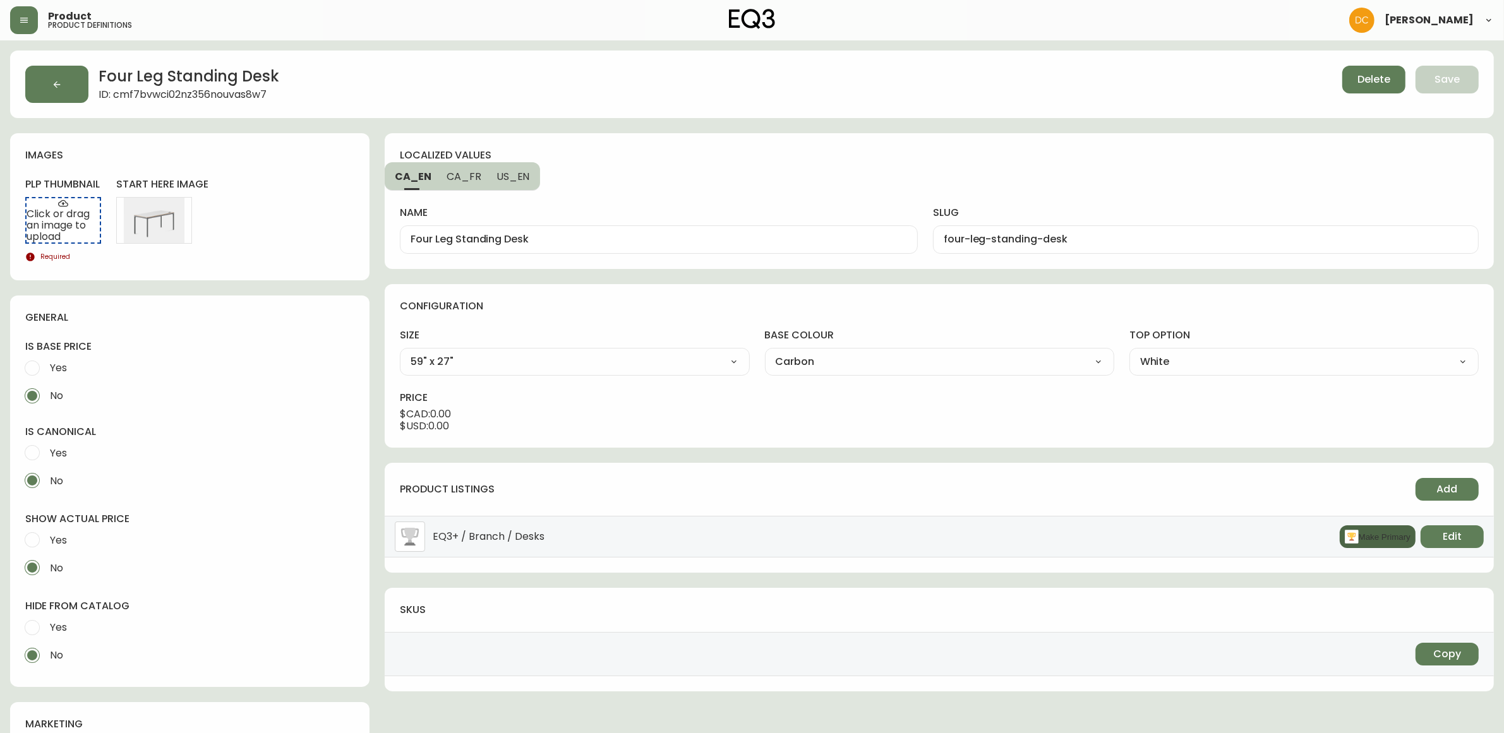
click at [1349, 540] on rect "button" at bounding box center [1352, 537] width 14 height 14
click at [85, 623] on label "Yes" at bounding box center [181, 628] width 326 height 28
click at [46, 623] on input "Yes" at bounding box center [32, 628] width 28 height 28
click at [65, 544] on span "Yes" at bounding box center [58, 540] width 17 height 13
click at [46, 544] on input "Yes" at bounding box center [32, 540] width 28 height 28
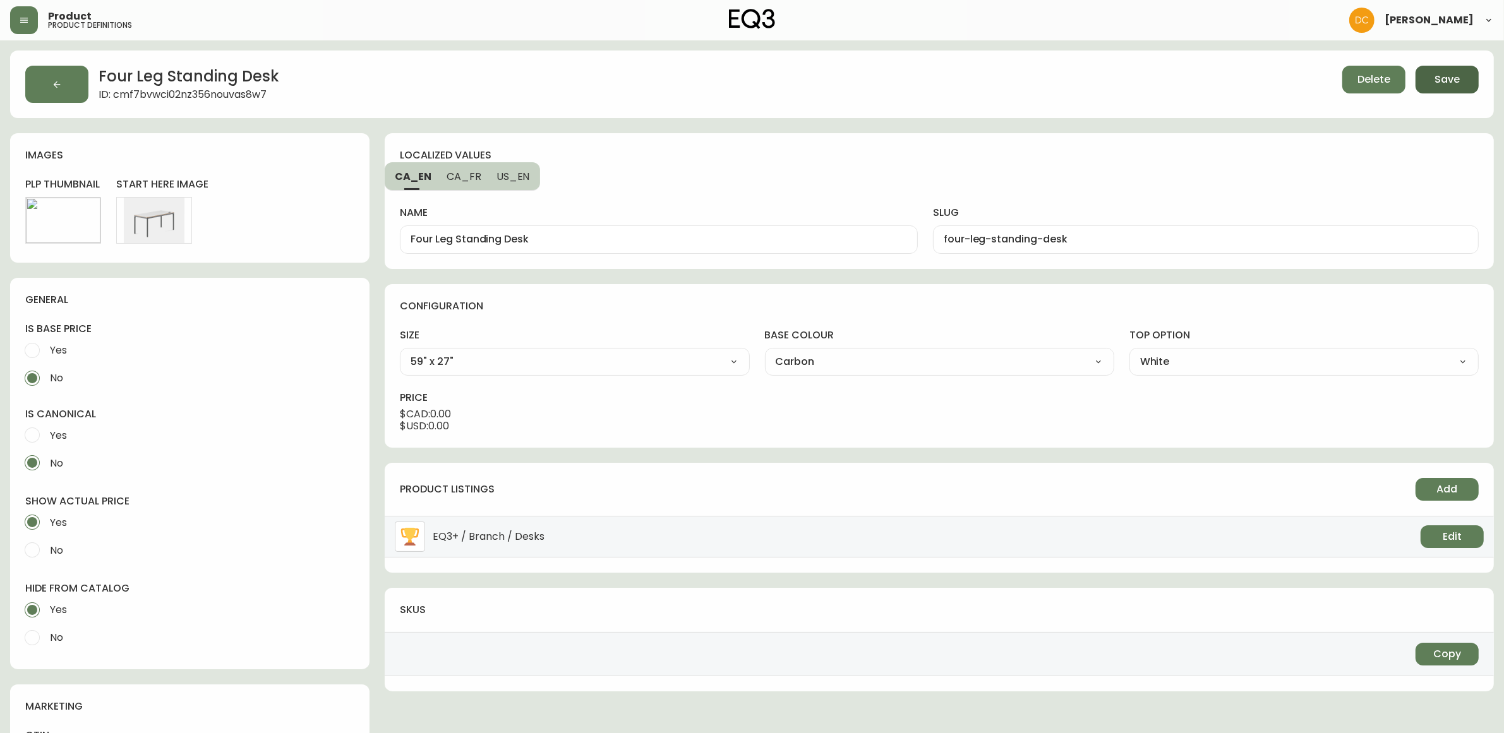
click at [1460, 90] on button "Save" at bounding box center [1446, 80] width 63 height 28
click at [59, 83] on icon "button" at bounding box center [57, 85] width 10 height 10
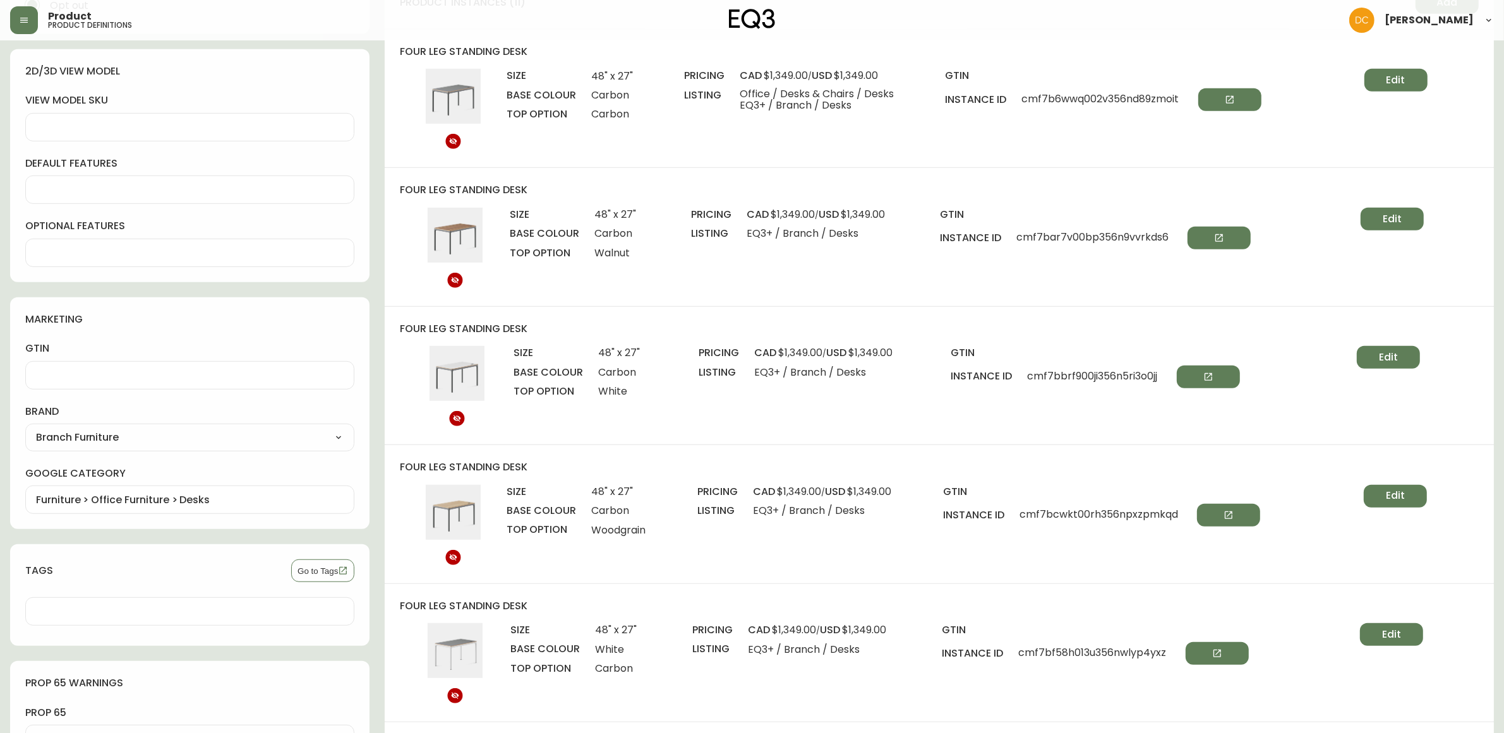
scroll to position [632, 0]
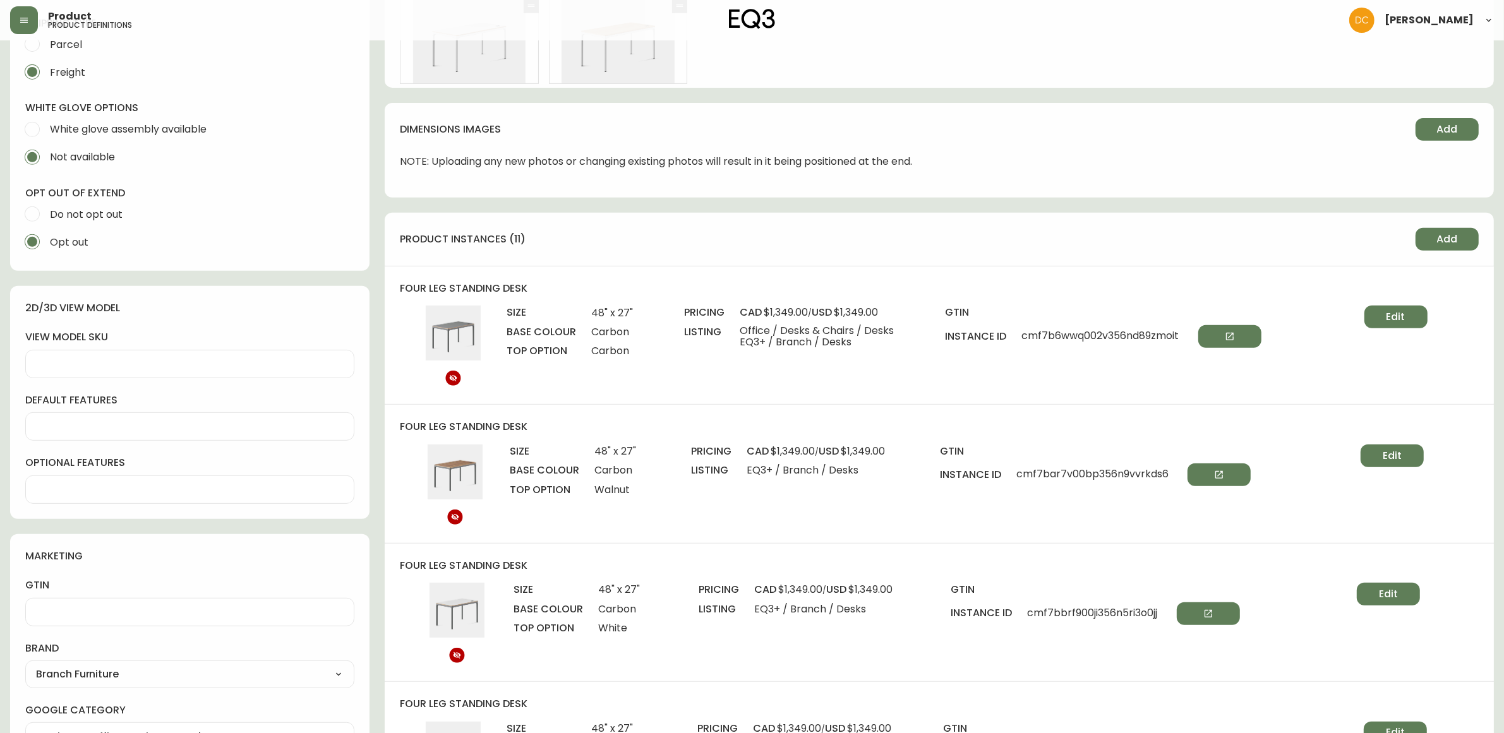
click at [1444, 236] on span "Add" at bounding box center [1447, 239] width 21 height 14
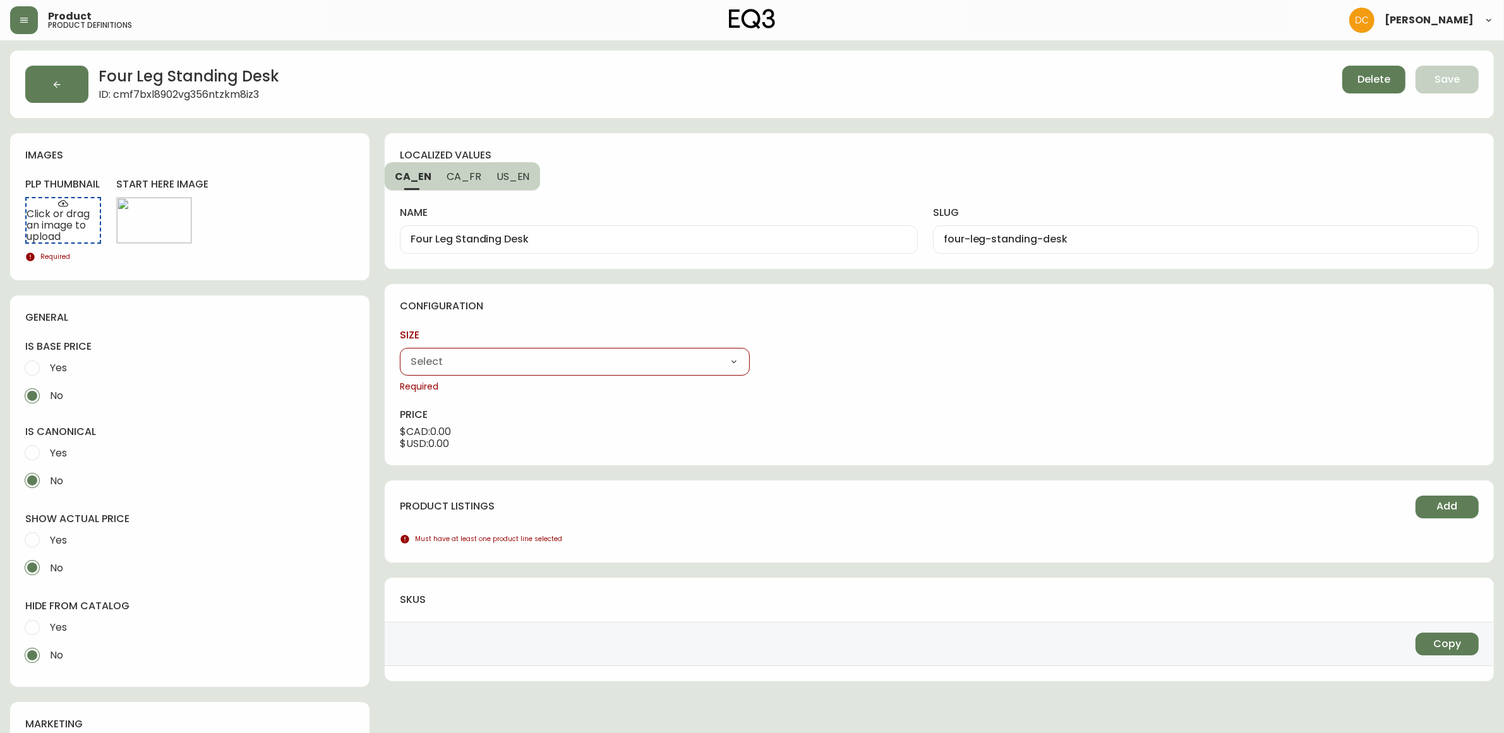
click at [626, 360] on select "48" x 27" 59" x 27"" at bounding box center [574, 361] width 349 height 19
click at [400, 352] on select "48" x 27" 59" x 27"" at bounding box center [574, 361] width 349 height 19
click at [952, 360] on select "Carbon White" at bounding box center [939, 361] width 349 height 19
click at [765, 352] on select "Carbon White" at bounding box center [939, 361] width 349 height 19
click at [1216, 349] on div "Carbon Walnut White Woodgrain" at bounding box center [1303, 362] width 349 height 28
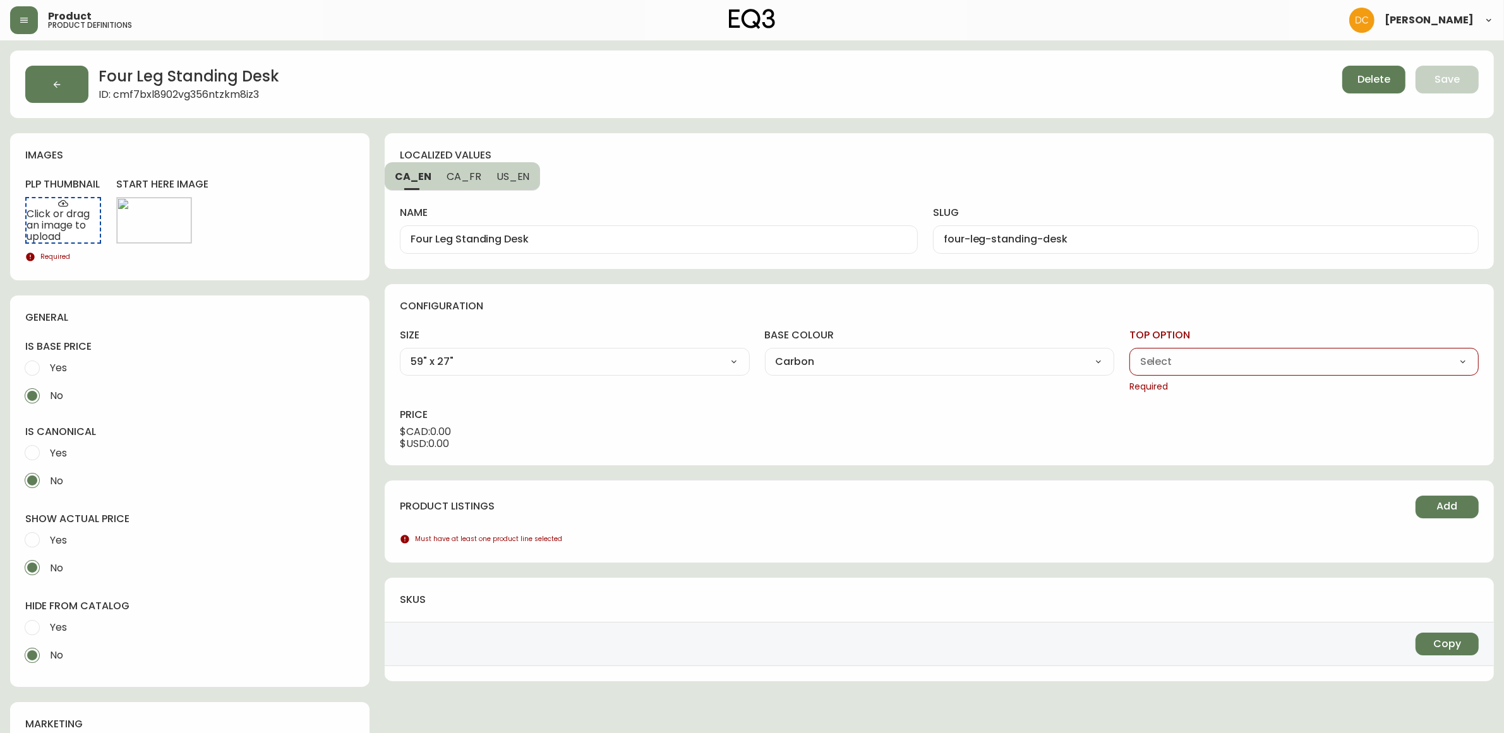
click at [1213, 363] on select "Carbon Walnut White Woodgrain" at bounding box center [1303, 361] width 349 height 19
click at [1129, 352] on select "Carbon Walnut White Woodgrain" at bounding box center [1303, 361] width 349 height 19
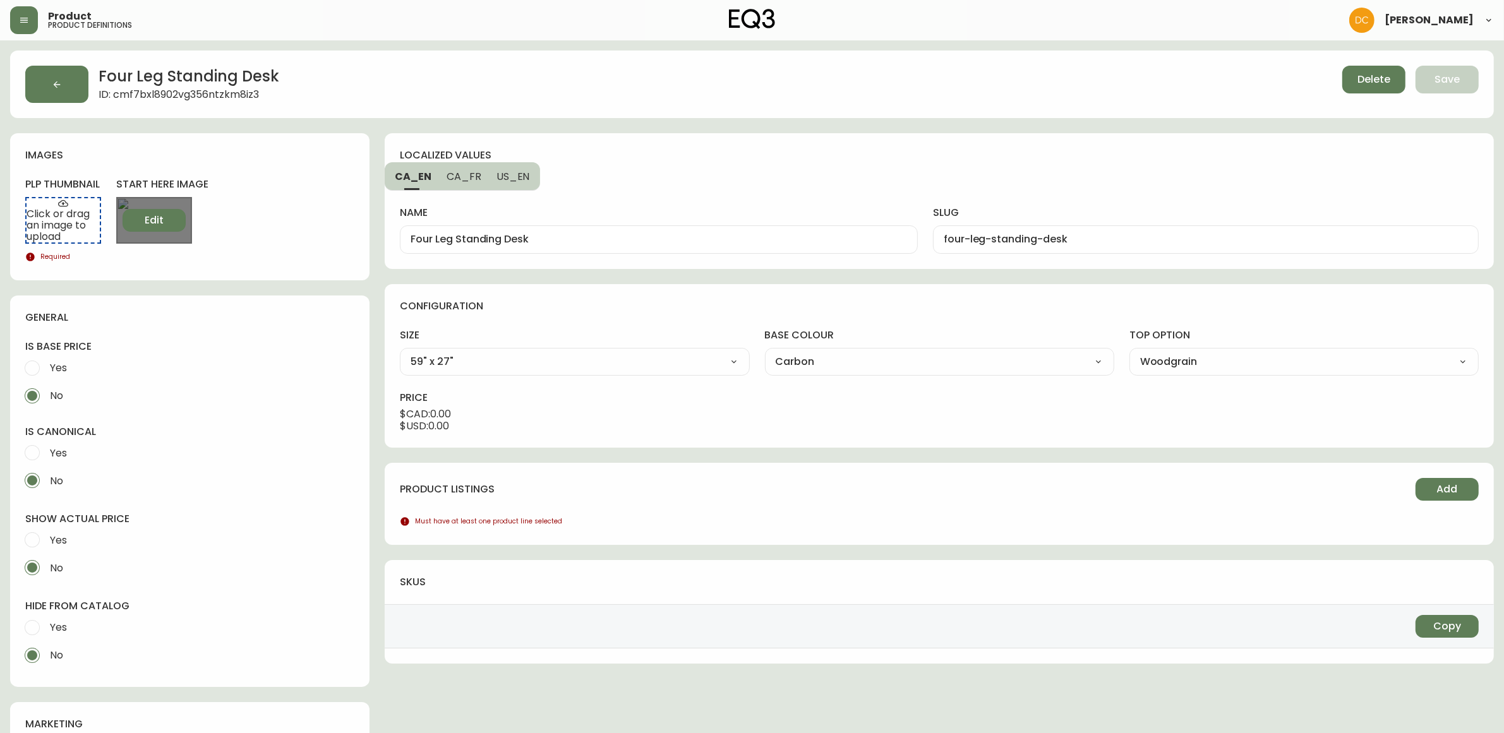
click at [171, 216] on button "Edit" at bounding box center [154, 220] width 63 height 23
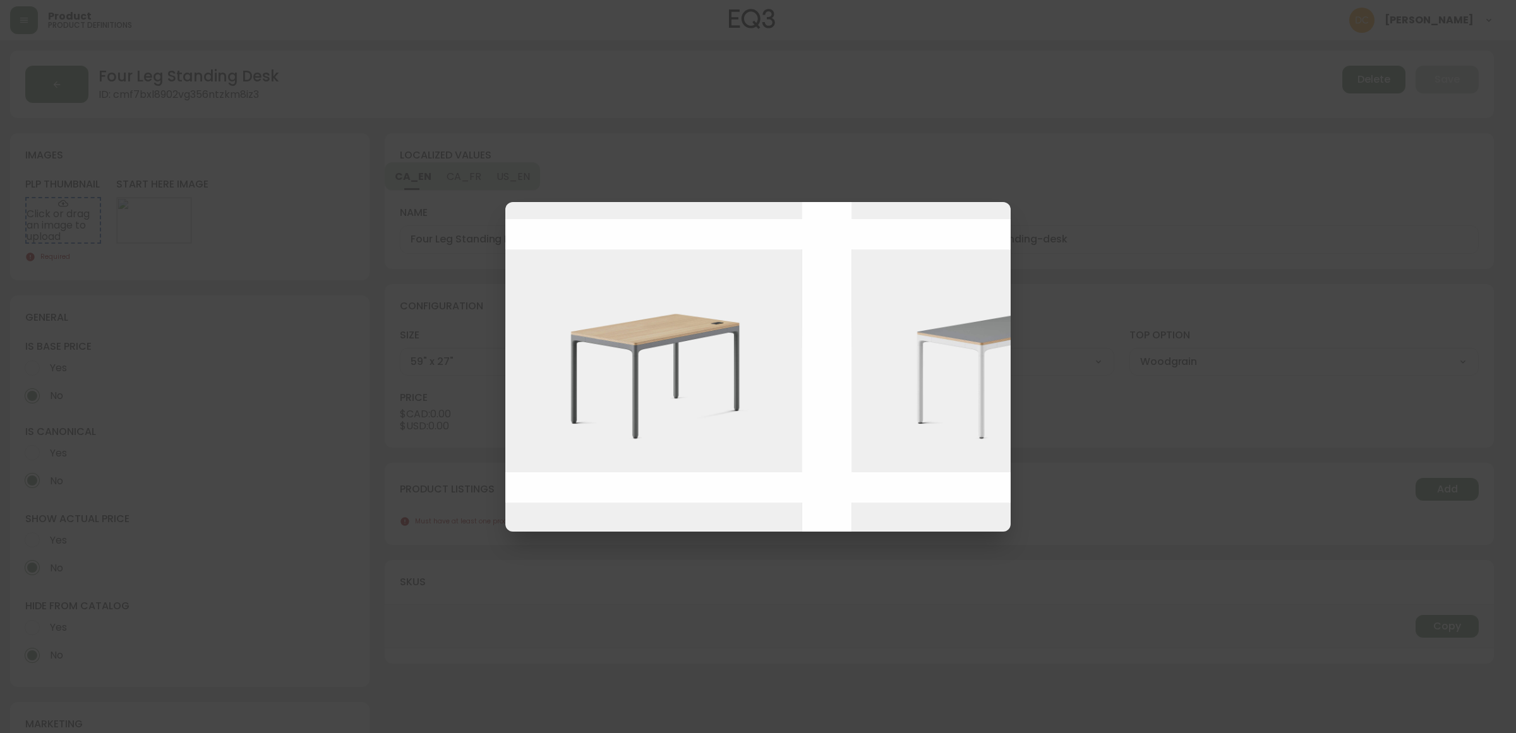
scroll to position [553, 0]
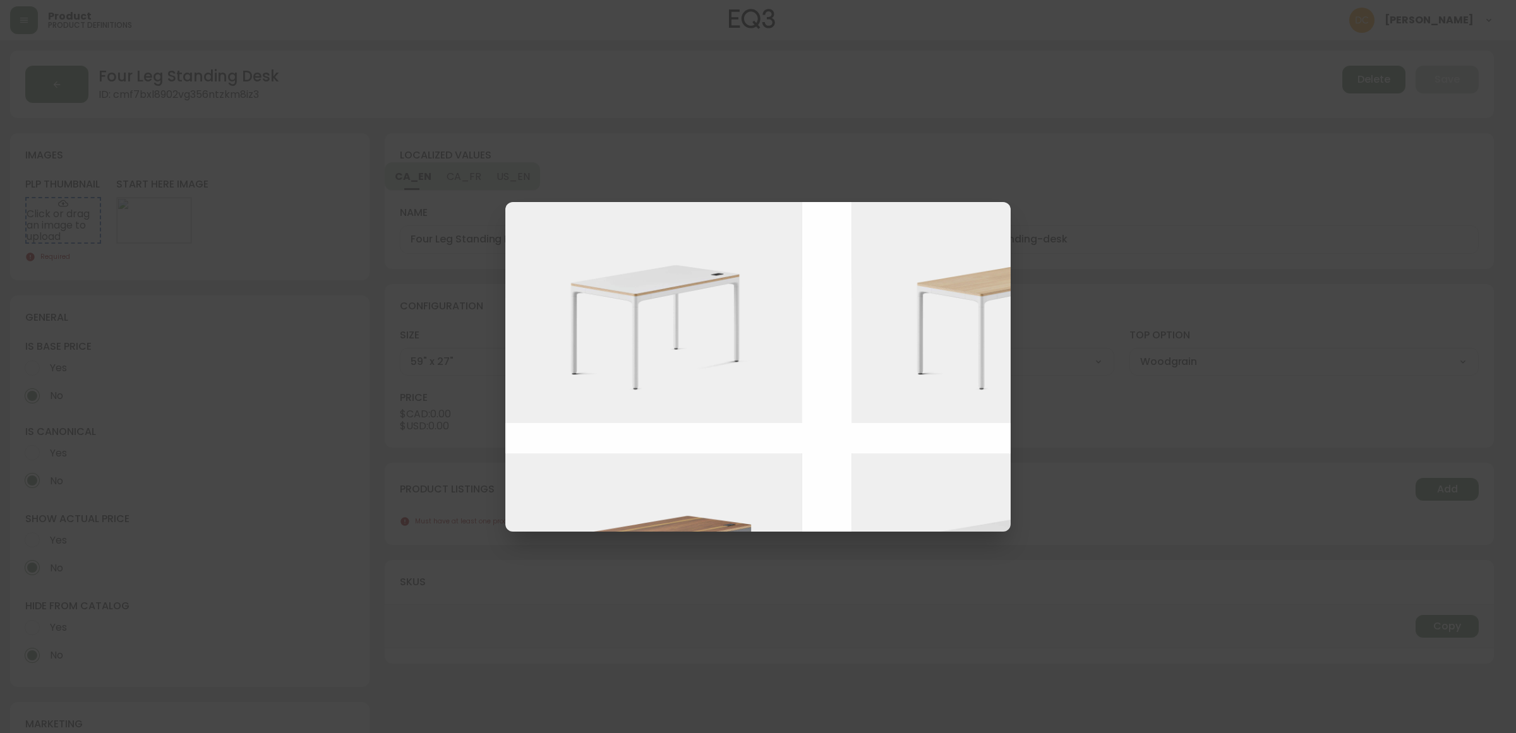
click at [945, 361] on img at bounding box center [1009, 312] width 316 height 223
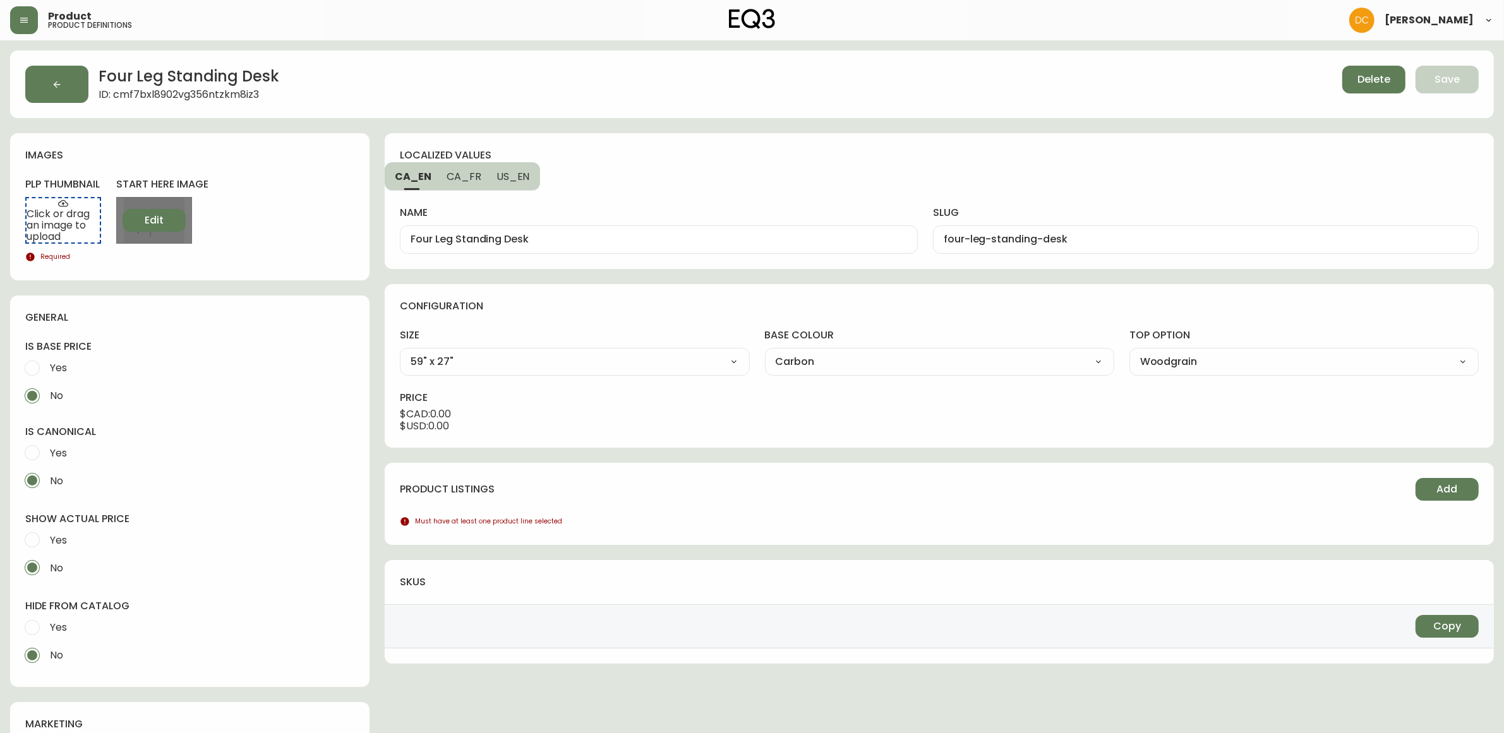
click at [143, 221] on button "Edit" at bounding box center [154, 220] width 63 height 23
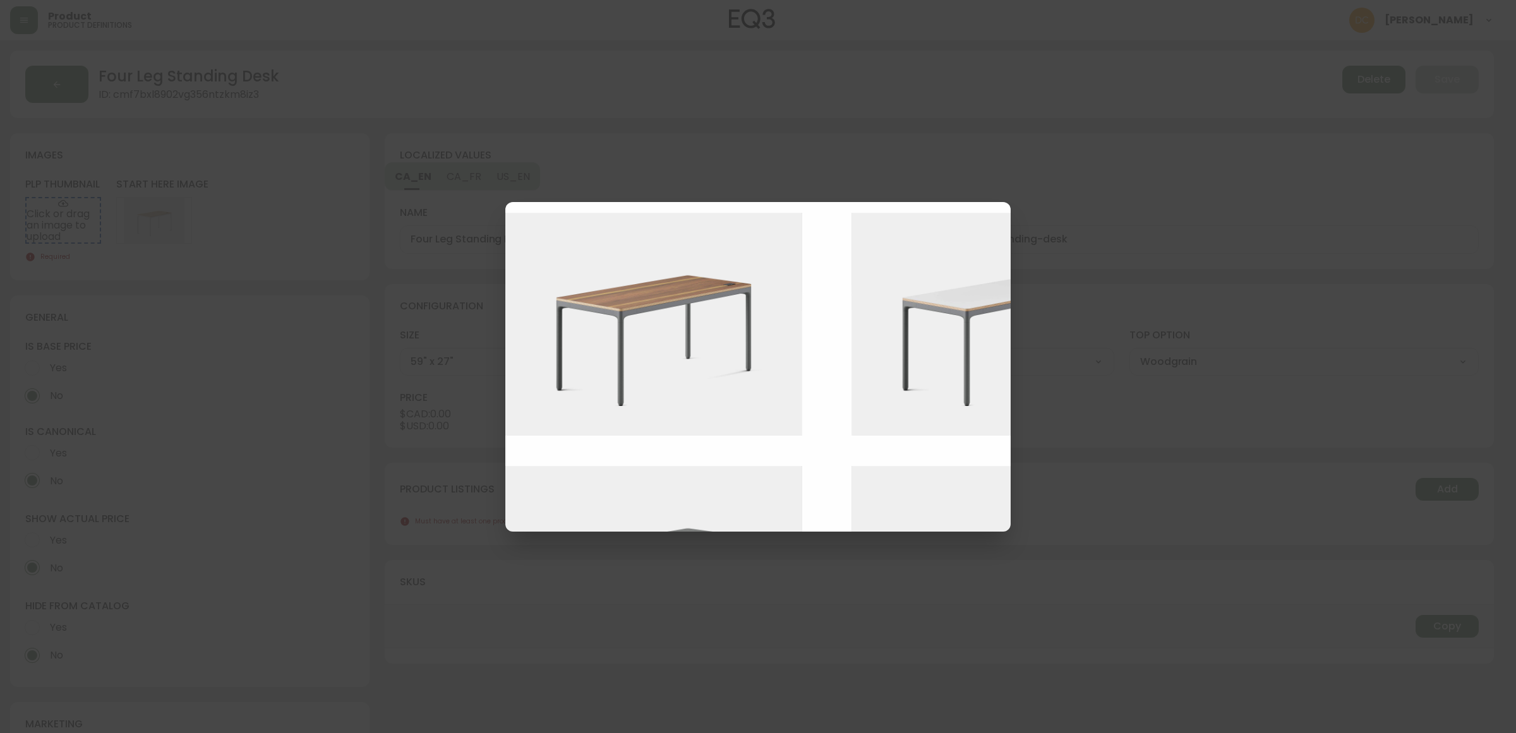
scroll to position [868, 0]
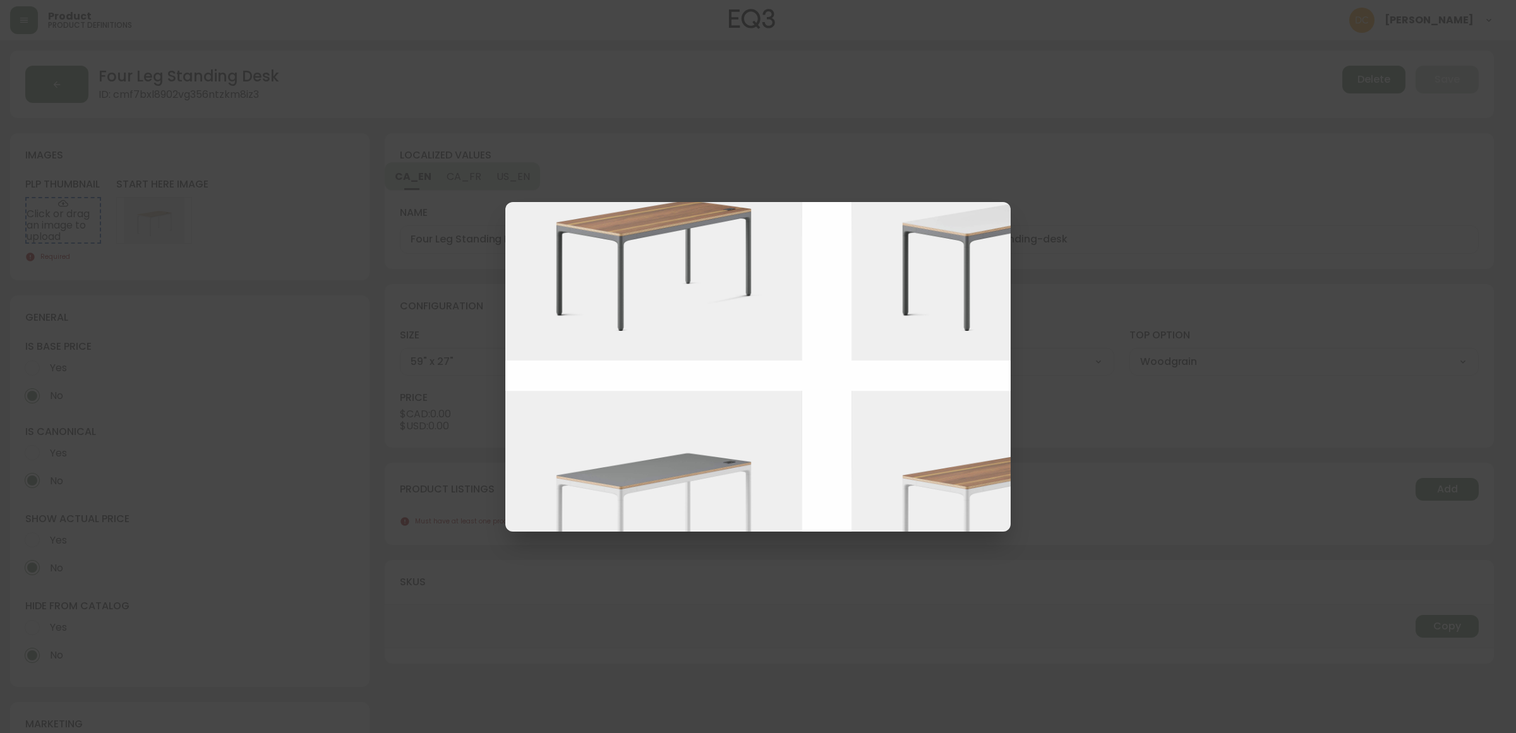
drag, startPoint x: 718, startPoint y: 535, endPoint x: 758, endPoint y: 526, distance: 40.8
click at [758, 526] on div "select starting image" at bounding box center [758, 366] width 1516 height 733
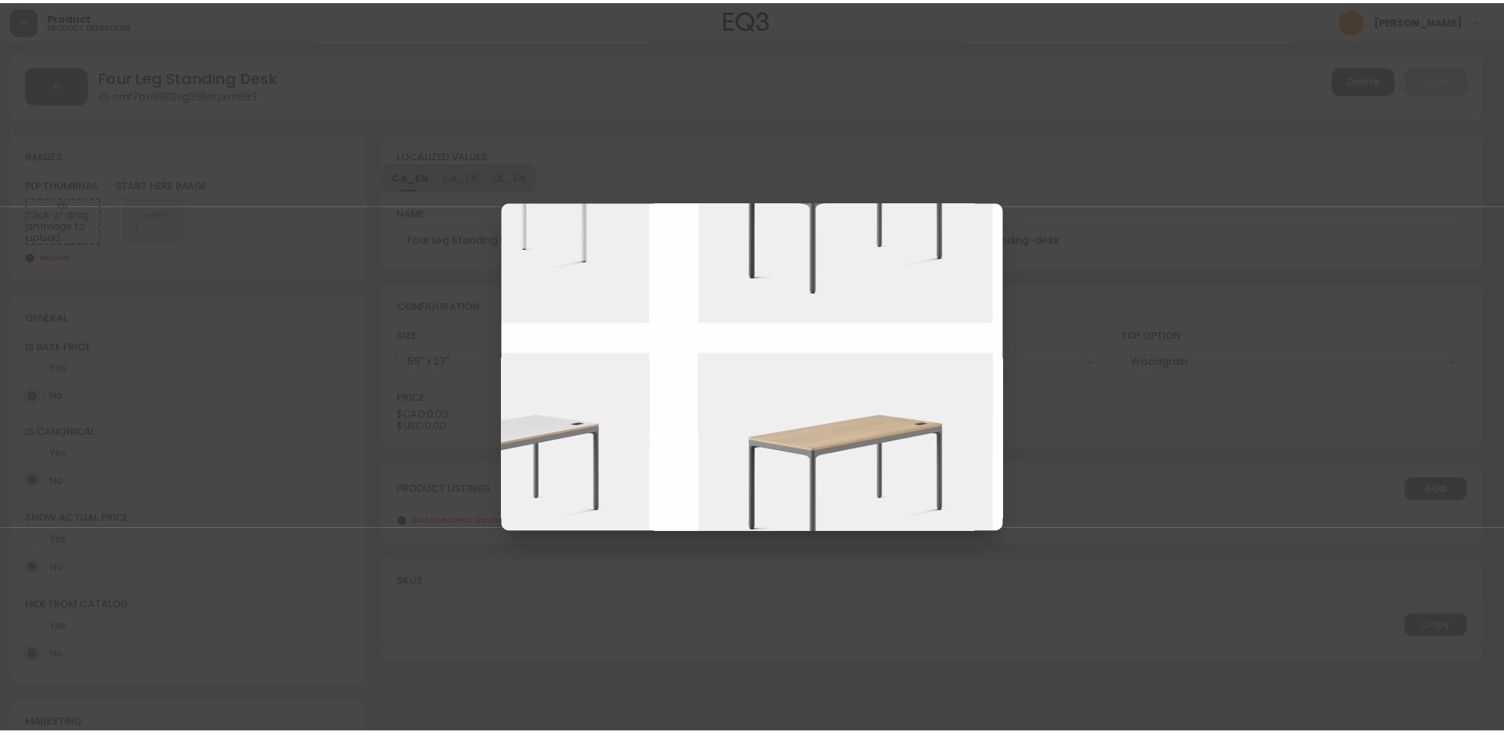
scroll to position [632, 494]
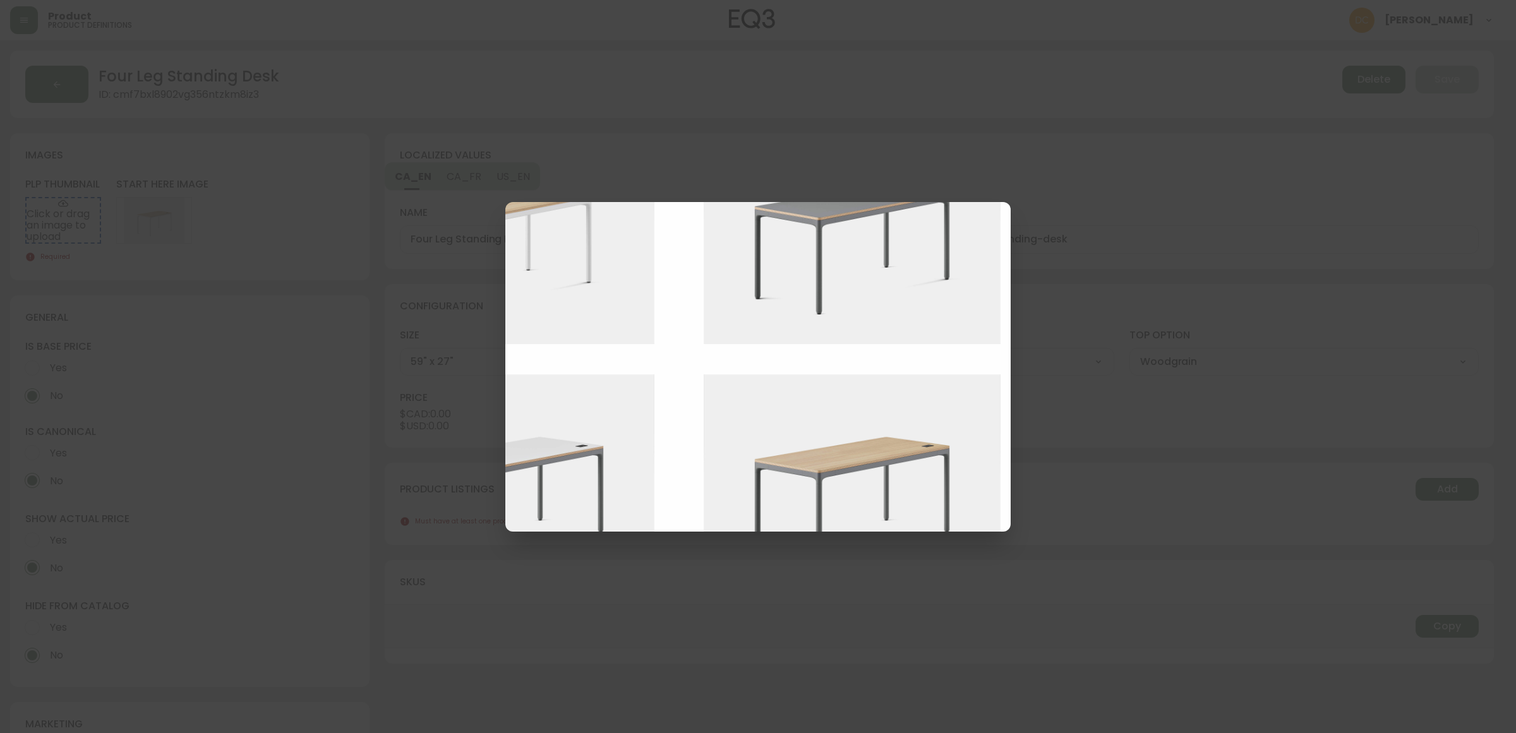
click at [898, 450] on img at bounding box center [862, 486] width 316 height 223
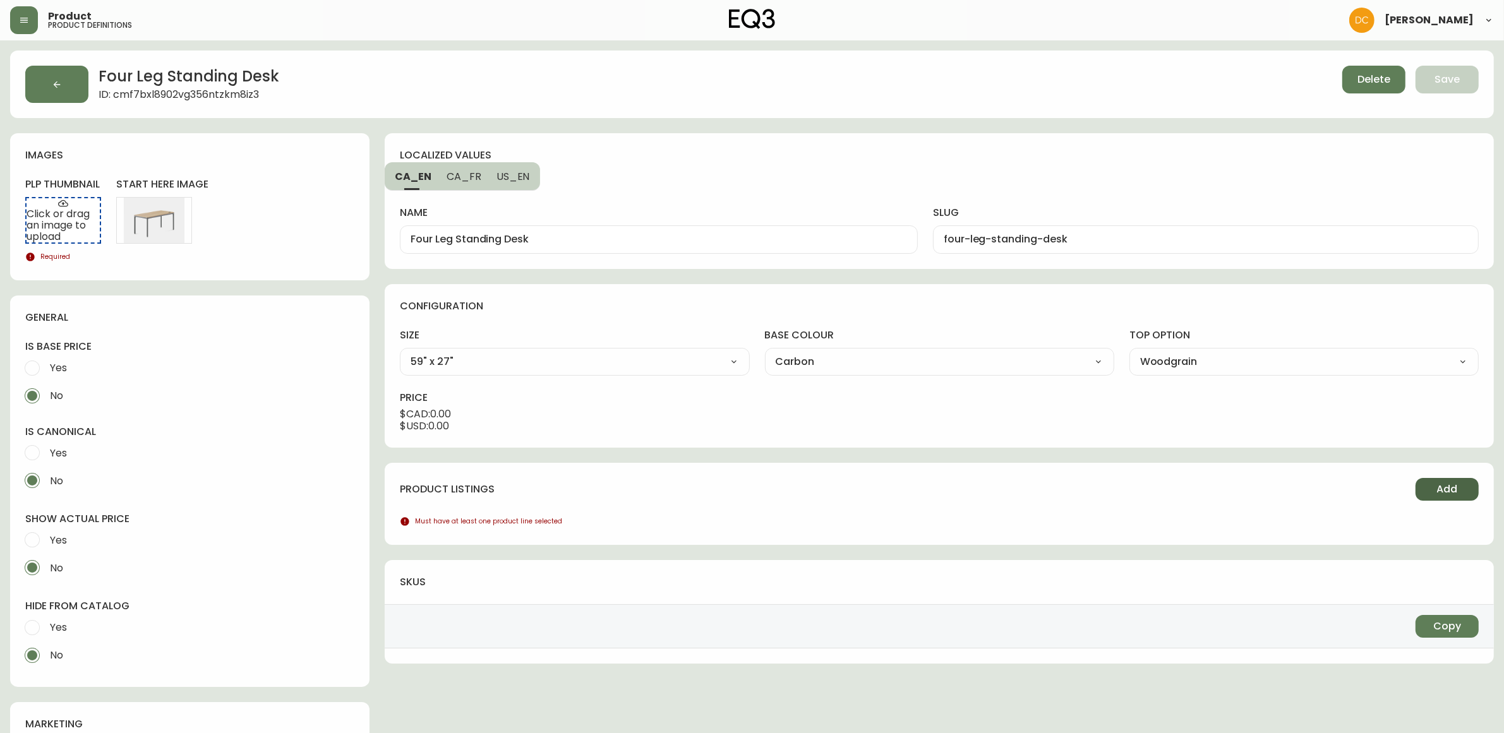
click at [1450, 481] on button "Add" at bounding box center [1446, 489] width 63 height 23
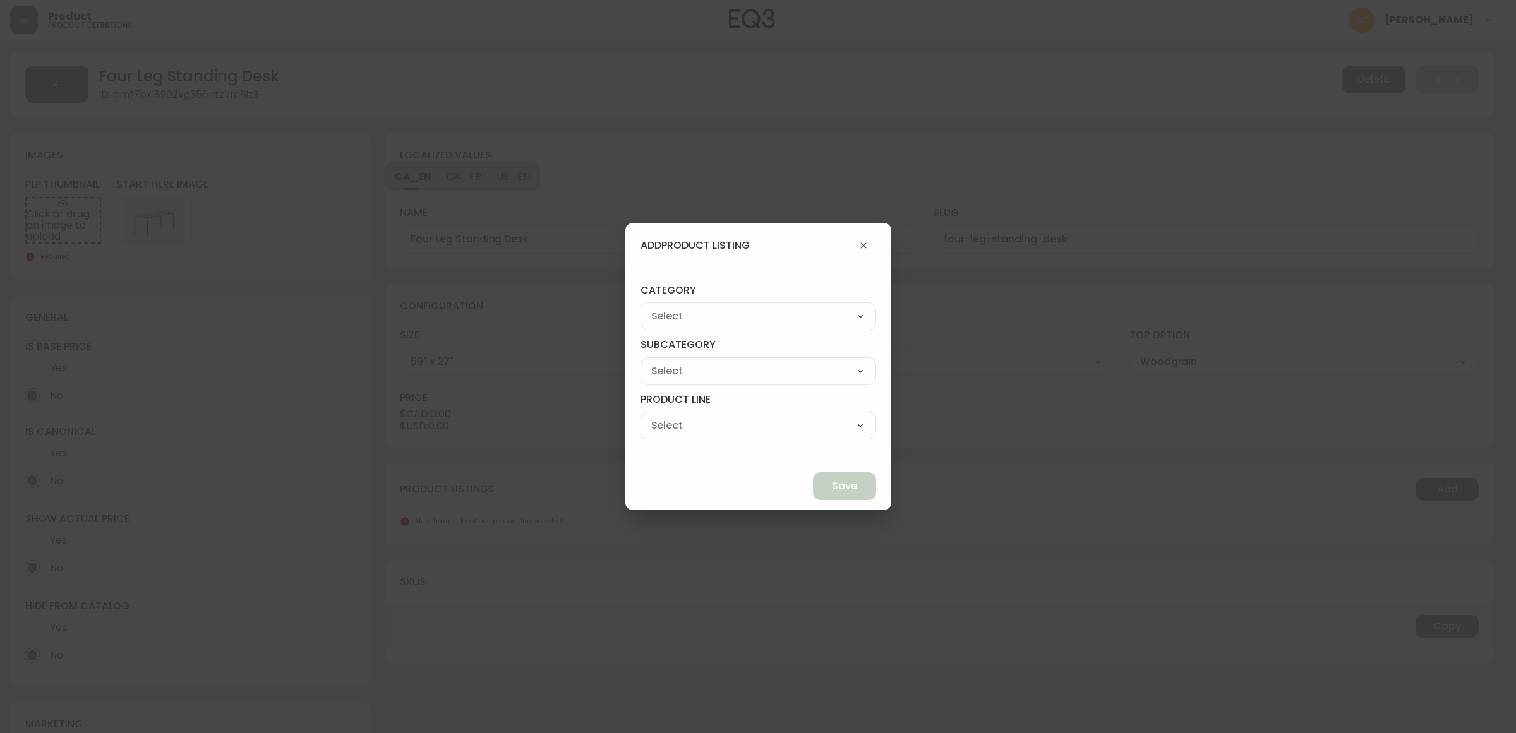
click at [714, 318] on select "Best Sellers Living Dining Bedroom Outdoor Office Lighting Rugs Accessories EQ3…" at bounding box center [758, 316] width 236 height 19
click at [670, 307] on select "Best Sellers Living Dining Bedroom Outdoor Office Lighting Rugs Accessories EQ3…" at bounding box center [758, 316] width 236 height 19
click at [747, 379] on select "[PERSON_NAME] Palliser Branch Silk & Snow Marimekko Neighbor Loll Designs [PERS…" at bounding box center [758, 371] width 236 height 19
click at [670, 362] on select "[PERSON_NAME] Palliser Branch Silk & Snow Marimekko Neighbor Loll Designs [PERS…" at bounding box center [758, 371] width 236 height 19
click at [743, 412] on div "Office Chairs Desks Desk Accessories Chair Accessories" at bounding box center [758, 426] width 236 height 28
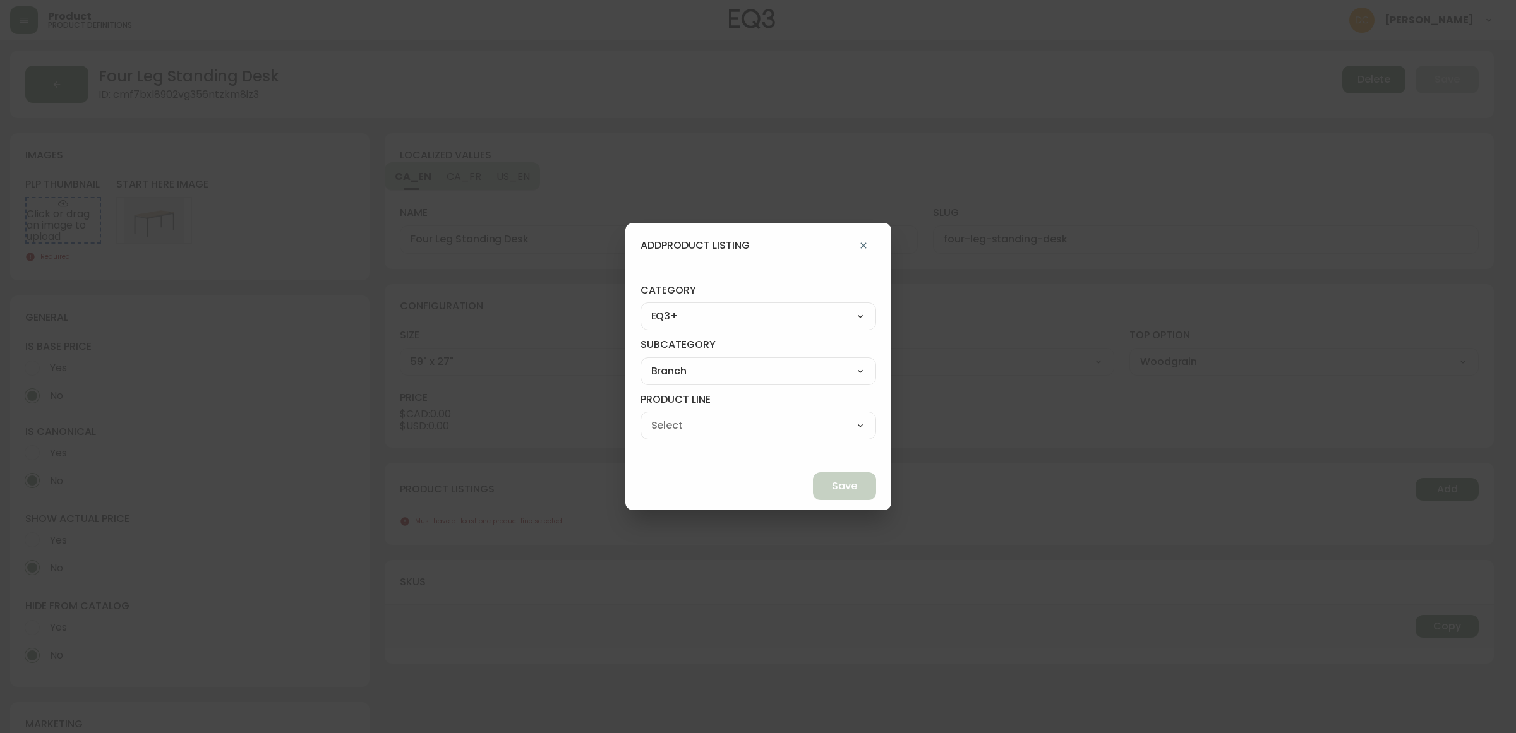
drag, startPoint x: 741, startPoint y: 420, endPoint x: 740, endPoint y: 430, distance: 9.6
click at [741, 420] on select "Office Chairs Desks Desk Accessories Chair Accessories" at bounding box center [758, 425] width 236 height 19
click at [670, 416] on select "Office Chairs Desks Desk Accessories Chair Accessories" at bounding box center [758, 425] width 236 height 19
click at [750, 424] on select "Office Chairs Desks Desk Accessories Chair Accessories" at bounding box center [758, 425] width 236 height 19
click at [670, 416] on select "Office Chairs Desks Desk Accessories Chair Accessories" at bounding box center [758, 425] width 236 height 19
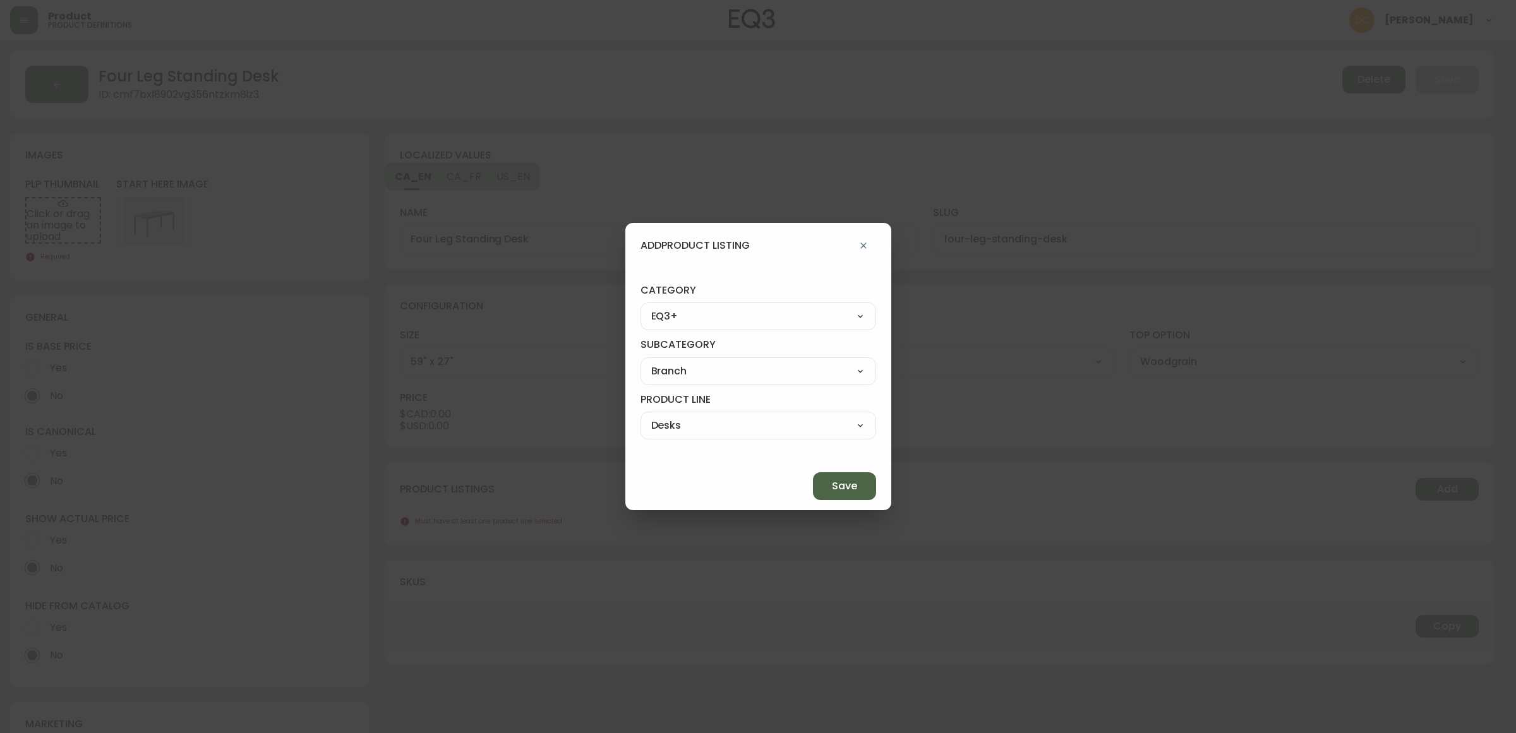
click at [832, 480] on span "Save" at bounding box center [844, 486] width 25 height 14
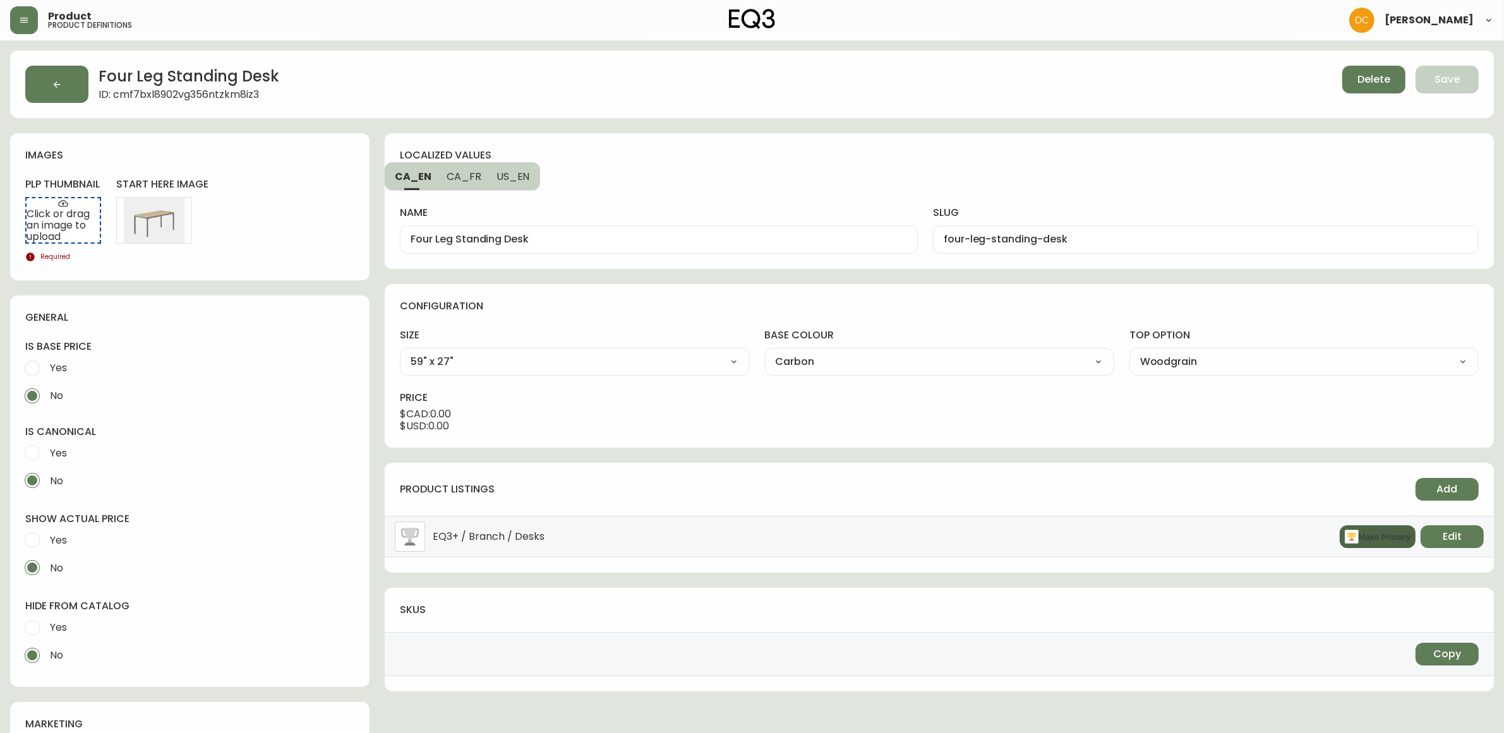
click at [1374, 535] on button "Make Primary" at bounding box center [1378, 537] width 76 height 23
click at [63, 627] on span "Yes" at bounding box center [58, 627] width 17 height 13
click at [46, 627] on input "Yes" at bounding box center [32, 628] width 28 height 28
click at [60, 543] on span "Yes" at bounding box center [58, 540] width 17 height 13
click at [46, 543] on input "Yes" at bounding box center [32, 540] width 28 height 28
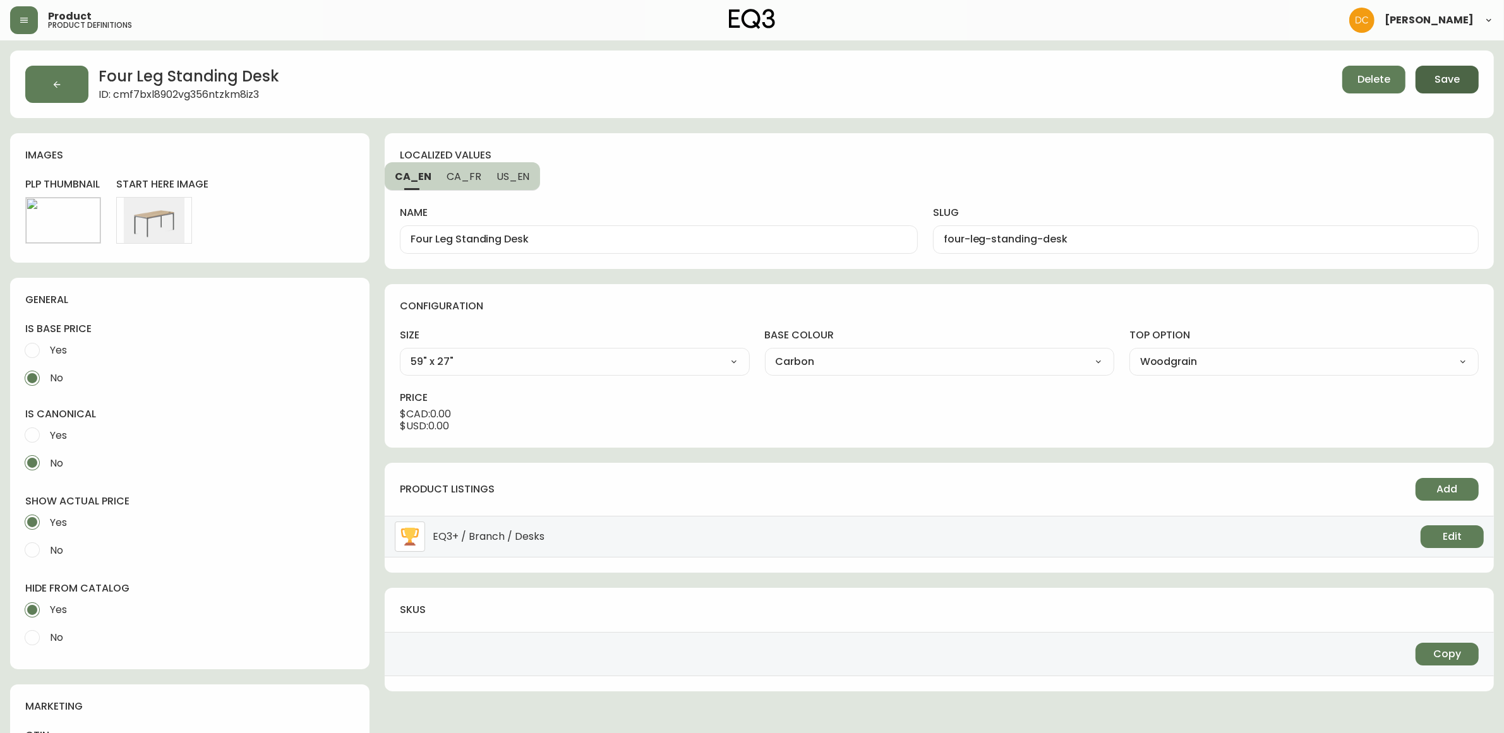
click at [1445, 71] on button "Save" at bounding box center [1446, 80] width 63 height 28
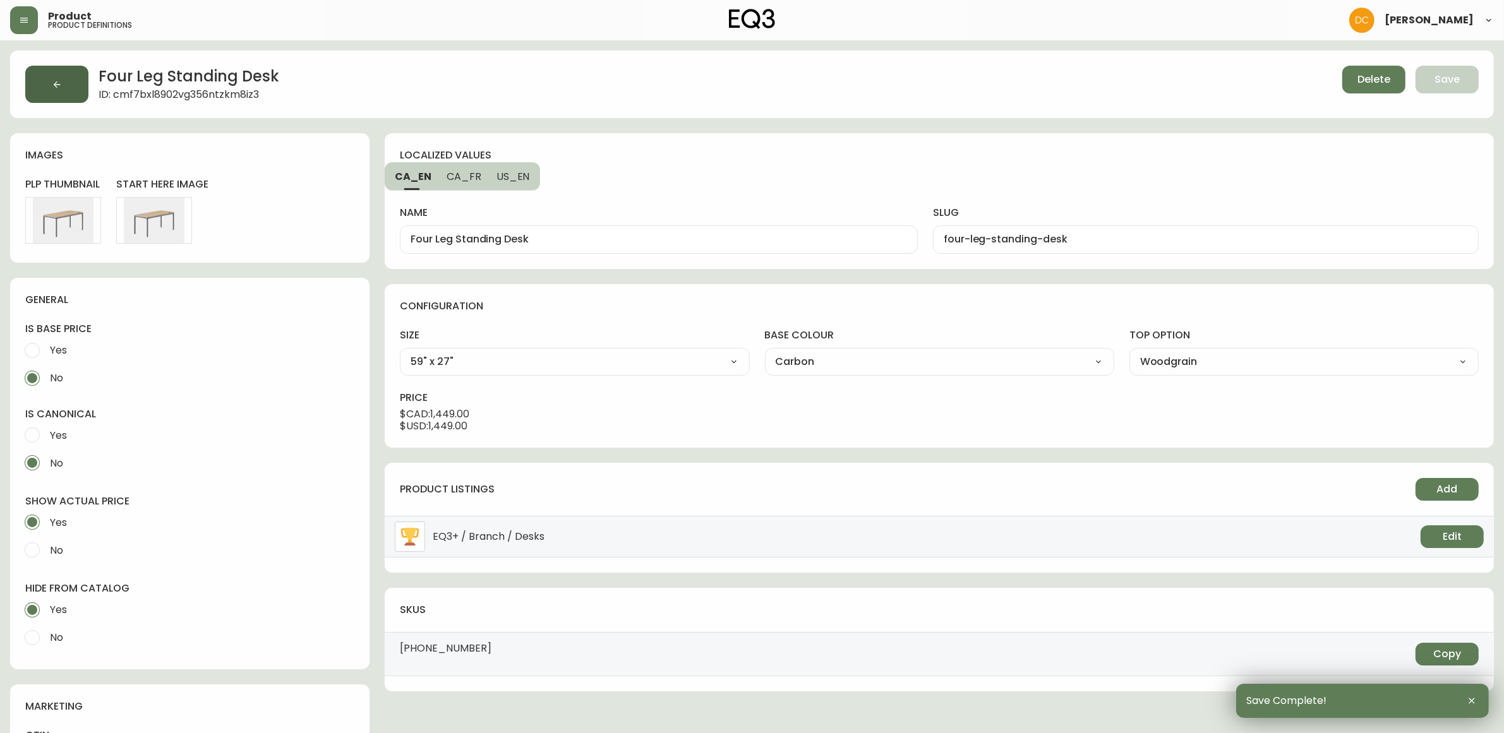
click at [51, 84] on button "button" at bounding box center [56, 84] width 63 height 37
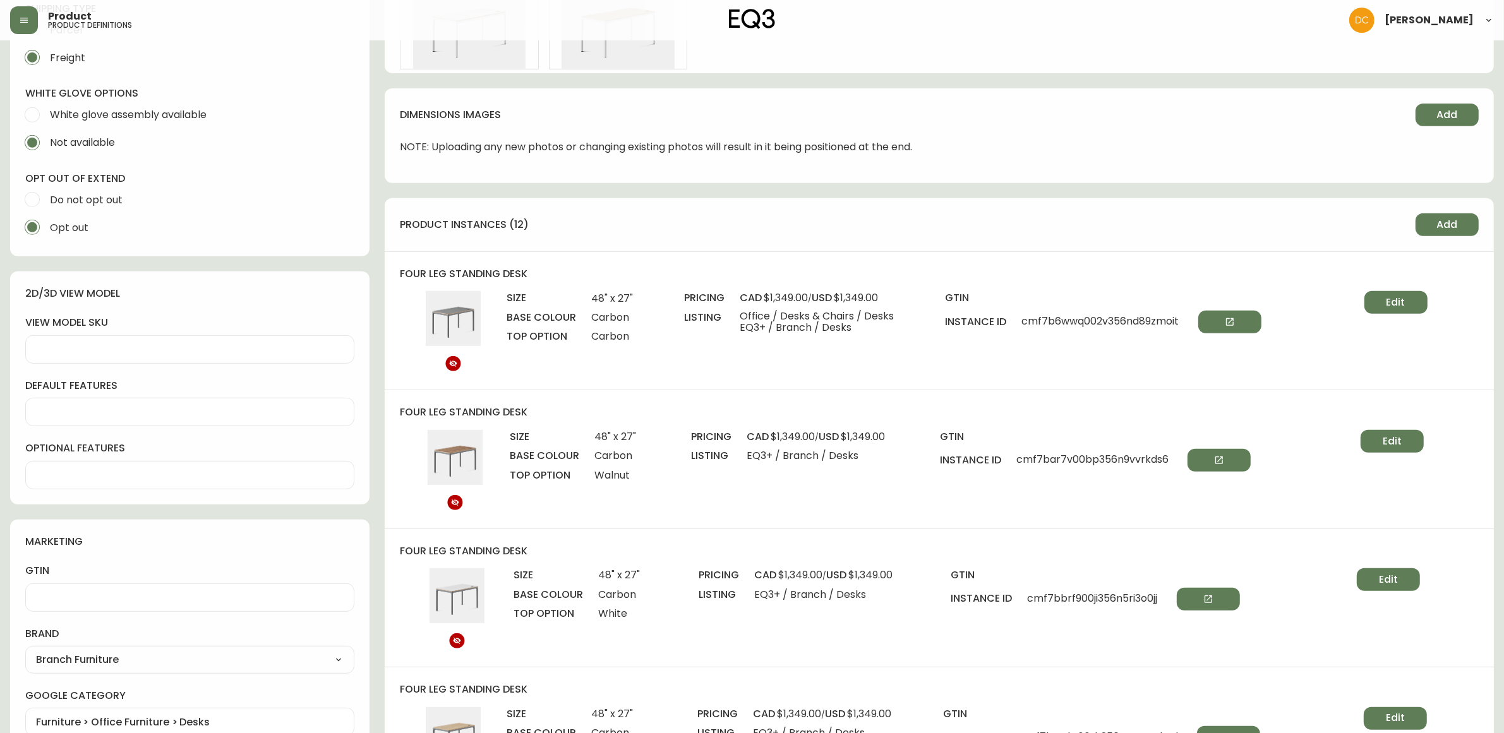
scroll to position [395, 0]
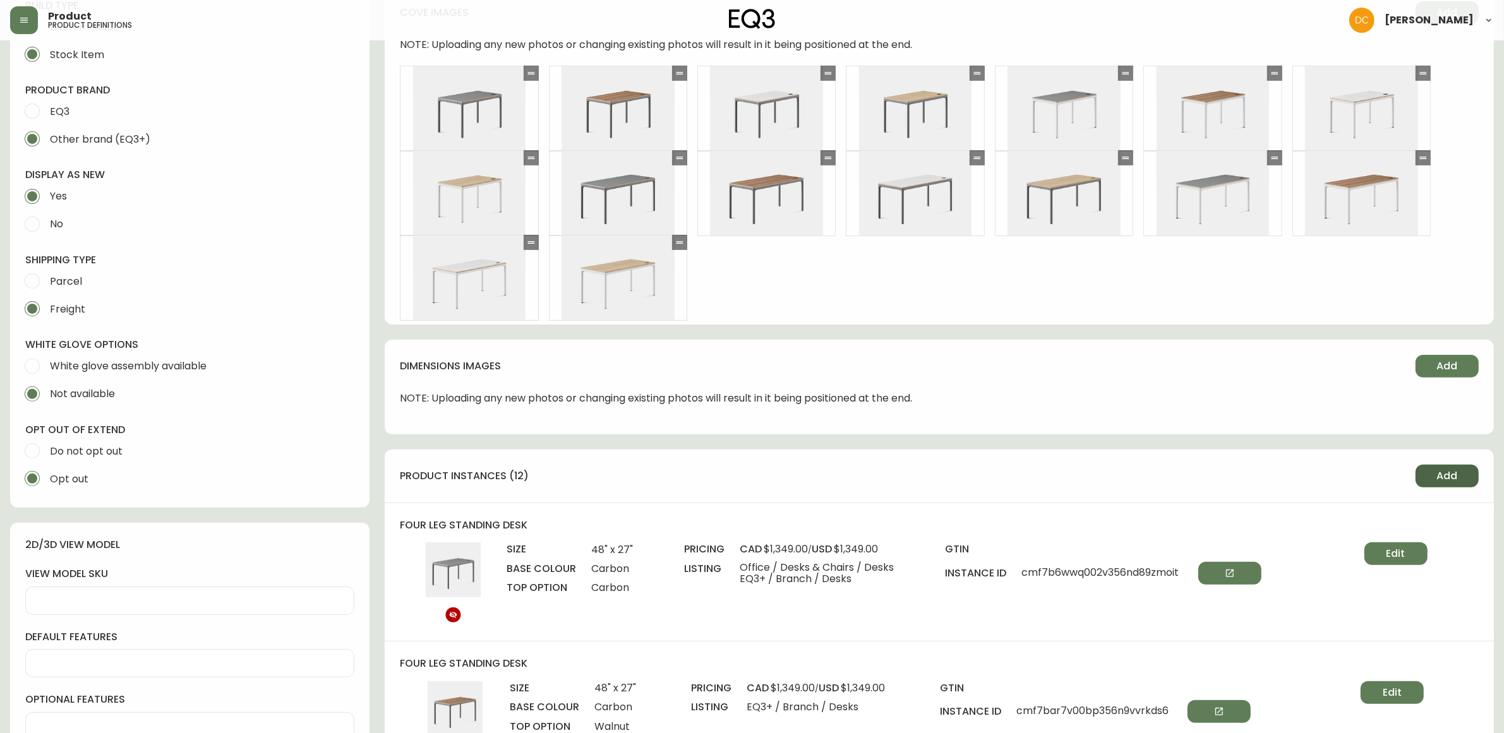
click at [1446, 476] on span "Add" at bounding box center [1447, 476] width 21 height 14
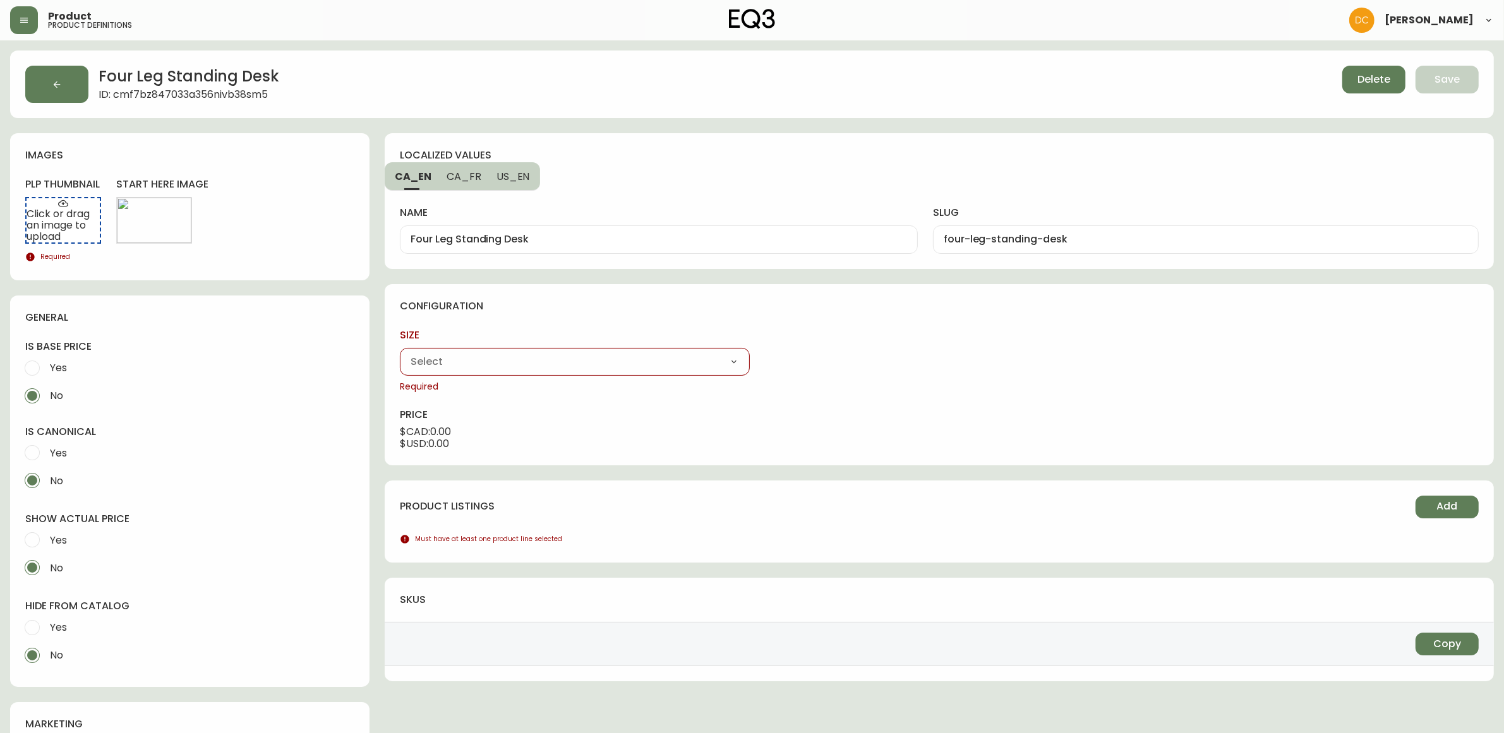
click at [467, 370] on select "48" x 27" 59" x 27"" at bounding box center [574, 361] width 349 height 19
click at [400, 352] on select "48" x 27" 59" x 27"" at bounding box center [574, 361] width 349 height 19
click at [785, 368] on select "Carbon White" at bounding box center [939, 361] width 349 height 19
click at [765, 352] on select "Carbon White" at bounding box center [939, 361] width 349 height 19
drag, startPoint x: 1176, startPoint y: 362, endPoint x: 1164, endPoint y: 370, distance: 14.5
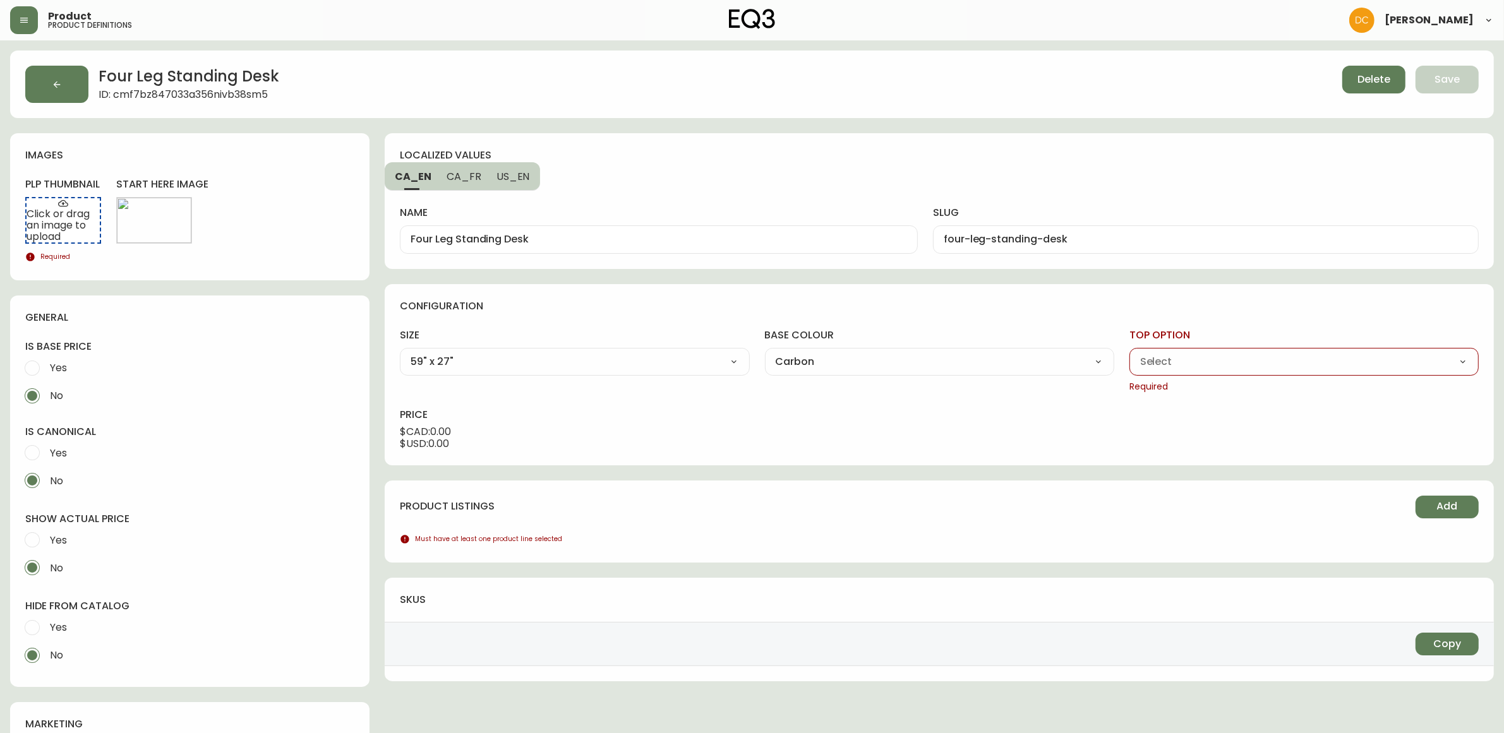
click at [1176, 362] on select "Carbon Walnut White Woodgrain" at bounding box center [1303, 361] width 349 height 19
click at [948, 361] on select "Carbon White" at bounding box center [939, 361] width 349 height 19
click at [765, 352] on select "Carbon White" at bounding box center [939, 361] width 349 height 19
drag, startPoint x: 1180, startPoint y: 362, endPoint x: 1181, endPoint y: 370, distance: 8.3
click at [1180, 362] on select "Carbon Walnut White Woodgrain" at bounding box center [1303, 361] width 349 height 19
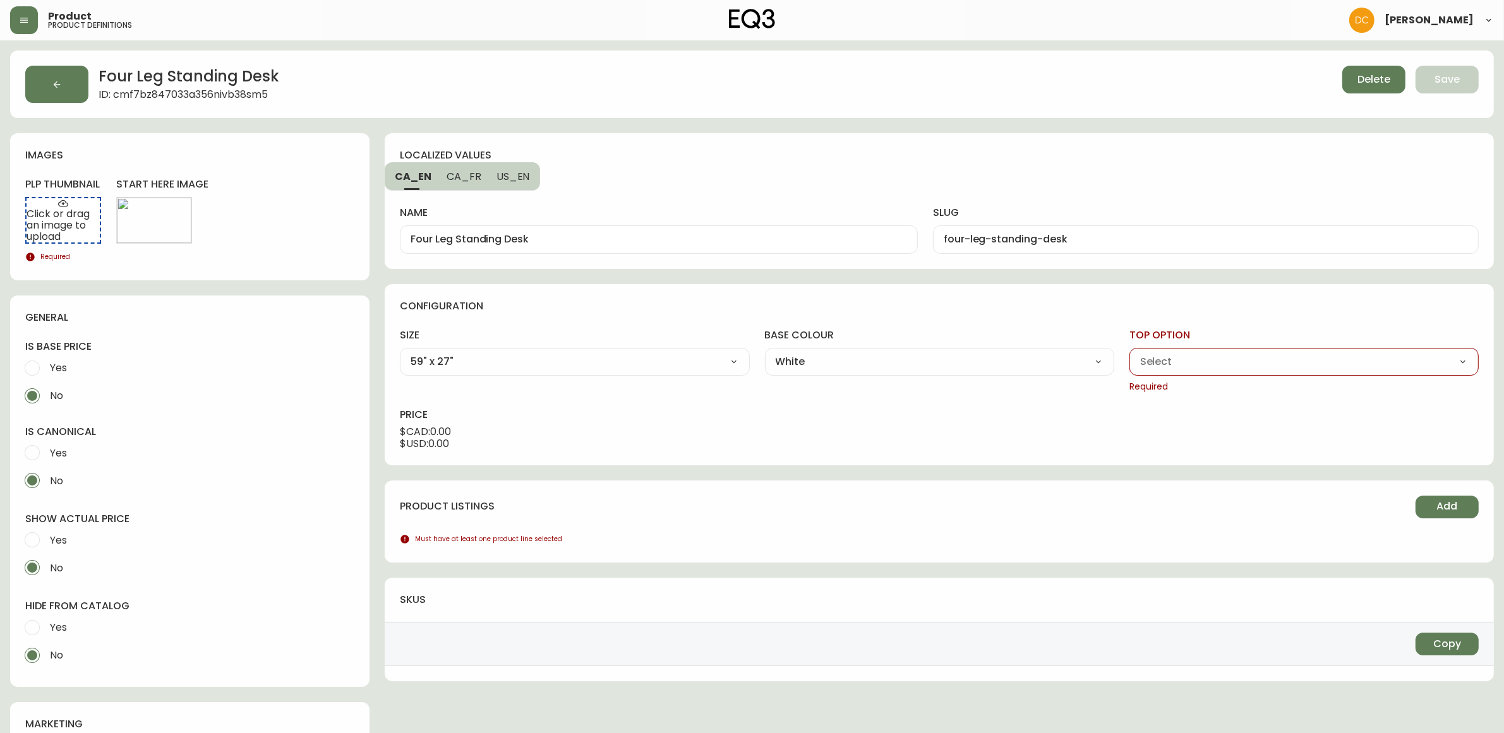
click at [1129, 352] on select "Carbon Walnut White Woodgrain" at bounding box center [1303, 361] width 349 height 19
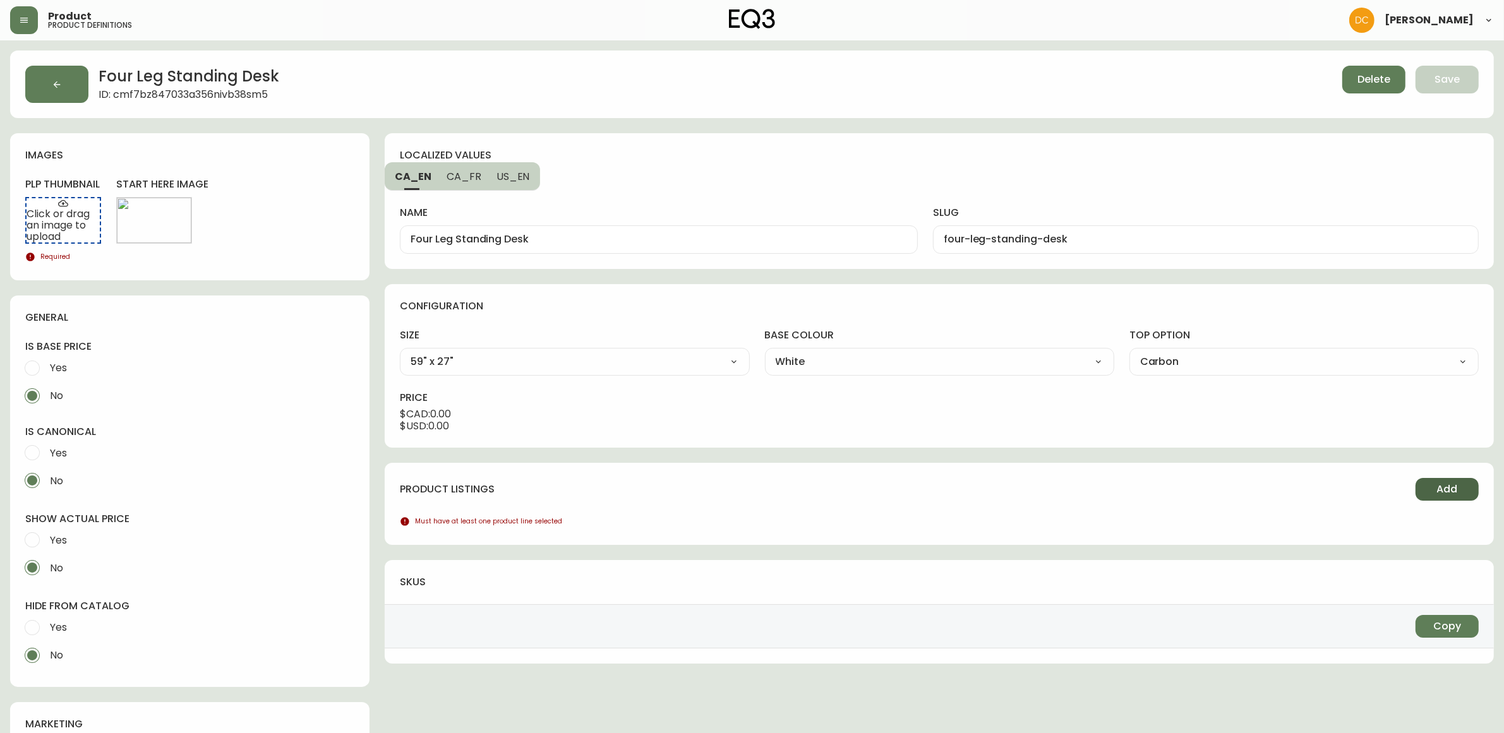
click at [1434, 487] on button "Add" at bounding box center [1446, 489] width 63 height 23
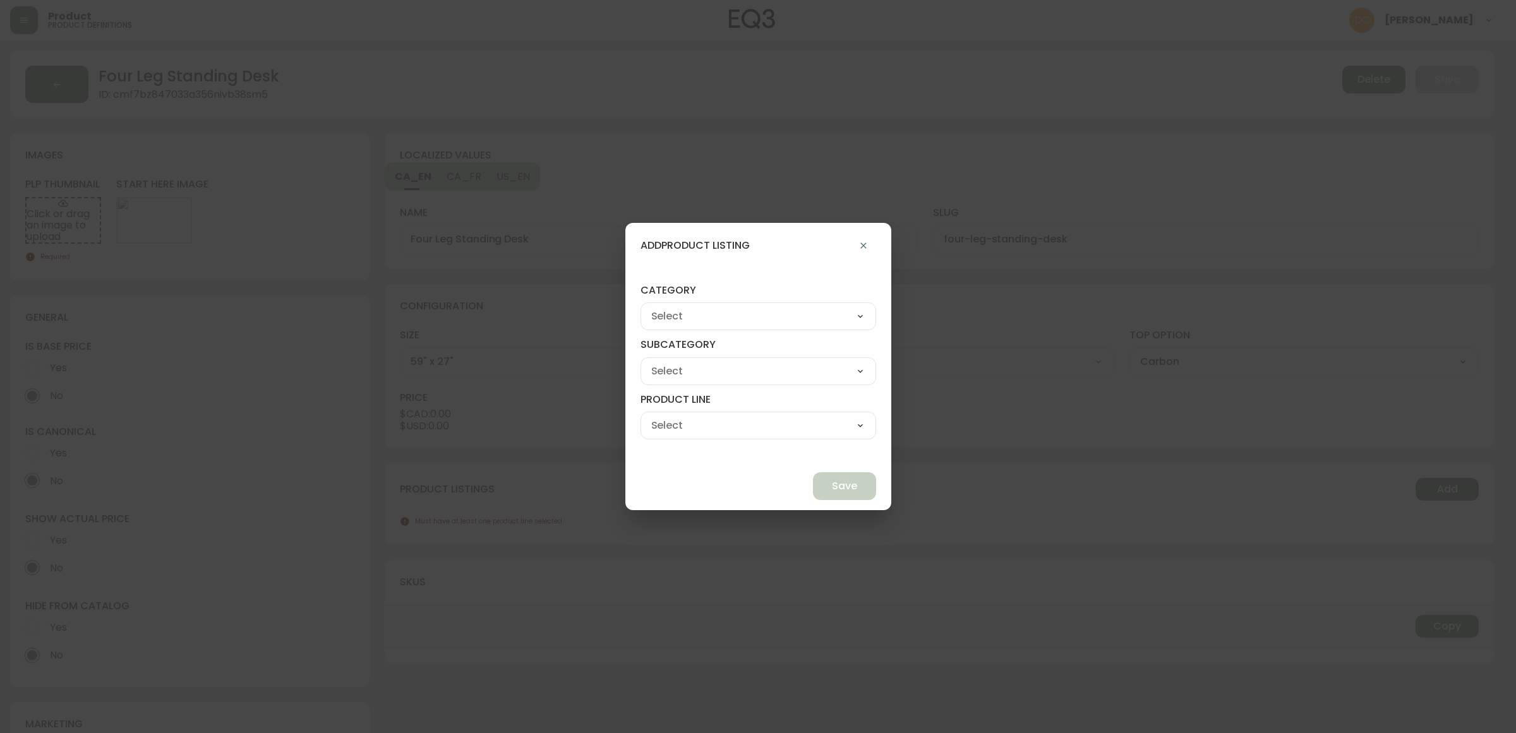
click at [706, 305] on div "Best Sellers Living Dining Bedroom Outdoor Office Lighting Rugs Accessories EQ3…" at bounding box center [758, 317] width 236 height 28
click at [730, 330] on div "Best Sellers Living Dining Bedroom Outdoor Office Lighting Rugs Accessories EQ3…" at bounding box center [758, 317] width 236 height 28
click at [741, 323] on select "Best Sellers Living Dining Bedroom Outdoor Office Lighting Rugs Accessories EQ3…" at bounding box center [758, 316] width 236 height 19
click at [670, 307] on select "Best Sellers Living Dining Bedroom Outdoor Office Lighting Rugs Accessories EQ3…" at bounding box center [758, 316] width 236 height 19
click at [740, 363] on select "[PERSON_NAME] Palliser Branch Silk & Snow Marimekko Neighbor Loll Designs [PERS…" at bounding box center [758, 371] width 236 height 19
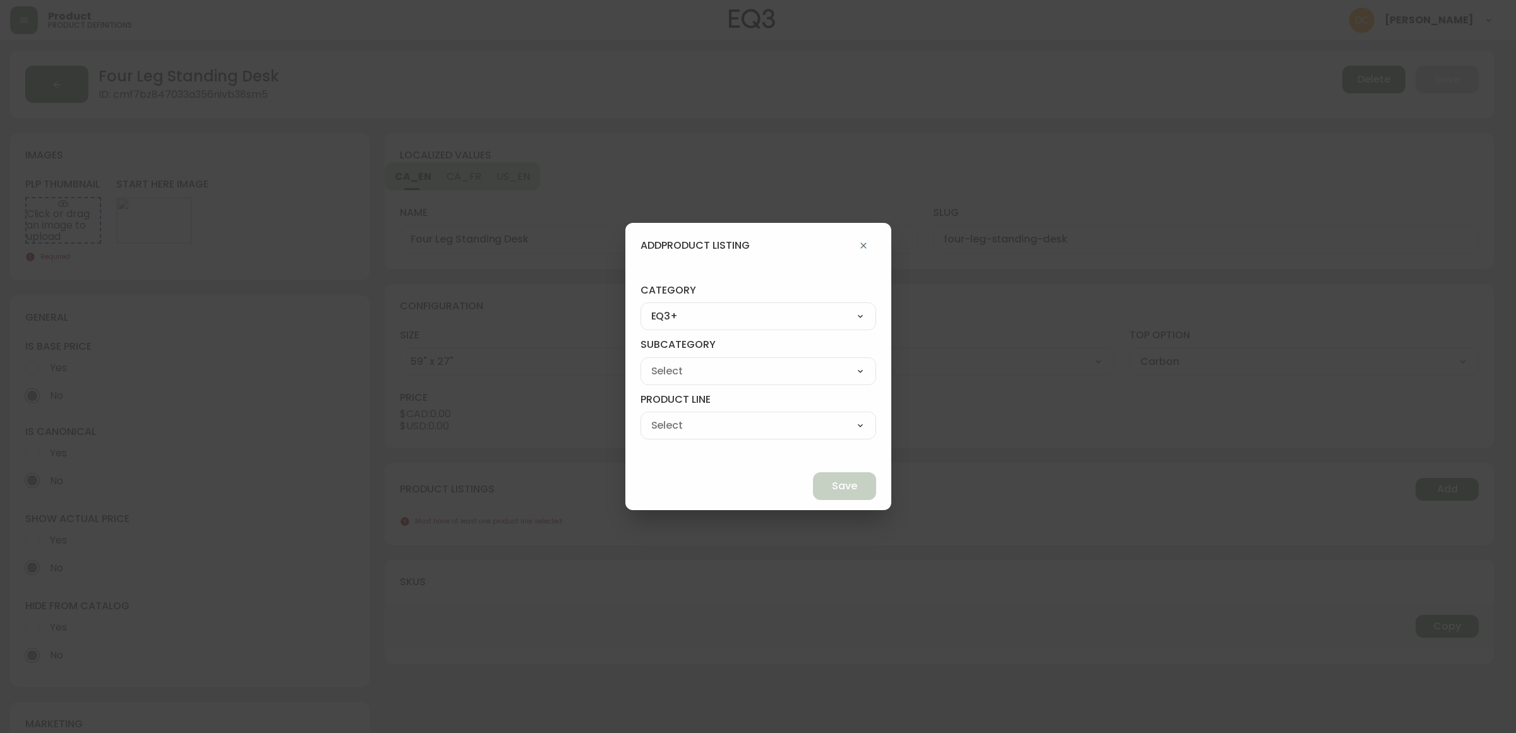
click at [670, 362] on select "[PERSON_NAME] Palliser Branch Silk & Snow Marimekko Neighbor Loll Designs [PERS…" at bounding box center [758, 371] width 236 height 19
click at [743, 431] on select "Office Chairs Desks Desk Accessories Chair Accessories" at bounding box center [758, 425] width 236 height 19
click at [670, 416] on select "Office Chairs Desks Desk Accessories Chair Accessories" at bounding box center [758, 425] width 236 height 19
click at [798, 469] on div "Save" at bounding box center [758, 486] width 266 height 48
click at [832, 480] on span "Save" at bounding box center [844, 486] width 25 height 14
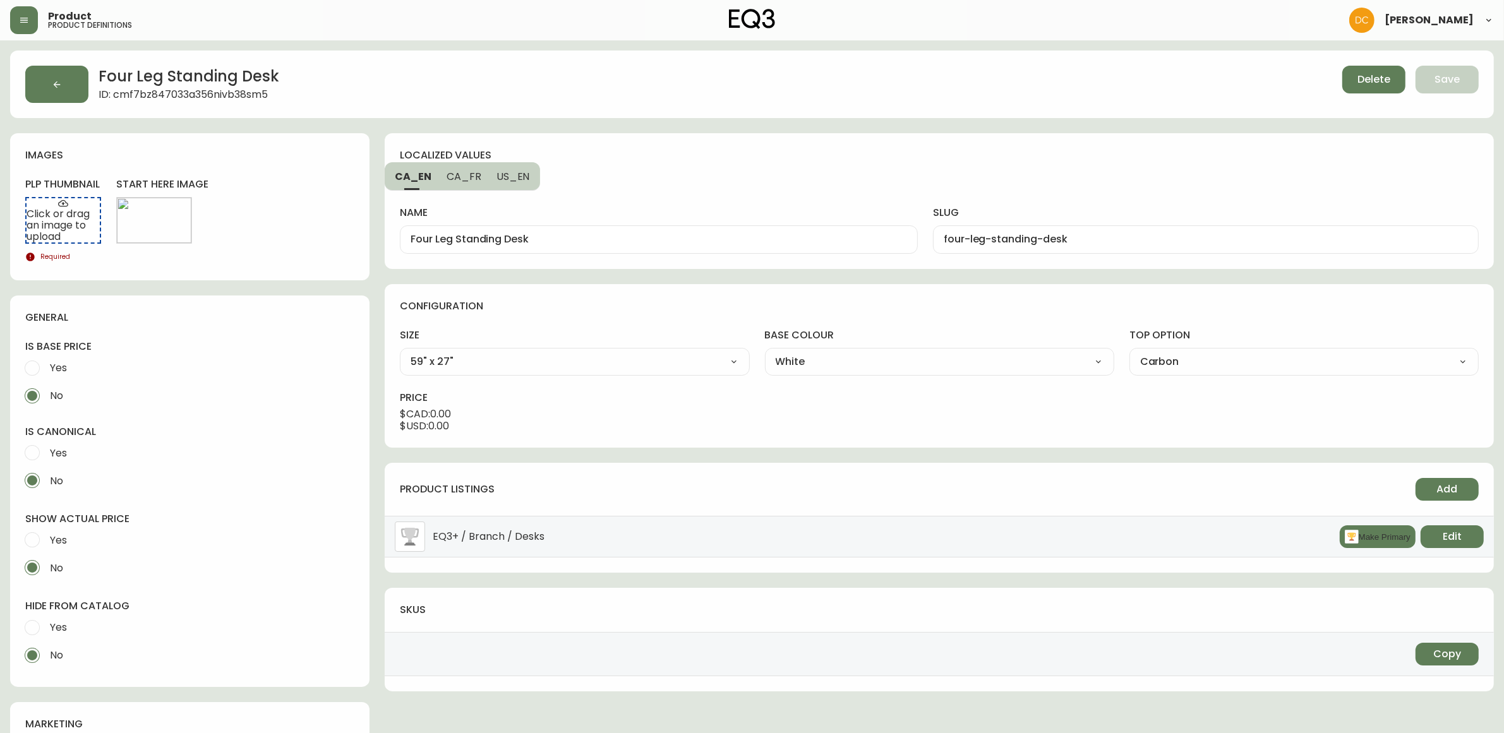
drag, startPoint x: 1368, startPoint y: 544, endPoint x: 1208, endPoint y: 541, distance: 159.8
click at [1364, 544] on button "Make Primary" at bounding box center [1378, 537] width 76 height 23
drag, startPoint x: 59, startPoint y: 616, endPoint x: 74, endPoint y: 541, distance: 76.7
click at [57, 616] on span "Yes" at bounding box center [56, 628] width 21 height 28
click at [73, 527] on label "Yes" at bounding box center [181, 540] width 326 height 28
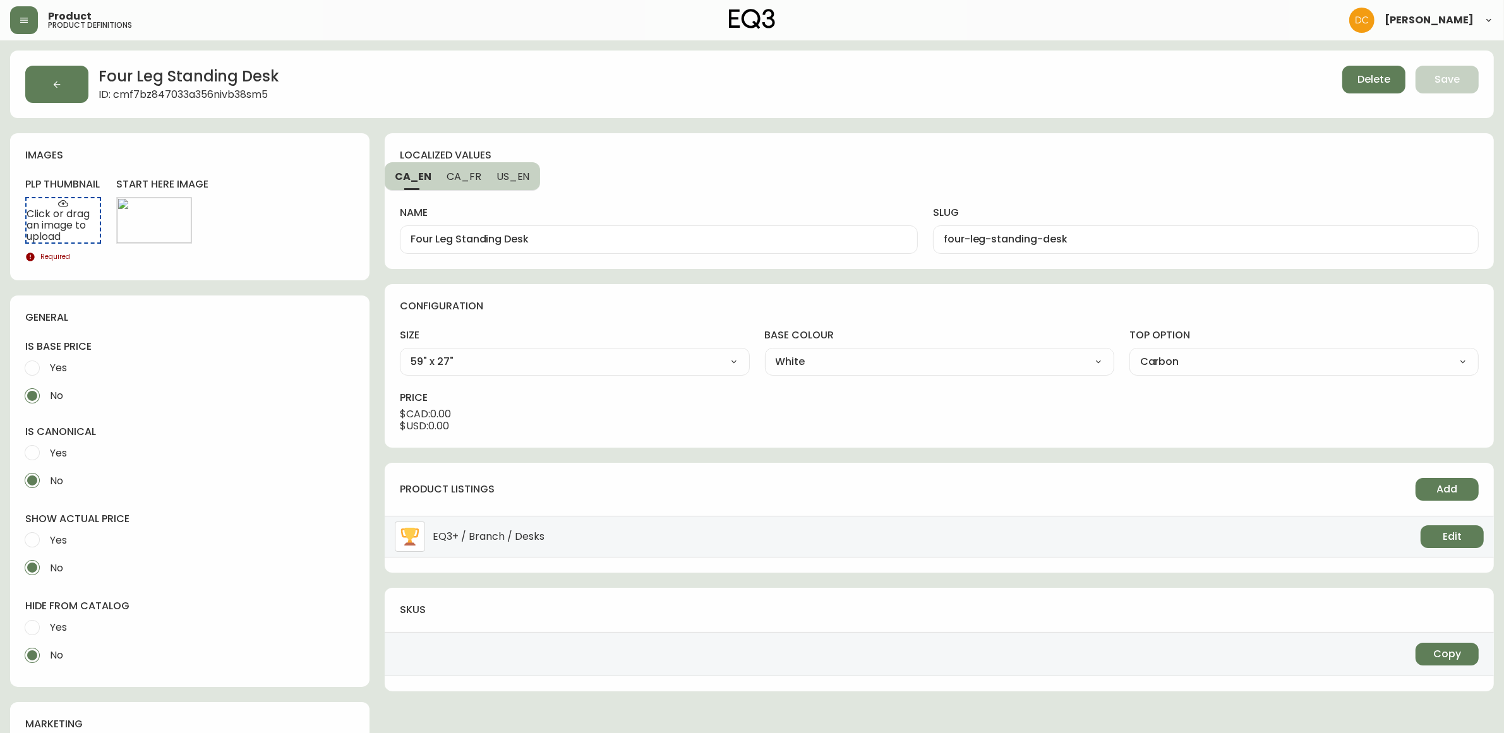
click at [46, 527] on input "Yes" at bounding box center [32, 540] width 28 height 28
click at [69, 623] on label "Yes" at bounding box center [181, 628] width 326 height 28
click at [46, 623] on input "Yes" at bounding box center [32, 628] width 28 height 28
click at [162, 227] on span "Edit" at bounding box center [154, 220] width 19 height 14
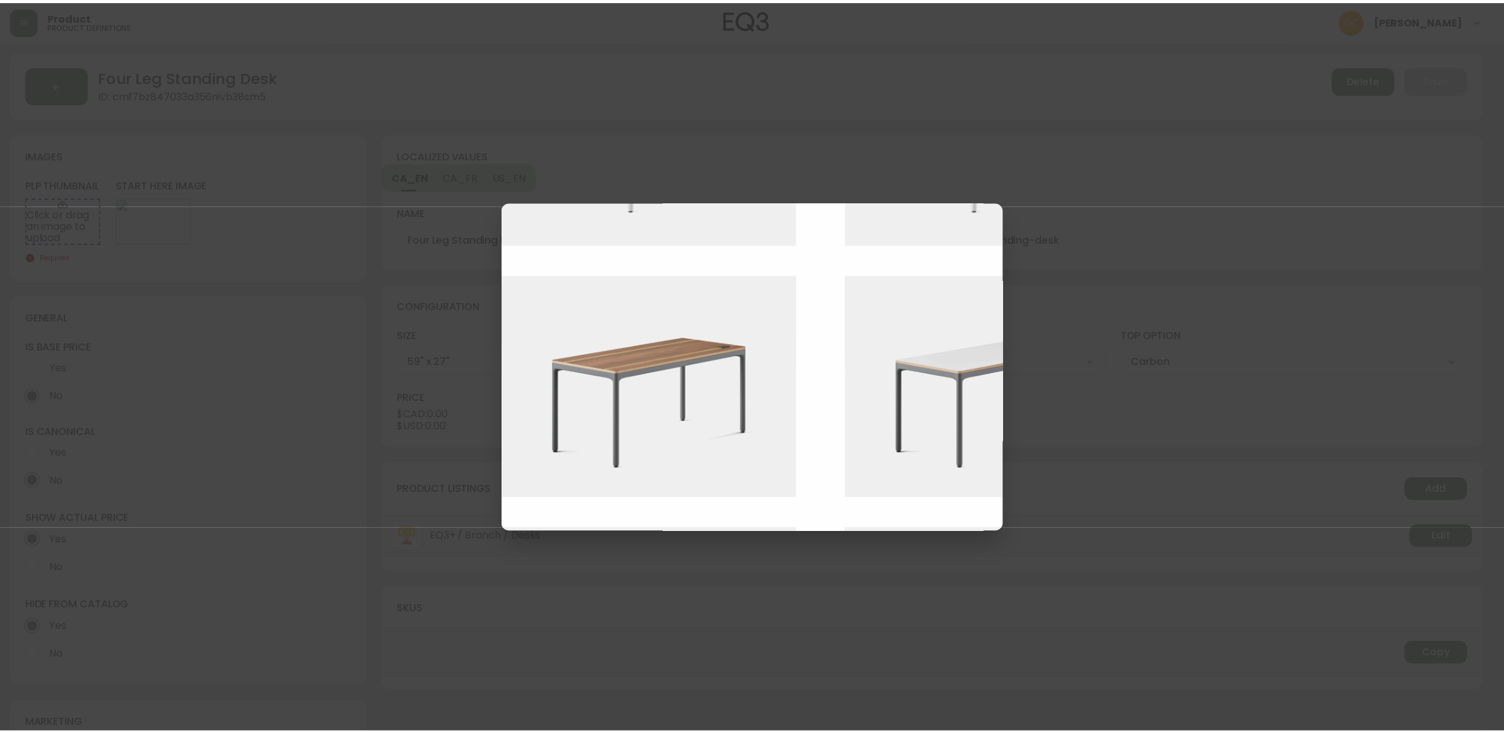
scroll to position [1026, 0]
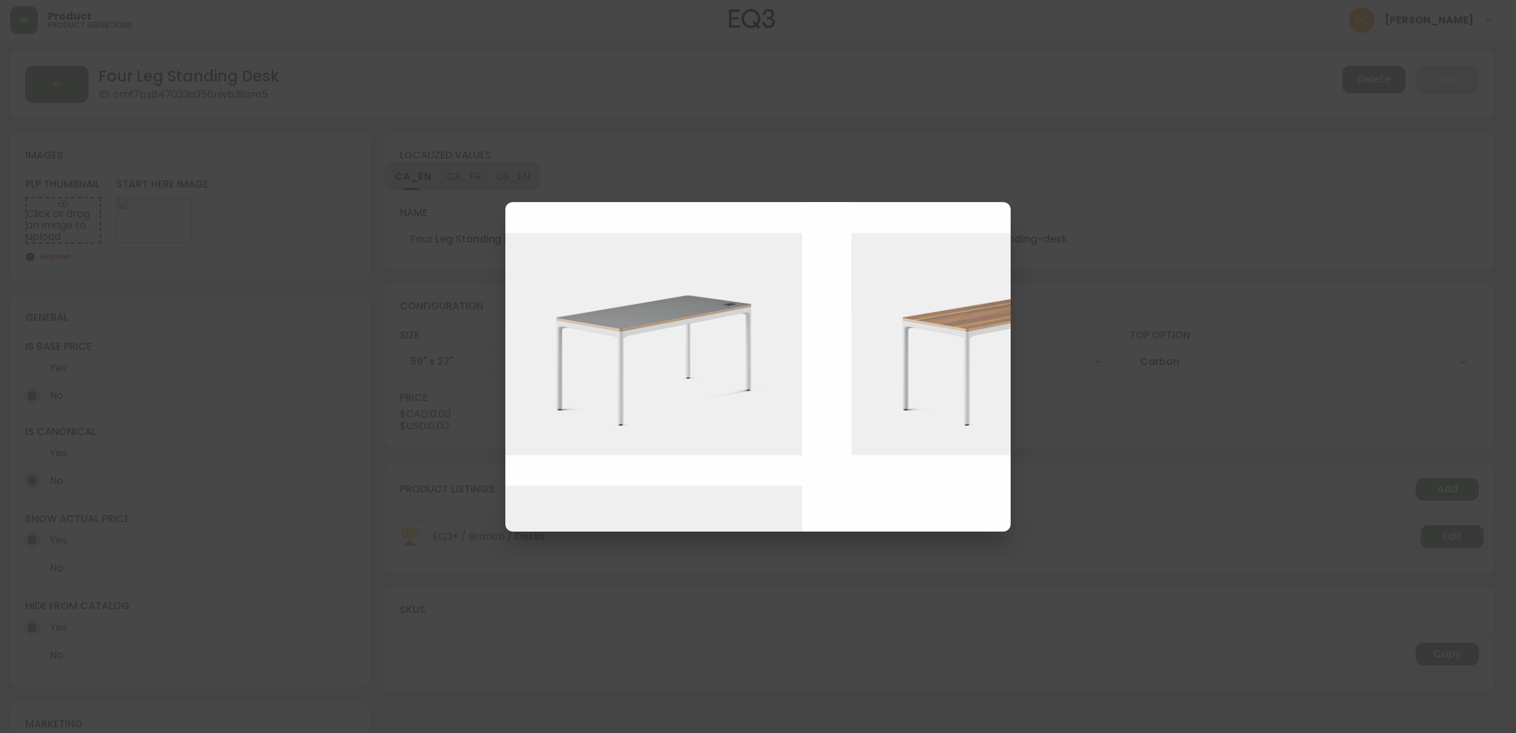
click at [697, 411] on img at bounding box center [663, 344] width 316 height 223
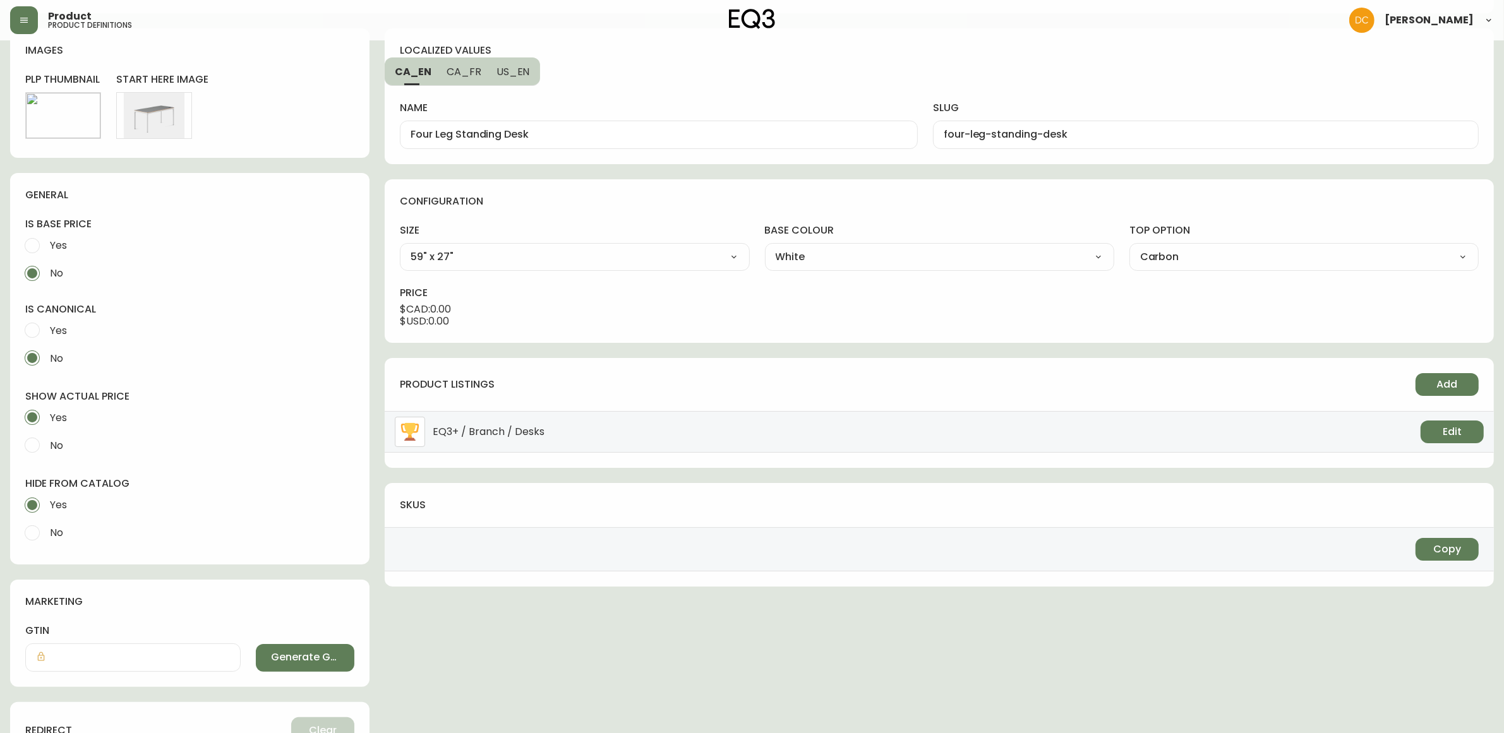
scroll to position [0, 0]
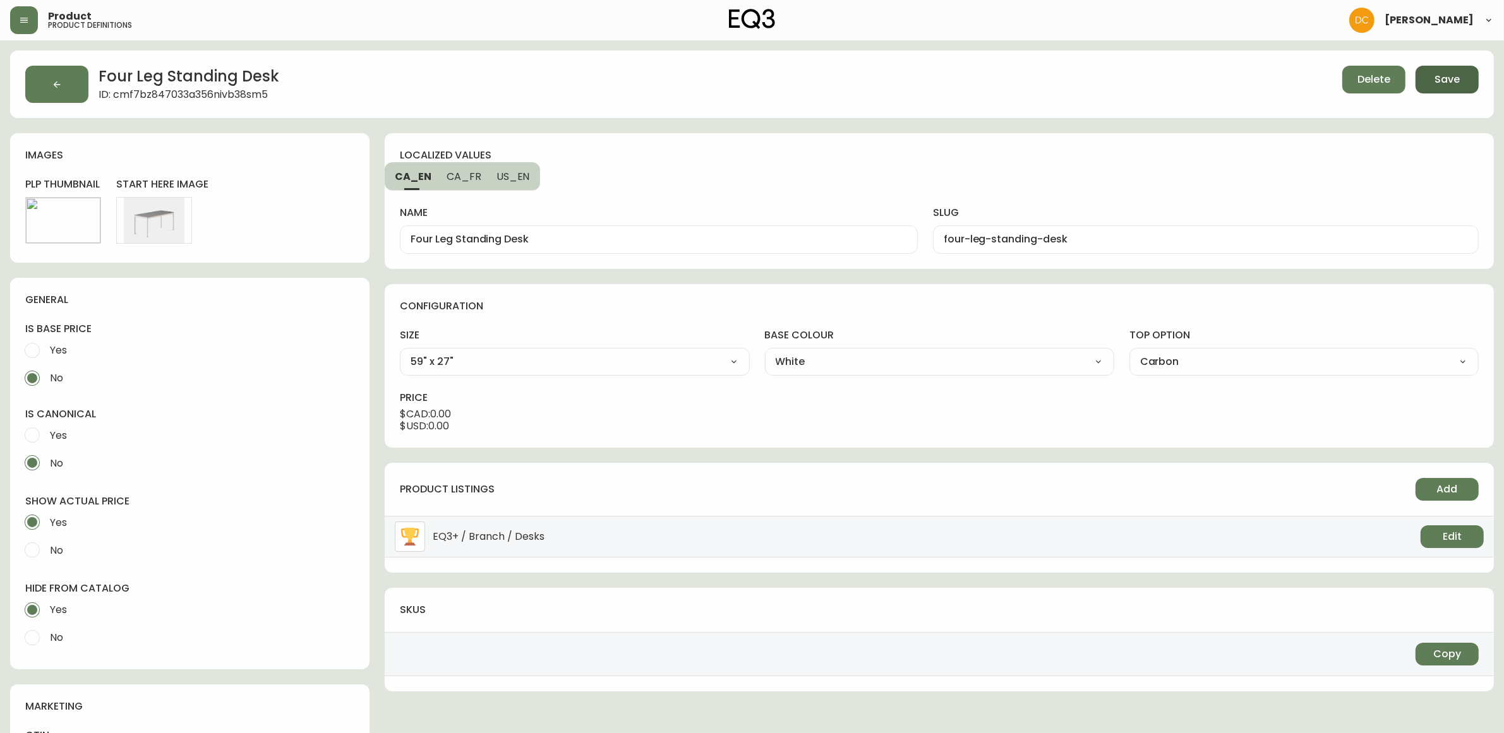
click at [1444, 80] on span "Save" at bounding box center [1446, 80] width 25 height 14
click at [39, 78] on button "button" at bounding box center [56, 84] width 63 height 37
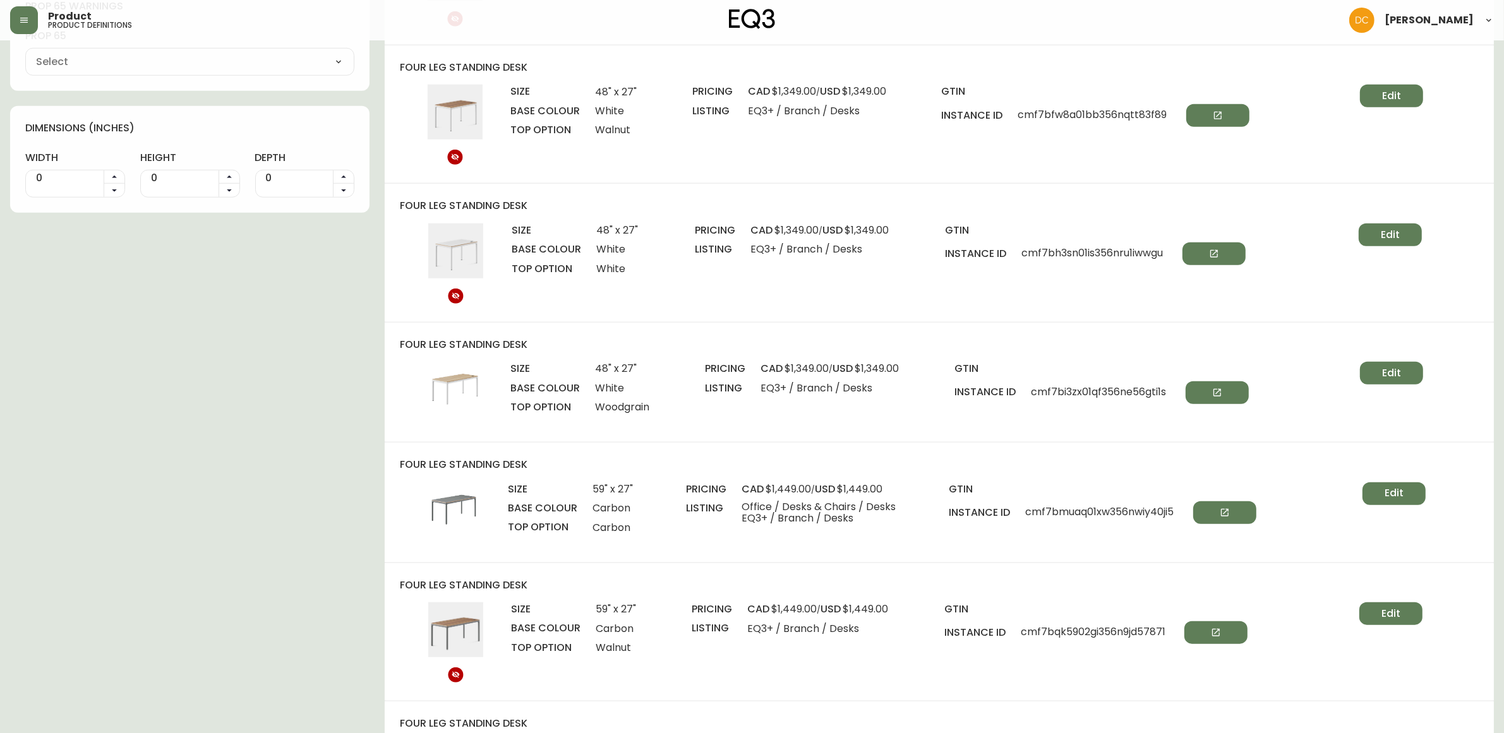
drag, startPoint x: 1115, startPoint y: 270, endPoint x: 1157, endPoint y: 423, distance: 159.2
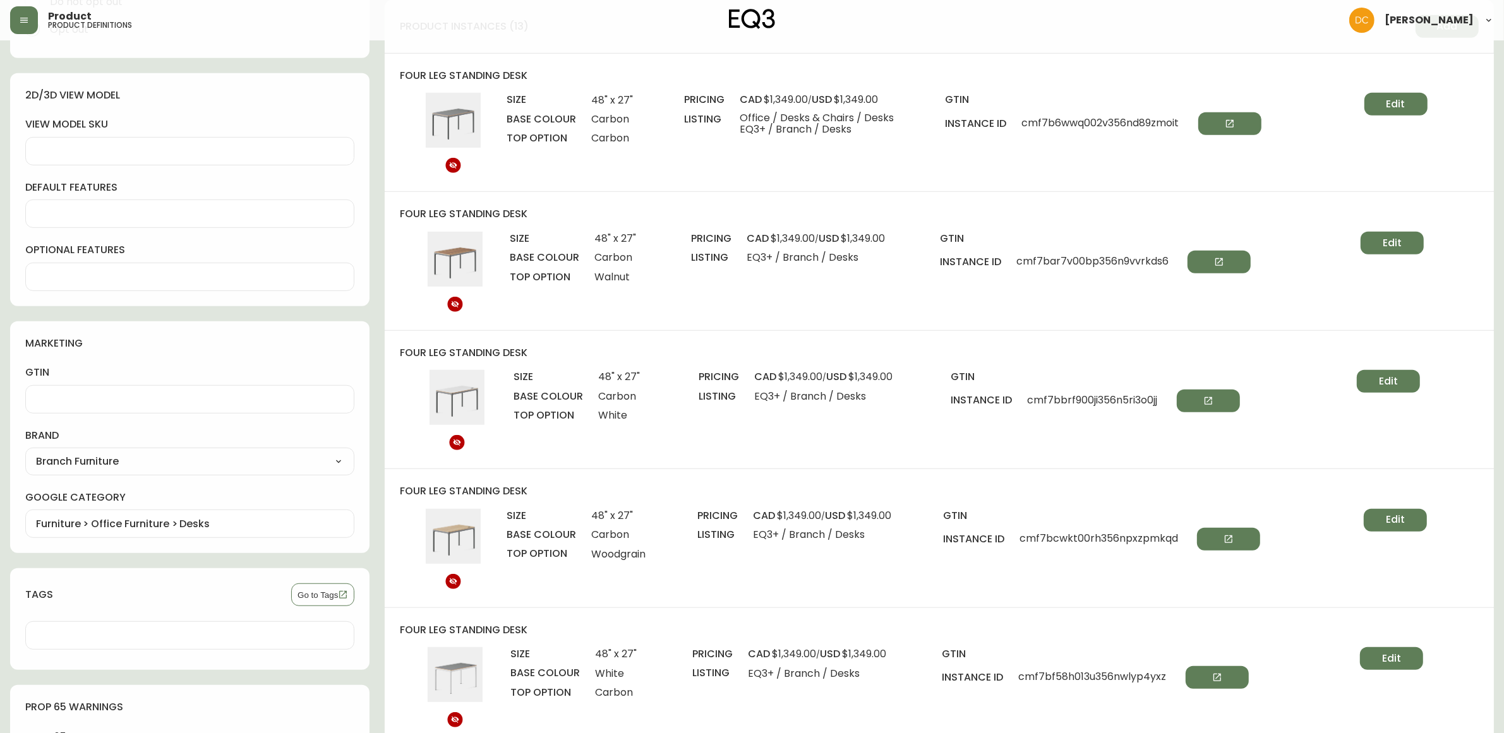
scroll to position [673, 0]
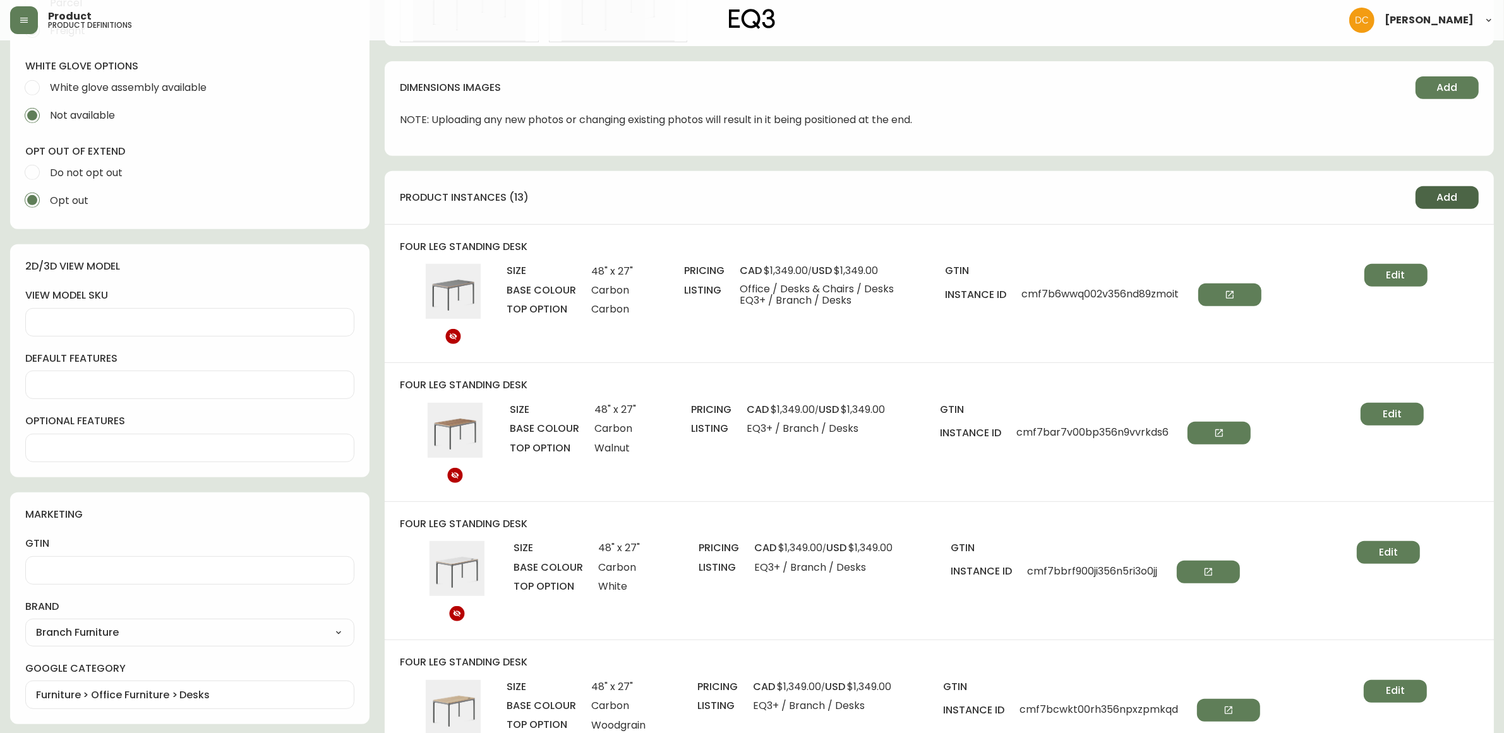
click at [1453, 196] on span "Add" at bounding box center [1447, 198] width 21 height 14
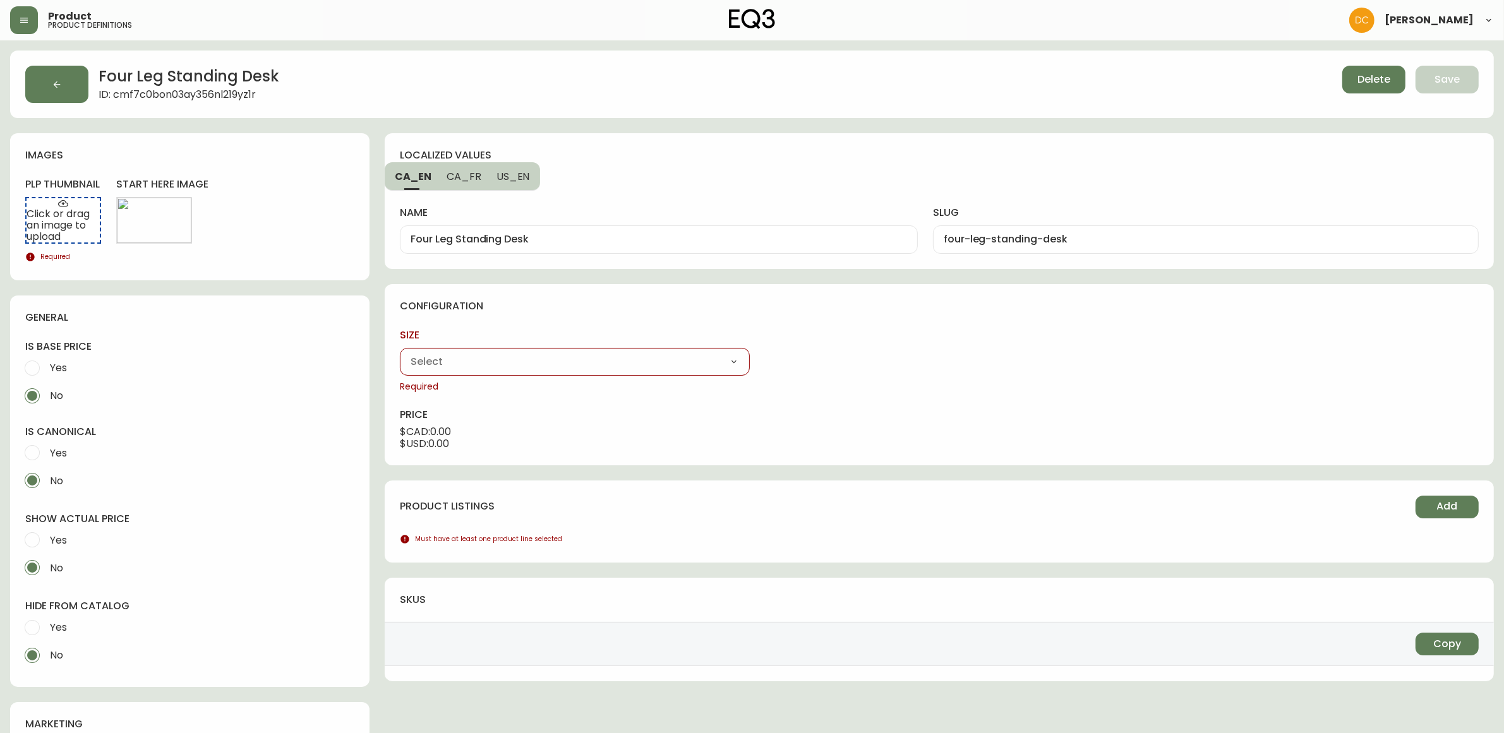
click at [553, 359] on select "48" x 27" 59" x 27"" at bounding box center [574, 361] width 349 height 19
click at [400, 352] on select "48" x 27" 59" x 27"" at bounding box center [574, 361] width 349 height 19
click at [851, 368] on select "Carbon White" at bounding box center [939, 361] width 349 height 19
click at [765, 352] on select "Carbon White" at bounding box center [939, 361] width 349 height 19
click at [1210, 362] on select "Carbon Walnut White Woodgrain" at bounding box center [1303, 361] width 349 height 19
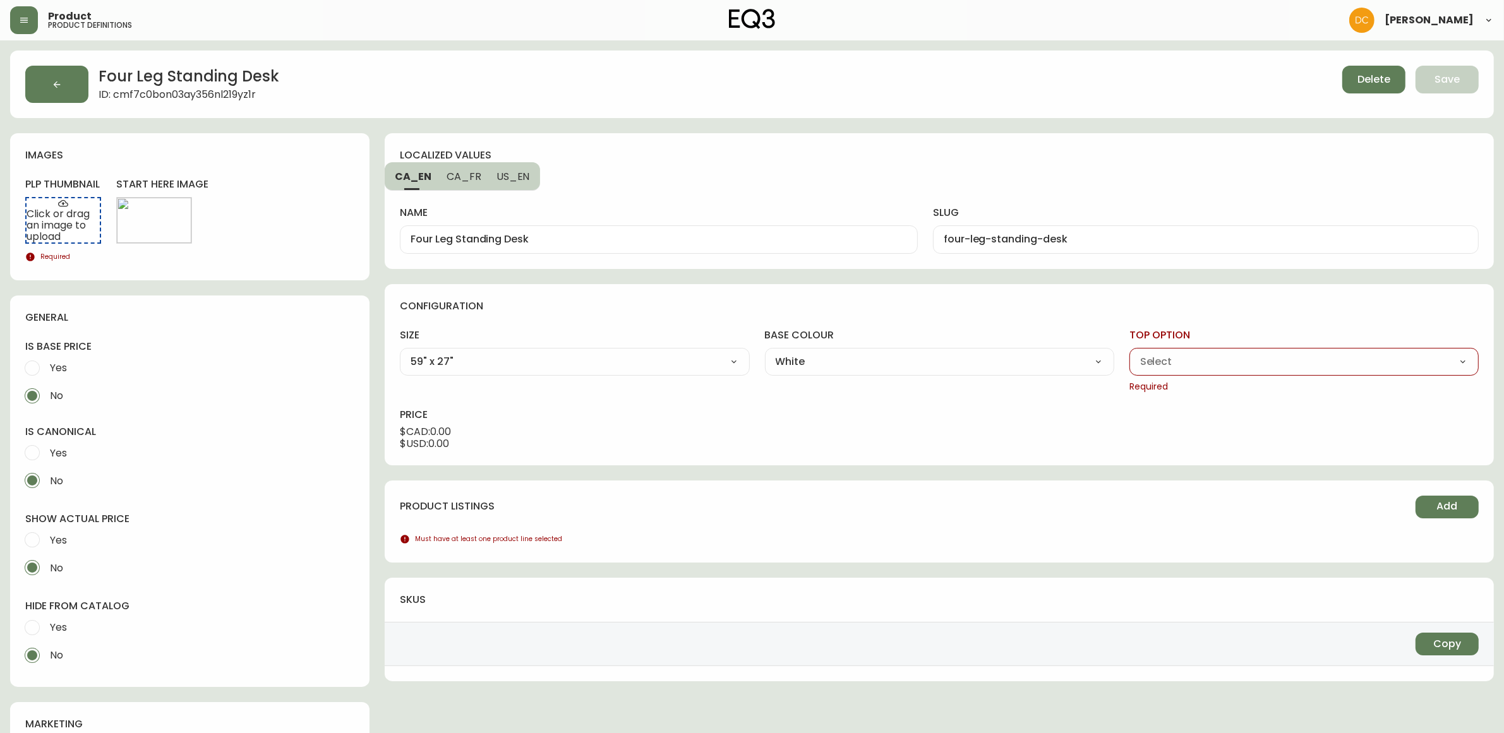
click at [1129, 352] on select "Carbon Walnut White Woodgrain" at bounding box center [1303, 361] width 349 height 19
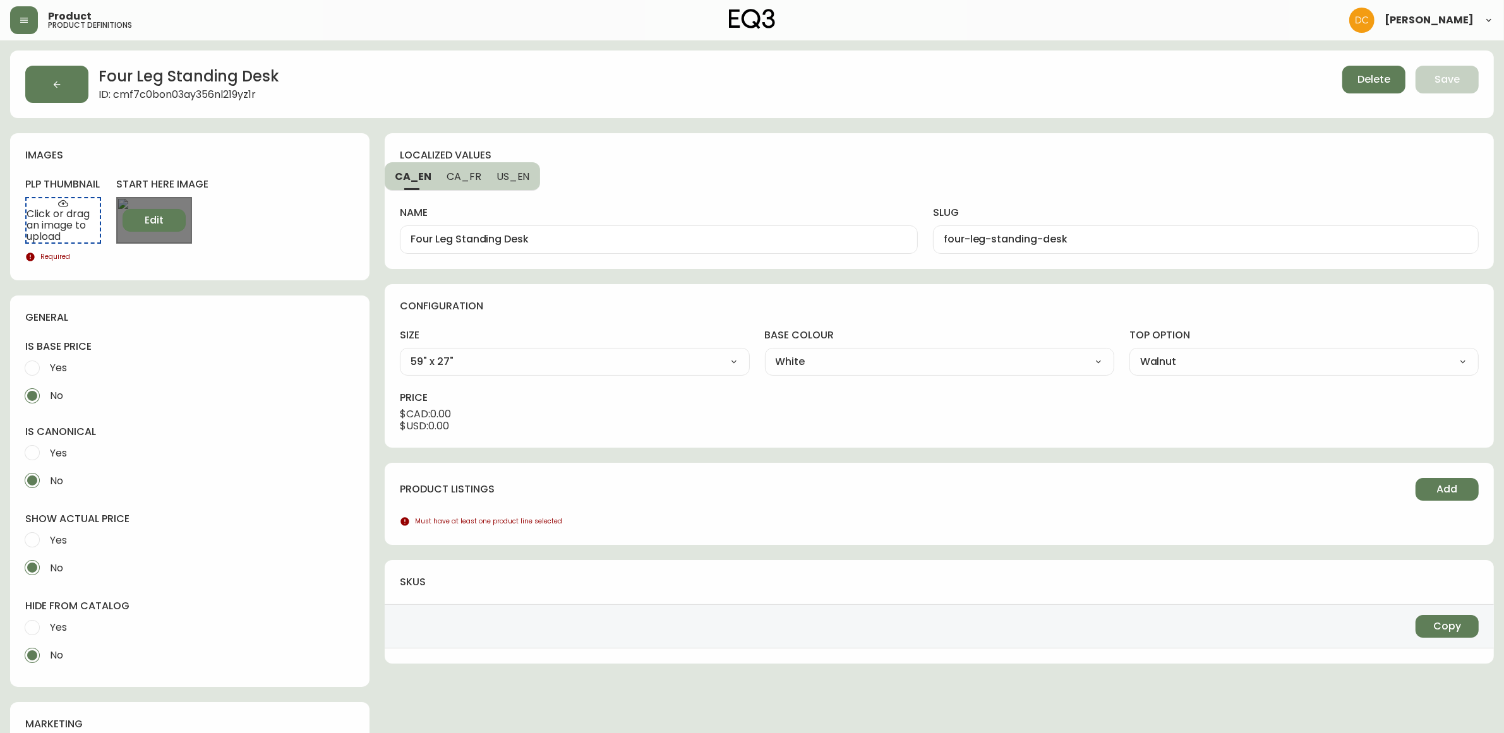
click at [158, 229] on button "Edit" at bounding box center [154, 220] width 63 height 23
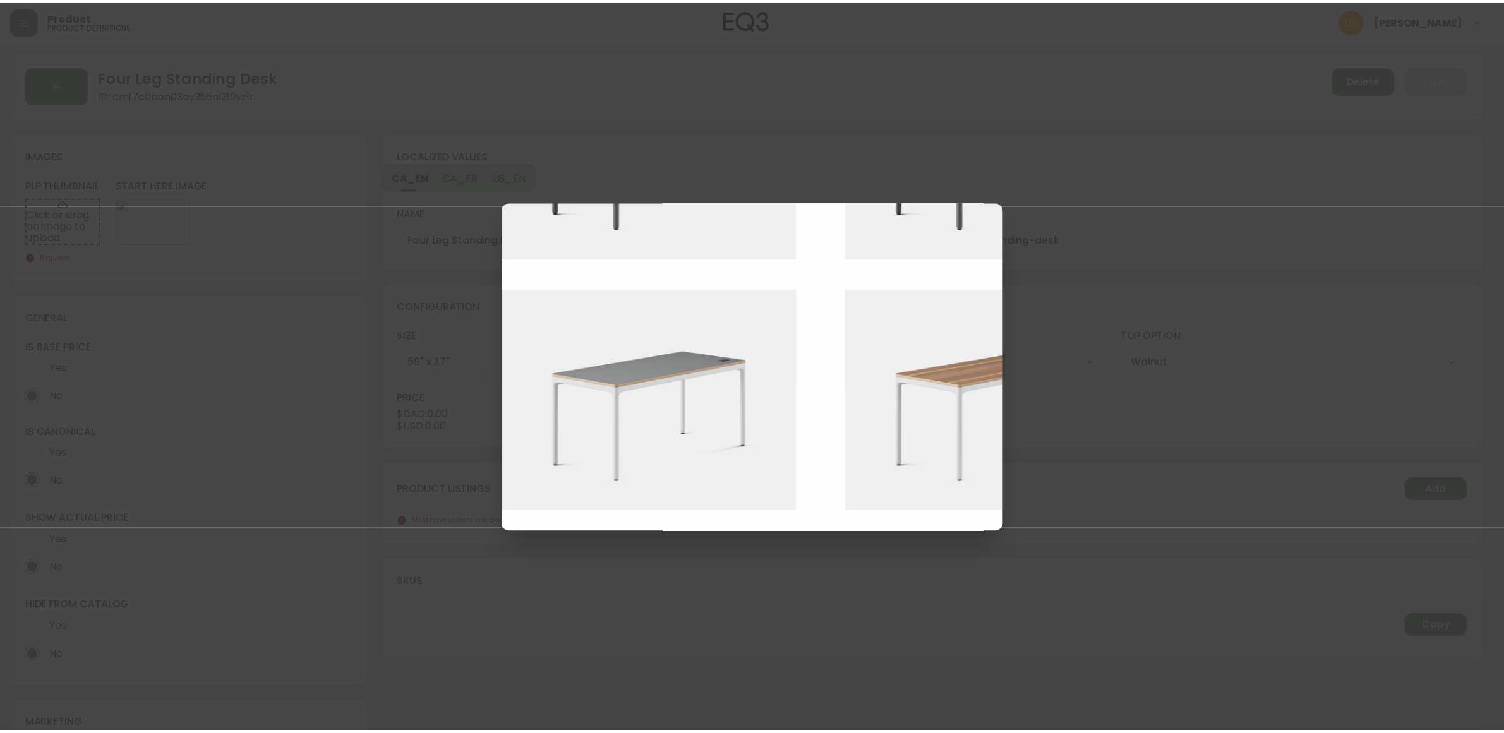
scroll to position [973, 0]
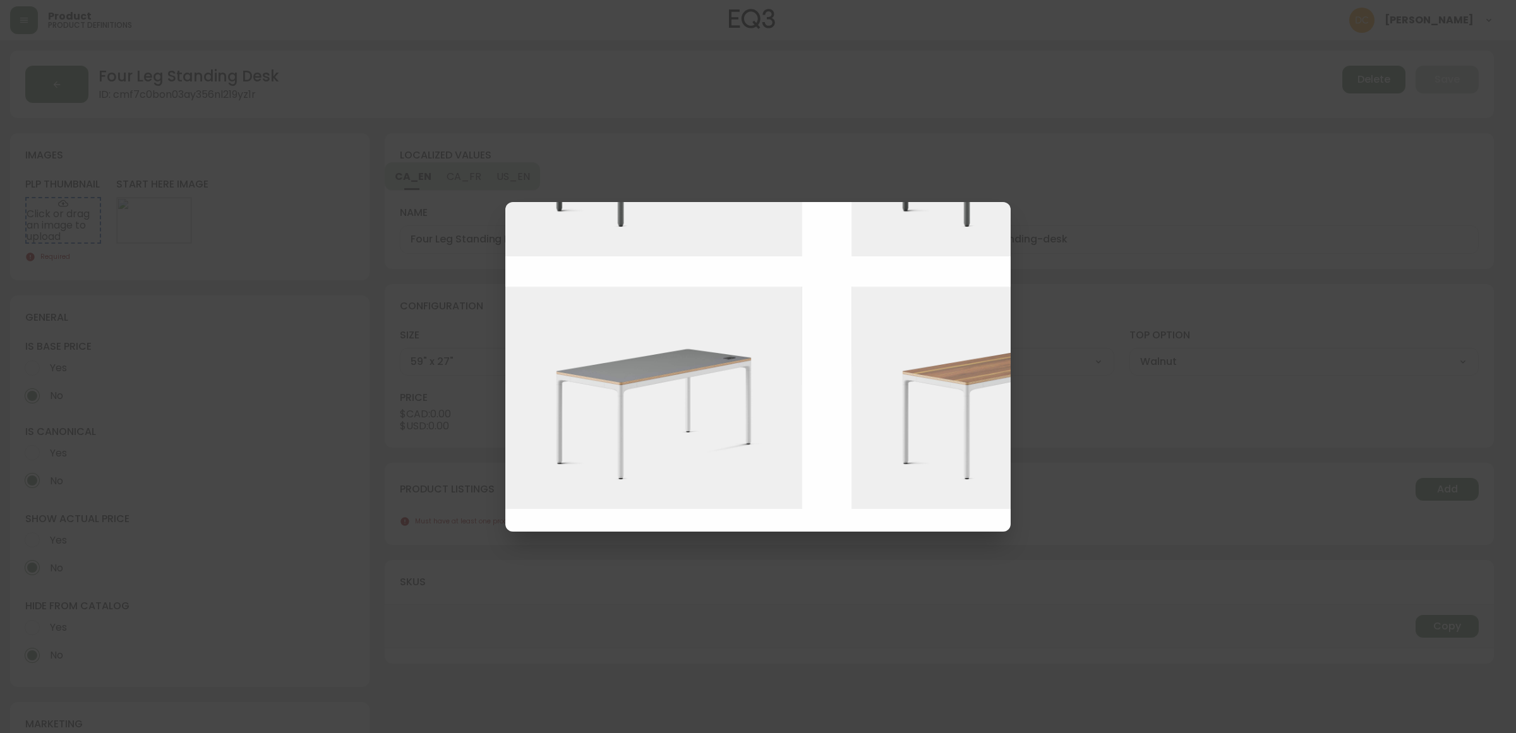
click at [916, 436] on img at bounding box center [1009, 398] width 316 height 223
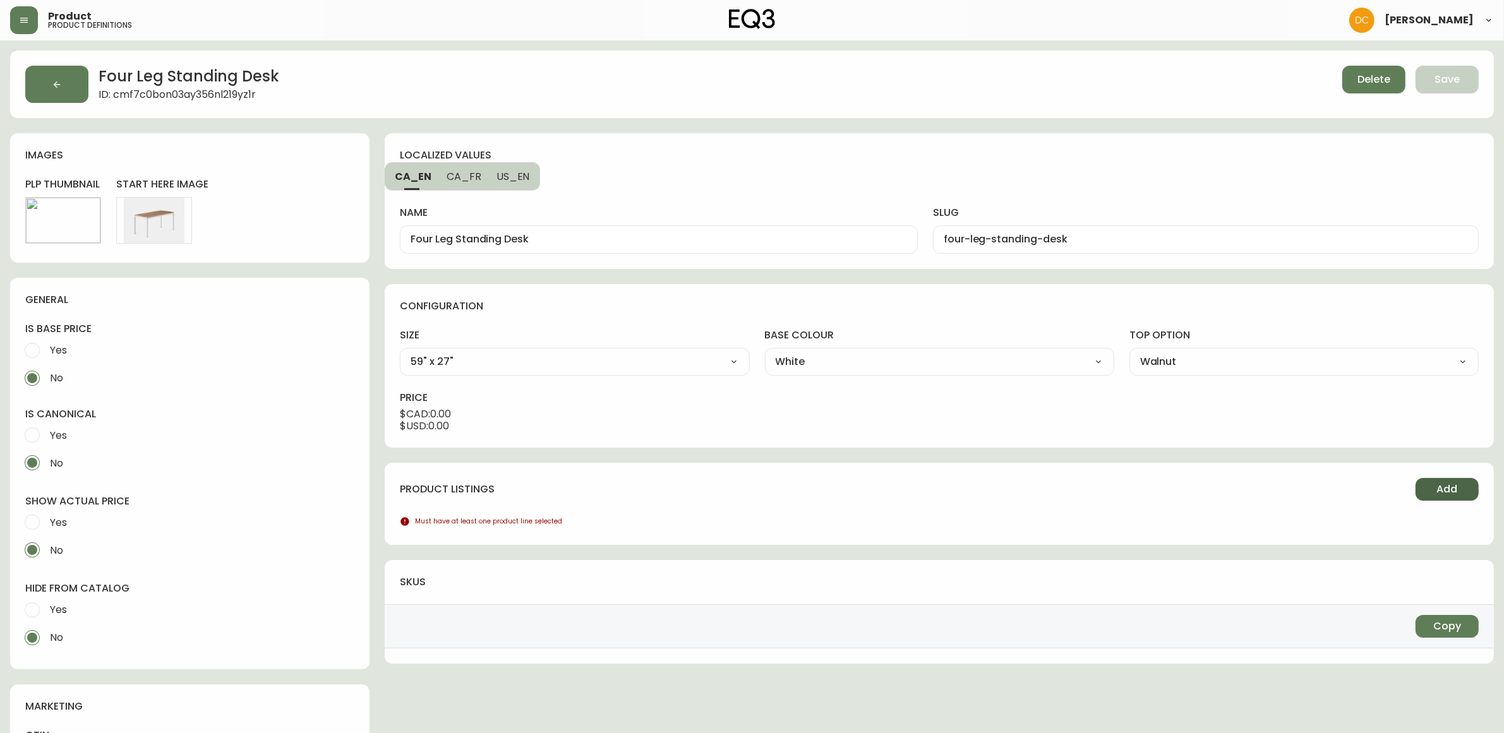
click at [1445, 491] on span "Add" at bounding box center [1447, 490] width 21 height 14
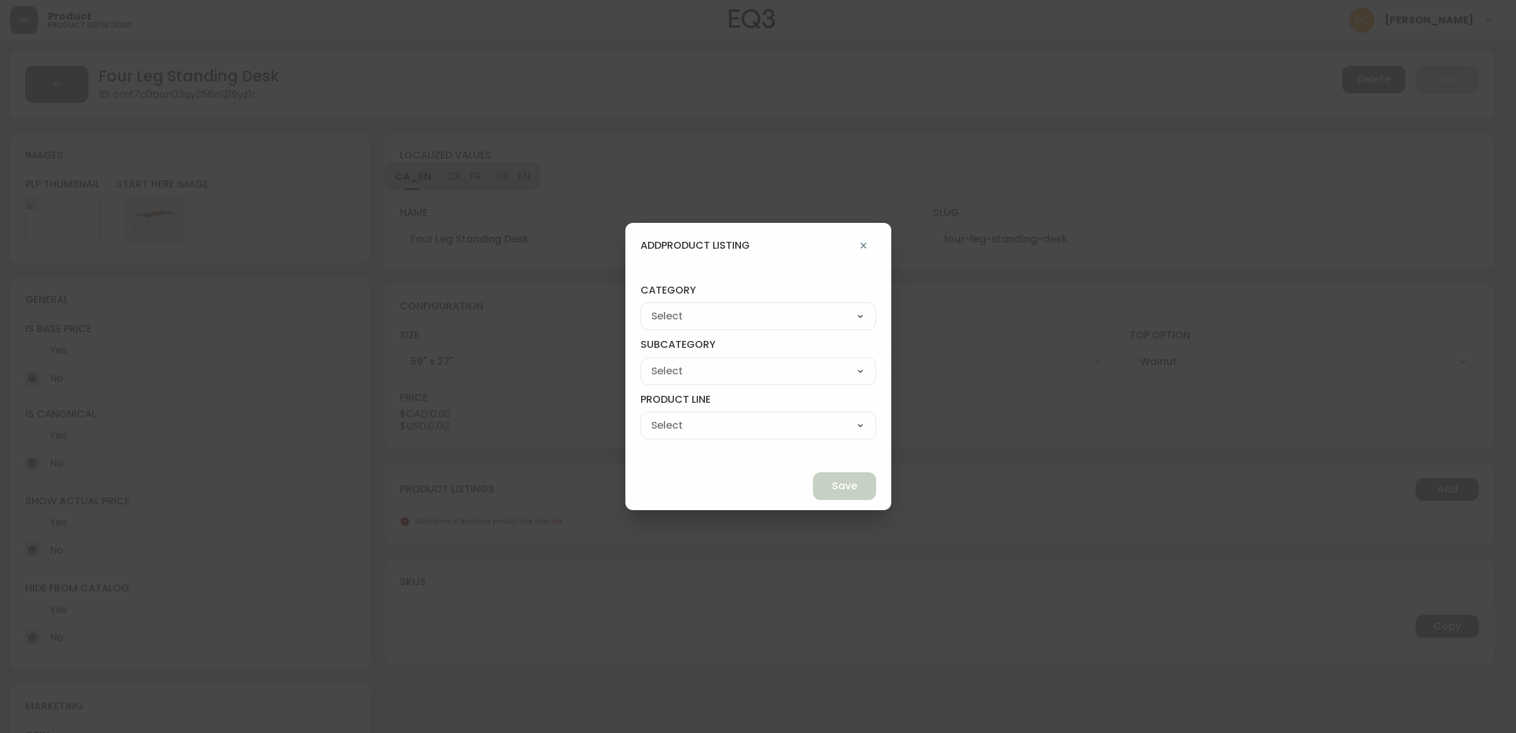
click at [738, 311] on select "Best Sellers Living Dining Bedroom Outdoor Office Lighting Rugs Accessories EQ3…" at bounding box center [758, 316] width 236 height 19
click at [670, 307] on select "Best Sellers Living Dining Bedroom Outdoor Office Lighting Rugs Accessories EQ3…" at bounding box center [758, 316] width 236 height 19
click at [759, 366] on select "[PERSON_NAME] Palliser Branch Silk & Snow Marimekko Neighbor Loll Designs [PERS…" at bounding box center [758, 371] width 236 height 19
click at [670, 362] on select "[PERSON_NAME] Palliser Branch Silk & Snow Marimekko Neighbor Loll Designs [PERS…" at bounding box center [758, 371] width 236 height 19
click at [746, 417] on select "Office Chairs Desks Desk Accessories Chair Accessories" at bounding box center [758, 425] width 236 height 19
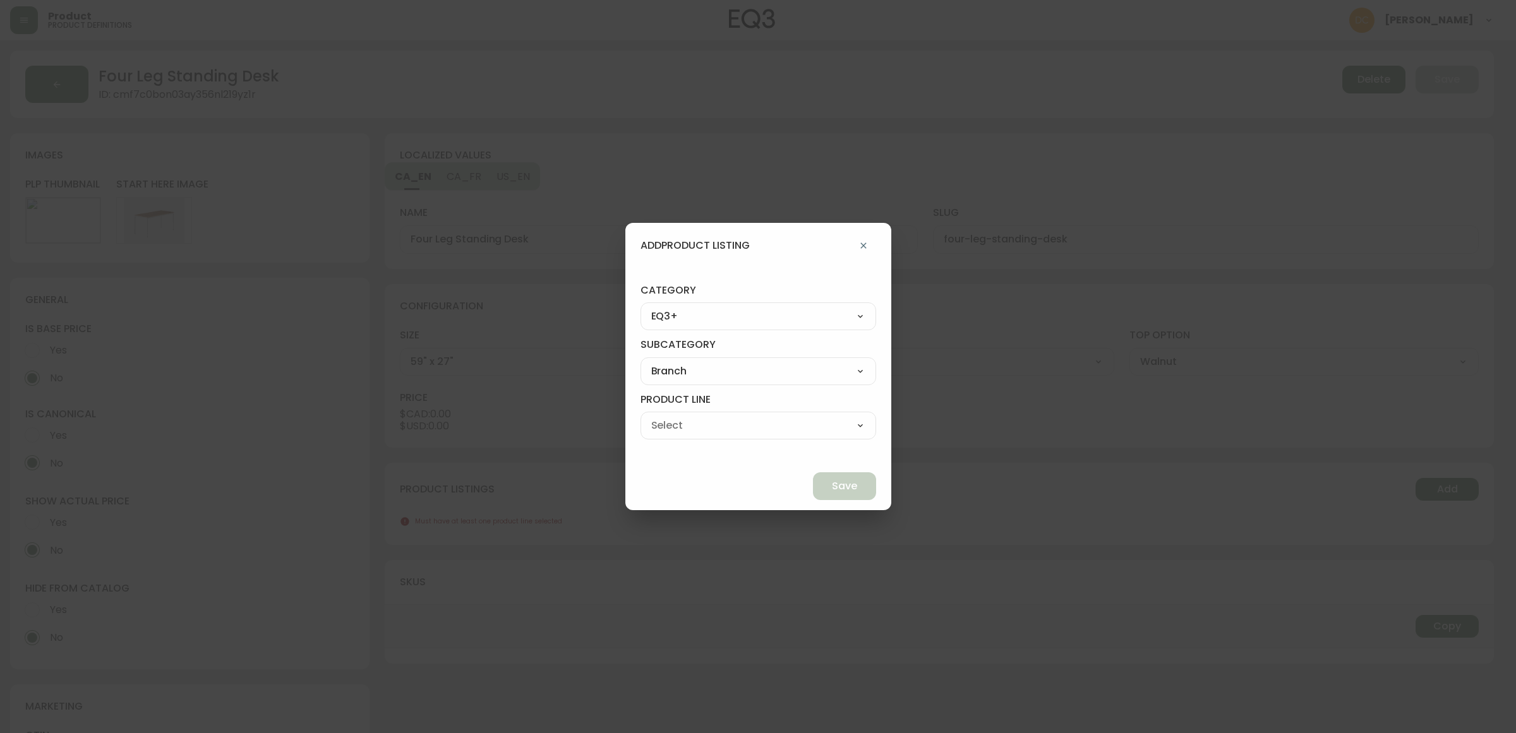
click at [670, 416] on select "Office Chairs Desks Desk Accessories Chair Accessories" at bounding box center [758, 425] width 236 height 19
click at [813, 488] on button "Save" at bounding box center [844, 486] width 63 height 28
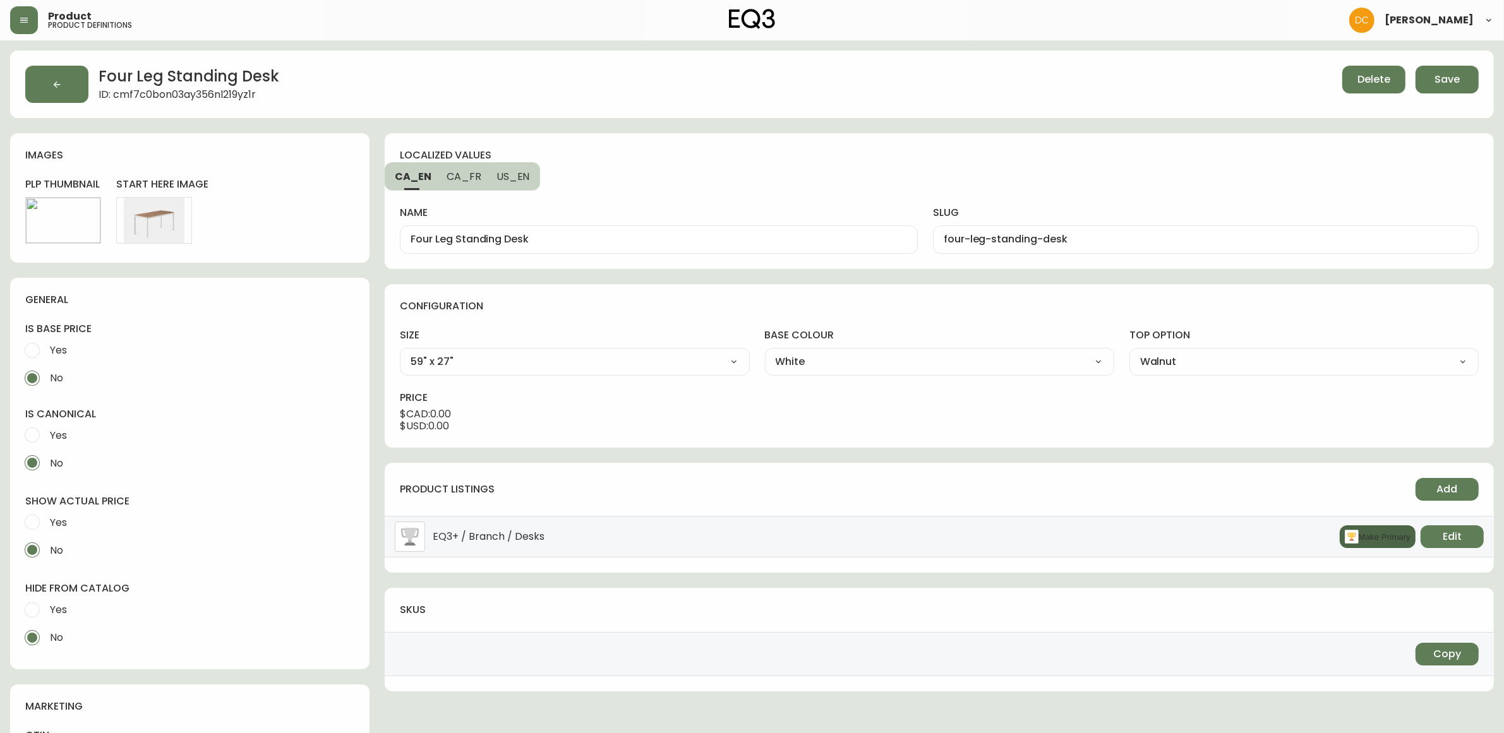
click at [1355, 546] on button "Make Primary" at bounding box center [1378, 537] width 76 height 23
click at [64, 613] on span "Yes" at bounding box center [58, 609] width 17 height 13
click at [46, 613] on input "Yes" at bounding box center [32, 610] width 28 height 28
click at [54, 527] on span "Yes" at bounding box center [58, 522] width 17 height 13
click at [46, 527] on input "Yes" at bounding box center [32, 522] width 28 height 28
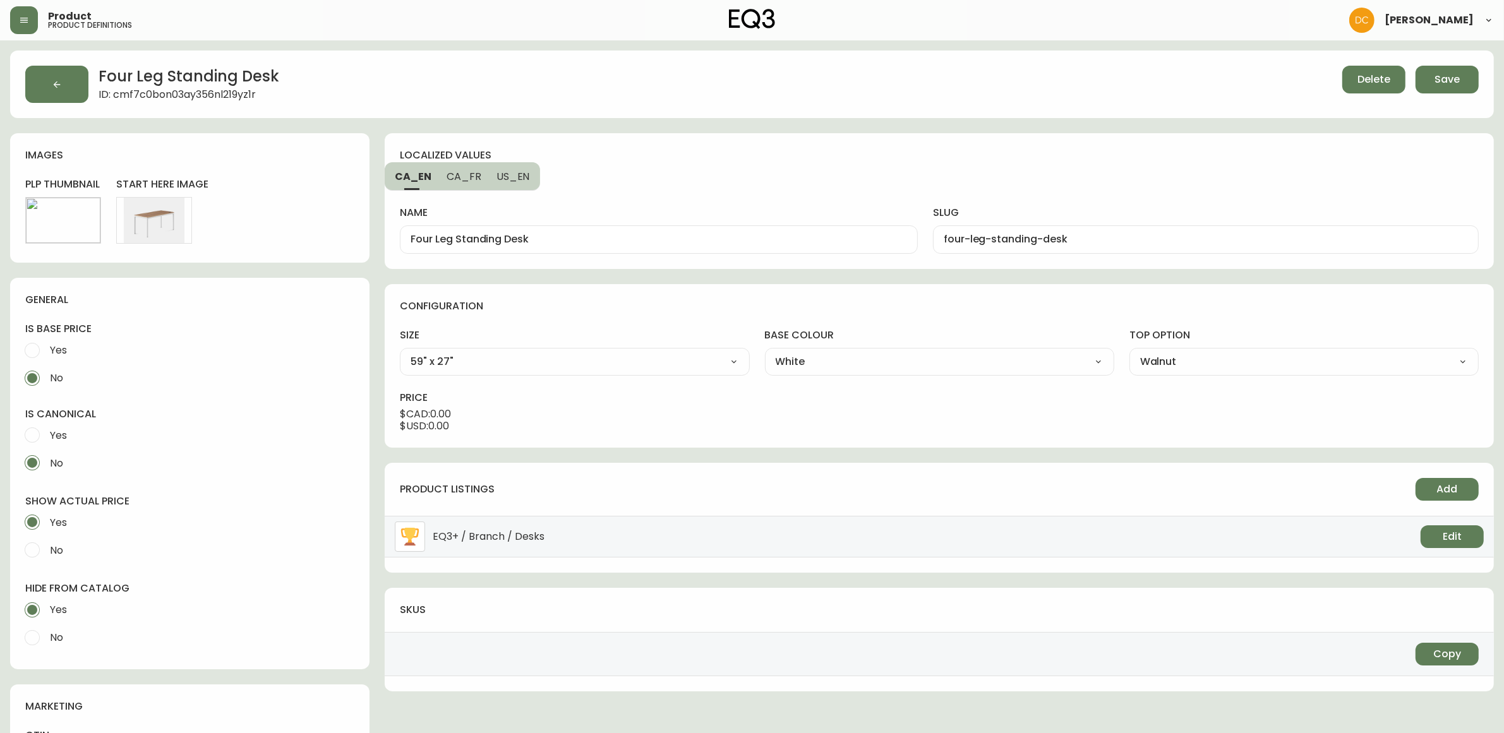
click at [1436, 76] on span "Save" at bounding box center [1446, 80] width 25 height 14
click at [43, 82] on button "button" at bounding box center [56, 84] width 63 height 37
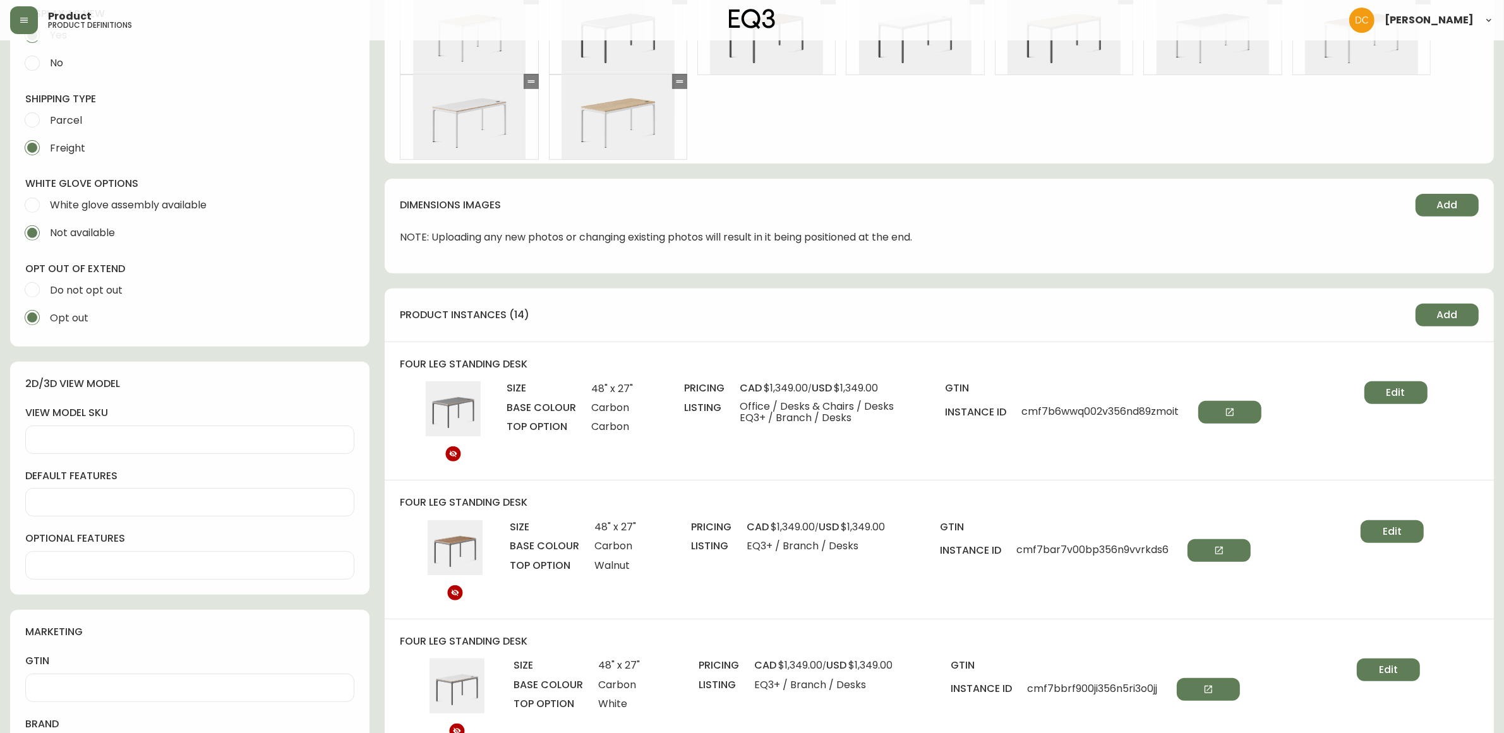
scroll to position [395, 0]
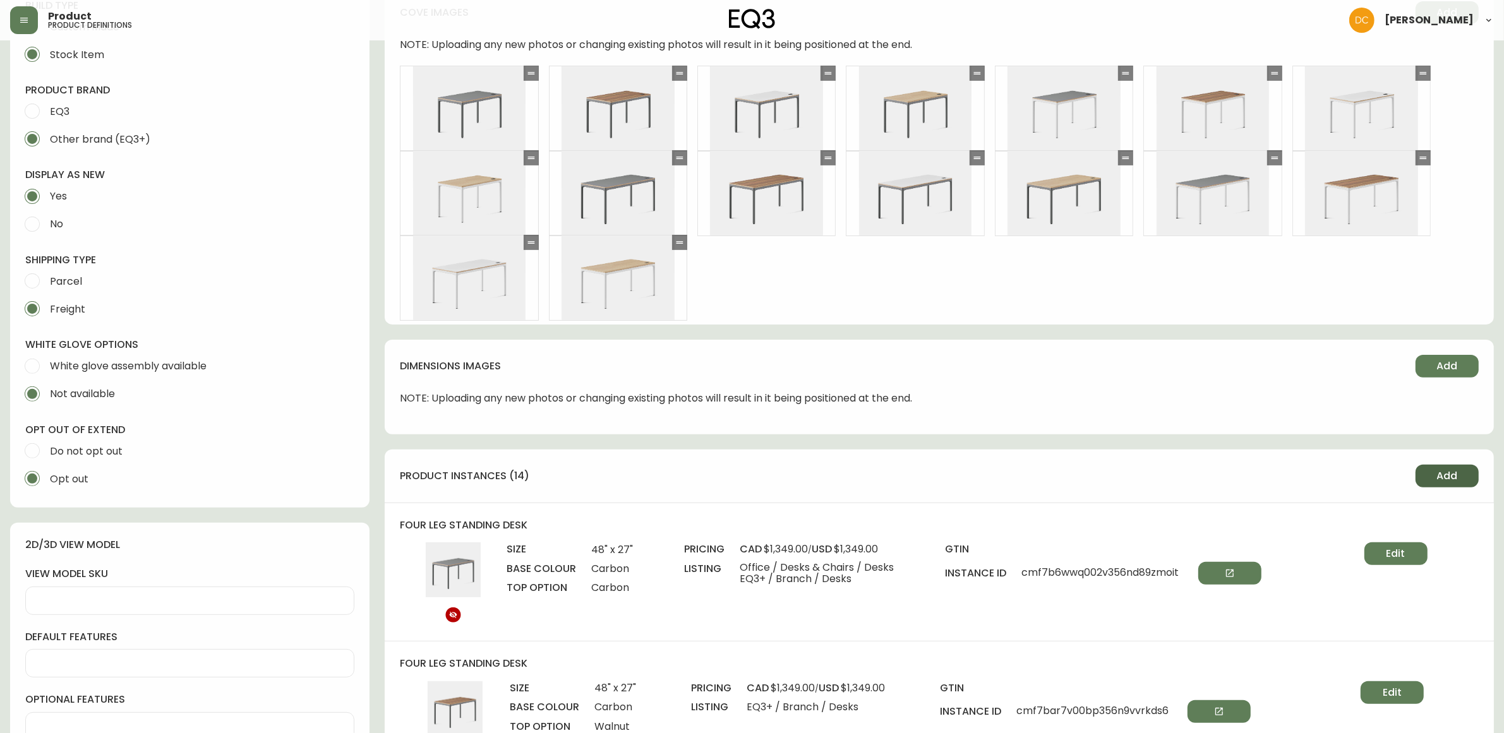
click at [1427, 480] on button "Add" at bounding box center [1446, 476] width 63 height 23
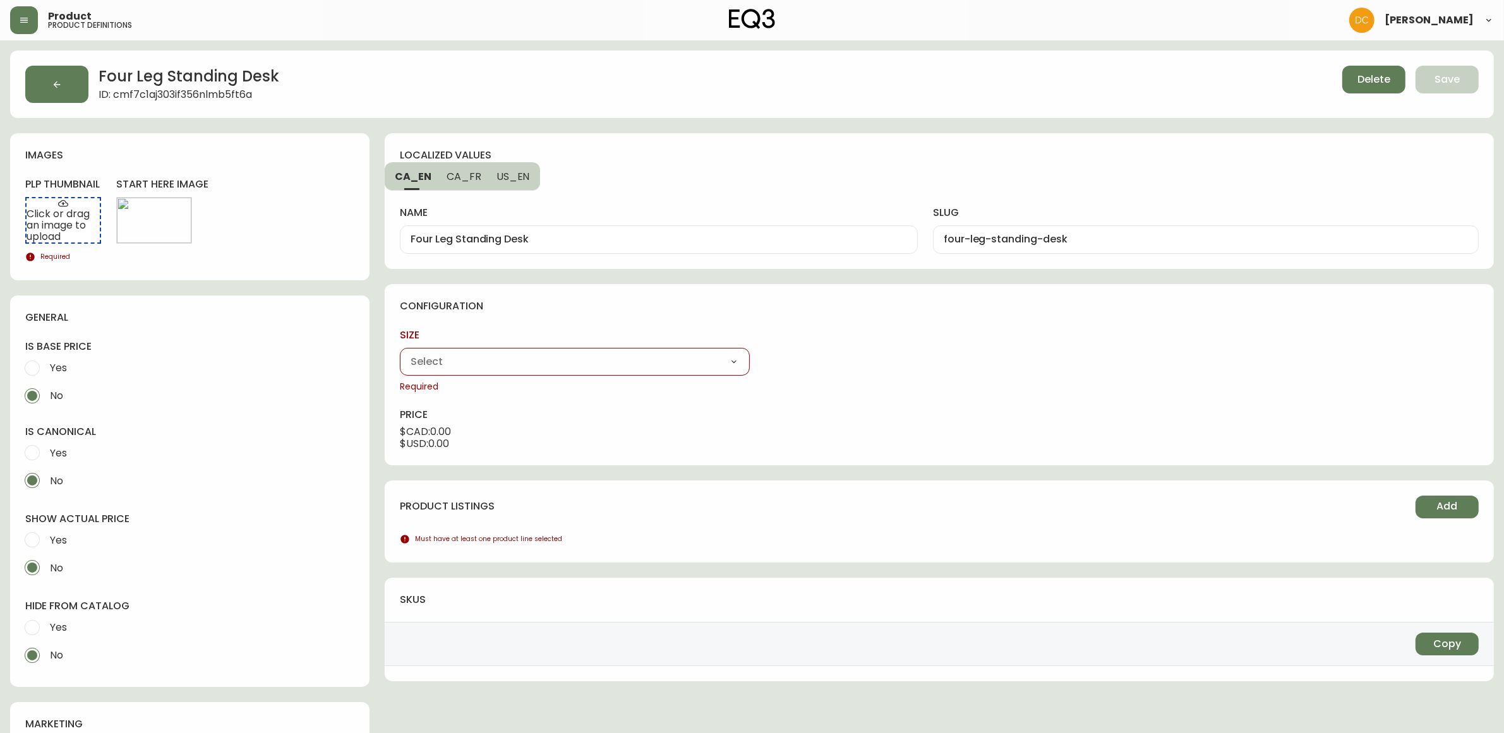
click at [641, 356] on select "48" x 27" 59" x 27"" at bounding box center [574, 361] width 349 height 19
click at [400, 352] on select "48" x 27" 59" x 27"" at bounding box center [574, 361] width 349 height 19
click at [882, 364] on select "Carbon White" at bounding box center [939, 361] width 349 height 19
click at [765, 352] on select "Carbon White" at bounding box center [939, 361] width 349 height 19
click at [1252, 363] on select "Carbon Walnut White Woodgrain" at bounding box center [1303, 361] width 349 height 19
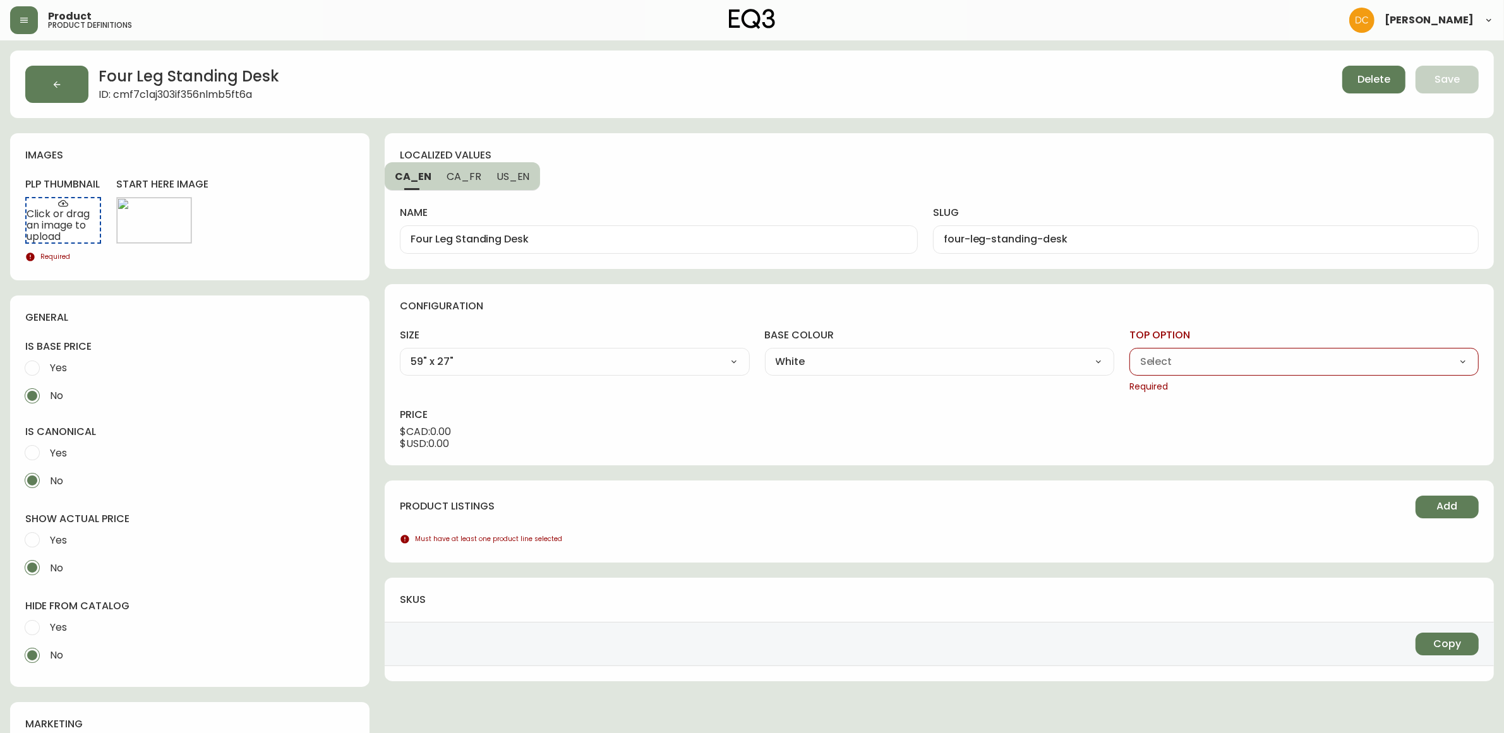
click at [1129, 352] on select "Carbon Walnut White Woodgrain" at bounding box center [1303, 361] width 349 height 19
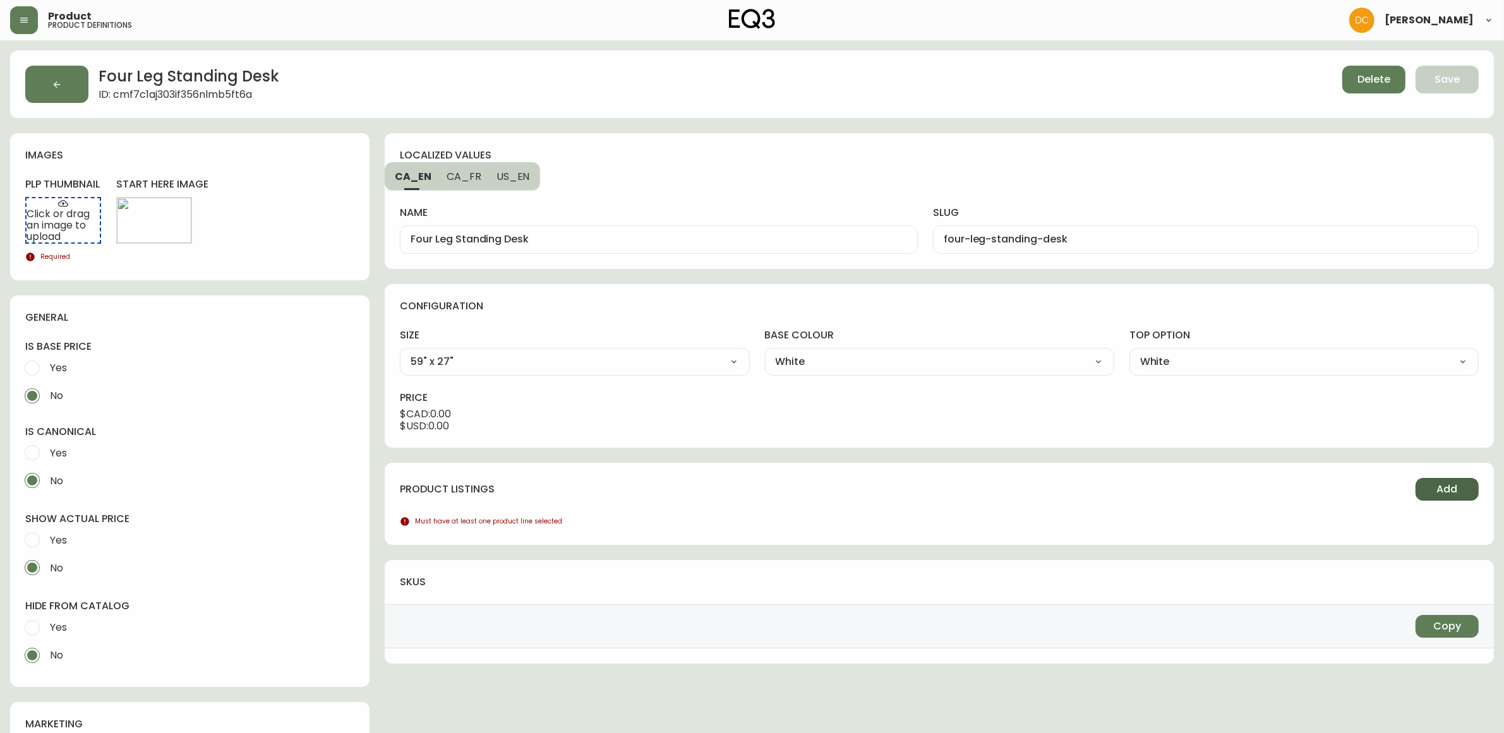
click at [1453, 496] on span "Add" at bounding box center [1447, 490] width 21 height 14
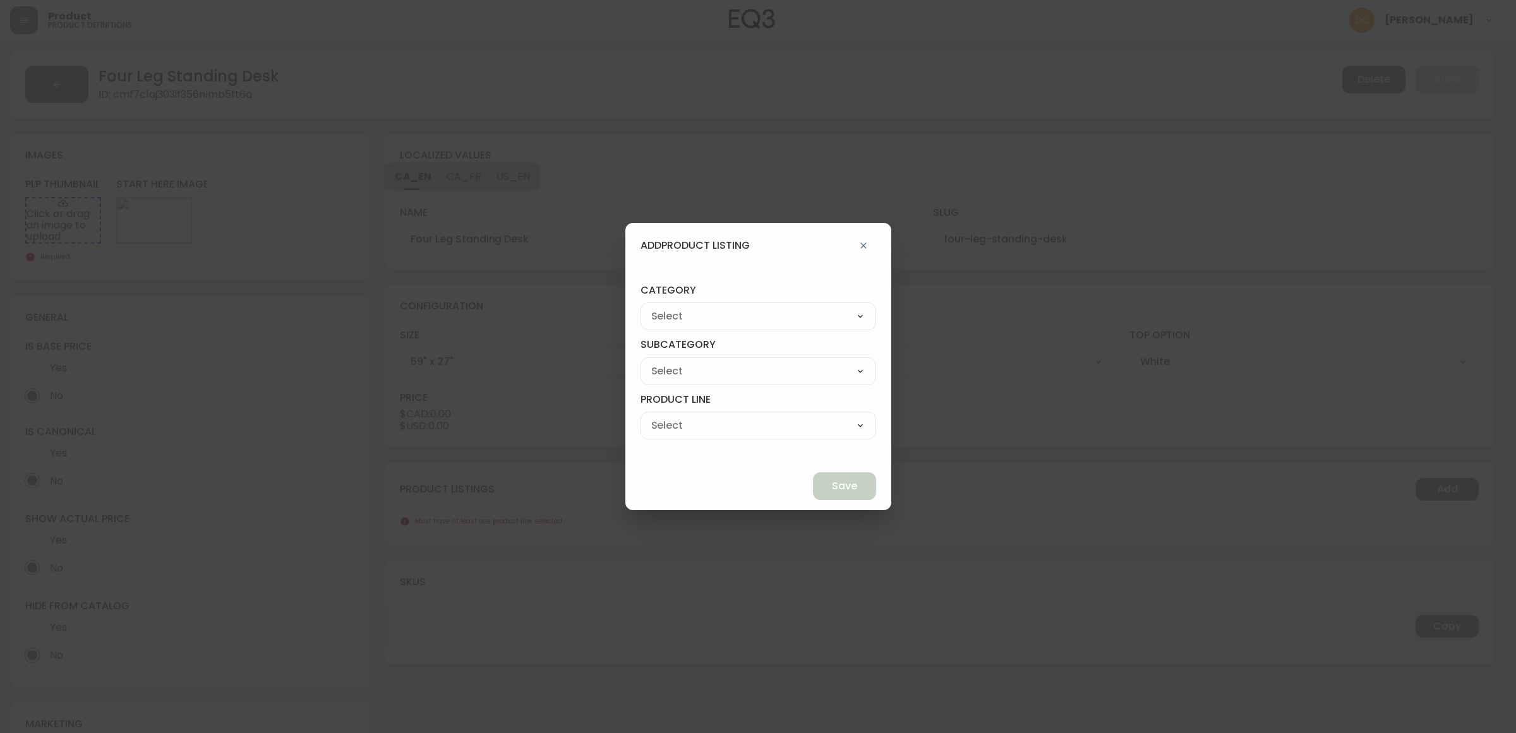
click at [736, 314] on select "Best Sellers Living Dining Bedroom Outdoor Office Lighting Rugs Accessories EQ3…" at bounding box center [758, 316] width 236 height 19
click at [670, 307] on select "Best Sellers Living Dining Bedroom Outdoor Office Lighting Rugs Accessories EQ3…" at bounding box center [758, 316] width 236 height 19
click at [769, 369] on select "[PERSON_NAME] Palliser Branch Silk & Snow Marimekko Neighbor Loll Designs [PERS…" at bounding box center [758, 371] width 236 height 19
click at [670, 362] on select "[PERSON_NAME] Palliser Branch Silk & Snow Marimekko Neighbor Loll Designs [PERS…" at bounding box center [758, 371] width 236 height 19
click at [771, 426] on select "Office Chairs Desks Desk Accessories Chair Accessories" at bounding box center [758, 425] width 236 height 19
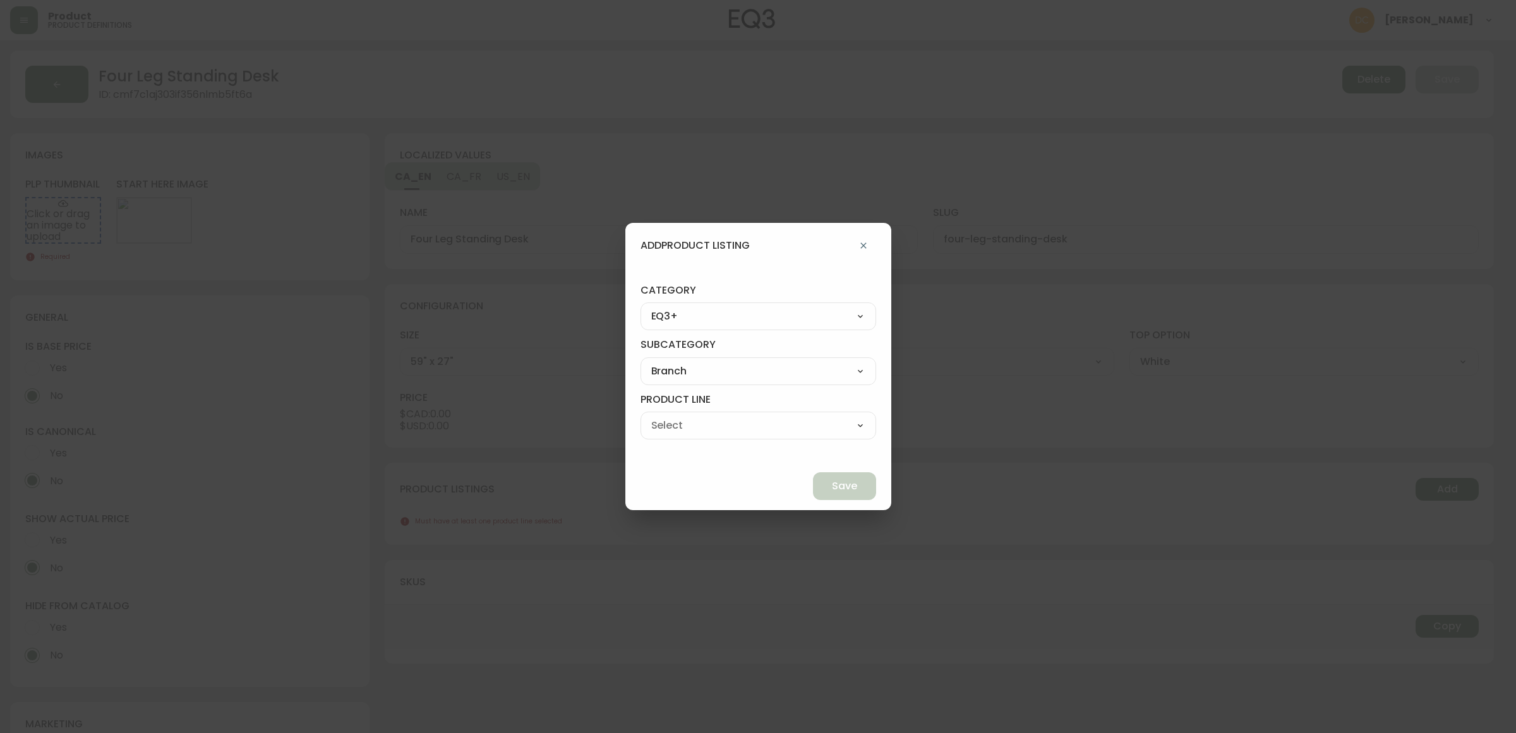
click at [670, 416] on select "Office Chairs Desks Desk Accessories Chair Accessories" at bounding box center [758, 425] width 236 height 19
click at [813, 482] on button "Save" at bounding box center [844, 486] width 63 height 28
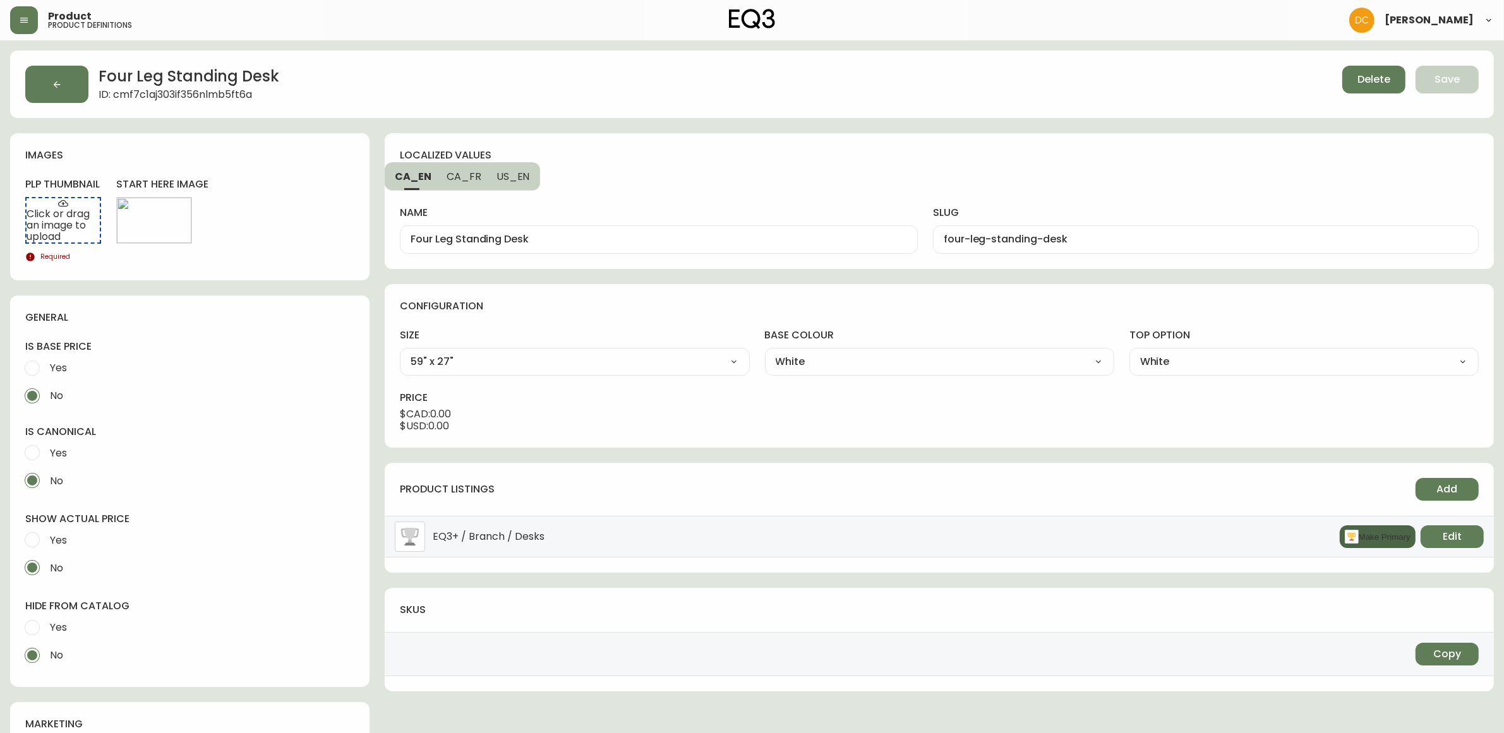
click at [1363, 536] on button "Make Primary" at bounding box center [1378, 537] width 76 height 23
drag, startPoint x: 38, startPoint y: 615, endPoint x: 54, endPoint y: 556, distance: 61.0
click at [39, 614] on input "Yes" at bounding box center [32, 628] width 28 height 28
click at [57, 538] on span "Yes" at bounding box center [58, 540] width 17 height 13
click at [46, 538] on input "Yes" at bounding box center [32, 540] width 28 height 28
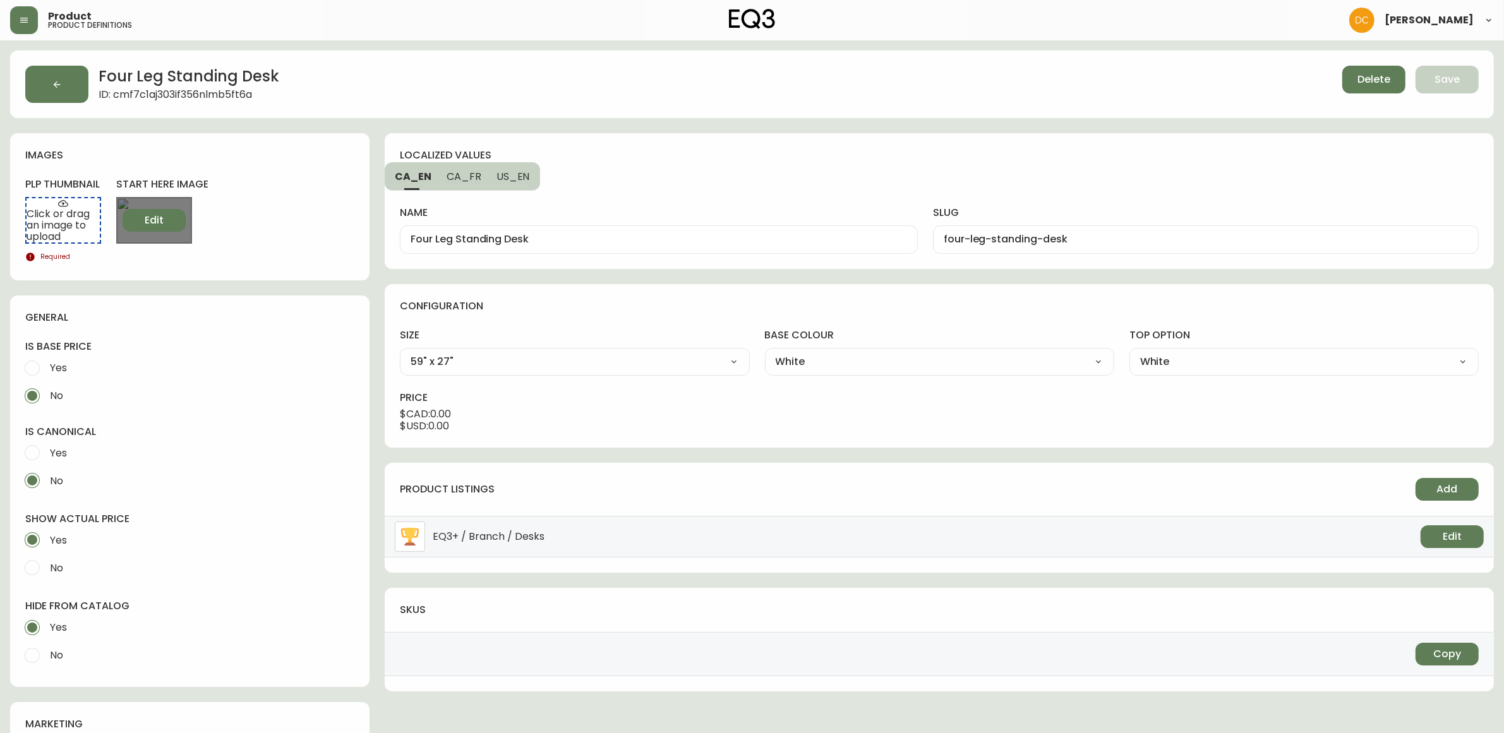
click at [155, 223] on span "Edit" at bounding box center [154, 220] width 19 height 14
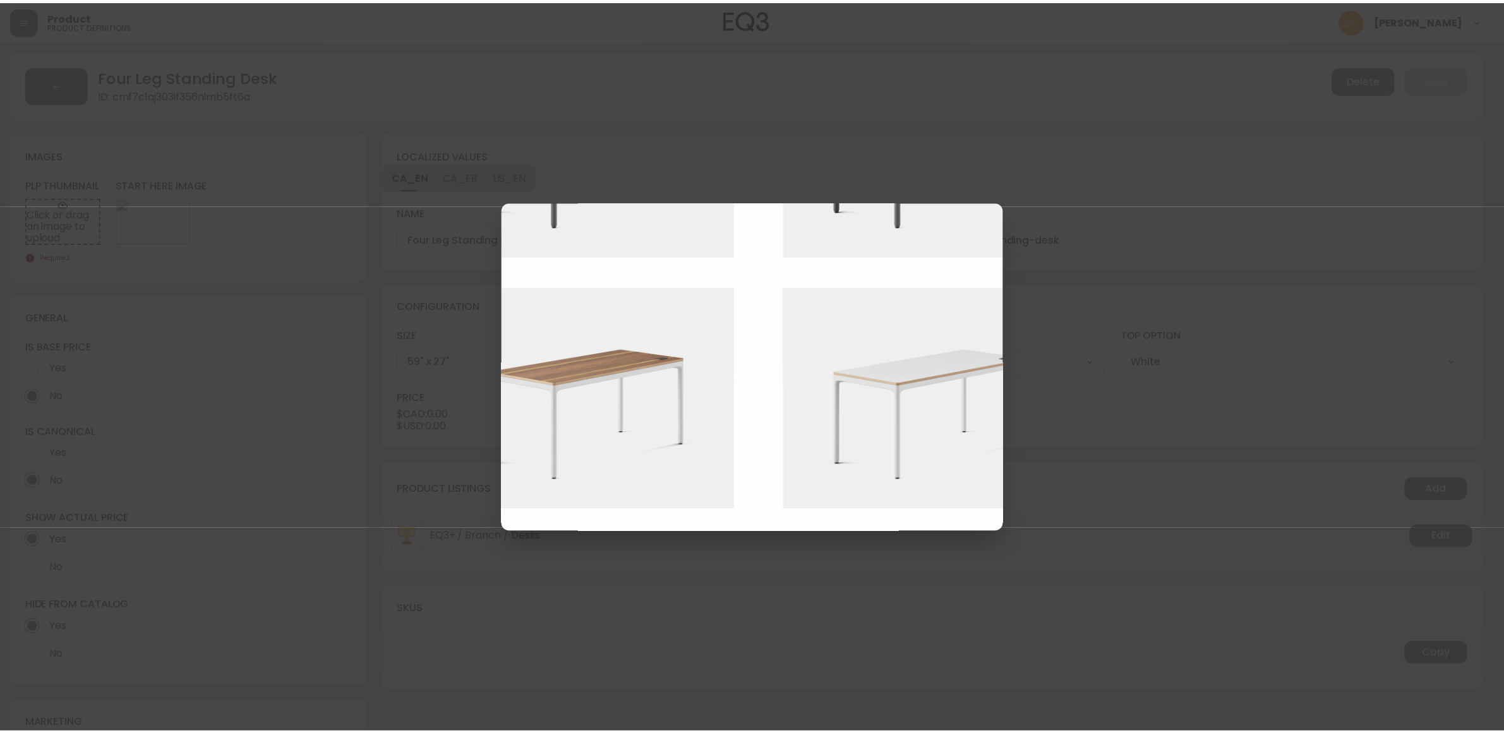
scroll to position [973, 515]
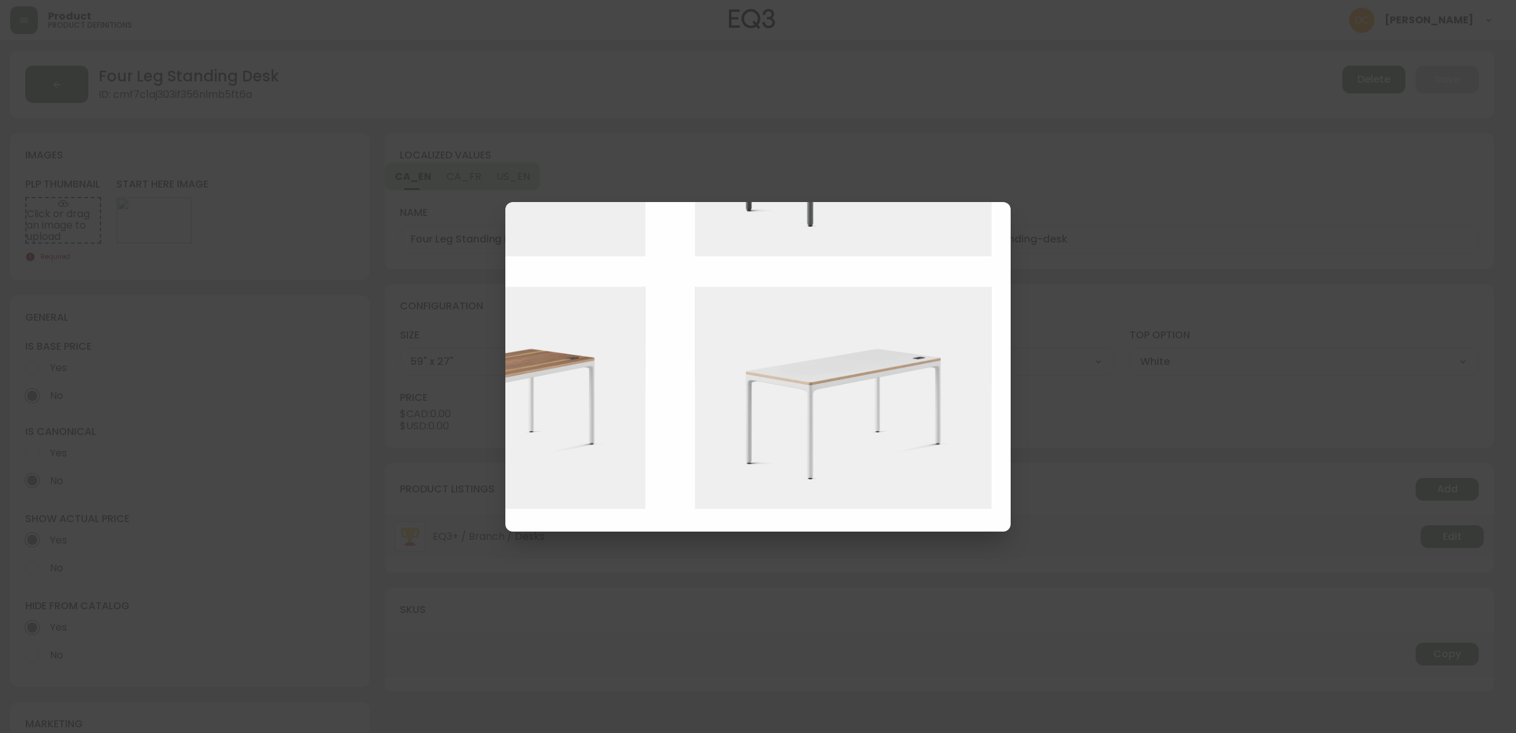
click at [861, 458] on img at bounding box center [853, 398] width 316 height 223
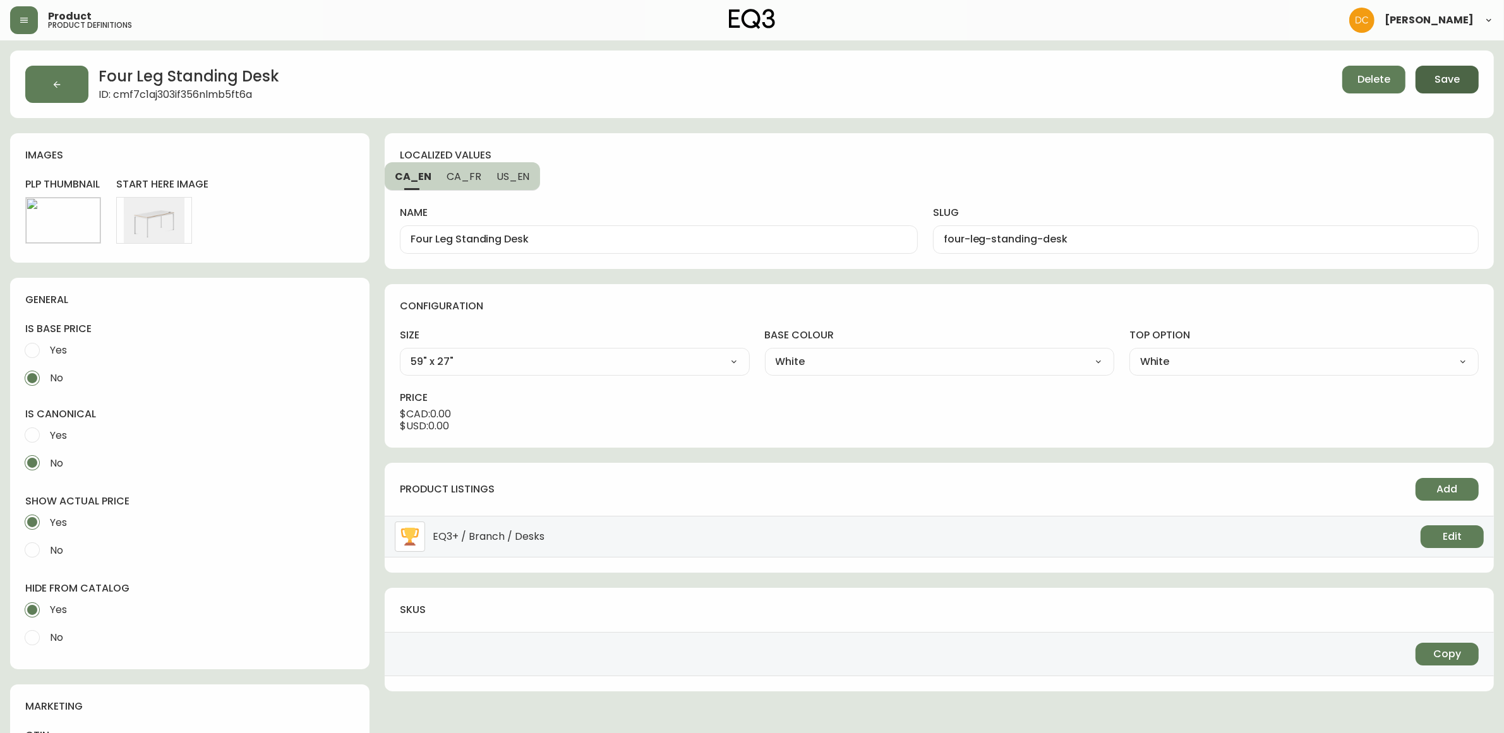
click at [1459, 80] on span "Save" at bounding box center [1446, 80] width 25 height 14
click at [49, 77] on button "button" at bounding box center [56, 84] width 63 height 37
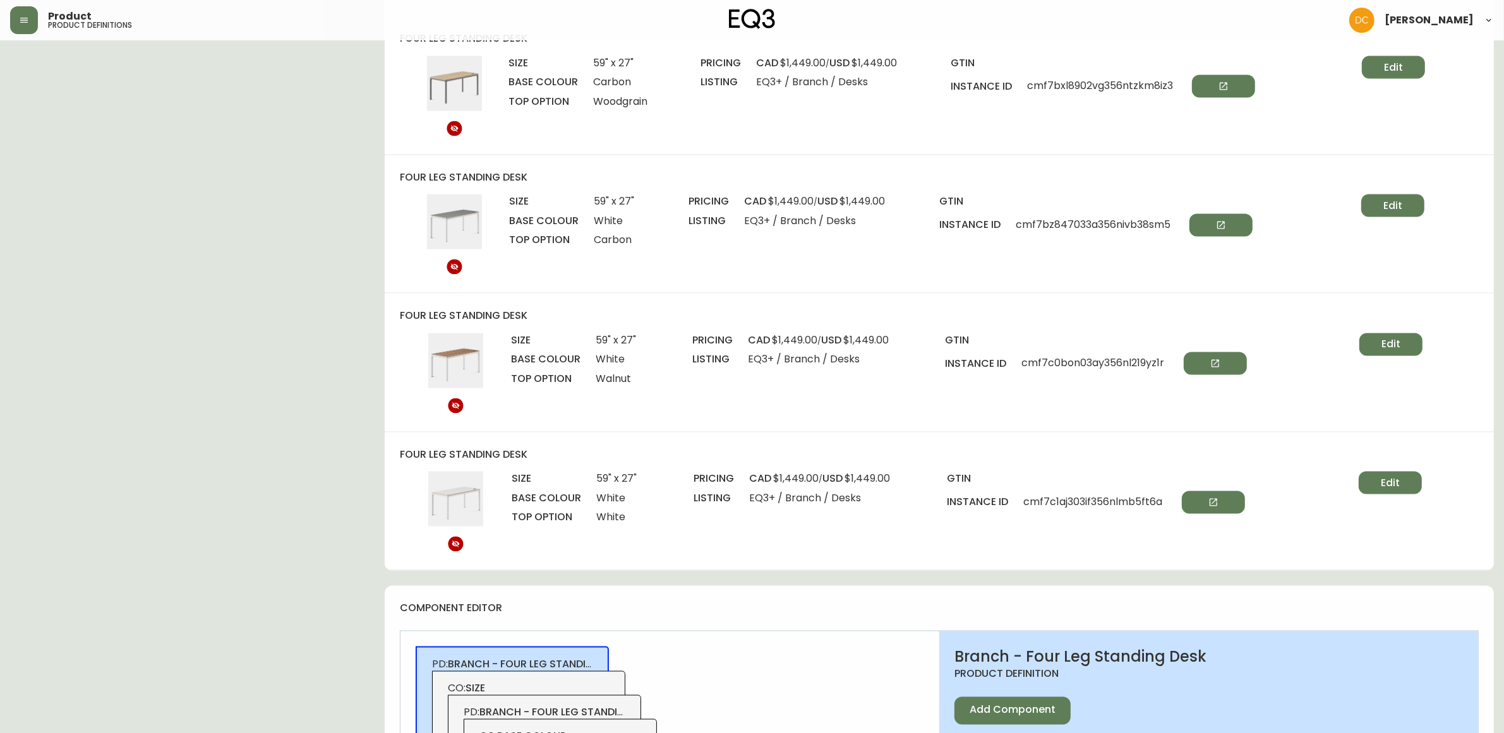
scroll to position [2369, 0]
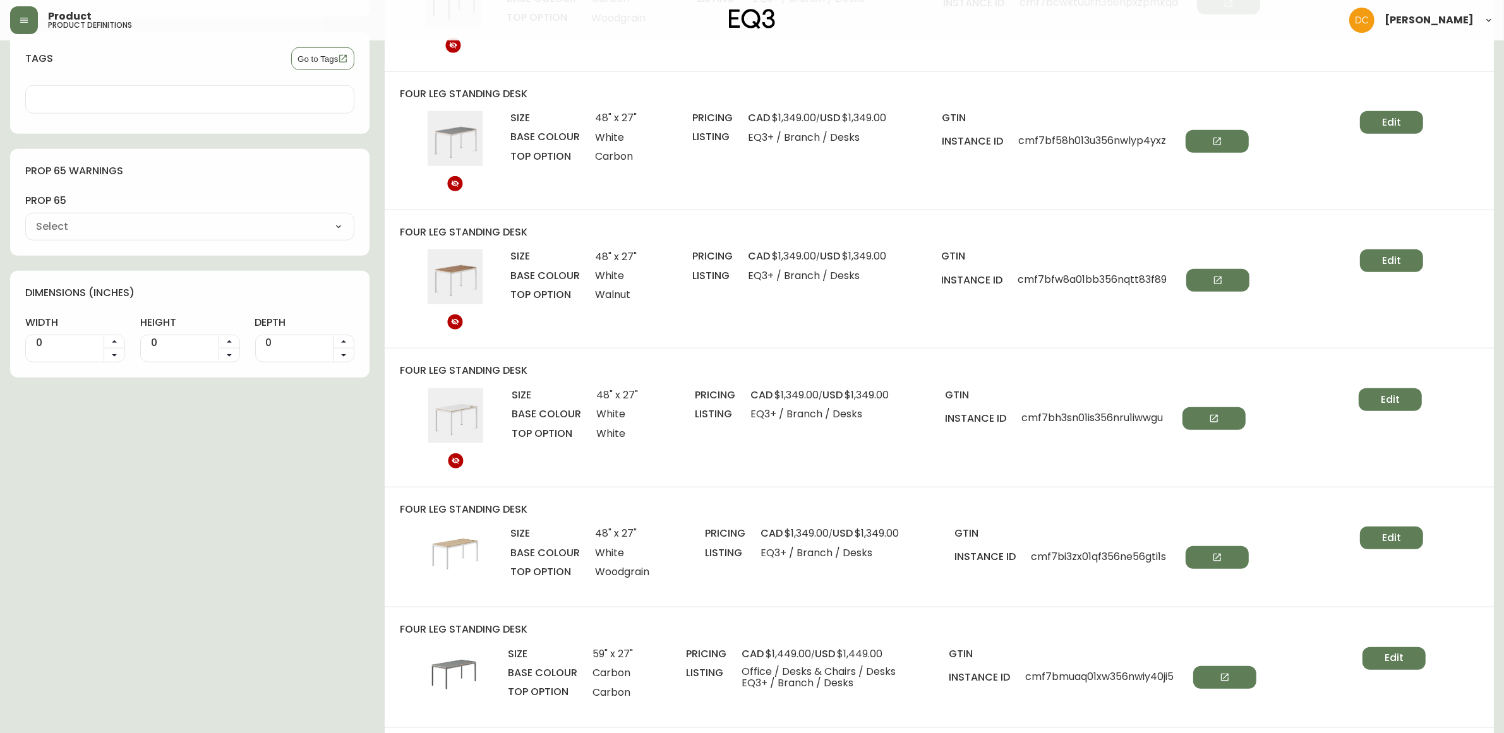
drag, startPoint x: 870, startPoint y: 576, endPoint x: 891, endPoint y: 430, distance: 148.0
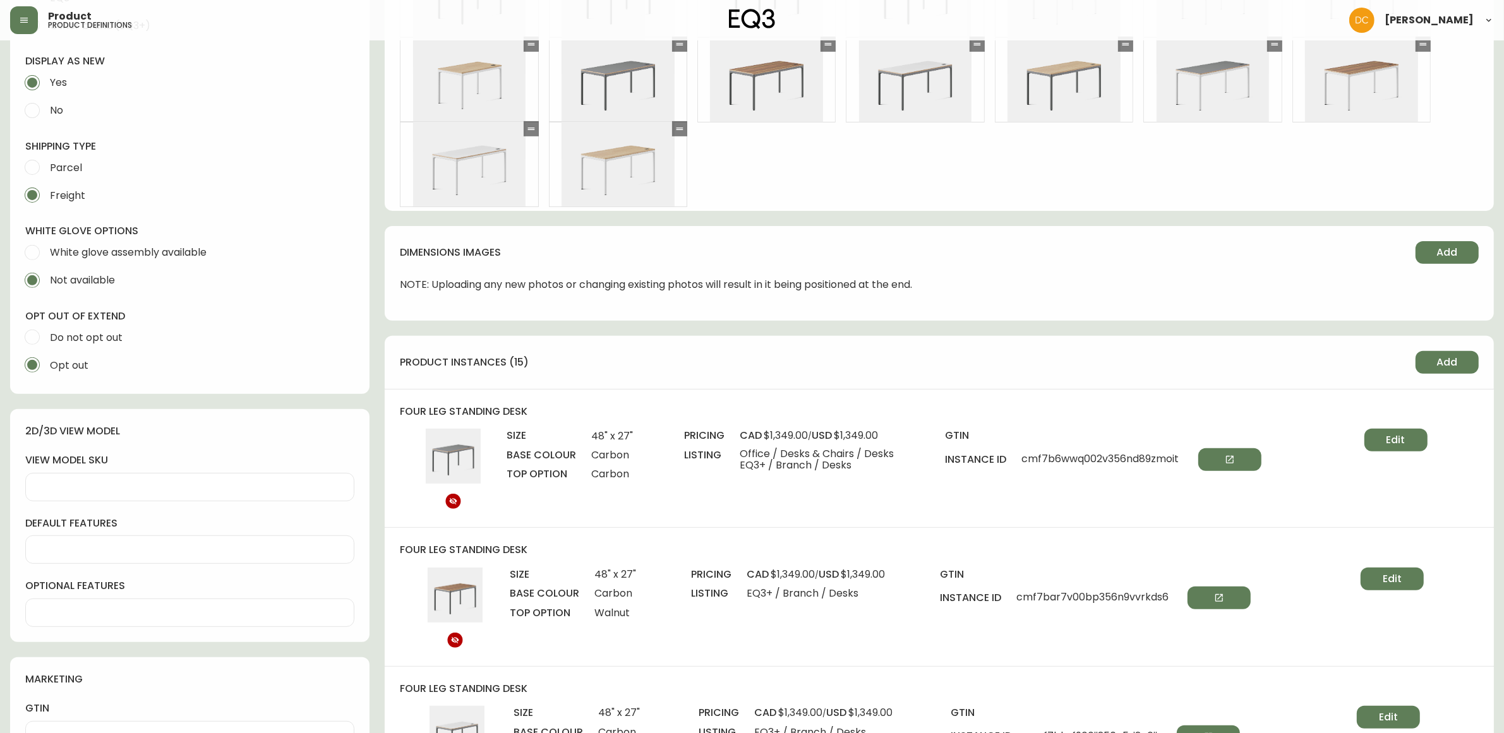
scroll to position [504, 0]
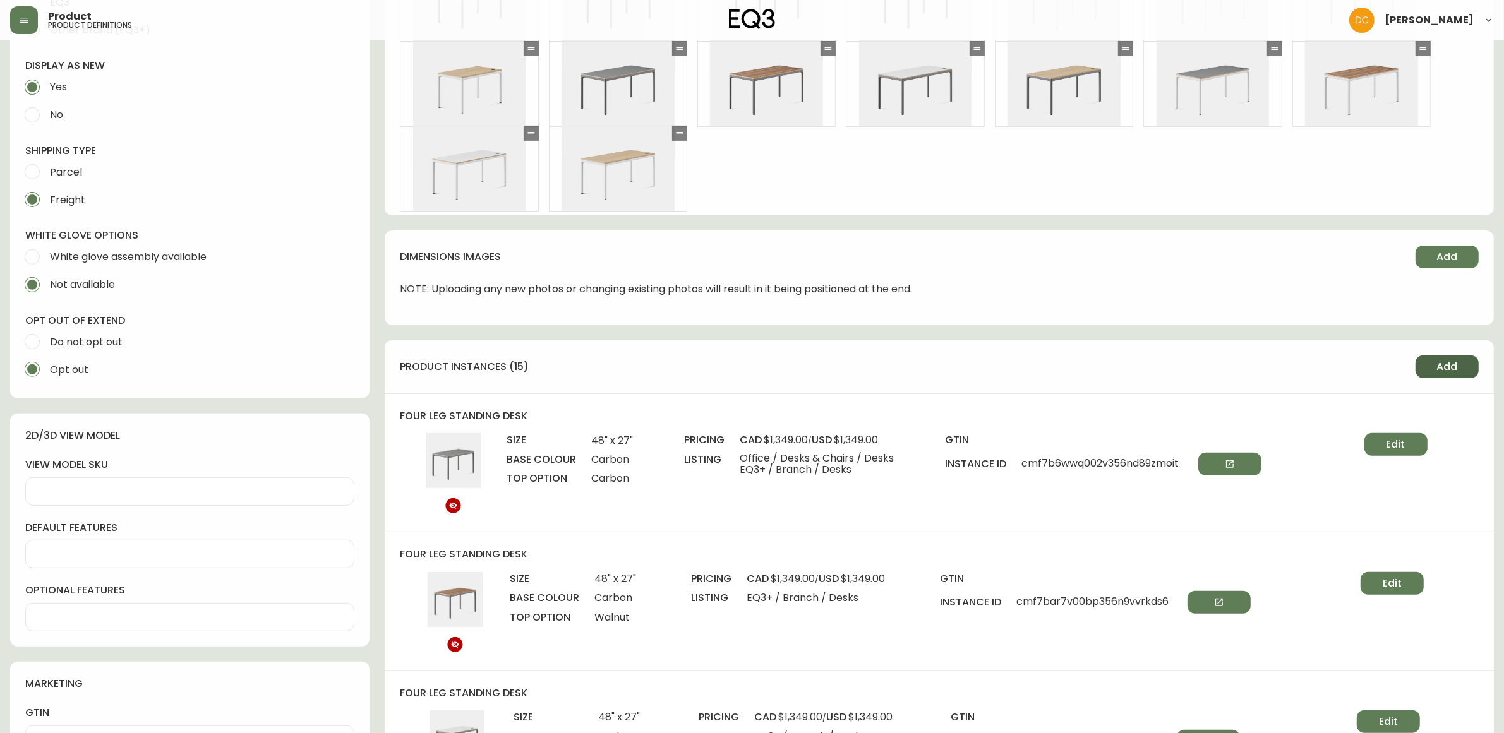
click at [1455, 370] on span "Add" at bounding box center [1447, 367] width 21 height 14
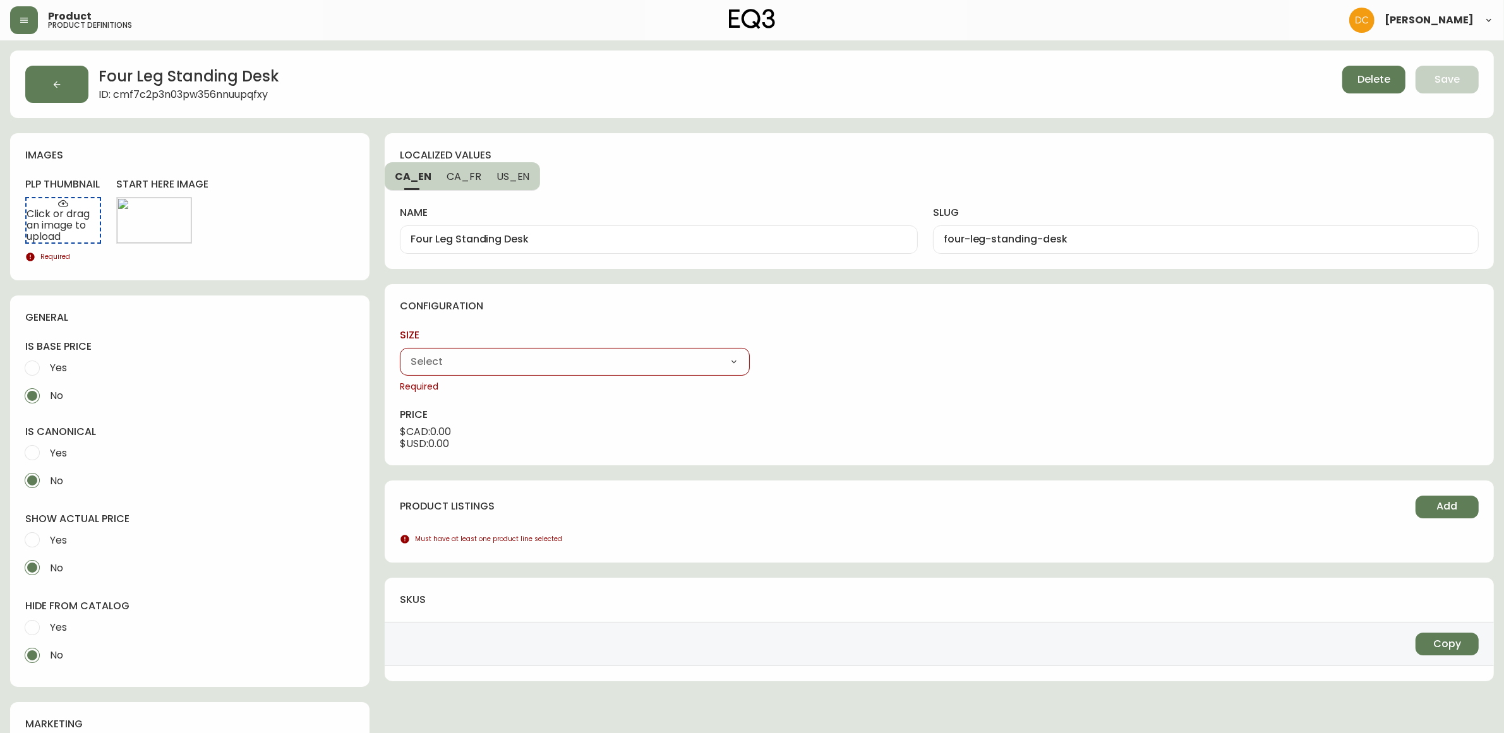
click at [679, 361] on select "48" x 27" 59" x 27"" at bounding box center [574, 361] width 349 height 19
click at [400, 352] on select "48" x 27" 59" x 27"" at bounding box center [574, 361] width 349 height 19
click at [859, 361] on select "Carbon White" at bounding box center [939, 361] width 349 height 19
click at [765, 352] on select "Carbon White" at bounding box center [939, 361] width 349 height 19
click at [1161, 360] on select "Carbon Walnut White Woodgrain" at bounding box center [1303, 361] width 349 height 19
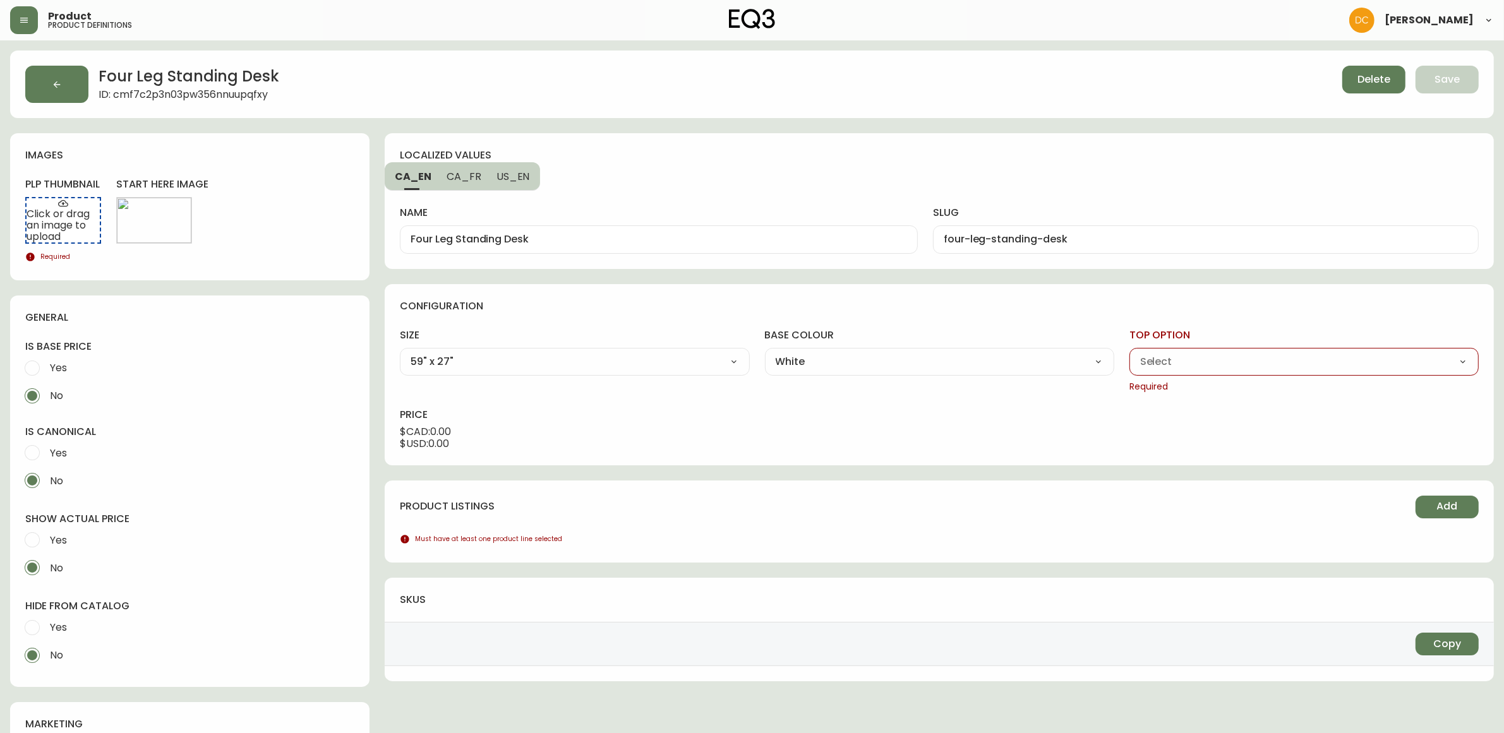
click at [1129, 352] on select "Carbon Walnut White Woodgrain" at bounding box center [1303, 361] width 349 height 19
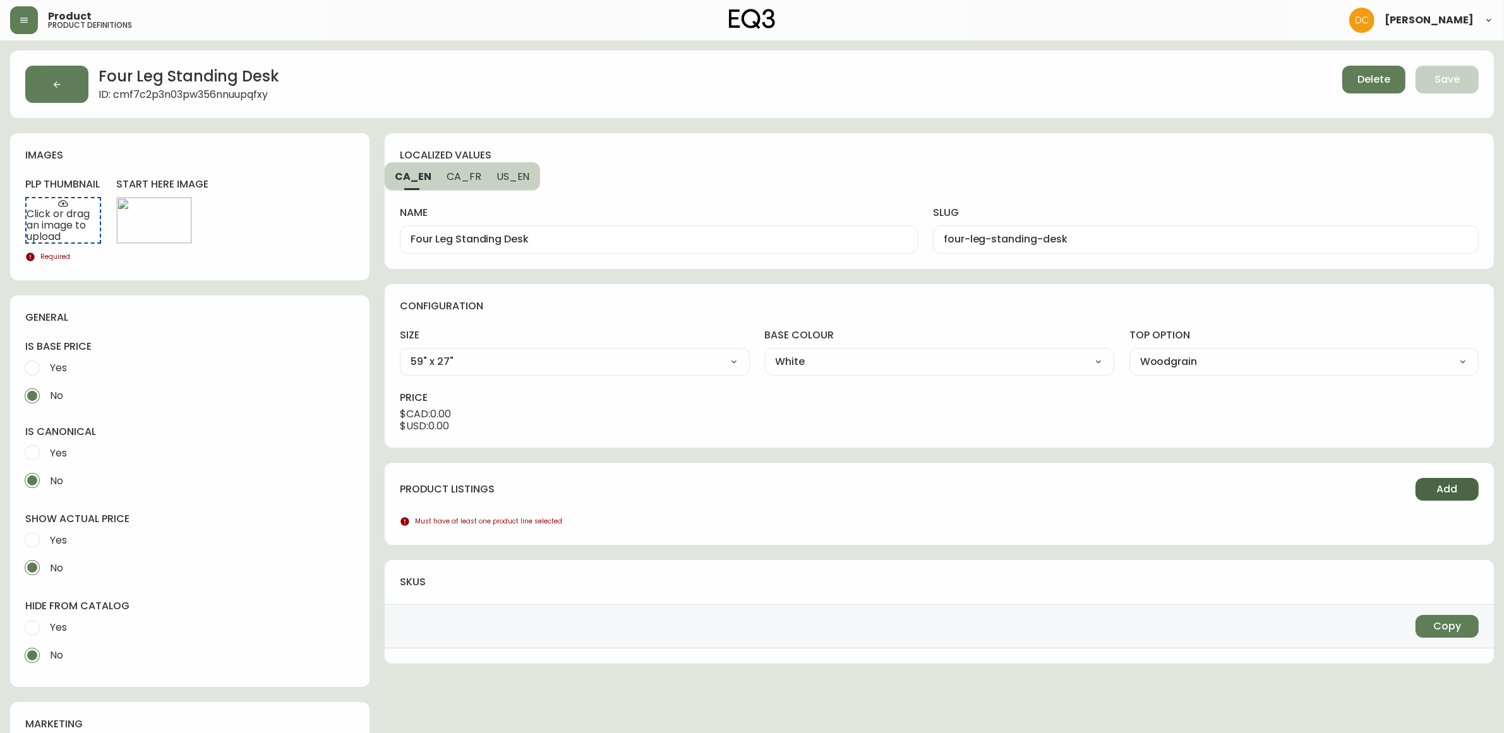
click at [1429, 490] on button "Add" at bounding box center [1446, 489] width 63 height 23
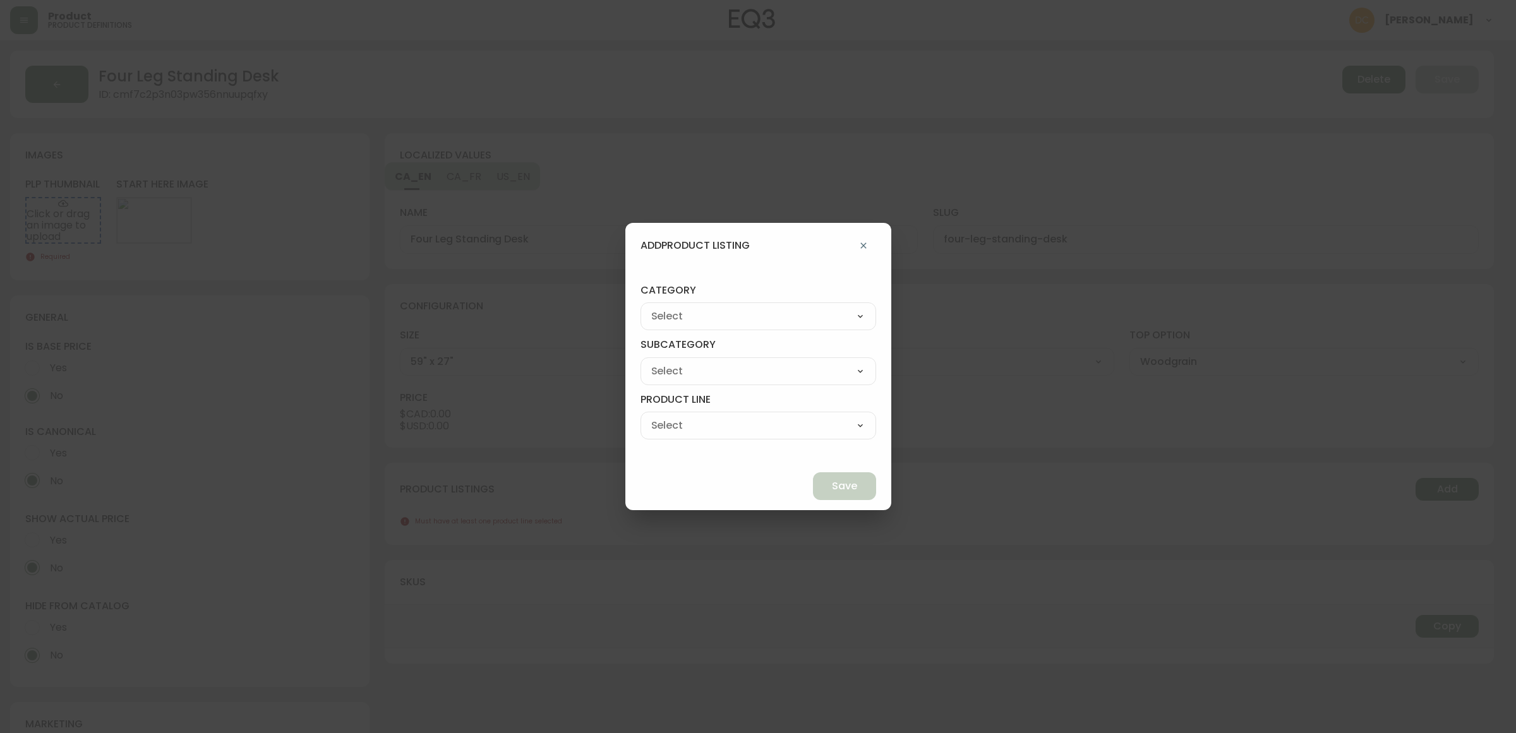
click at [706, 319] on select "Best Sellers Living Dining Bedroom Outdoor Office Lighting Rugs Accessories EQ3…" at bounding box center [758, 316] width 236 height 19
click at [670, 307] on select "Best Sellers Living Dining Bedroom Outdoor Office Lighting Rugs Accessories EQ3…" at bounding box center [758, 316] width 236 height 19
click at [740, 368] on select "[PERSON_NAME] Palliser Branch Silk & Snow Marimekko Neighbor Loll Designs [PERS…" at bounding box center [758, 371] width 236 height 19
click at [670, 362] on select "[PERSON_NAME] Palliser Branch Silk & Snow Marimekko Neighbor Loll Designs [PERS…" at bounding box center [758, 371] width 236 height 19
click at [772, 422] on select "Office Chairs Desks Desk Accessories Chair Accessories" at bounding box center [758, 425] width 236 height 19
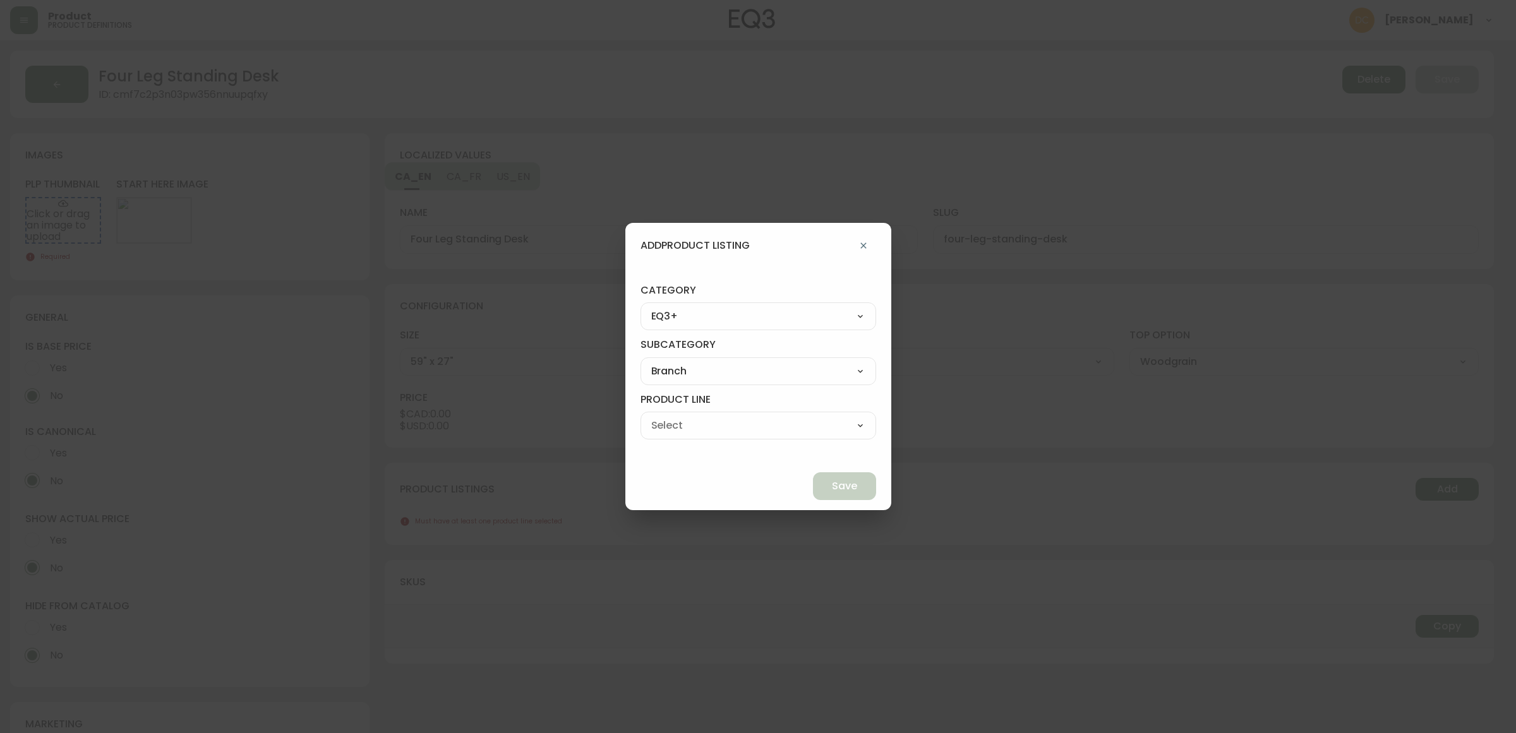
click at [670, 416] on select "Office Chairs Desks Desk Accessories Chair Accessories" at bounding box center [758, 425] width 236 height 19
click at [813, 478] on button "Save" at bounding box center [844, 486] width 63 height 28
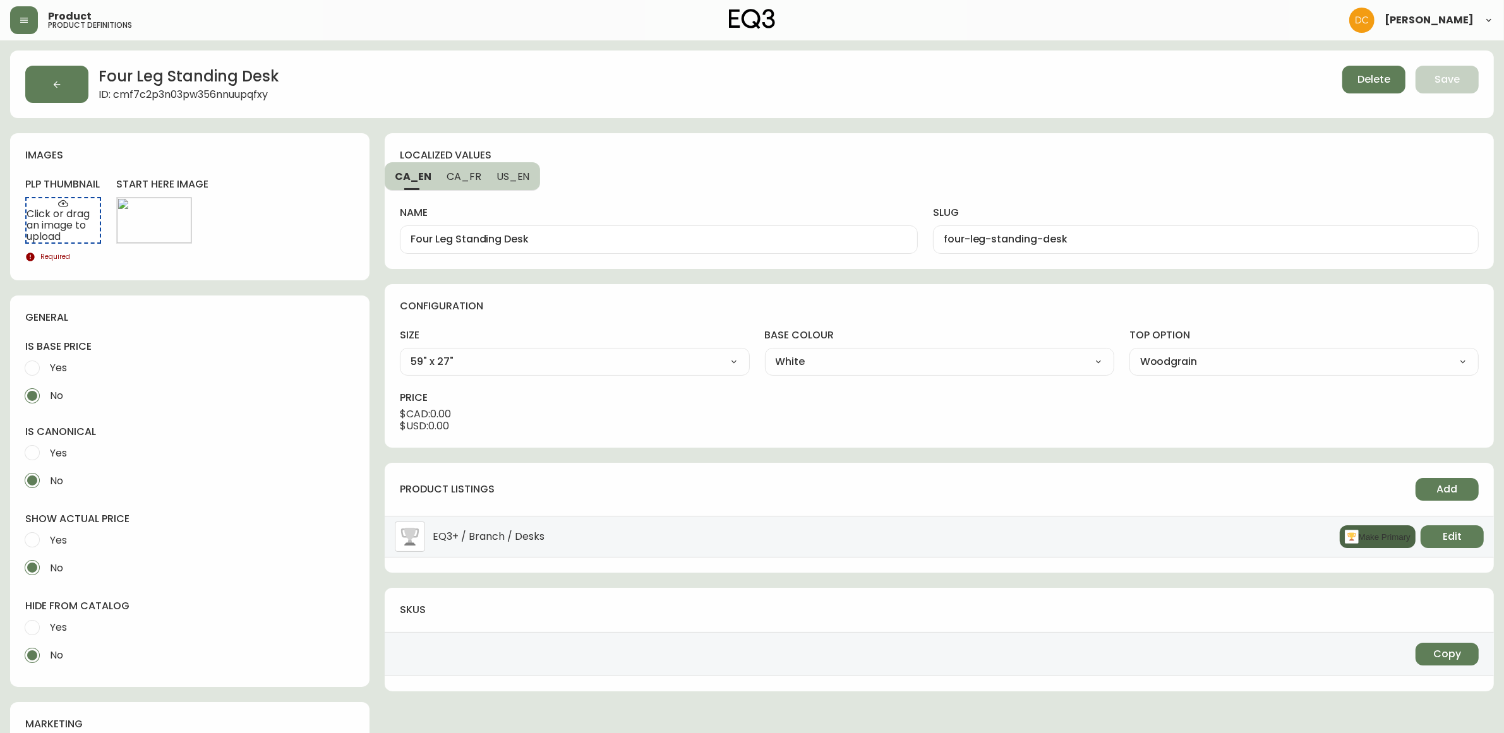
click at [1377, 544] on button "Make Primary" at bounding box center [1378, 537] width 76 height 23
click at [65, 616] on span "Yes" at bounding box center [56, 628] width 21 height 28
click at [46, 616] on input "Yes" at bounding box center [32, 628] width 28 height 28
click at [66, 531] on span "Yes" at bounding box center [56, 540] width 21 height 28
click at [46, 531] on input "Yes" at bounding box center [32, 540] width 28 height 28
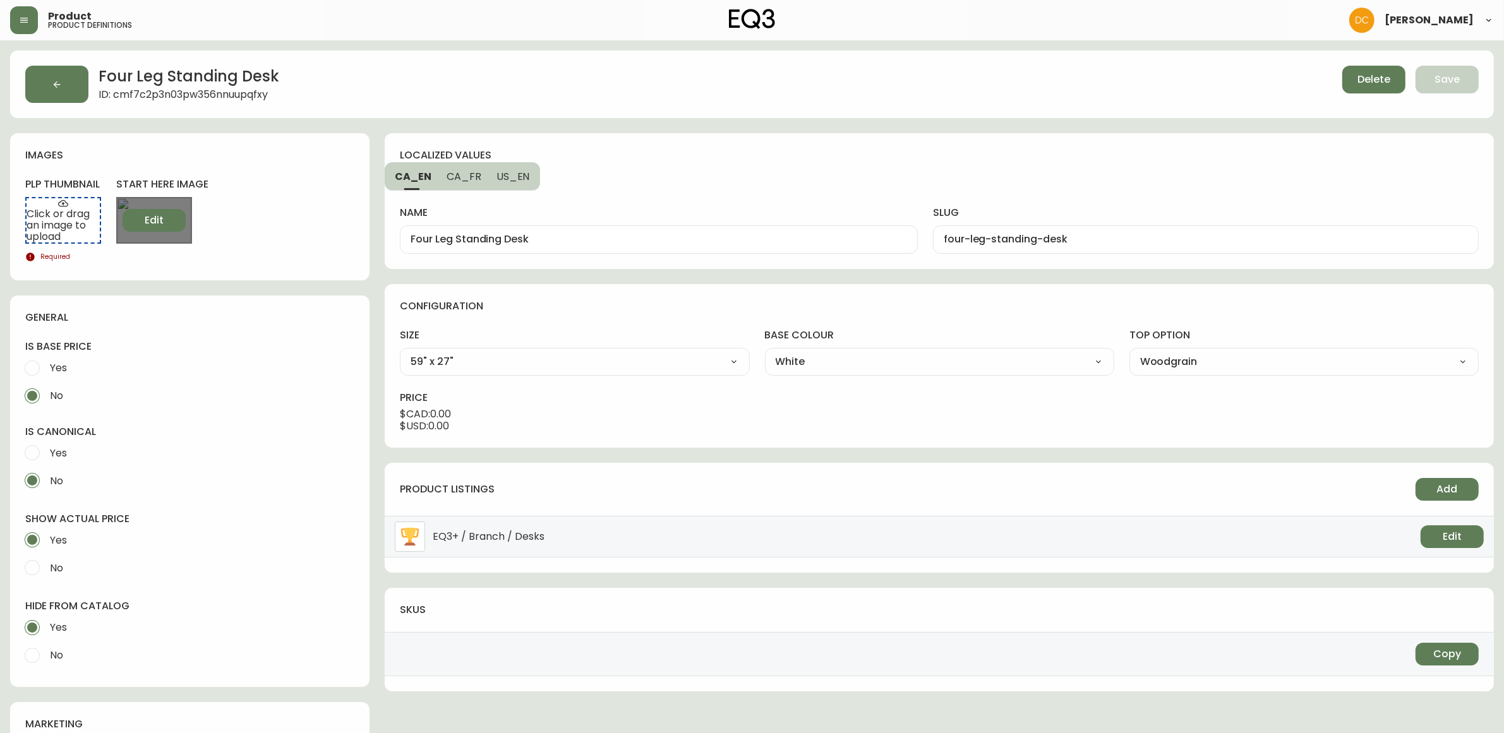
click at [177, 224] on button "Edit" at bounding box center [154, 220] width 63 height 23
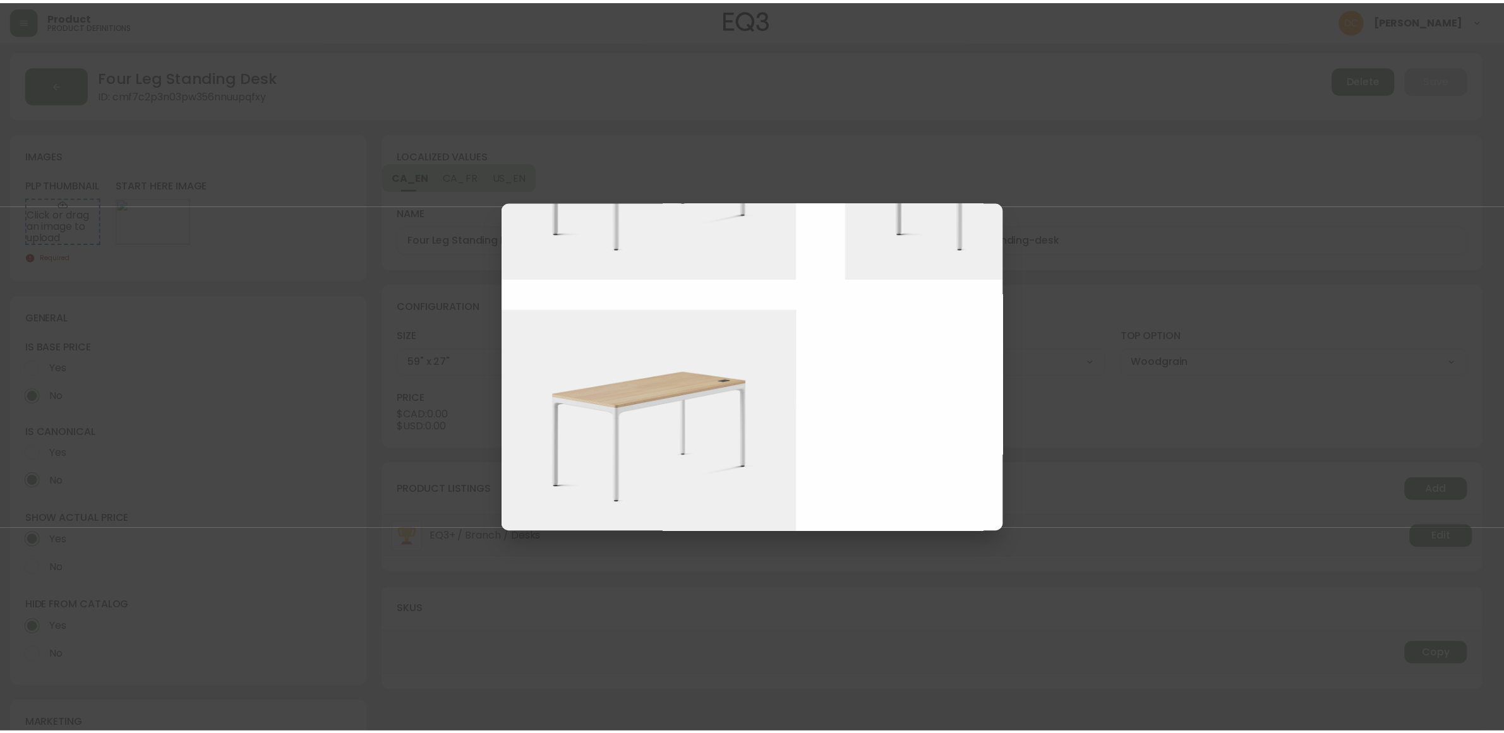
scroll to position [1210, 0]
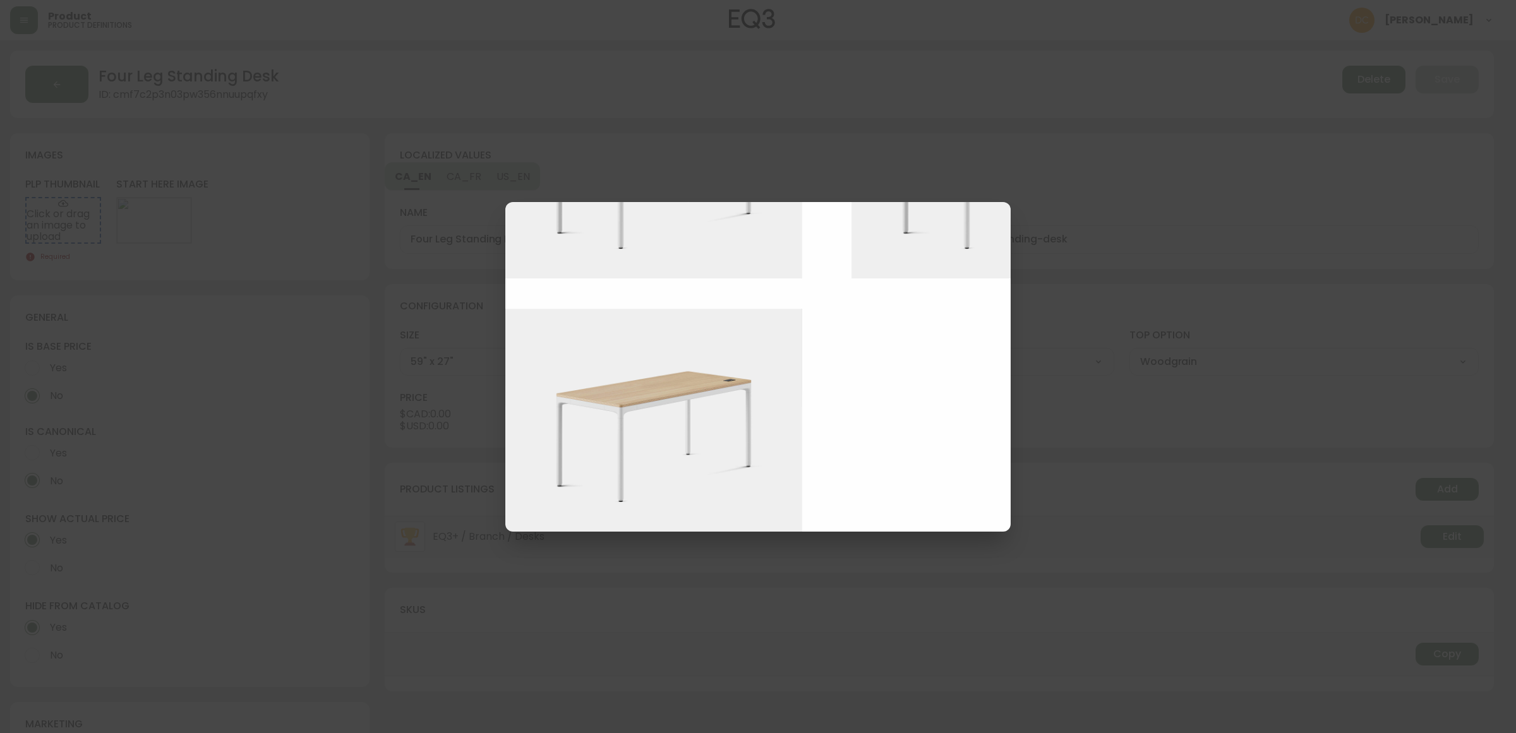
click at [739, 466] on img at bounding box center [663, 420] width 316 height 223
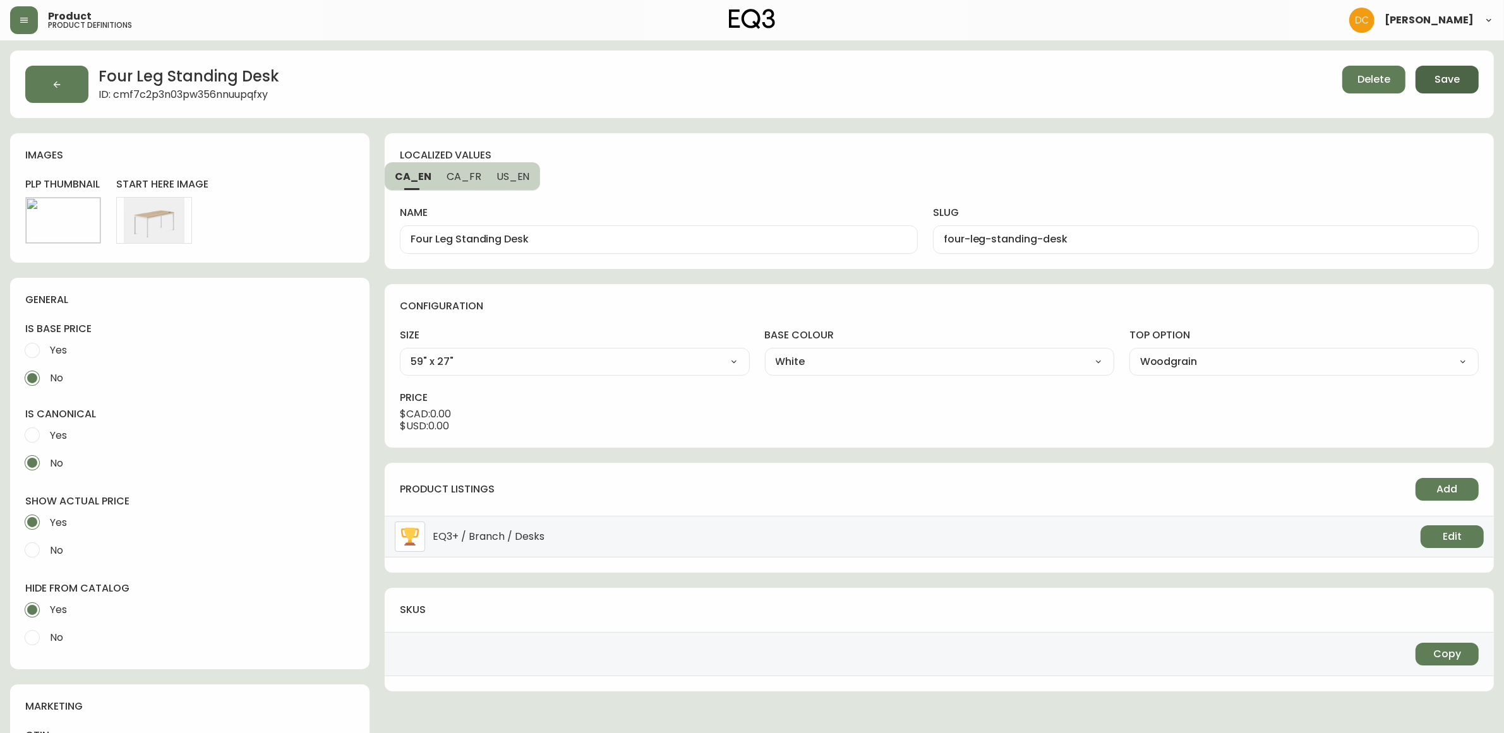
click at [1451, 76] on span "Save" at bounding box center [1446, 80] width 25 height 14
click at [68, 87] on button "button" at bounding box center [56, 84] width 63 height 37
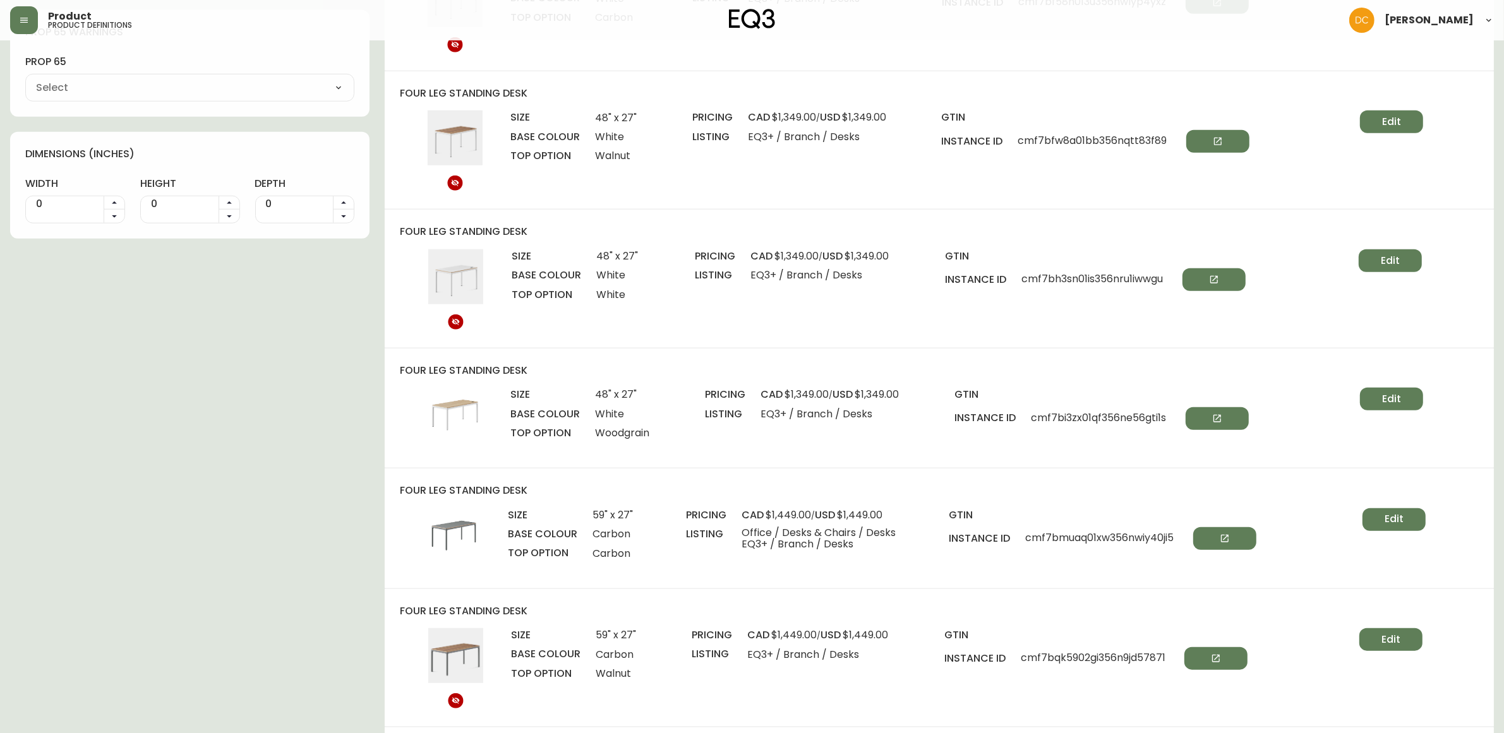
scroll to position [1500, 0]
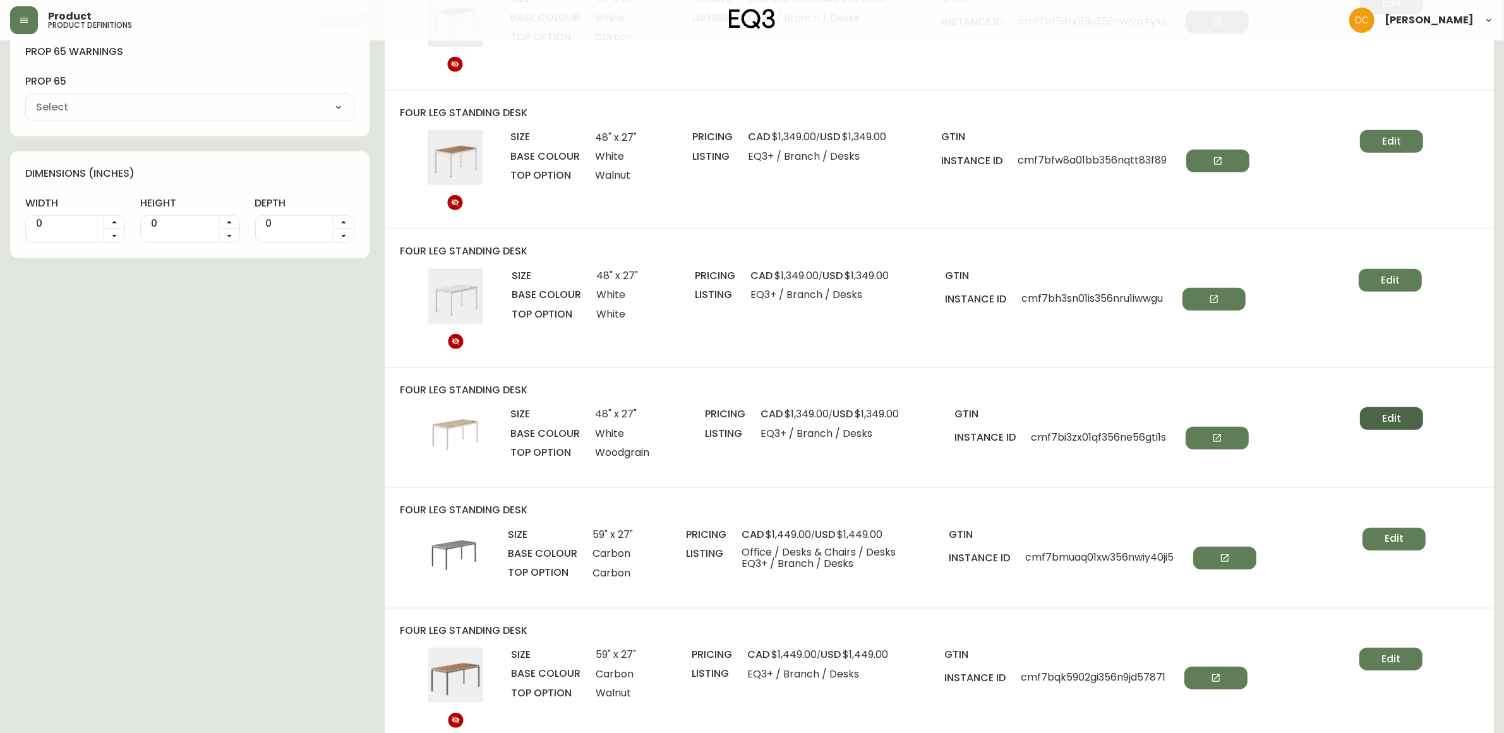
click at [1400, 430] on button "Edit" at bounding box center [1391, 418] width 63 height 23
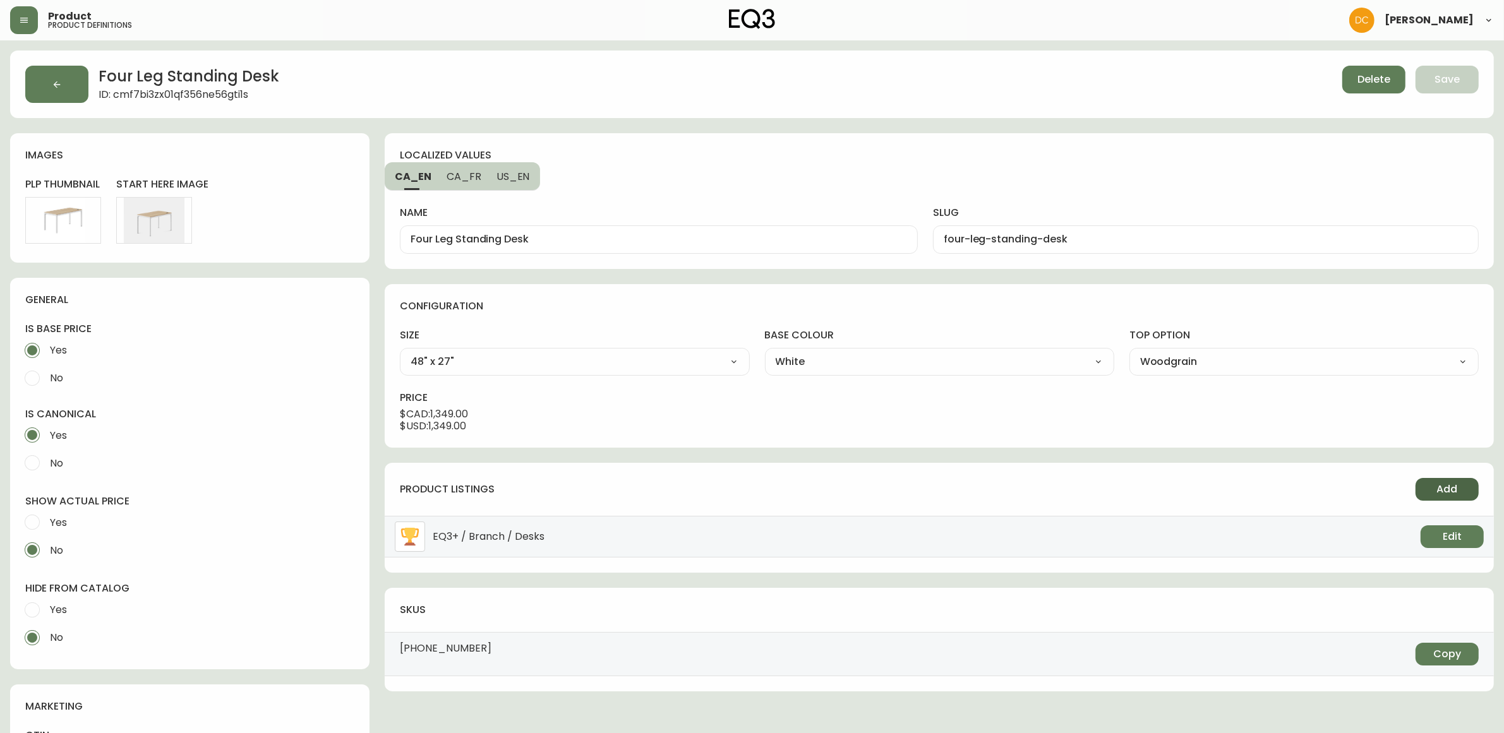
click at [1439, 485] on span "Add" at bounding box center [1447, 490] width 21 height 14
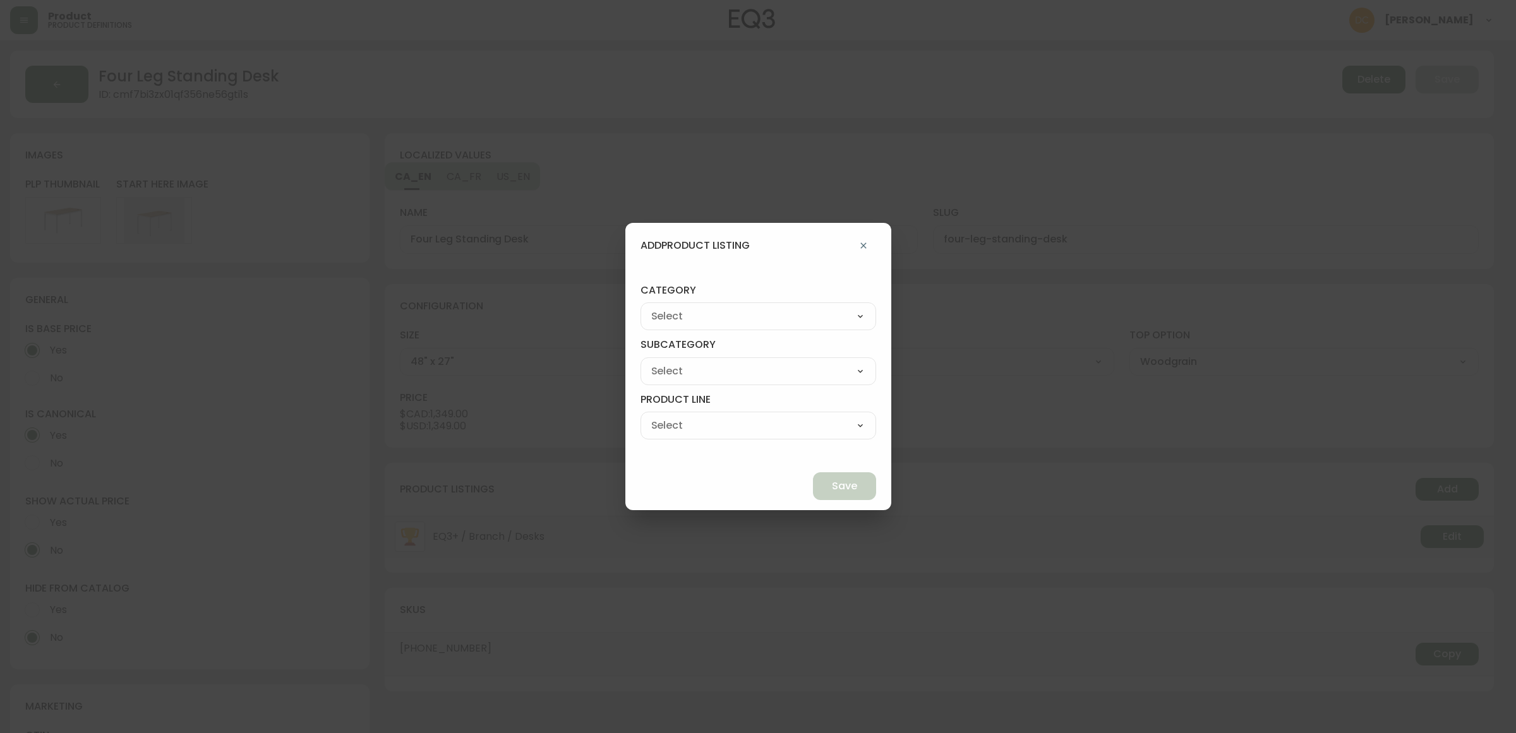
click at [780, 313] on select "Best Sellers Living Dining Bedroom Outdoor Office Lighting Rugs Accessories EQ3…" at bounding box center [758, 316] width 236 height 19
click at [670, 307] on select "Best Sellers Living Dining Bedroom Outdoor Office Lighting Rugs Accessories EQ3…" at bounding box center [758, 316] width 236 height 19
click at [752, 313] on select "Best Sellers Living Dining Bedroom Outdoor Office Lighting Rugs Accessories EQ3…" at bounding box center [758, 316] width 236 height 19
click at [670, 307] on select "Best Sellers Living Dining Bedroom Outdoor Office Lighting Rugs Accessories EQ3…" at bounding box center [758, 316] width 236 height 19
click at [754, 376] on select "Desks & Chairs Storage Desk Accessories" at bounding box center [758, 371] width 236 height 19
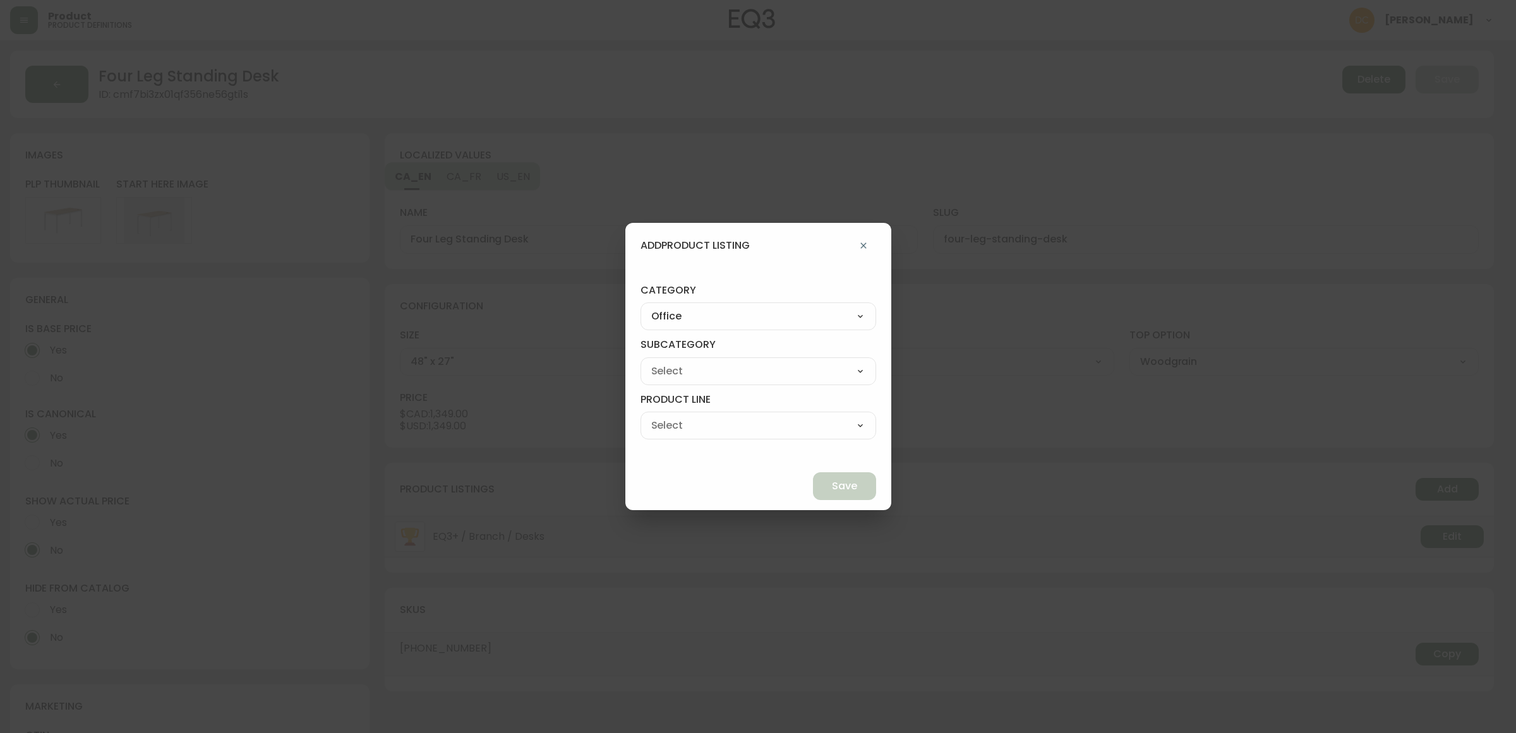
click at [670, 362] on select "Desks & Chairs Storage Desk Accessories" at bounding box center [758, 371] width 236 height 19
click at [744, 366] on select "Desks & Chairs Storage Desk Accessories" at bounding box center [758, 371] width 236 height 19
click at [670, 362] on select "Desks & Chairs Storage Desk Accessories" at bounding box center [758, 371] width 236 height 19
click at [728, 433] on select "Desks Office Chairs" at bounding box center [758, 425] width 236 height 19
click at [670, 416] on select "Desks Office Chairs" at bounding box center [758, 425] width 236 height 19
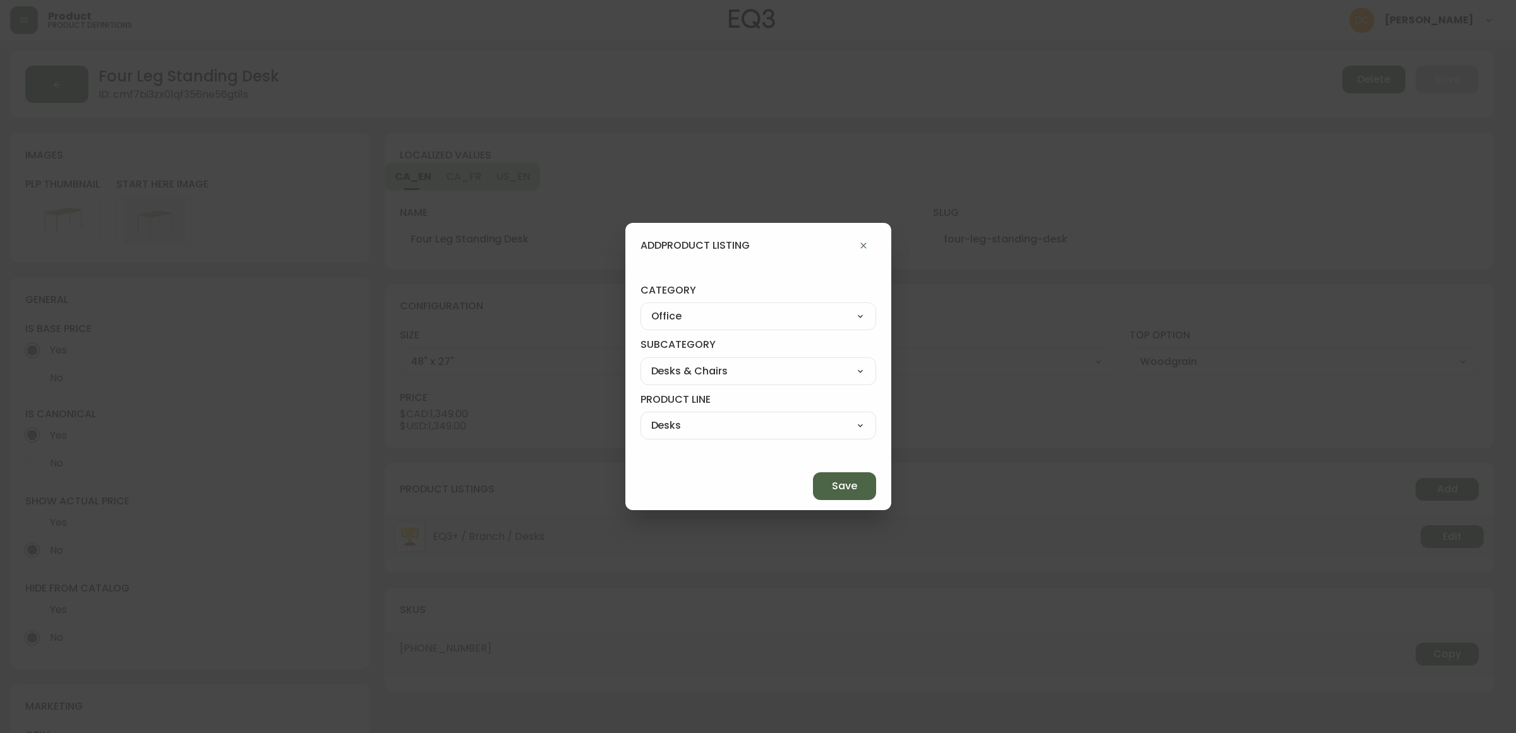
click at [816, 494] on button "Save" at bounding box center [844, 486] width 63 height 28
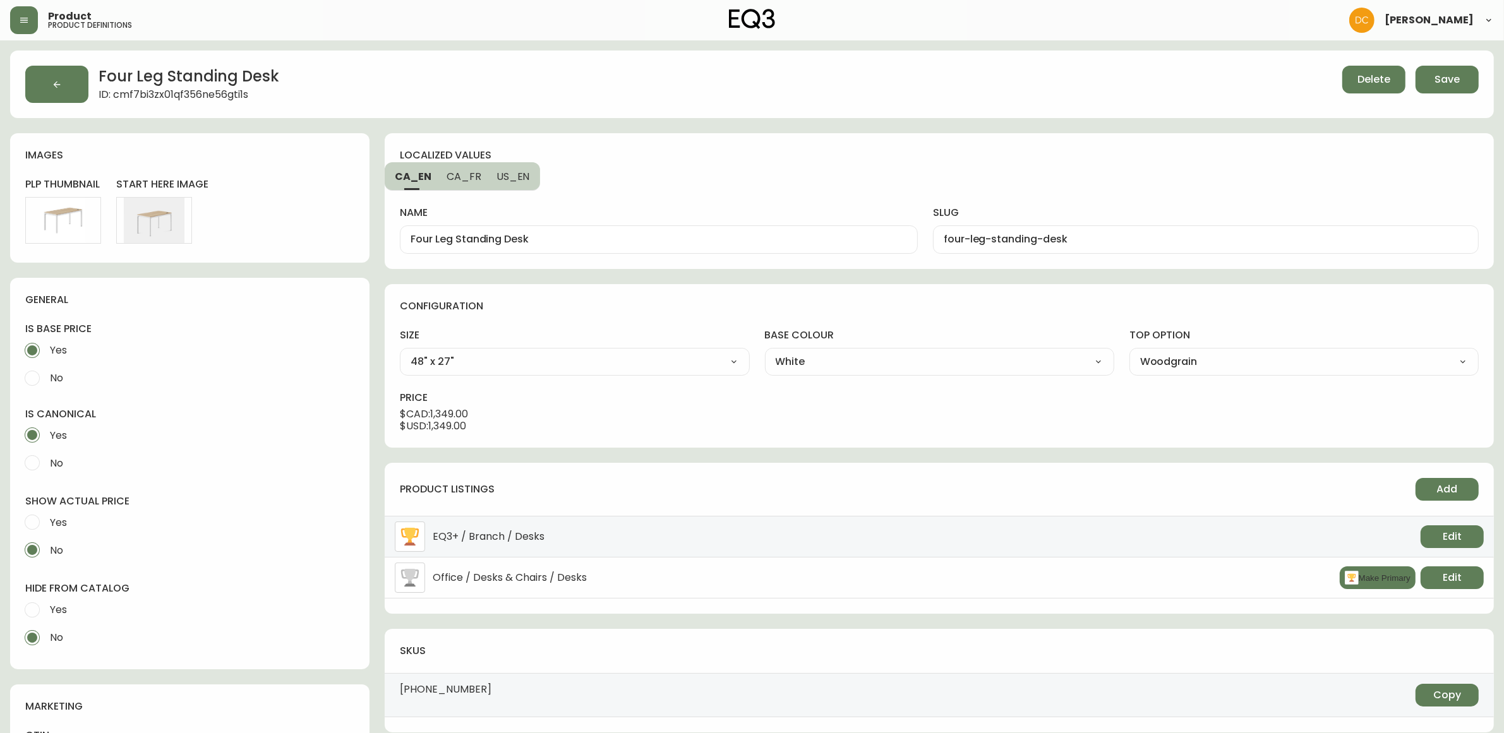
click at [1437, 73] on span "Save" at bounding box center [1446, 80] width 25 height 14
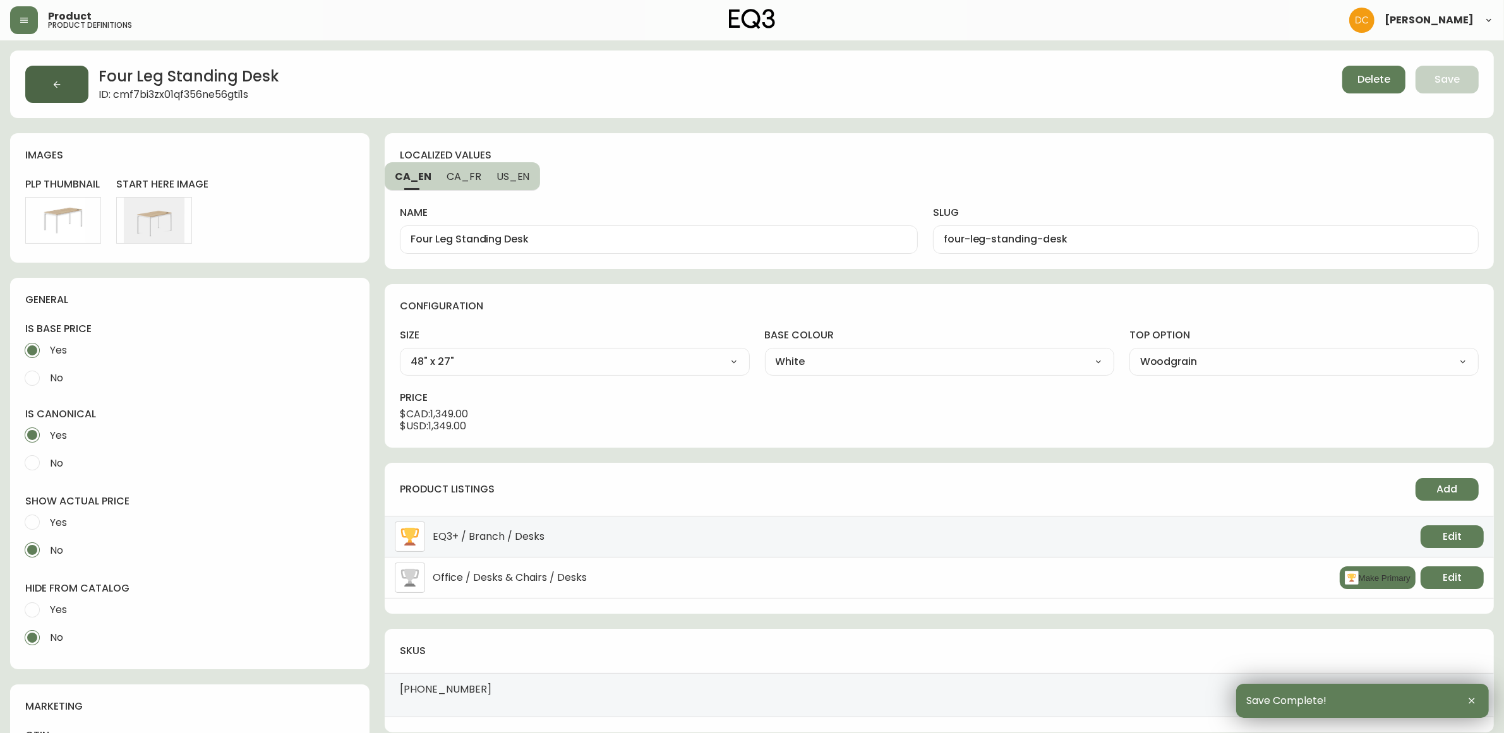
click at [65, 90] on button "button" at bounding box center [56, 84] width 63 height 37
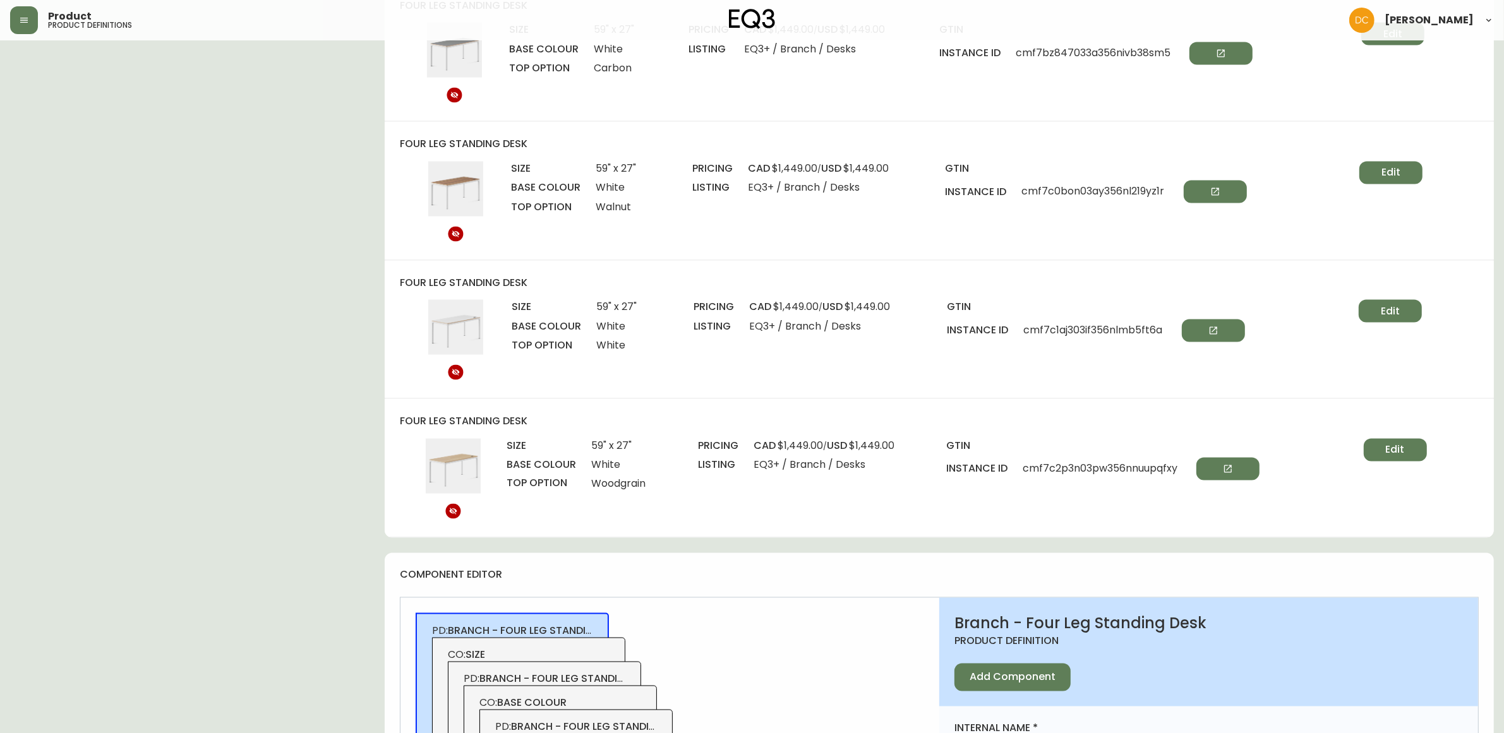
scroll to position [2763, 0]
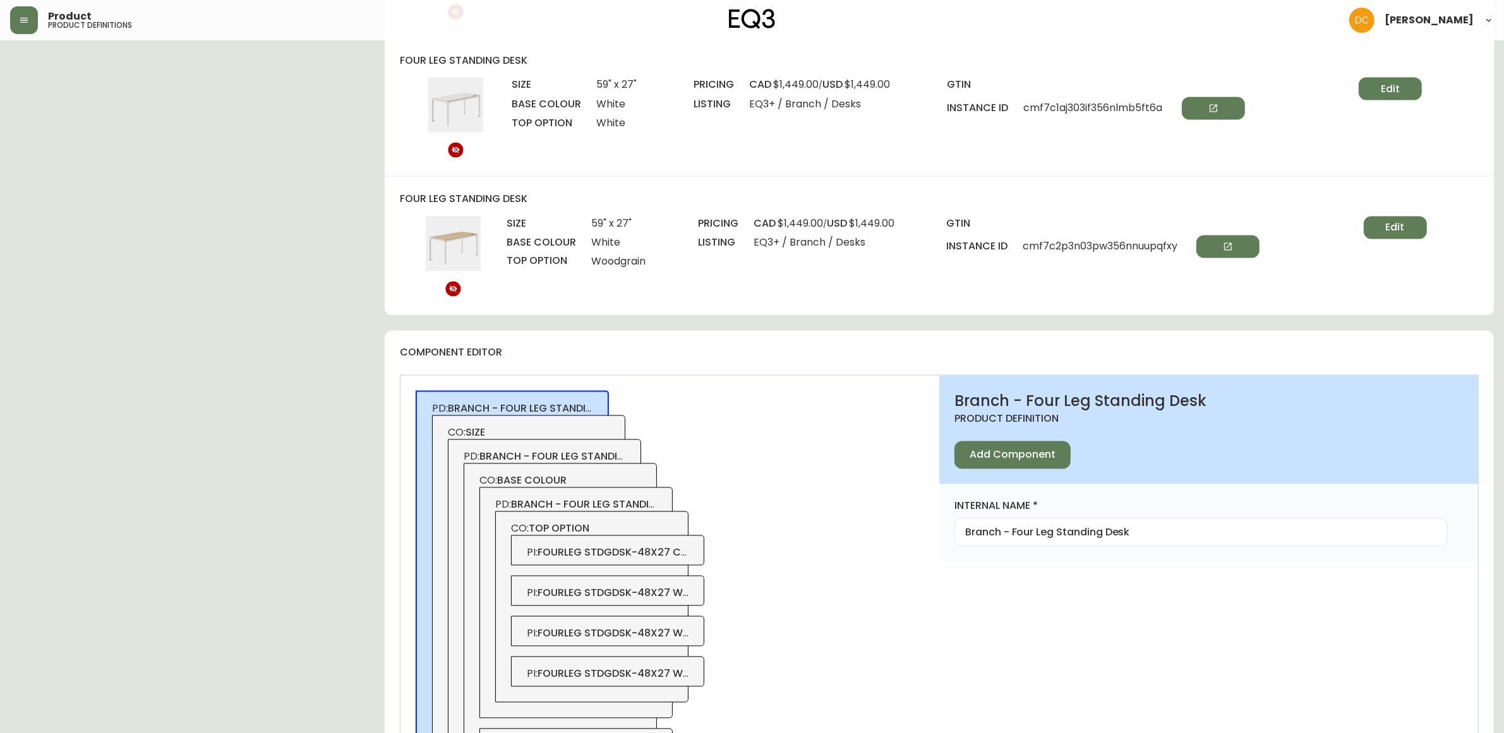
click at [670, 560] on span "fourleg stdgdsk-48x27 crbncrbn" at bounding box center [633, 553] width 191 height 15
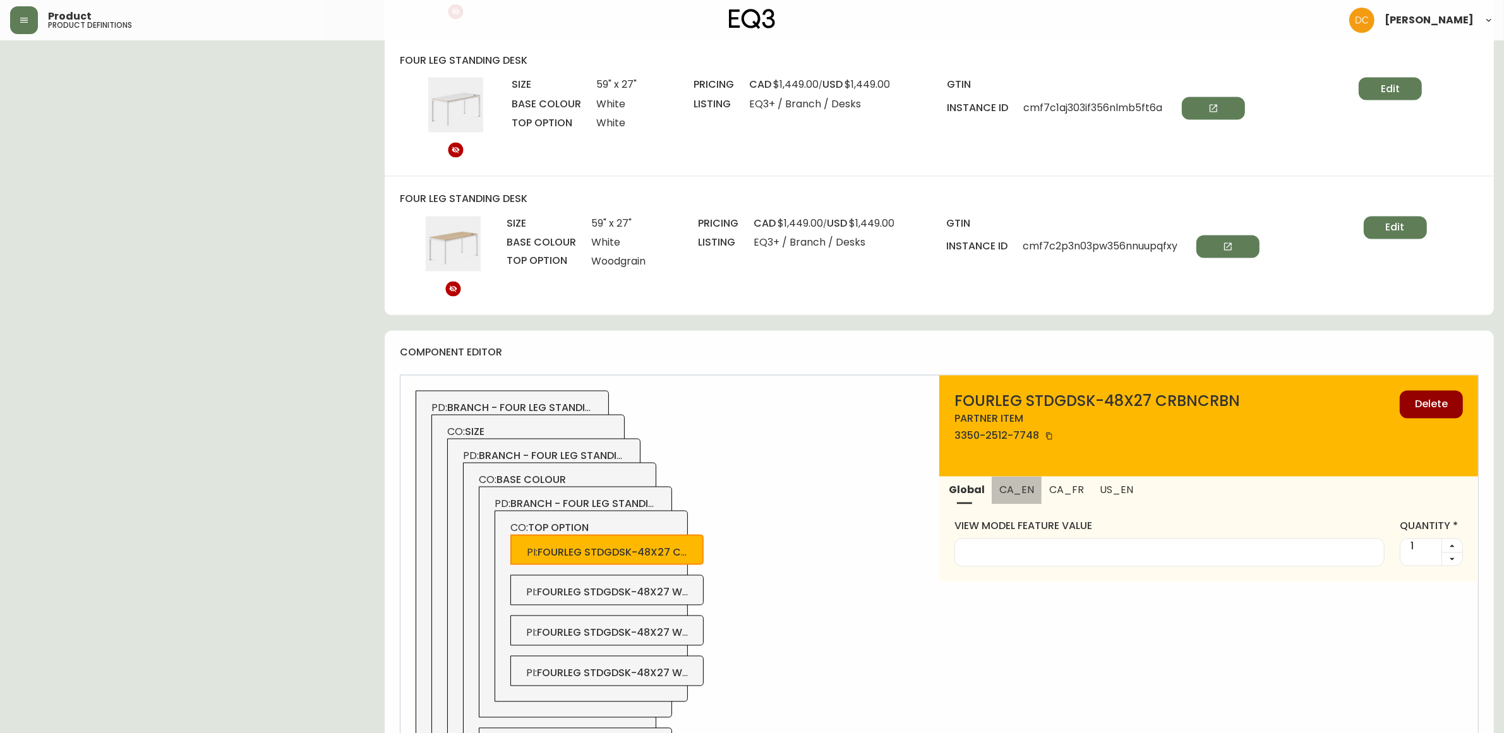
click at [1014, 488] on button "CA_EN" at bounding box center [1017, 491] width 50 height 28
click at [683, 600] on span "fourleg stdgdsk-48x27 wlntcrbn" at bounding box center [632, 593] width 191 height 15
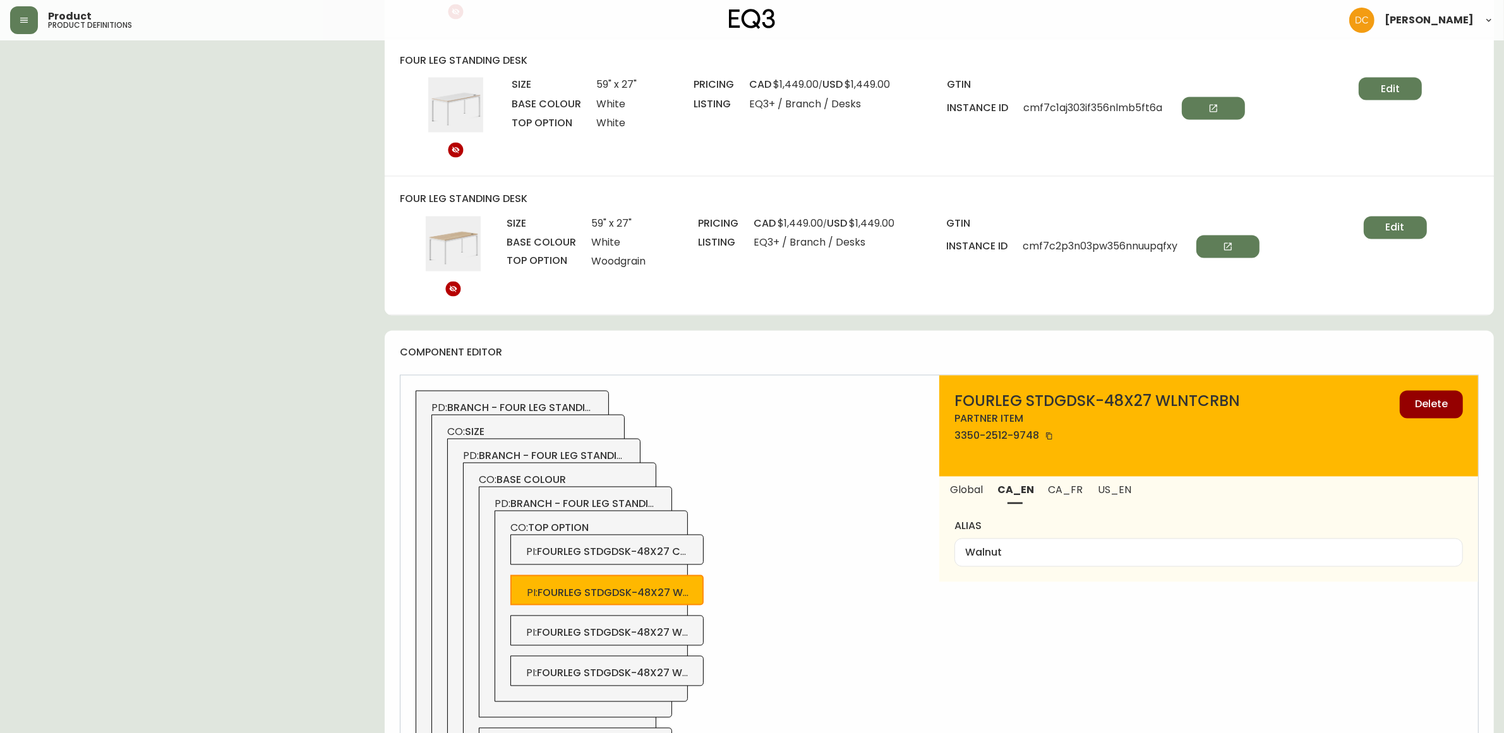
click at [682, 630] on div "PI : fourleg stdgdsk-48x27 whtcrbn" at bounding box center [606, 631] width 193 height 30
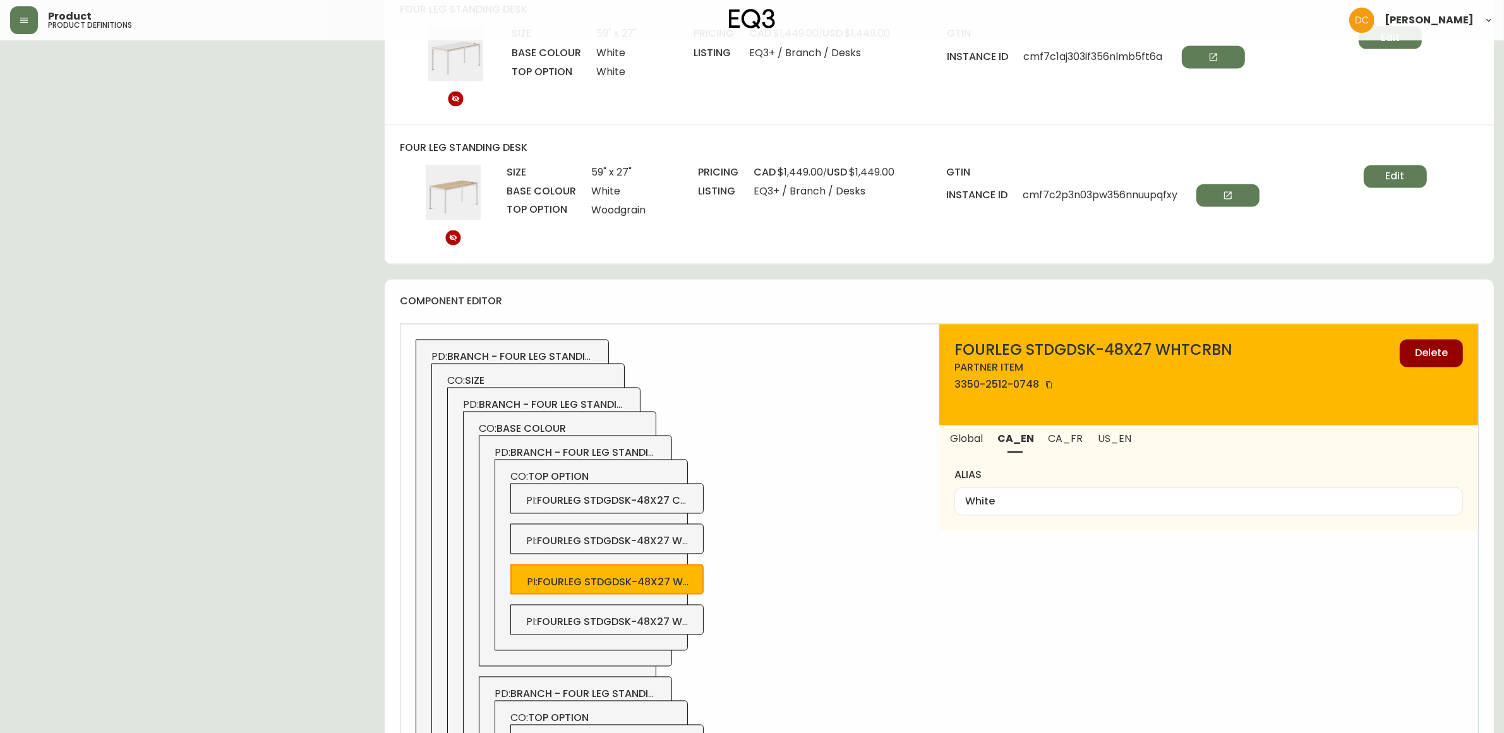
scroll to position [2842, 0]
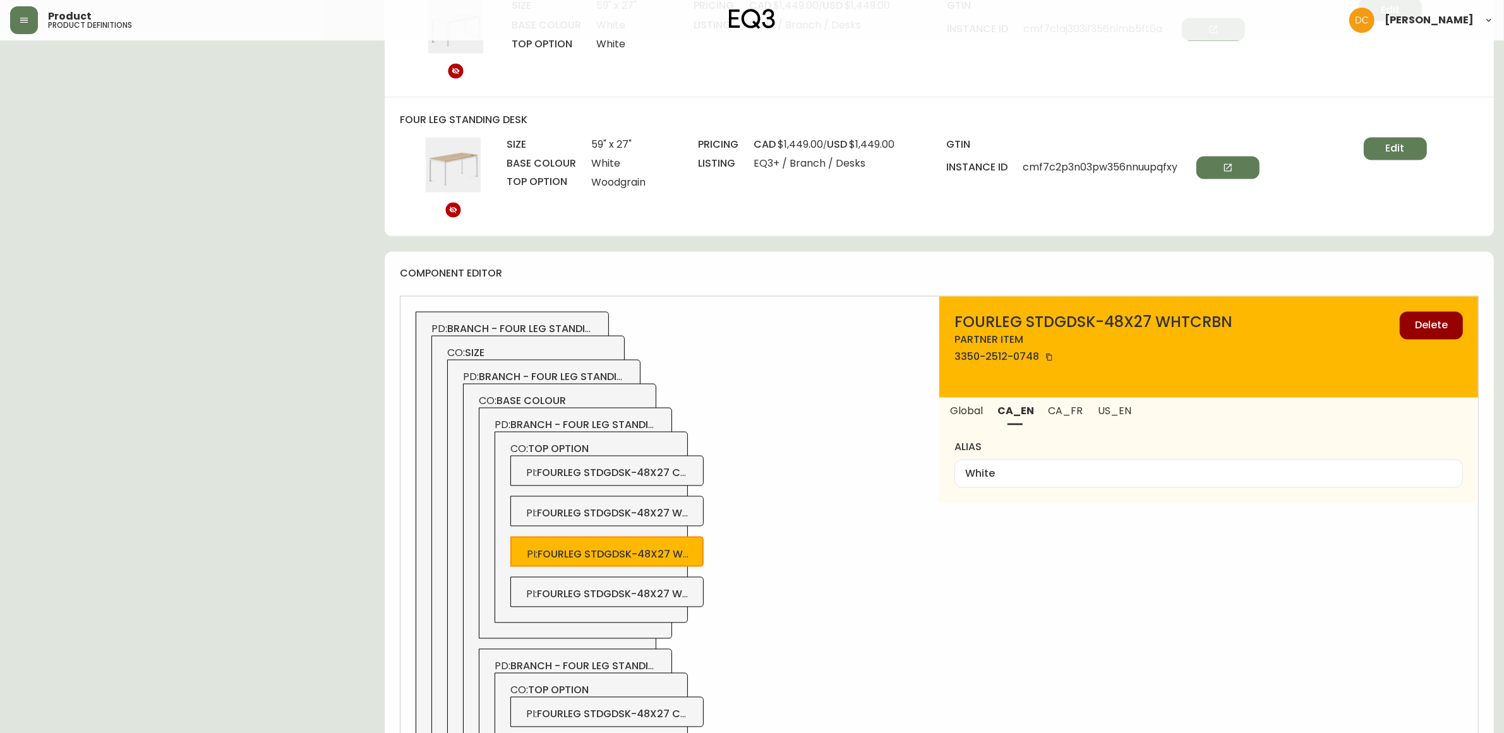
click at [688, 601] on span "fourleg stdgdsk-48x27 wdgrncrb" at bounding box center [634, 594] width 195 height 15
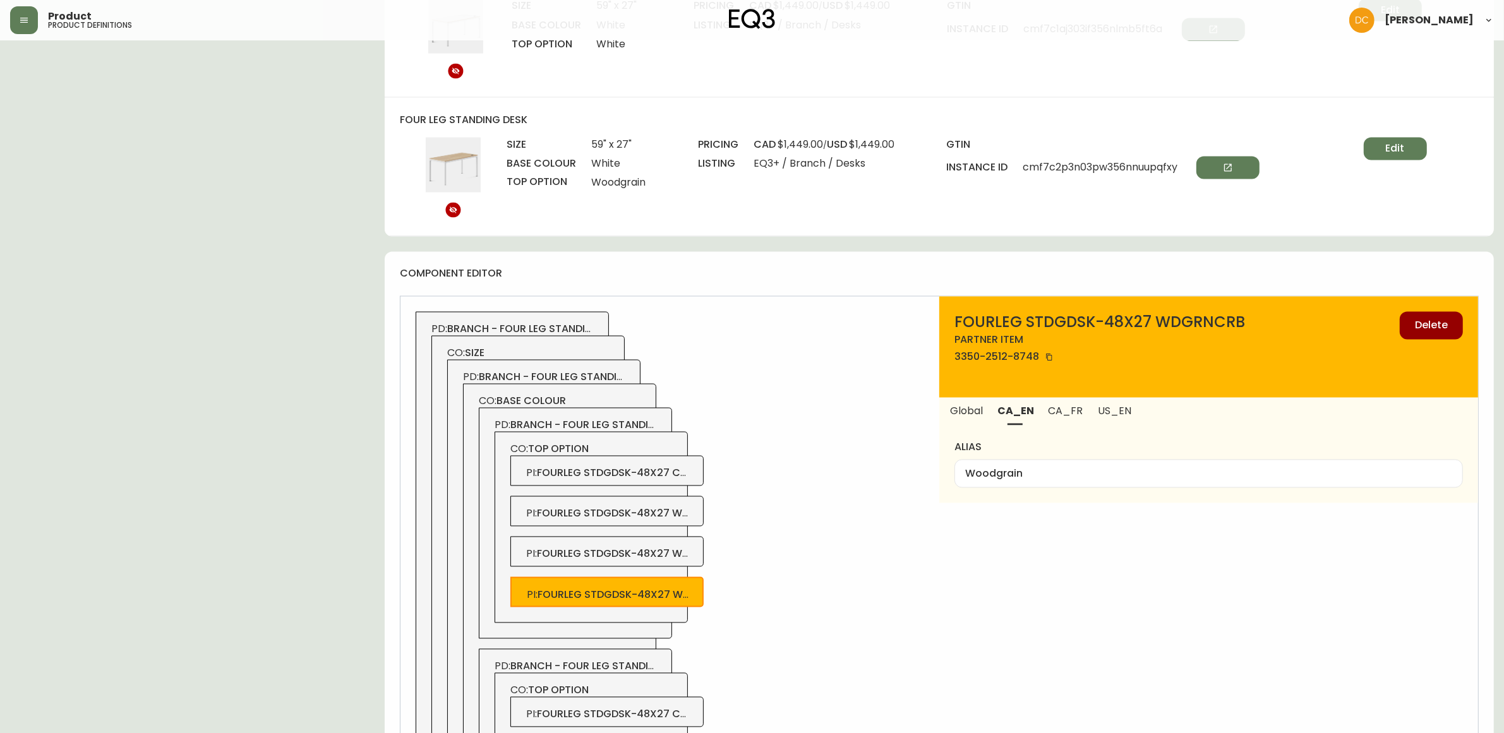
click at [597, 405] on span "CO: base colour" at bounding box center [560, 402] width 162 height 14
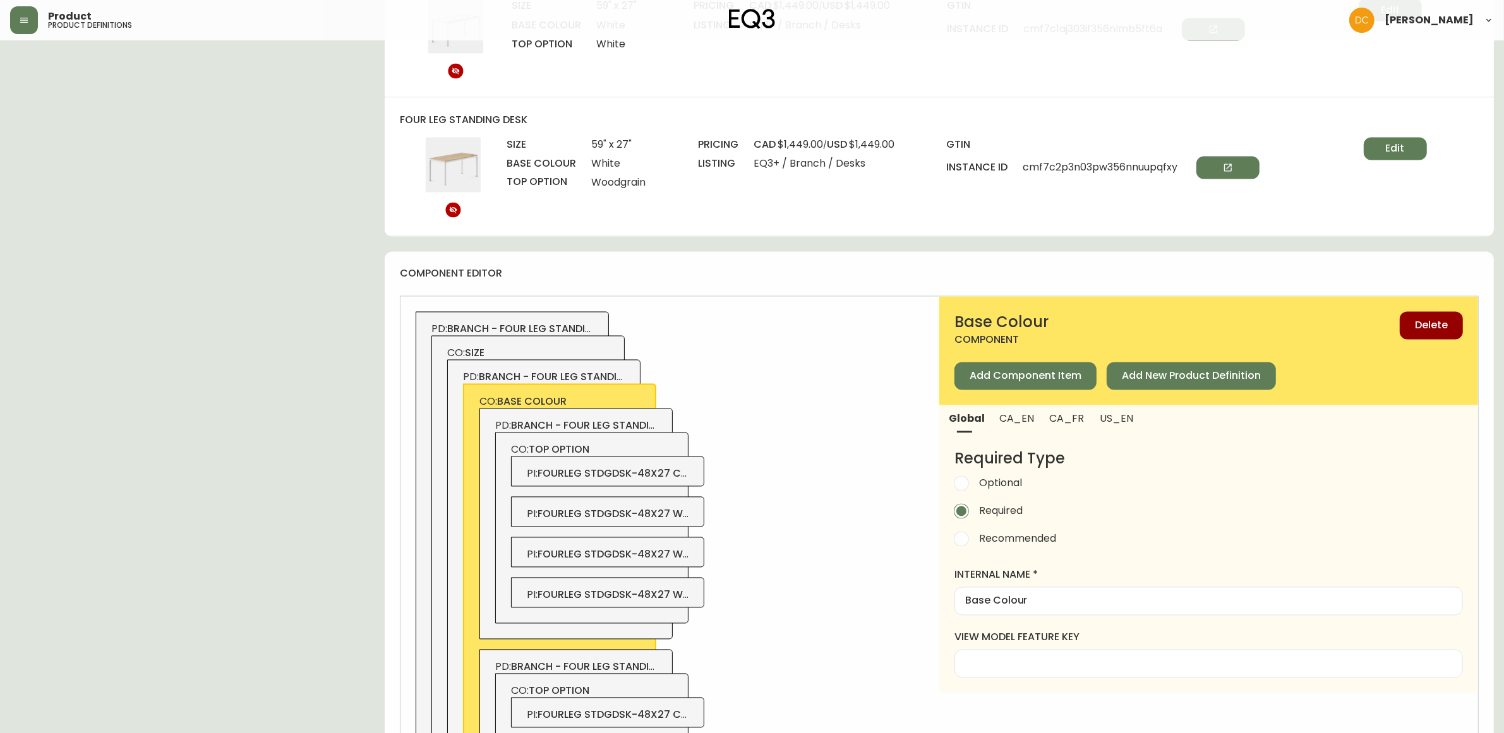
click at [1001, 426] on span "CA_EN" at bounding box center [1016, 418] width 35 height 13
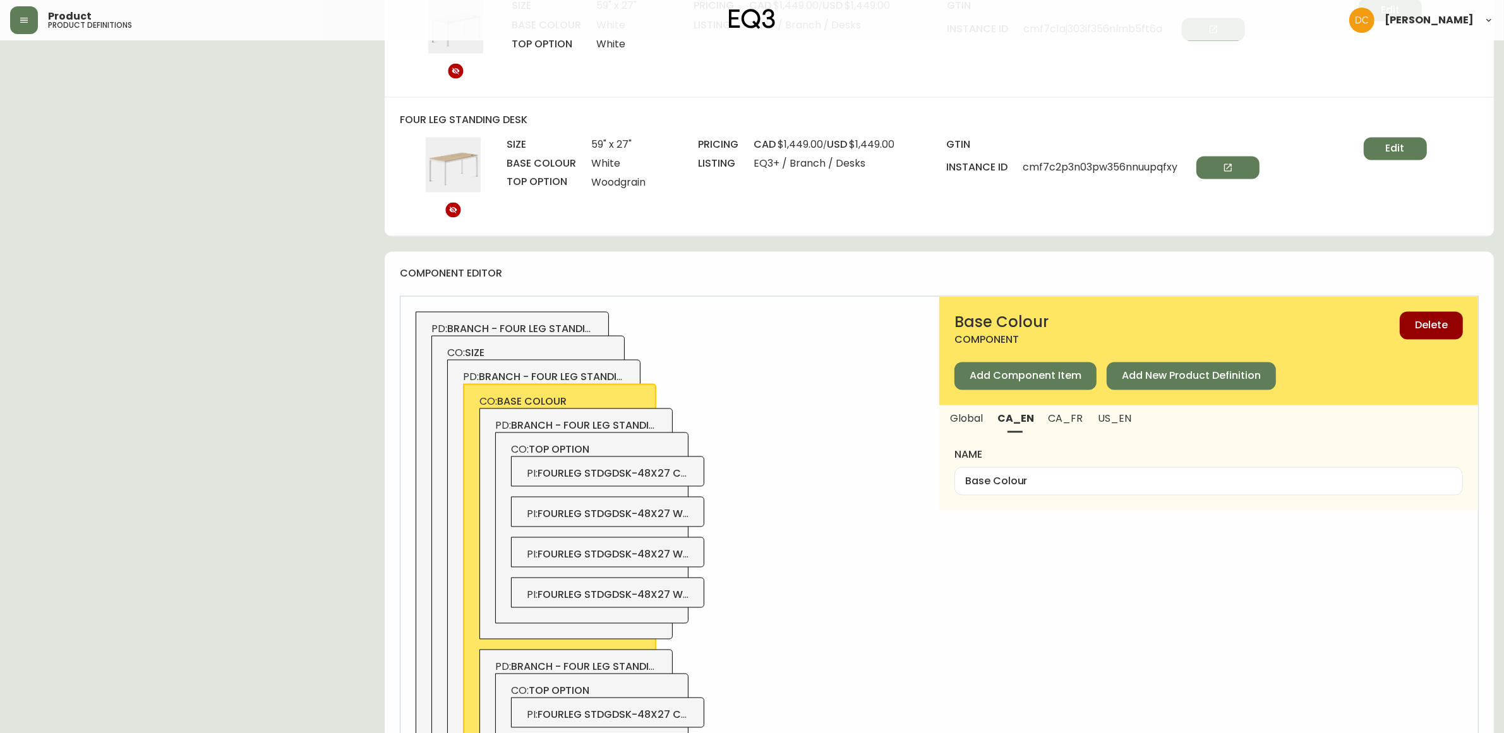
click at [641, 425] on span "branch - four leg standing desk - 48x27 - carbon" at bounding box center [649, 426] width 277 height 15
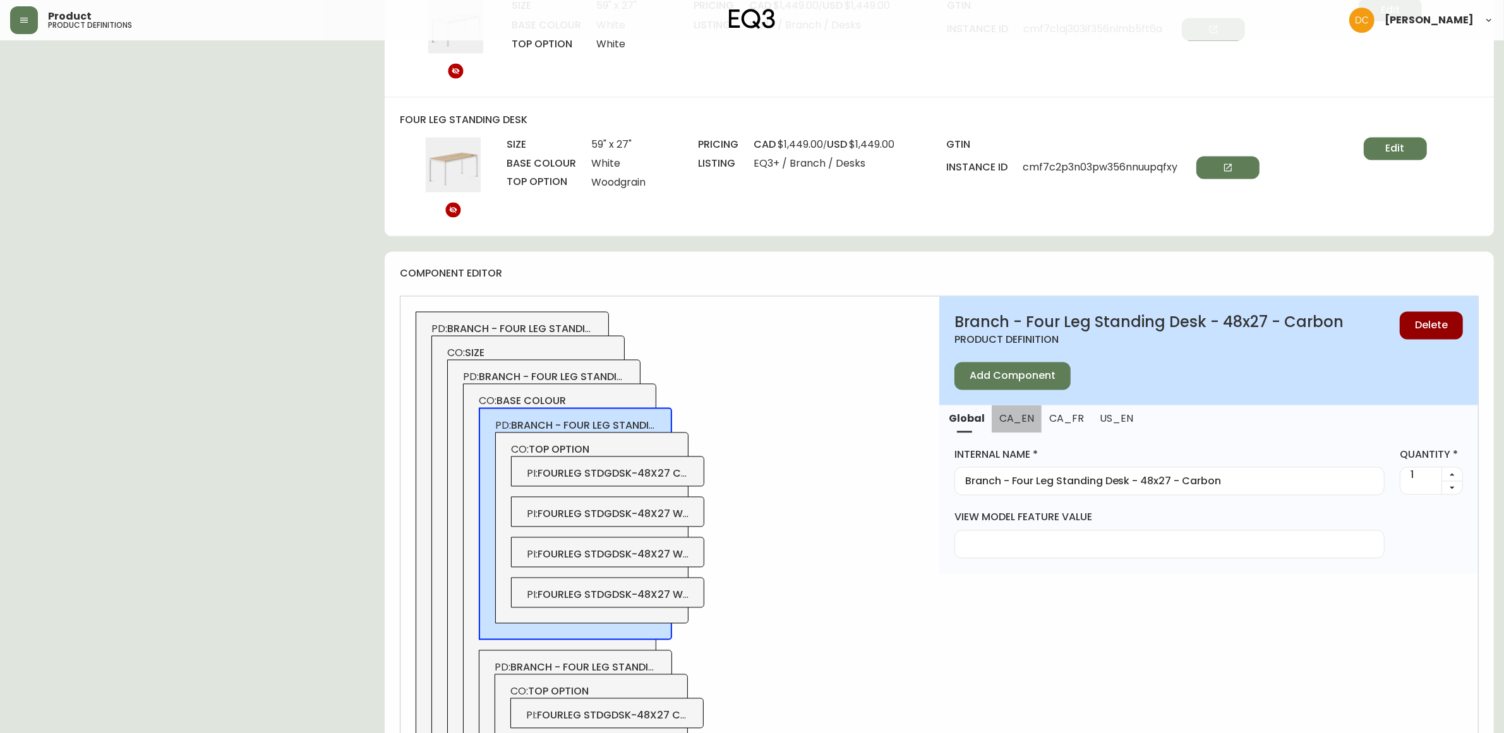
click at [1012, 426] on span "CA_EN" at bounding box center [1016, 418] width 35 height 13
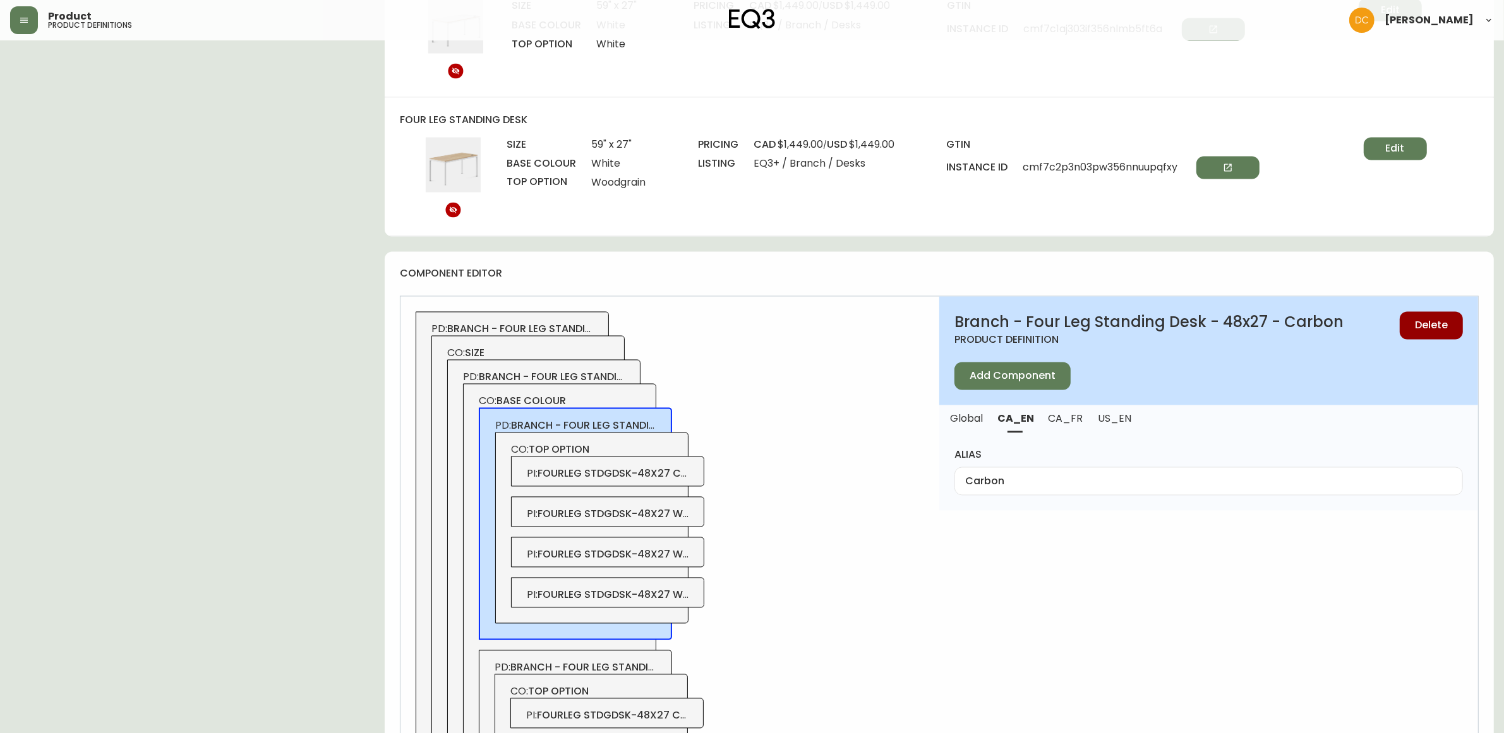
click at [666, 603] on span "fourleg stdgdsk-48x27 wdgrncrb" at bounding box center [635, 595] width 195 height 15
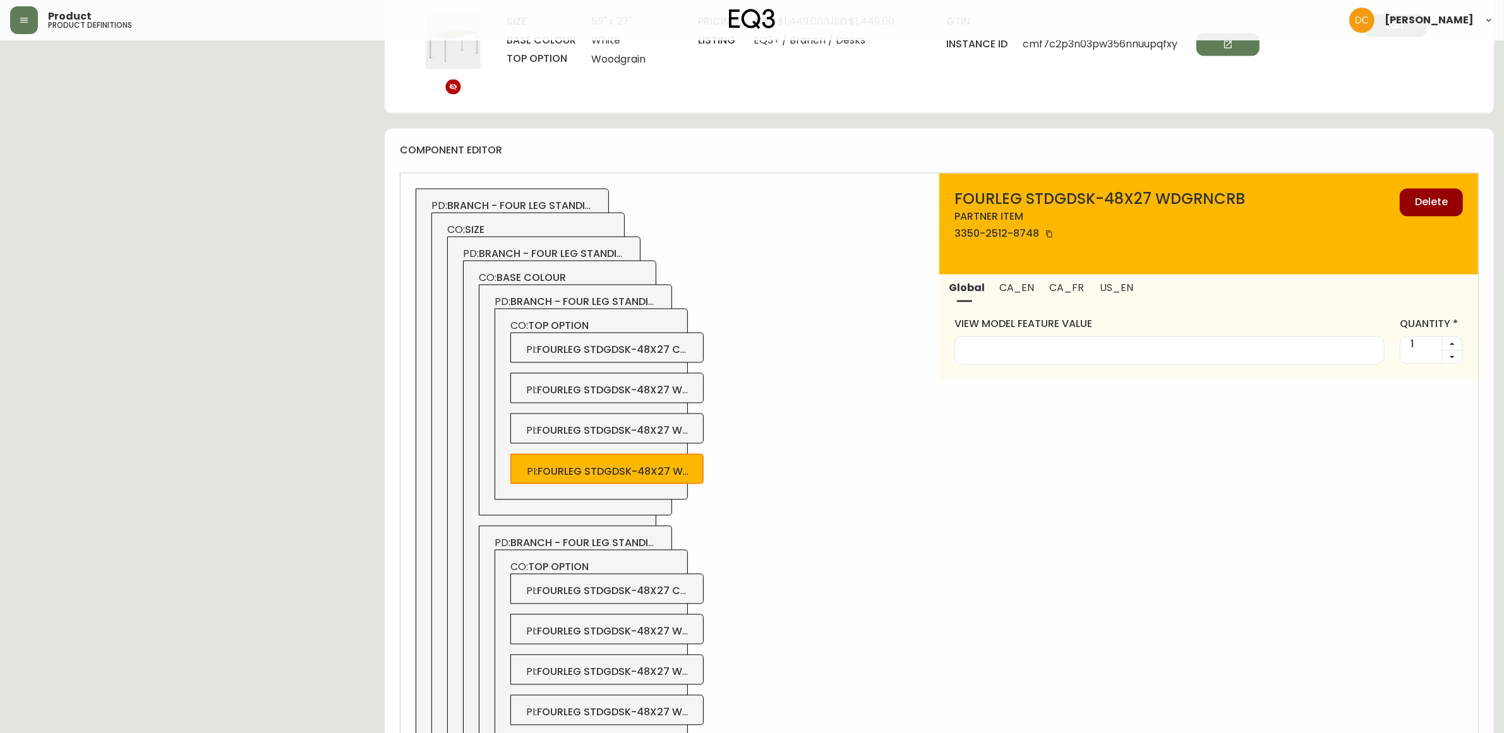
scroll to position [3000, 0]
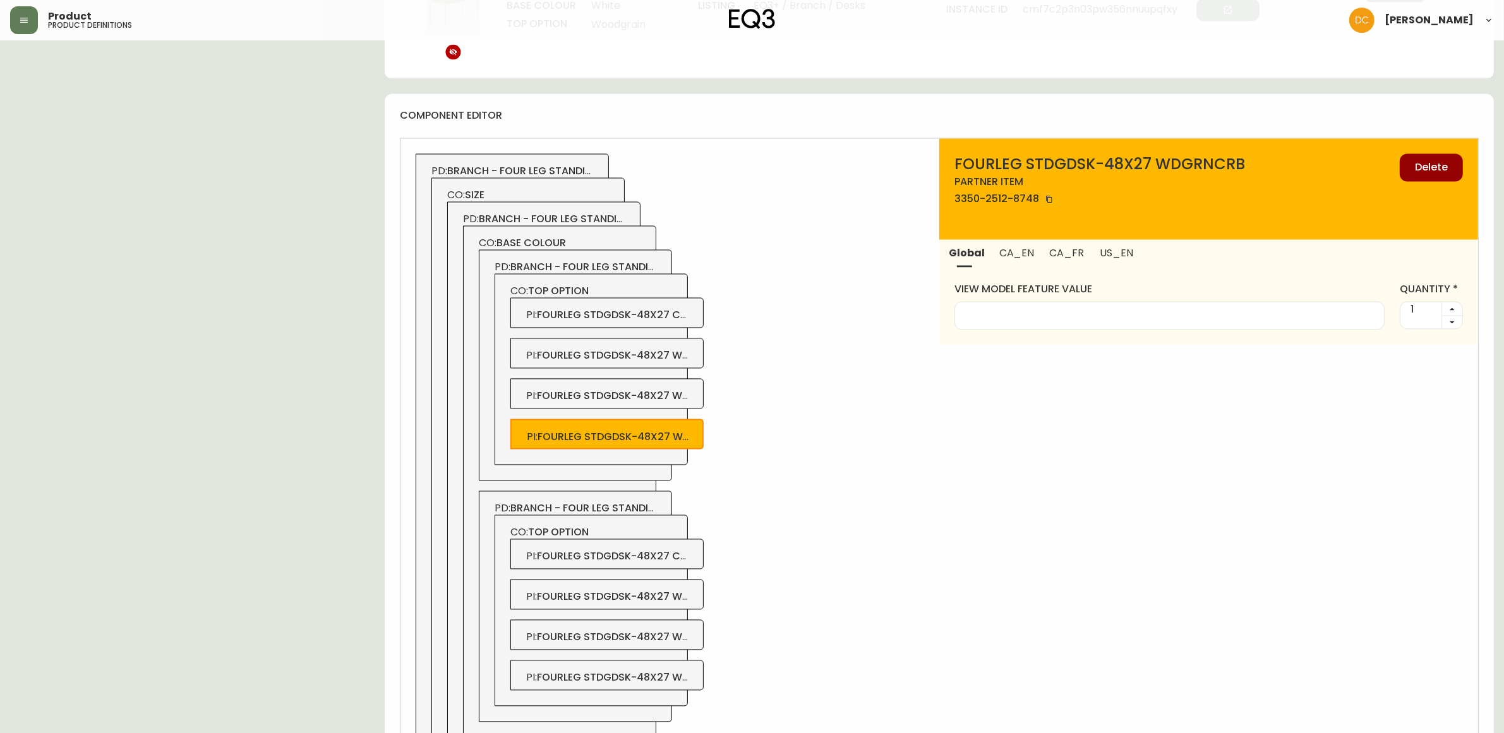
click at [627, 507] on div "PD: branch - four leg standing desk - 48x27 - white CO: top option PI : fourleg…" at bounding box center [575, 606] width 193 height 231
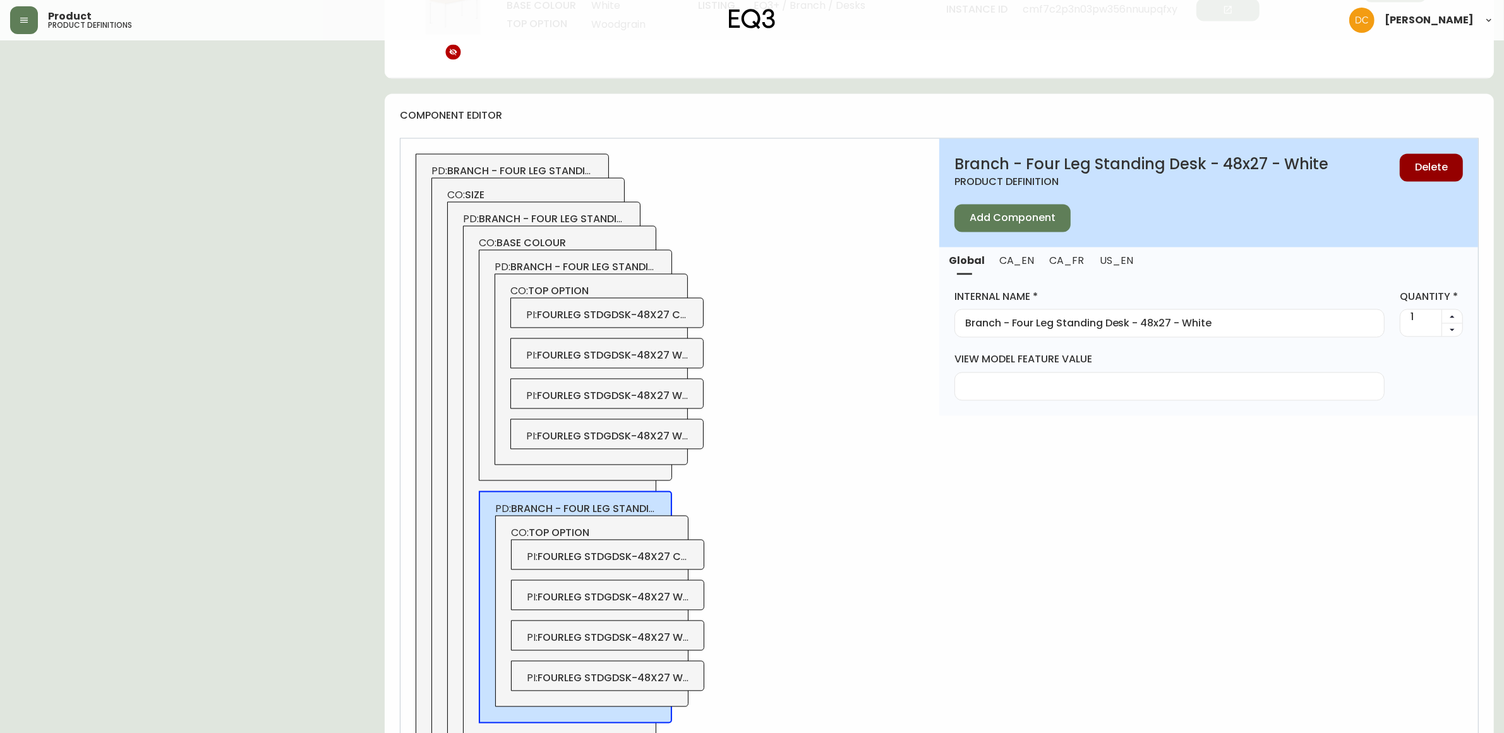
click at [1017, 248] on div "Branch - Four Leg Standing Desk - 48x27 - White product definition Delete Add C…" at bounding box center [1208, 193] width 539 height 109
click at [1022, 266] on span "CA_EN" at bounding box center [1016, 261] width 35 height 13
click at [642, 565] on span "fourleg stdgdsk-48x27 carbonwt" at bounding box center [635, 557] width 195 height 15
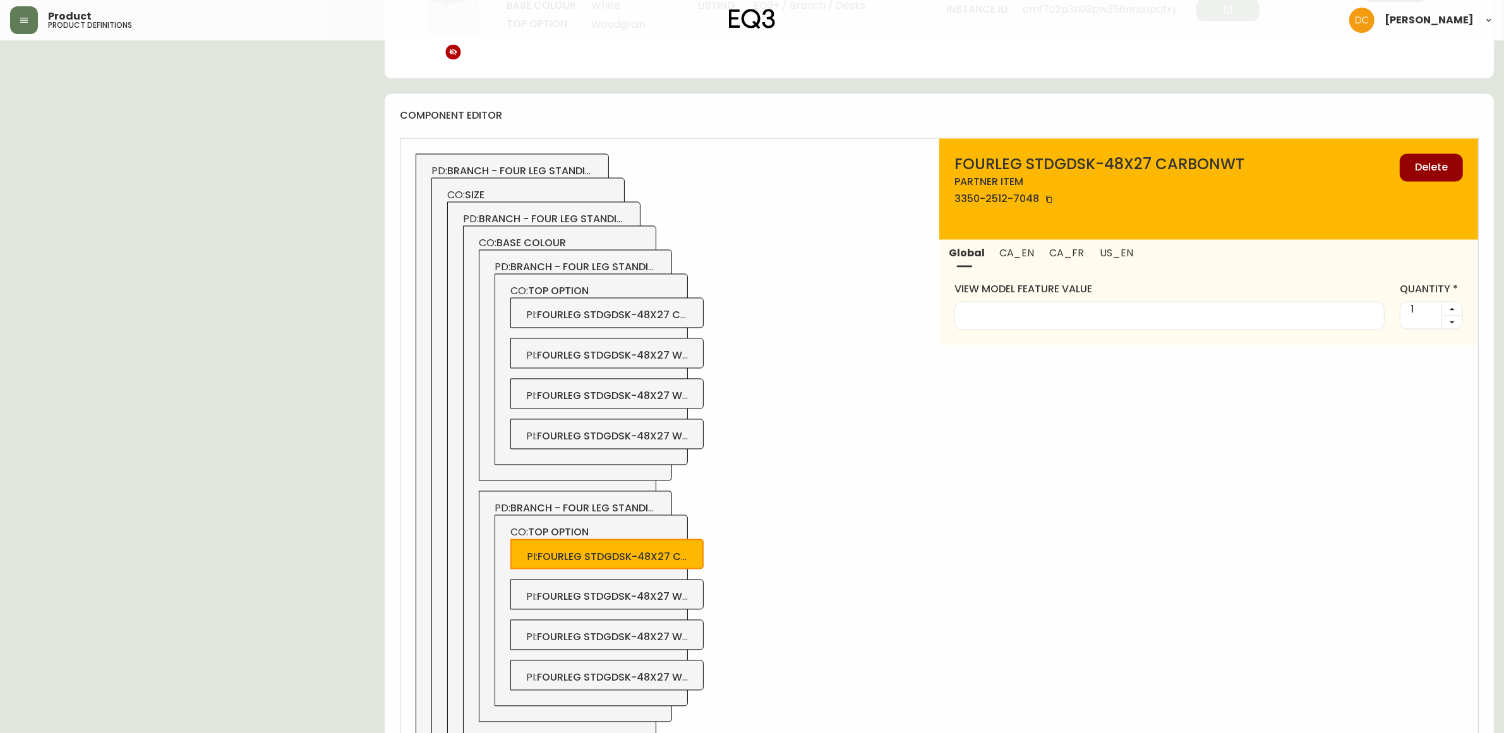
click at [679, 604] on span "fourleg stdgdsk-48x27 wlntwht" at bounding box center [630, 597] width 186 height 15
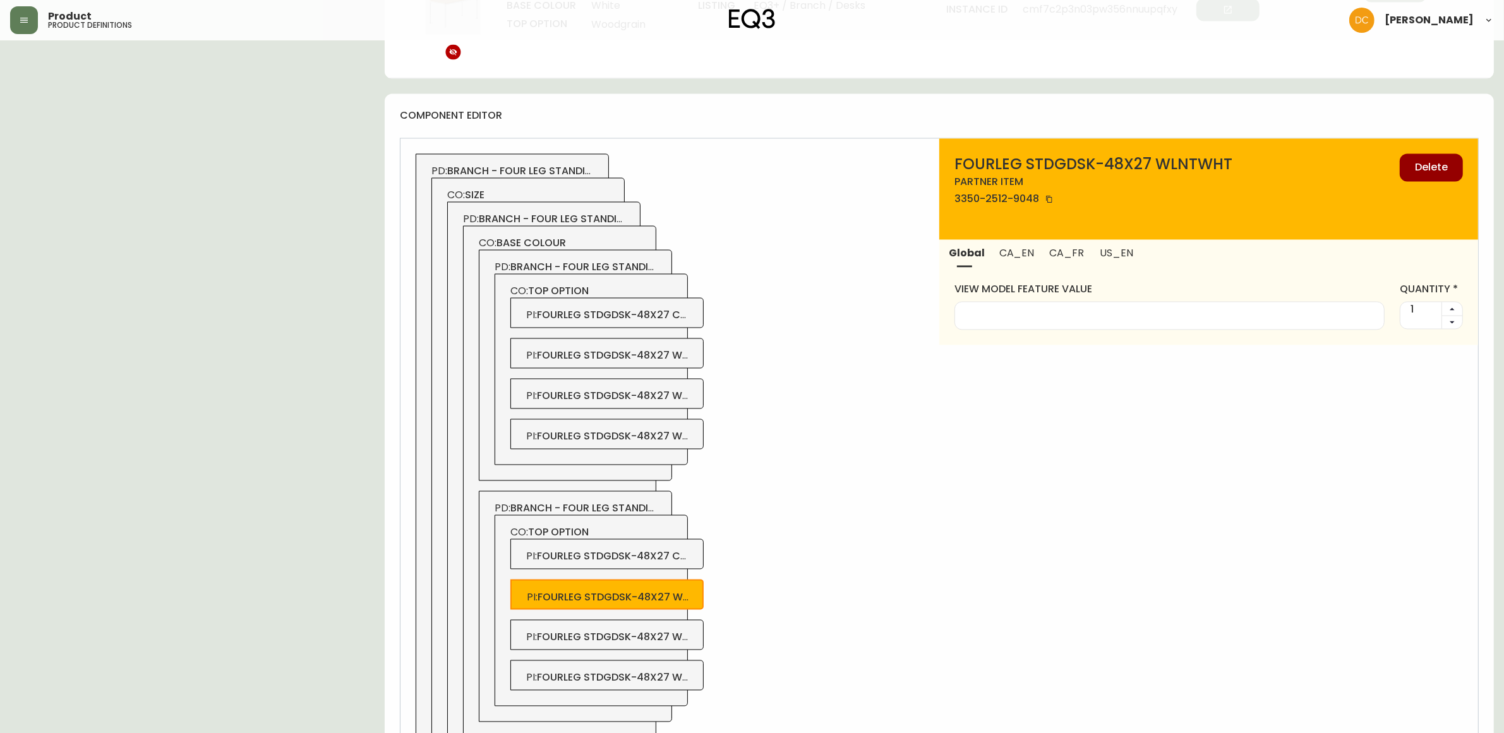
click at [673, 641] on span "fourleg stdgdsk-48x27 whtwht" at bounding box center [628, 637] width 182 height 15
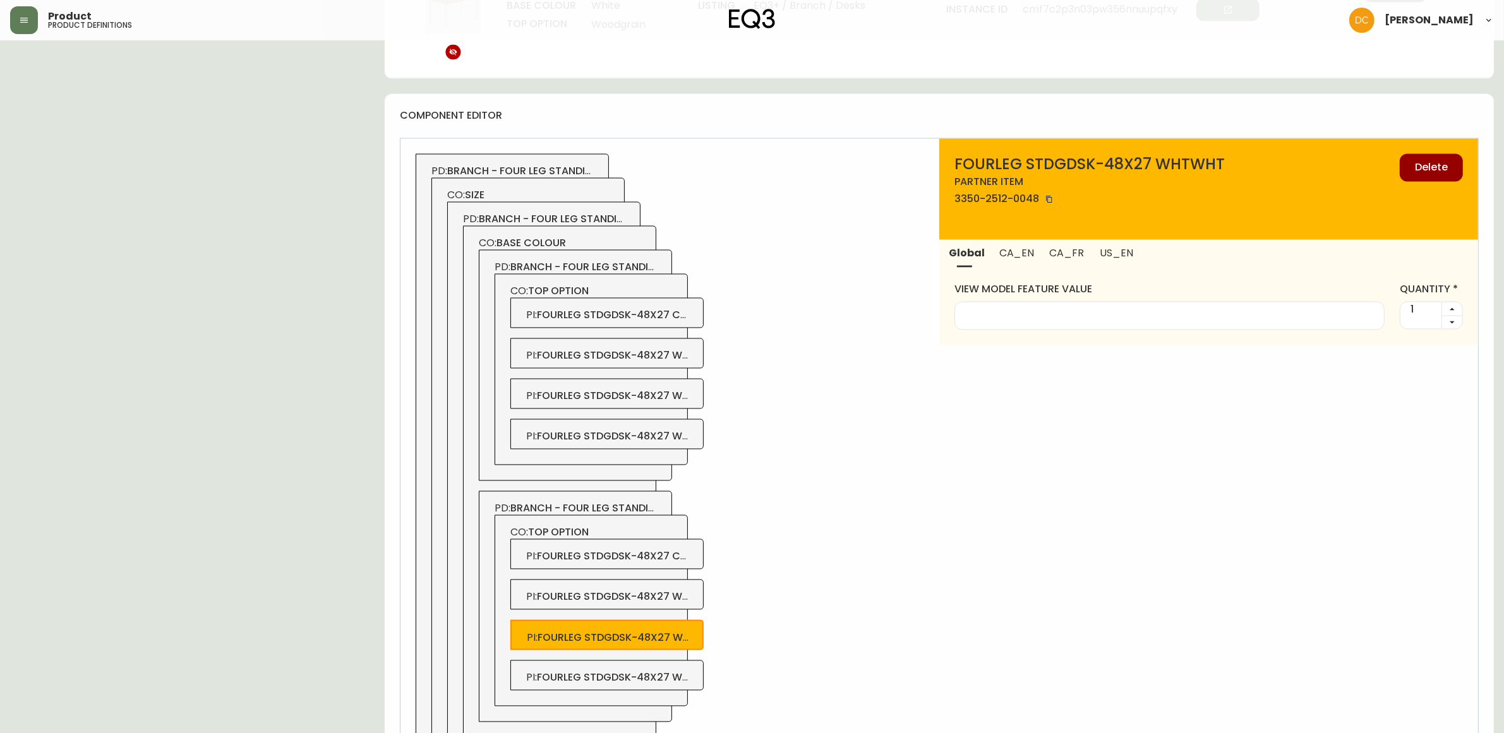
click at [674, 685] on span "fourleg stdgdsk-48x27 wdgrnwht" at bounding box center [635, 678] width 197 height 15
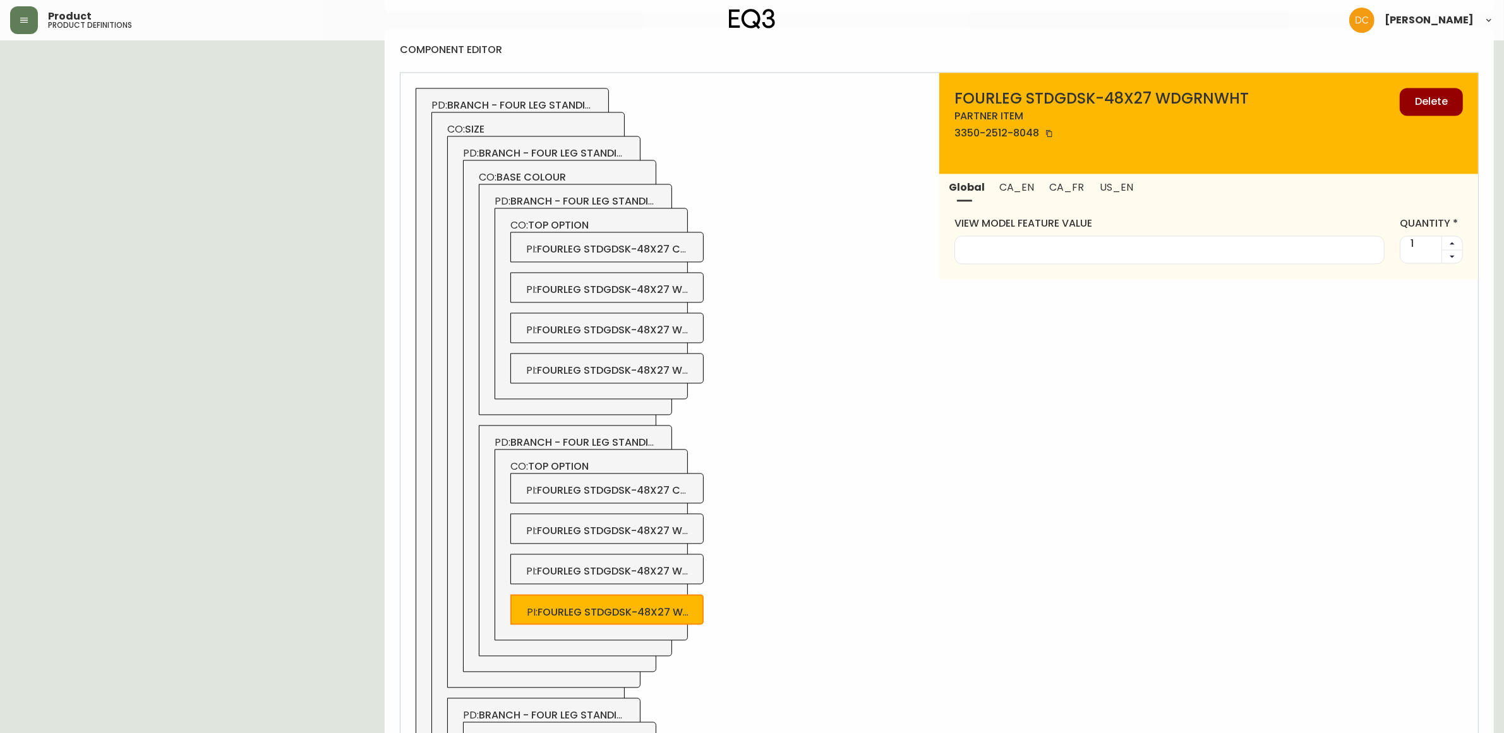
scroll to position [3316, 0]
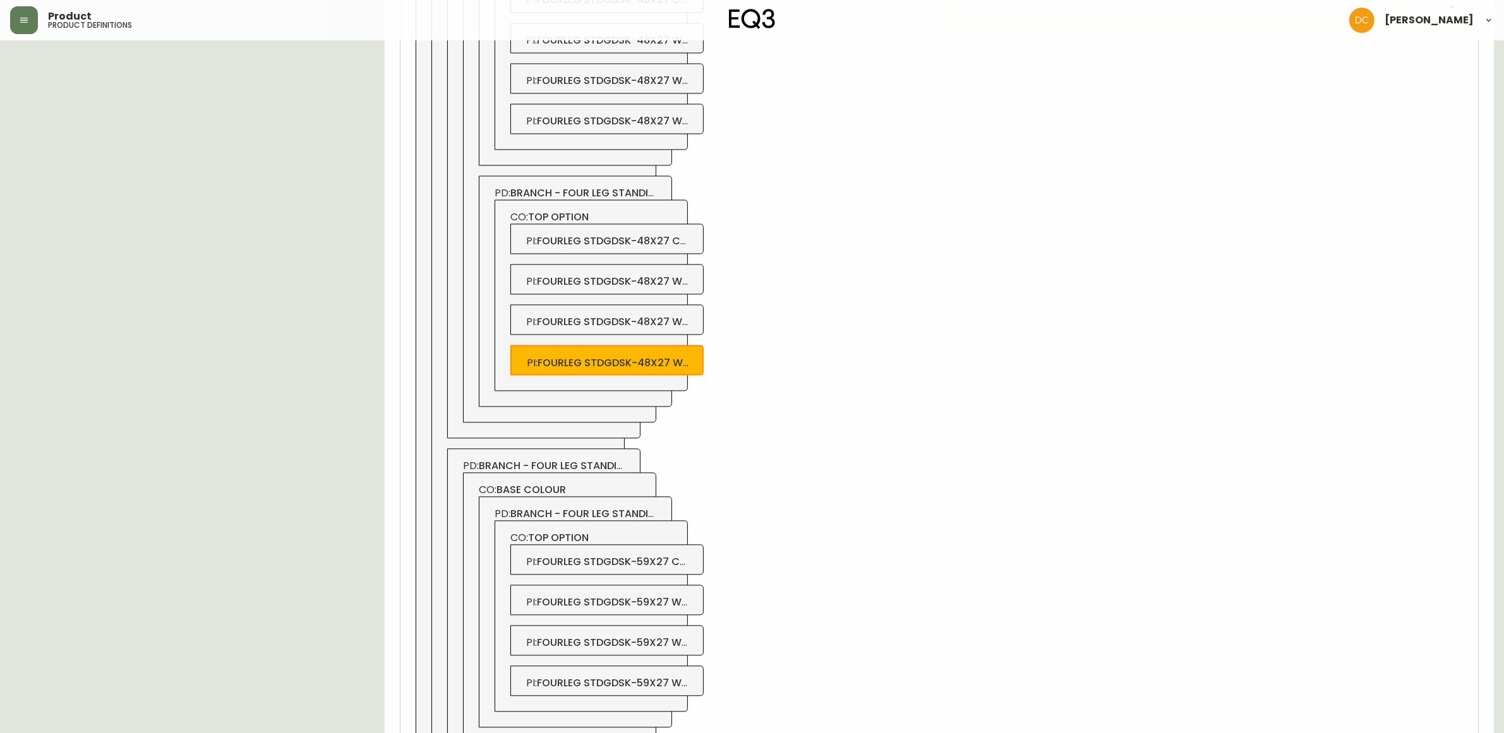
click at [662, 569] on span "fourleg stdgdsk-59x27 crbncrbn" at bounding box center [632, 562] width 190 height 15
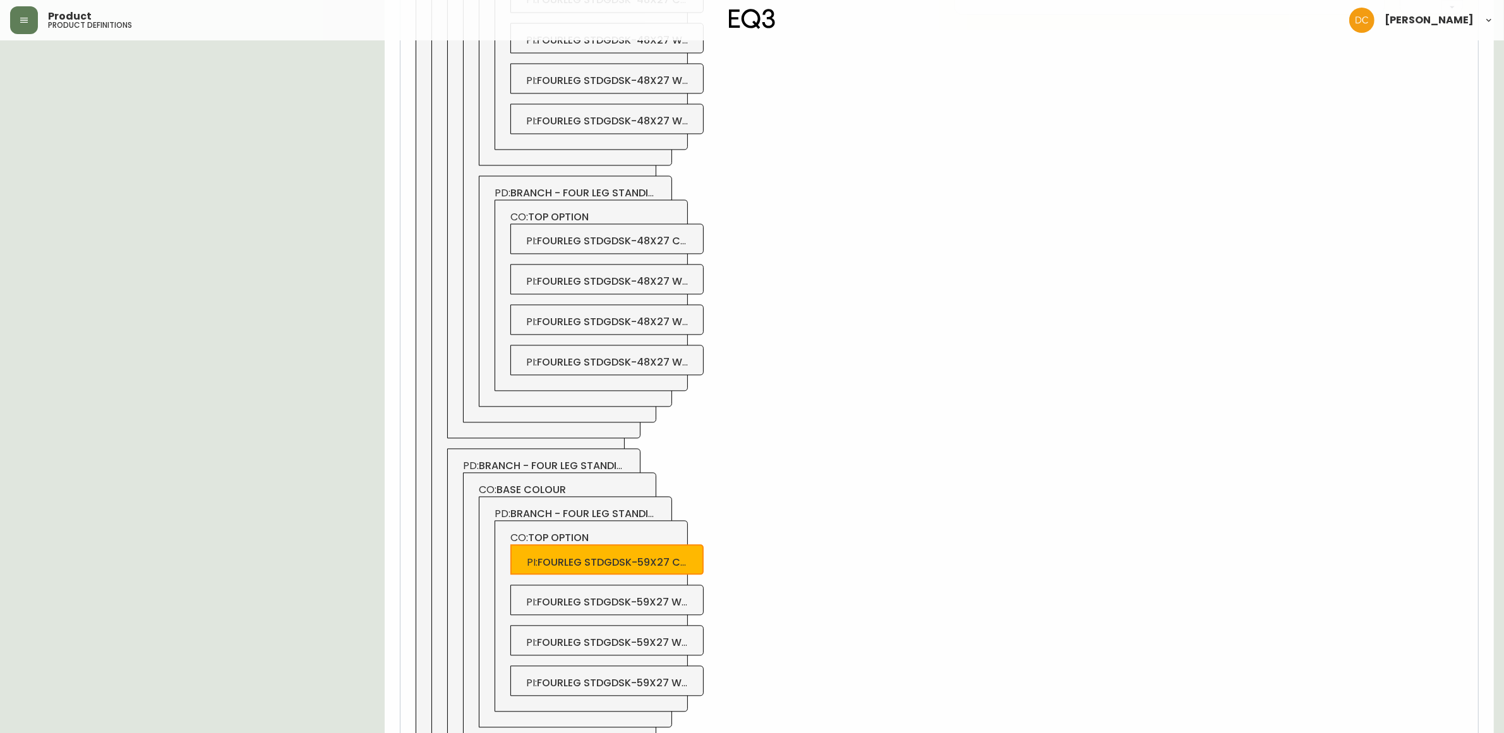
click at [641, 540] on span "CO: top option" at bounding box center [591, 538] width 162 height 14
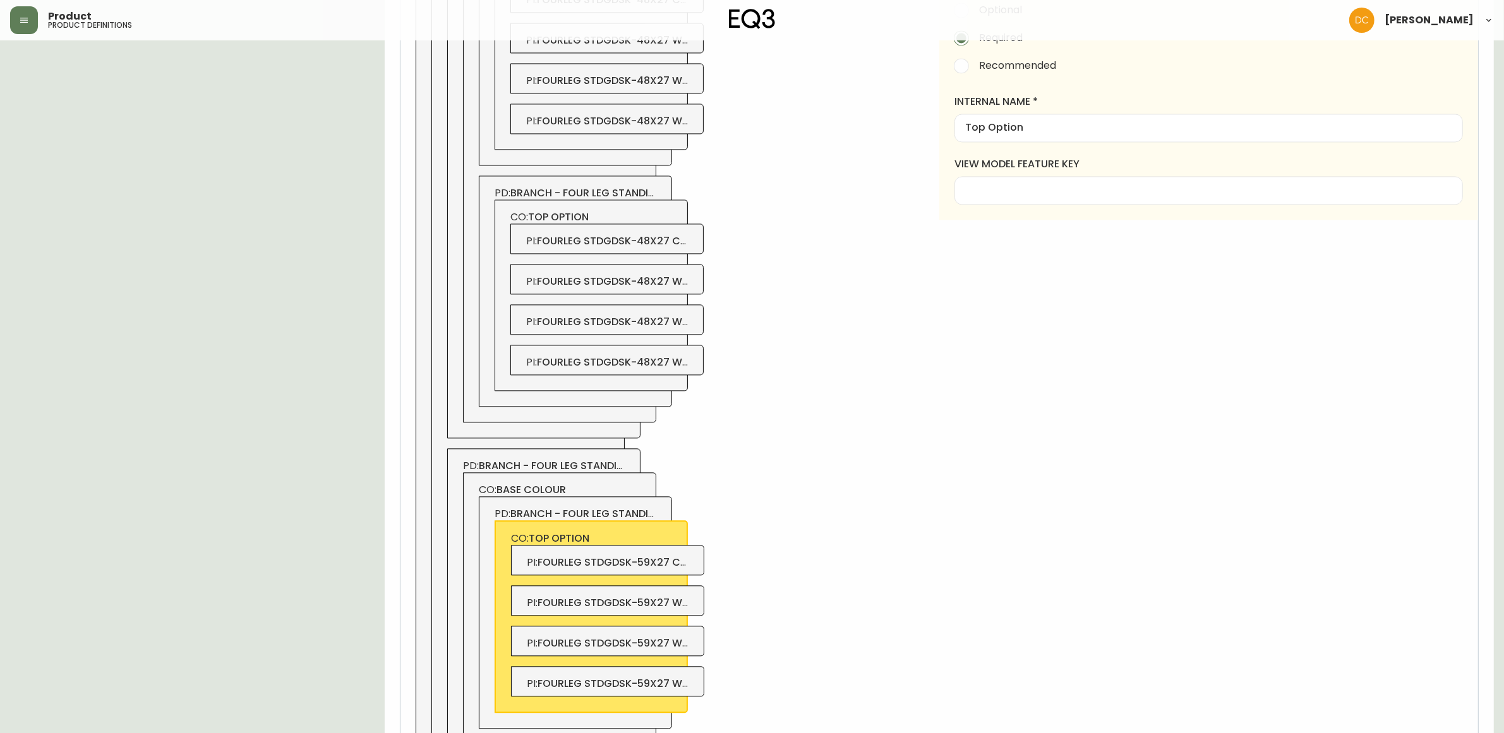
drag, startPoint x: 618, startPoint y: 519, endPoint x: 625, endPoint y: 518, distance: 7.6
click at [619, 518] on span "branch - four leg standing desk - 59x27 - carbon" at bounding box center [648, 514] width 277 height 15
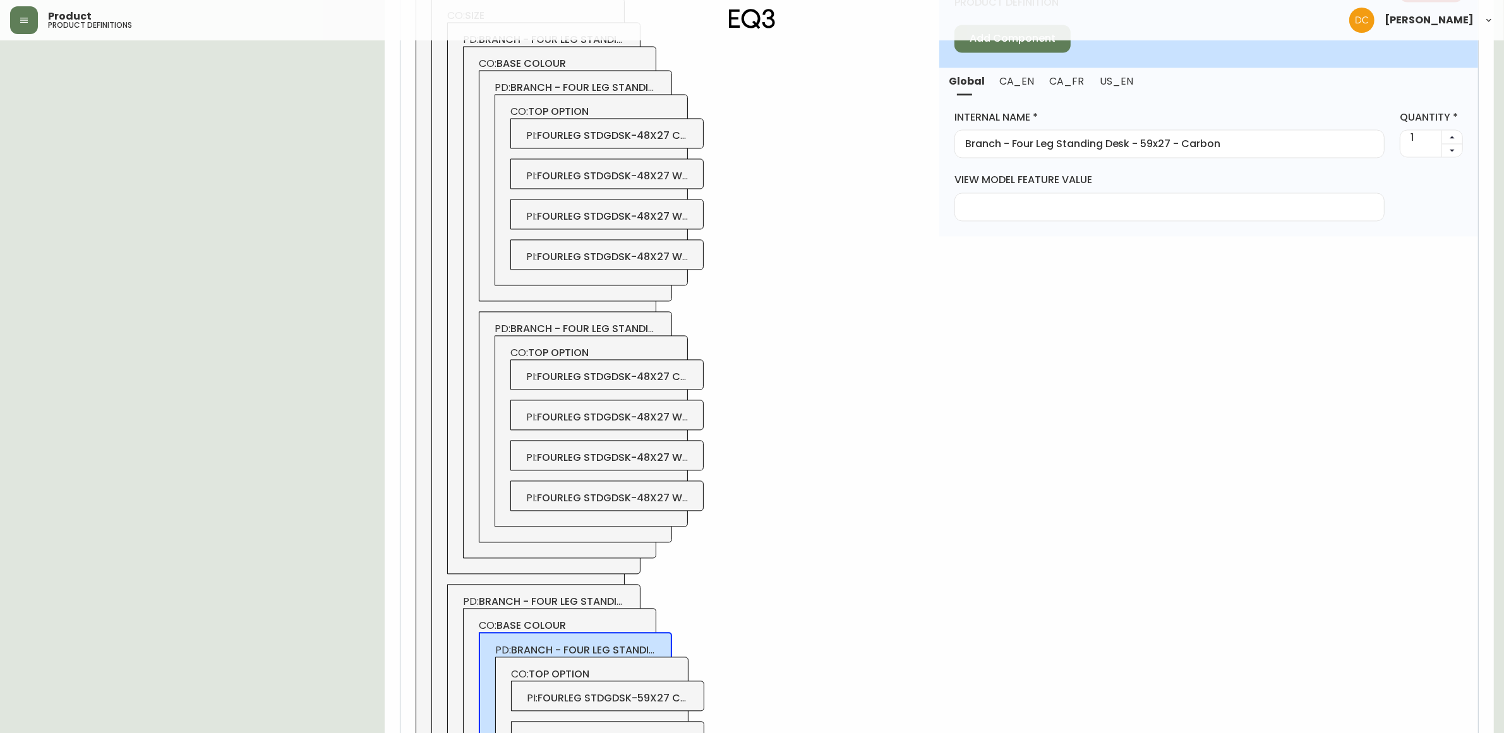
scroll to position [3000, 0]
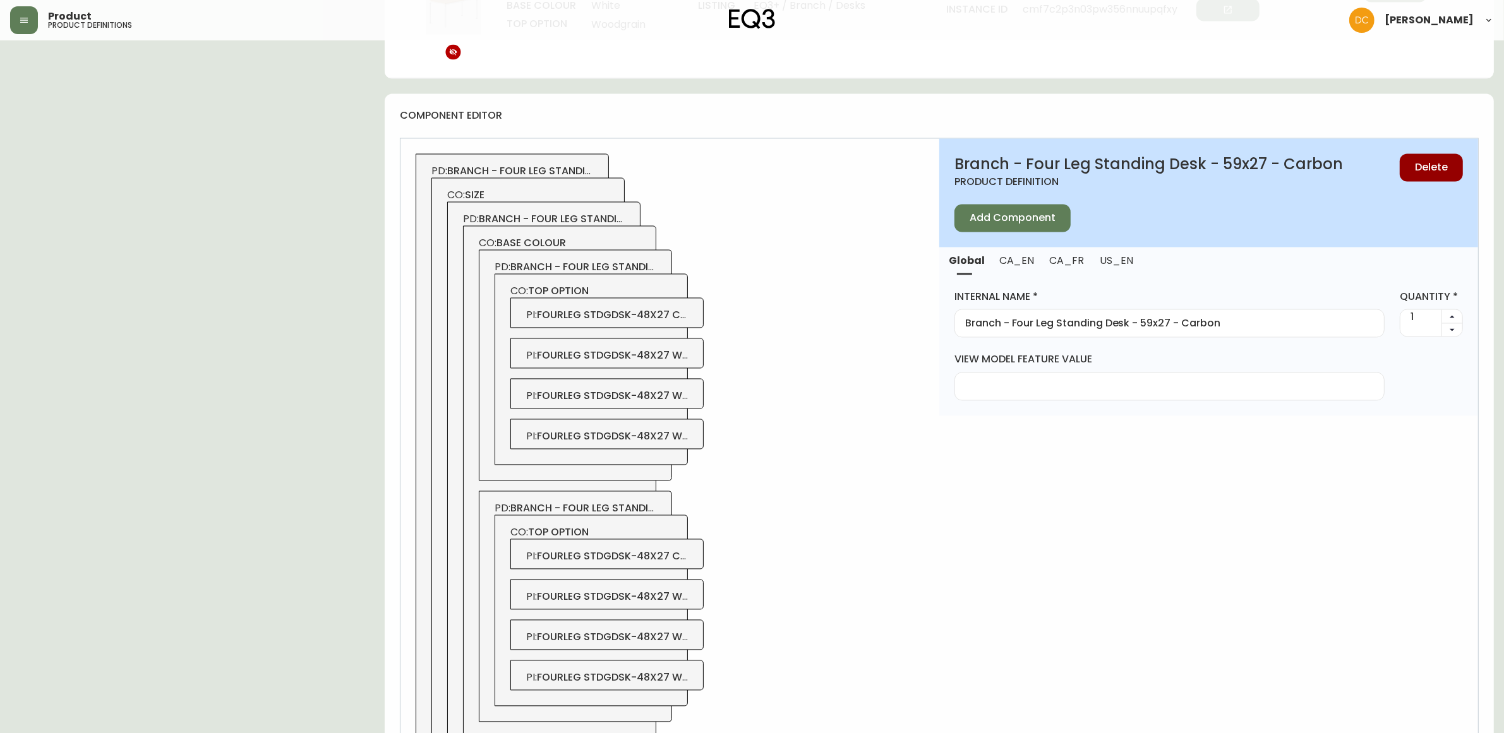
click at [1014, 267] on span "CA_EN" at bounding box center [1016, 261] width 35 height 13
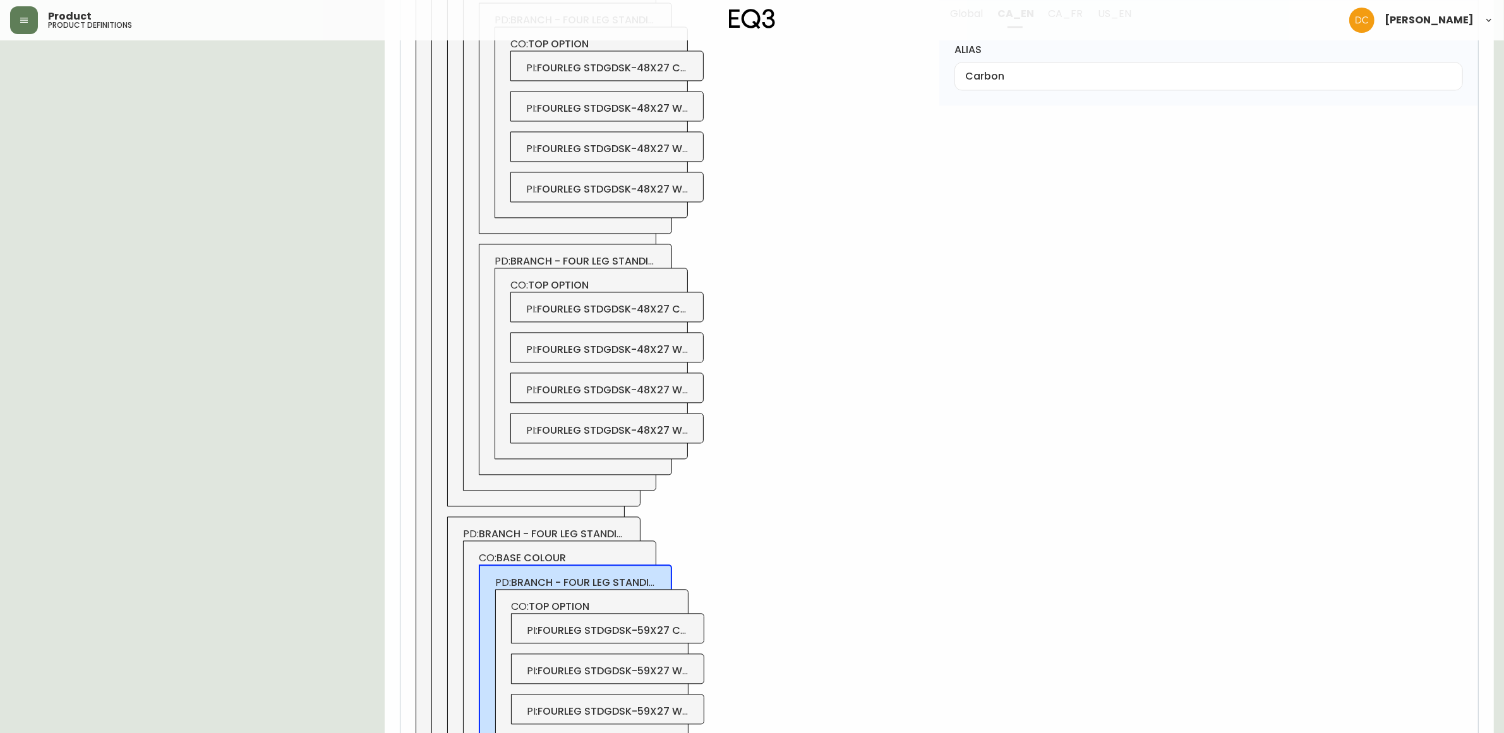
scroll to position [3395, 0]
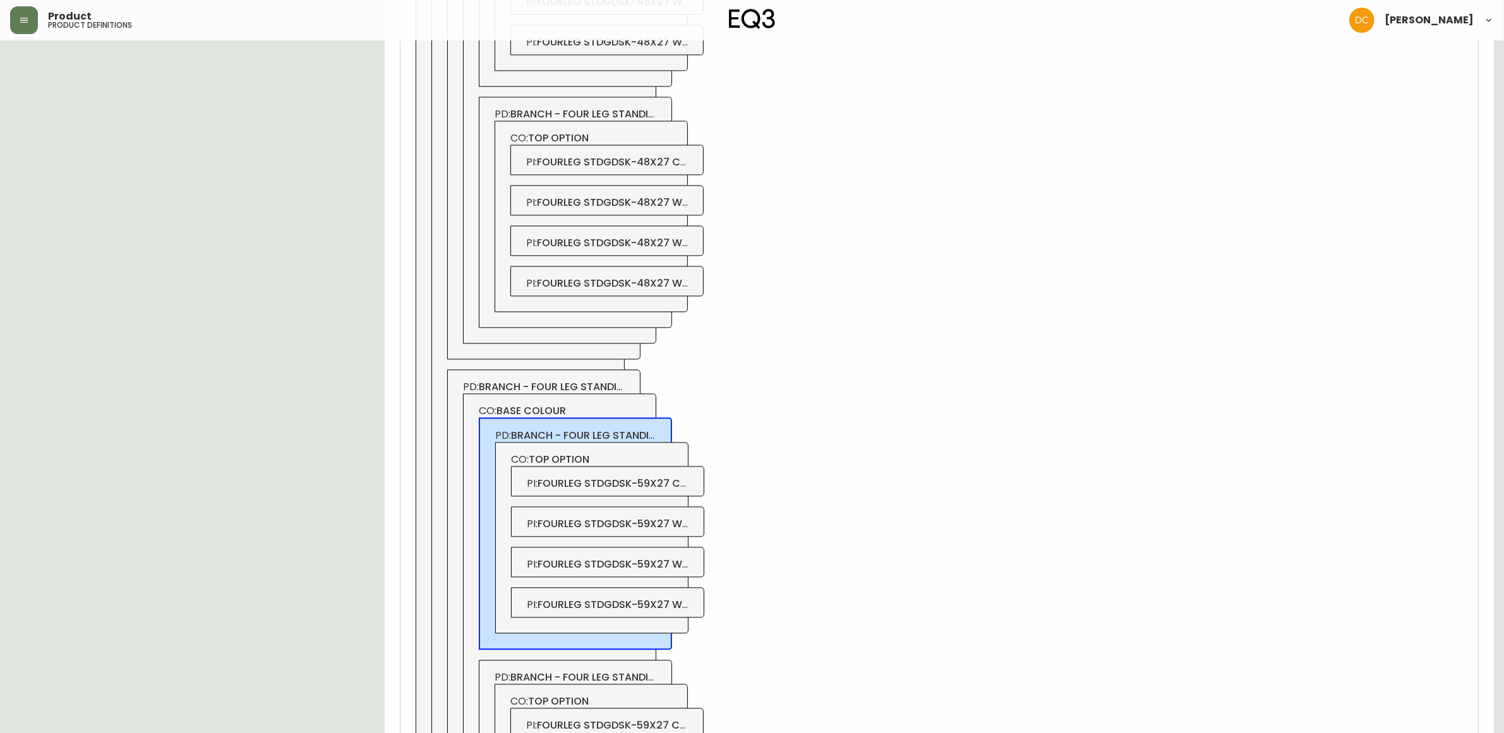
click at [693, 491] on div "PI : fourleg stdgdsk-59x27 crbncrbn" at bounding box center [607, 481] width 193 height 30
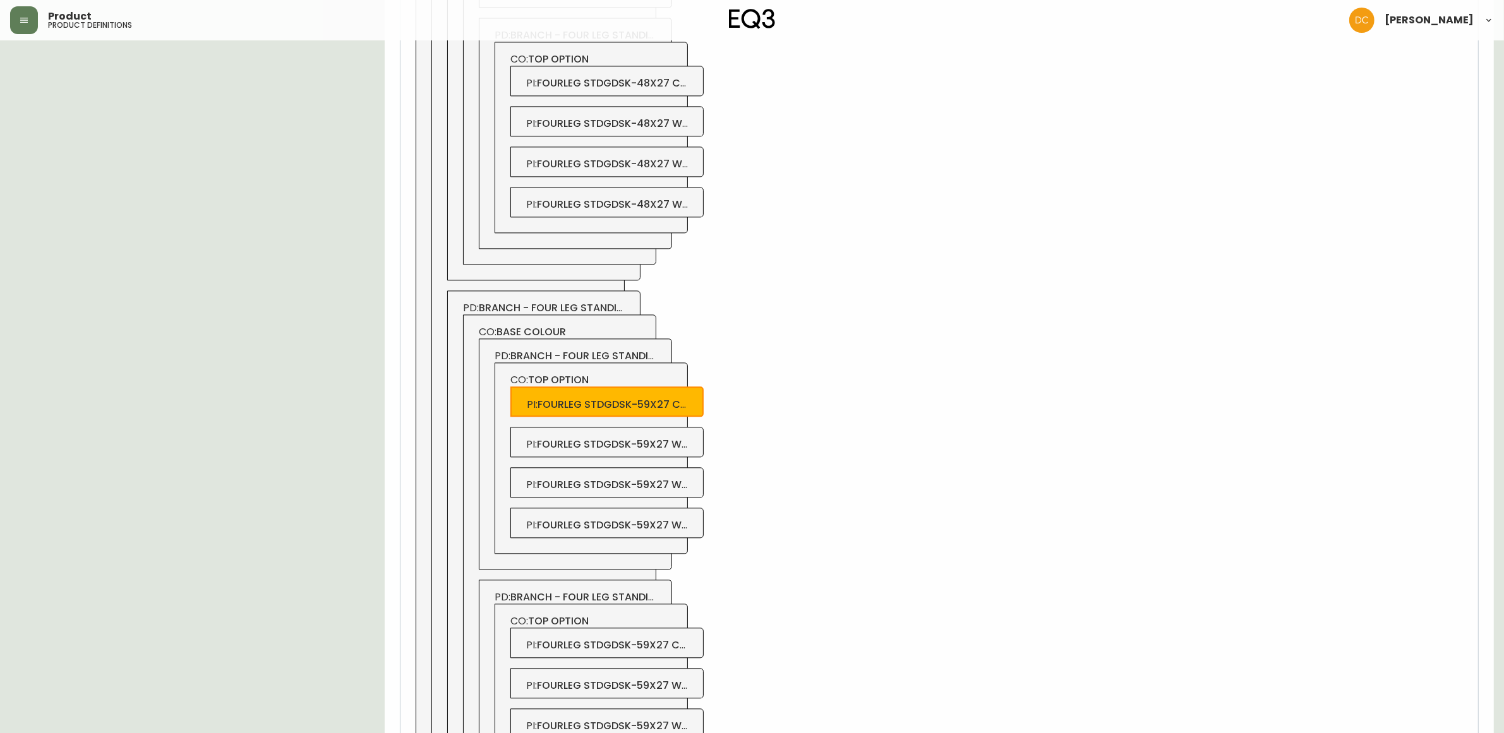
click at [683, 452] on span "fourleg stdgdsk-59x27 wlntcrb" at bounding box center [628, 444] width 183 height 15
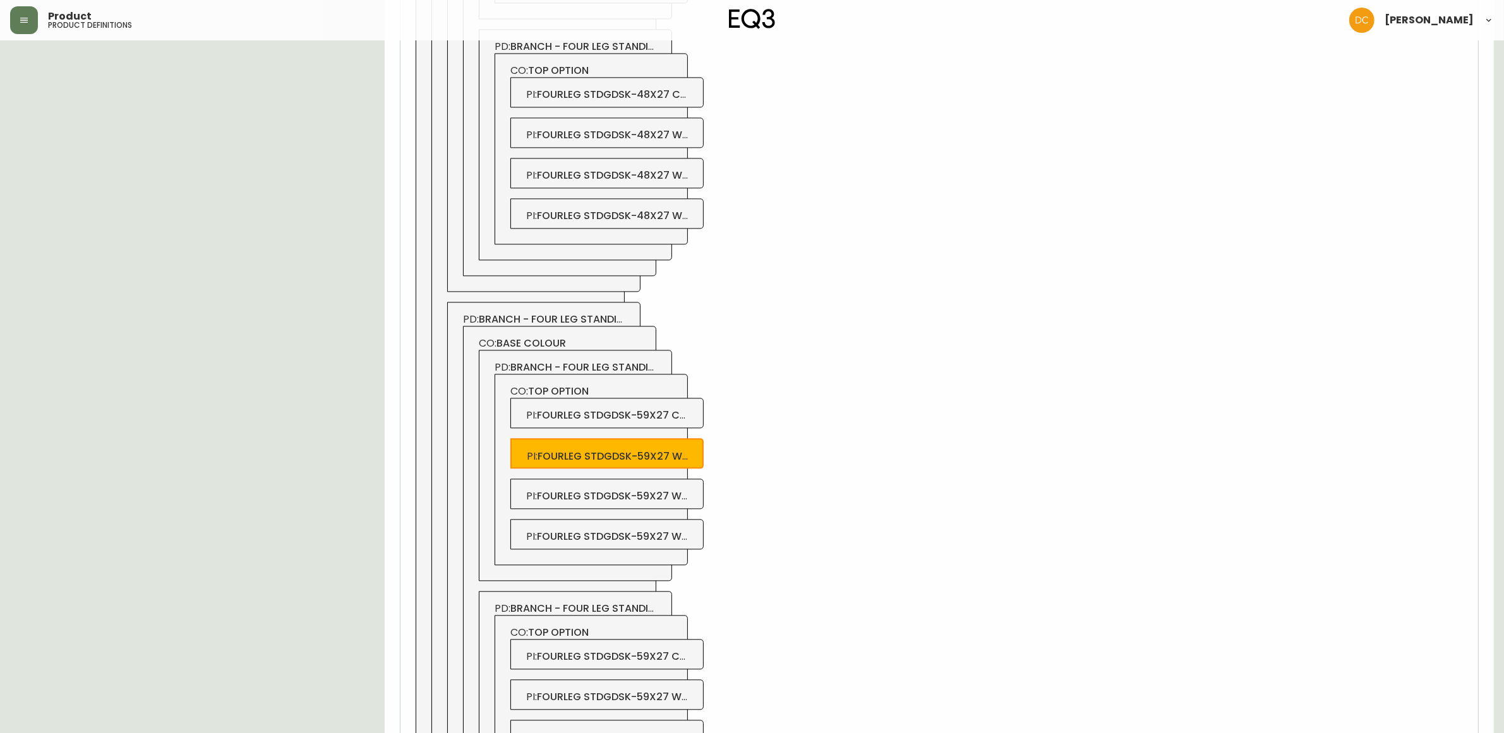
scroll to position [3474, 0]
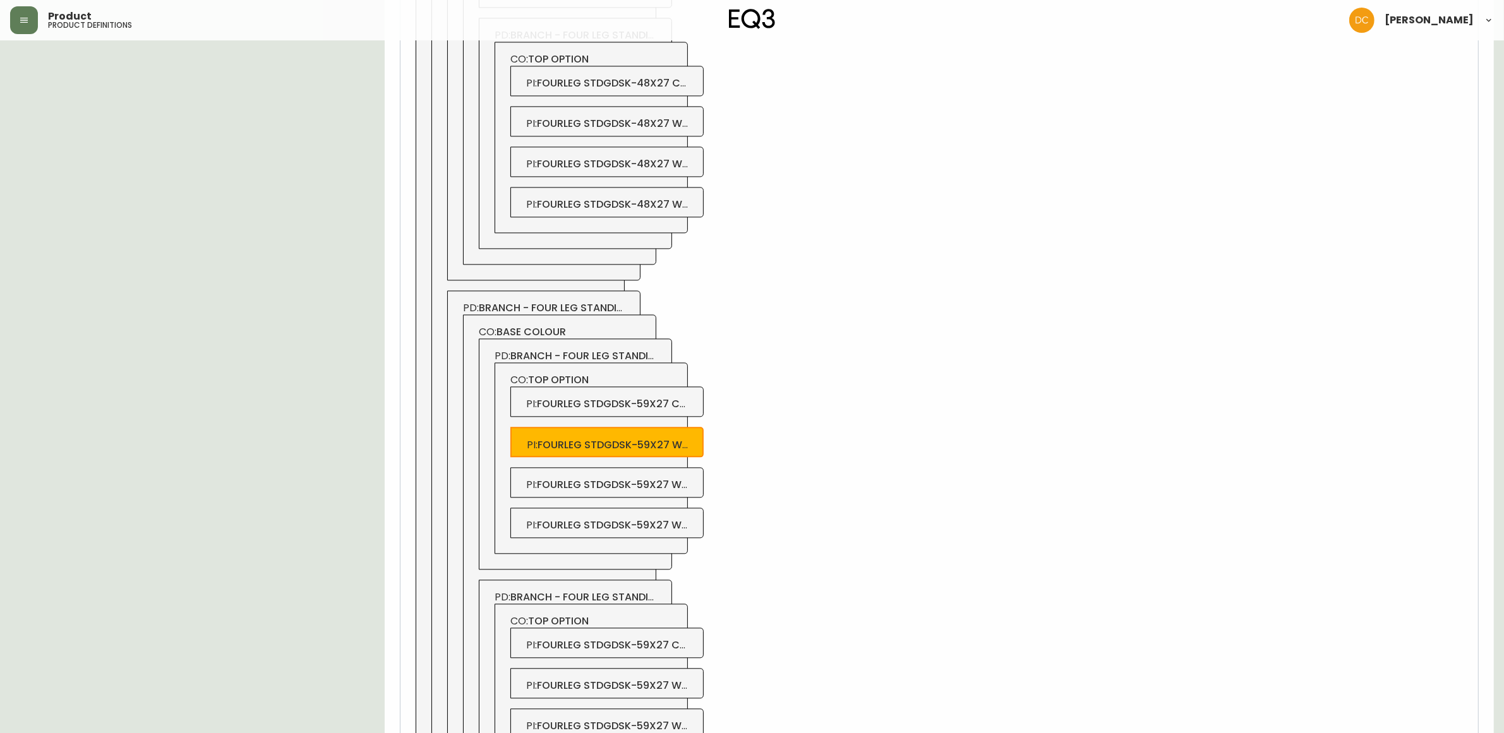
click at [682, 492] on span "fourleg stdgdsk-59x27 whtcrbn" at bounding box center [630, 485] width 186 height 15
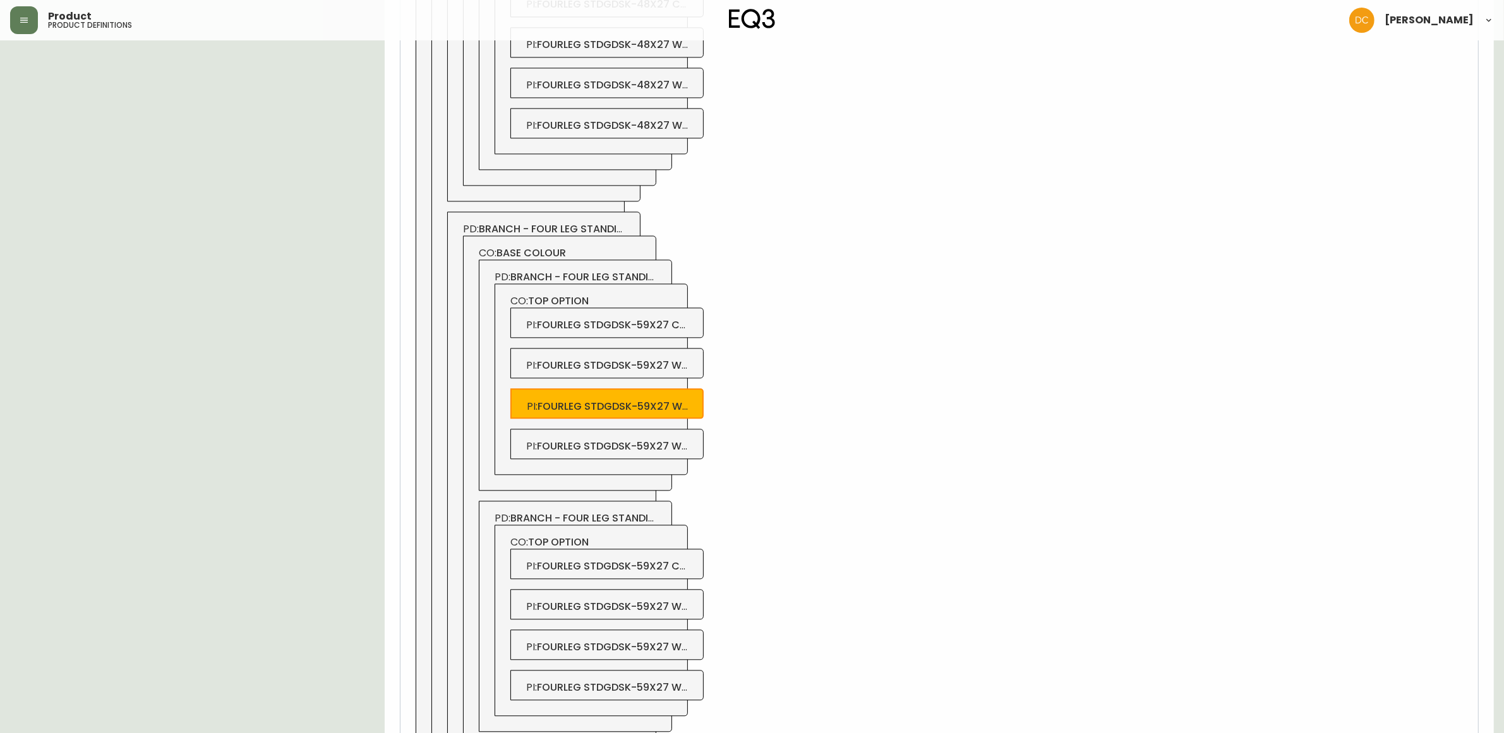
click at [676, 459] on div "PI : fourleg stdgdsk-59x27 wdgrcrbn" at bounding box center [606, 444] width 193 height 30
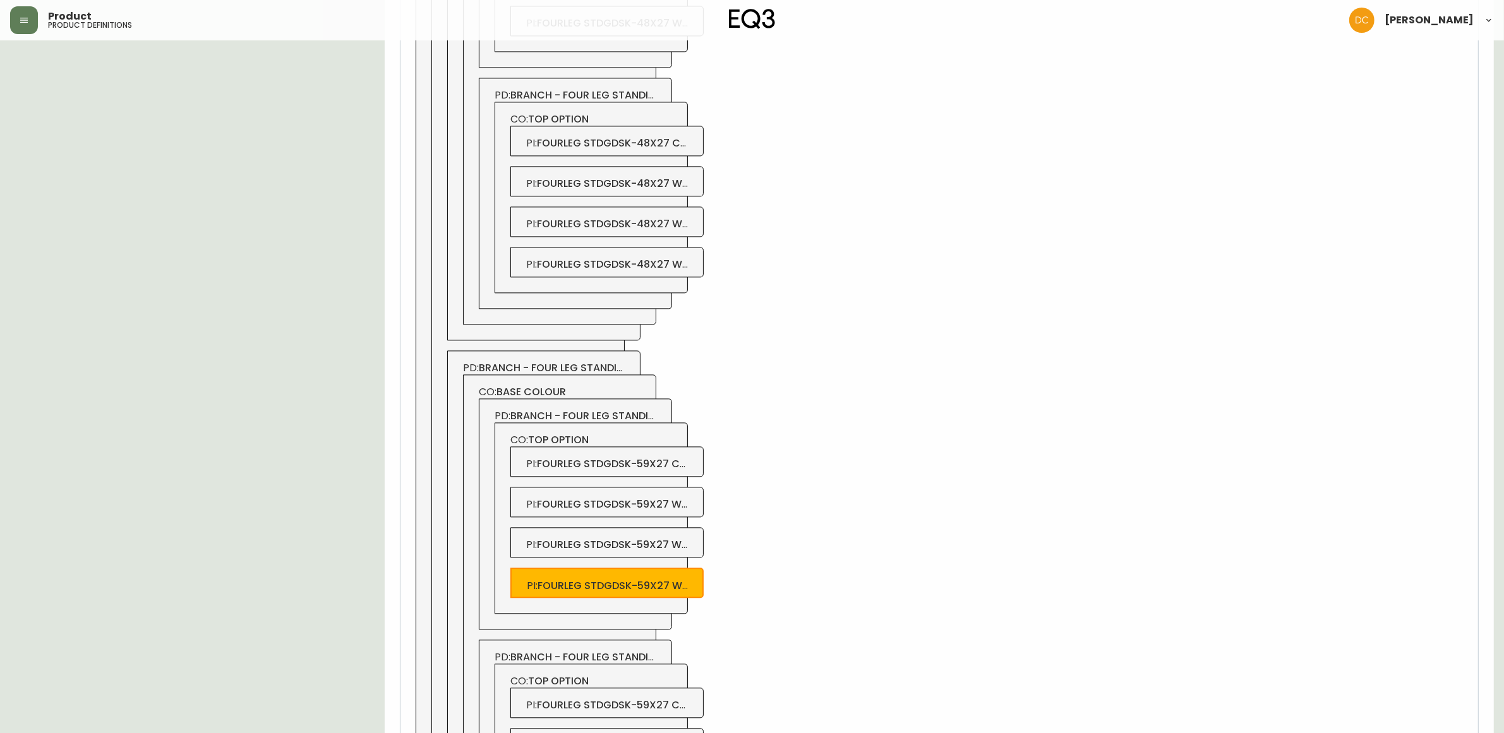
scroll to position [3079, 0]
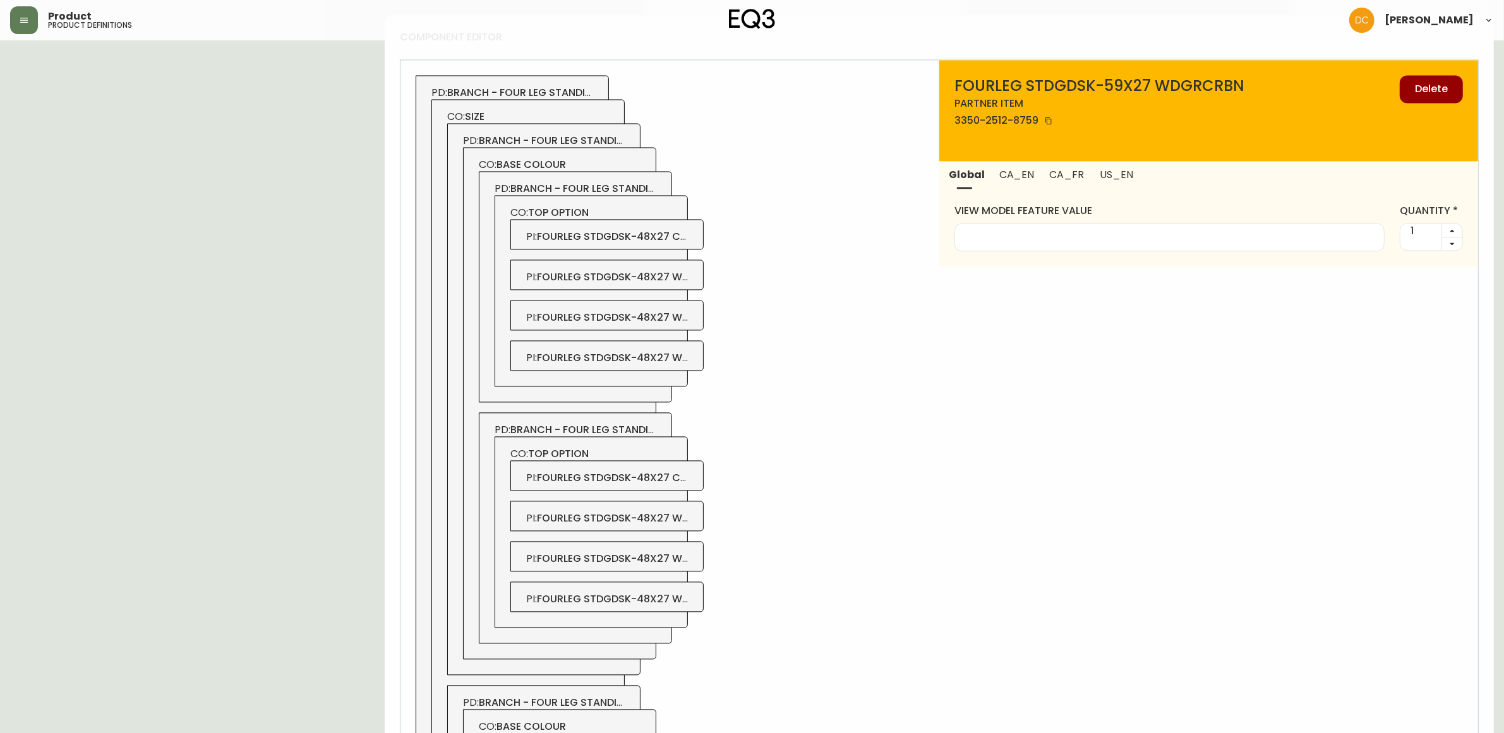
click at [1015, 175] on span "CA_EN" at bounding box center [1016, 174] width 35 height 13
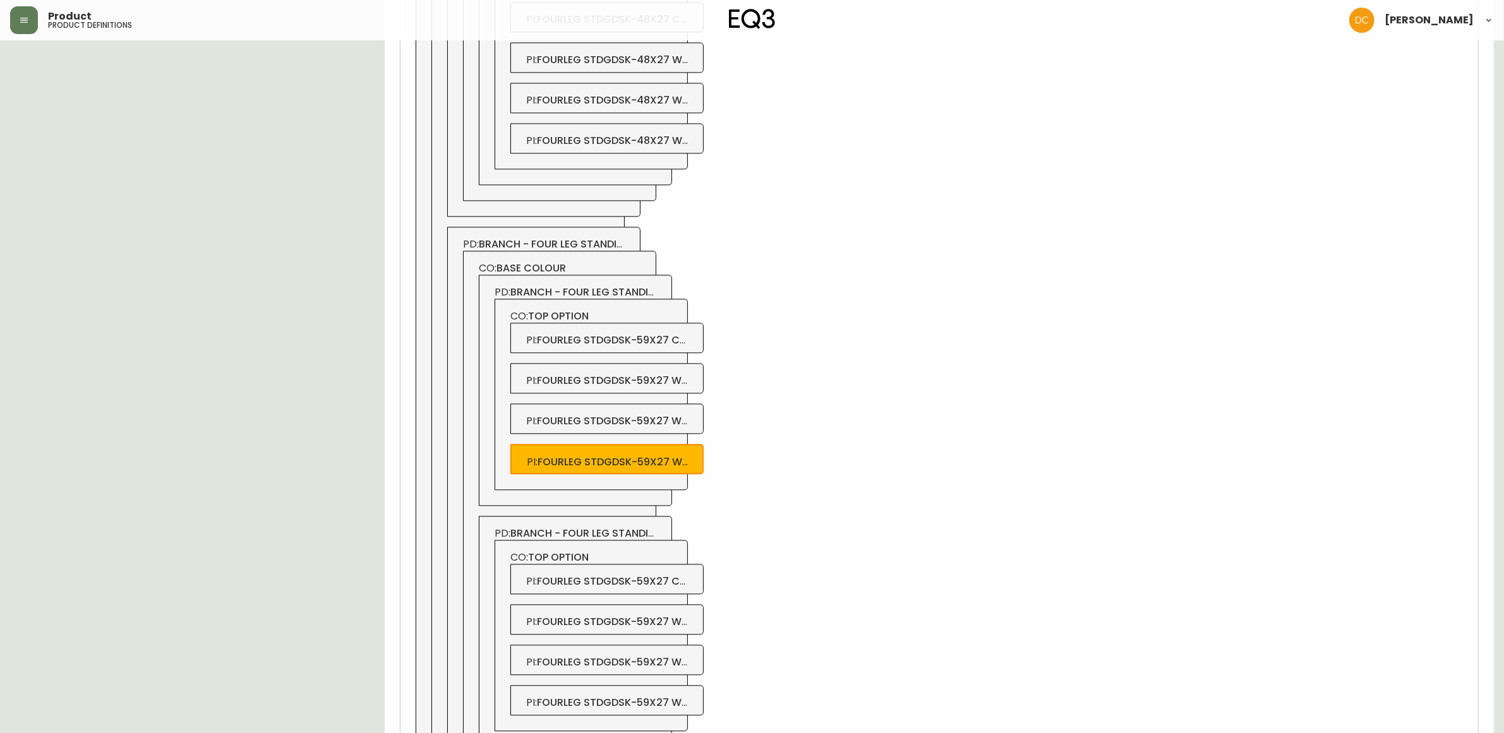
scroll to position [3553, 0]
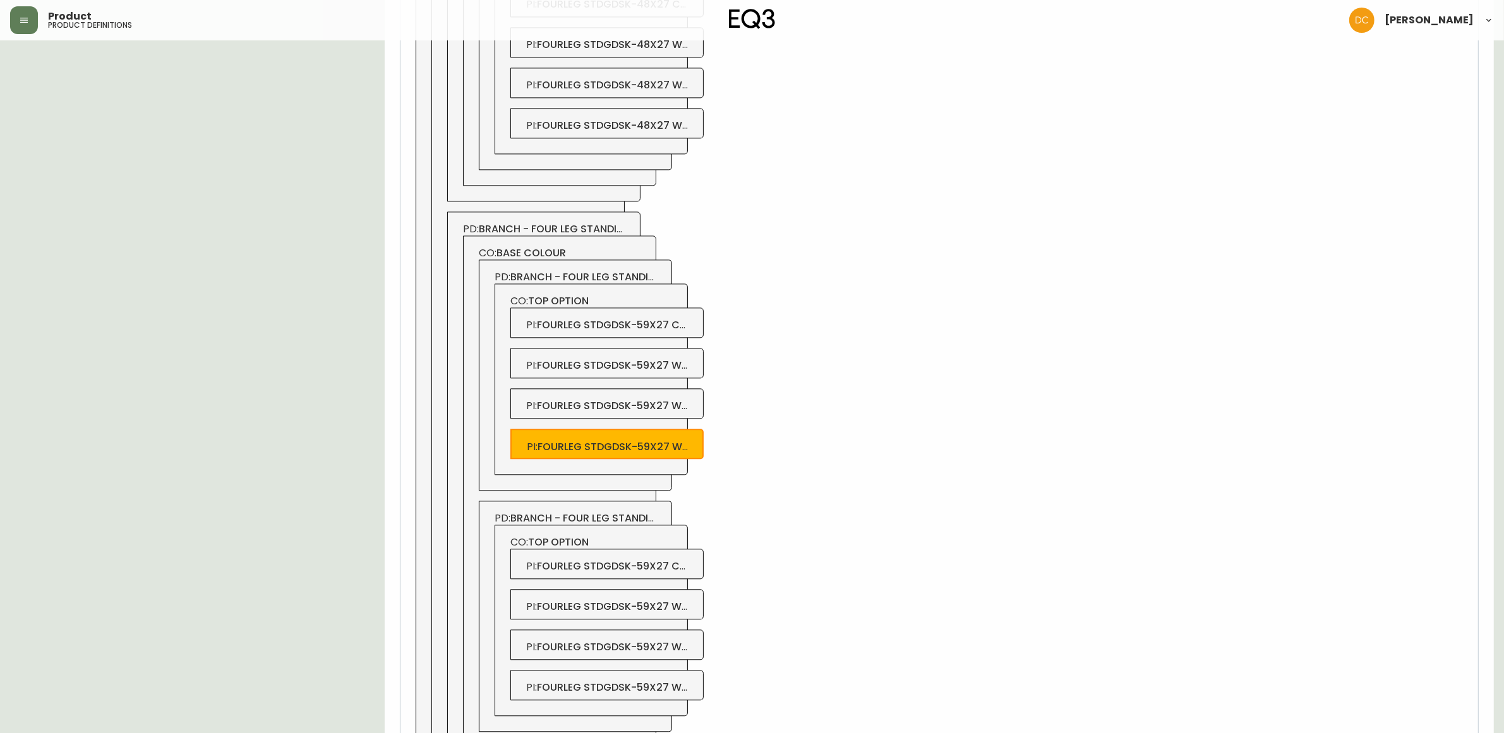
click at [643, 523] on span "branch - four leg standing desk - 59x27 - white" at bounding box center [642, 518] width 265 height 15
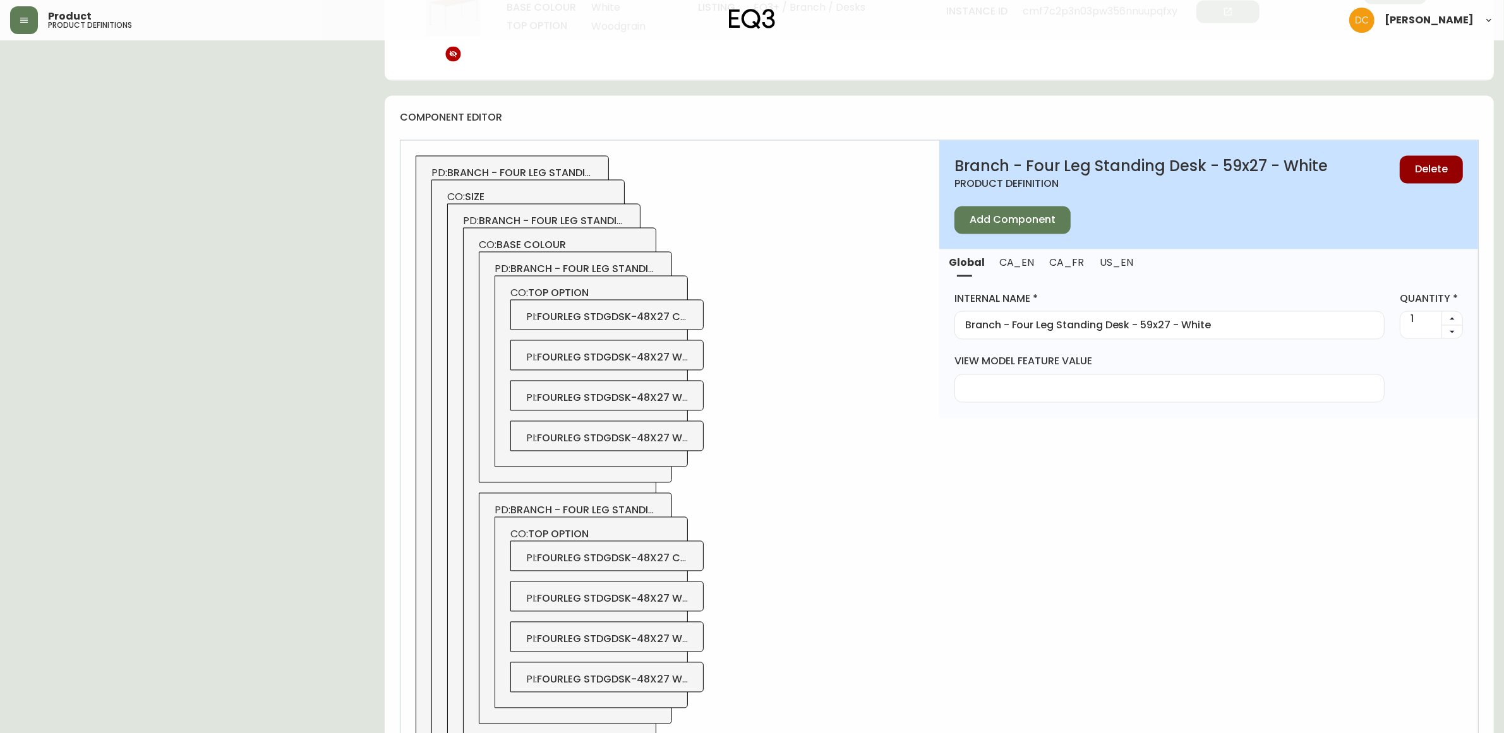
scroll to position [2921, 0]
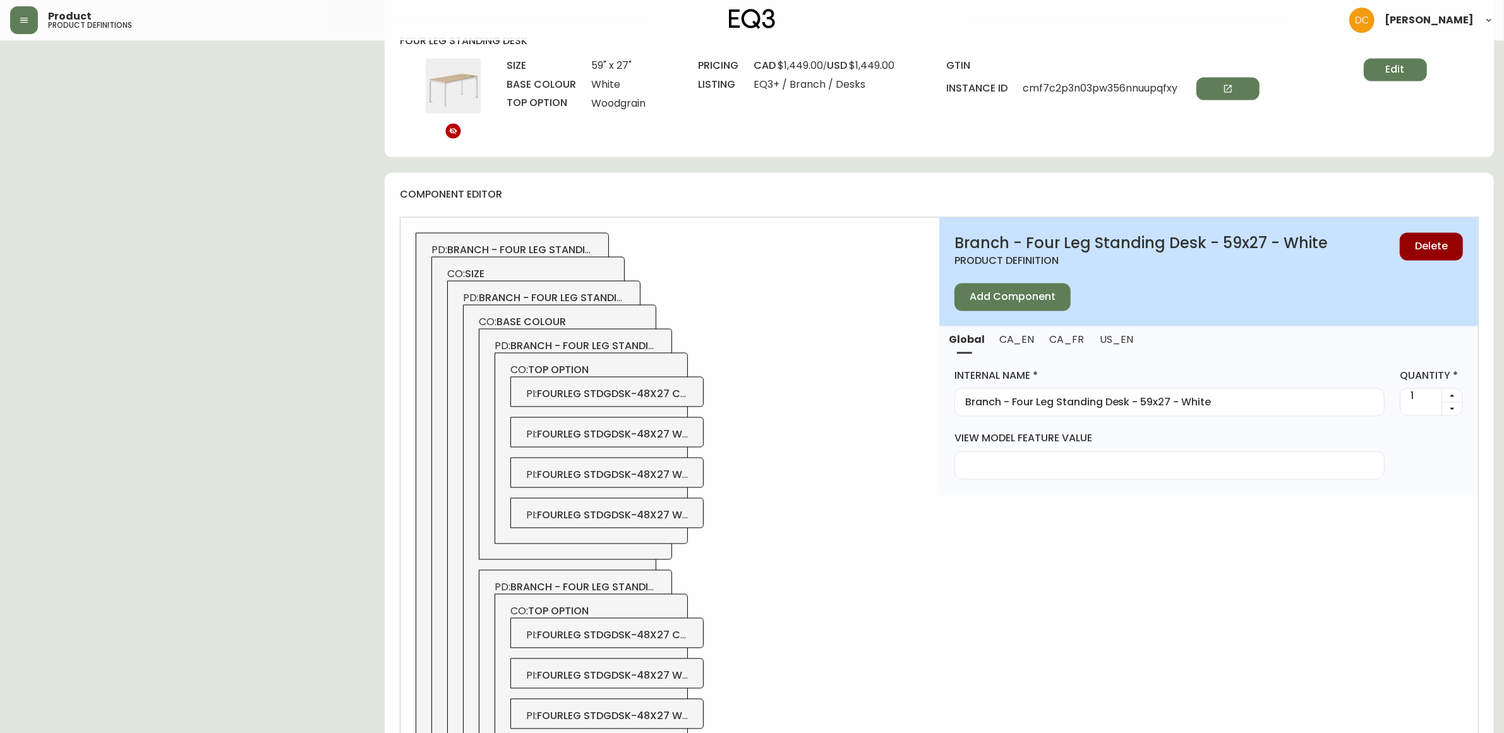
click at [1019, 342] on span "CA_EN" at bounding box center [1016, 339] width 35 height 13
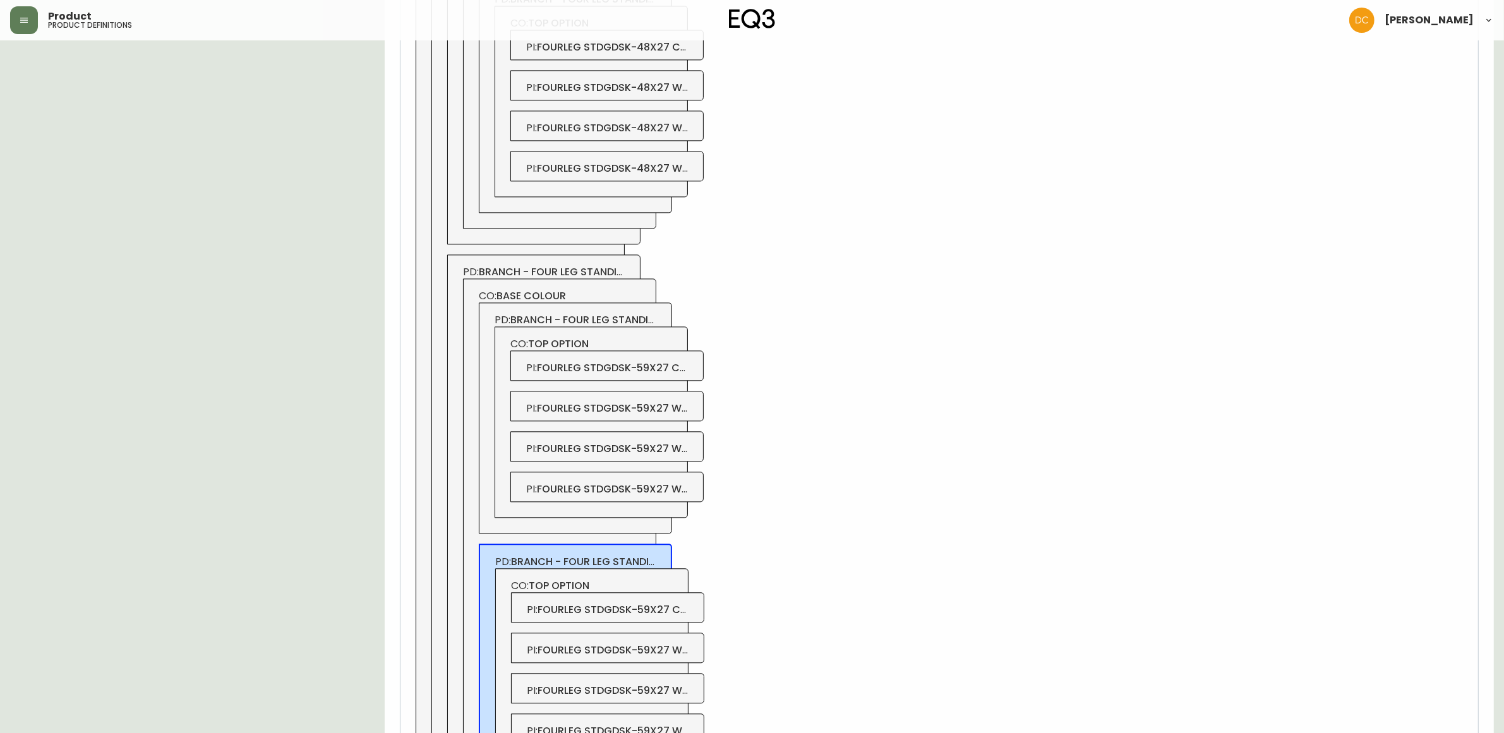
scroll to position [3656, 0]
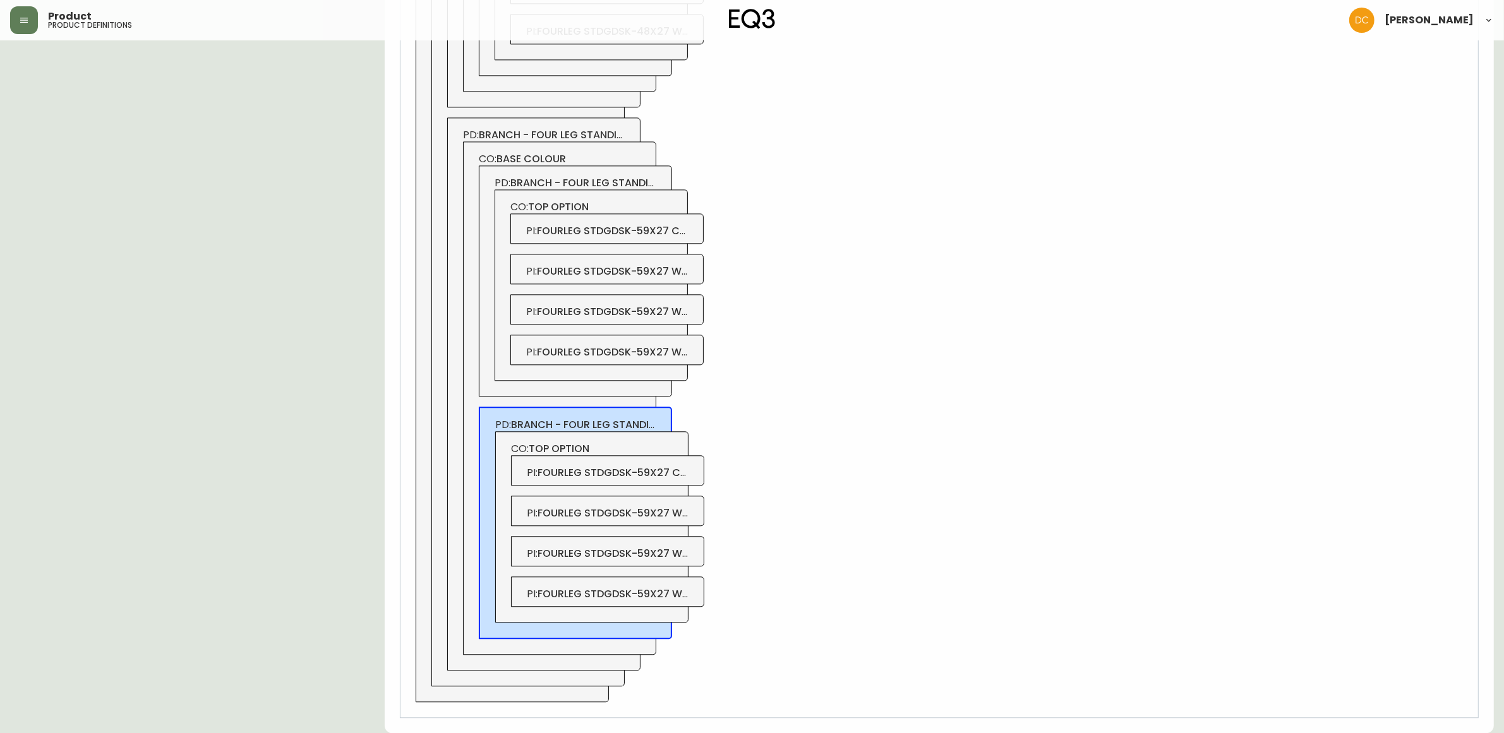
click at [687, 469] on span "fourleg stdgdsk-59x27 crbnwht" at bounding box center [631, 473] width 186 height 15
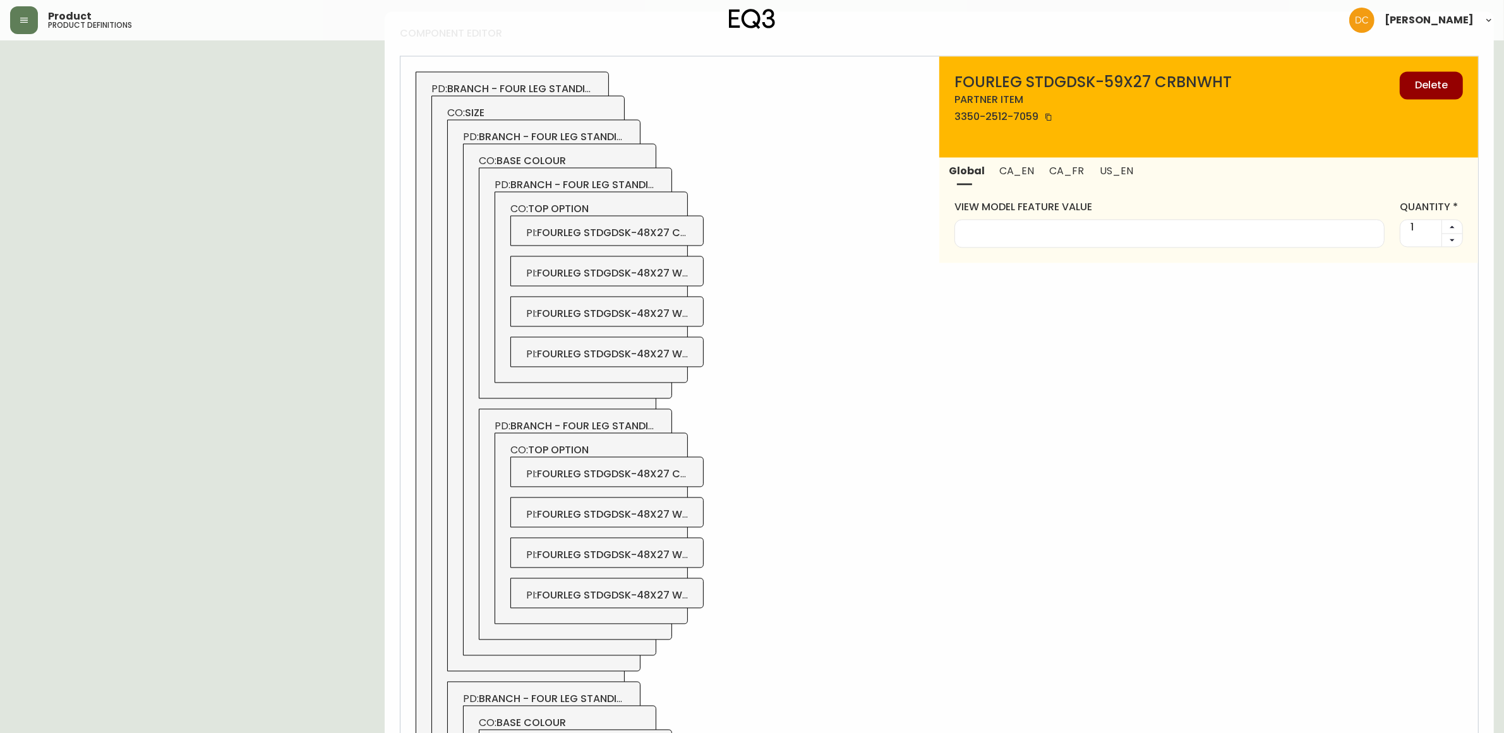
scroll to position [2945, 0]
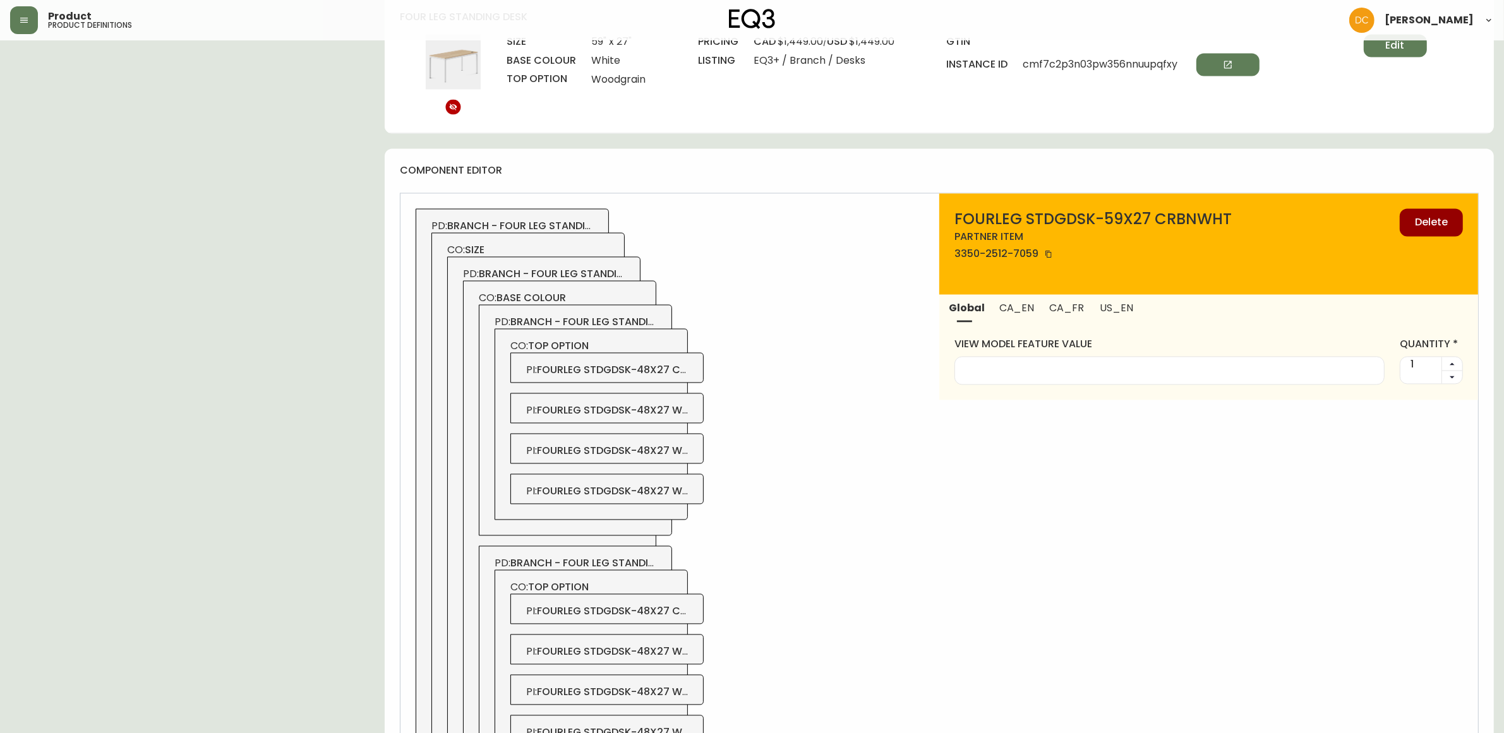
click at [1014, 310] on span "CA_EN" at bounding box center [1016, 308] width 35 height 13
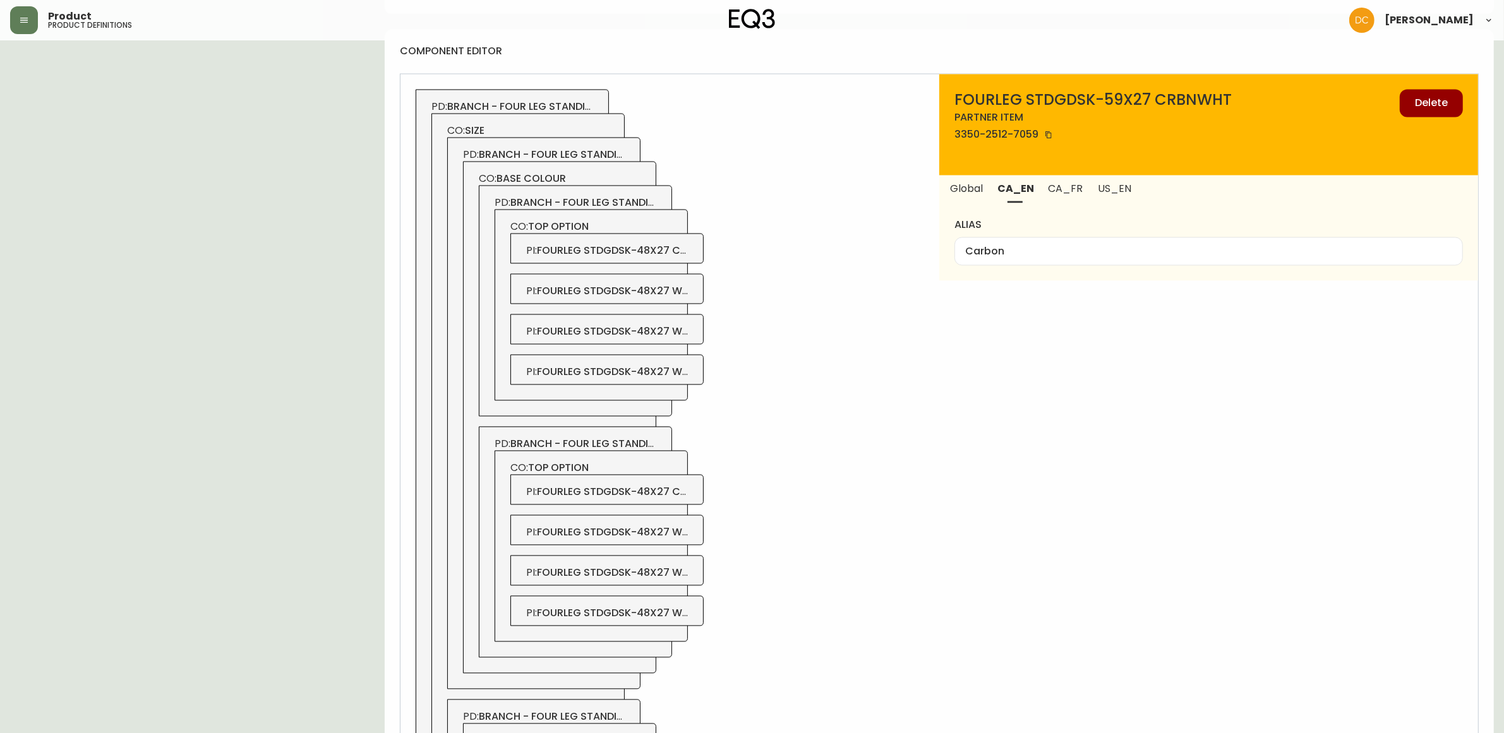
scroll to position [3498, 0]
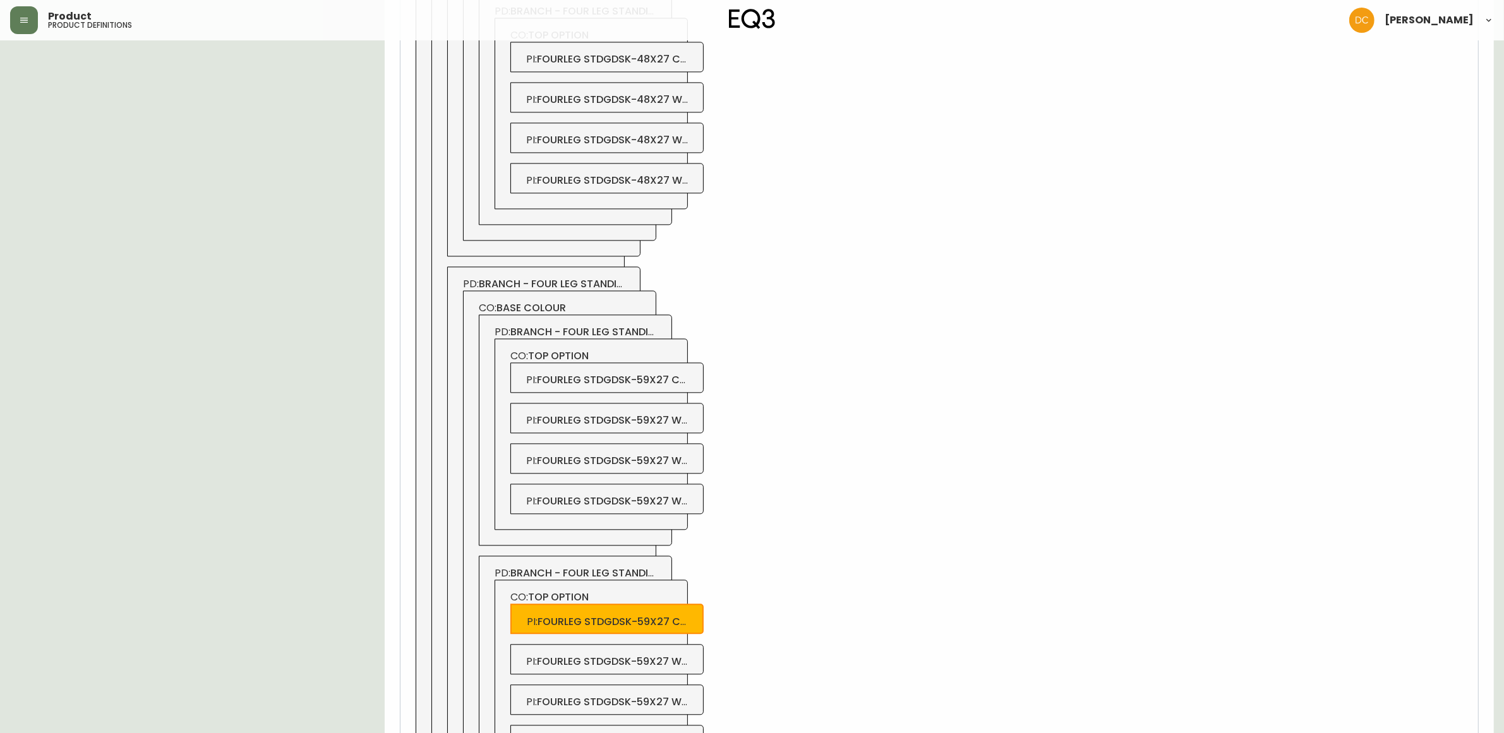
drag, startPoint x: 680, startPoint y: 658, endPoint x: 703, endPoint y: 649, distance: 24.6
click at [677, 658] on div "PI : fourleg stdgdsk-59x27 wlntwht" at bounding box center [606, 659] width 193 height 30
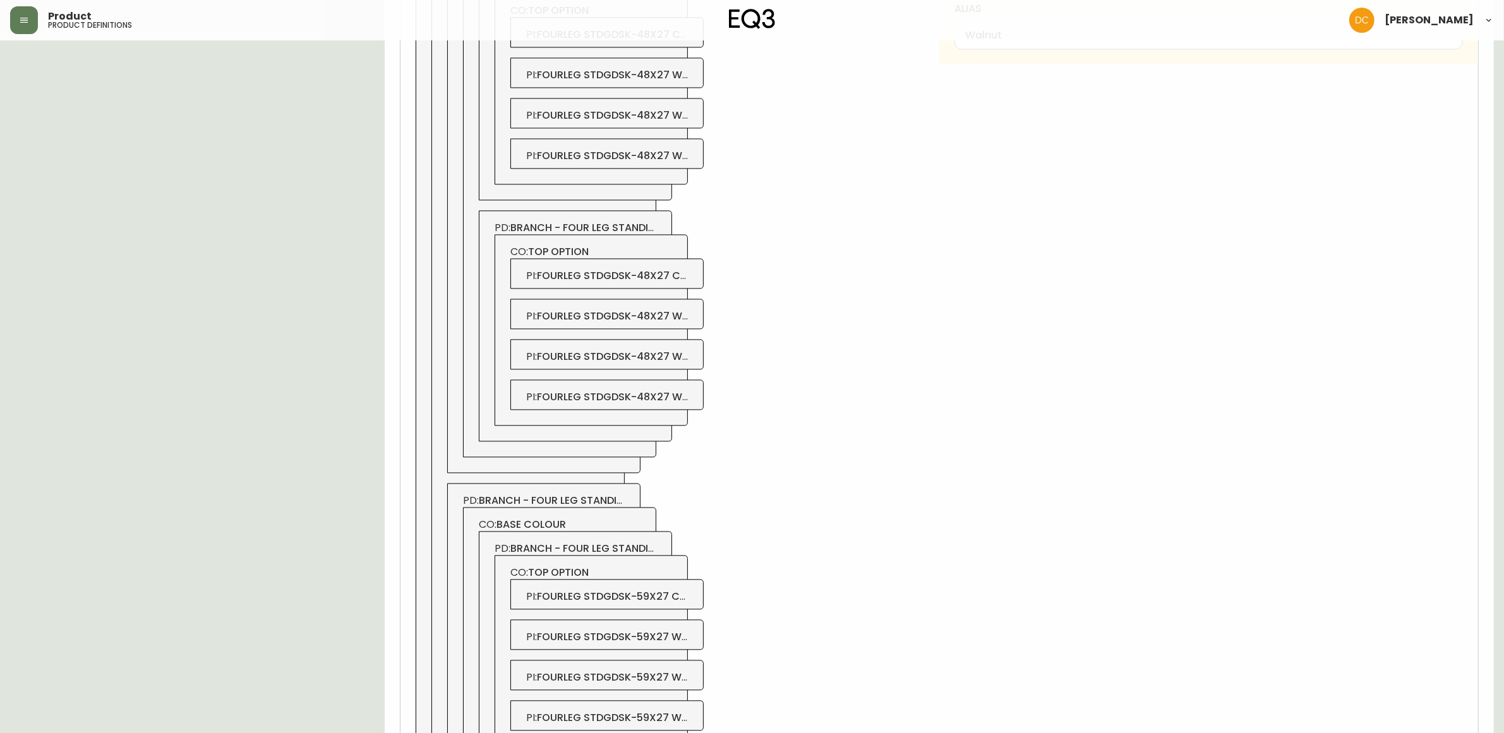
scroll to position [3656, 0]
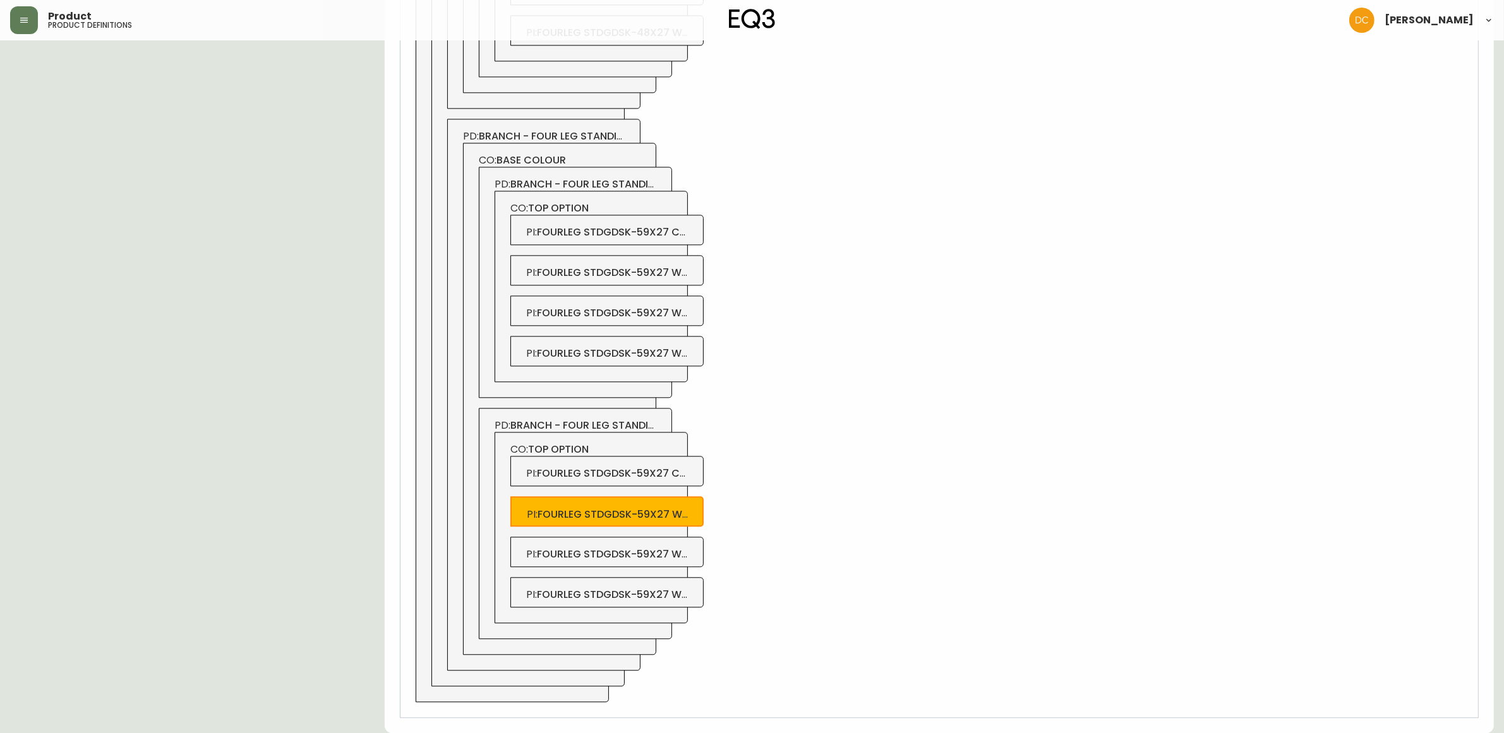
click at [671, 551] on span "fourleg stdgdsk-59x27 whtwht" at bounding box center [627, 554] width 181 height 15
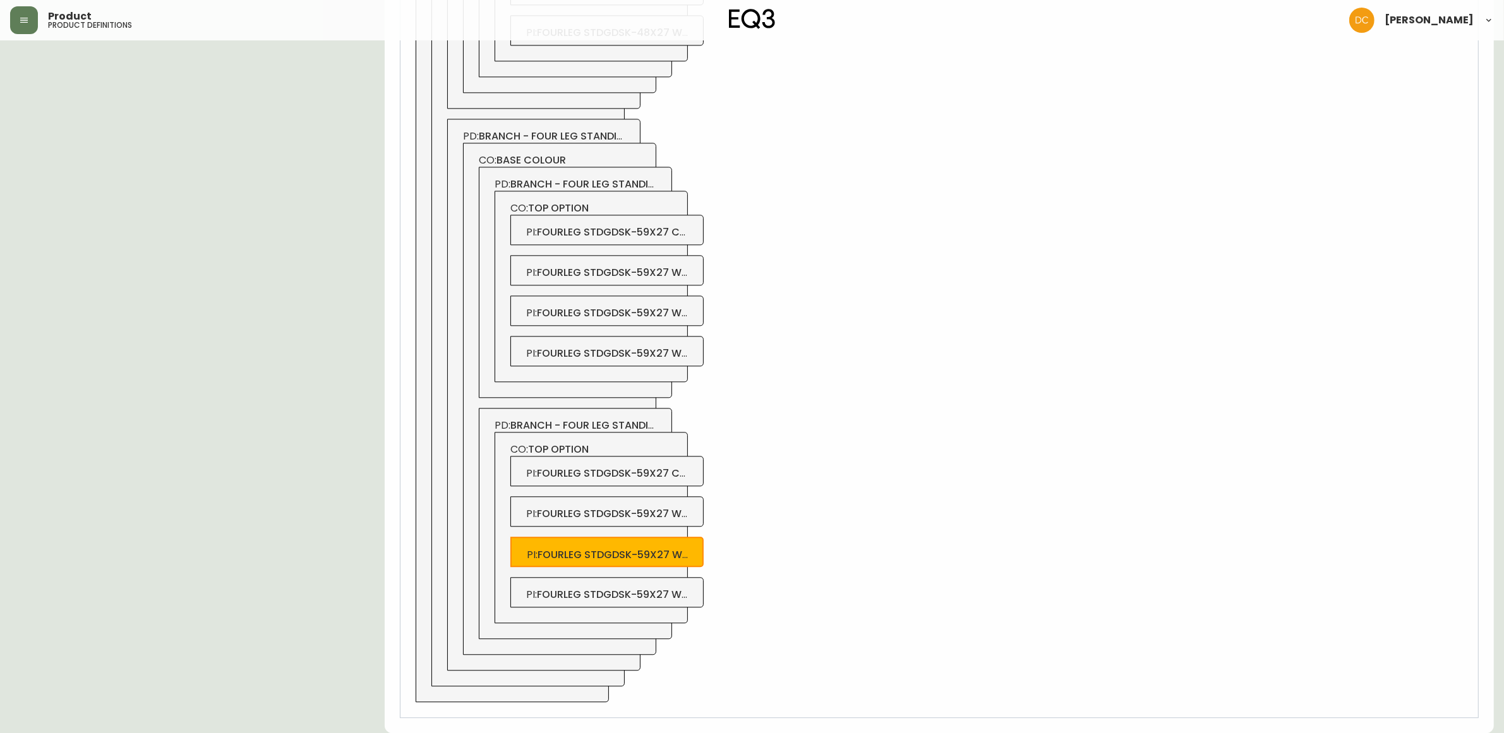
click at [677, 591] on span "fourleg stdgdsk-59x27 wdgrnwht" at bounding box center [635, 594] width 196 height 15
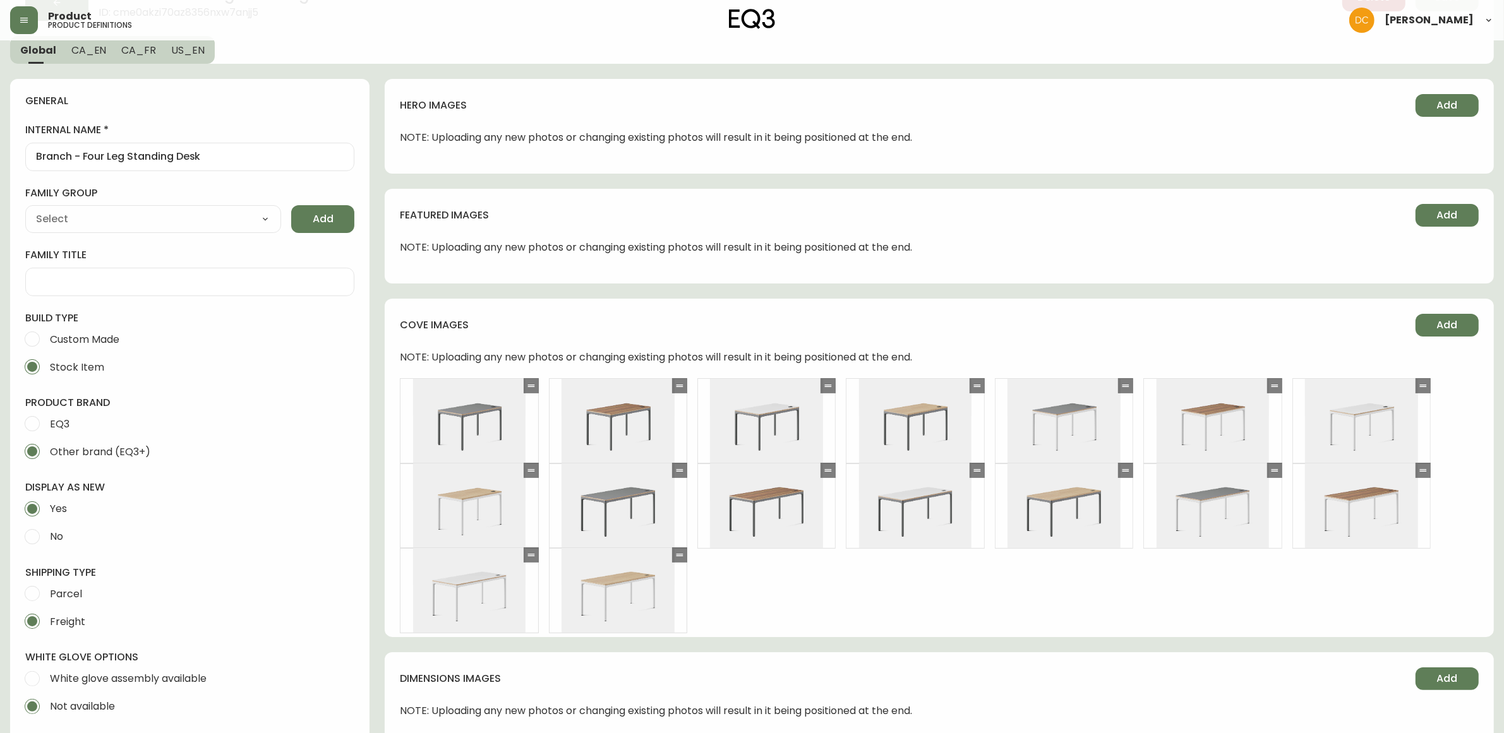
scroll to position [0, 0]
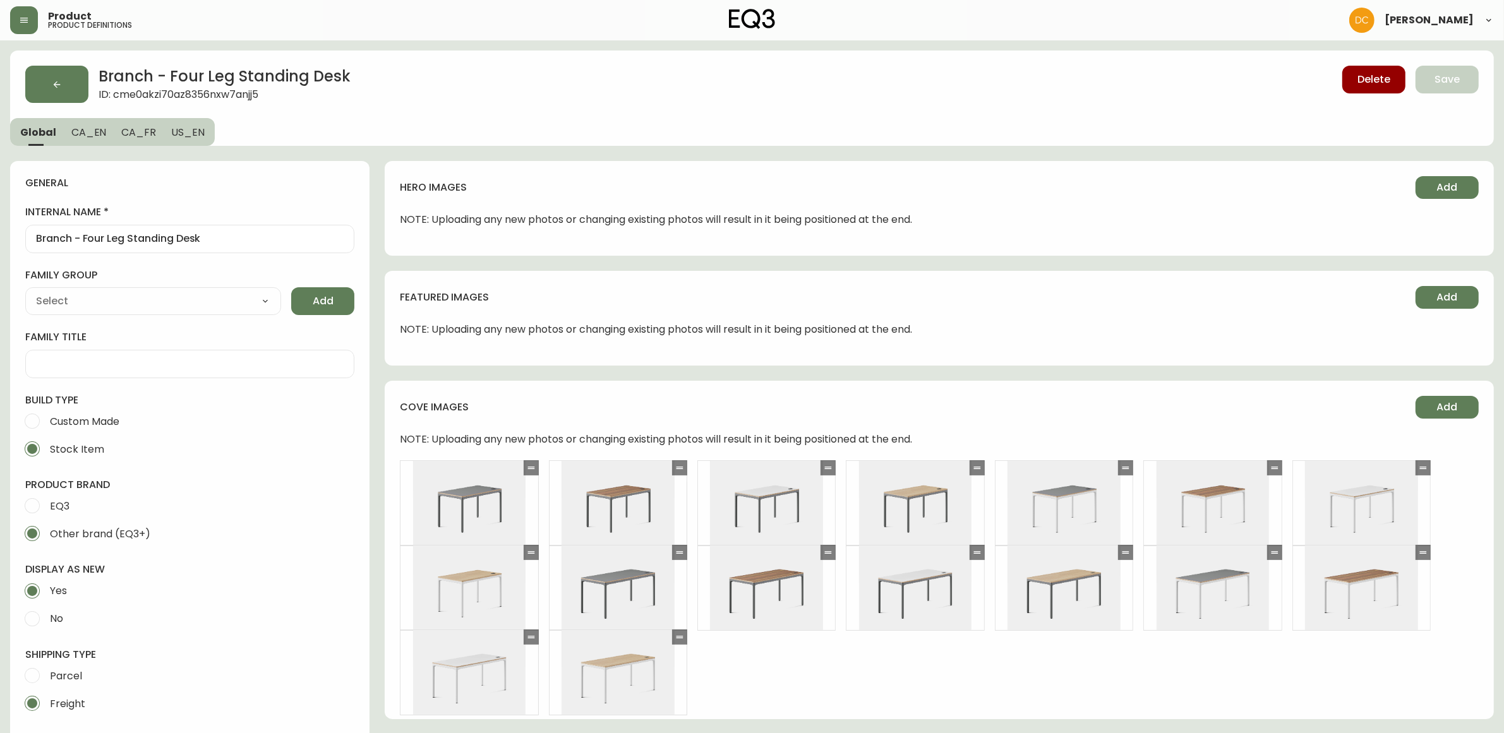
click at [77, 122] on button "CA_EN" at bounding box center [89, 132] width 51 height 28
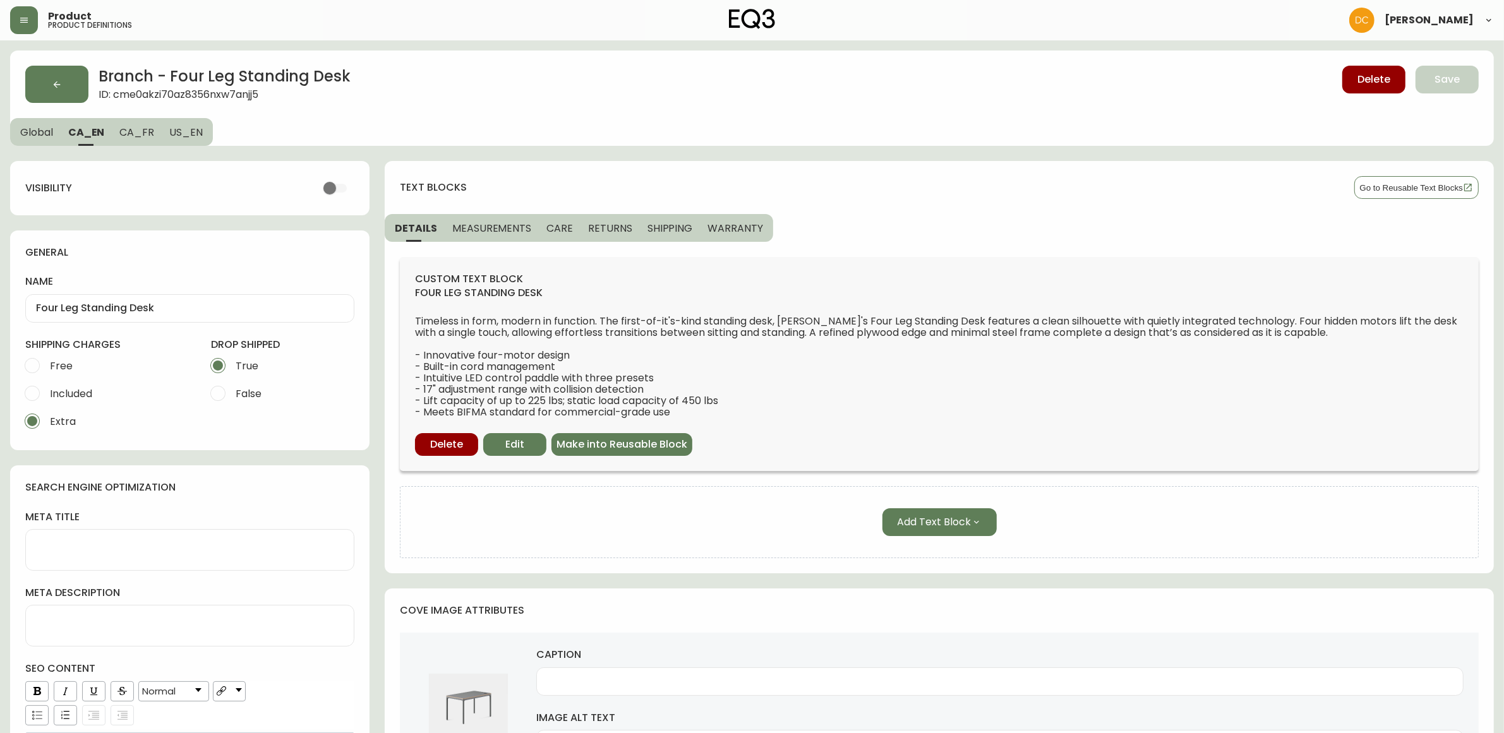
click at [474, 224] on span "MEASUREMENTS" at bounding box center [491, 228] width 79 height 13
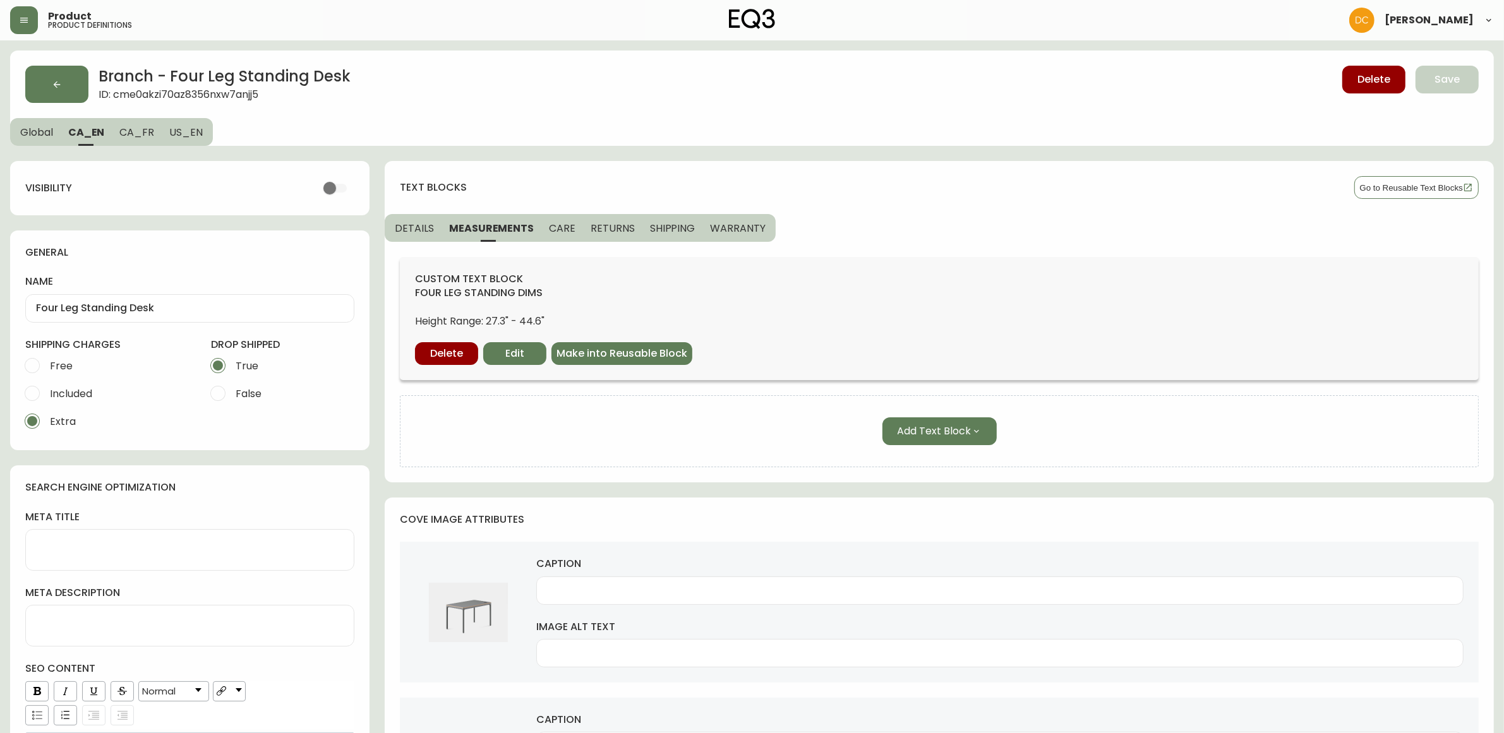
click at [136, 126] on span "CA_FR" at bounding box center [136, 132] width 35 height 13
click at [177, 134] on span "US_EN" at bounding box center [185, 132] width 33 height 13
click at [141, 134] on span "CA_FR" at bounding box center [135, 132] width 35 height 13
click at [106, 131] on button "CA_EN" at bounding box center [86, 132] width 51 height 28
click at [52, 129] on span "Global" at bounding box center [36, 132] width 33 height 13
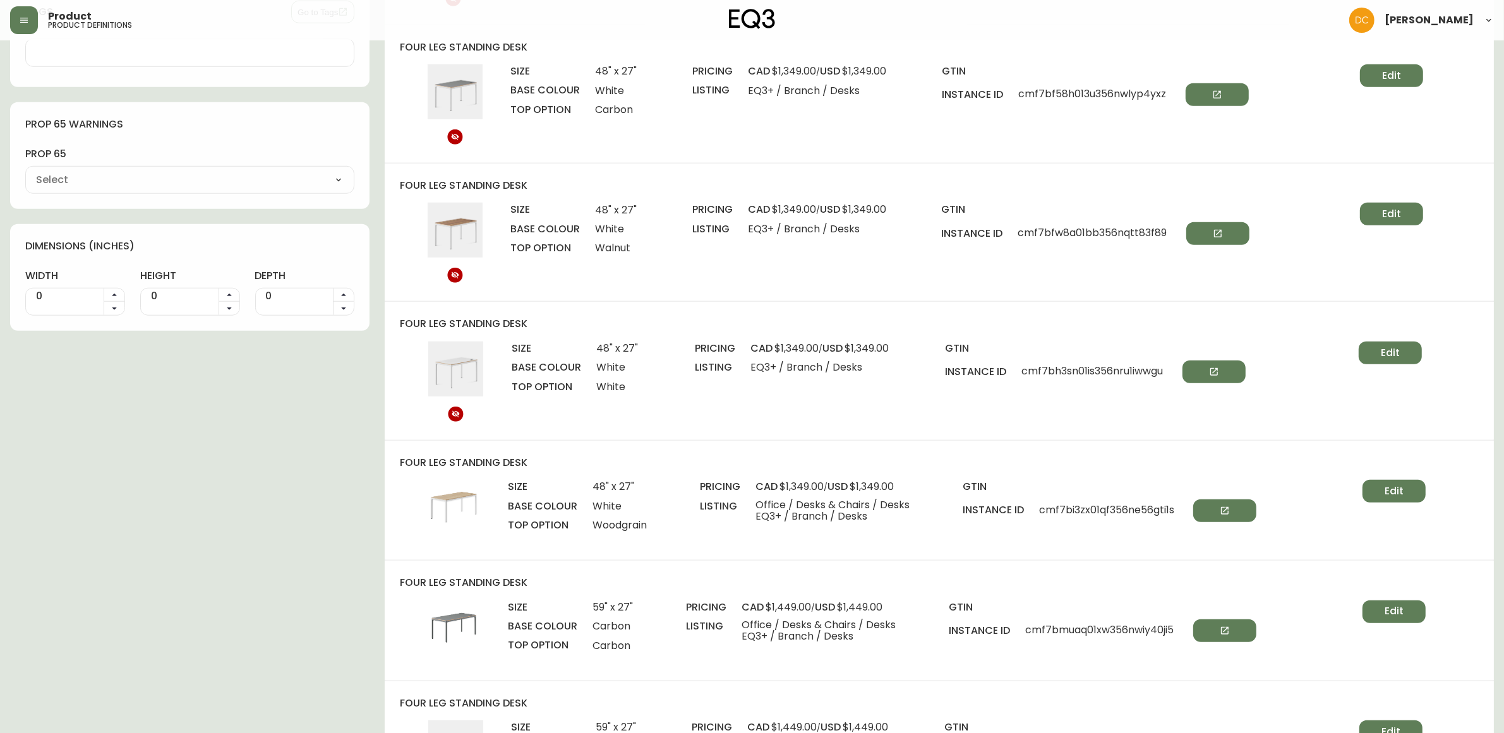
scroll to position [93, 0]
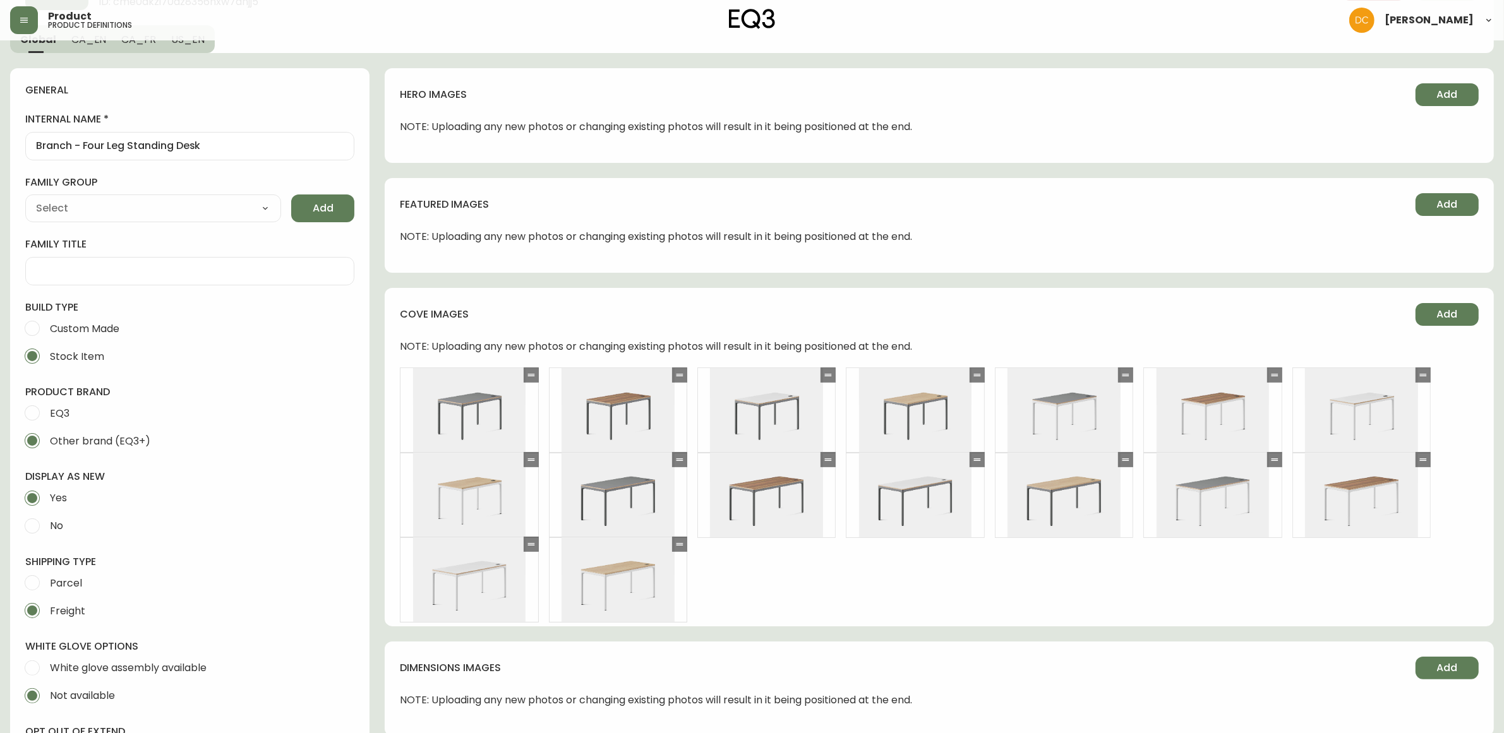
drag, startPoint x: 721, startPoint y: 542, endPoint x: 685, endPoint y: 325, distance: 219.5
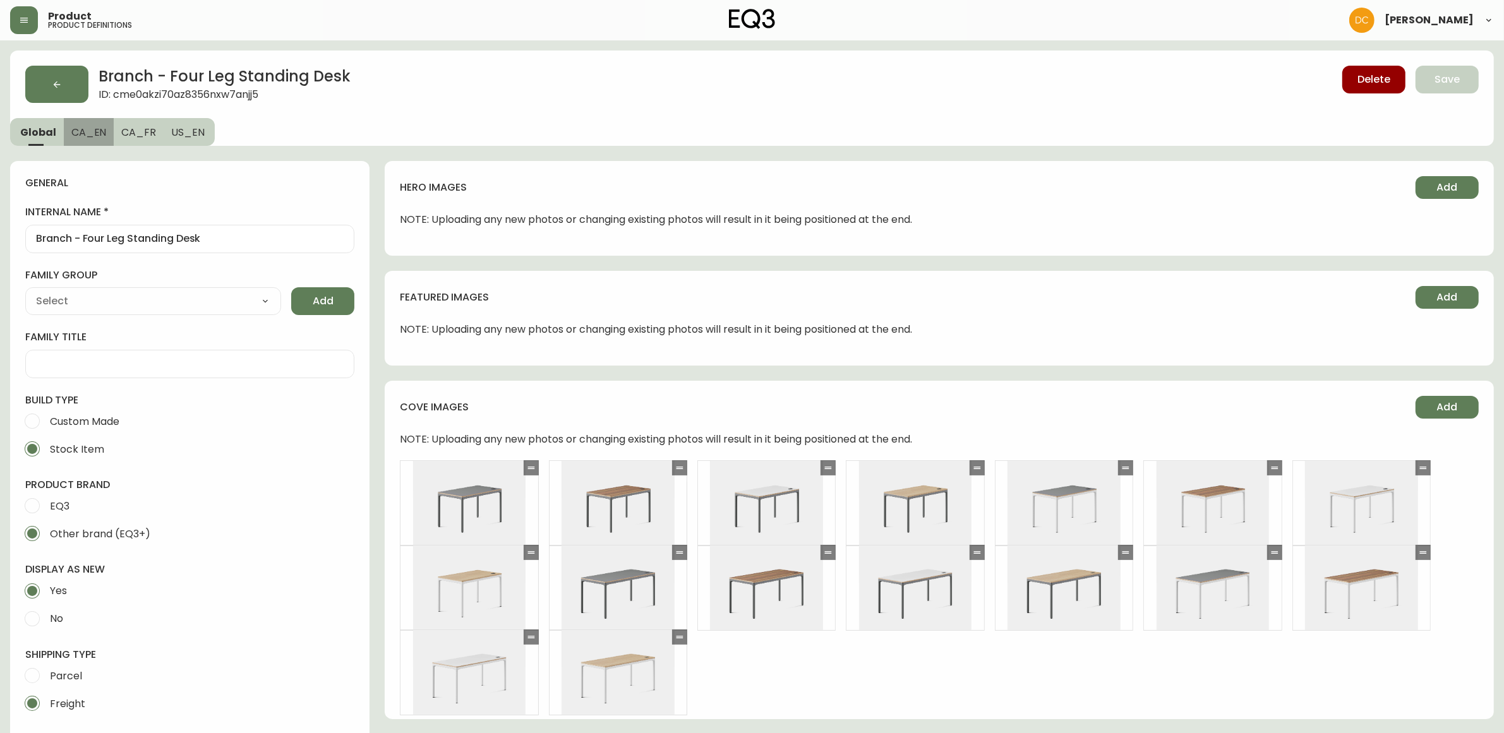
click at [93, 131] on span "CA_EN" at bounding box center [88, 132] width 35 height 13
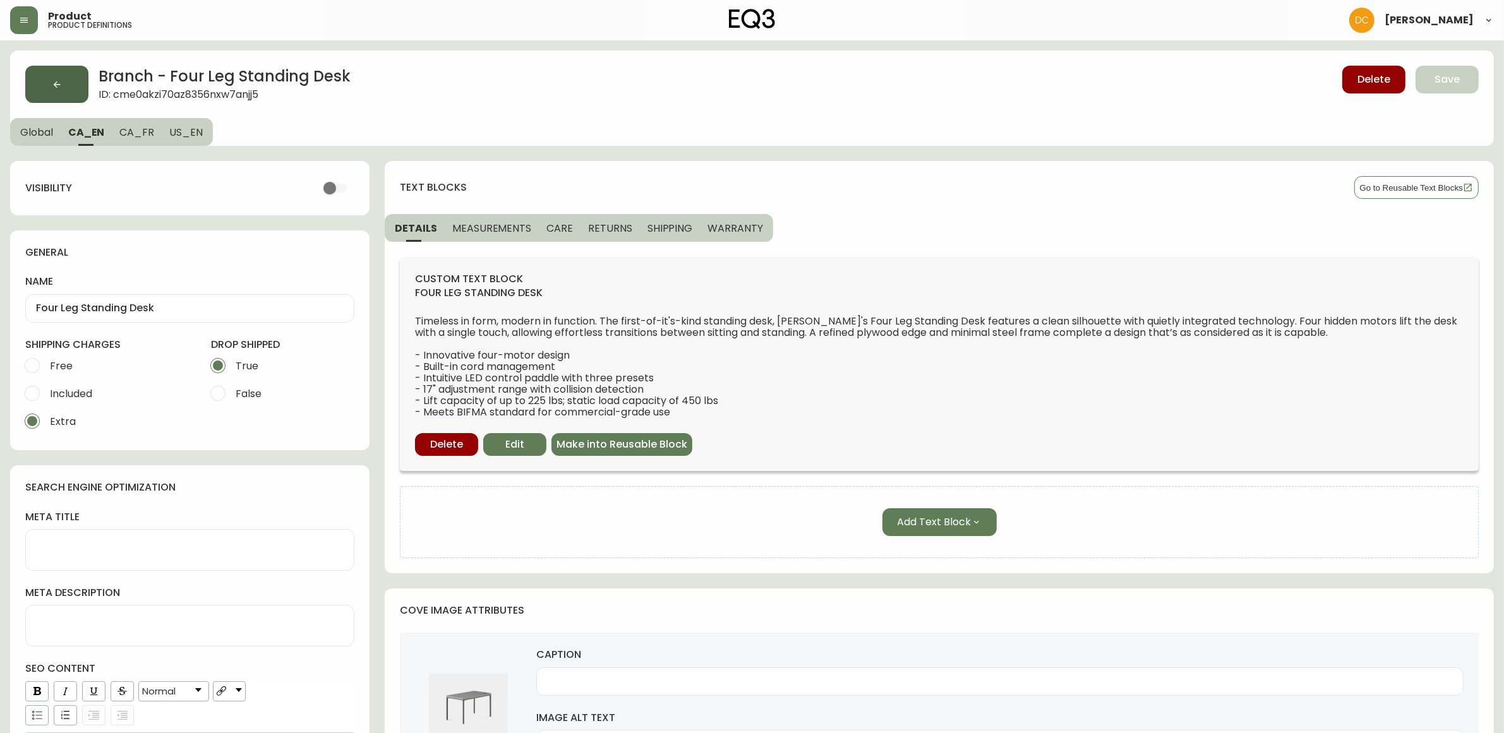
click at [52, 80] on icon "button" at bounding box center [57, 85] width 10 height 10
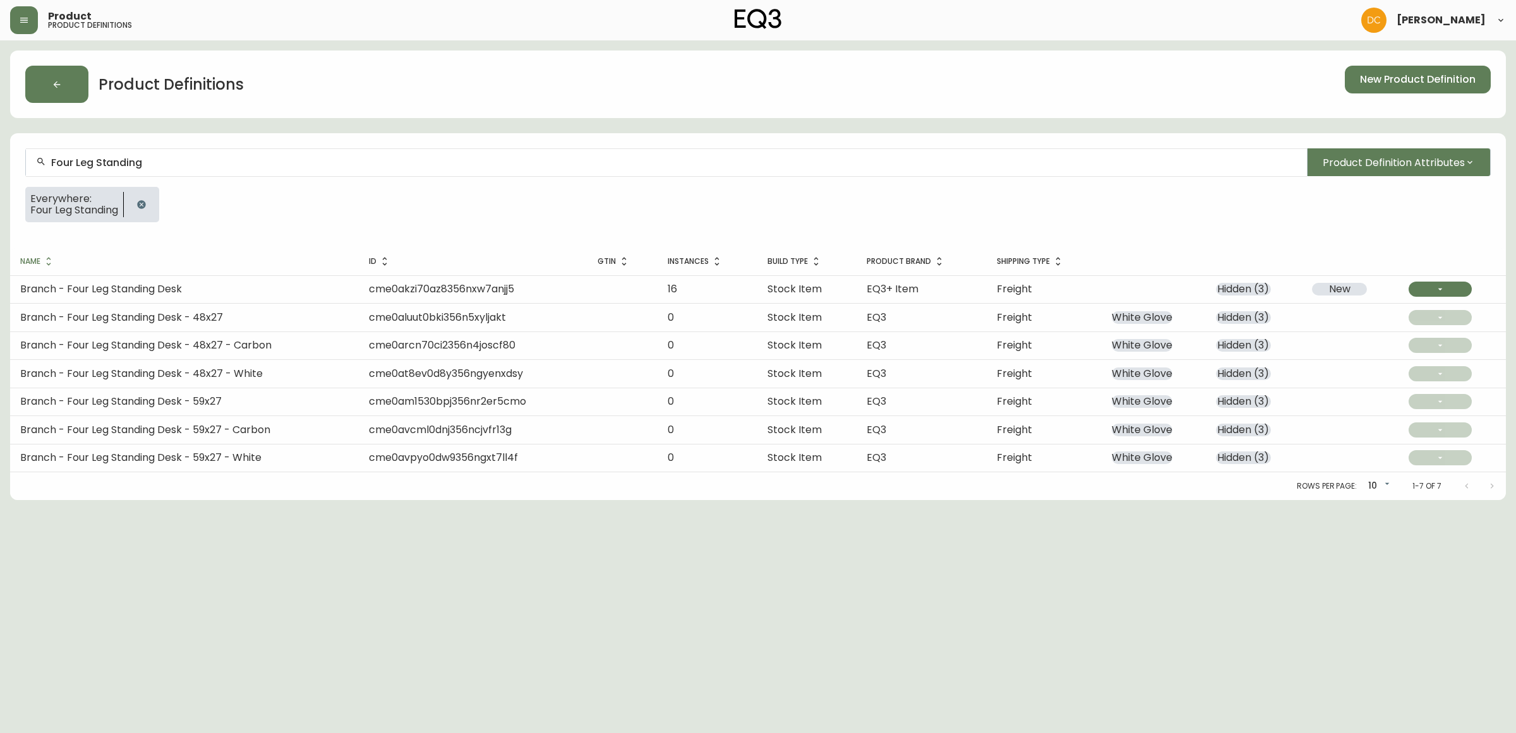
click at [159, 155] on div "Four Leg Standing" at bounding box center [666, 162] width 1281 height 28
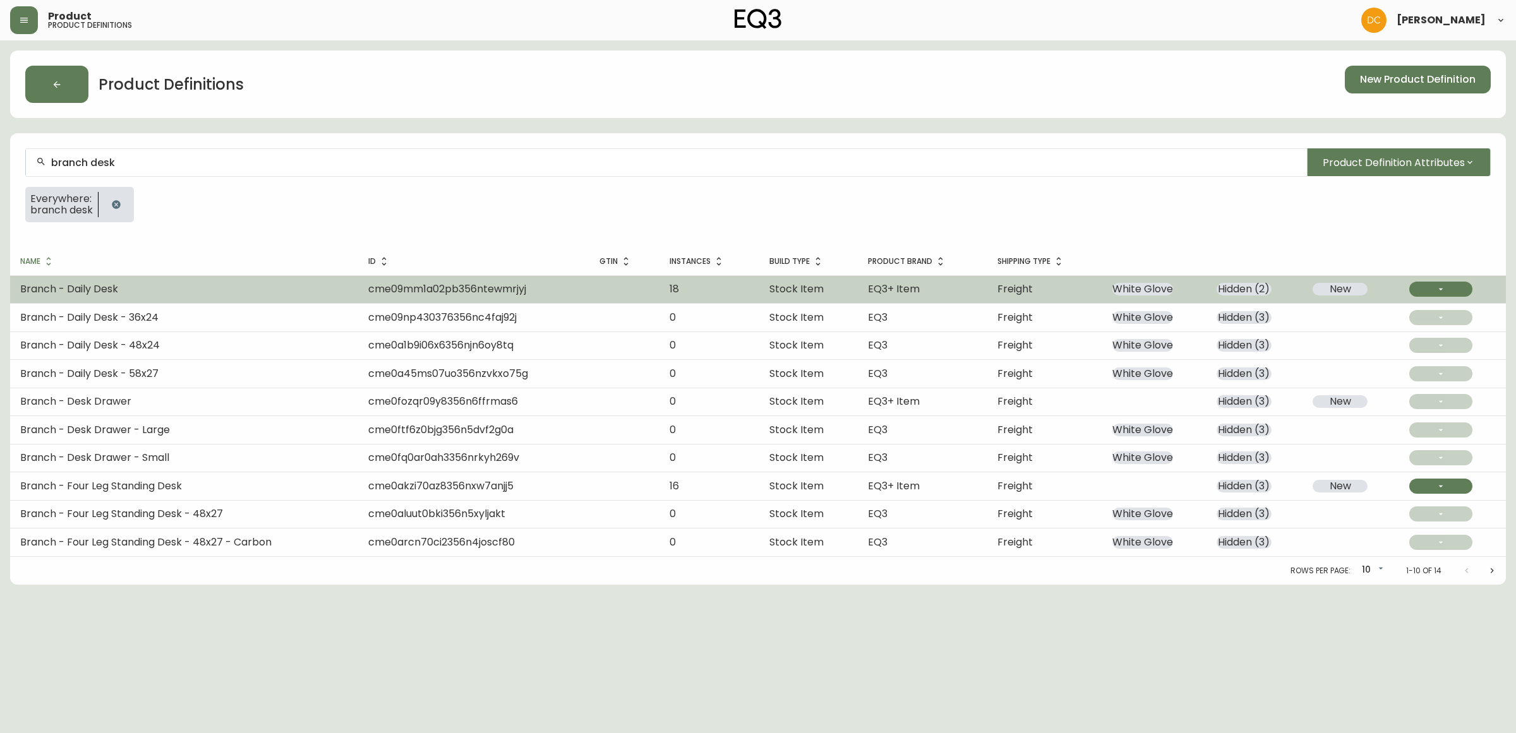
click at [213, 282] on td "Branch - Daily Desk" at bounding box center [184, 289] width 348 height 28
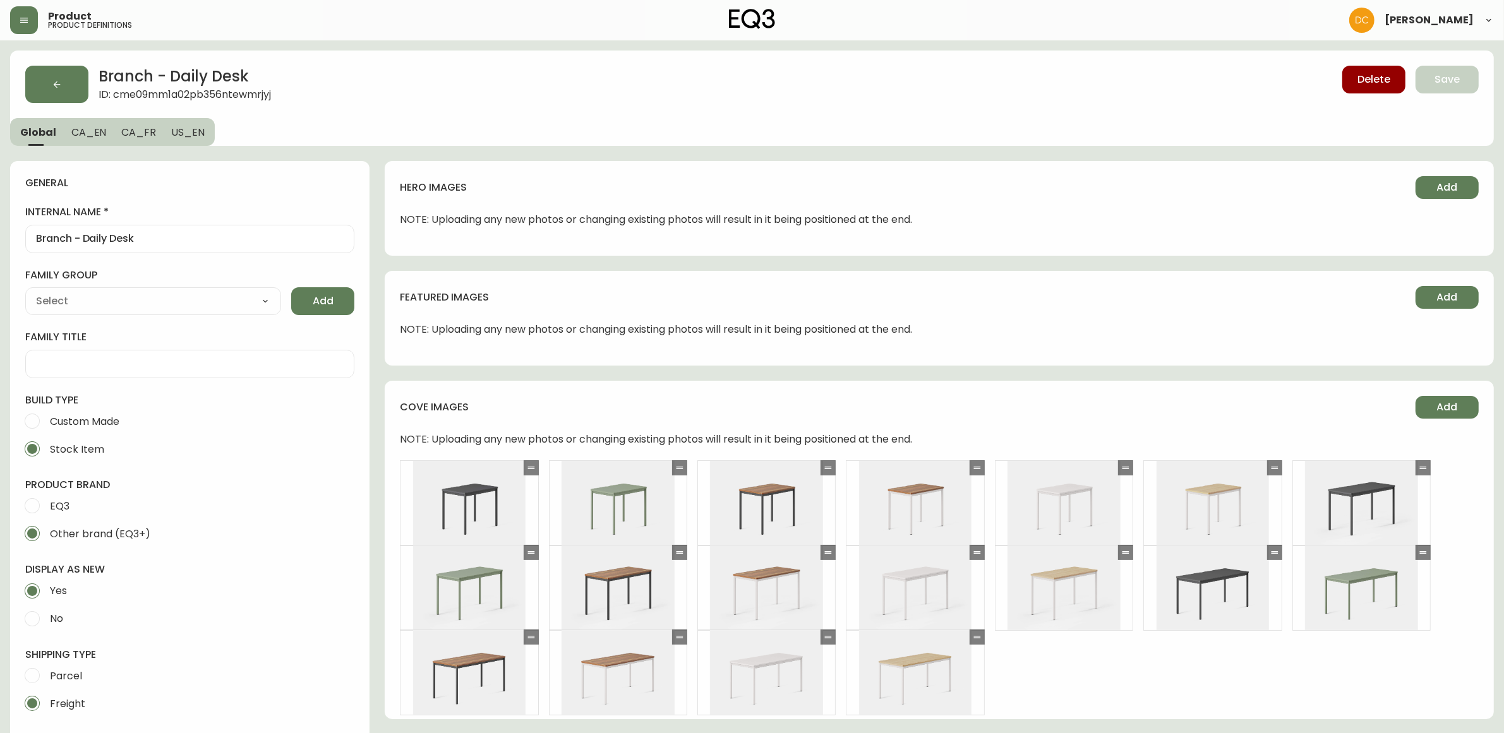
click at [83, 128] on span "CA_EN" at bounding box center [88, 132] width 35 height 13
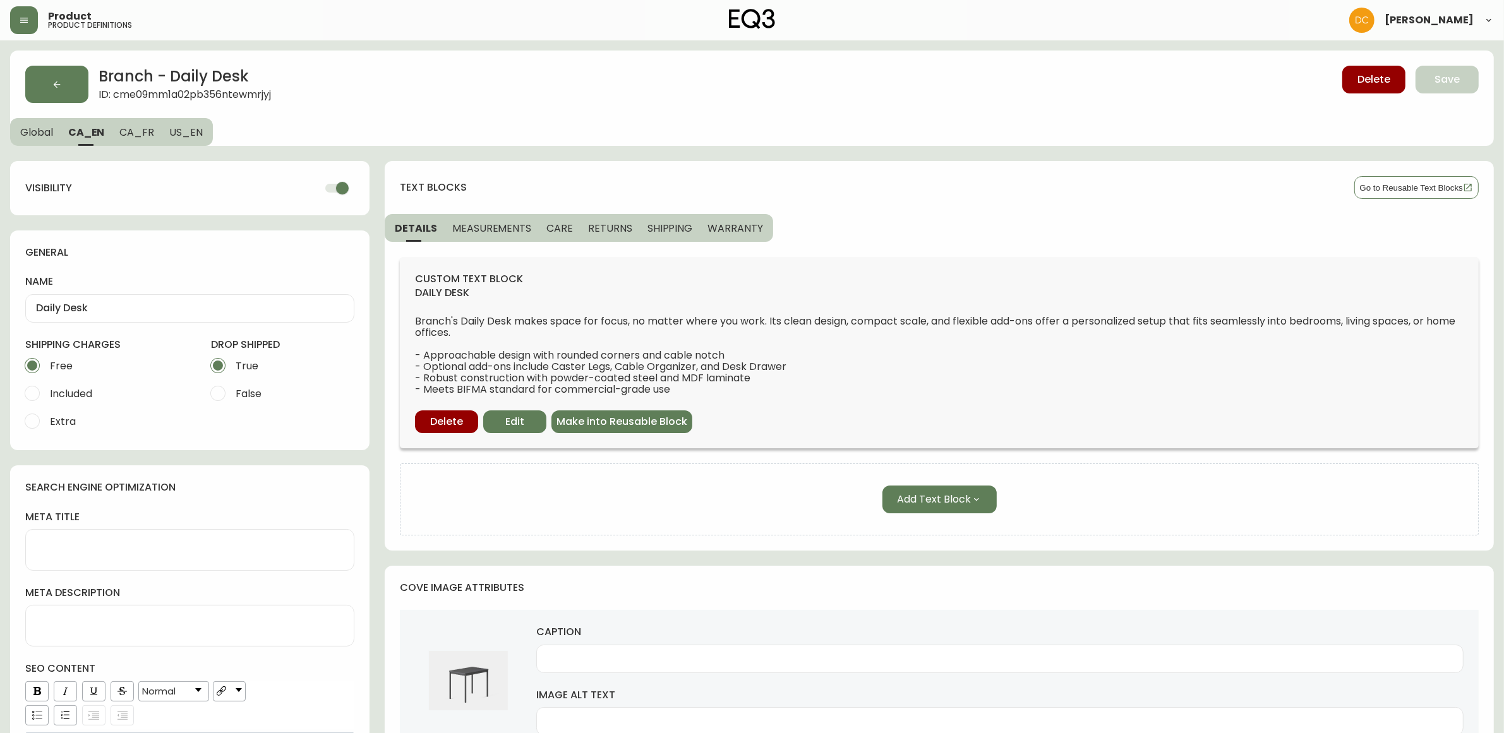
drag, startPoint x: 673, startPoint y: 227, endPoint x: 712, endPoint y: 226, distance: 39.8
click at [673, 226] on span "SHIPPING" at bounding box center [669, 228] width 45 height 13
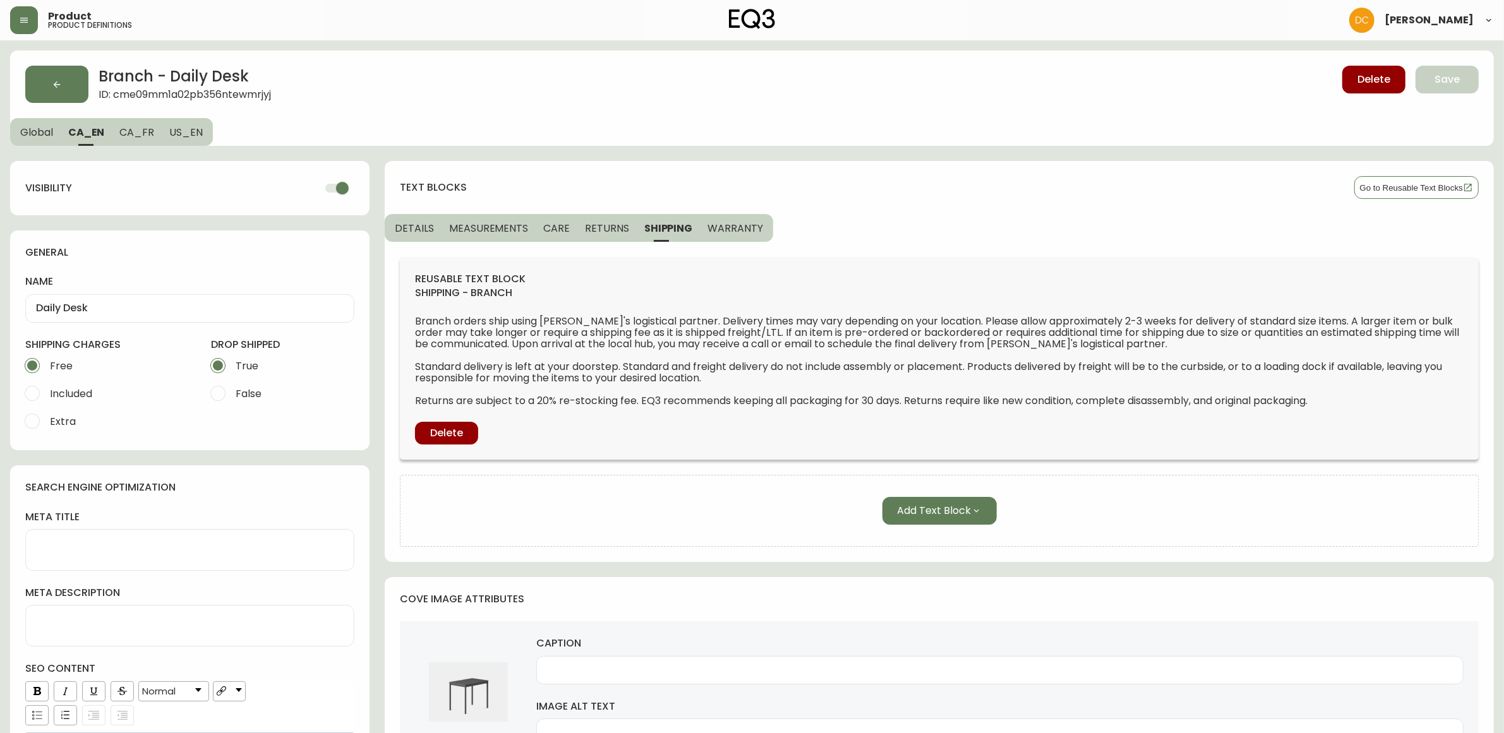
click at [728, 225] on span "WARRANTY" at bounding box center [735, 228] width 56 height 13
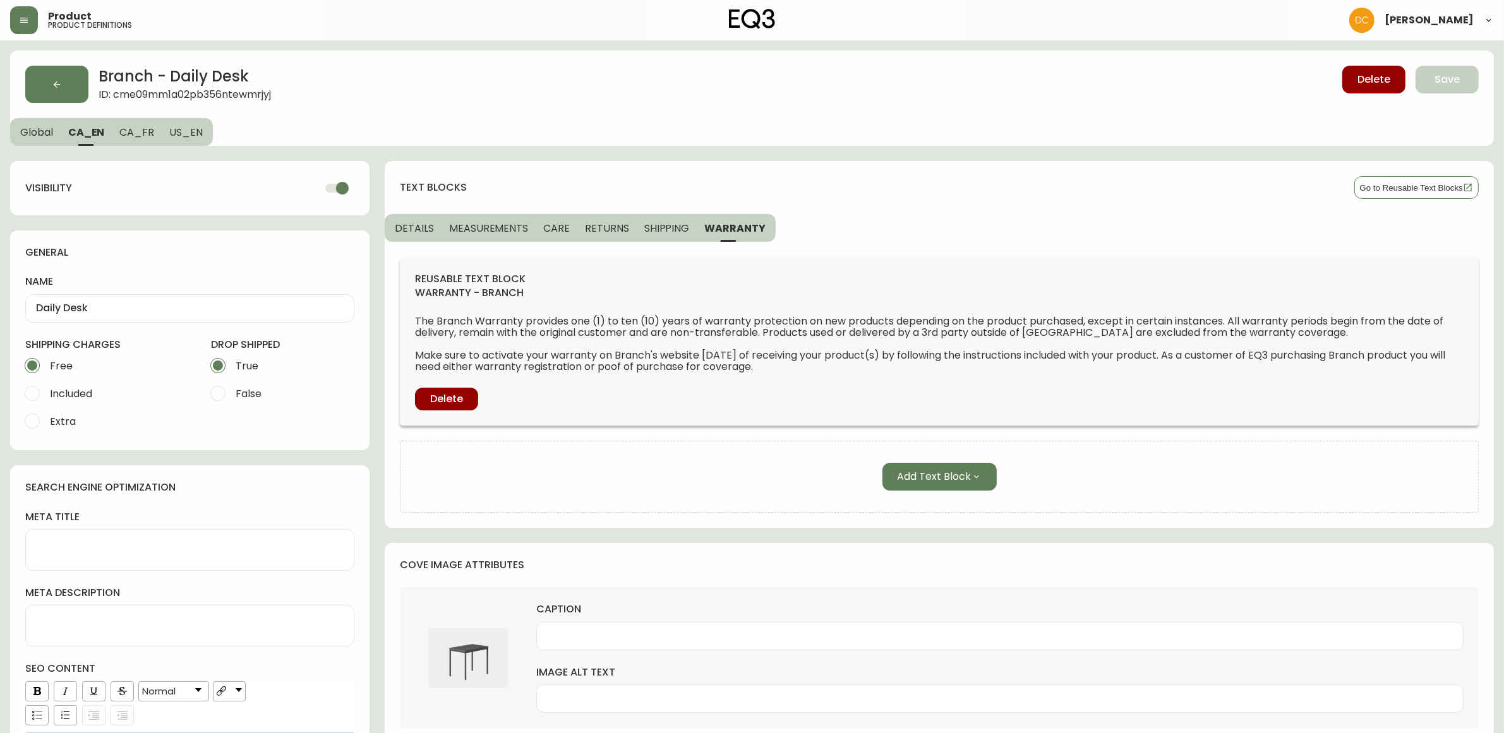
click at [182, 131] on span "US_EN" at bounding box center [185, 132] width 33 height 13
click at [122, 133] on span "CA_FR" at bounding box center [135, 132] width 35 height 13
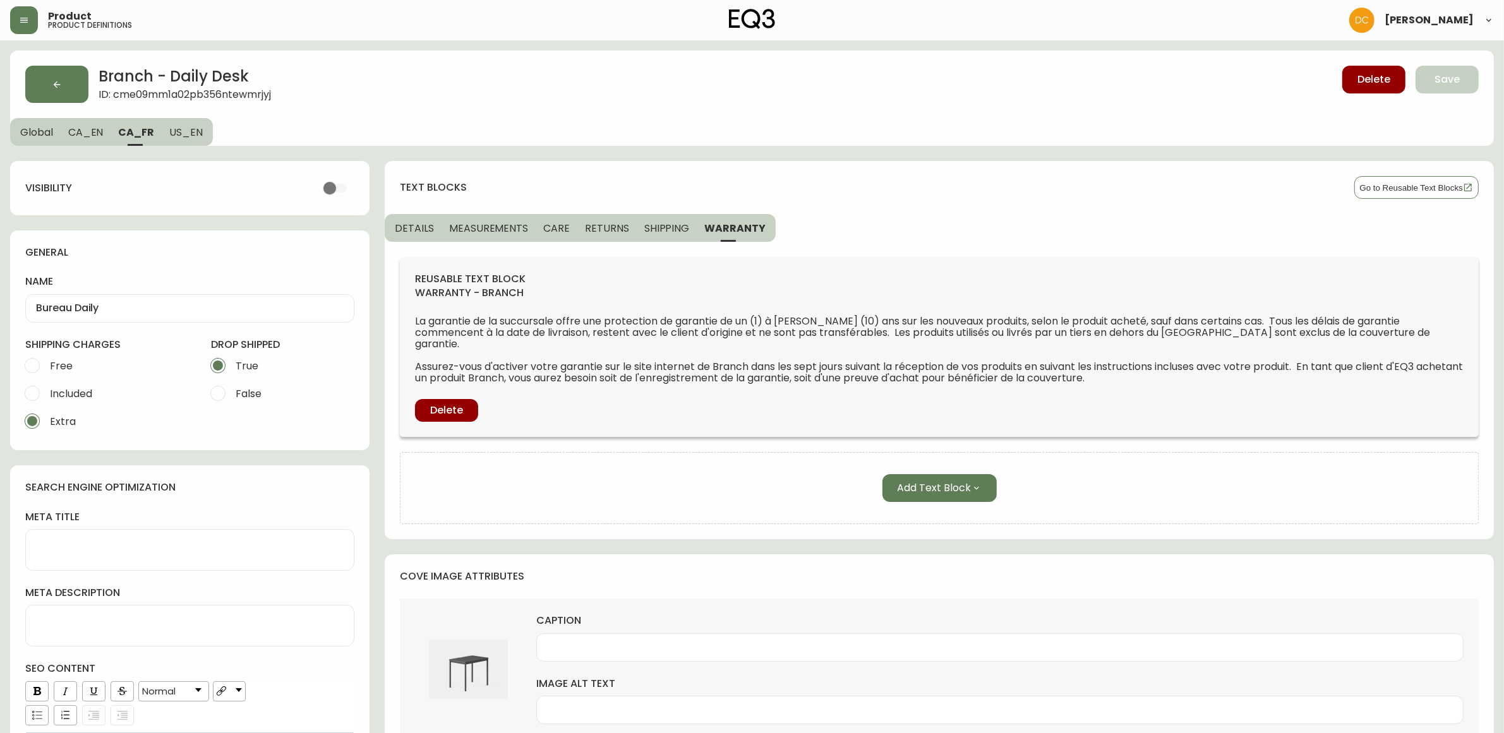
click at [87, 130] on span "CA_EN" at bounding box center [85, 132] width 35 height 13
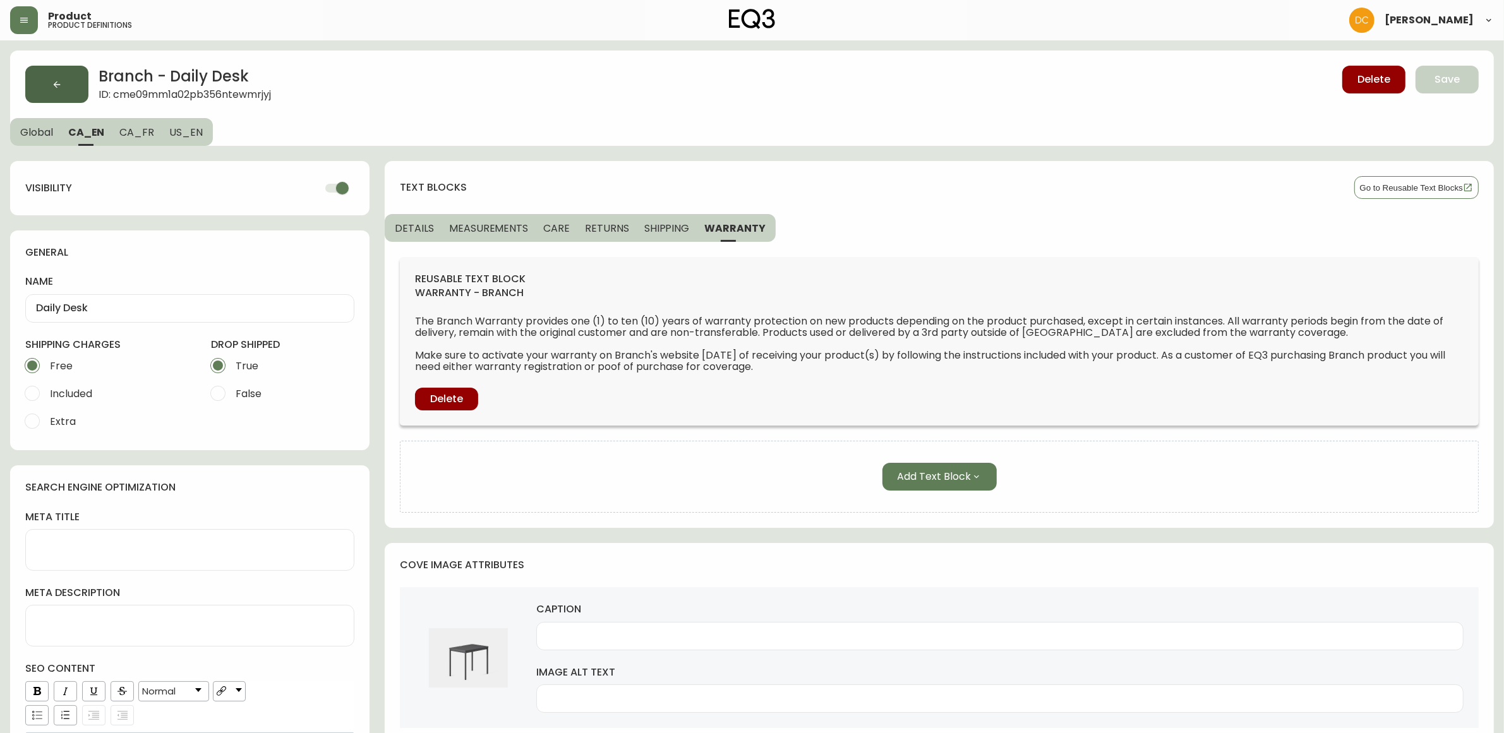
click at [45, 79] on button "button" at bounding box center [56, 84] width 63 height 37
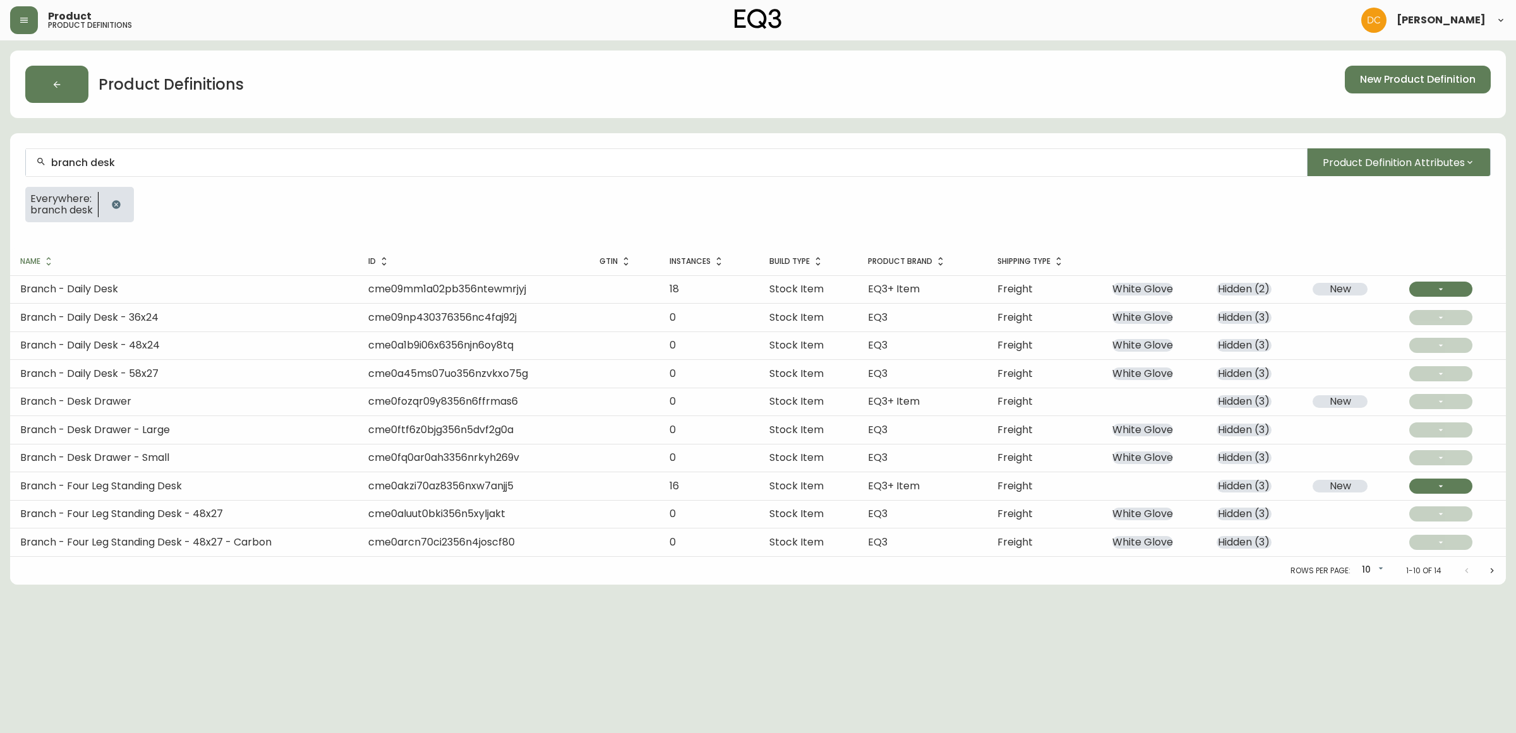
click at [1347, 183] on div "branch desk Product Definition Attributes Everywhere: branch desk" at bounding box center [758, 190] width 1496 height 114
click at [1371, 159] on span "Product Definition Attributes" at bounding box center [1394, 163] width 142 height 16
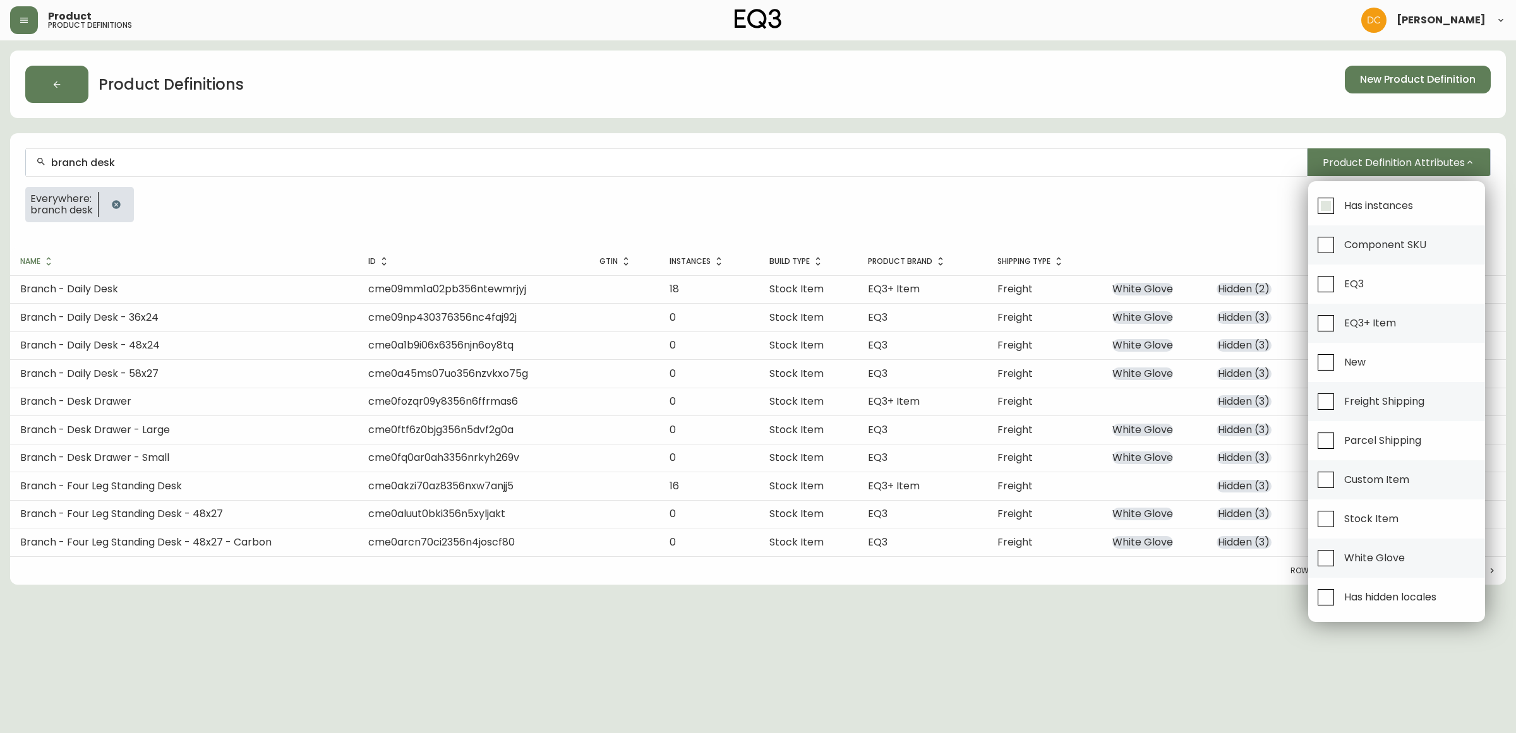
click at [1339, 205] on input "Has instances" at bounding box center [1325, 205] width 29 height 29
click at [1106, 197] on div at bounding box center [758, 366] width 1516 height 733
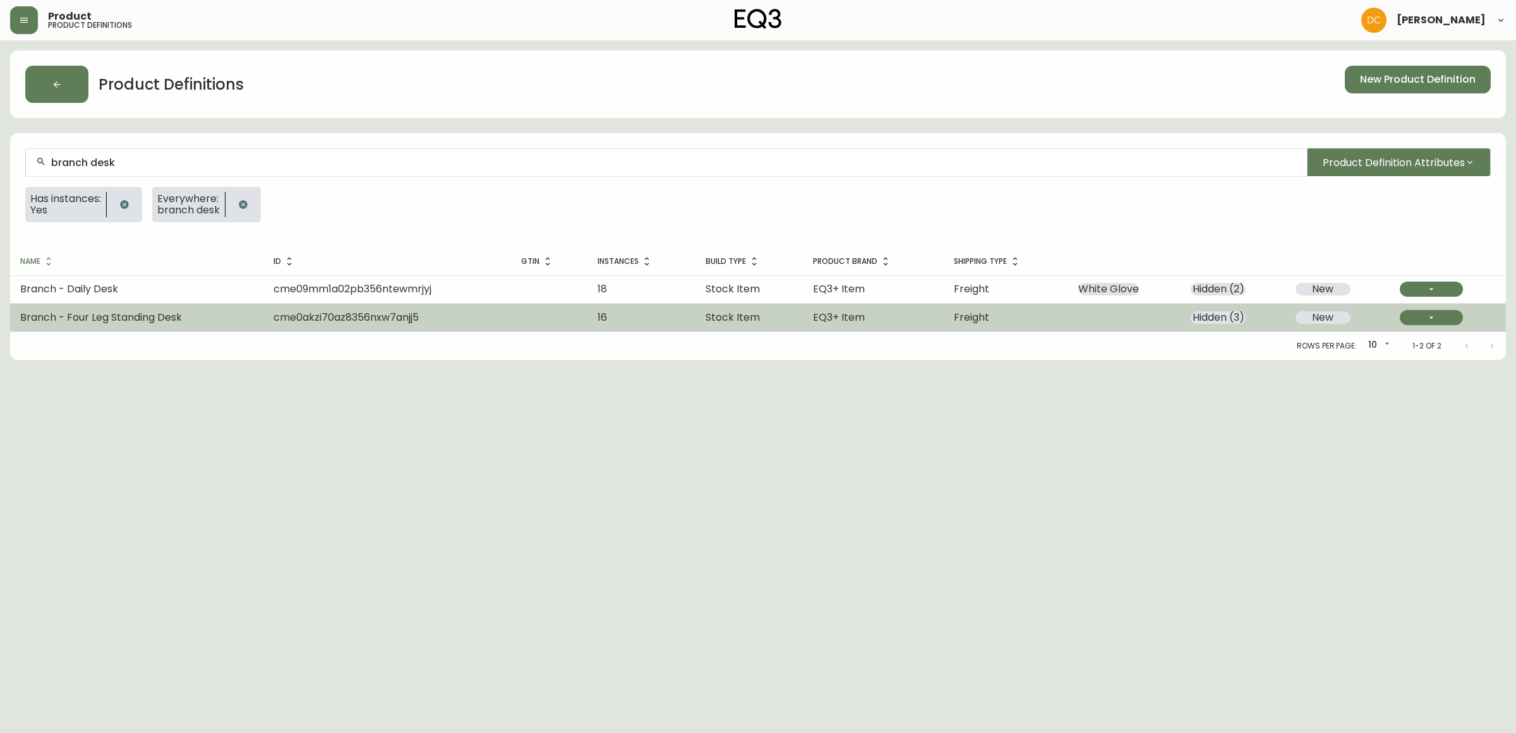
click at [196, 322] on td "Branch - Four Leg Standing Desk" at bounding box center [136, 318] width 253 height 28
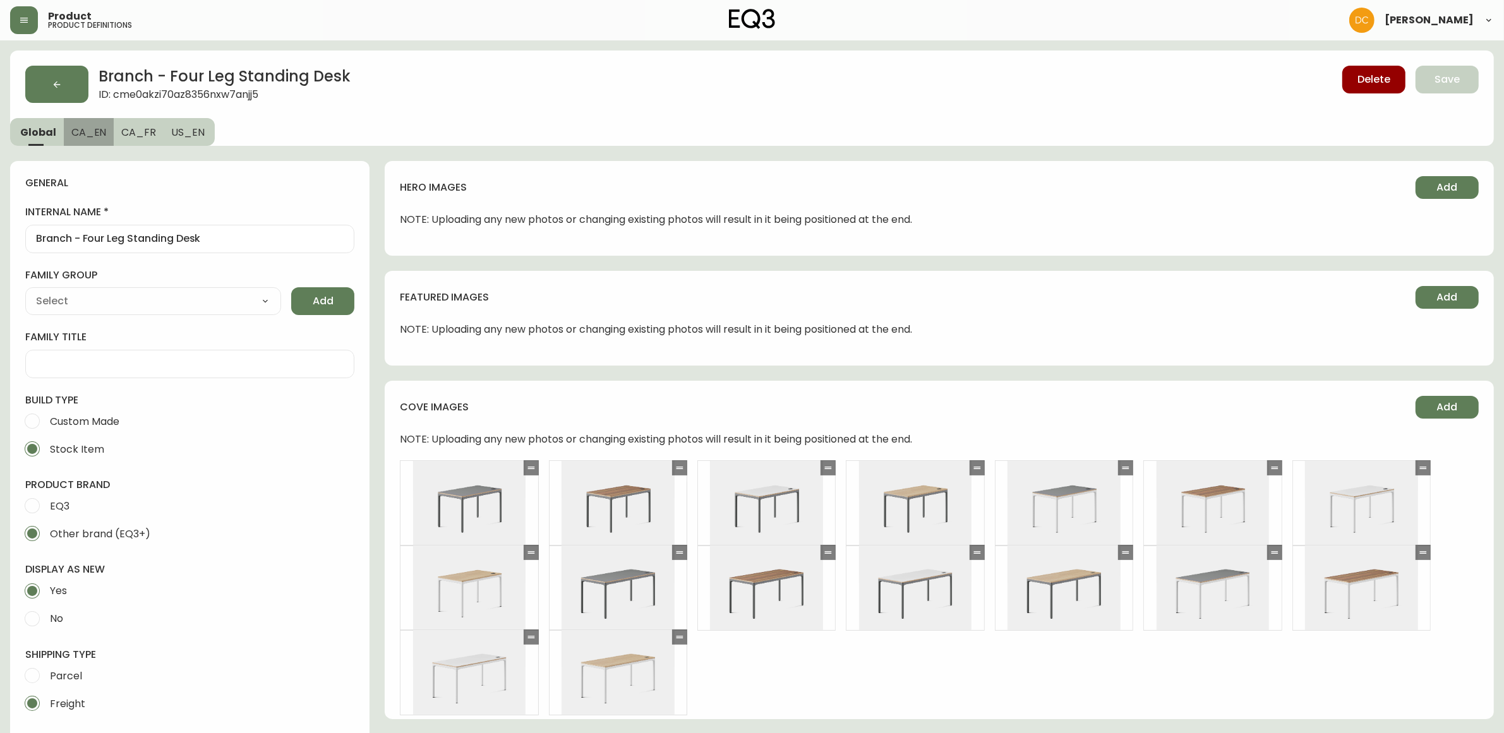
click at [93, 138] on span "CA_EN" at bounding box center [88, 132] width 35 height 13
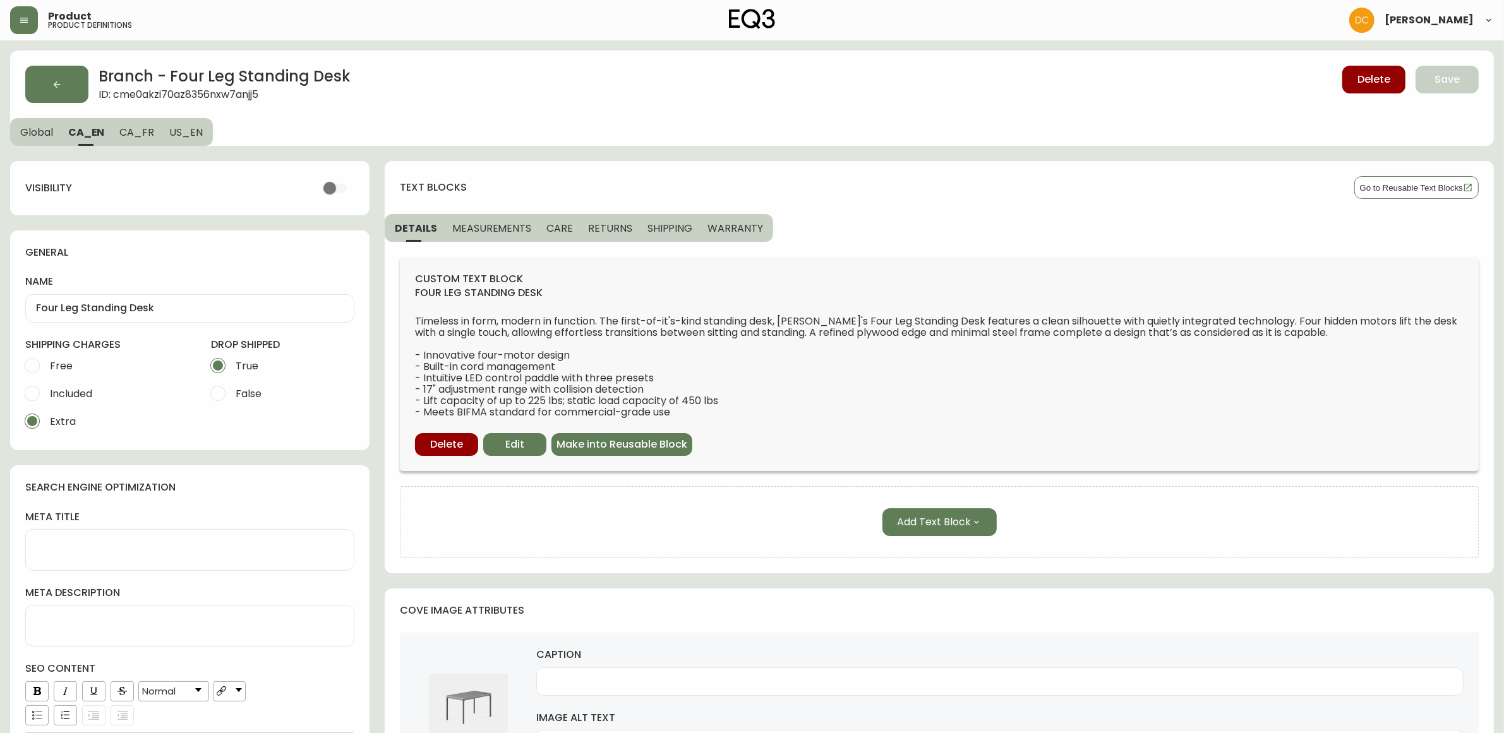
click at [63, 364] on span "Free" at bounding box center [61, 365] width 23 height 13
click at [46, 364] on input "Free" at bounding box center [32, 366] width 28 height 28
click at [136, 134] on span "CA_FR" at bounding box center [136, 132] width 35 height 13
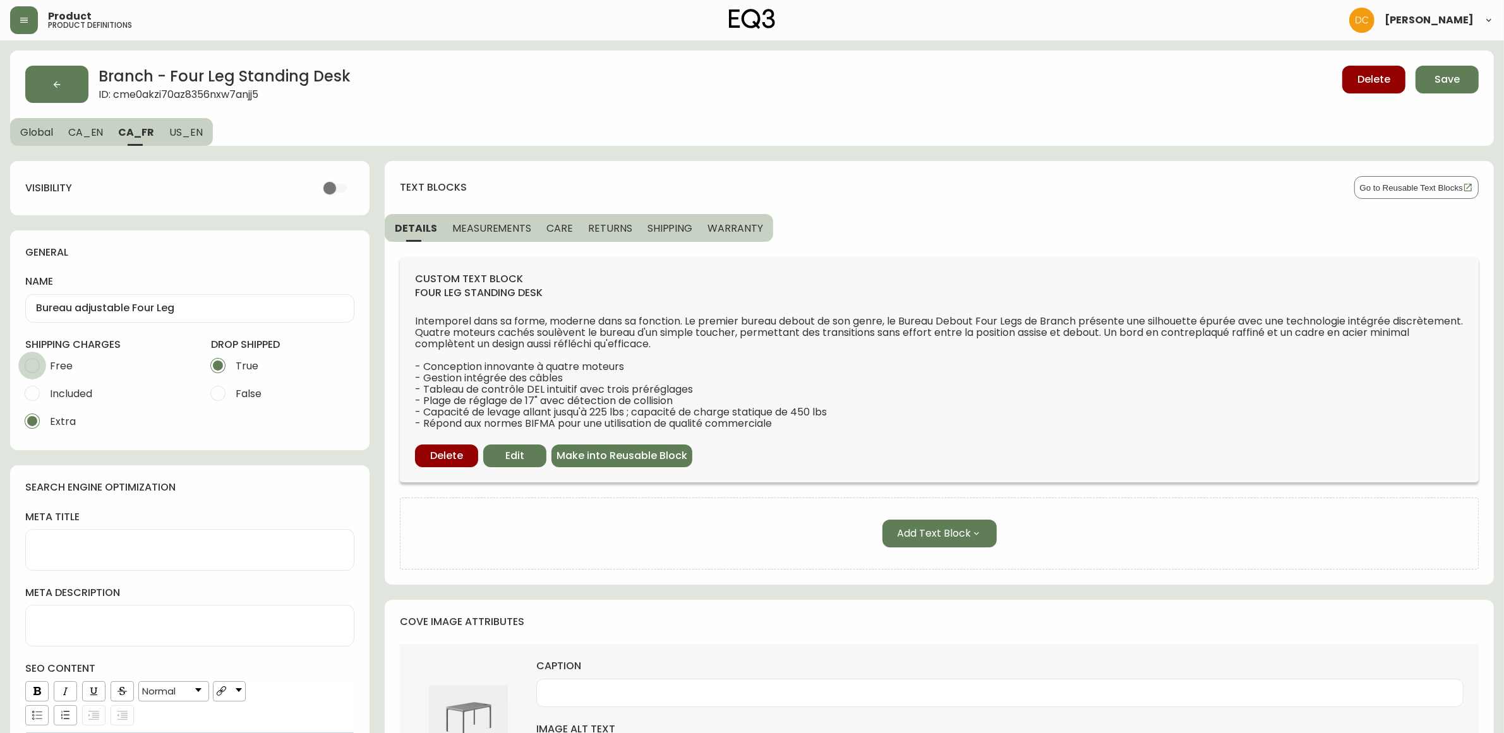
click at [30, 361] on input "Free" at bounding box center [32, 366] width 28 height 28
click at [497, 222] on span "MEASUREMENTS" at bounding box center [491, 228] width 79 height 13
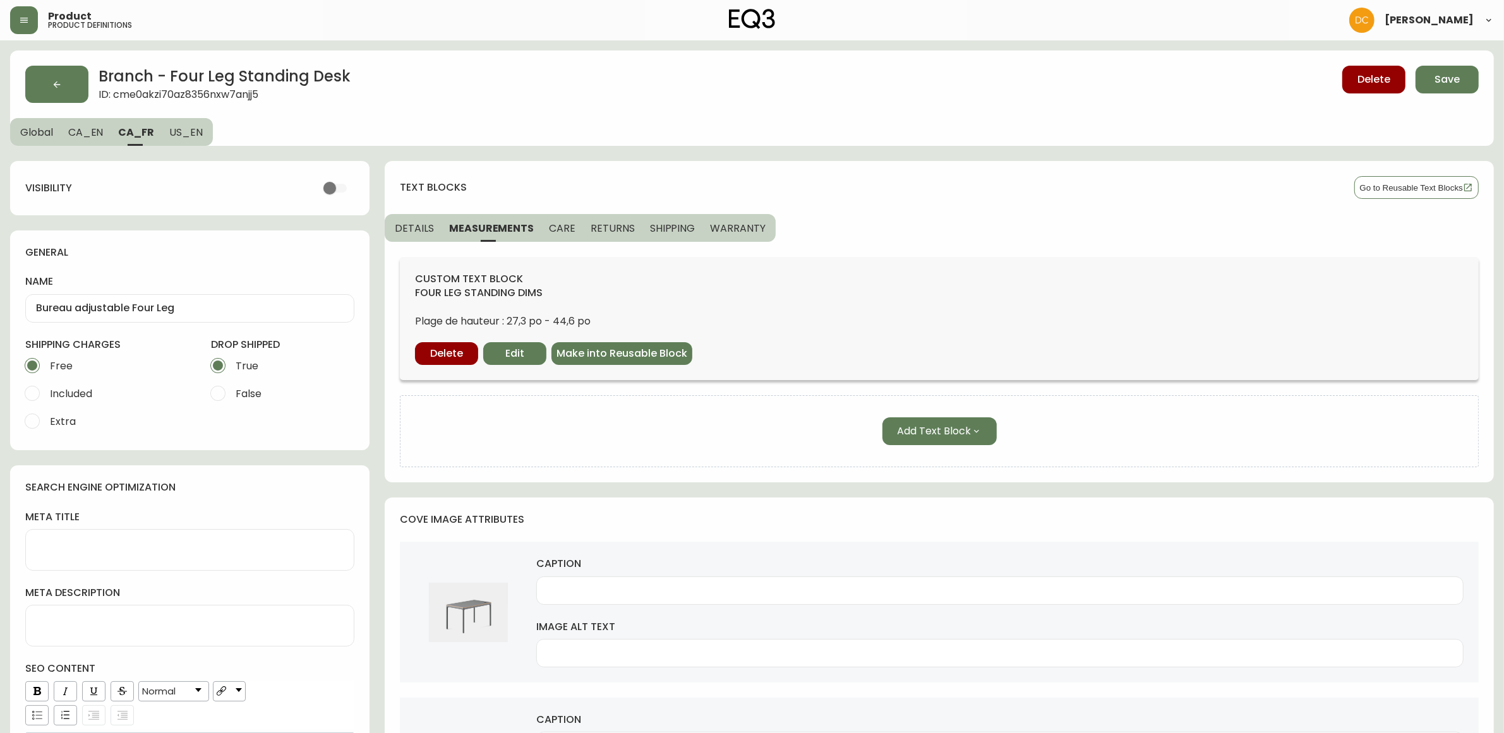
click at [551, 219] on button "CARE" at bounding box center [562, 228] width 42 height 28
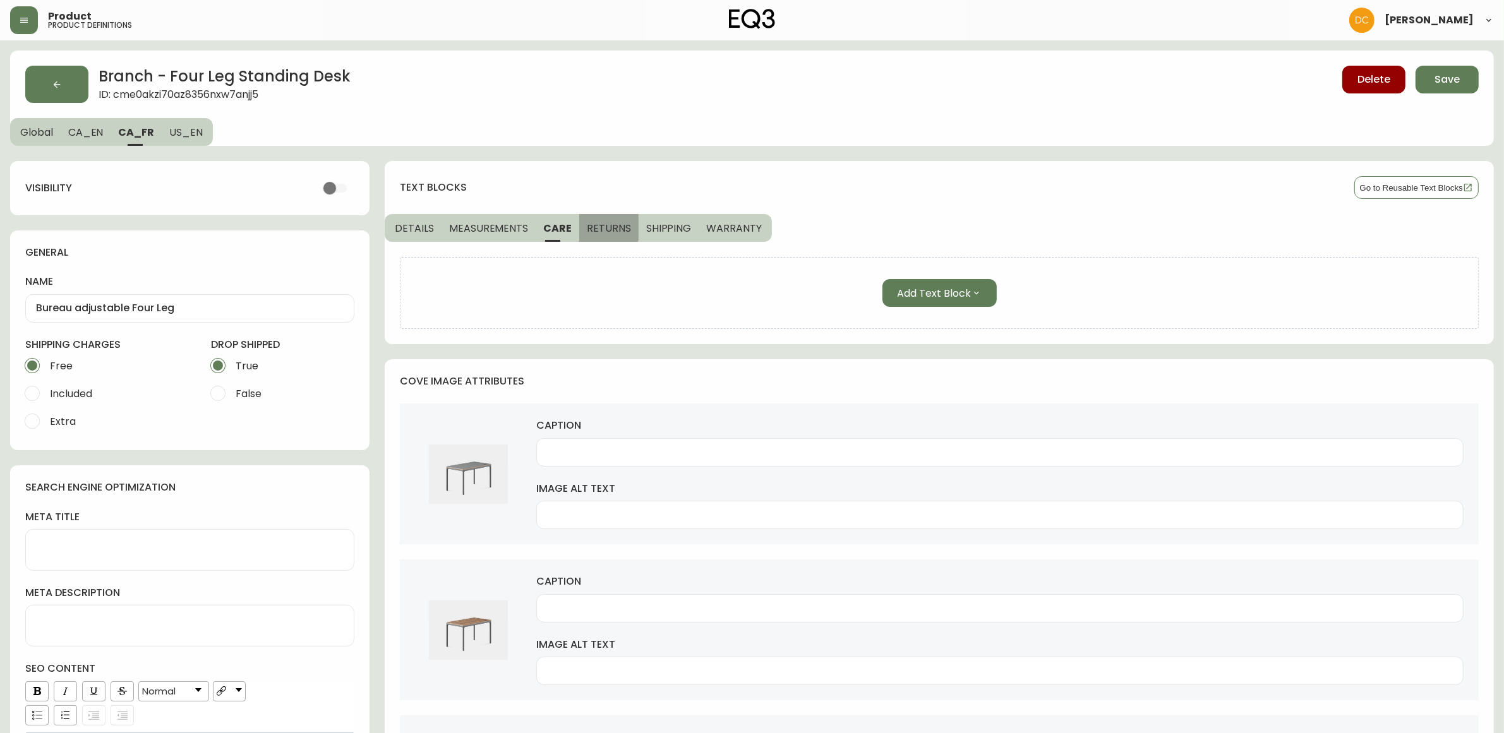
click at [594, 225] on span "RETURNS" at bounding box center [609, 228] width 44 height 13
click at [651, 226] on span "SHIPPING" at bounding box center [670, 228] width 45 height 13
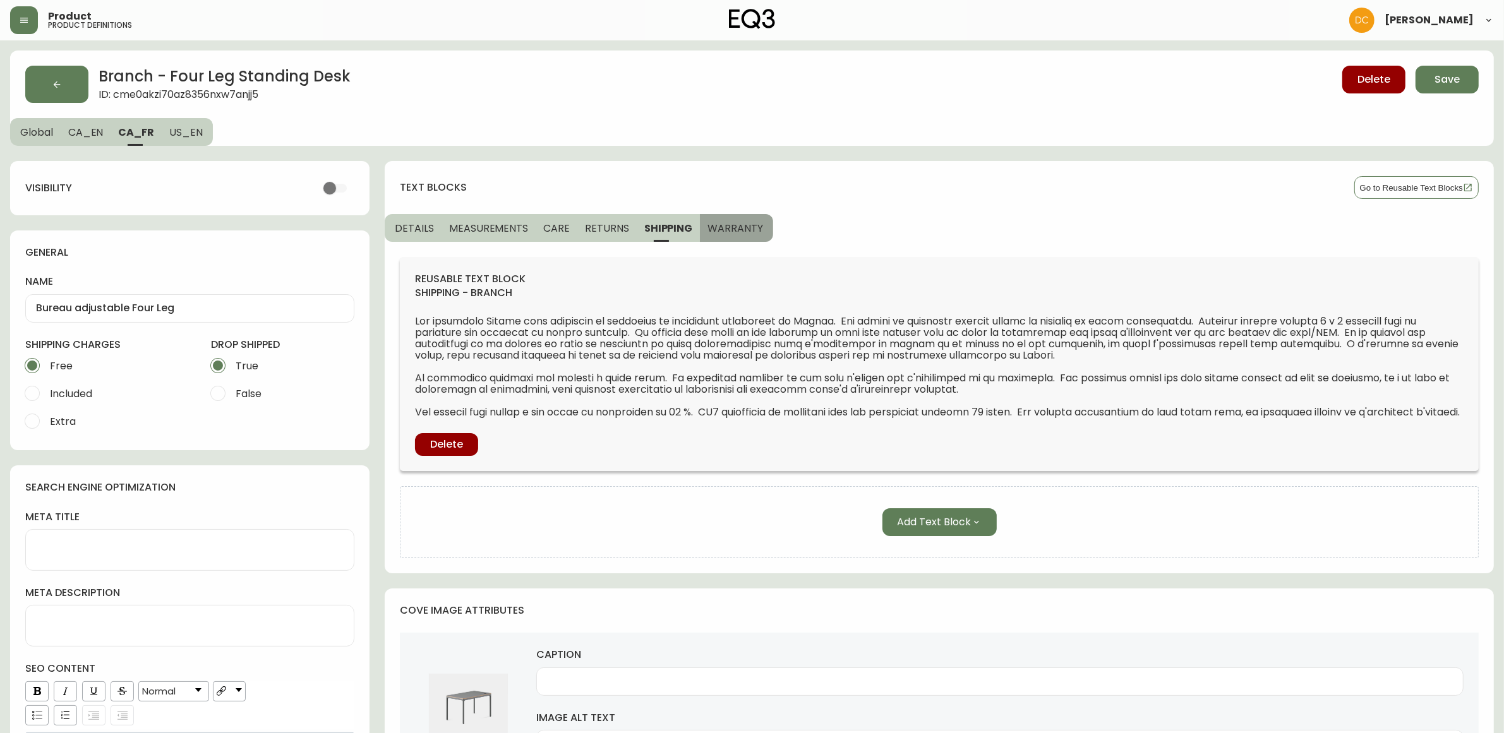
click at [726, 232] on span "WARRANTY" at bounding box center [735, 228] width 56 height 13
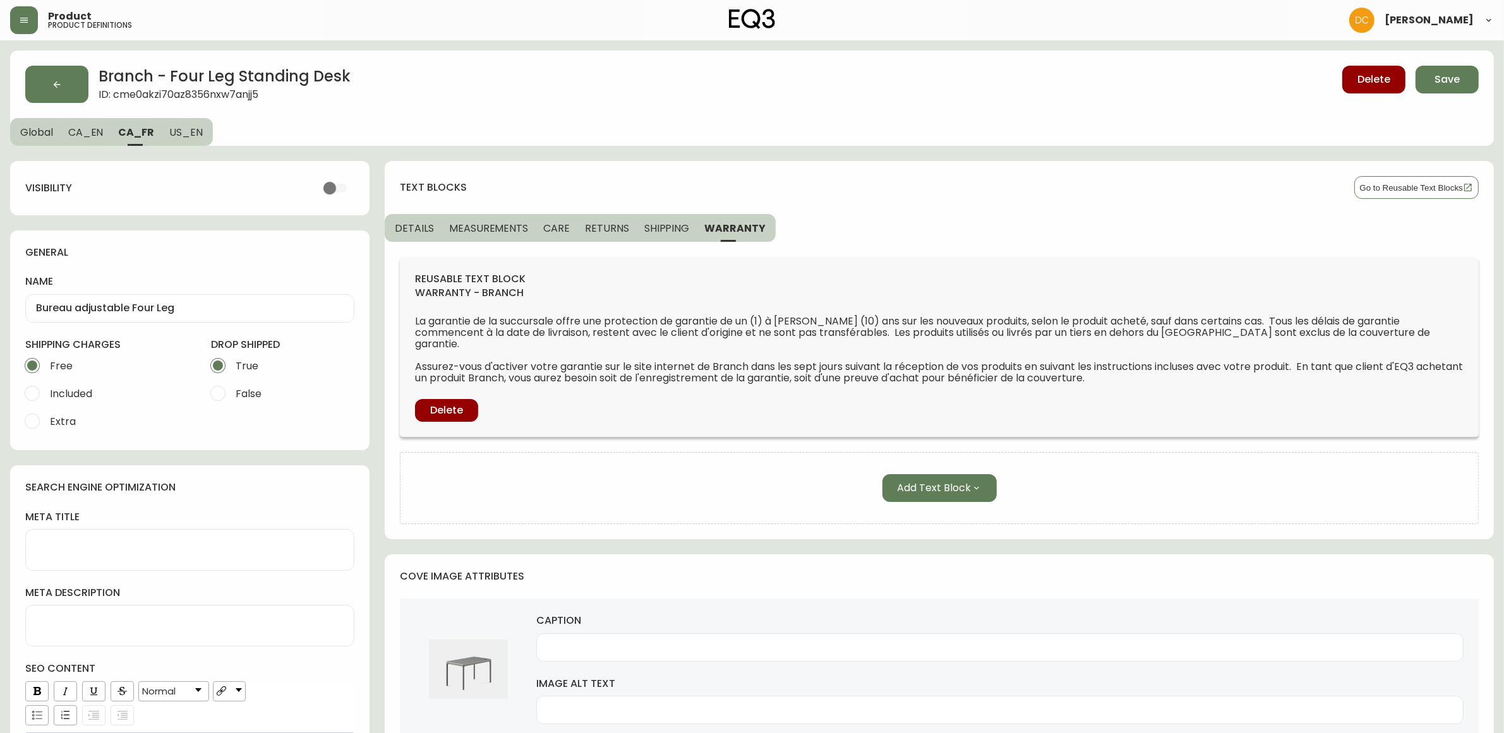
click at [671, 222] on span "SHIPPING" at bounding box center [666, 228] width 45 height 13
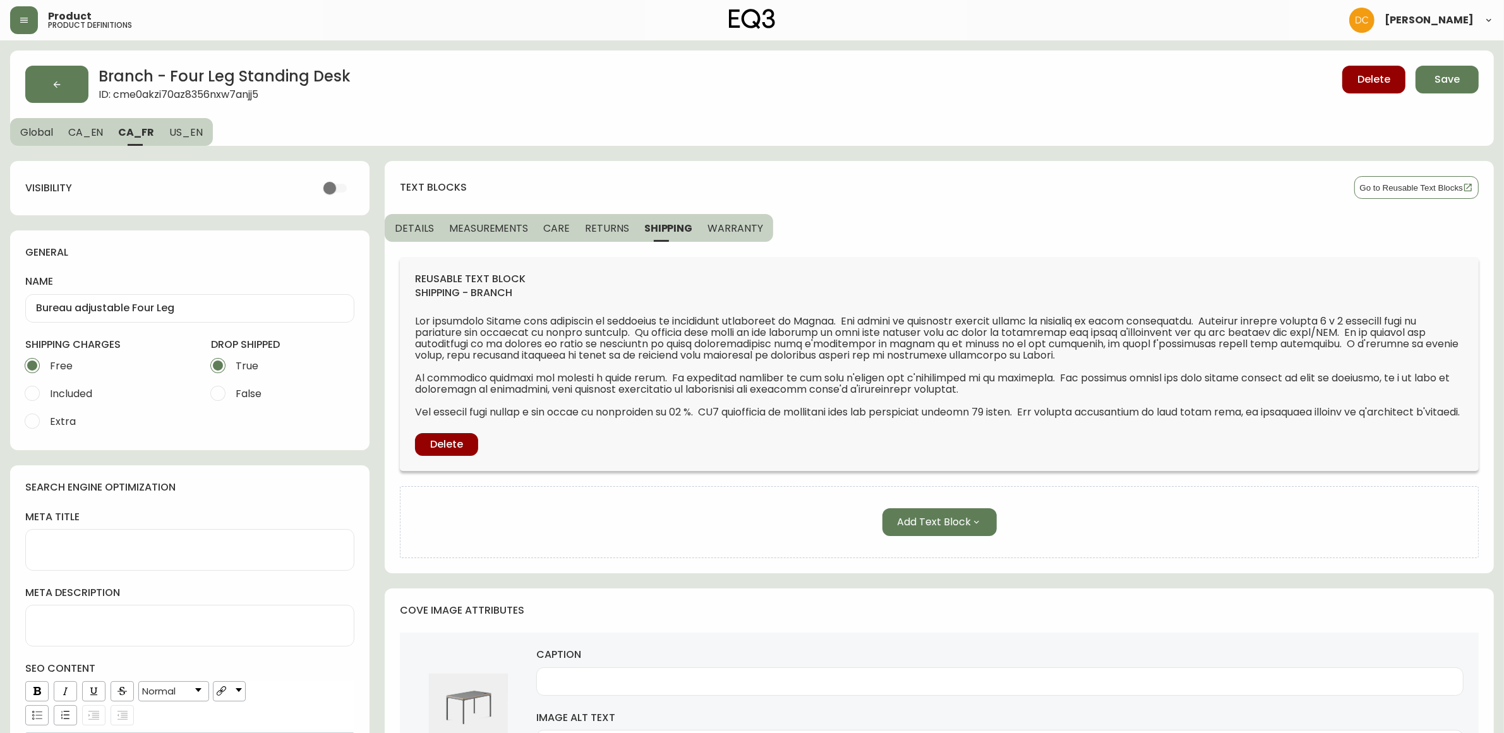
click at [601, 219] on button "RETURNS" at bounding box center [606, 228] width 59 height 28
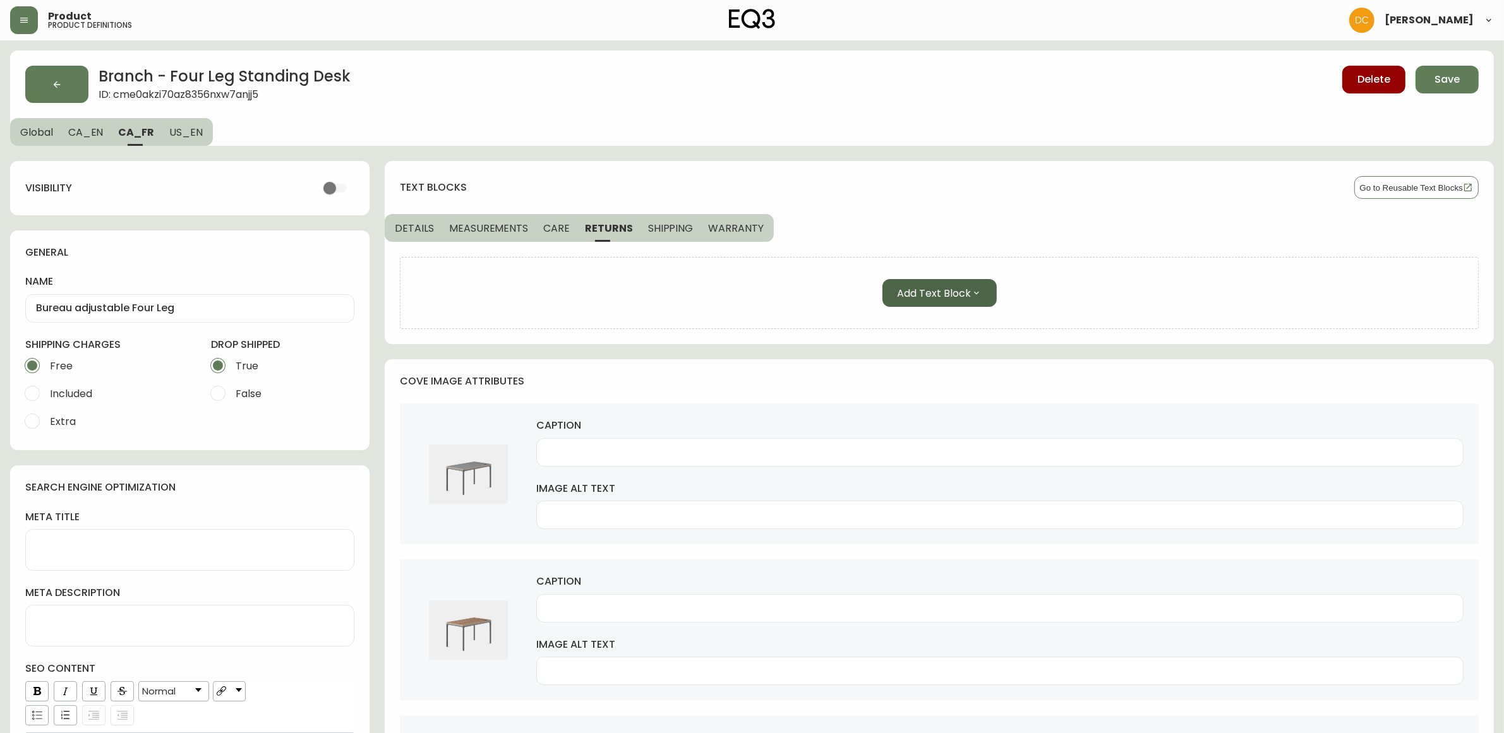
click at [949, 294] on span "Add Text Block" at bounding box center [935, 293] width 74 height 16
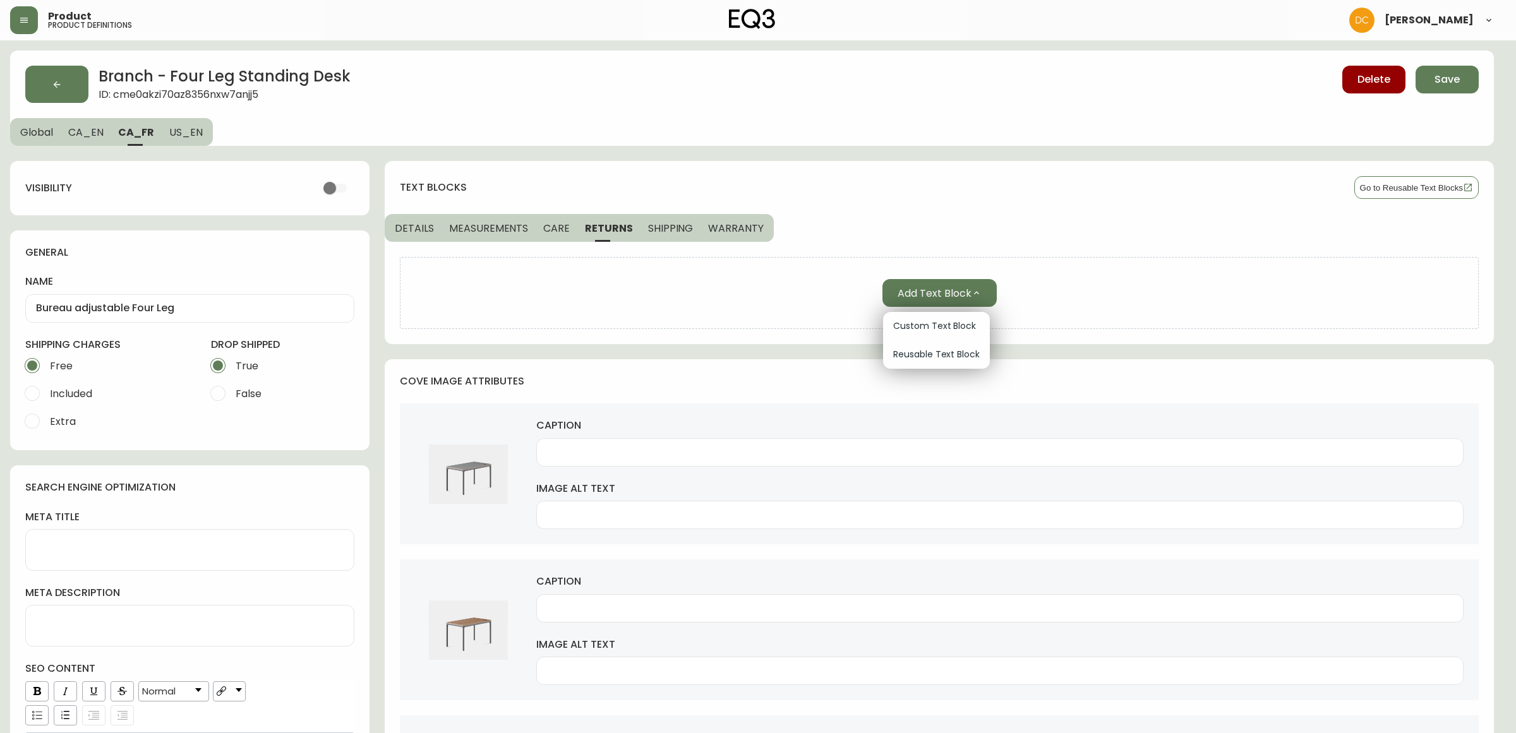
click at [948, 351] on span "Reusable Text Block" at bounding box center [936, 354] width 87 height 13
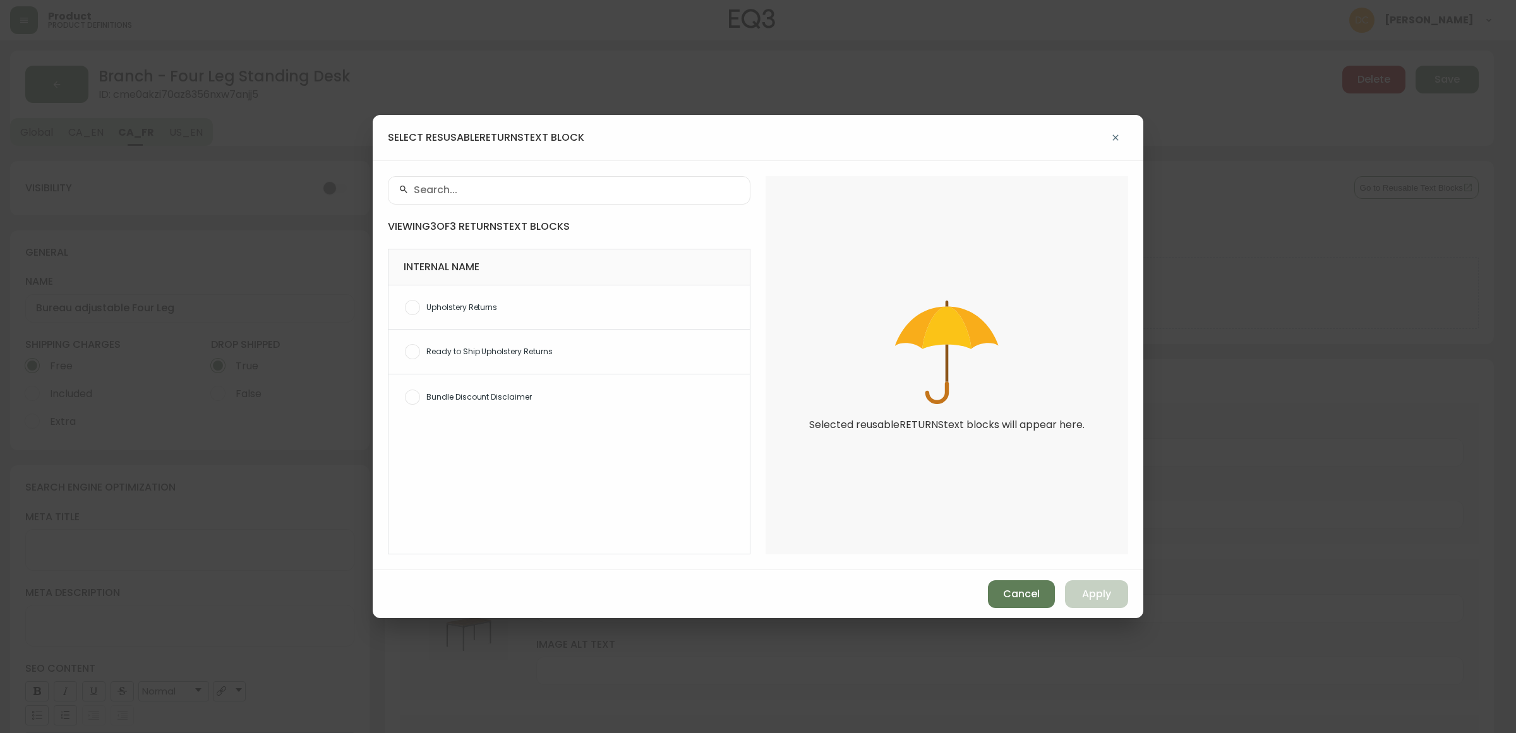
drag, startPoint x: 1041, startPoint y: 598, endPoint x: 910, endPoint y: 482, distance: 174.9
click at [1038, 598] on button "Cancel" at bounding box center [1021, 594] width 67 height 28
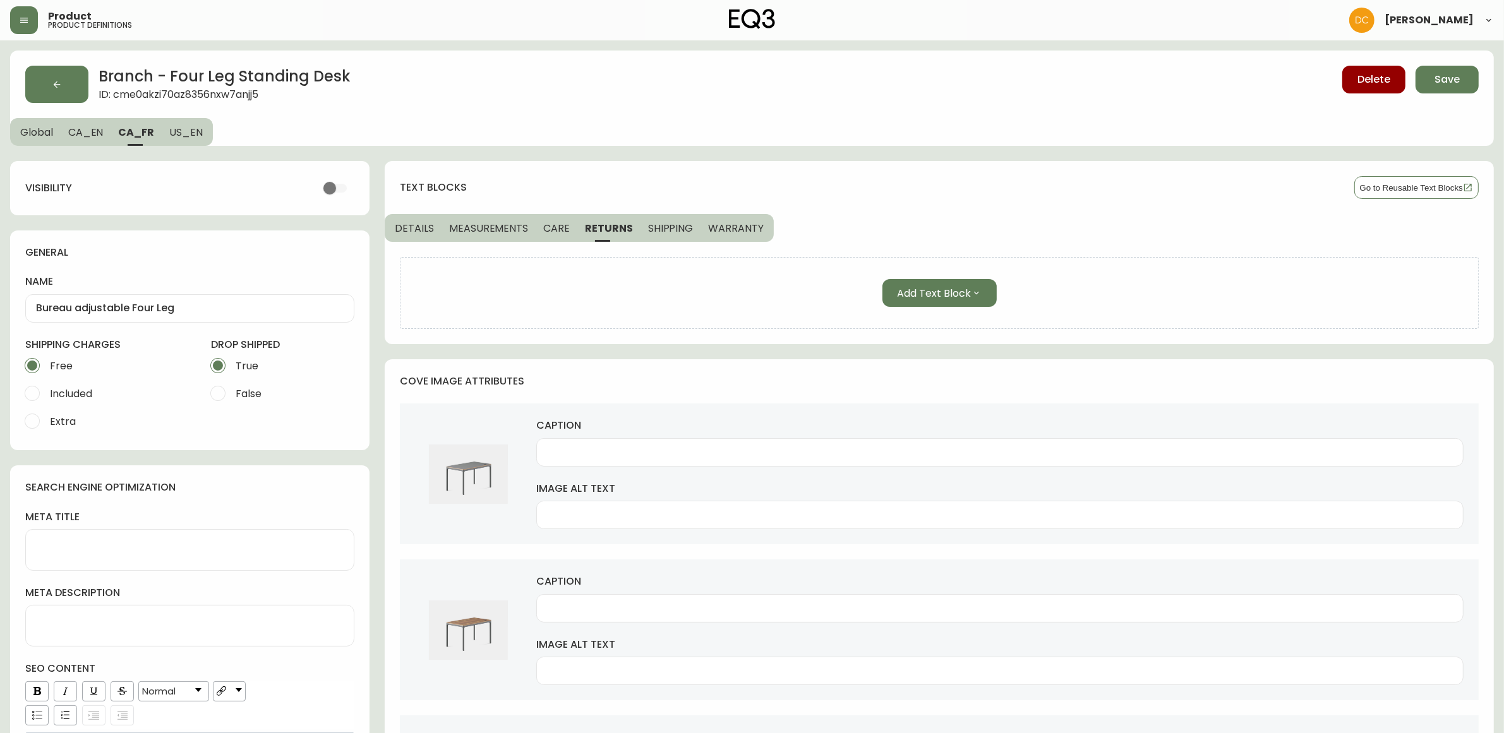
click at [563, 224] on span "CARE" at bounding box center [556, 228] width 27 height 13
click at [922, 278] on div "Add Text Block" at bounding box center [939, 293] width 1079 height 72
click at [933, 301] on button "Add Text Block" at bounding box center [939, 293] width 114 height 28
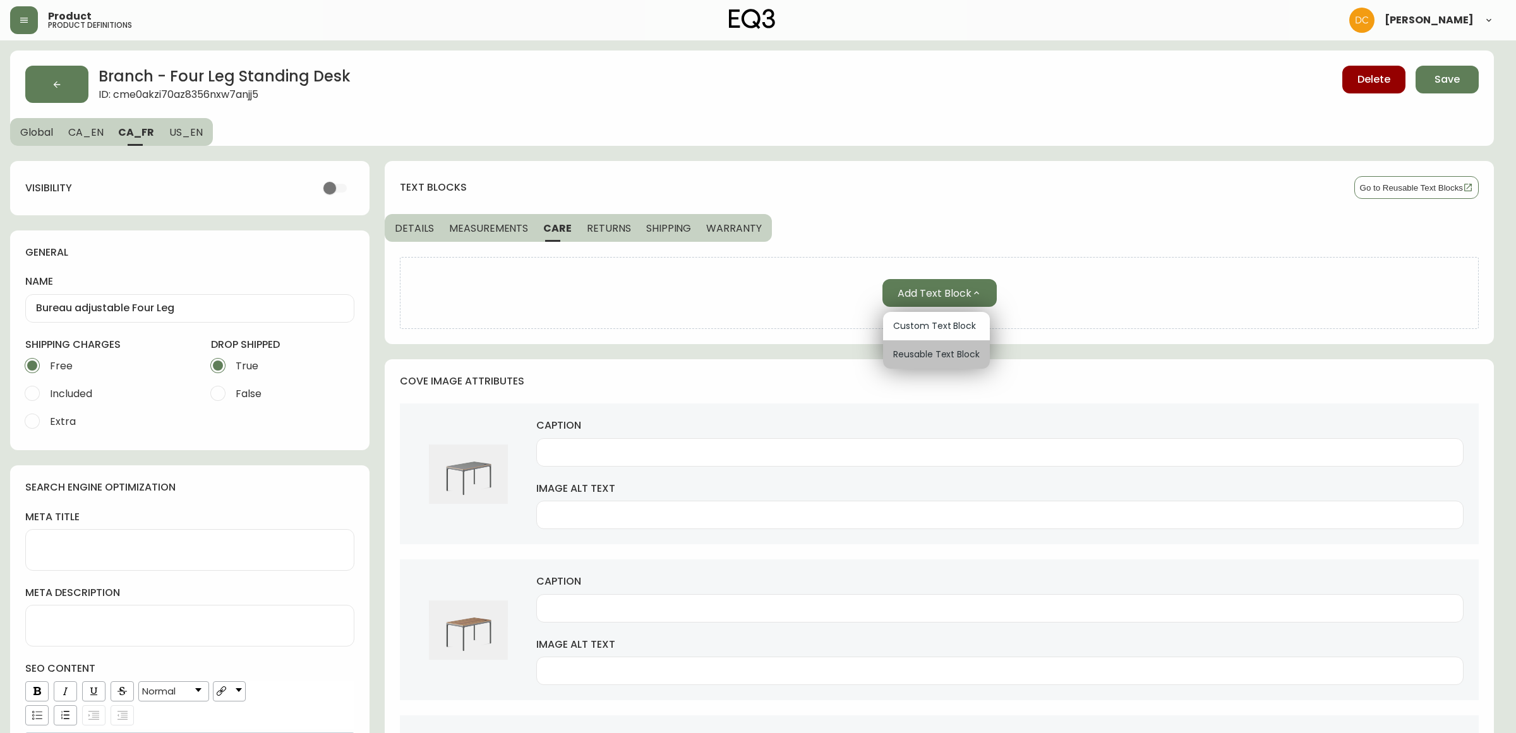
click at [940, 362] on div "Reusable Text Block" at bounding box center [936, 354] width 107 height 28
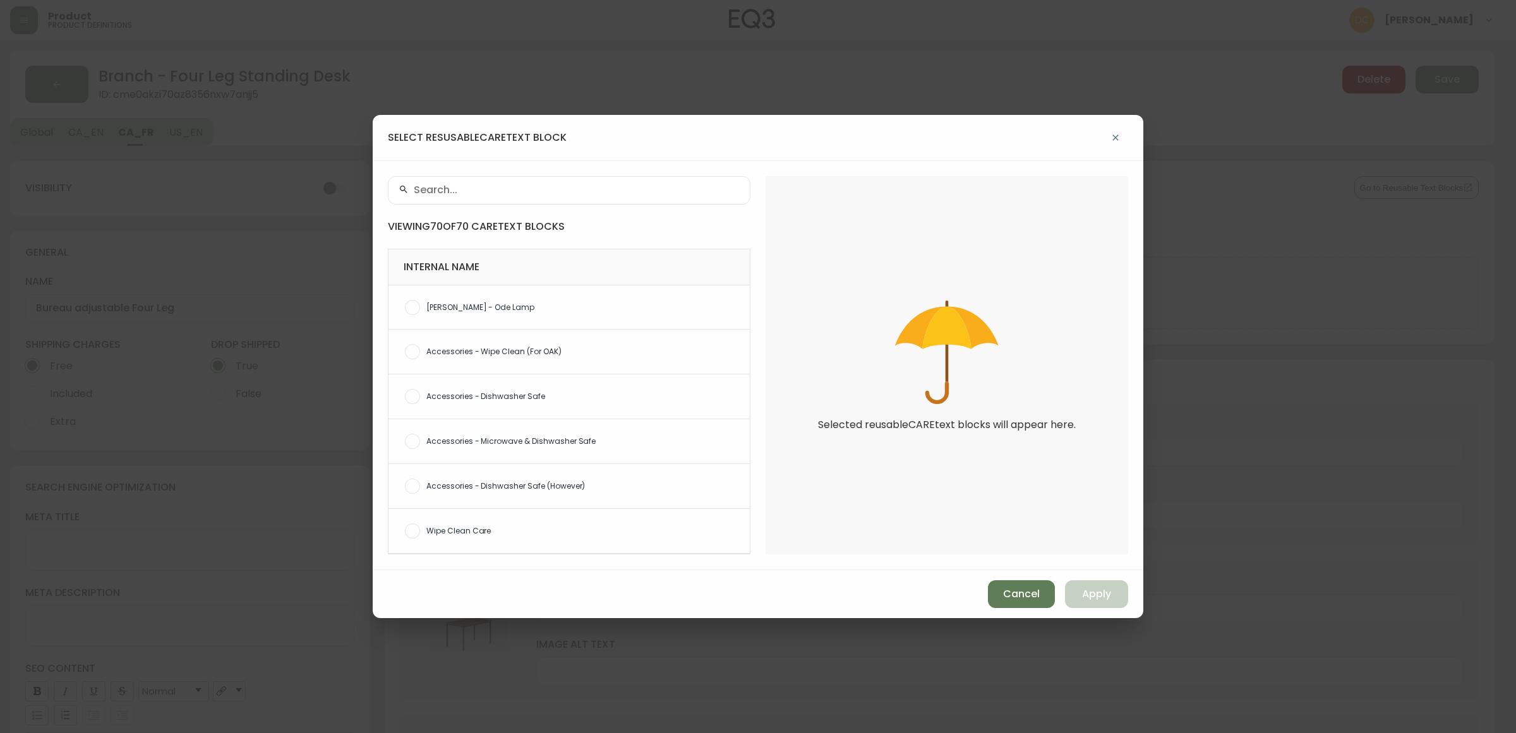
click at [556, 190] on input "text" at bounding box center [577, 190] width 326 height 12
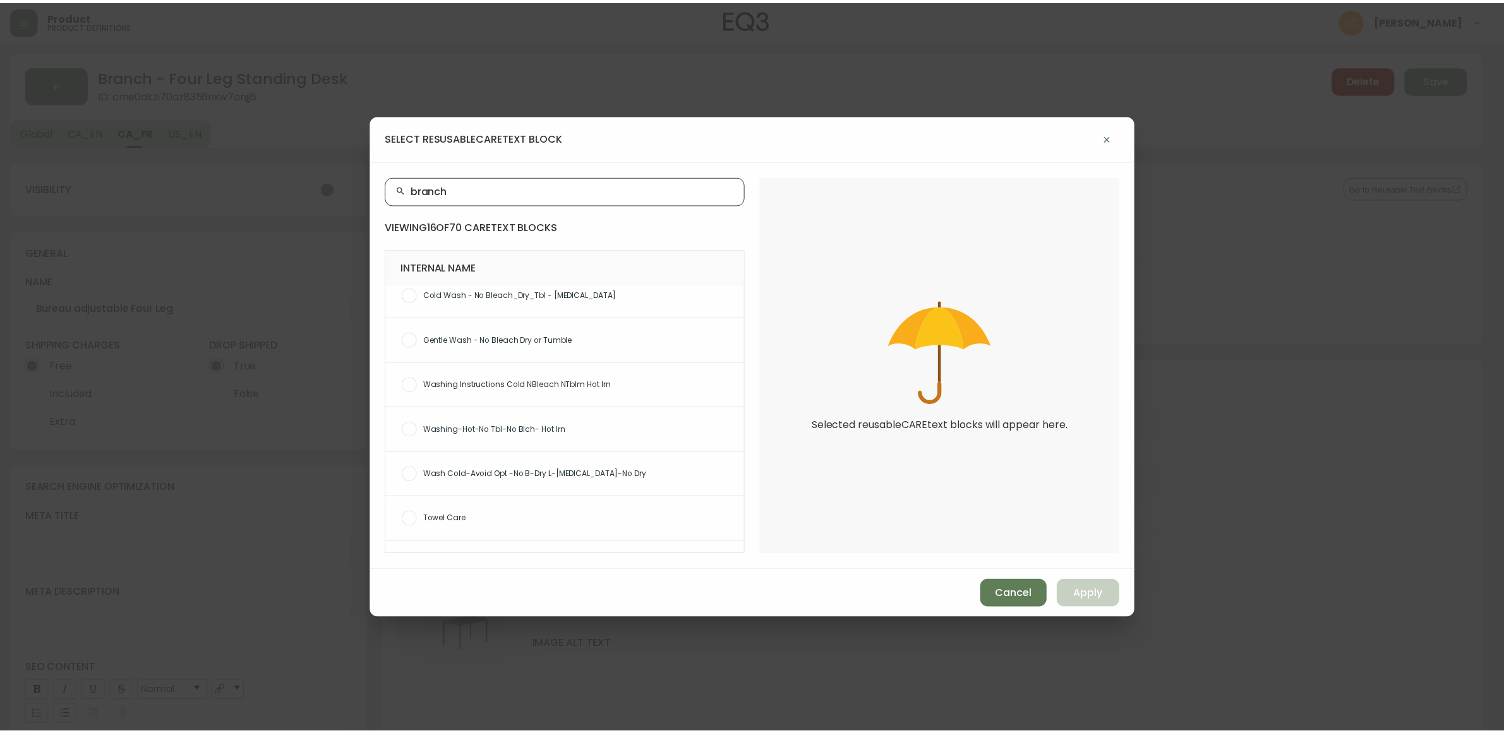
scroll to position [448, 0]
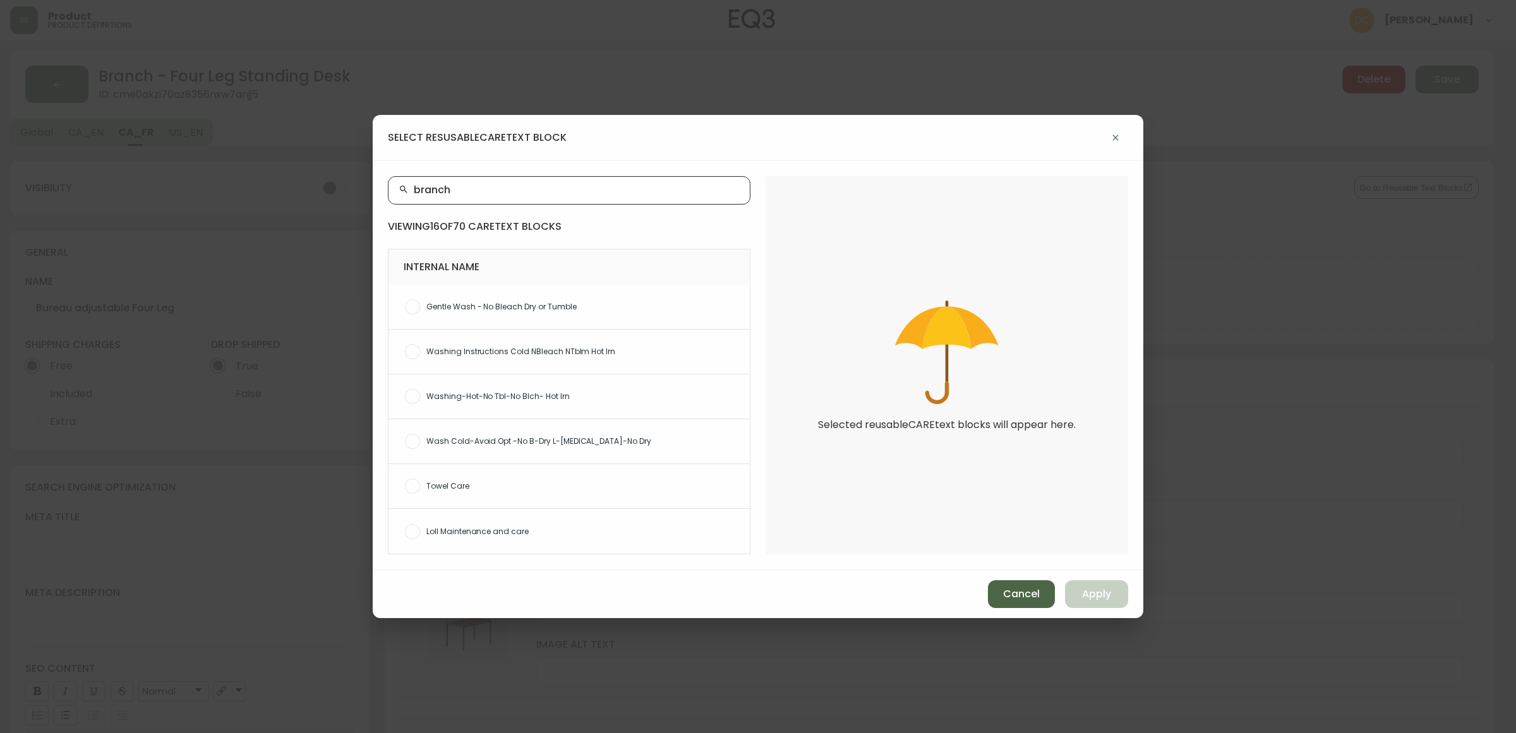
type input "branch"
click at [1011, 591] on span "Cancel" at bounding box center [1021, 594] width 37 height 14
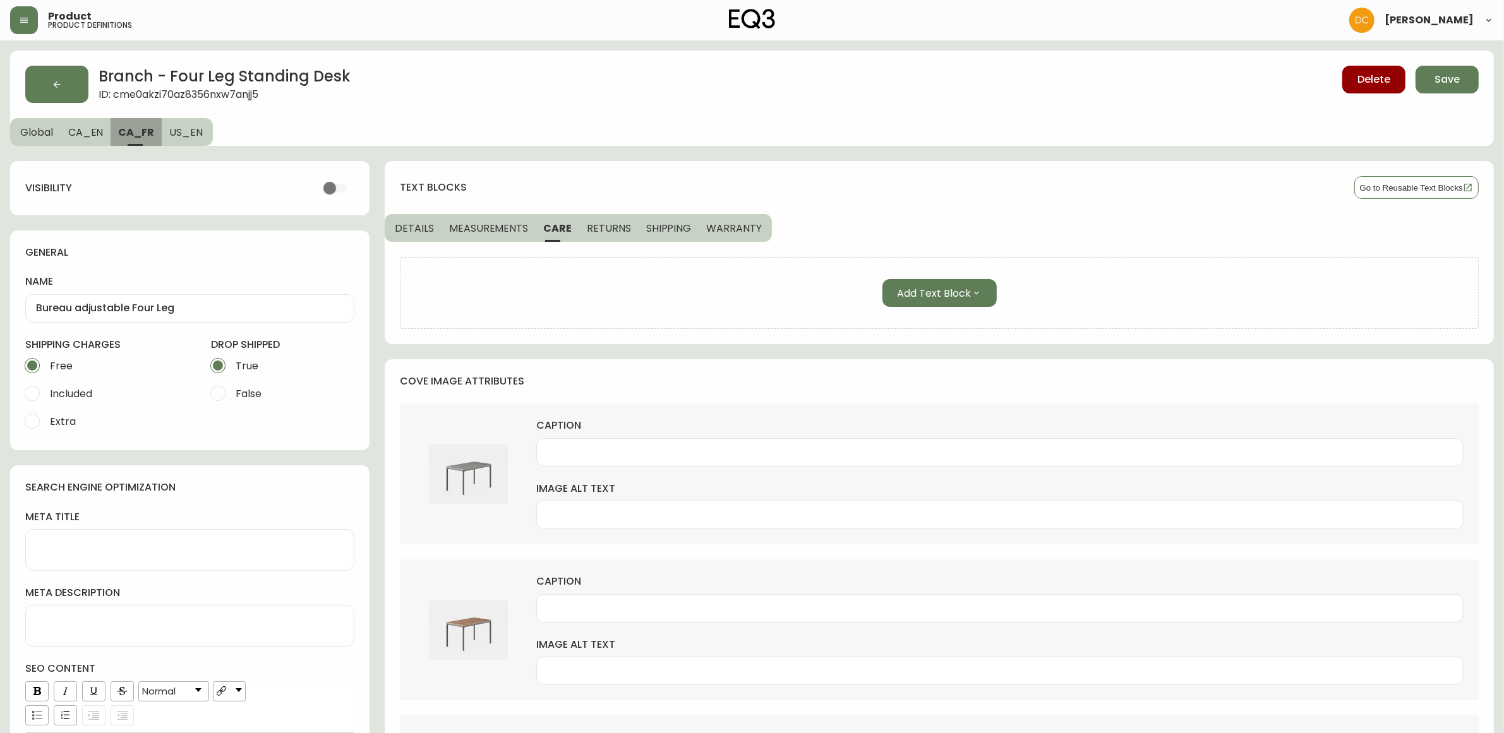
click at [111, 126] on button "CA_FR" at bounding box center [136, 132] width 51 height 28
click at [40, 124] on button "Global" at bounding box center [35, 132] width 51 height 28
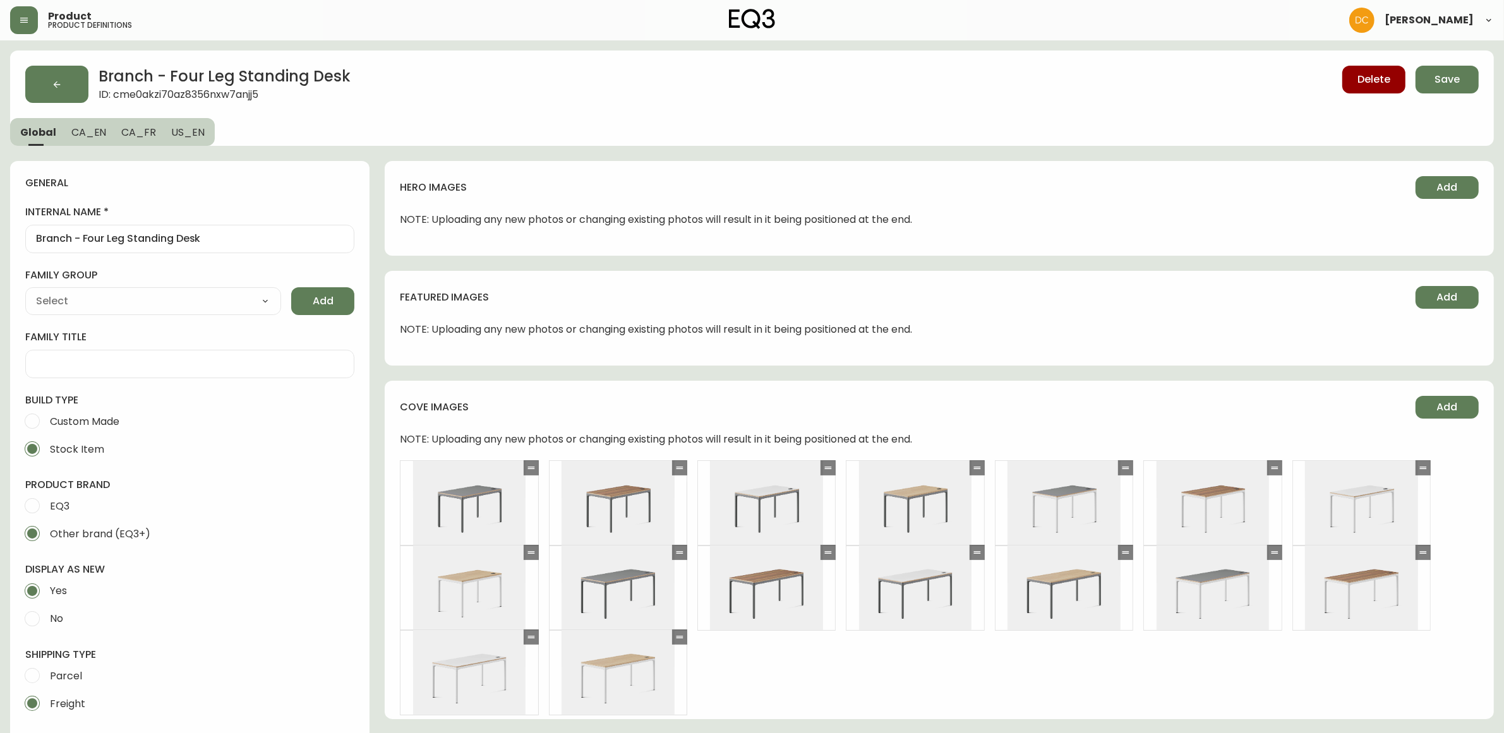
type input "Branch Furniture"
select select "cmdqi44aw1pvq0198ref13kmb"
type input "Furniture > Office Furniture > Desks"
click at [178, 128] on span "US_EN" at bounding box center [187, 132] width 33 height 13
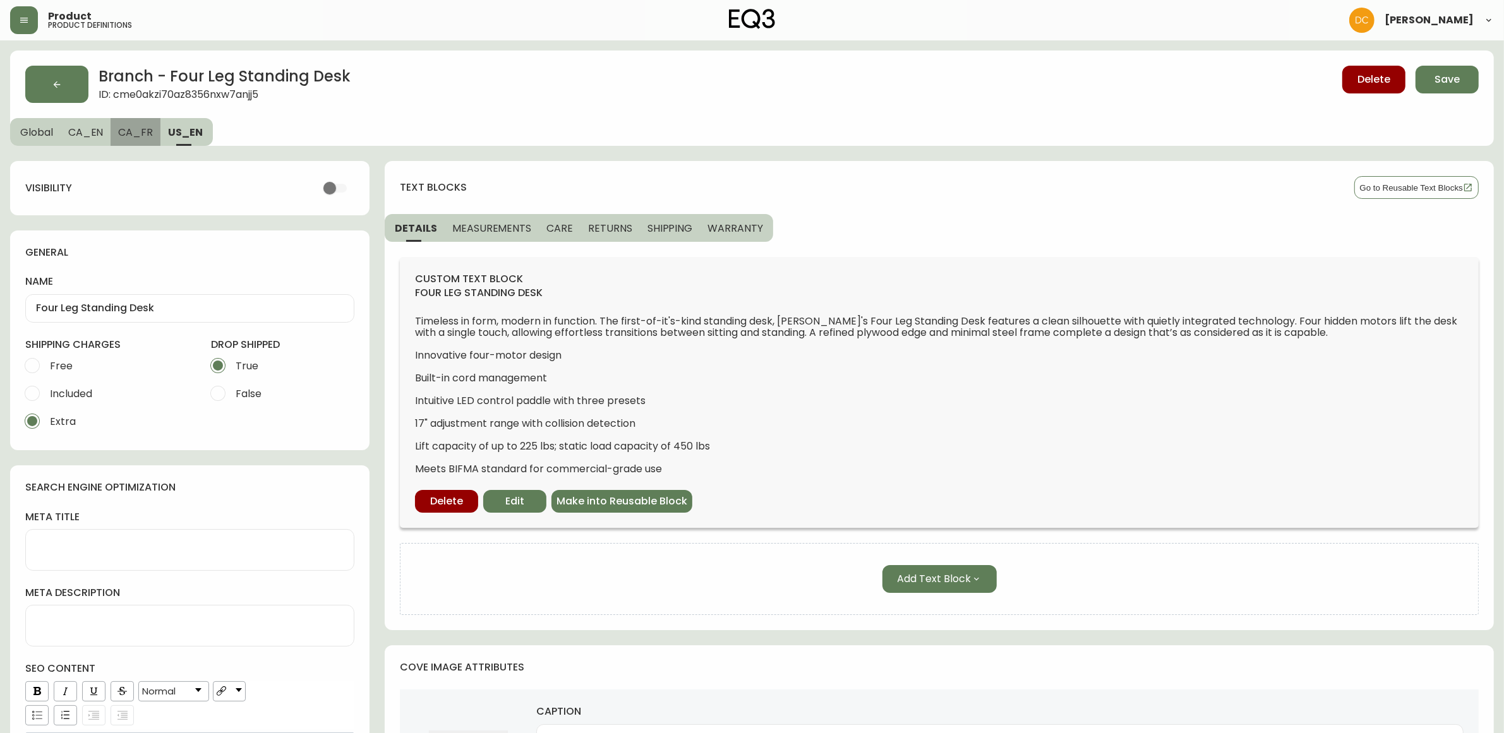
click at [142, 131] on span "CA_FR" at bounding box center [135, 132] width 35 height 13
type input "Bureau adjustable Four Leg"
radio input "true"
radio input "false"
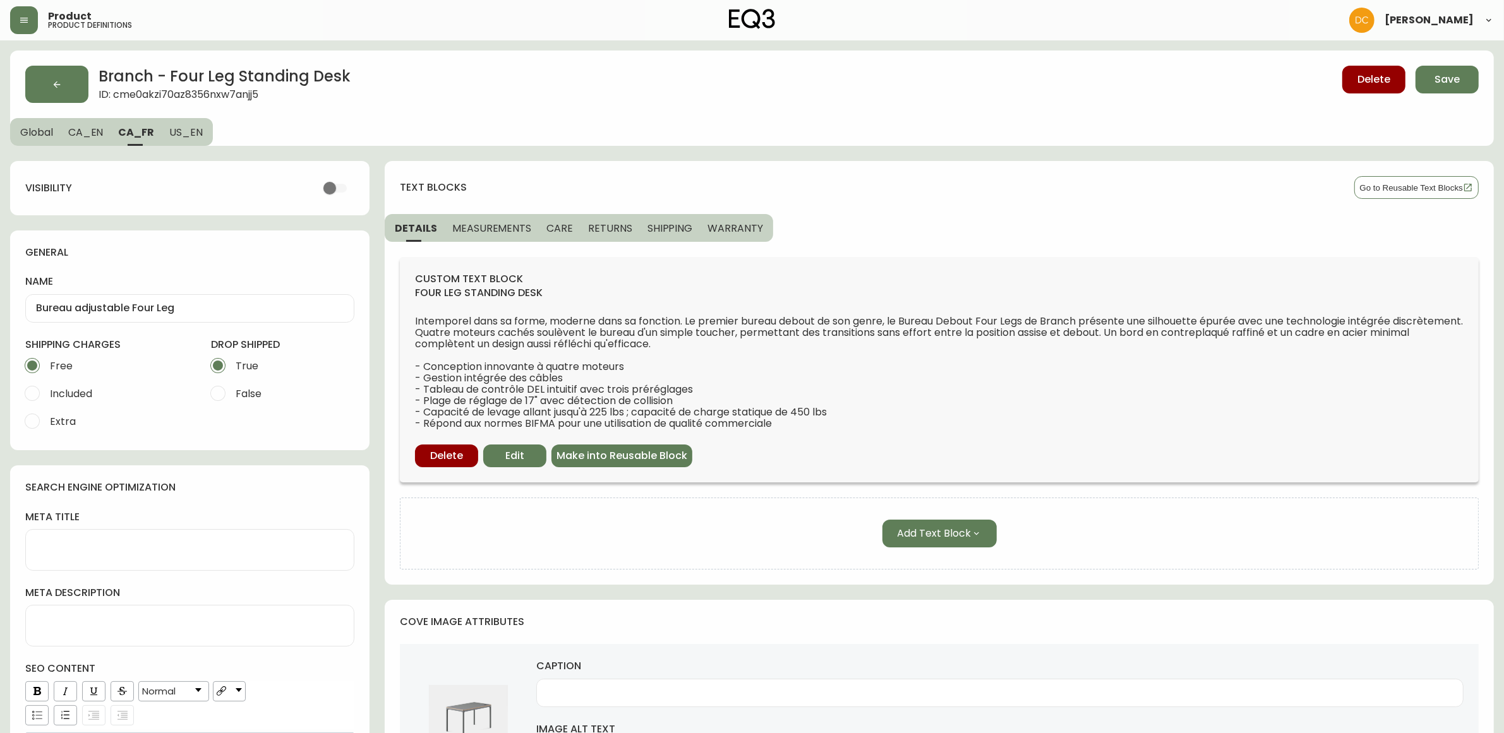
click at [80, 130] on span "CA_EN" at bounding box center [85, 132] width 35 height 13
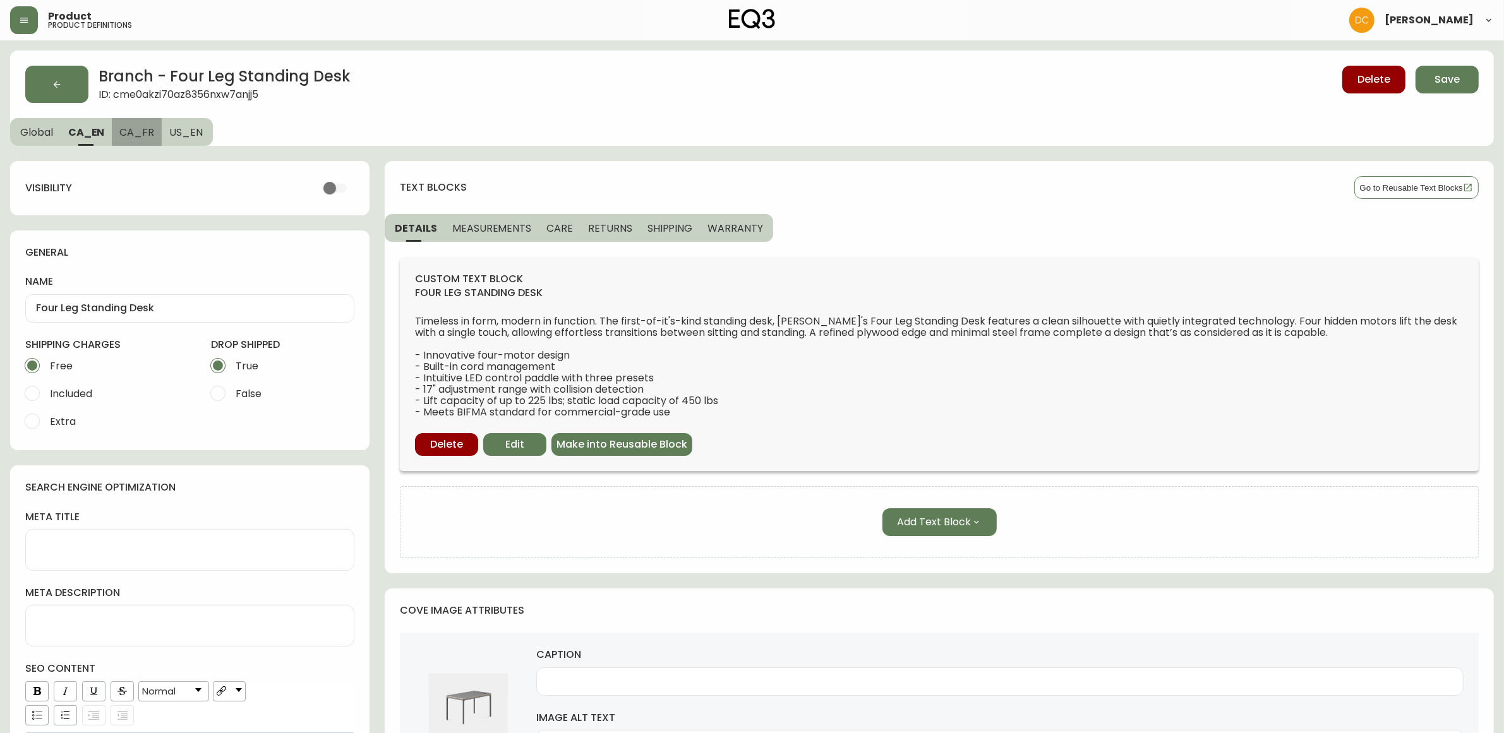
click at [147, 130] on span "CA_FR" at bounding box center [136, 132] width 35 height 13
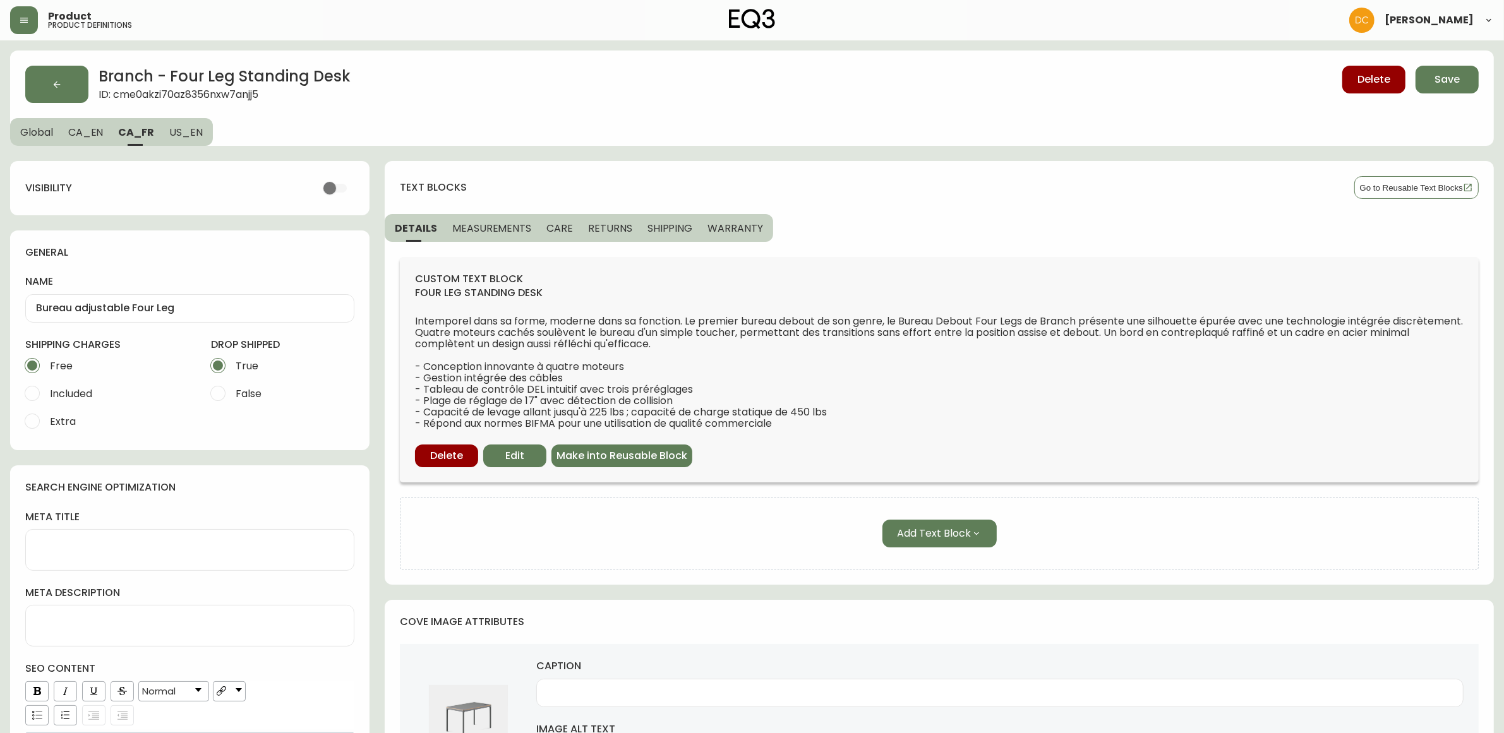
click at [200, 129] on span "US_EN" at bounding box center [185, 132] width 33 height 13
type input "Four Leg Standing Desk"
radio input "false"
radio input "true"
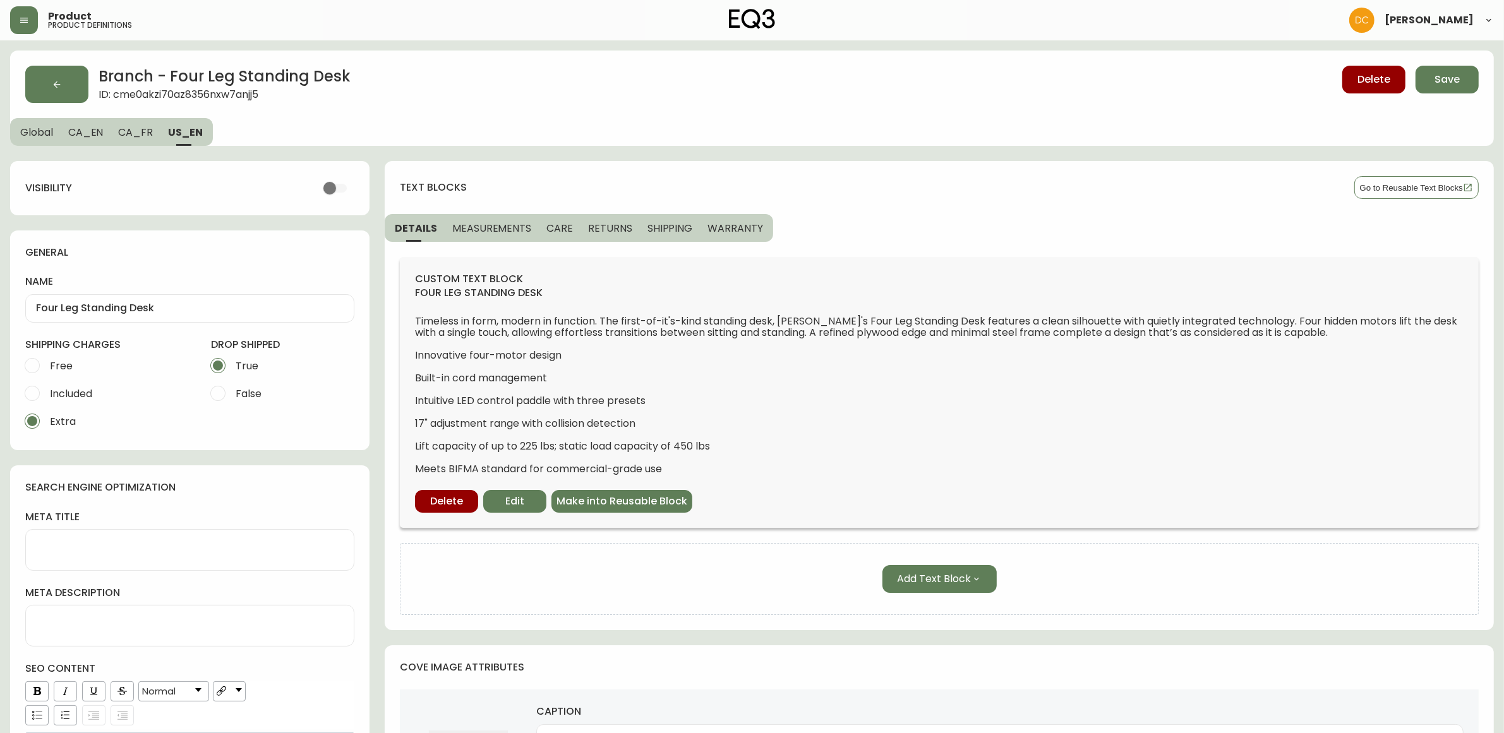
click at [64, 366] on span "Free" at bounding box center [61, 365] width 23 height 13
click at [46, 366] on input "Free" at bounding box center [32, 366] width 28 height 28
radio input "true"
radio input "false"
click at [128, 141] on button "CA_FR" at bounding box center [136, 132] width 50 height 28
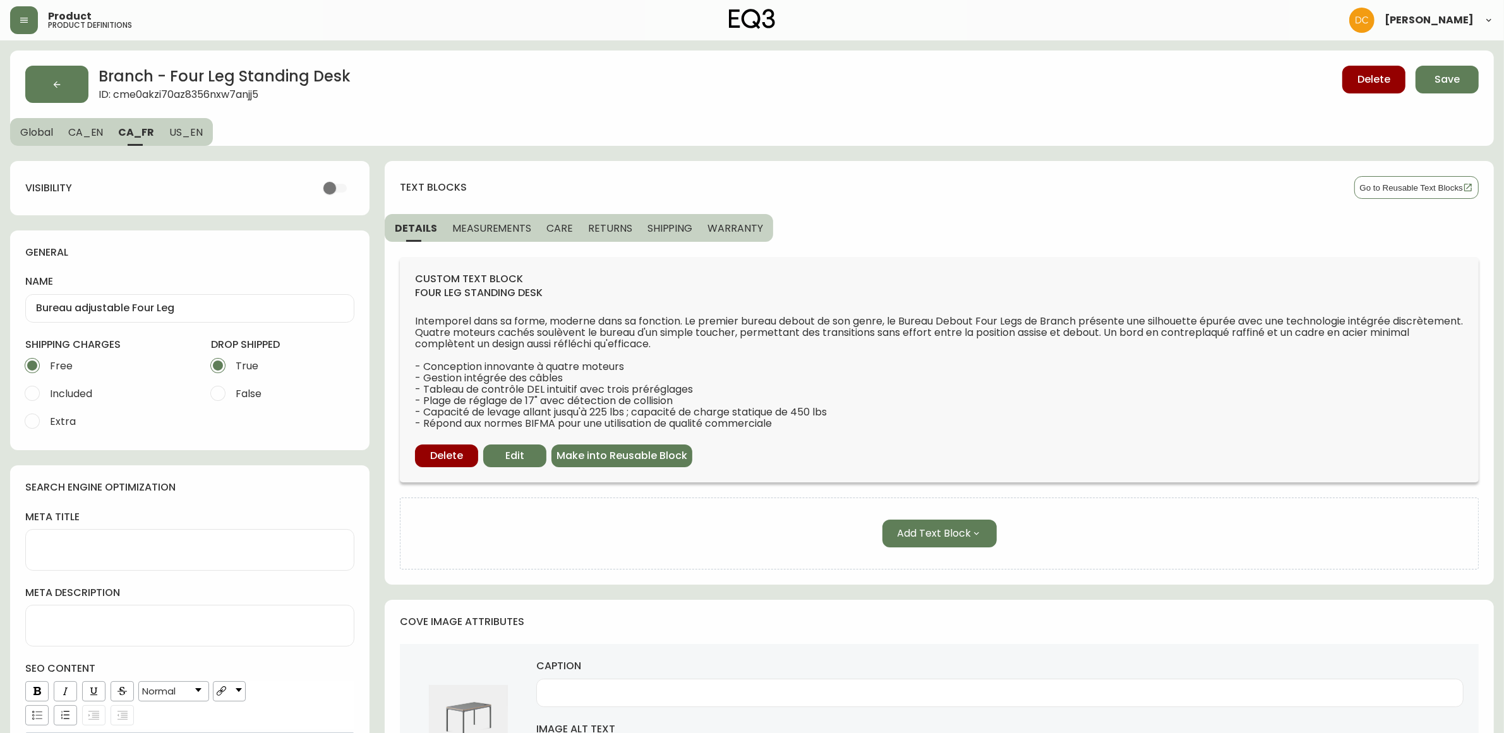
click at [86, 130] on span "CA_EN" at bounding box center [85, 132] width 35 height 13
type input "Four Leg Standing Desk"
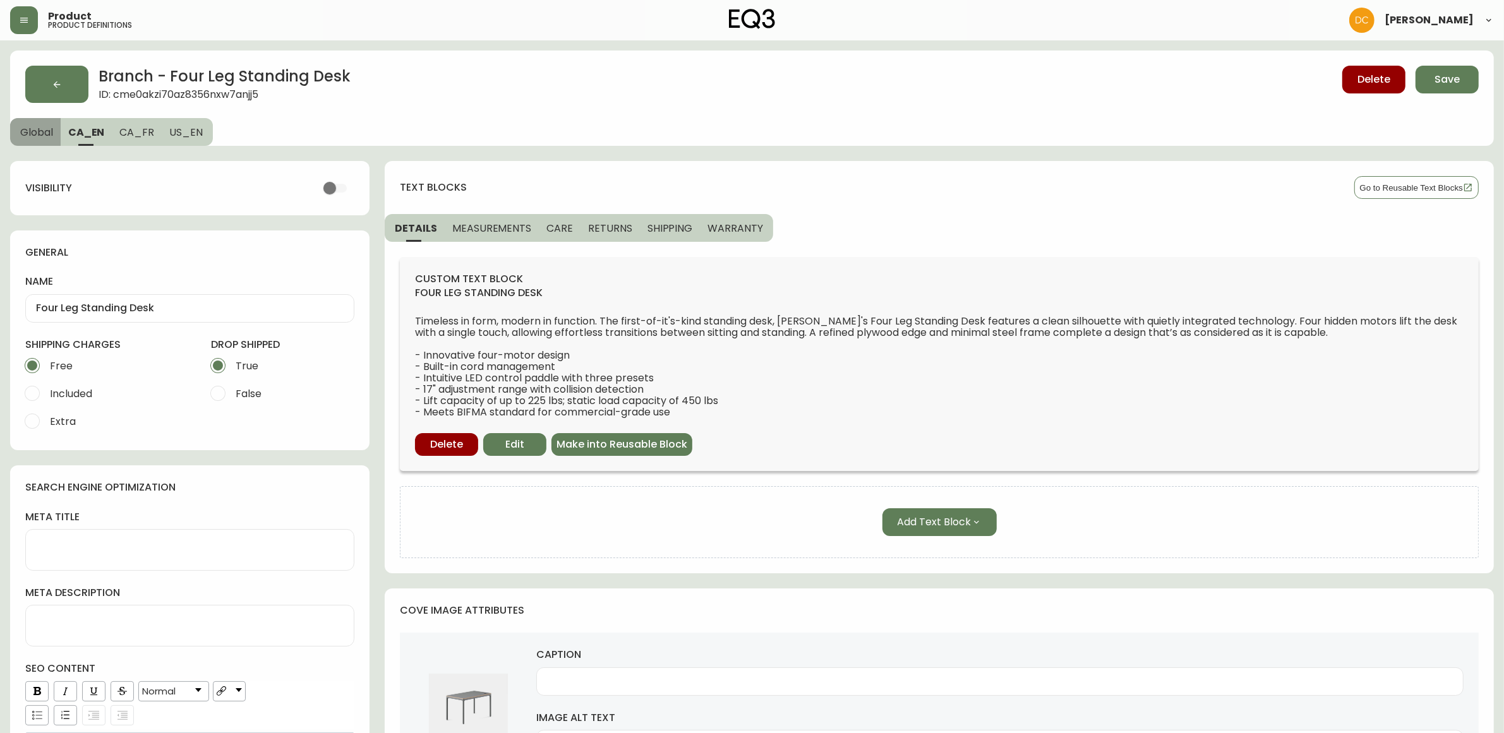
click at [36, 128] on span "Global" at bounding box center [36, 132] width 33 height 13
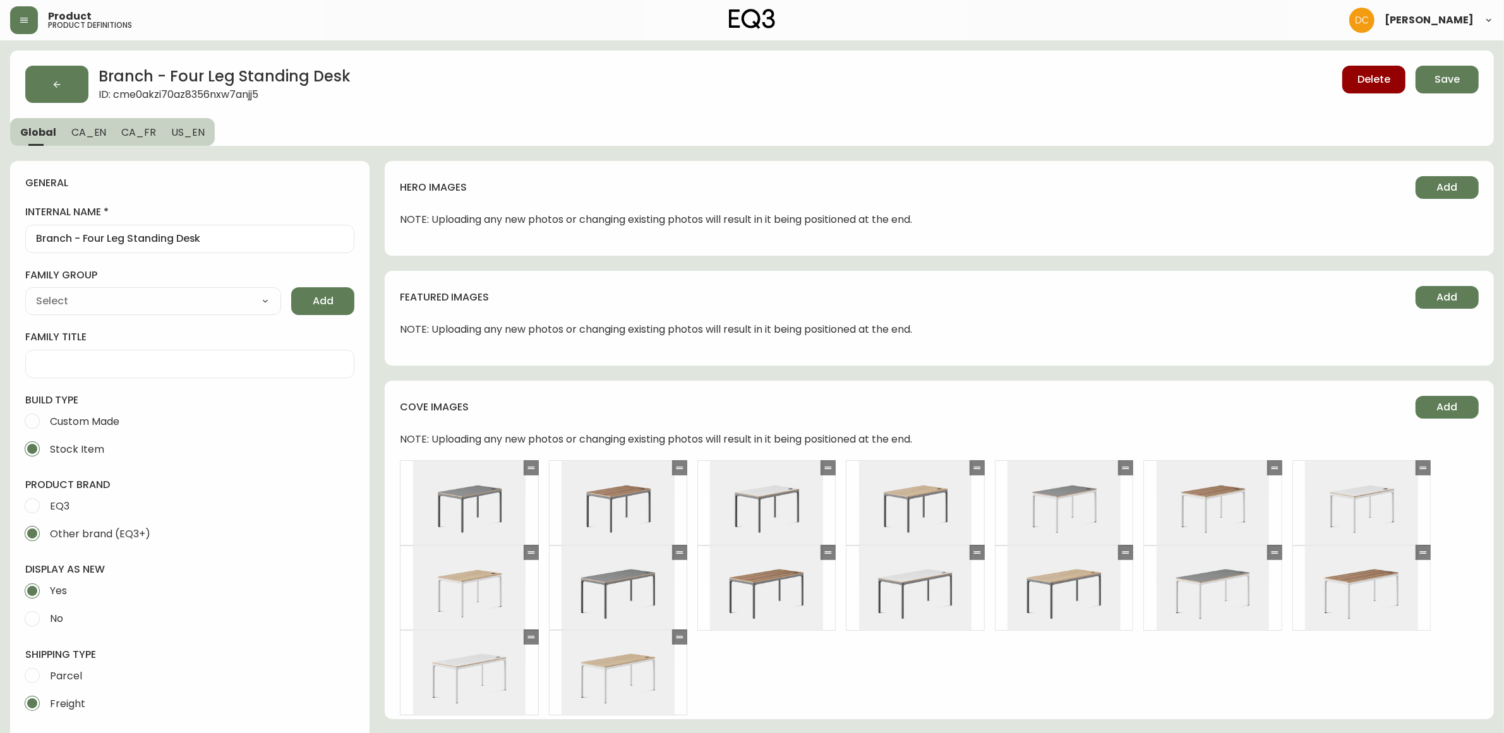
type input "Branch Furniture"
type input "Furniture > Office Furniture > Desks"
select select "cmdqi44aw1pvq0198ref13kmb"
click at [1453, 80] on span "Save" at bounding box center [1446, 80] width 25 height 14
